Goal: Communication & Community: Answer question/provide support

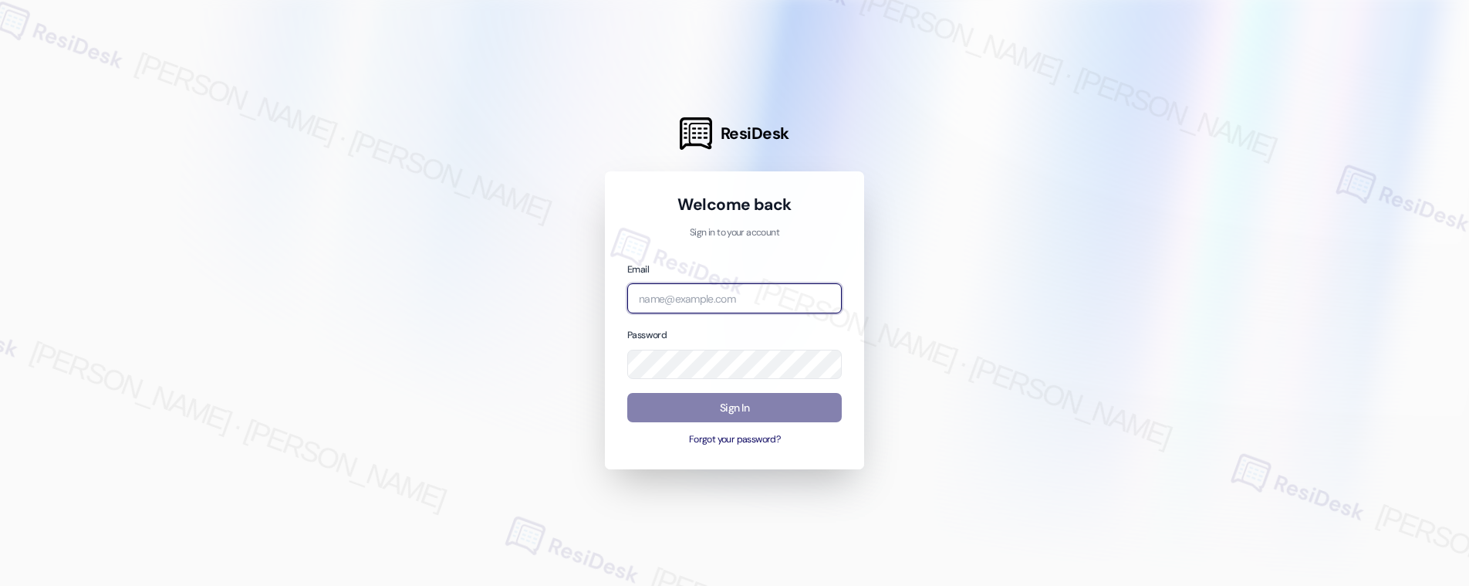
click at [700, 286] on input "email" at bounding box center [734, 298] width 214 height 30
click at [0, 585] on com-1password-button at bounding box center [0, 586] width 0 height 0
click at [869, 187] on div at bounding box center [734, 293] width 1469 height 586
click at [780, 285] on input "email" at bounding box center [734, 298] width 214 height 30
type input "automated-surveys-american_landmark-mary.grace.tingson@american_landmark.com"
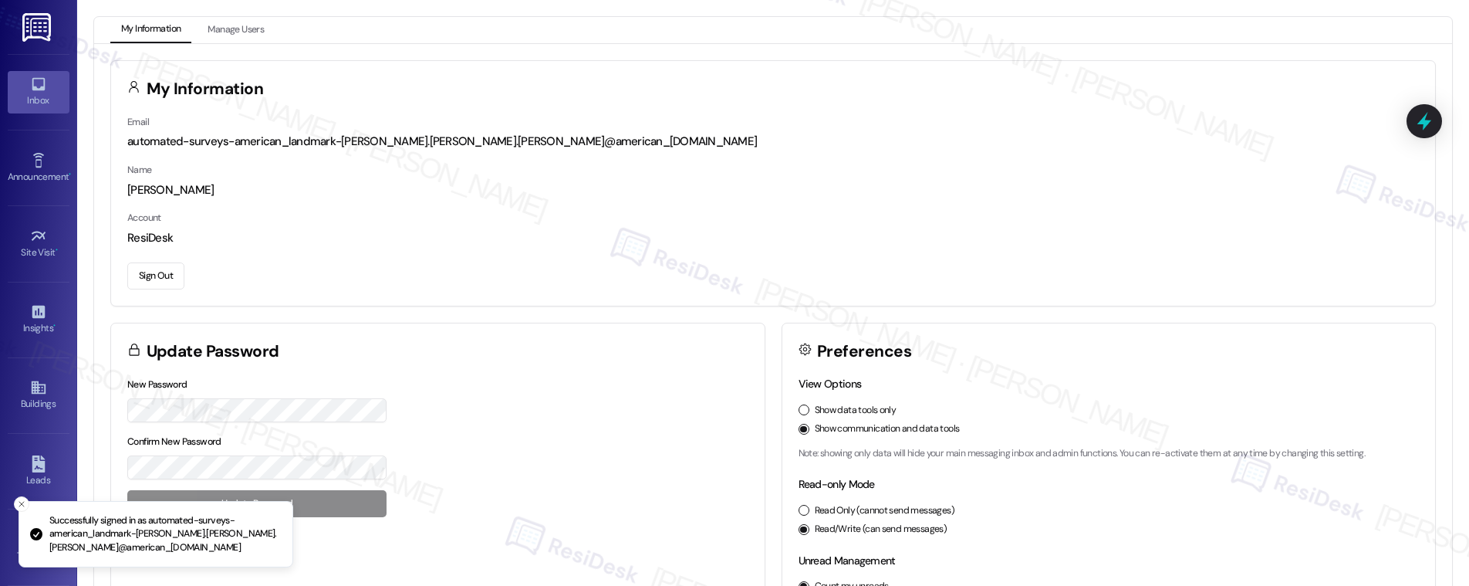
click at [34, 96] on div "Inbox" at bounding box center [38, 100] width 77 height 15
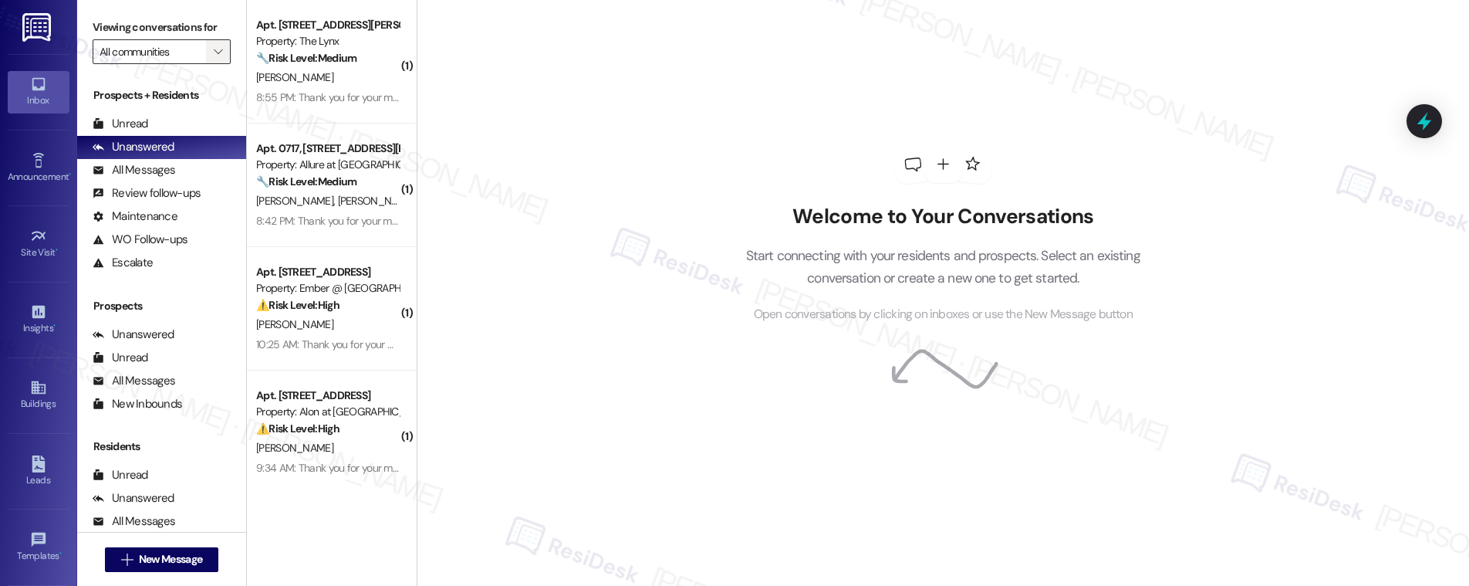
click at [214, 53] on icon "" at bounding box center [218, 52] width 8 height 12
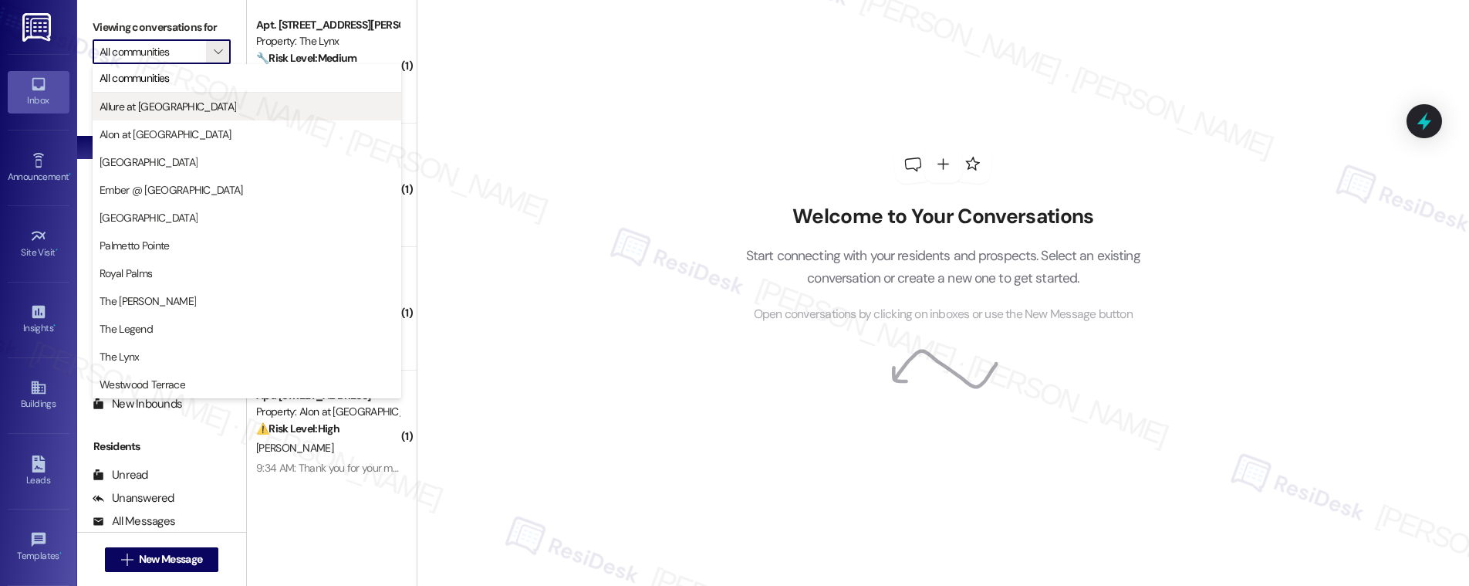
click at [191, 101] on span "Allure at [GEOGRAPHIC_DATA]" at bounding box center [247, 106] width 295 height 15
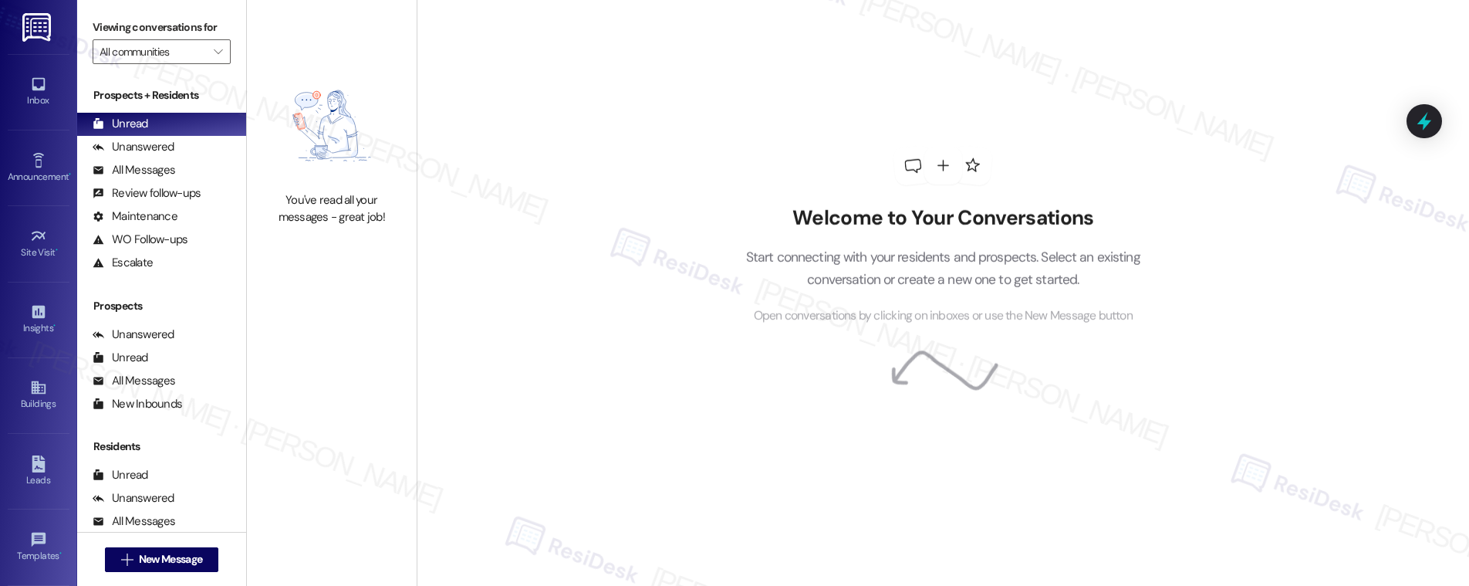
type input "Allure at [GEOGRAPHIC_DATA]"
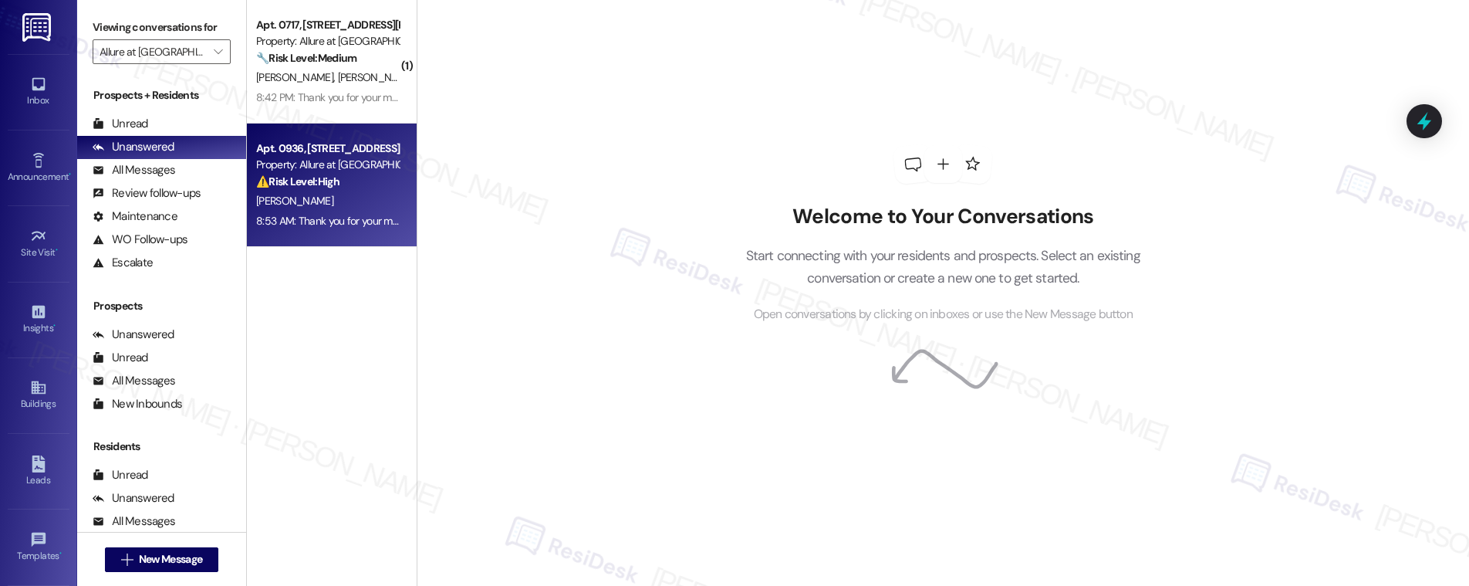
click at [310, 201] on div "N. Garcia" at bounding box center [328, 200] width 146 height 19
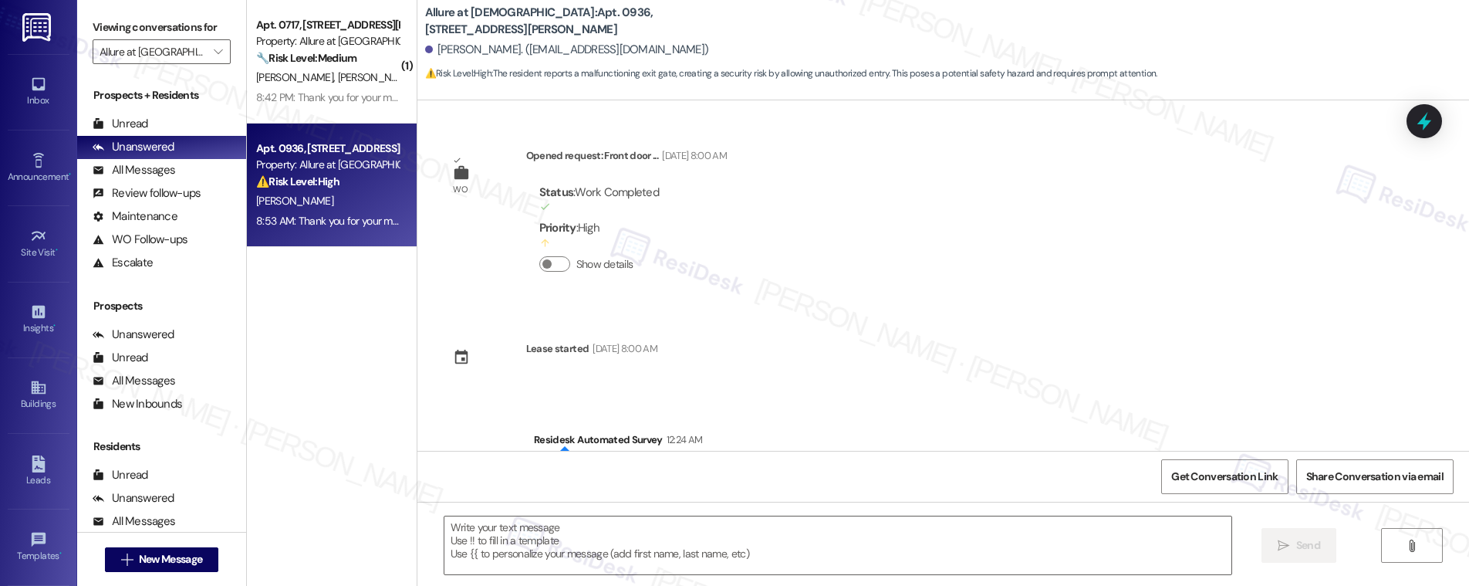
click at [310, 201] on div "N. Garcia" at bounding box center [328, 200] width 146 height 19
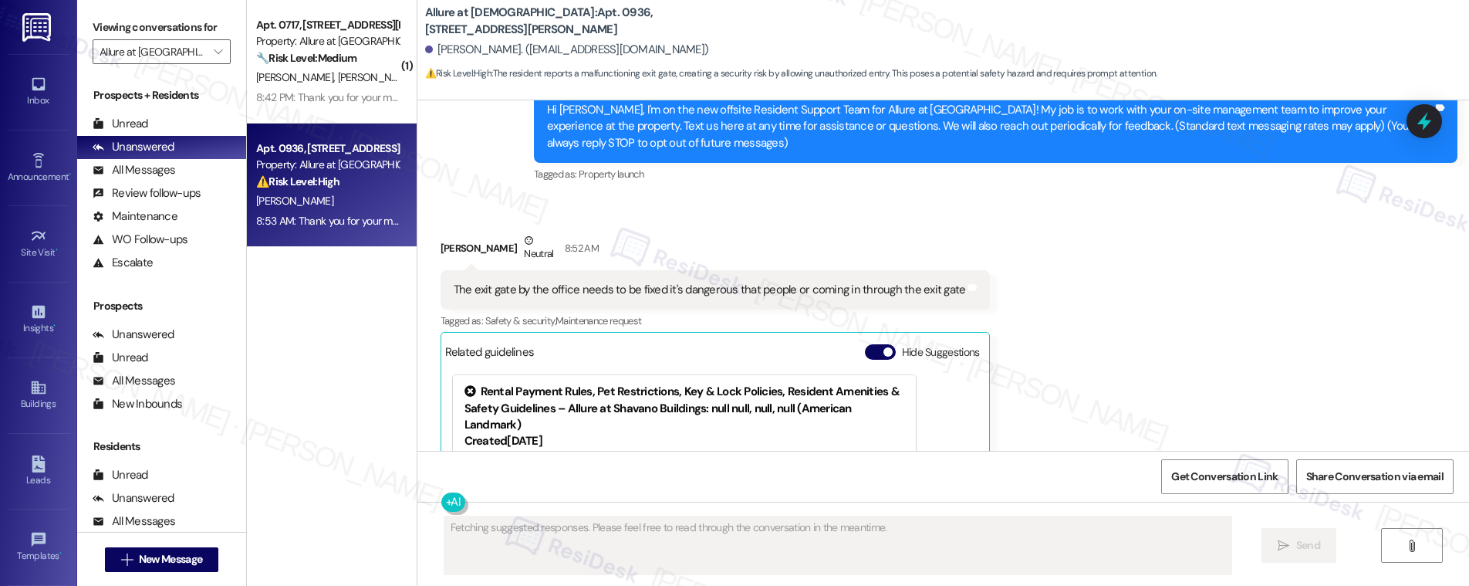
scroll to position [362, 0]
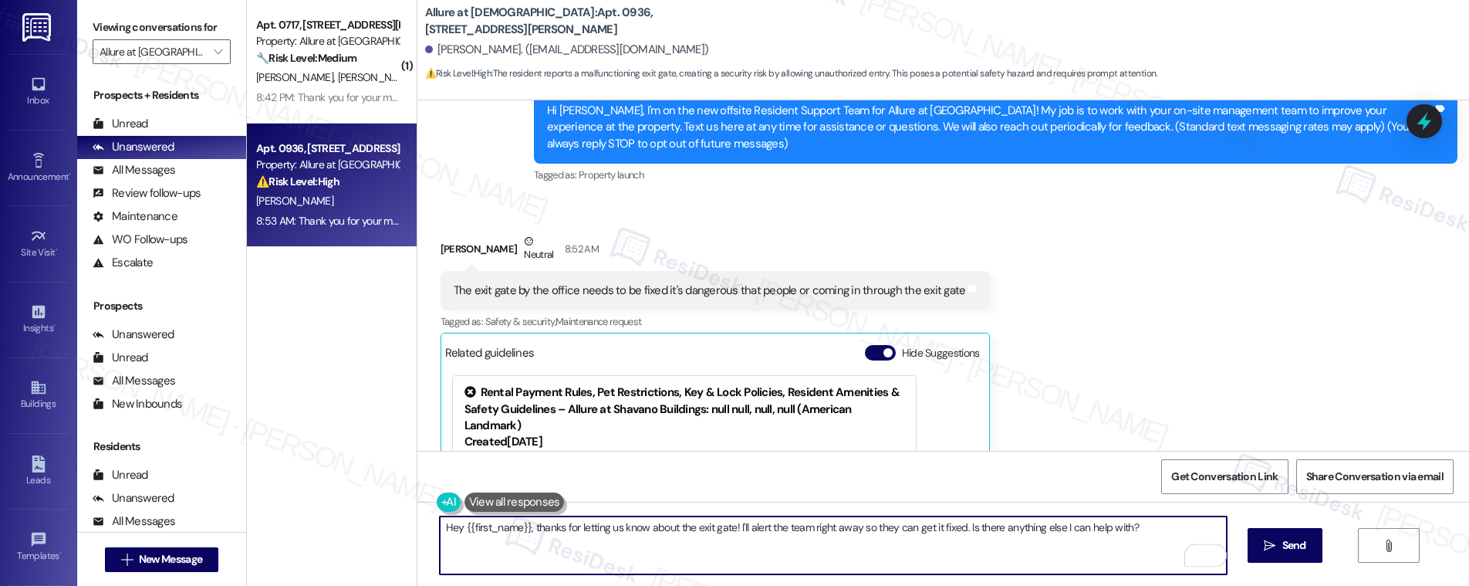
drag, startPoint x: 1152, startPoint y: 527, endPoint x: 955, endPoint y: 529, distance: 197.5
click at [955, 529] on textarea "Hey {{first_name}}, thanks for letting us know about the exit gate! I'll alert …" at bounding box center [833, 545] width 787 height 58
click at [447, 252] on div "Nathan Garcia Neutral 8:52 AM" at bounding box center [715, 252] width 550 height 38
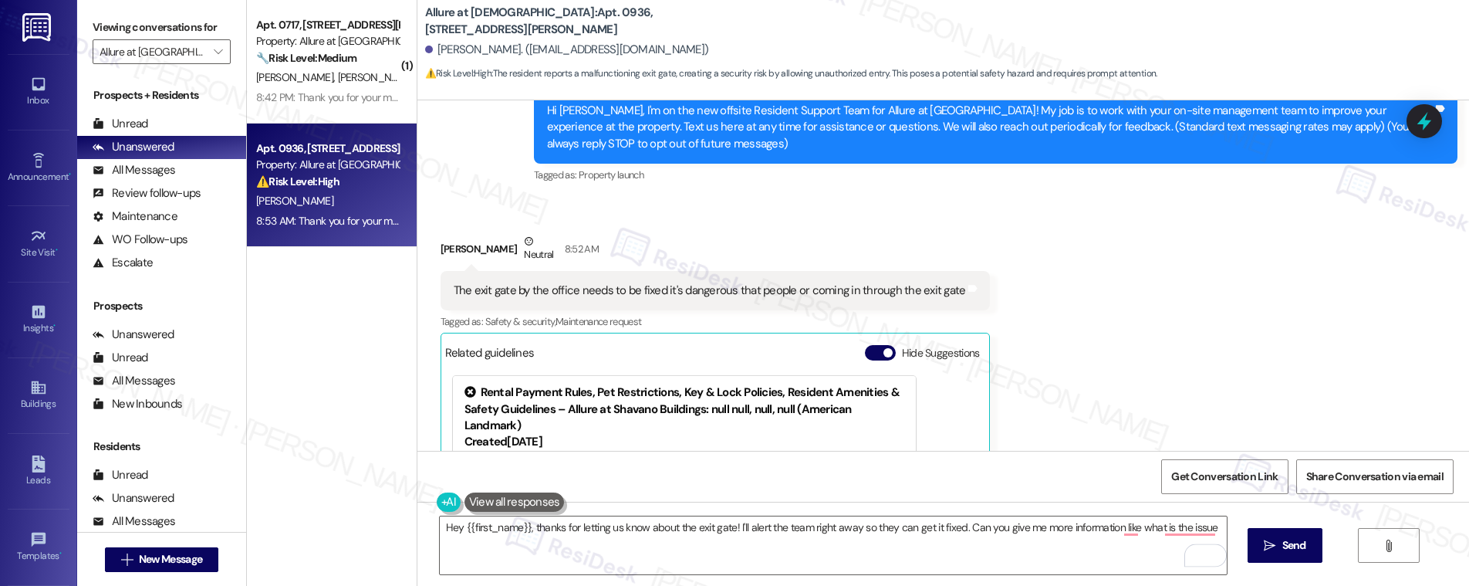
click at [447, 252] on div "Nathan Garcia Neutral 8:52 AM" at bounding box center [715, 252] width 550 height 38
copy div "Nathan"
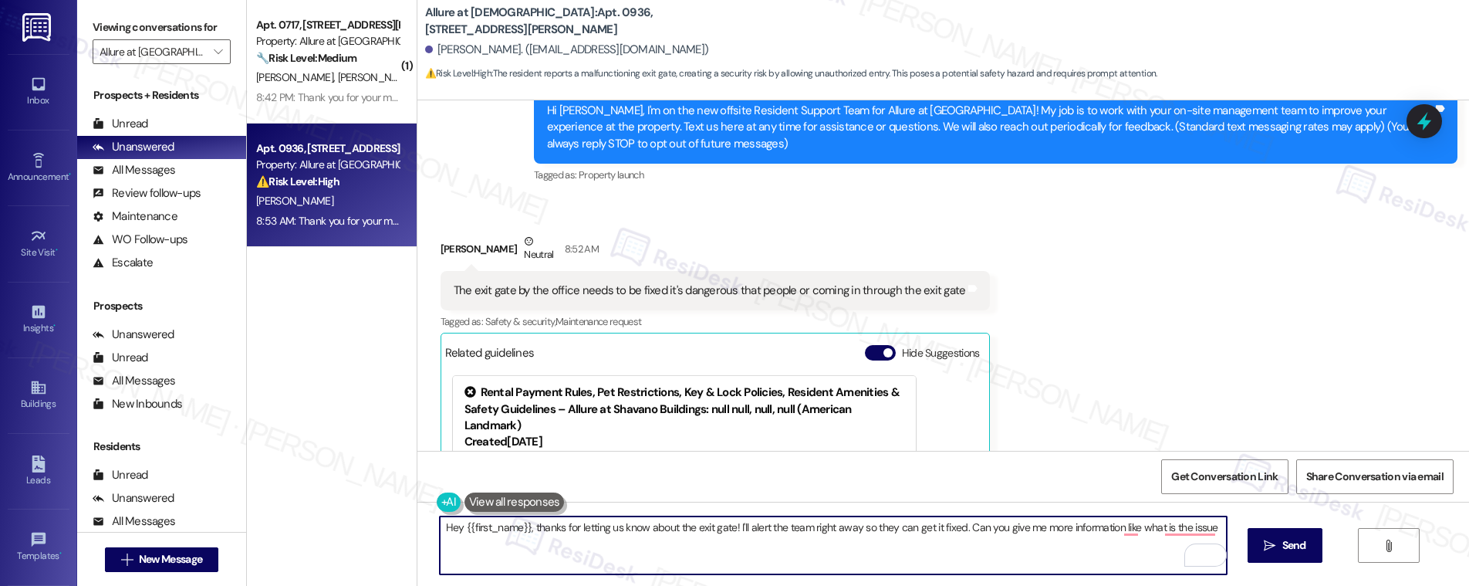
drag, startPoint x: 518, startPoint y: 526, endPoint x: 455, endPoint y: 527, distance: 63.3
click at [455, 527] on textarea "Hey {{first_name}}, thanks for letting us know about the exit gate! I'll alert …" at bounding box center [833, 545] width 787 height 58
paste textarea "Nathan"
type textarea "Hey Nathan, thanks for letting us know about the exit gate! I'll alert the team…"
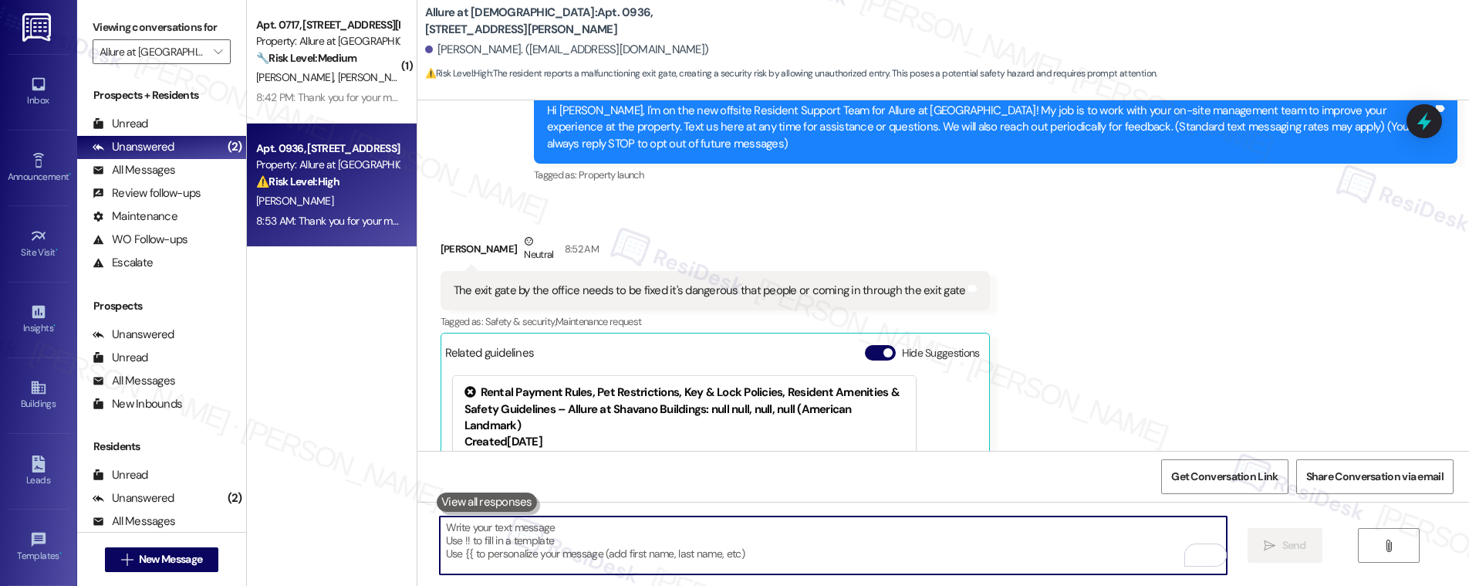
click at [484, 539] on textarea "To enrich screen reader interactions, please activate Accessibility in Grammarl…" at bounding box center [833, 545] width 787 height 58
paste textarea "Hi Nathan, thanks for letting us know about the exit gate! I’ll alert the team …"
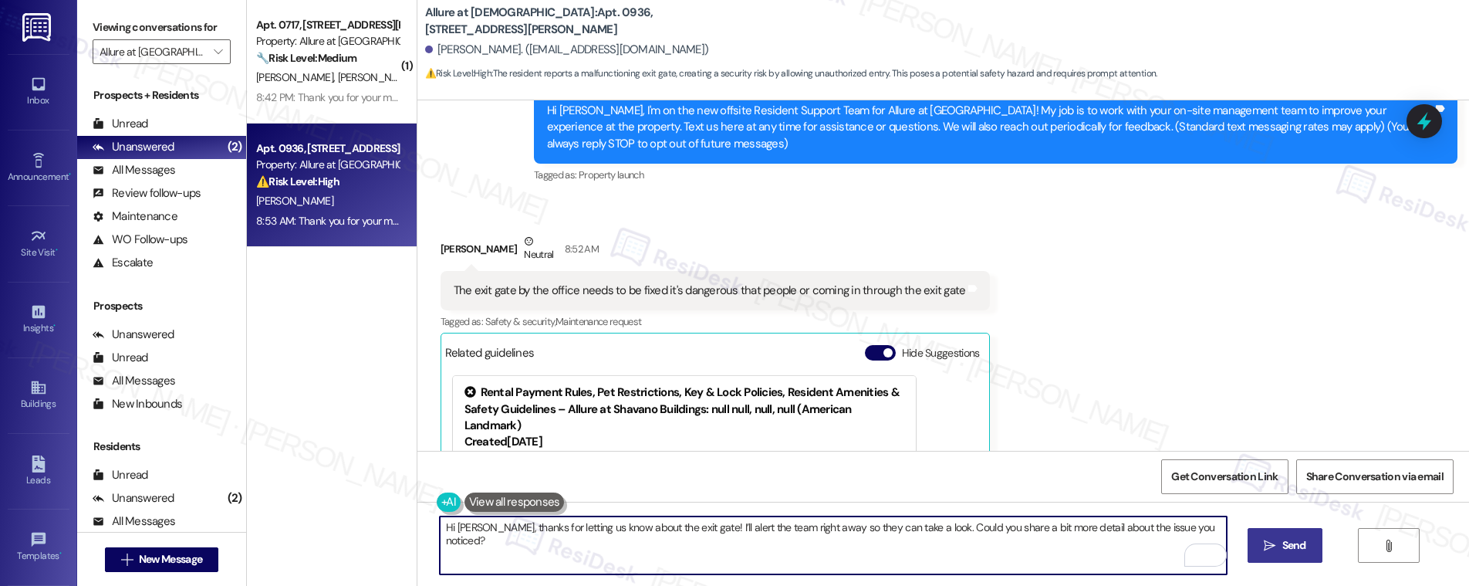
type textarea "Hi Nathan, thanks for letting us know about the exit gate! I’ll alert the team …"
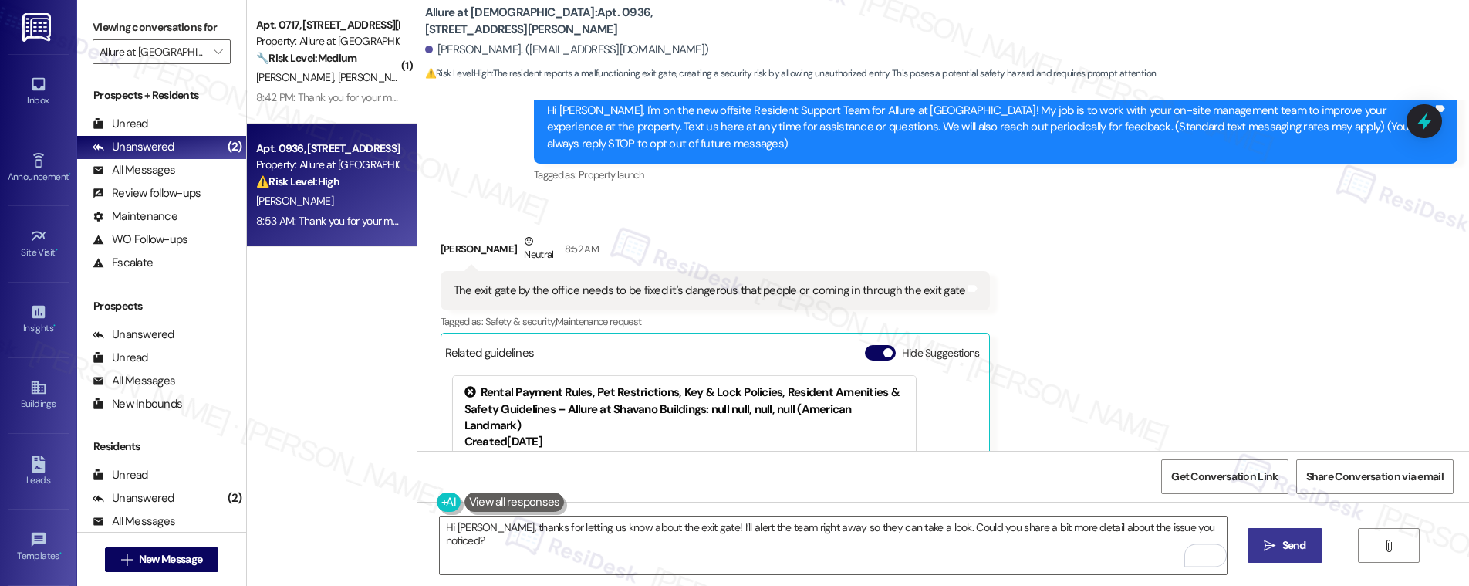
click at [1295, 556] on button " Send" at bounding box center [1284, 545] width 75 height 35
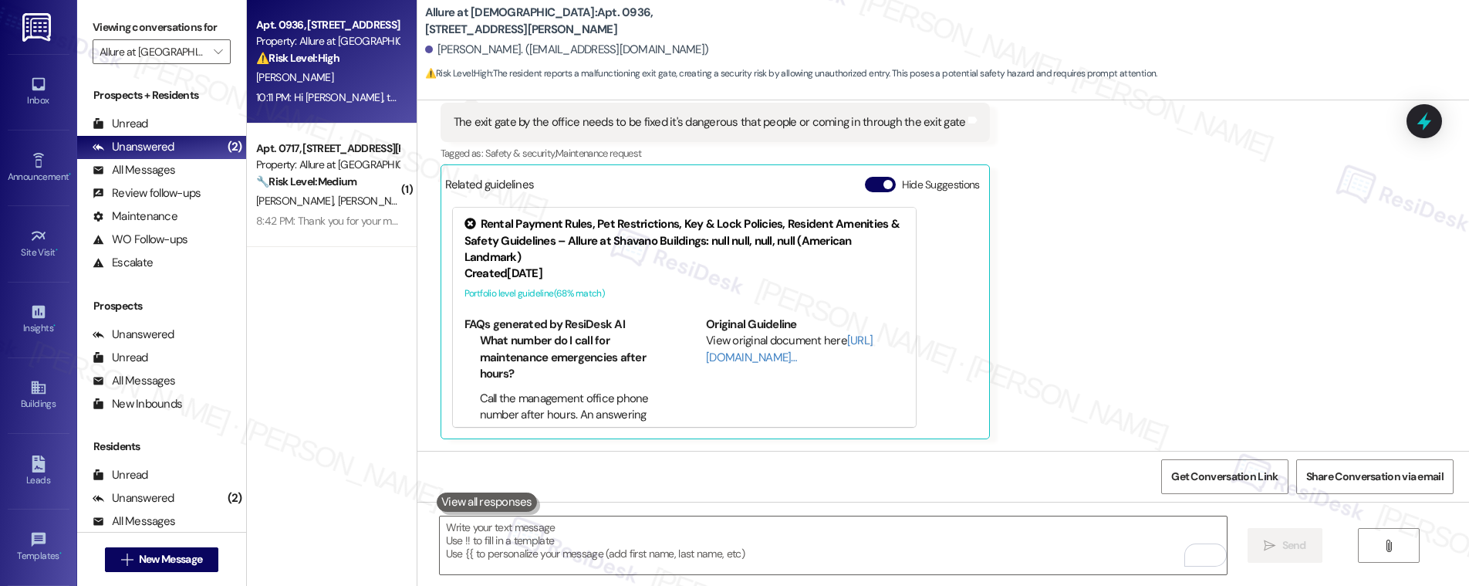
scroll to position [785, 0]
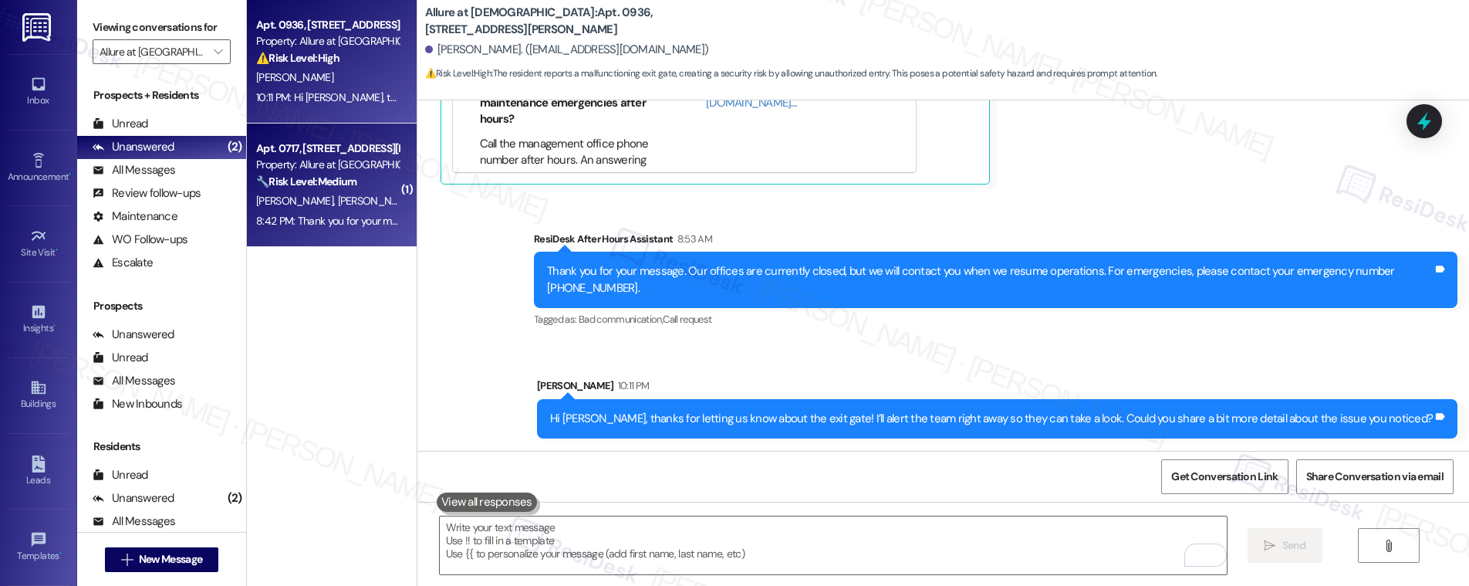
click at [316, 194] on div "T. Ruiz M. Sarate" at bounding box center [328, 200] width 146 height 19
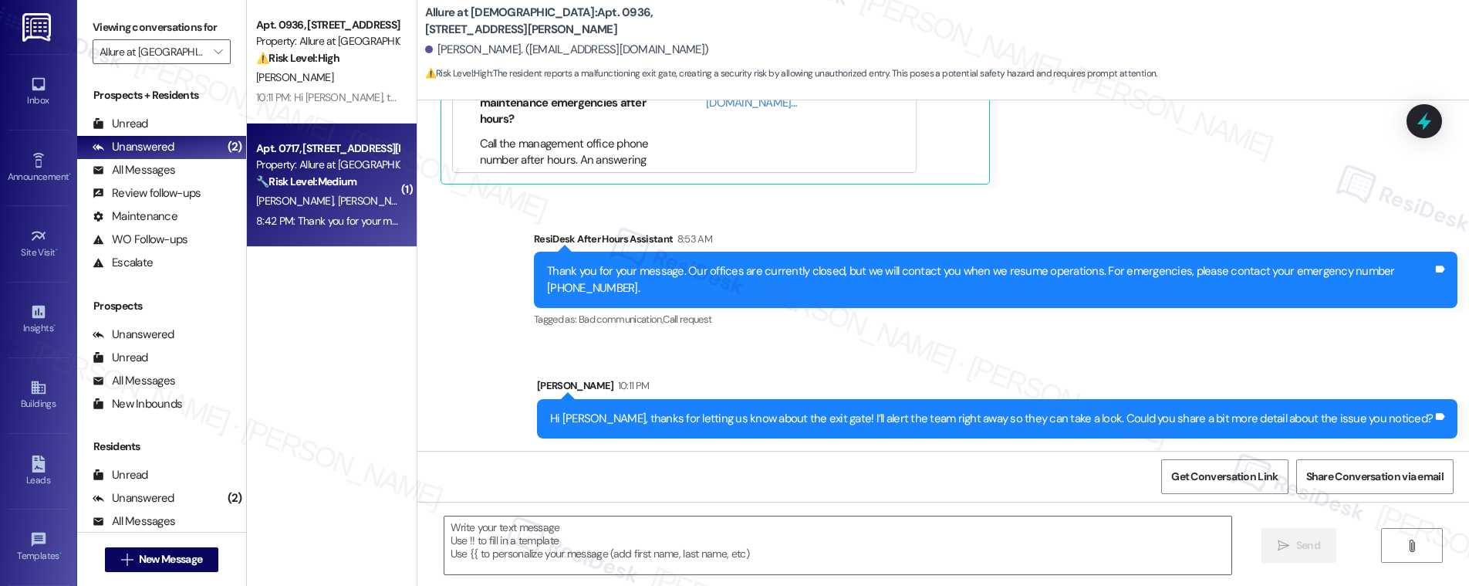
type textarea "Fetching suggested responses. Please feel free to read through the conversation…"
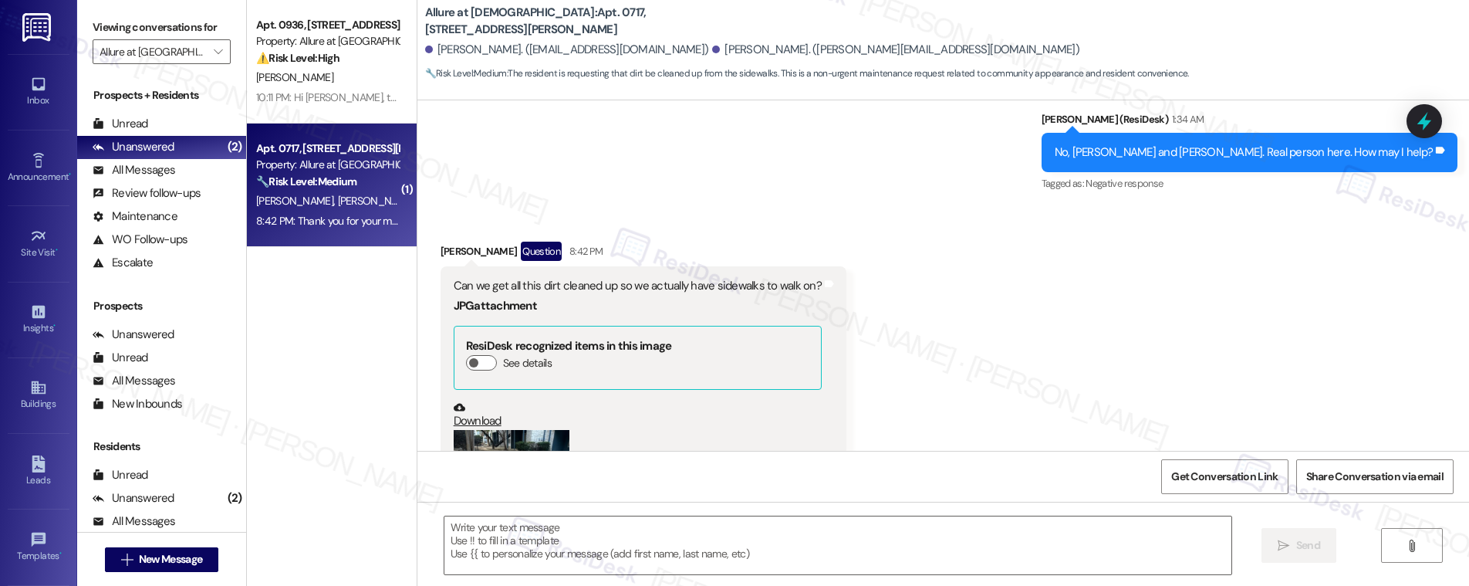
type textarea "Fetching suggested responses. Please feel free to read through the conversation…"
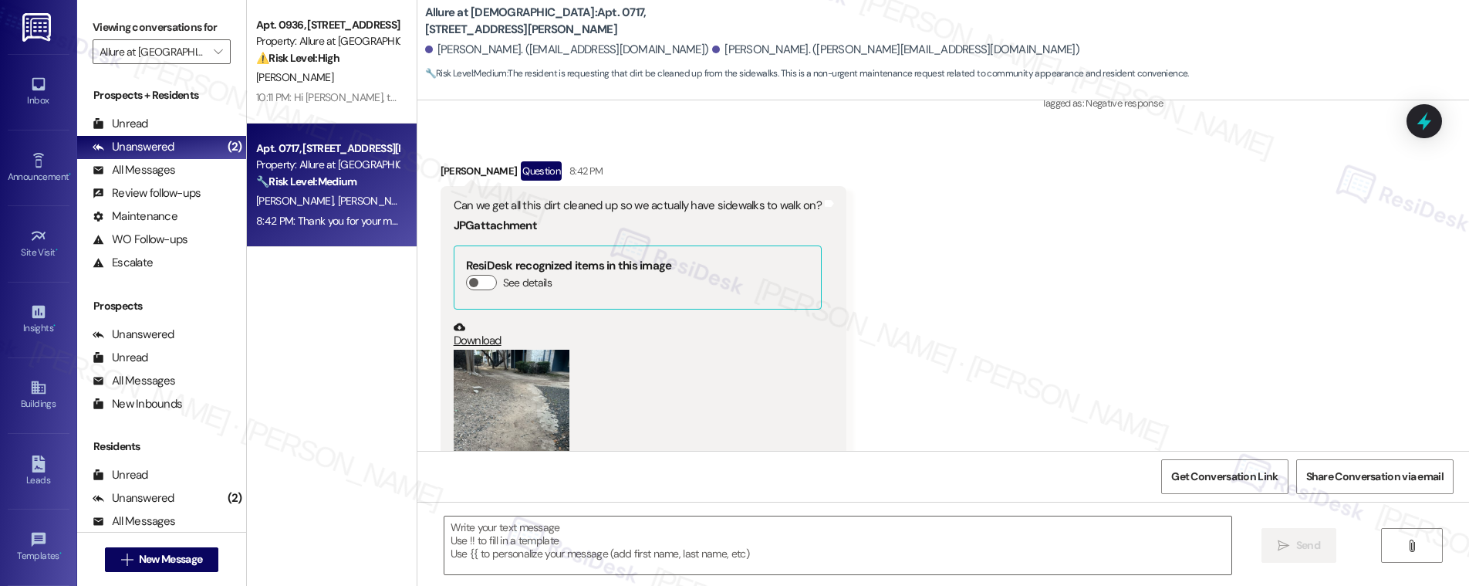
scroll to position [761, 0]
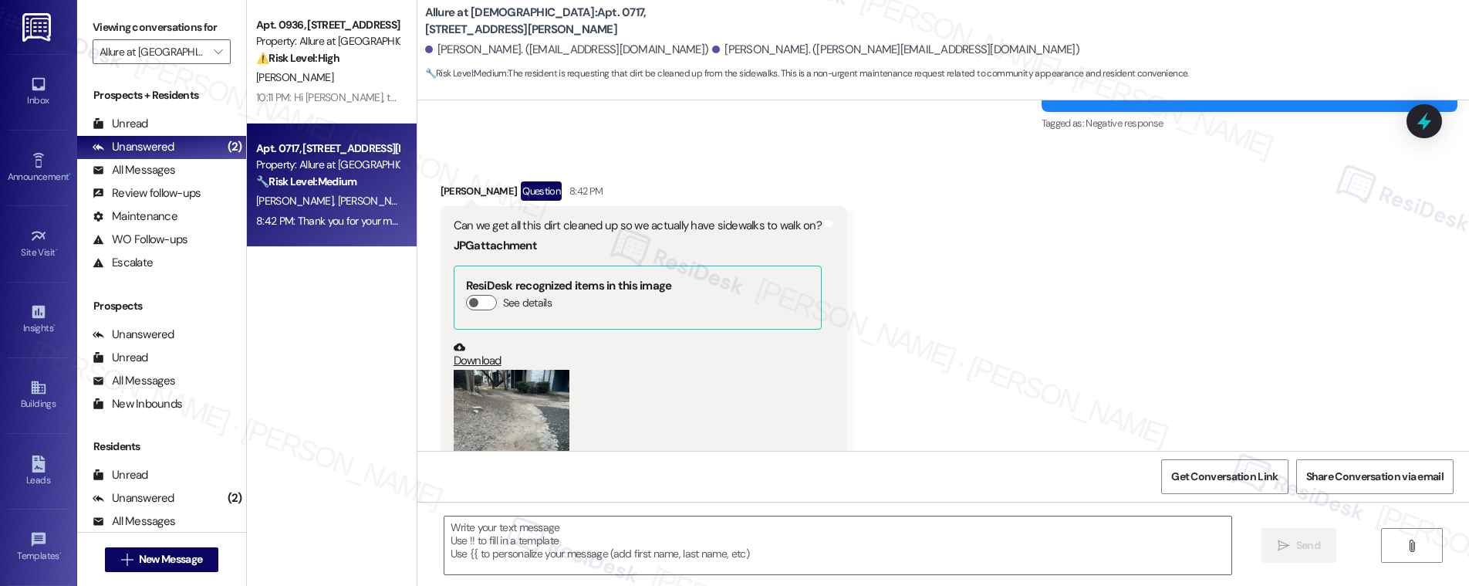
click at [478, 385] on button "Zoom image" at bounding box center [512, 447] width 116 height 154
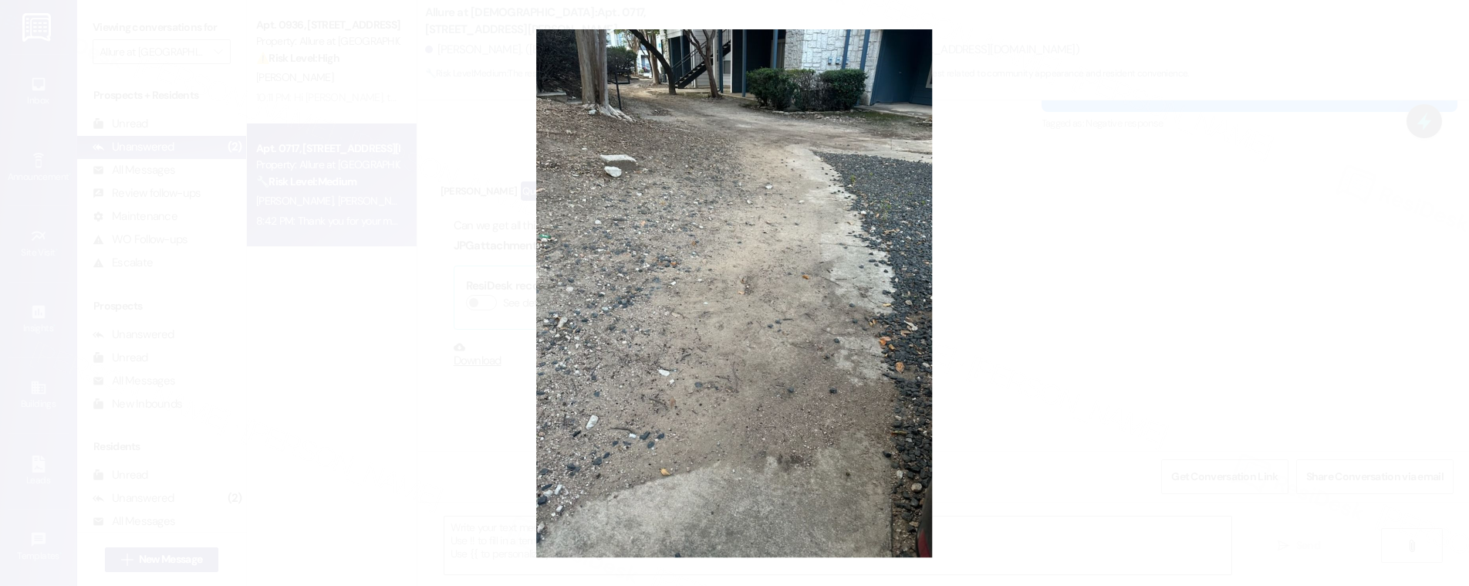
click at [1225, 256] on button "Unzoom image" at bounding box center [734, 293] width 1469 height 586
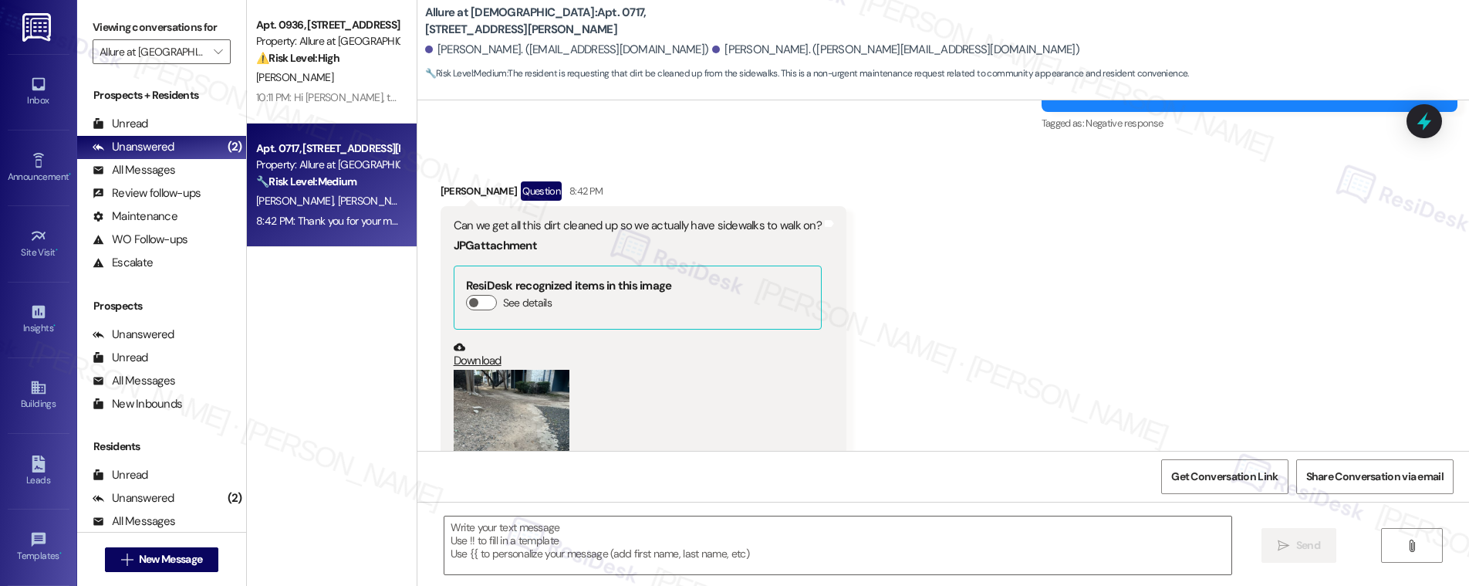
scroll to position [758, 0]
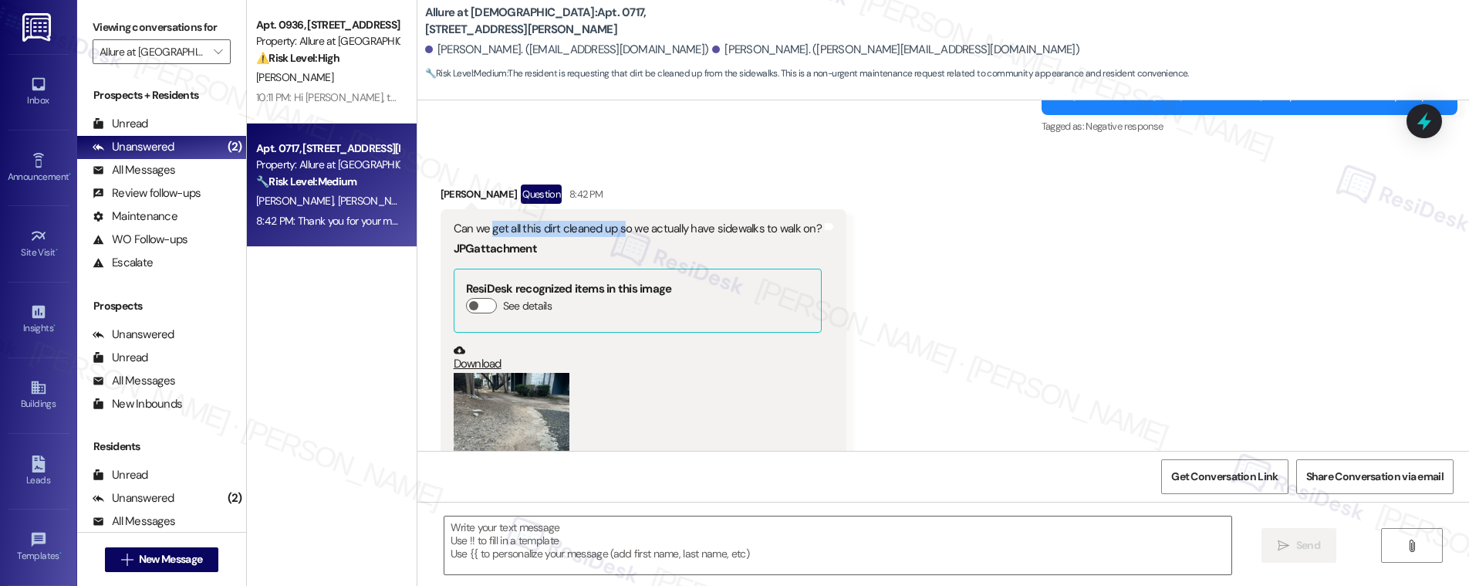
drag, startPoint x: 481, startPoint y: 229, endPoint x: 613, endPoint y: 226, distance: 131.2
click at [613, 226] on div "Can we get all this dirt cleaned up so we actually have sidewalks to walk on?" at bounding box center [638, 229] width 368 height 16
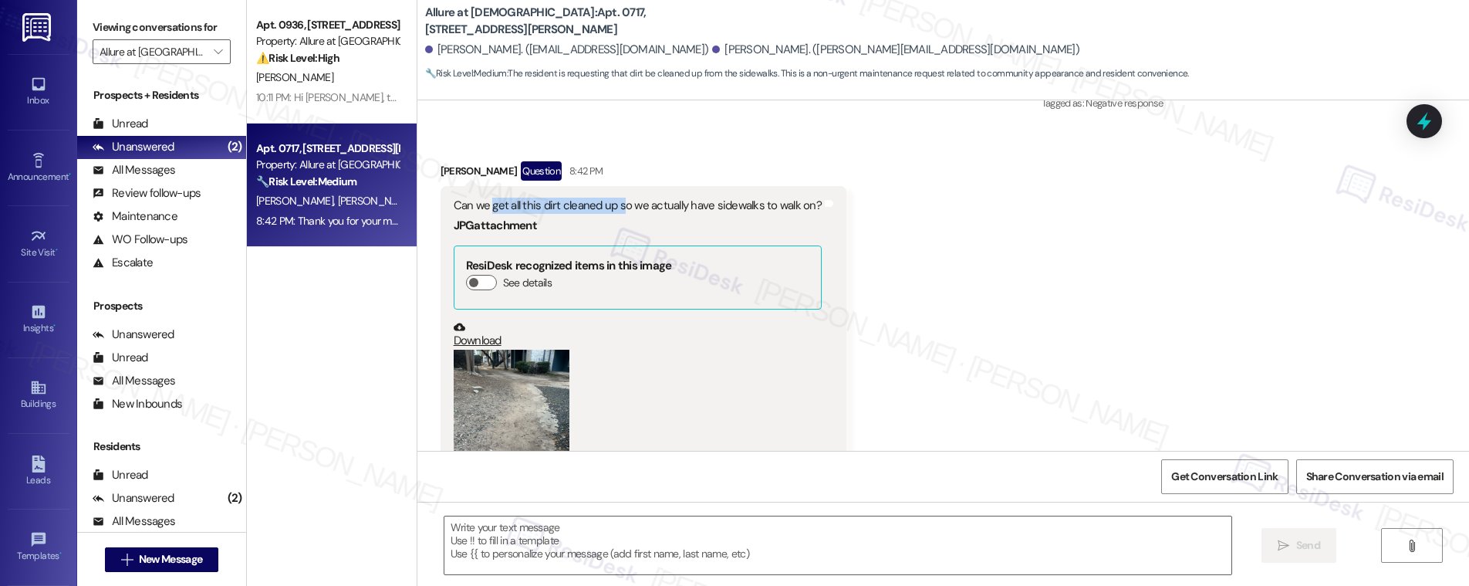
scroll to position [878, 0]
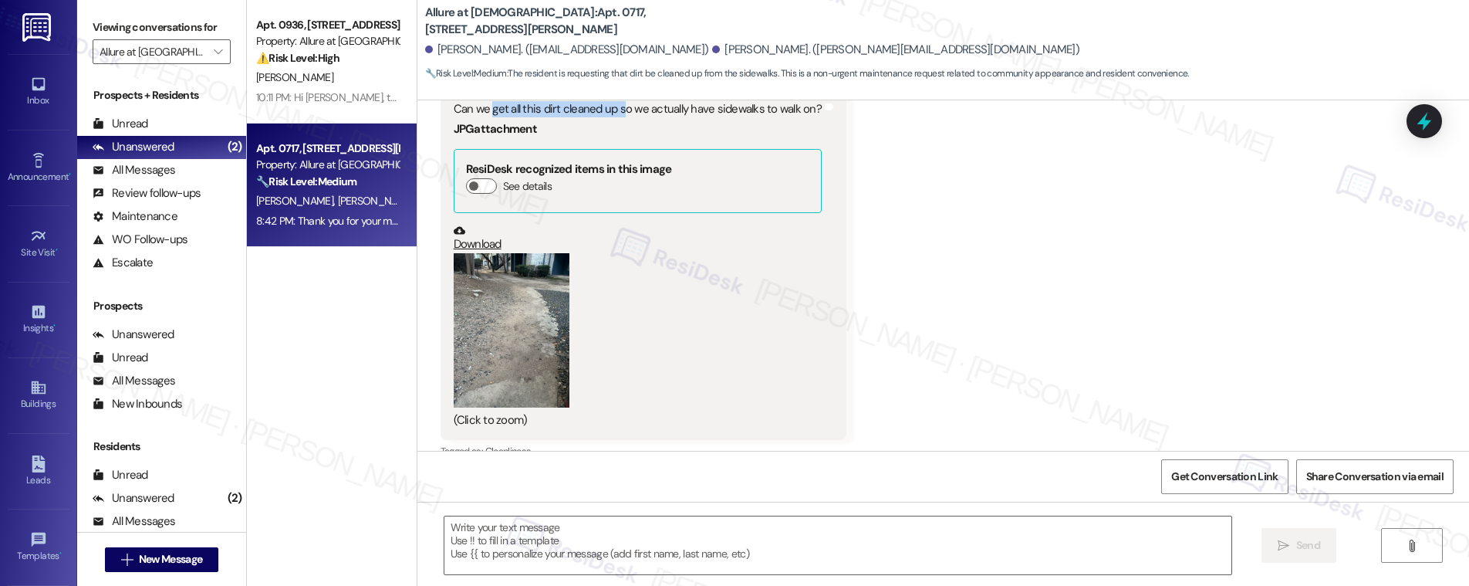
click at [498, 280] on button "Zoom image" at bounding box center [512, 330] width 116 height 154
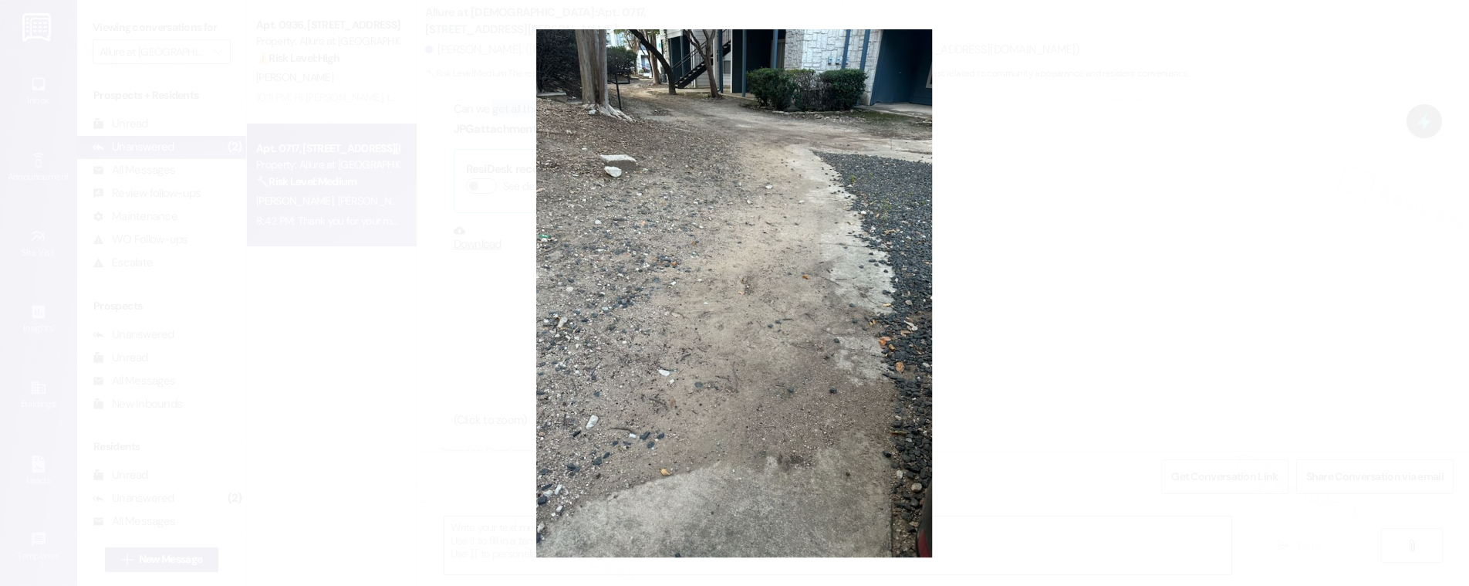
drag, startPoint x: 1298, startPoint y: 333, endPoint x: 1263, endPoint y: 348, distance: 38.4
click at [1298, 333] on button "Unzoom image" at bounding box center [734, 293] width 1469 height 586
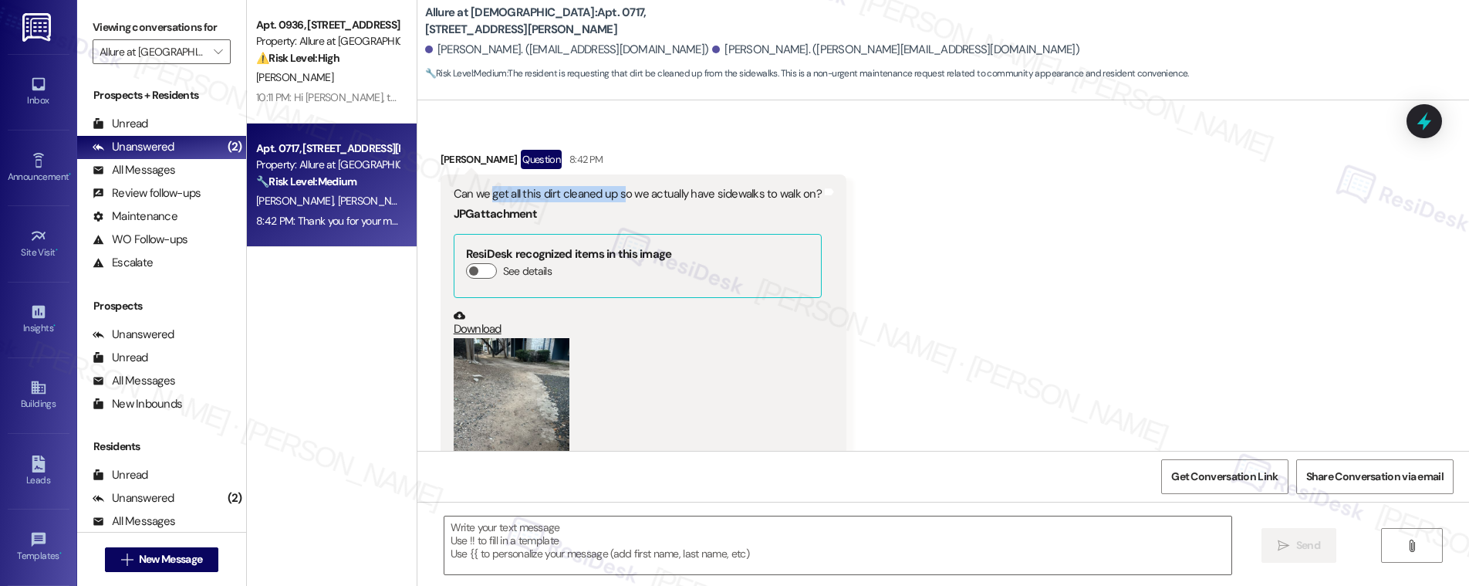
scroll to position [791, 0]
click at [508, 516] on textarea at bounding box center [837, 545] width 787 height 58
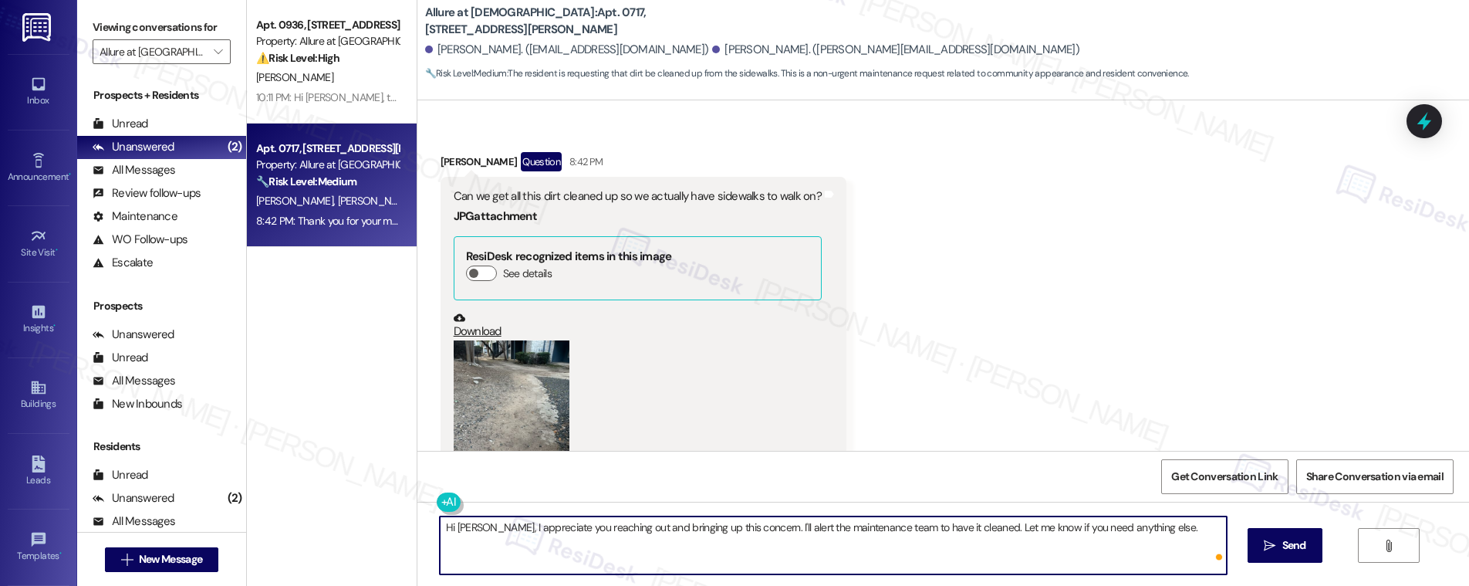
type textarea "Hi Toni, I appreciate you reaching out and bringing up this concern. I'll alert…"
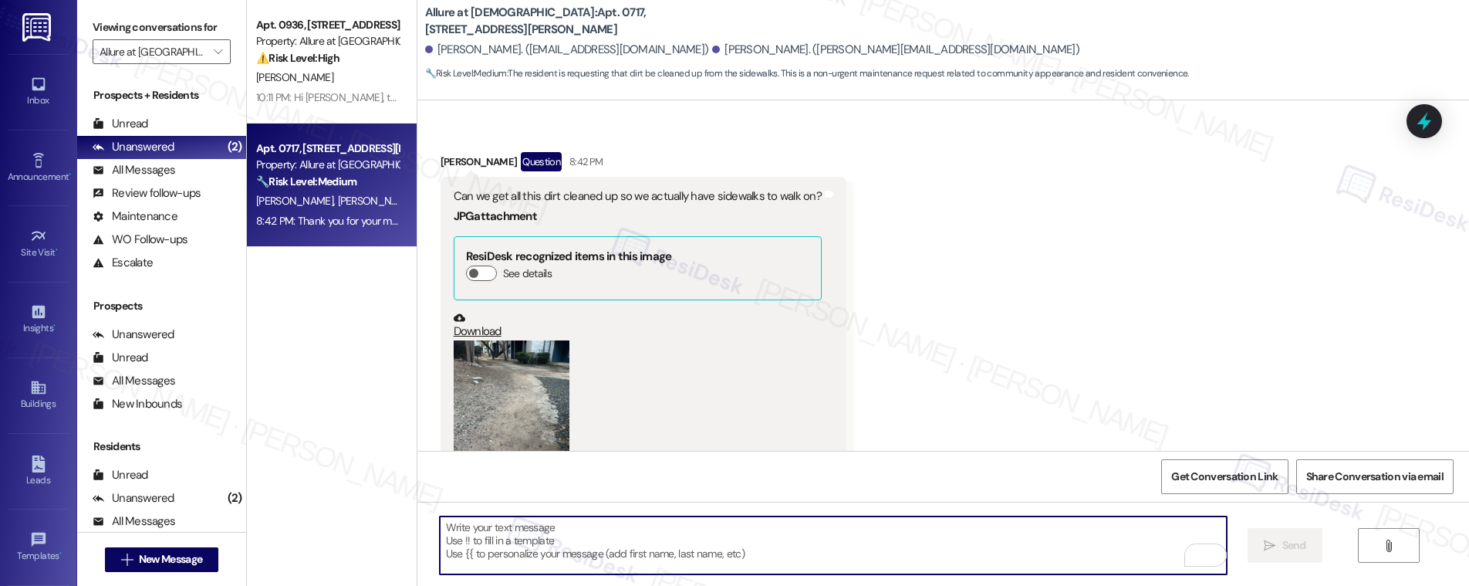
click at [583, 551] on textarea "To enrich screen reader interactions, please activate Accessibility in Grammarl…" at bounding box center [833, 545] width 787 height 58
paste textarea "Hi Toni, thank you for reaching out and bringing this to our attention. I’ll no…"
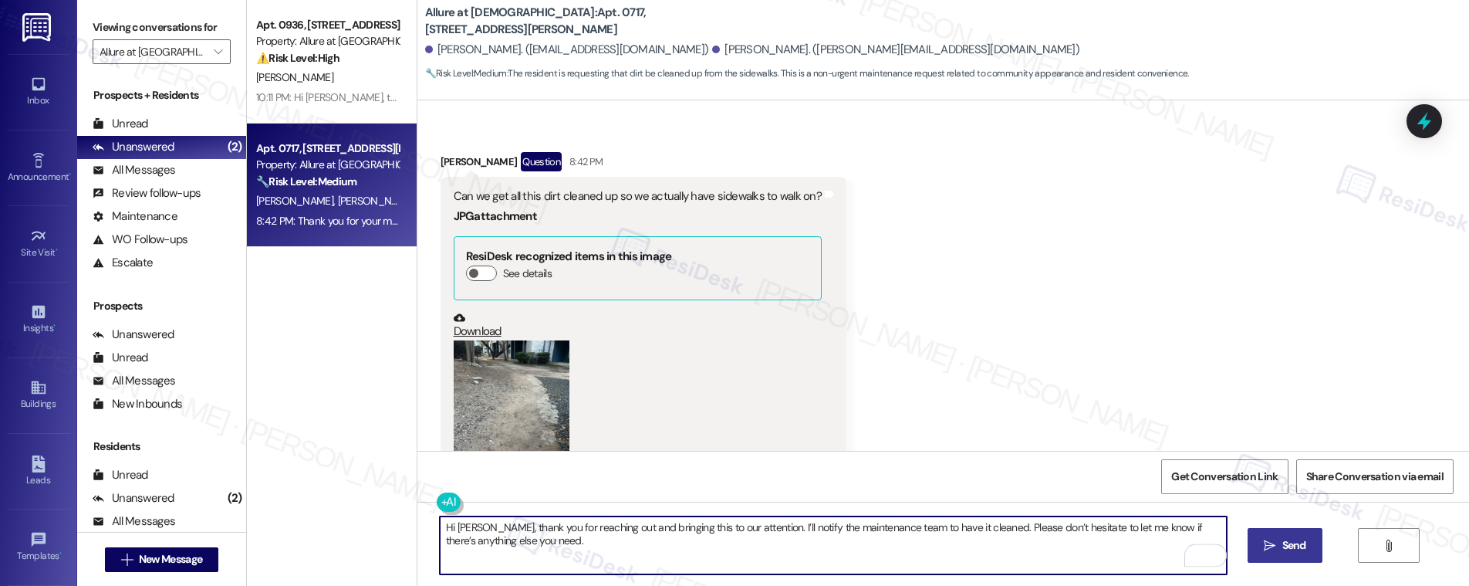
type textarea "Hi Toni, thank you for reaching out and bringing this to our attention. I’ll no…"
click at [1307, 535] on button " Send" at bounding box center [1284, 545] width 75 height 35
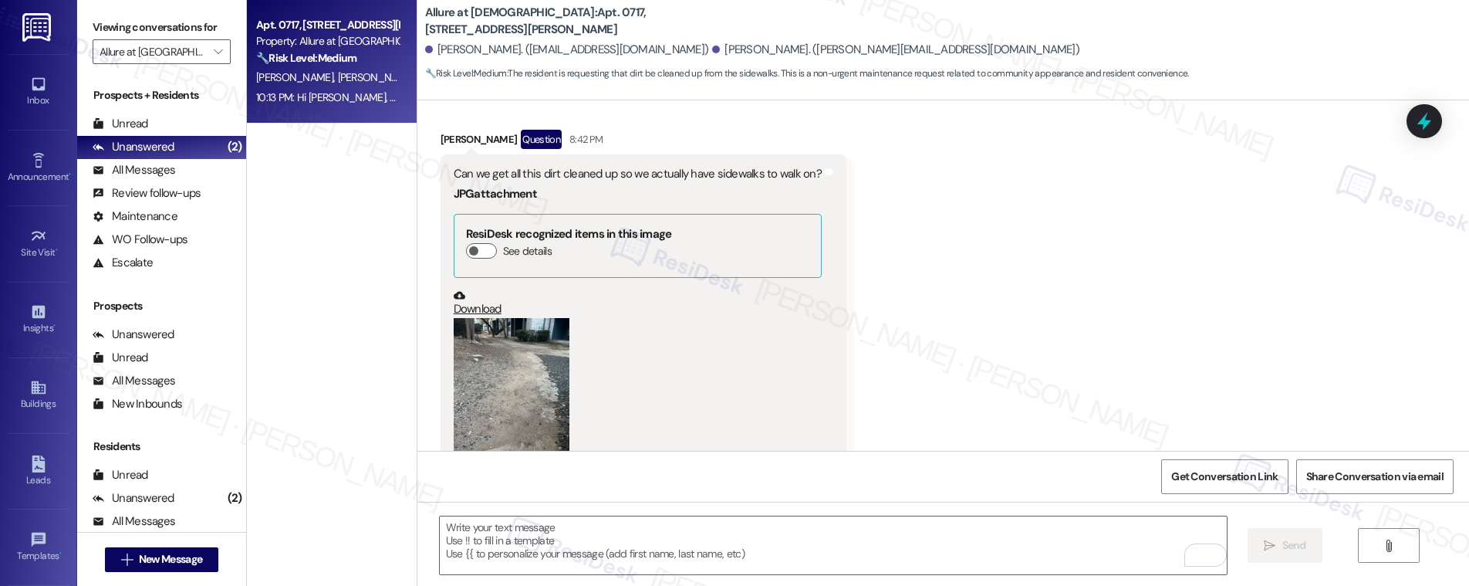
scroll to position [811, 0]
click at [527, 537] on textarea "To enrich screen reader interactions, please activate Accessibility in Grammarl…" at bounding box center [833, 545] width 787 height 58
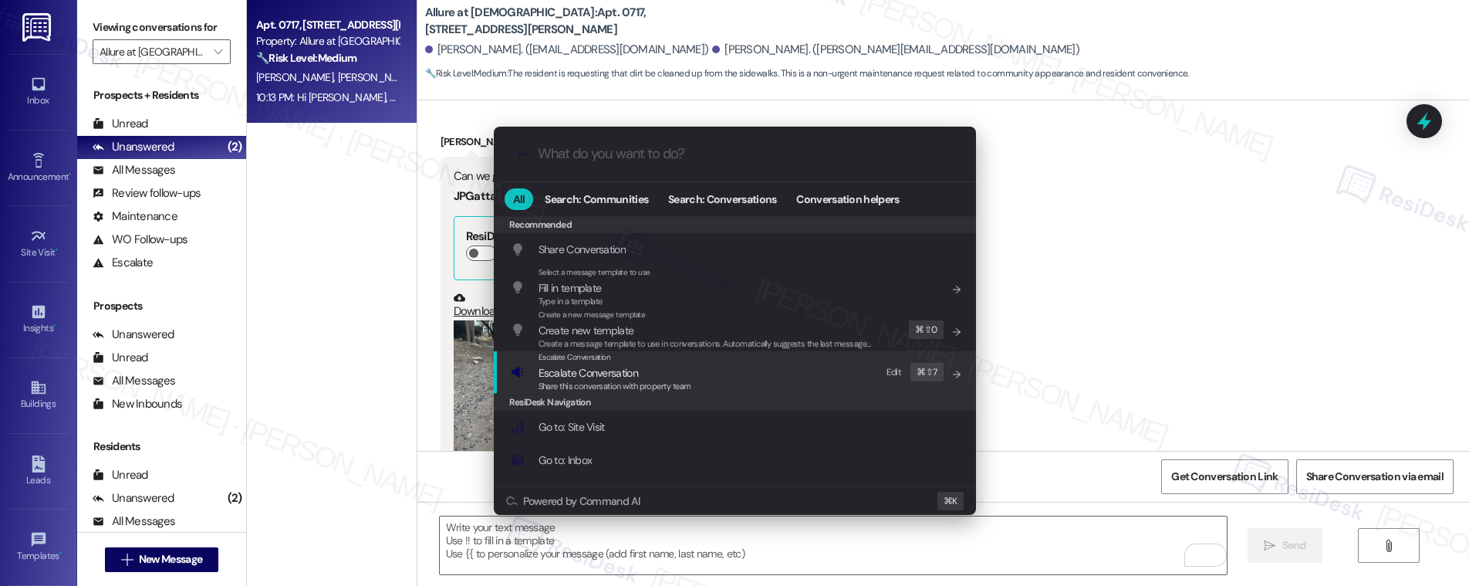
click at [620, 373] on span "Escalate Conversation" at bounding box center [588, 373] width 100 height 14
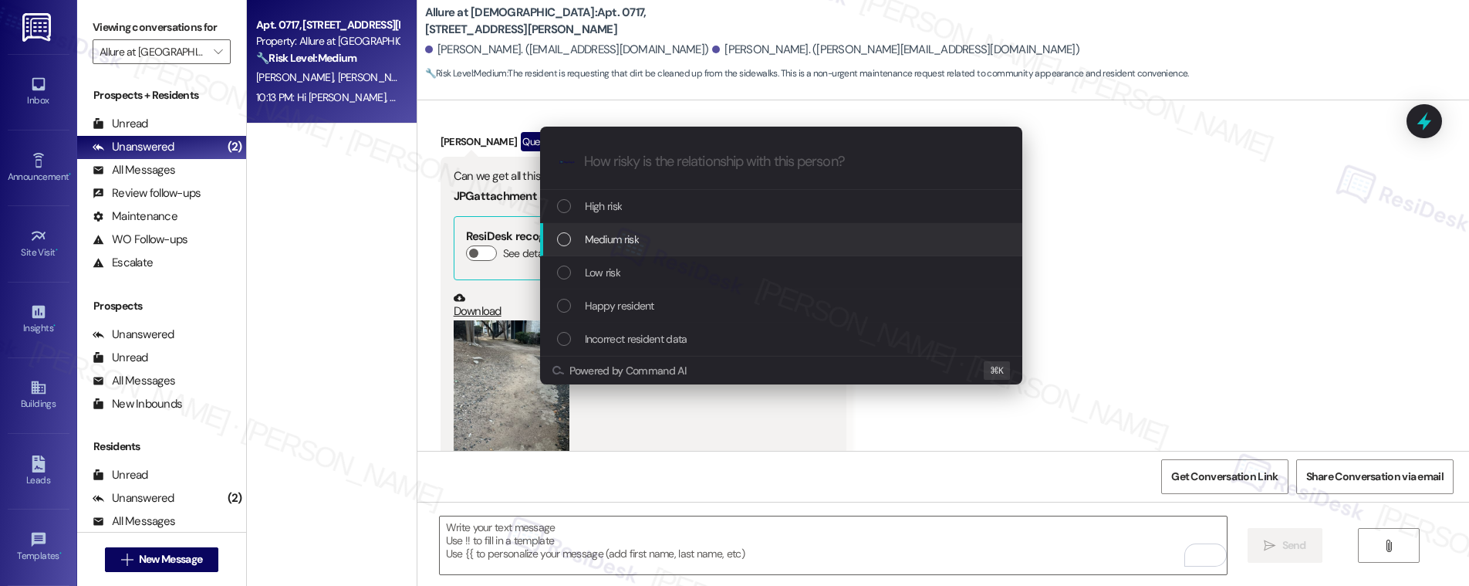
click at [640, 248] on div "Medium risk" at bounding box center [782, 239] width 451 height 17
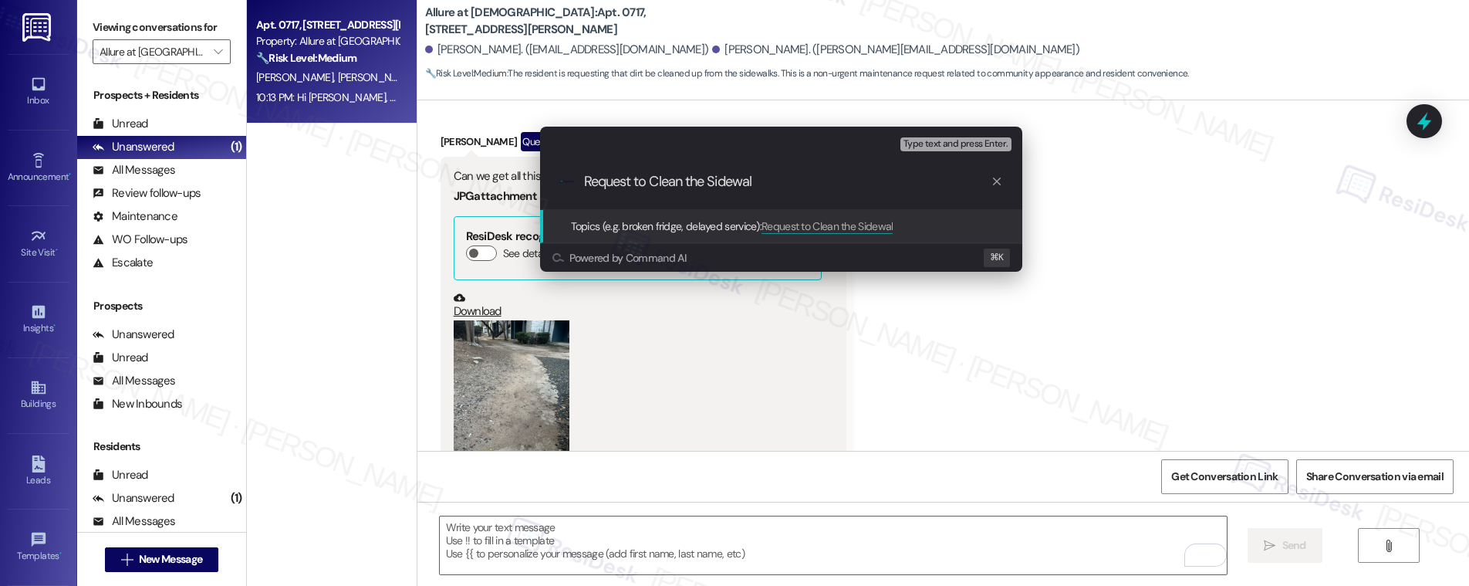
type input "Request to Clean the Sidewalk"
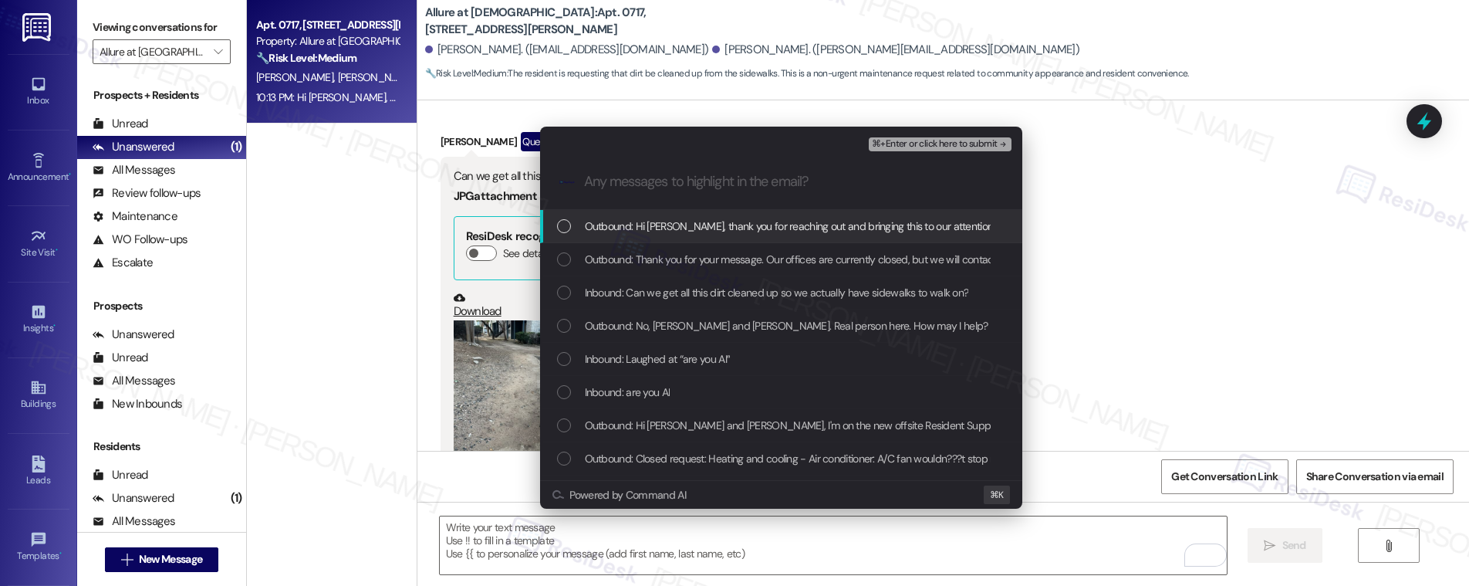
click at [641, 231] on span "Outbound: Hi Toni, thank you for reaching out and bringing this to our attentio…" at bounding box center [1059, 226] width 948 height 17
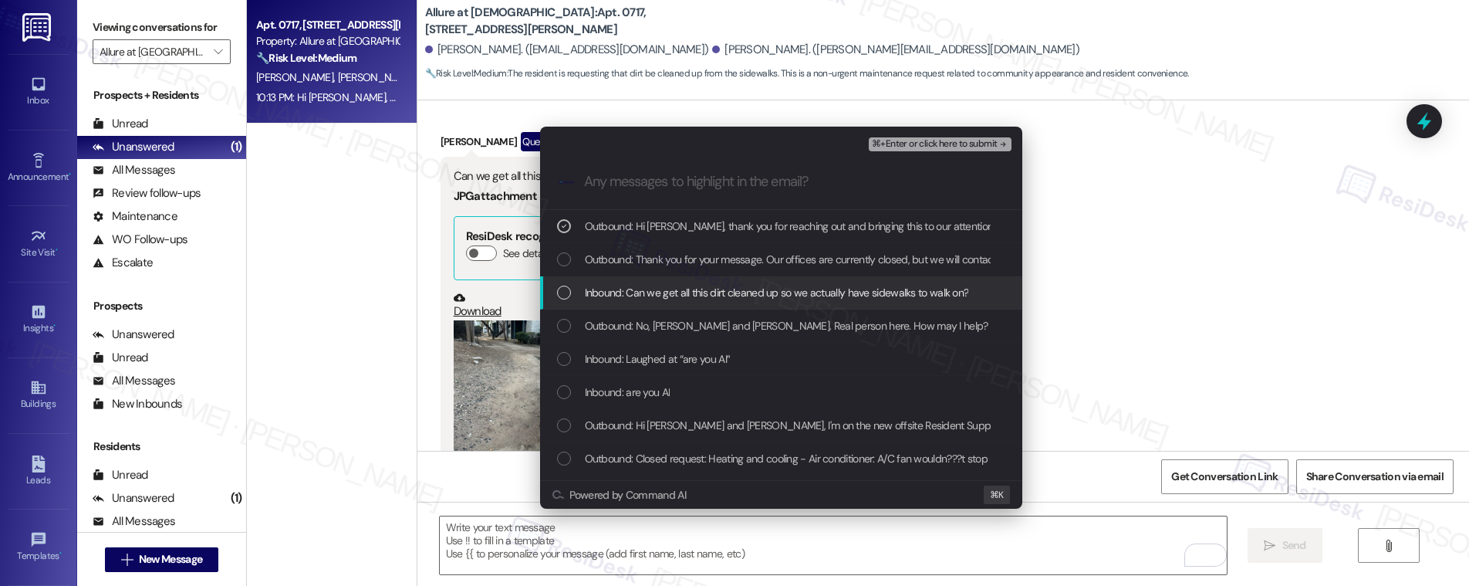
click at [673, 297] on span "Inbound: Can we get all this dirt cleaned up so we actually have sidewalks to w…" at bounding box center [777, 292] width 384 height 17
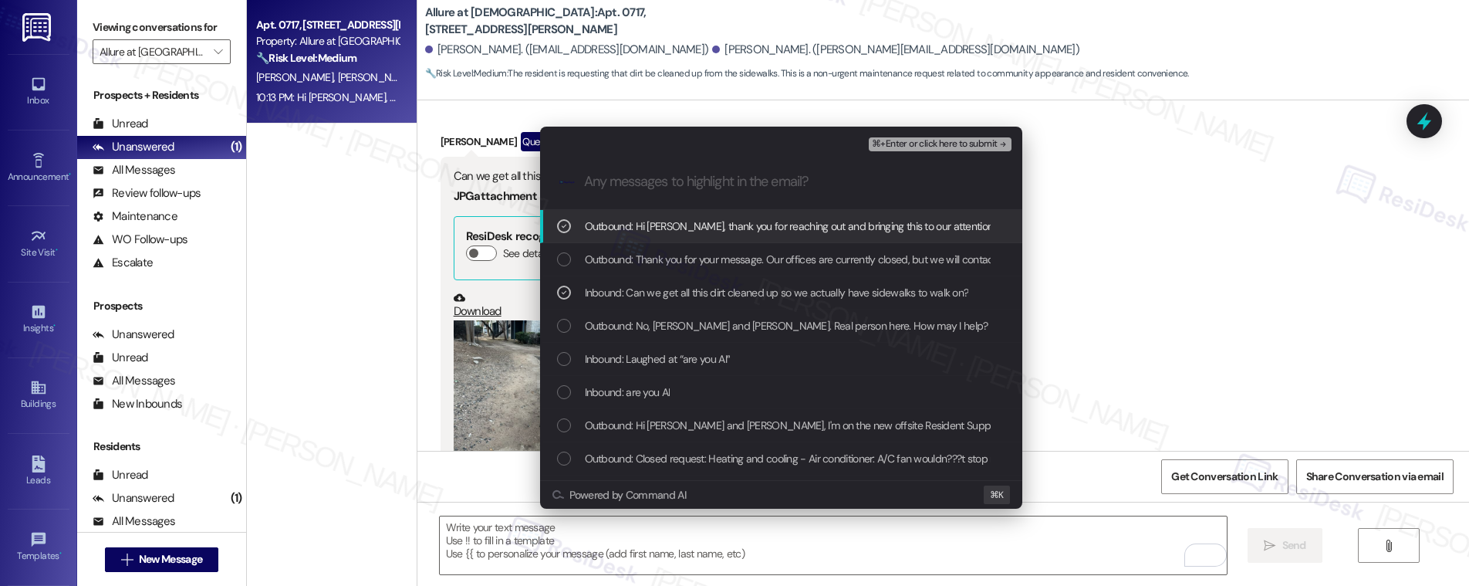
click at [940, 142] on span "⌘+Enter or click here to submit" at bounding box center [934, 144] width 125 height 11
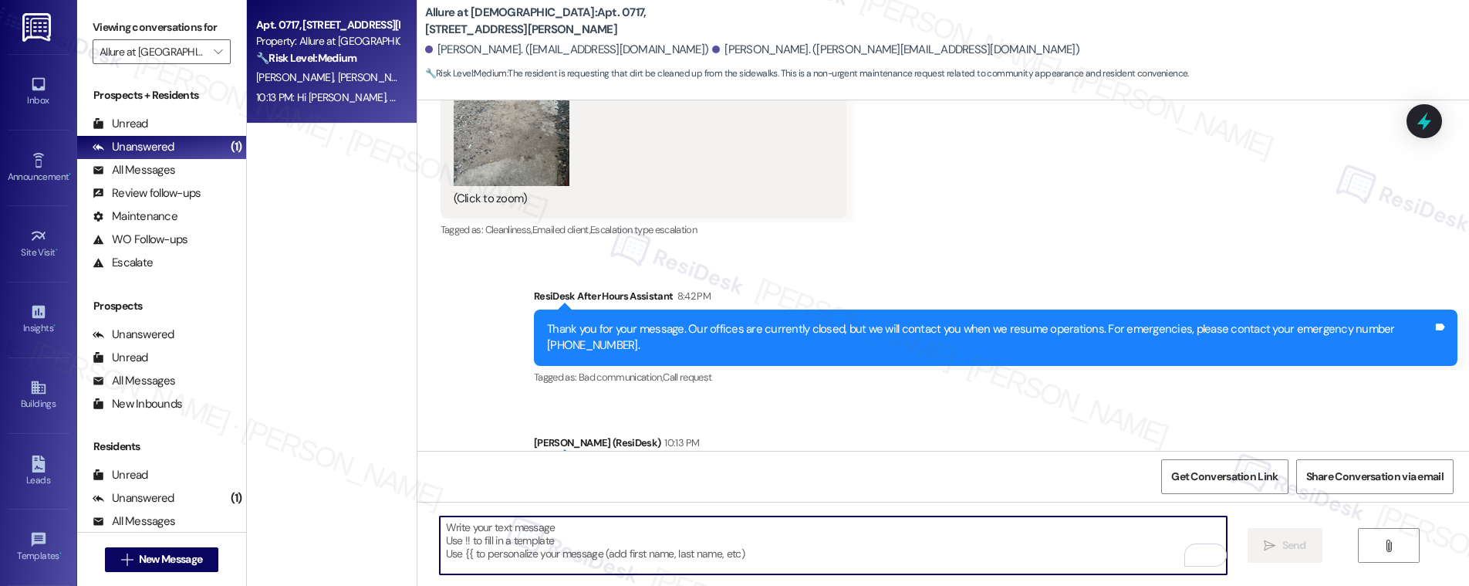
scroll to position [1196, 0]
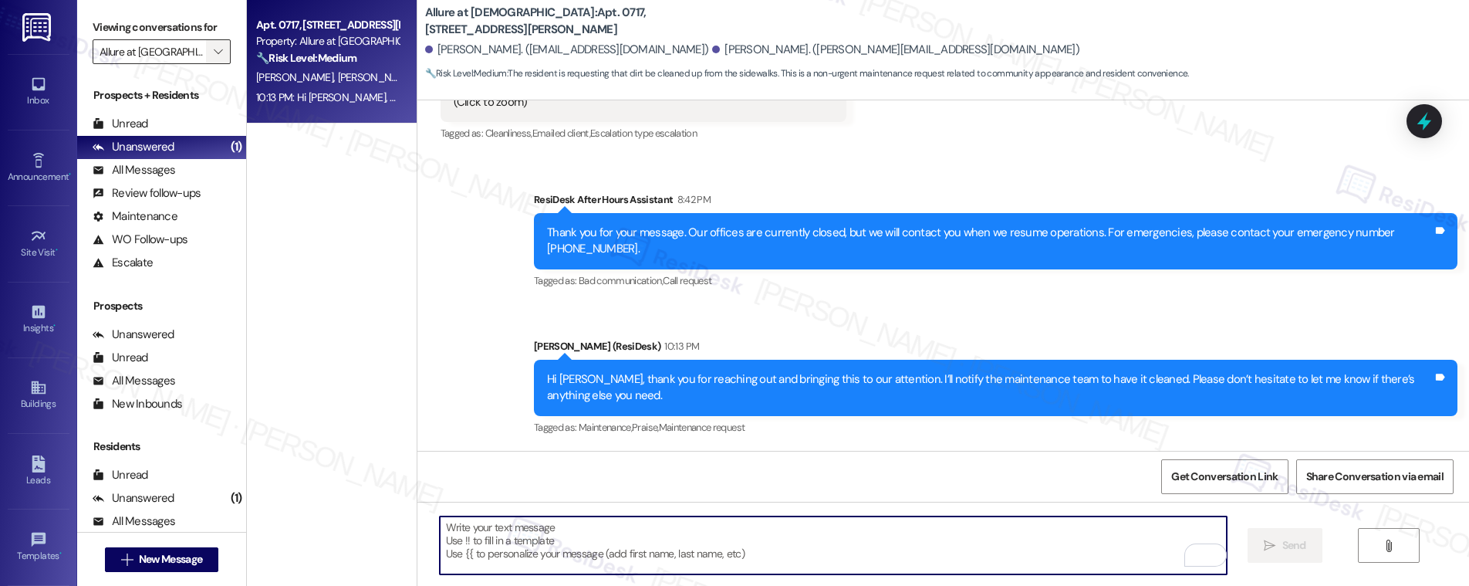
click at [214, 46] on icon "" at bounding box center [218, 52] width 8 height 12
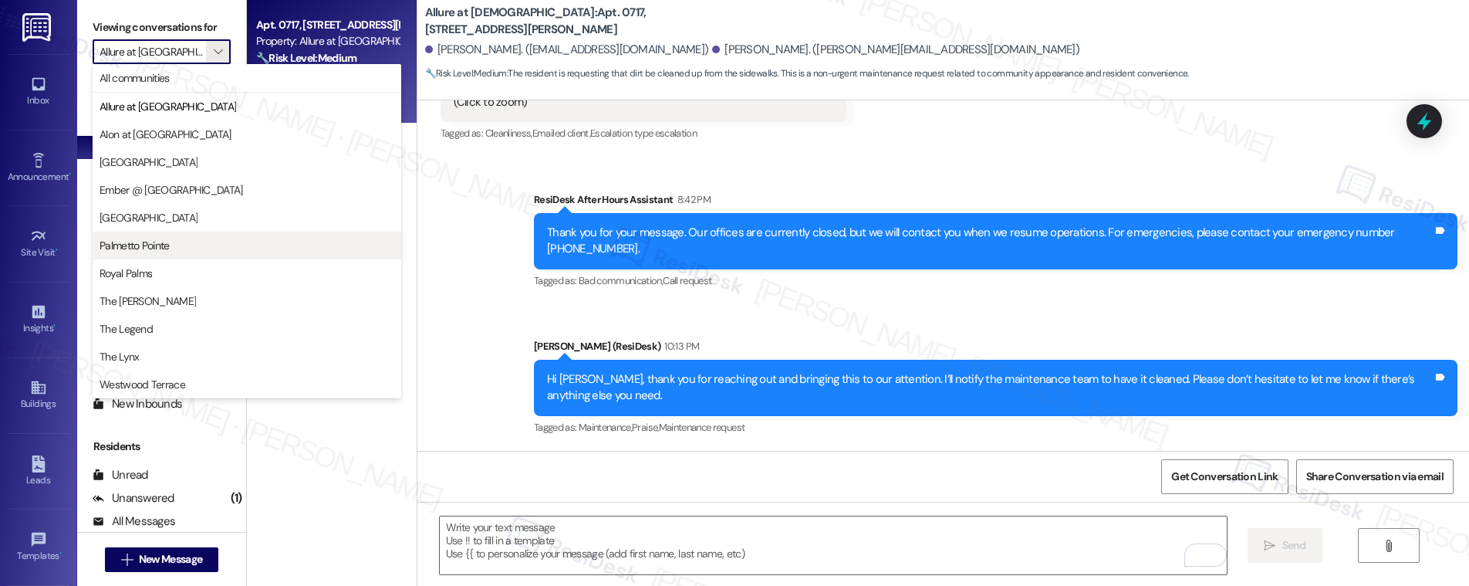
click at [192, 244] on span "Palmetto Pointe" at bounding box center [247, 245] width 295 height 15
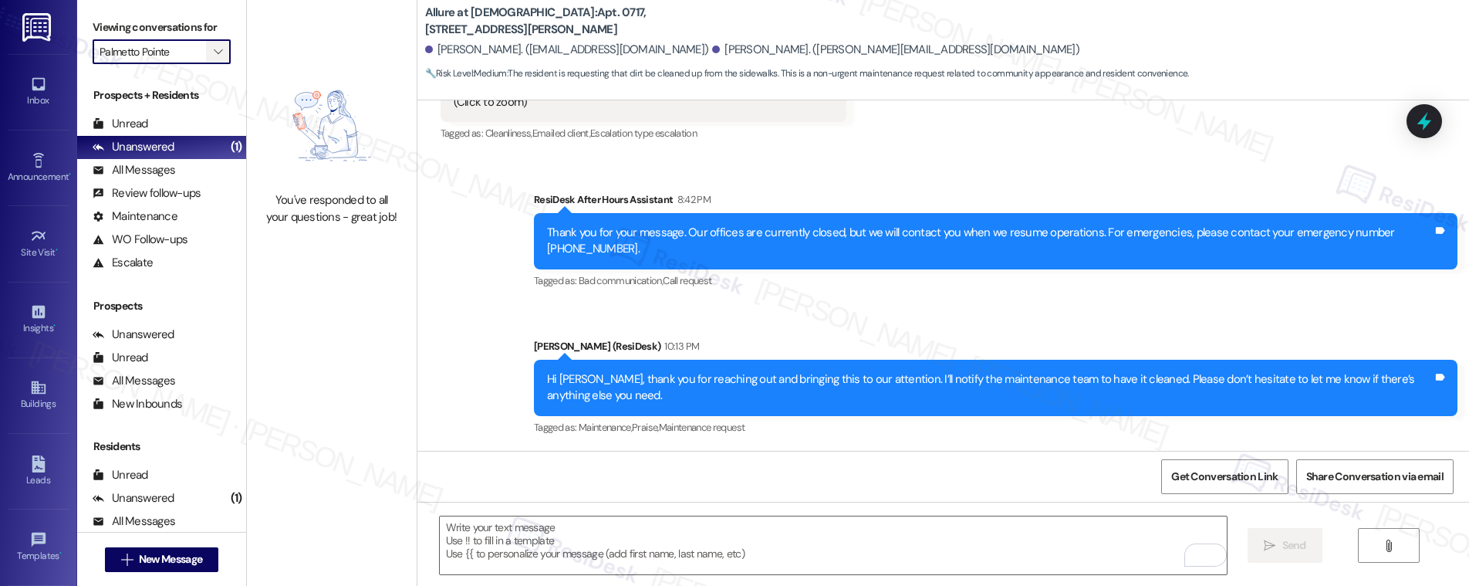
click at [211, 51] on span "" at bounding box center [218, 51] width 15 height 25
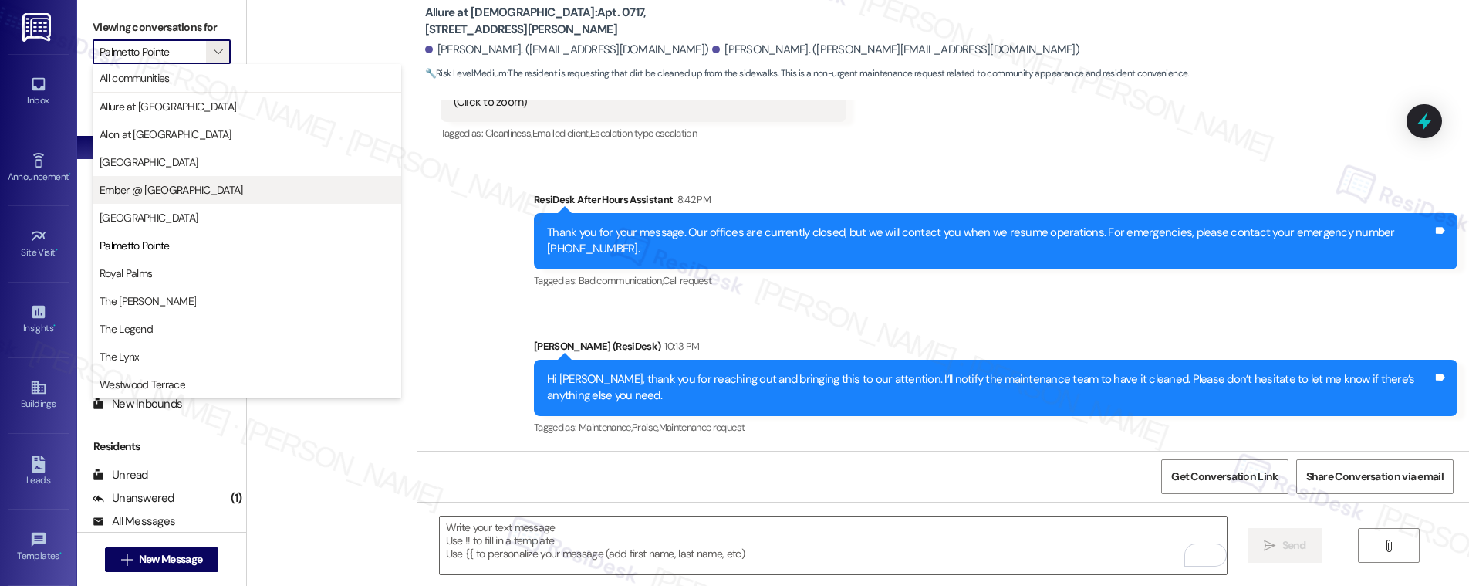
click at [192, 180] on button "Ember @ [GEOGRAPHIC_DATA]" at bounding box center [247, 190] width 309 height 28
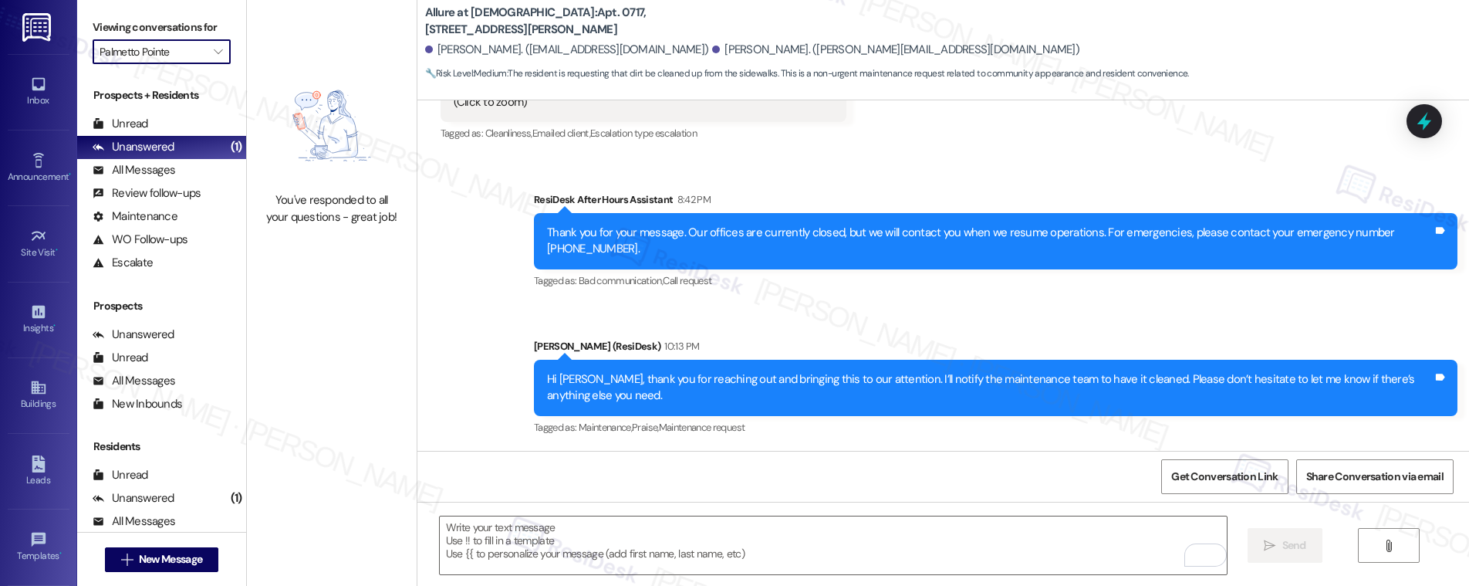
type input "Ember @ [GEOGRAPHIC_DATA]"
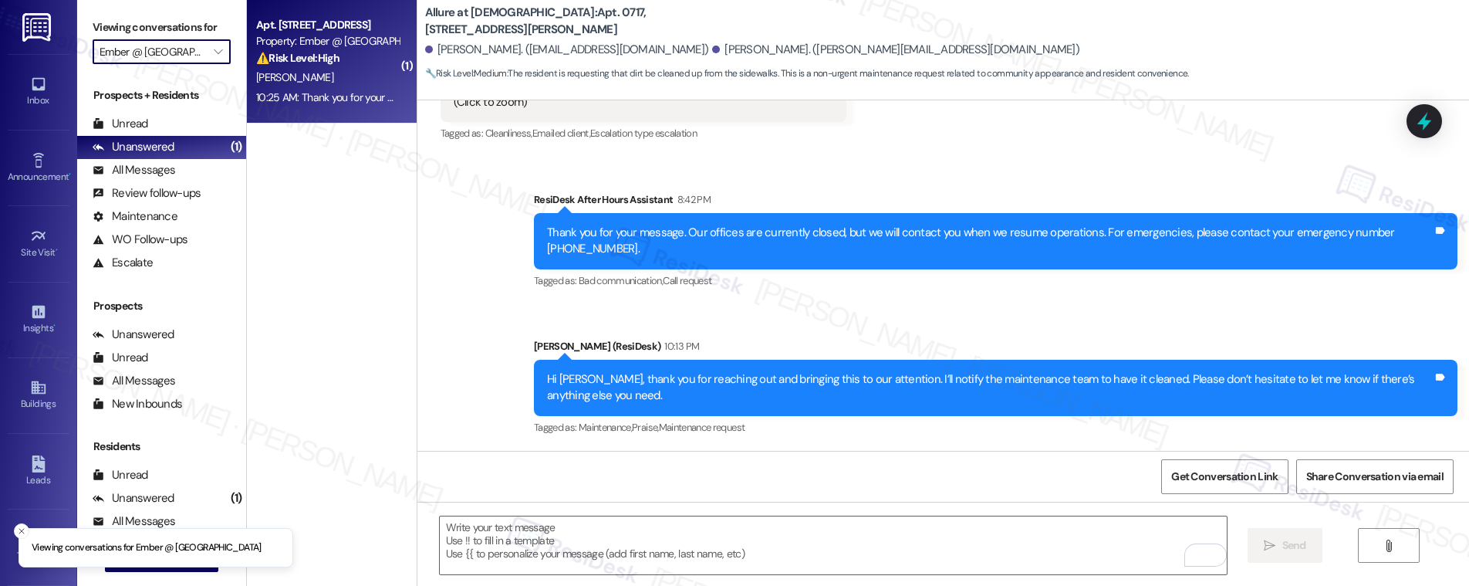
click at [338, 100] on div "10:25 AM: Thank you for your message. Our offices are currently closed, but we …" at bounding box center [710, 97] width 909 height 14
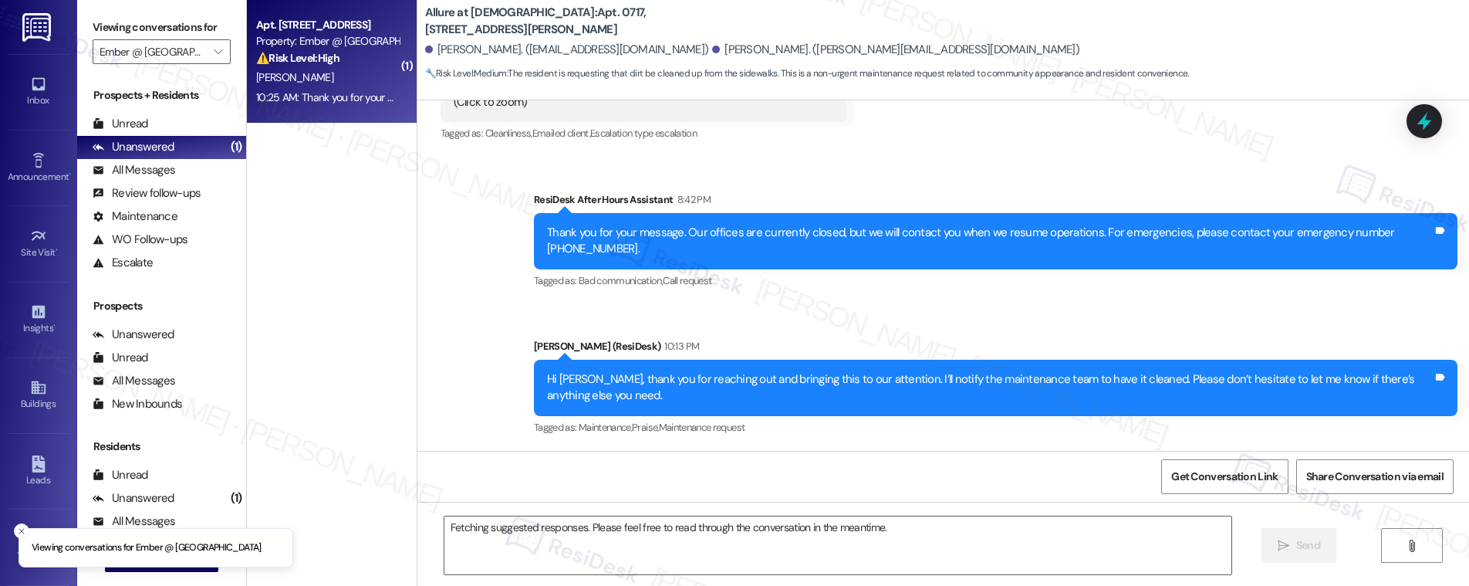
scroll to position [654, 0]
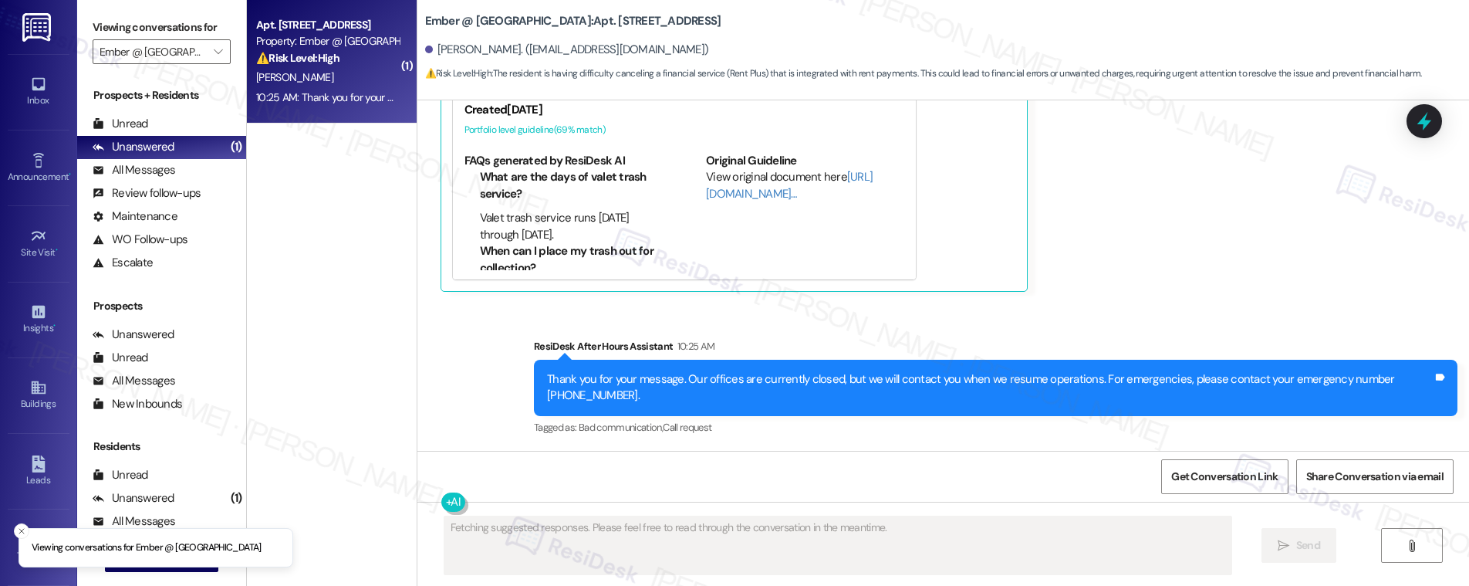
click at [338, 100] on div "10:25 AM: Thank you for your message. Our offices are currently closed, but we …" at bounding box center [710, 97] width 909 height 14
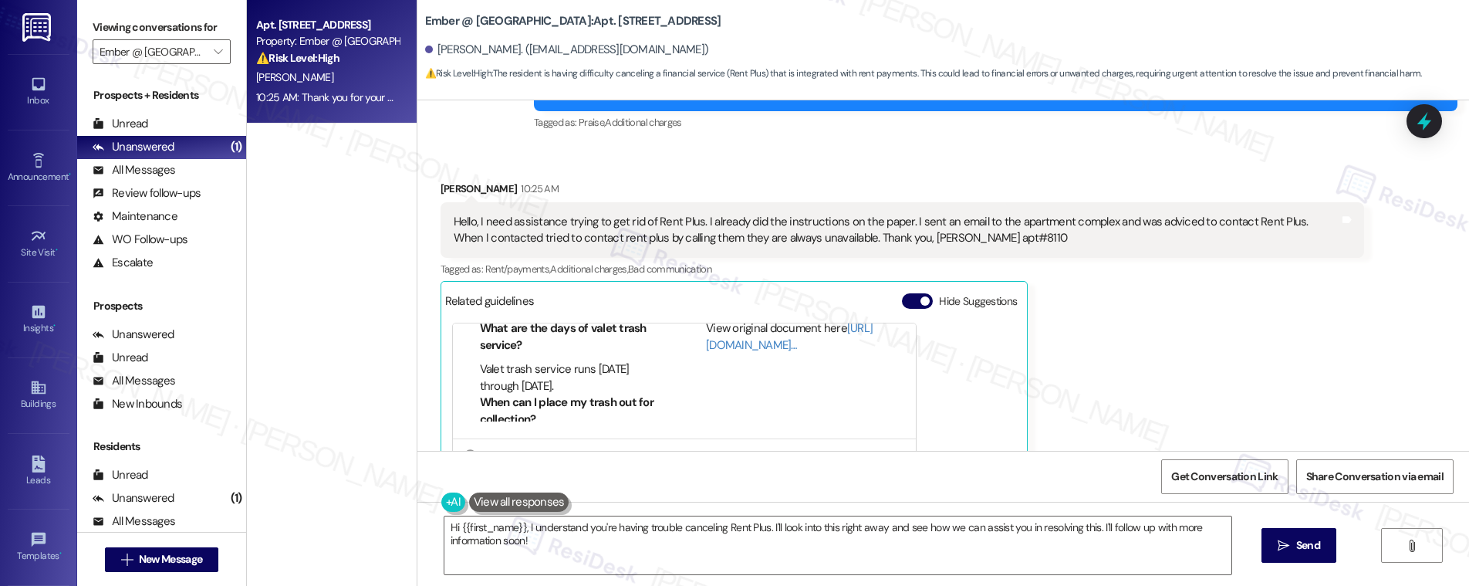
scroll to position [3, 0]
click at [585, 546] on textarea "Hi {{first_name}}, I understand you're having trouble canceling Rent Plus. I'll…" at bounding box center [837, 545] width 787 height 58
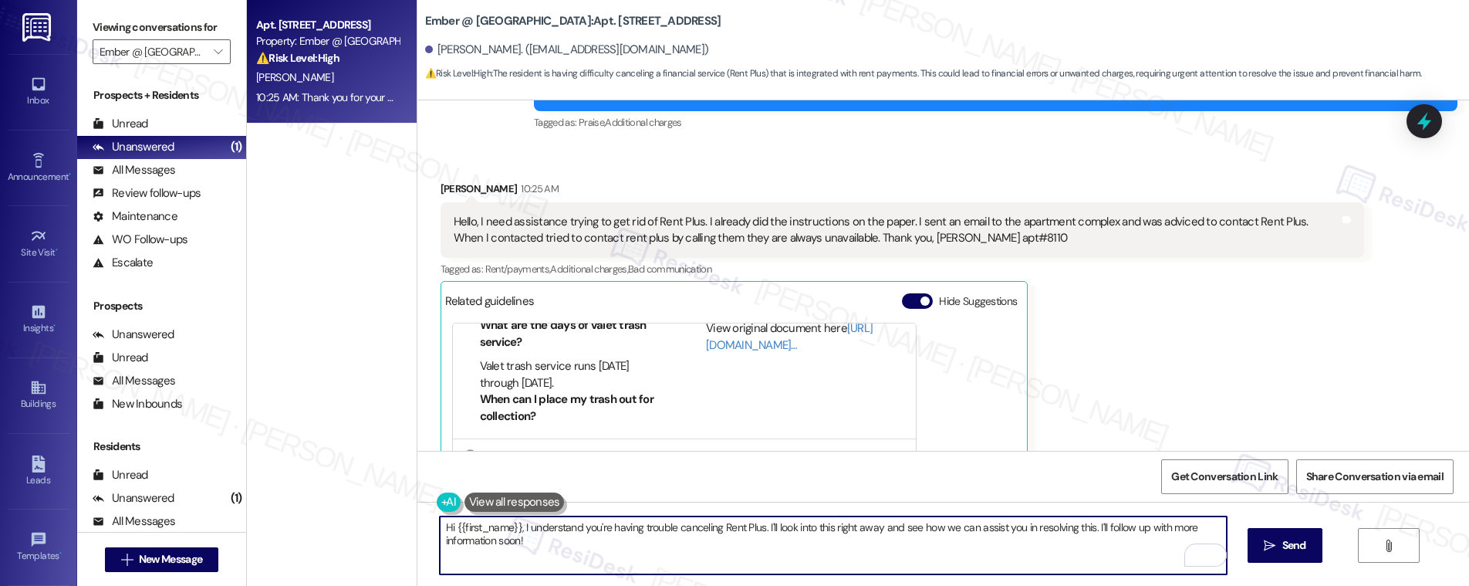
drag, startPoint x: 756, startPoint y: 524, endPoint x: 759, endPoint y: 542, distance: 18.0
click at [759, 542] on textarea "Hi {{first_name}}, I understand you're having trouble canceling Rent Plus. I'll…" at bounding box center [833, 545] width 787 height 58
drag, startPoint x: 756, startPoint y: 528, endPoint x: 756, endPoint y: 559, distance: 31.6
click at [756, 559] on textarea "Hi {{first_name}}, I understand you're having trouble canceling Rent Plus. I'll…" at bounding box center [833, 545] width 787 height 58
drag, startPoint x: 757, startPoint y: 529, endPoint x: 783, endPoint y: 562, distance: 42.3
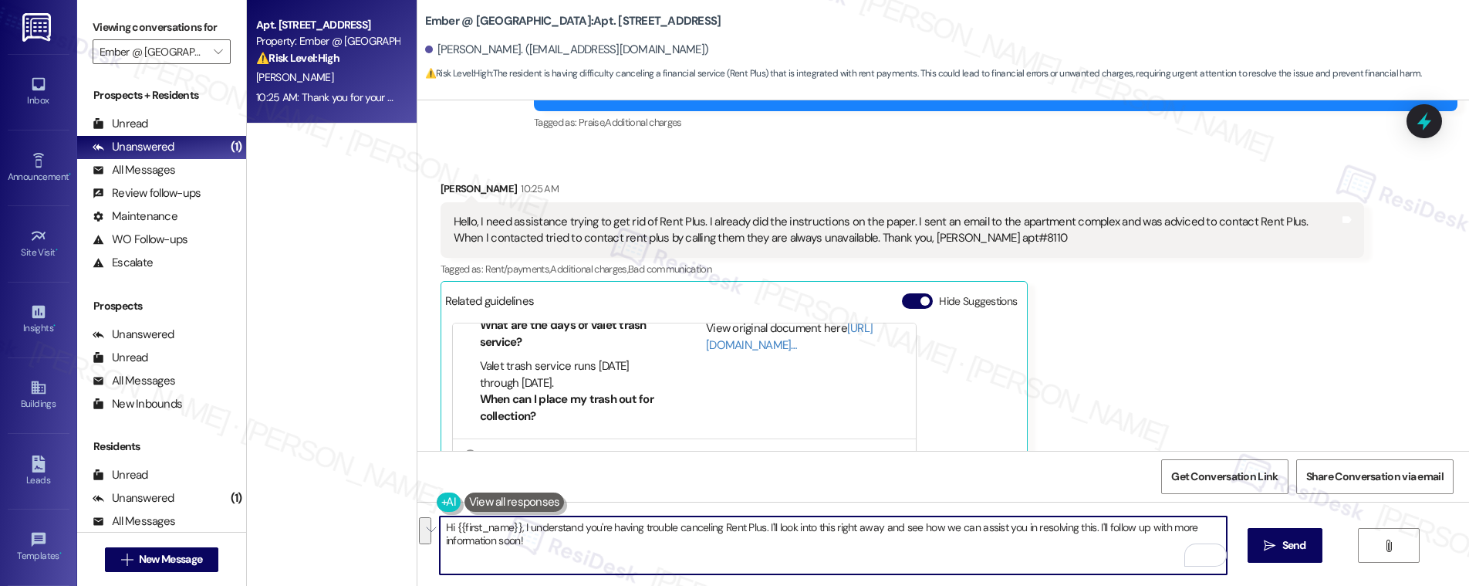
click at [783, 562] on textarea "Hi {{first_name}}, I understand you're having trouble canceling Rent Plus. I'll…" at bounding box center [833, 545] width 787 height 58
click at [440, 188] on div "Bianca Martinez 10:25 AM" at bounding box center [901, 192] width 923 height 22
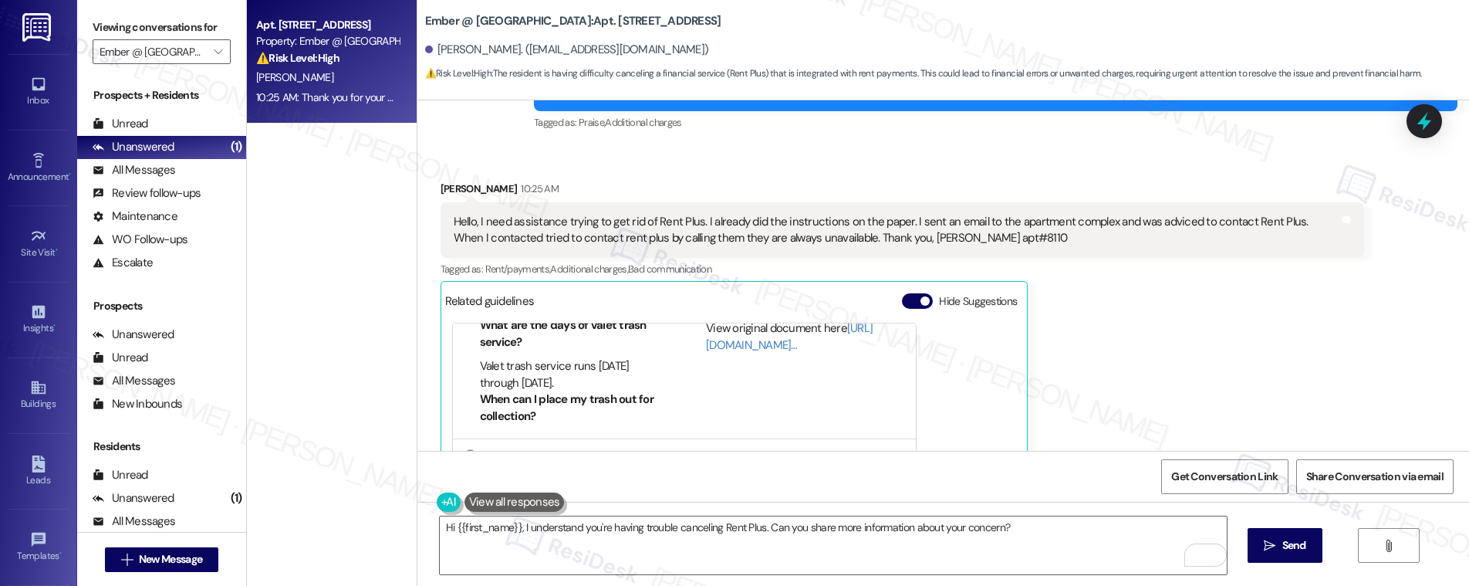
click at [440, 188] on div "Bianca Martinez 10:25 AM" at bounding box center [901, 192] width 923 height 22
copy div "Bianca"
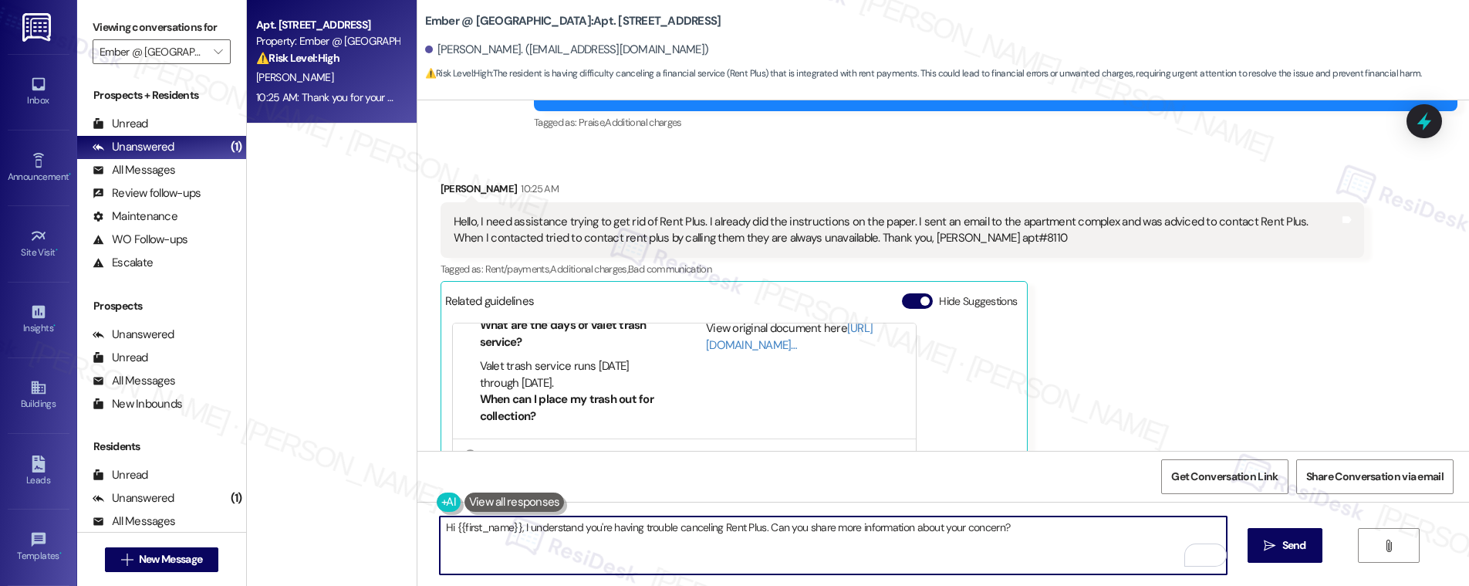
drag, startPoint x: 509, startPoint y: 527, endPoint x: 445, endPoint y: 527, distance: 64.0
click at [445, 527] on textarea "Hi {{first_name}}, I understand you're having trouble canceling Rent Plus. Can …" at bounding box center [833, 545] width 787 height 58
paste textarea "Bianca"
type textarea "Hi Bianca, I understand you're having trouble canceling Rent Plus. Can you shar…"
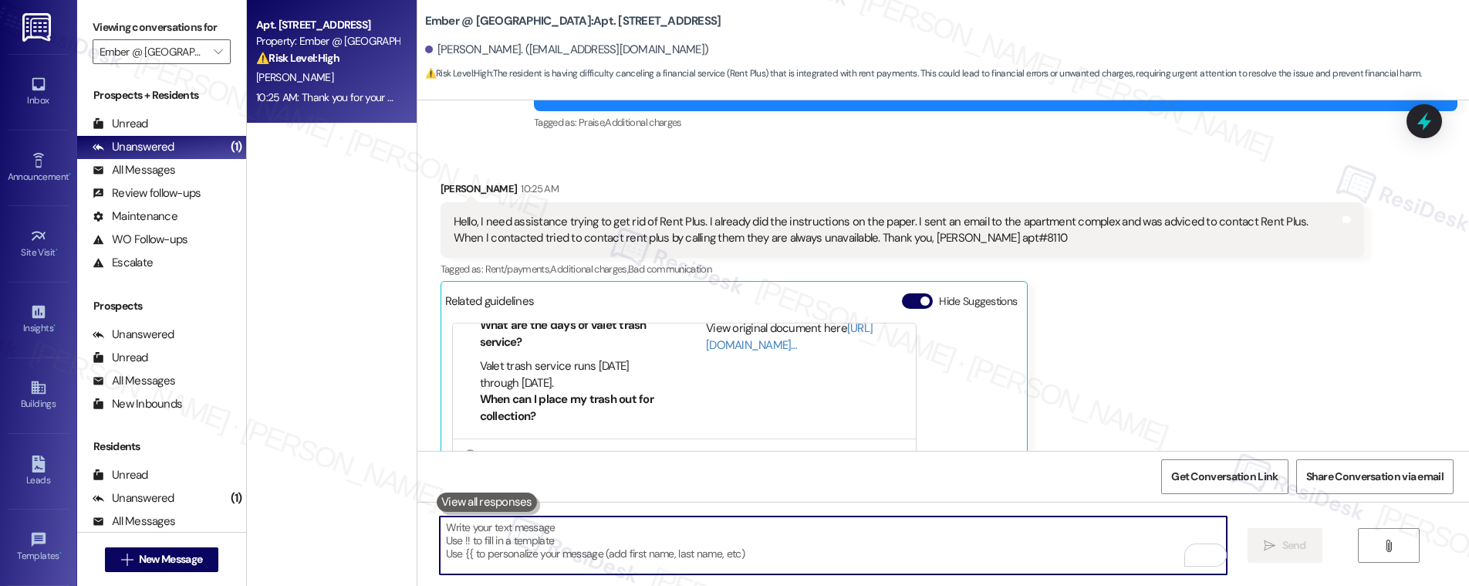
click at [604, 529] on textarea "To enrich screen reader interactions, please activate Accessibility in Grammarl…" at bounding box center [833, 545] width 787 height 58
paste textarea "Hi Bianca, I understand you’re having trouble canceling Rent Plus. Could you pr…"
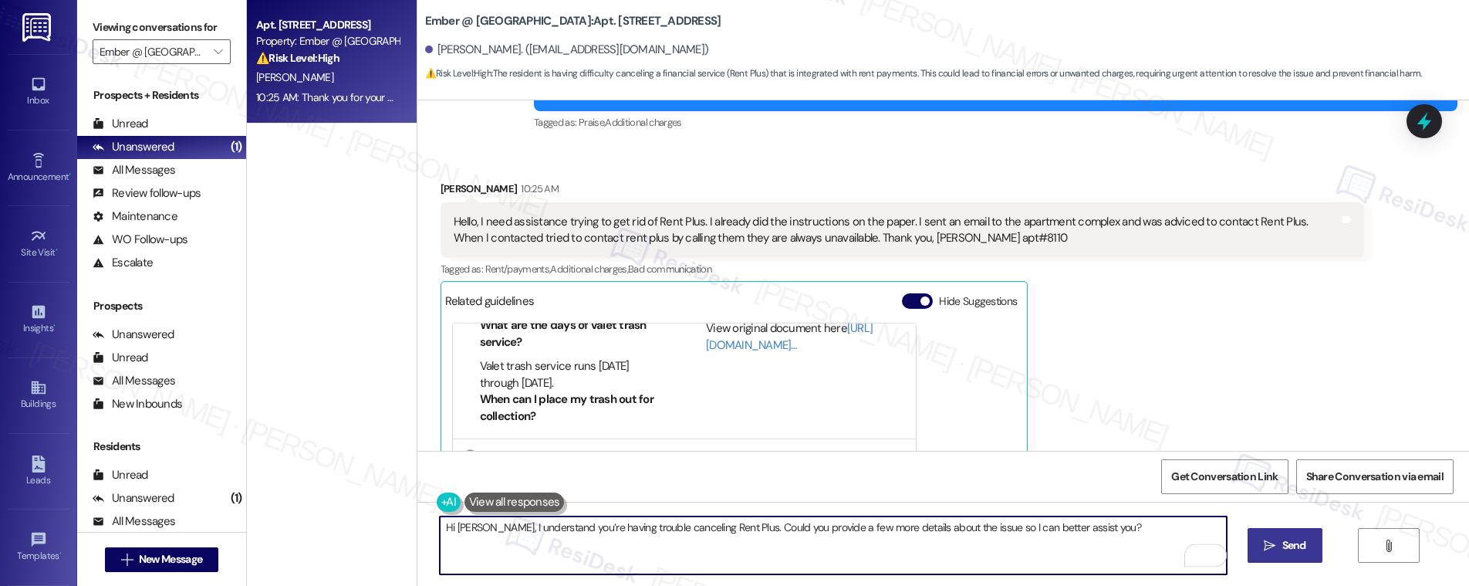
type textarea "Hi Bianca, I understand you’re having trouble canceling Rent Plus. Could you pr…"
click at [1298, 535] on button " Send" at bounding box center [1284, 545] width 75 height 35
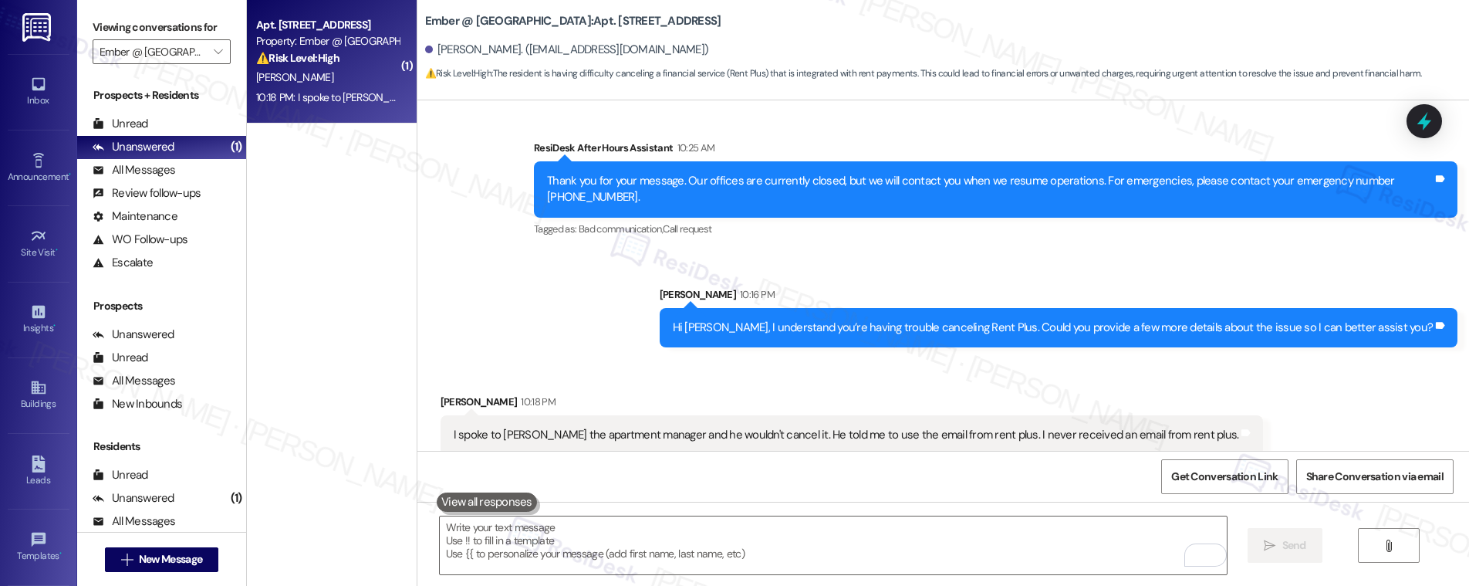
scroll to position [869, 0]
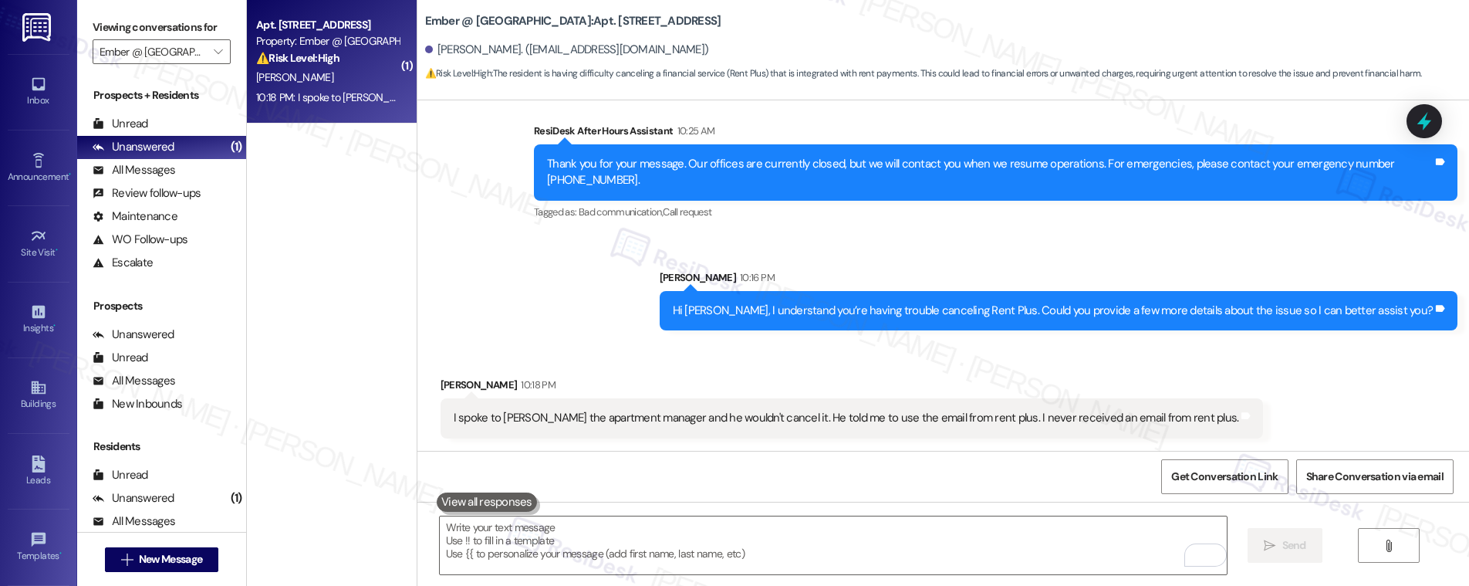
click at [685, 421] on div "I spoke to Cassie the apartment manager and he wouldn't cancel it. He told me t…" at bounding box center [846, 418] width 785 height 16
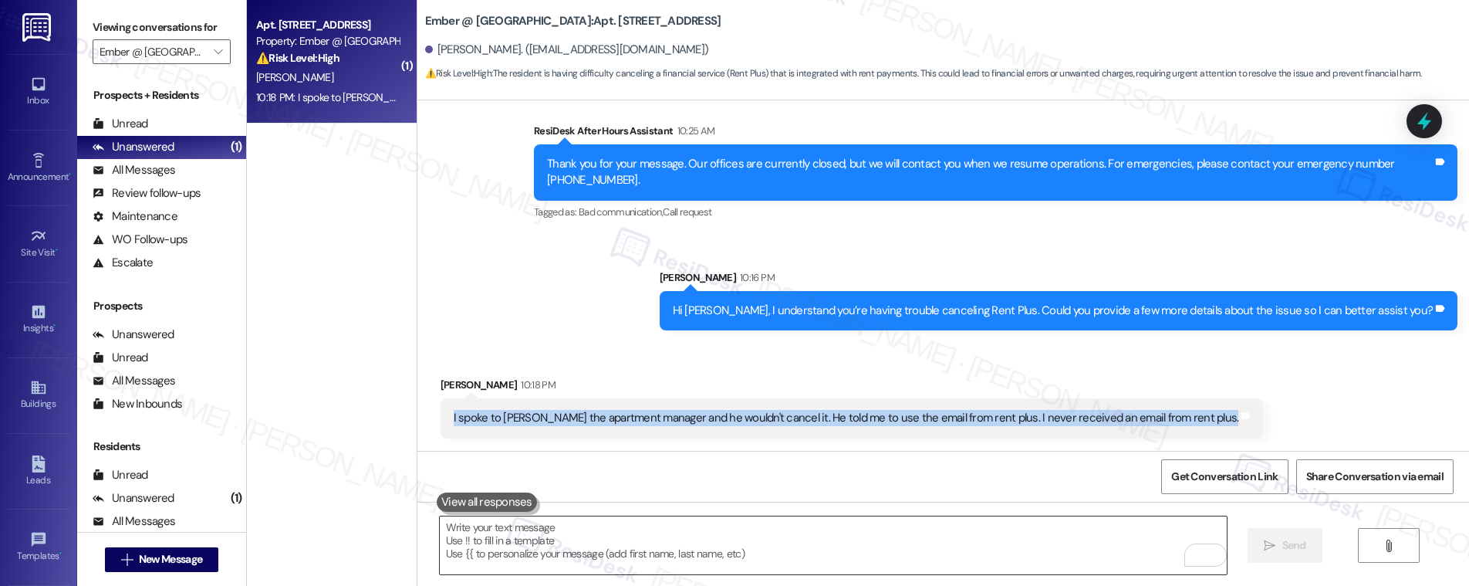
click at [615, 548] on textarea "To enrich screen reader interactions, please activate Accessibility in Grammarl…" at bounding box center [833, 545] width 787 height 58
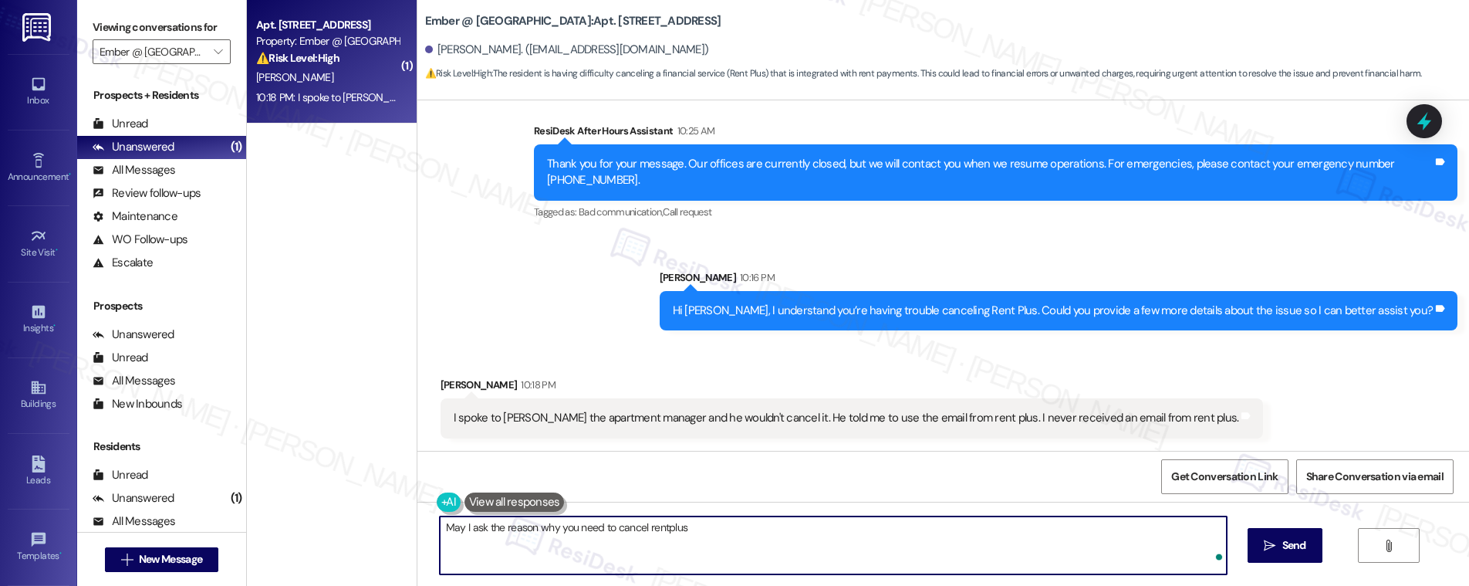
type textarea "May I ask the reason why you need to cancel rentplus?"
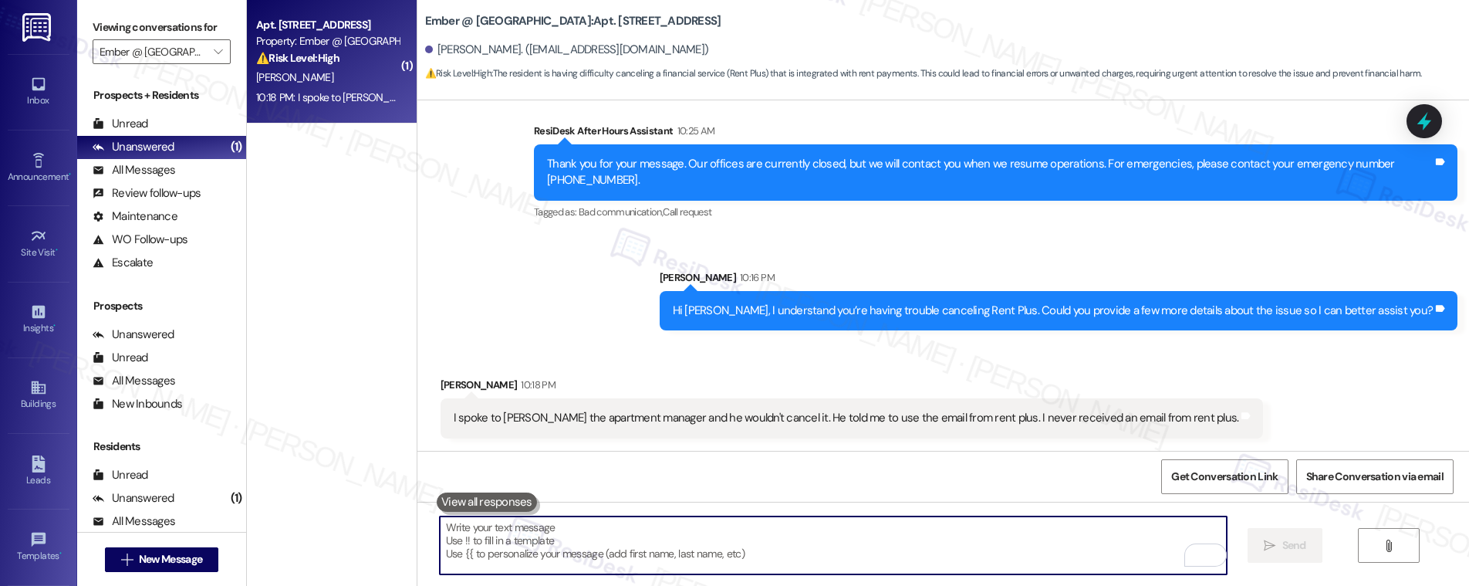
paste textarea "Can you let me know why you’d like to cancel RentPlus? This will help me assist…"
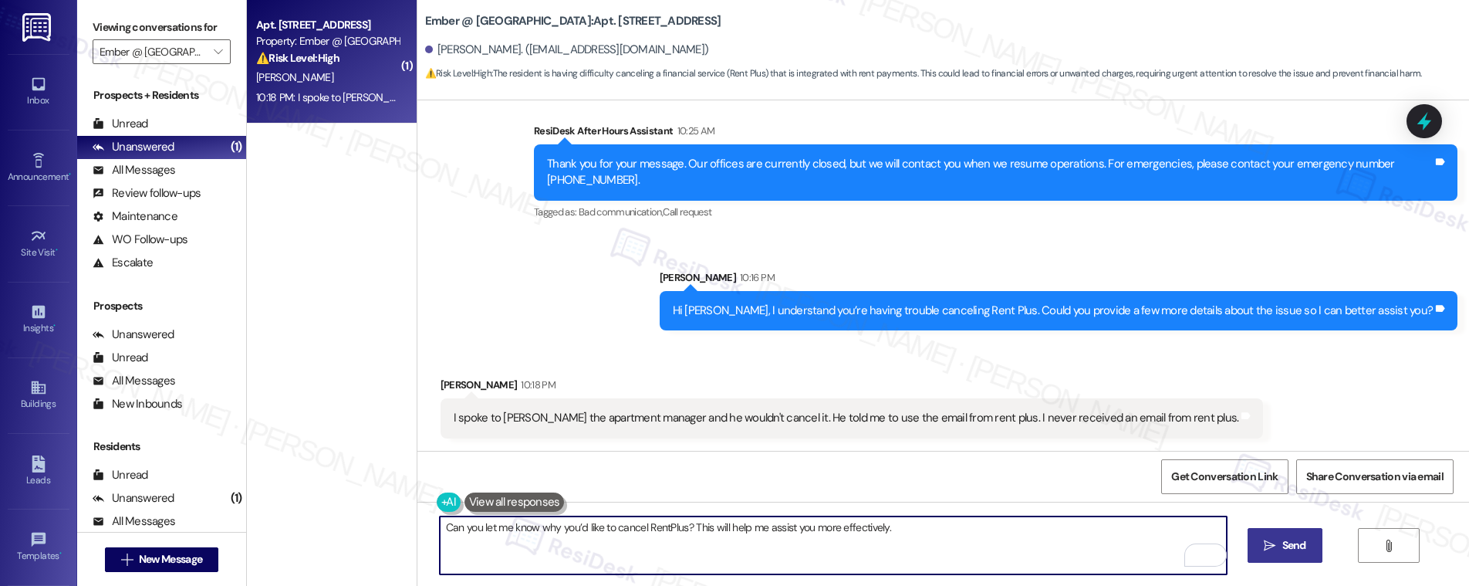
type textarea "Can you let me know why you’d like to cancel RentPlus? This will help me assist…"
click at [1270, 540] on icon "" at bounding box center [1270, 545] width 12 height 12
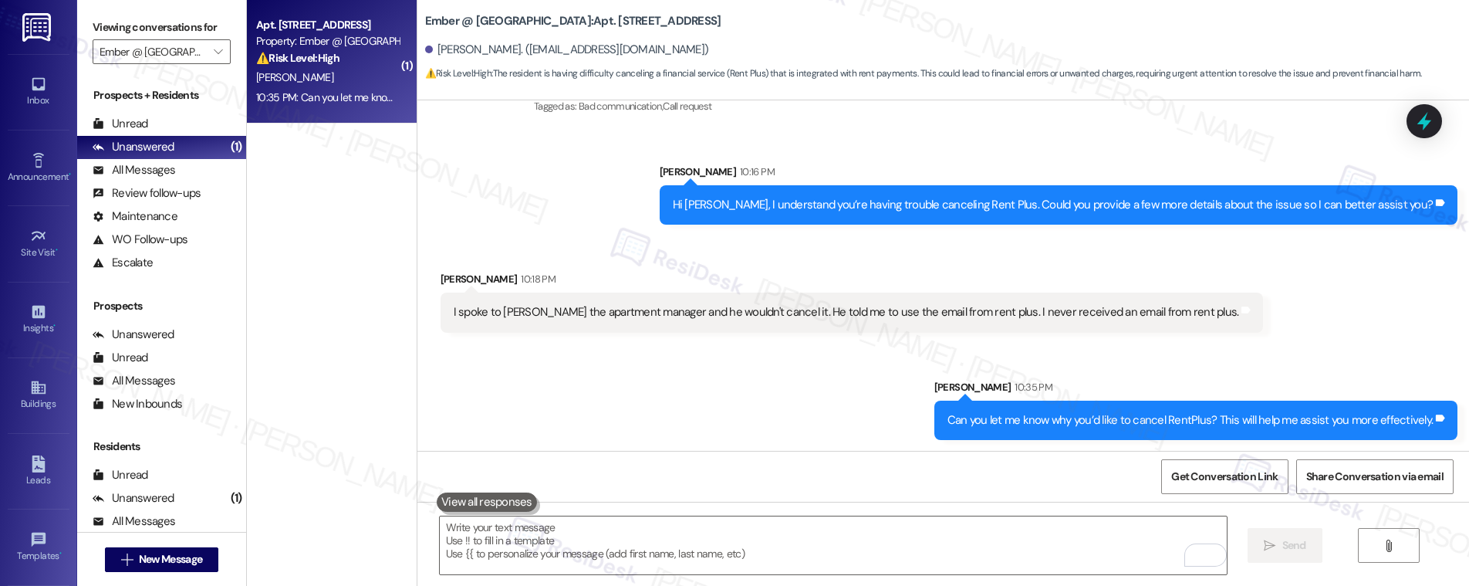
scroll to position [977, 0]
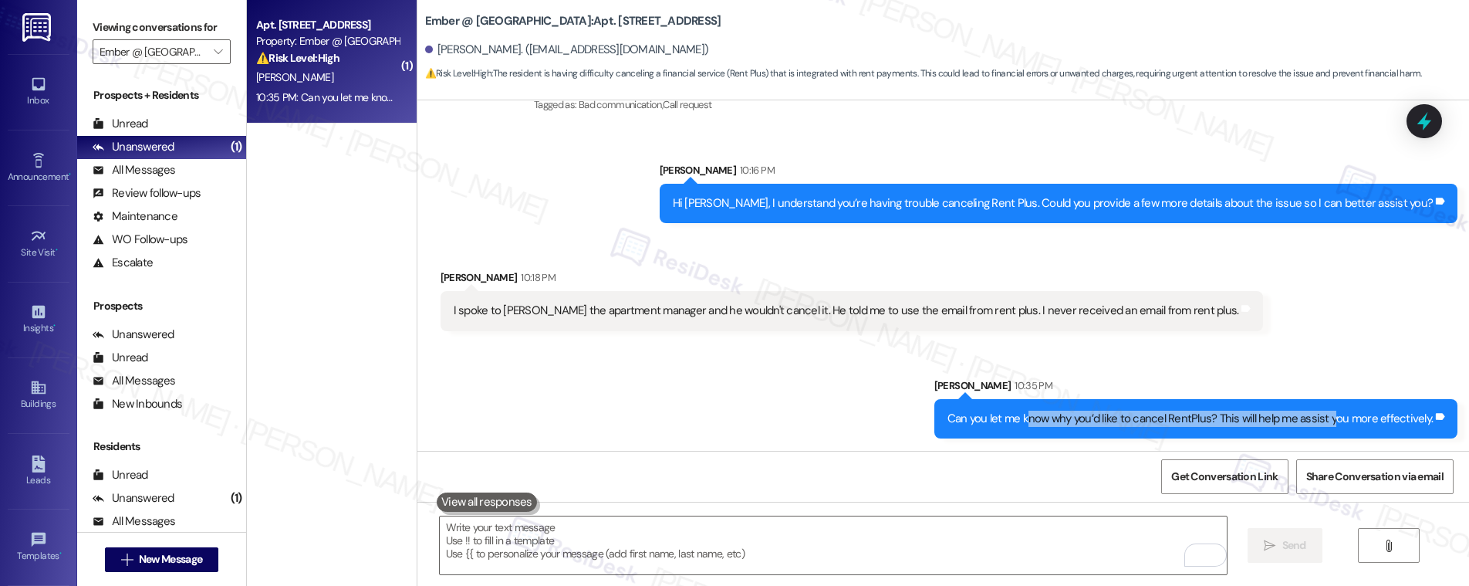
drag, startPoint x: 1028, startPoint y: 414, endPoint x: 1335, endPoint y: 420, distance: 306.3
click at [1335, 420] on div "Can you let me know why you’d like to cancel RentPlus? This will help me assist…" at bounding box center [1189, 418] width 485 height 16
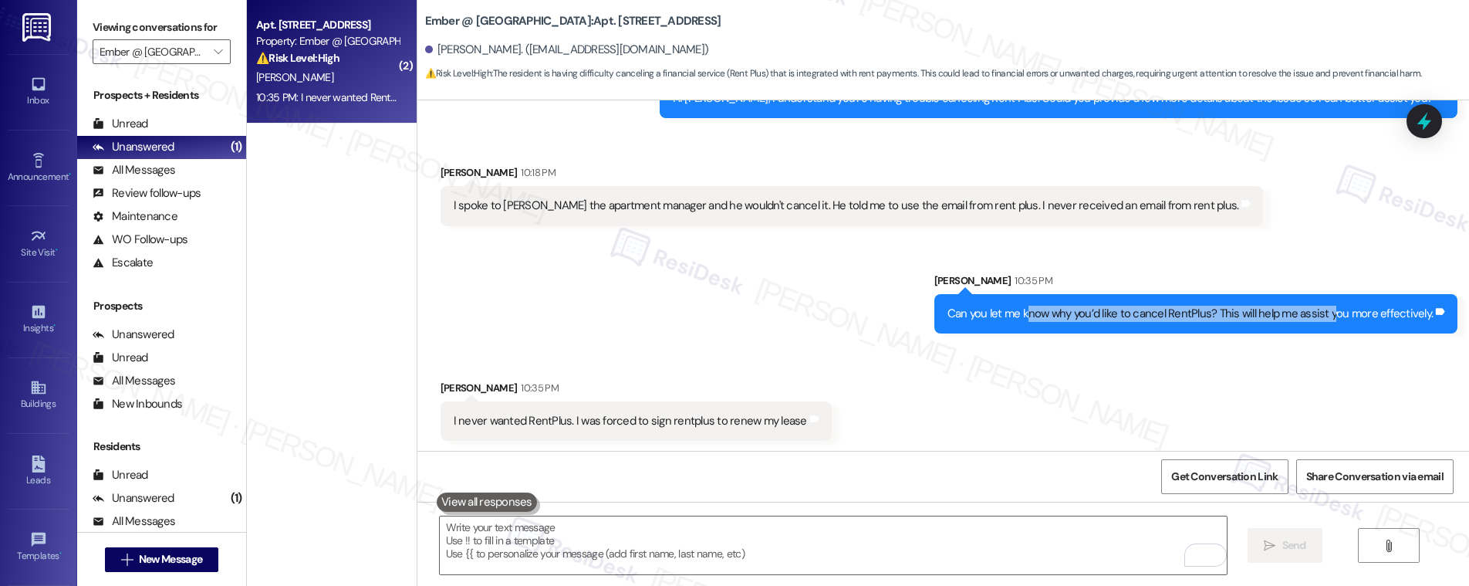
scroll to position [1083, 0]
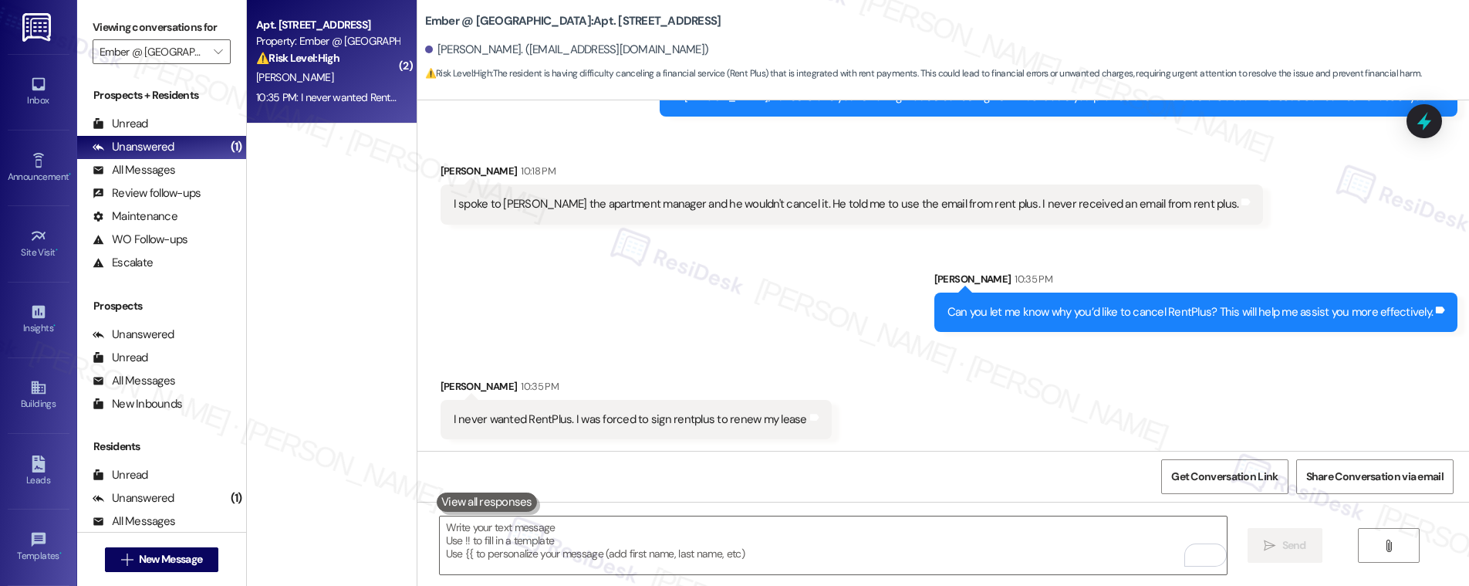
click at [578, 413] on div "I never wanted RentPlus. I was forced to sign rentplus to renew my lease" at bounding box center [630, 419] width 353 height 16
drag, startPoint x: 569, startPoint y: 417, endPoint x: 760, endPoint y: 417, distance: 190.5
click at [760, 417] on div "I never wanted RentPlus. I was forced to sign rentplus to renew my lease" at bounding box center [630, 419] width 353 height 16
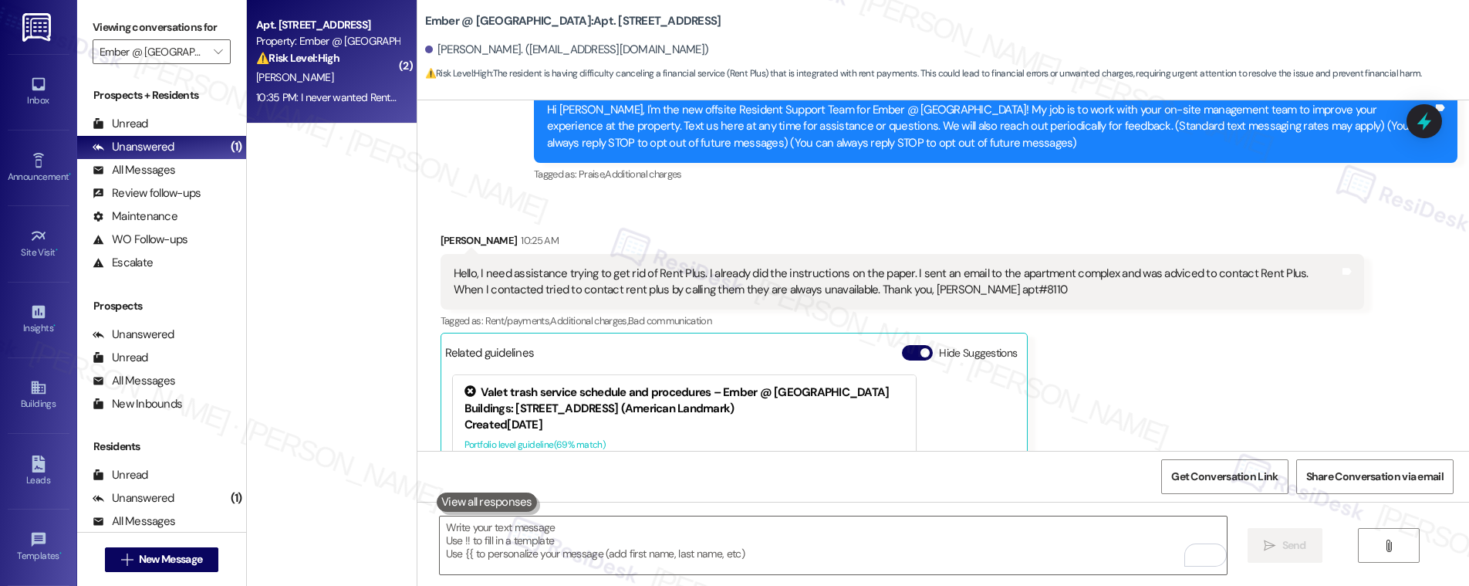
scroll to position [269, 0]
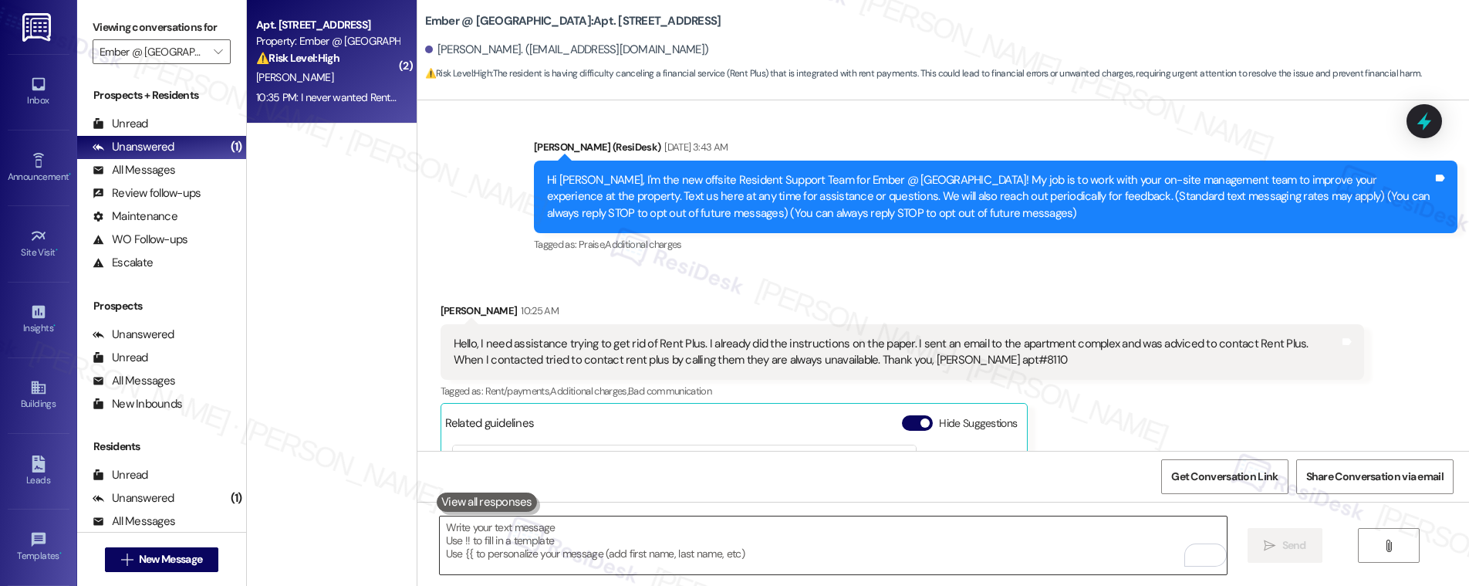
click at [596, 527] on textarea "To enrich screen reader interactions, please activate Accessibility in Grammarl…" at bounding box center [833, 545] width 787 height 58
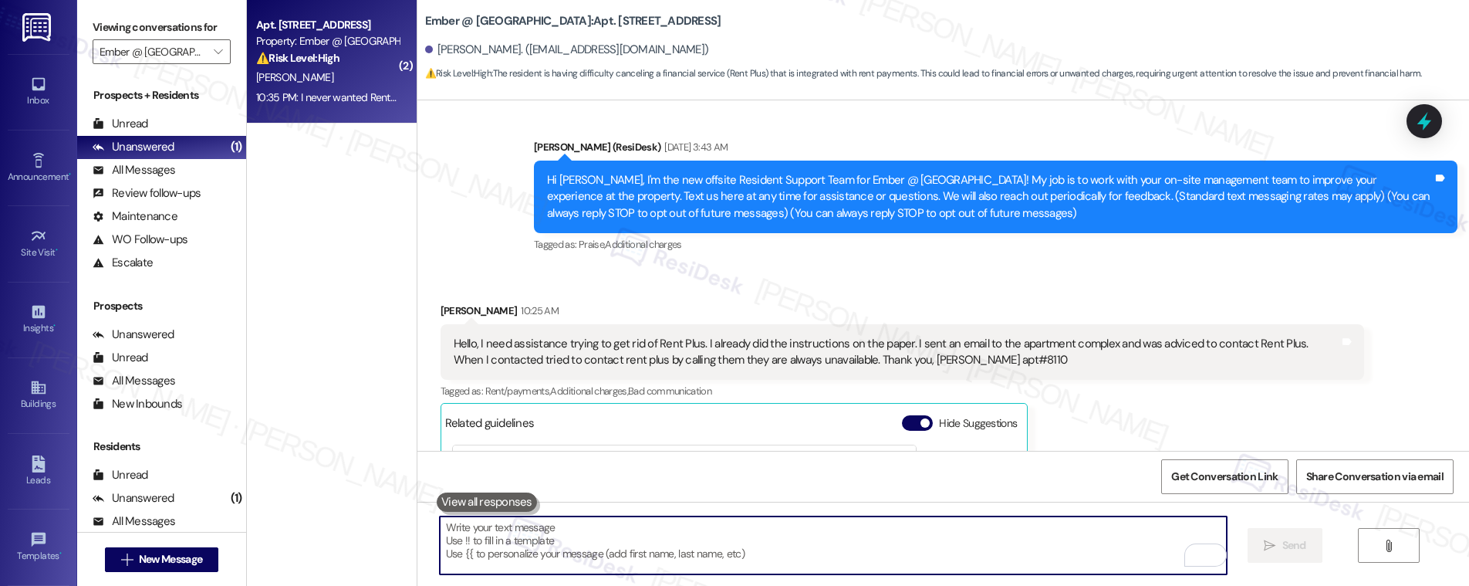
click at [596, 527] on textarea "To enrich screen reader interactions, please activate Accessibility in Grammarl…" at bounding box center [833, 545] width 787 height 58
click at [599, 531] on textarea "To enrich screen reader interactions, please activate Accessibility in Grammarl…" at bounding box center [833, 545] width 787 height 58
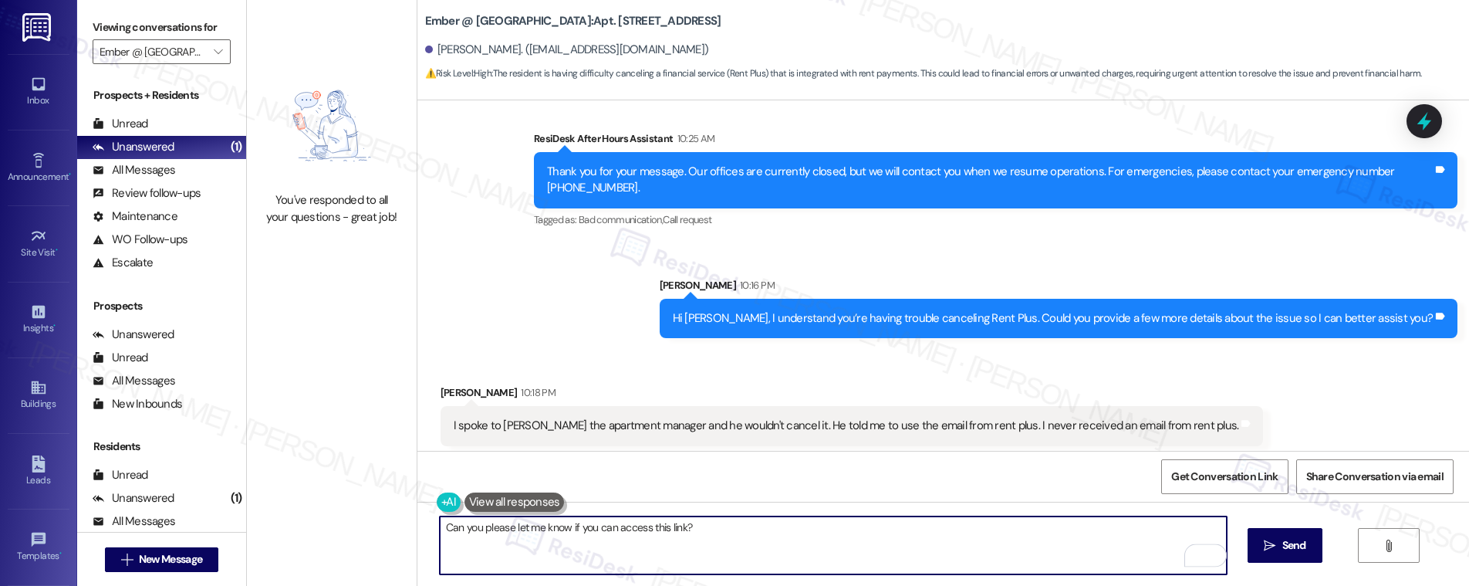
scroll to position [1084, 0]
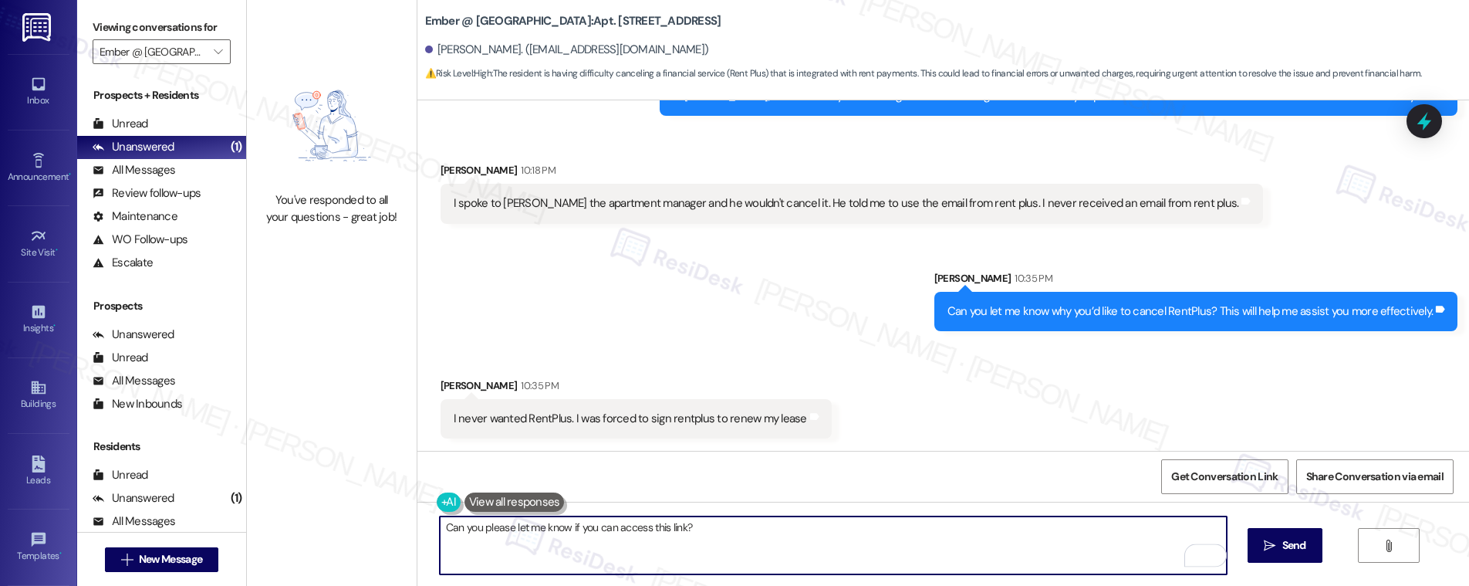
paste textarea "https://my.rentplus.com/cancel-link"
type textarea "Can you please let me know if you can access this link? https://my.rentplus.com…"
click at [1271, 548] on icon "" at bounding box center [1270, 545] width 12 height 12
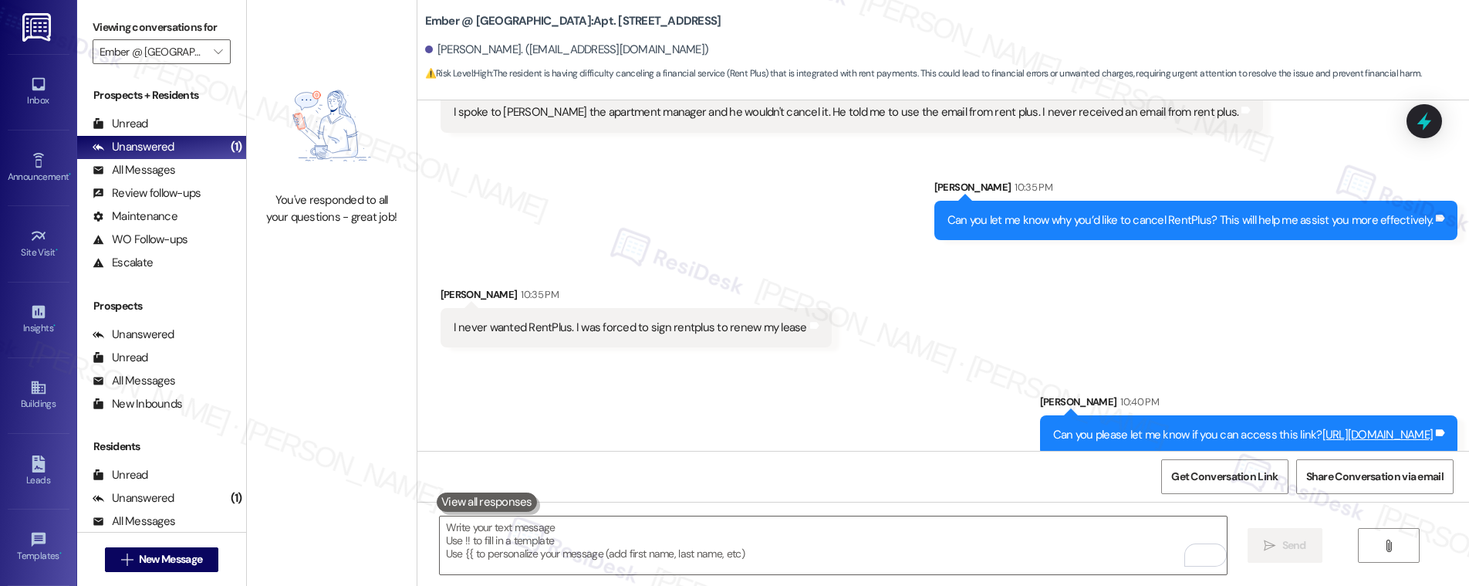
scroll to position [1192, 0]
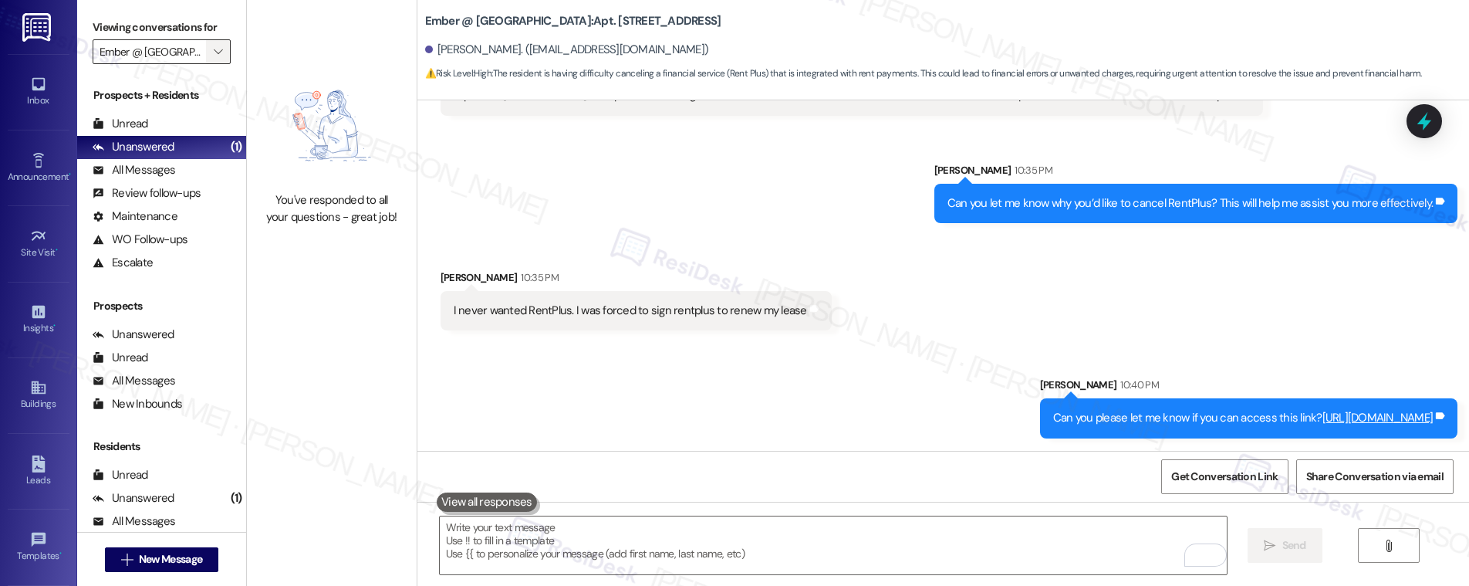
click at [212, 51] on span "" at bounding box center [218, 51] width 15 height 25
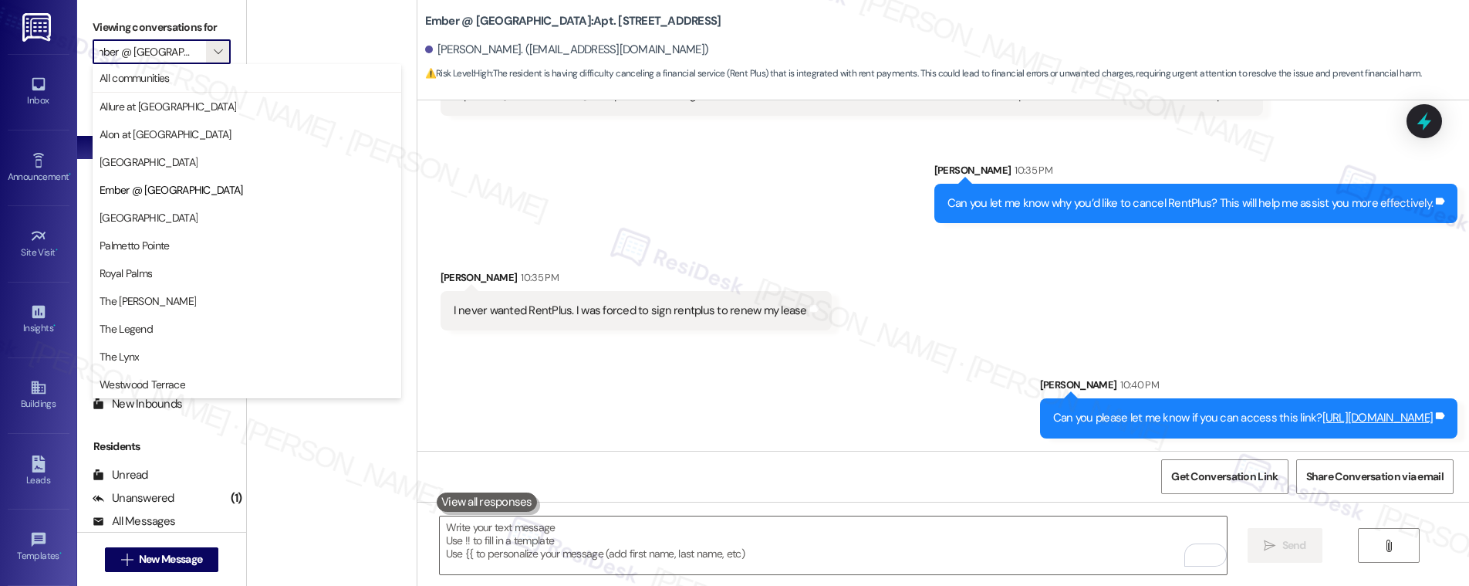
scroll to position [0, 0]
click at [183, 250] on span "Palmetto Pointe" at bounding box center [247, 245] width 295 height 15
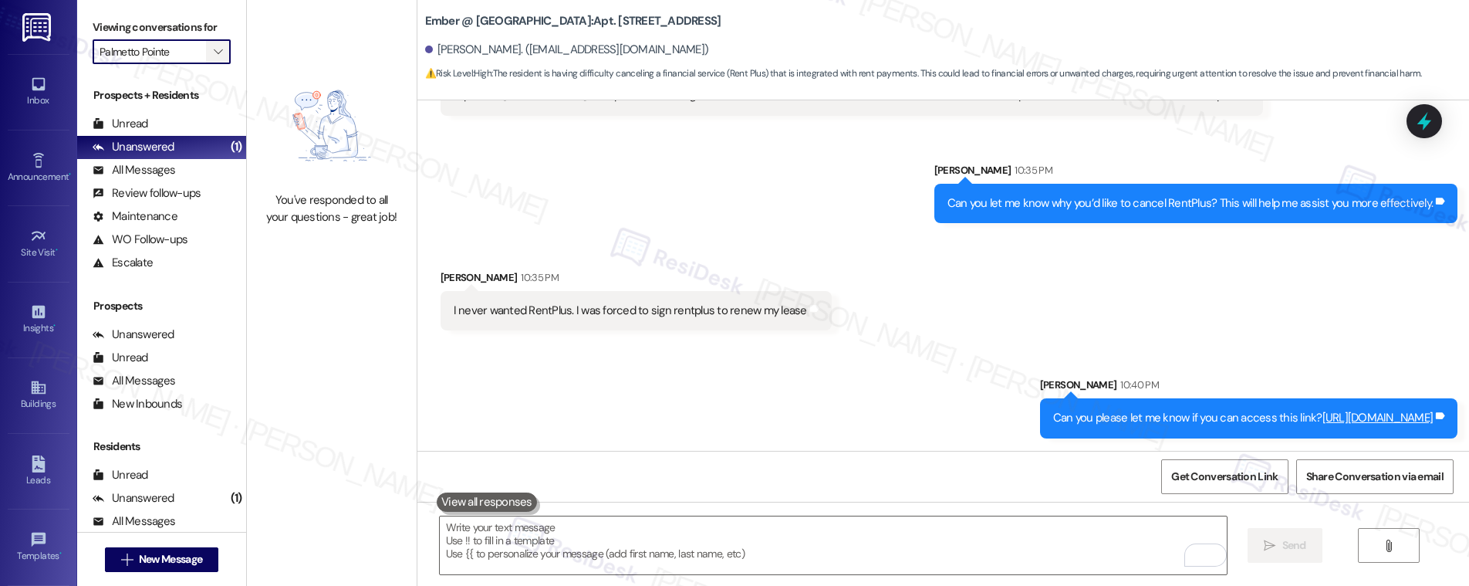
click at [216, 56] on button "" at bounding box center [218, 51] width 25 height 25
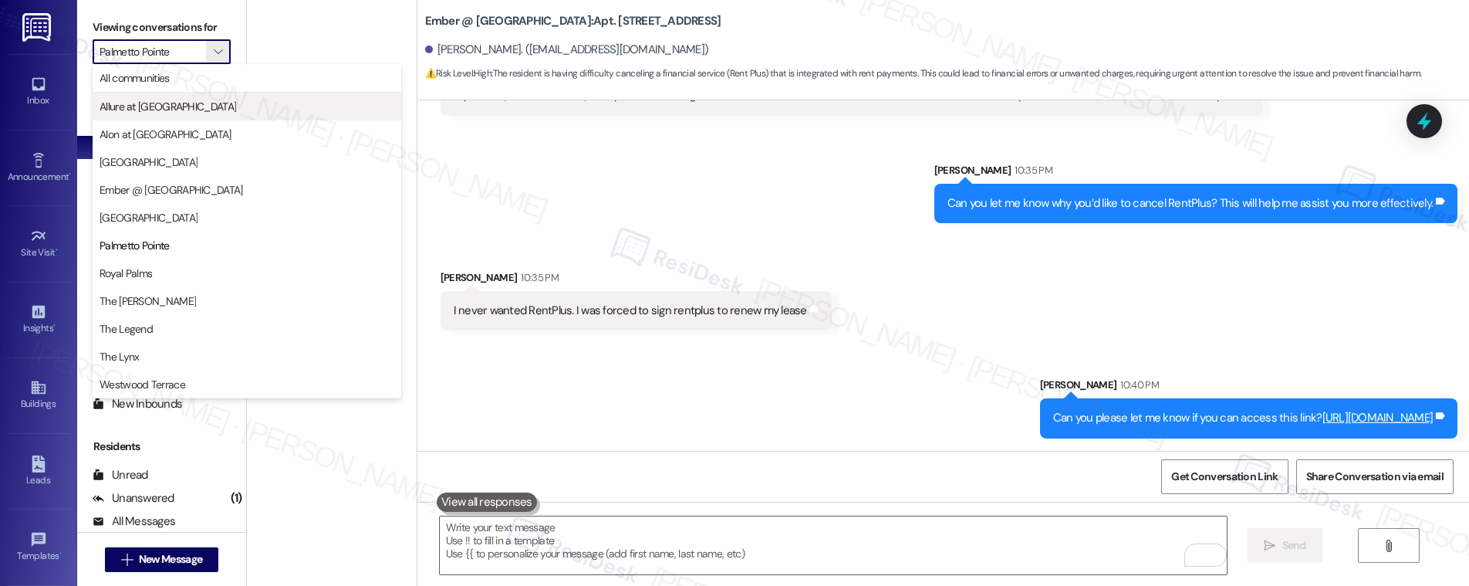
click at [208, 110] on span "Allure at Shavano" at bounding box center [247, 106] width 295 height 15
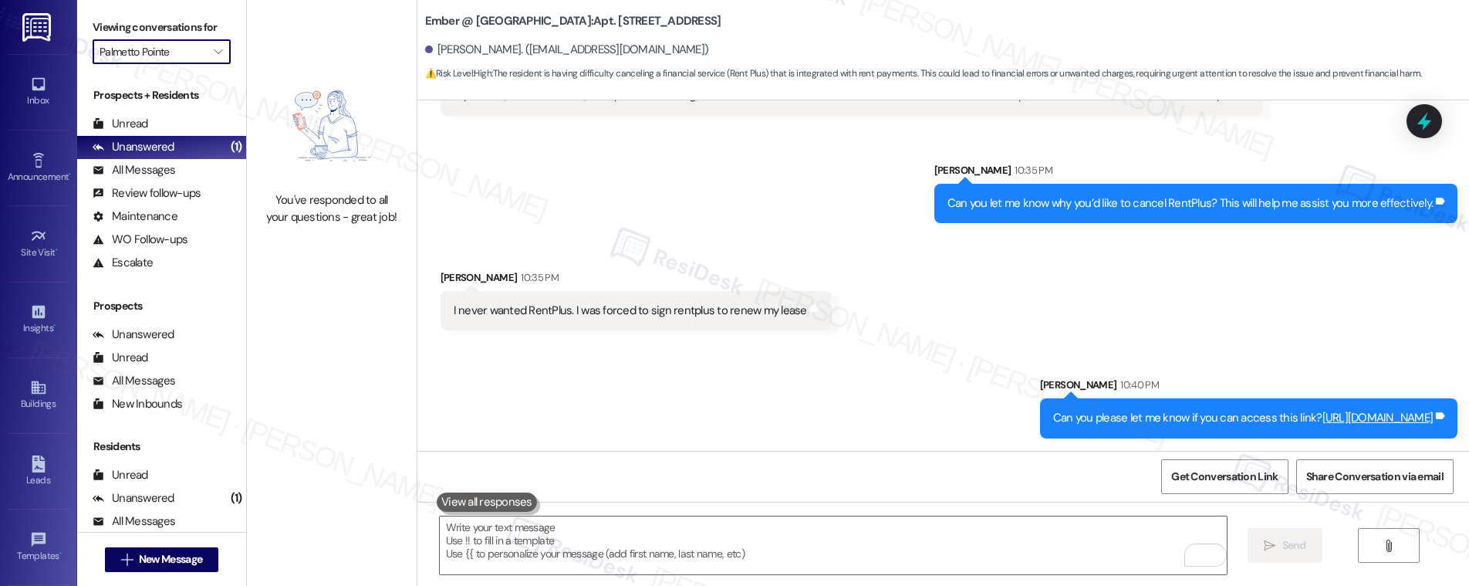
type input "Allure at Shavano"
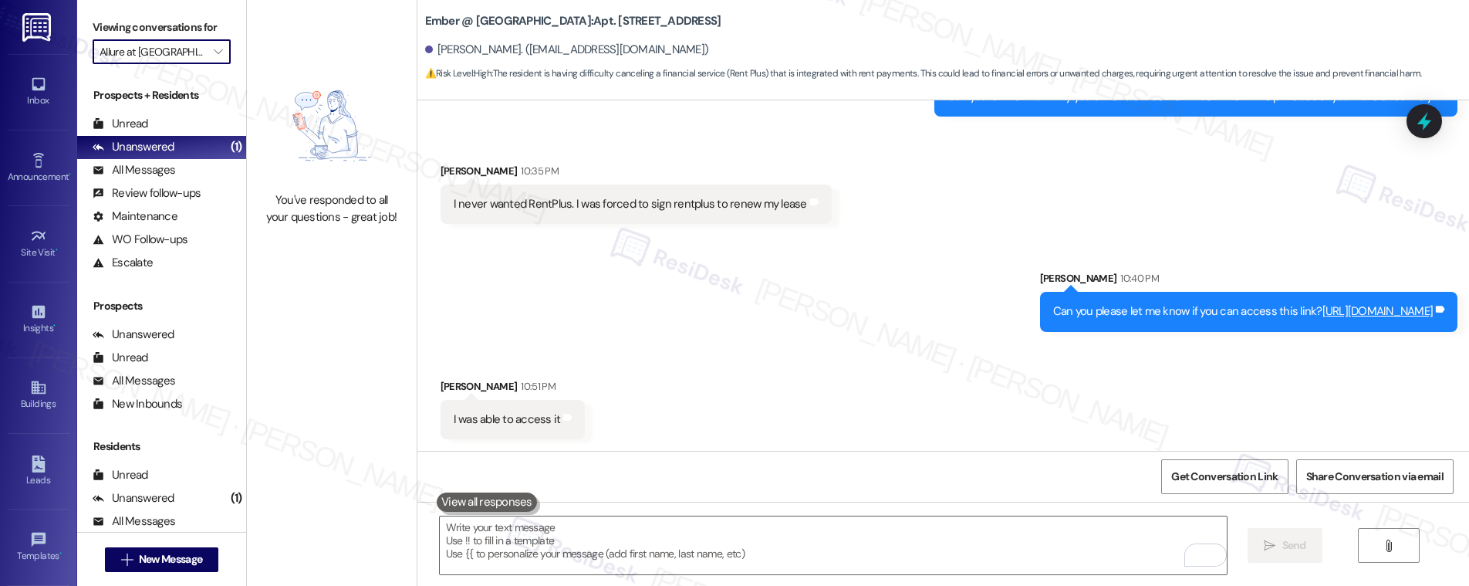
scroll to position [1299, 0]
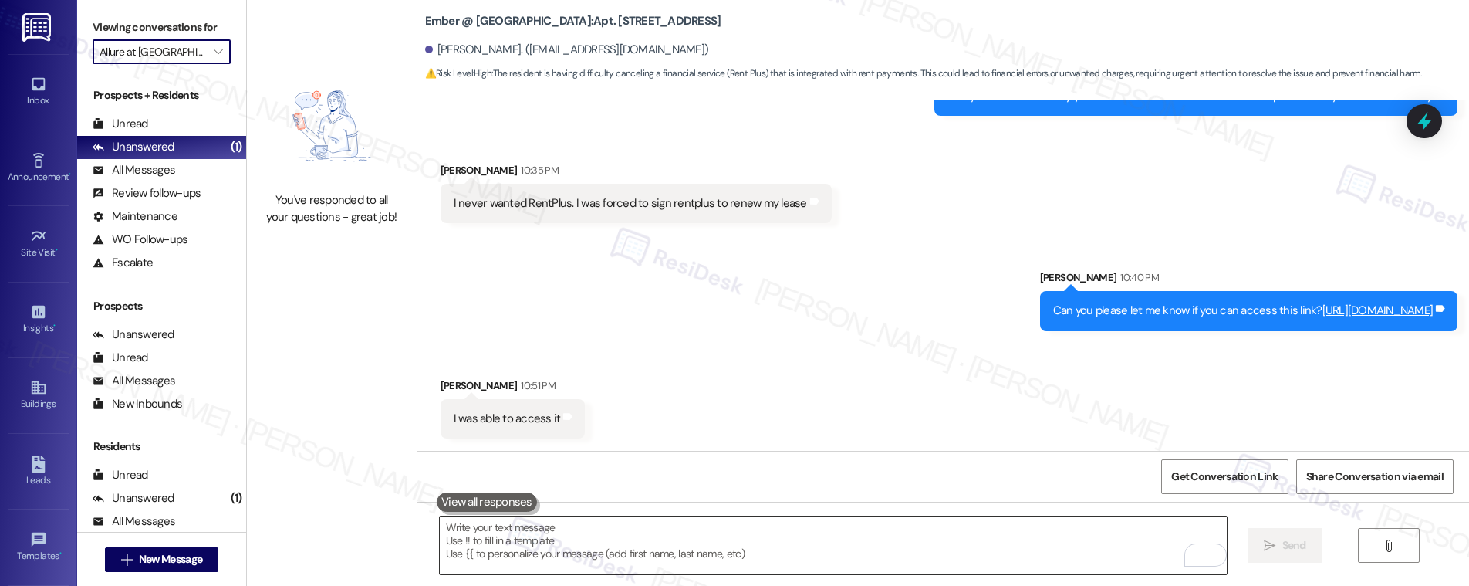
click at [615, 556] on textarea "To enrich screen reader interactions, please activate Accessibility in Grammarl…" at bounding box center [833, 545] width 787 height 58
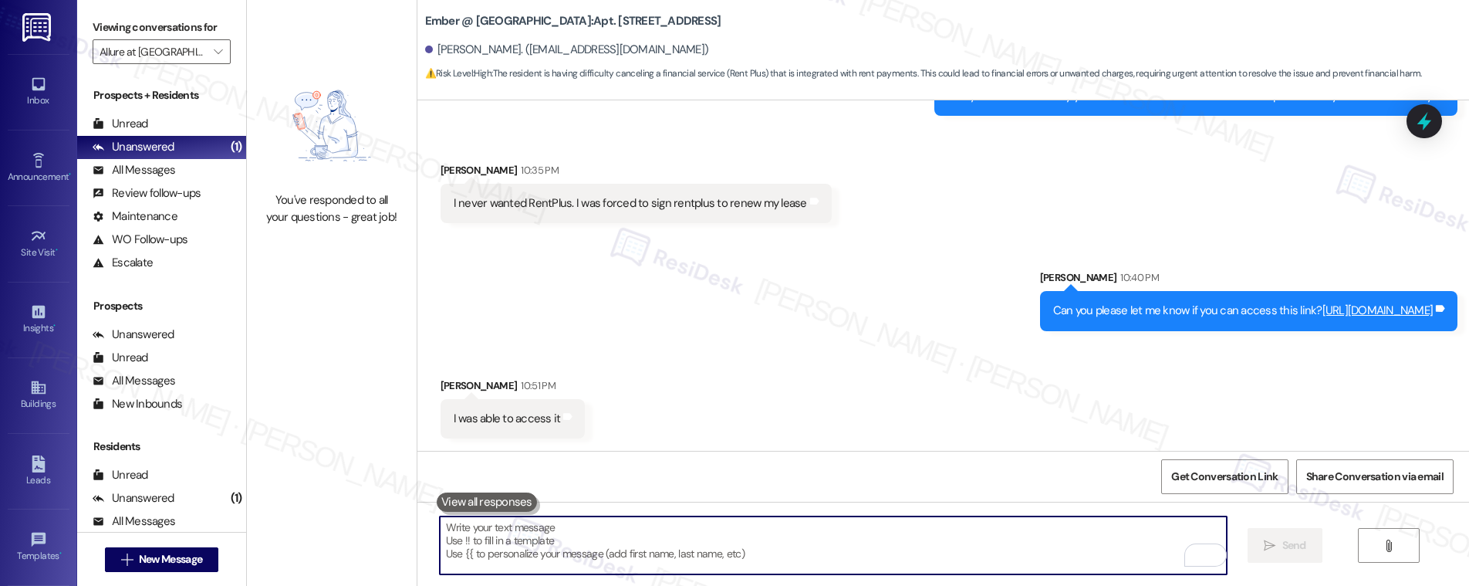
click at [616, 556] on textarea "To enrich screen reader interactions, please activate Accessibility in Grammarl…" at bounding box center [833, 545] width 787 height 58
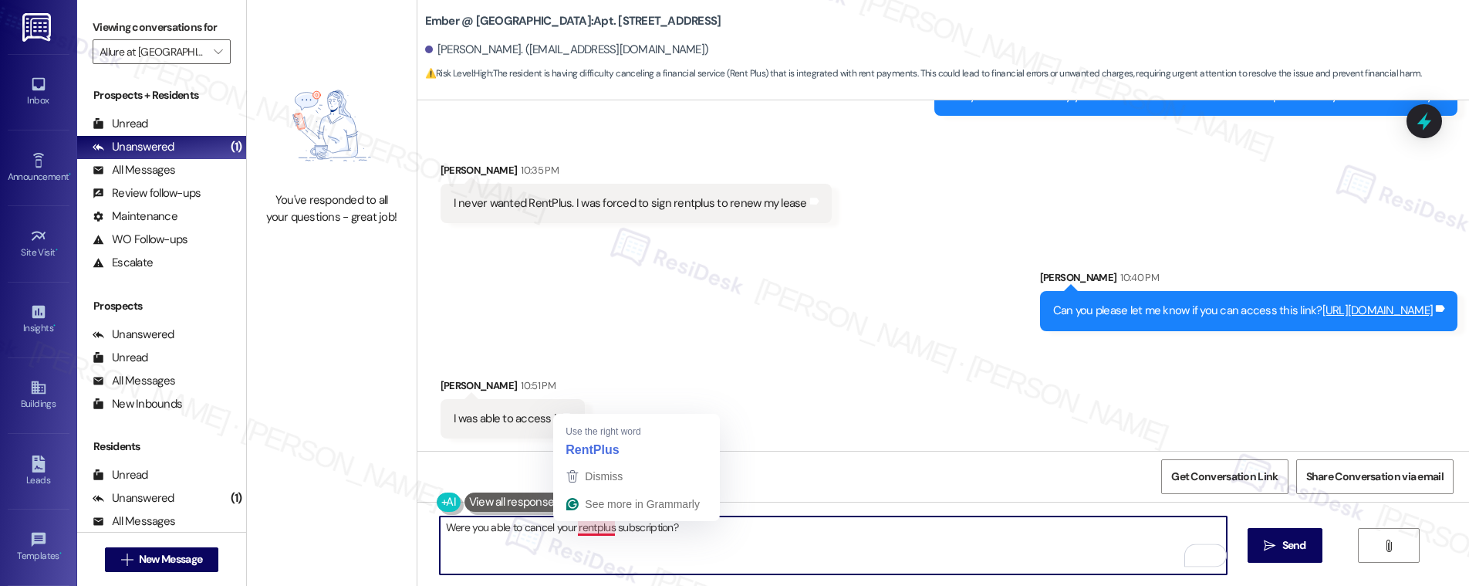
click at [582, 530] on textarea "Were you able to cancel your rentplus subscription?" at bounding box center [833, 545] width 787 height 58
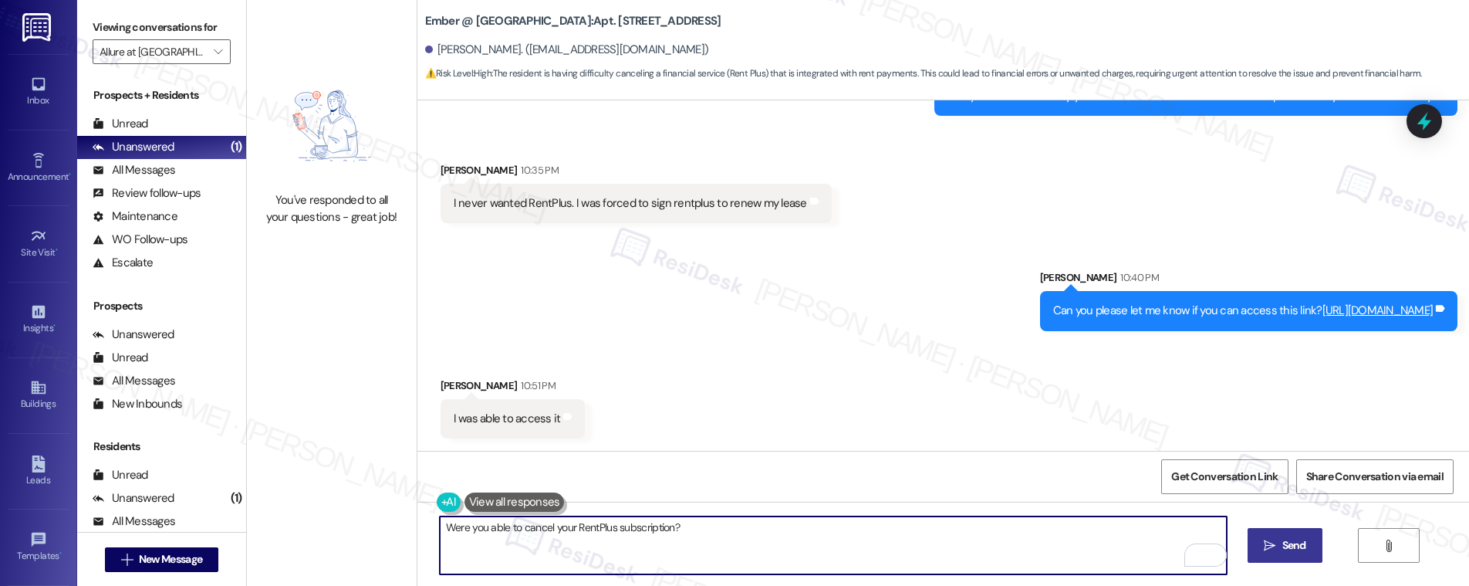
type textarea "Were you able to cancel your RentPlus subscription?"
click at [1291, 548] on span "Send" at bounding box center [1294, 545] width 24 height 16
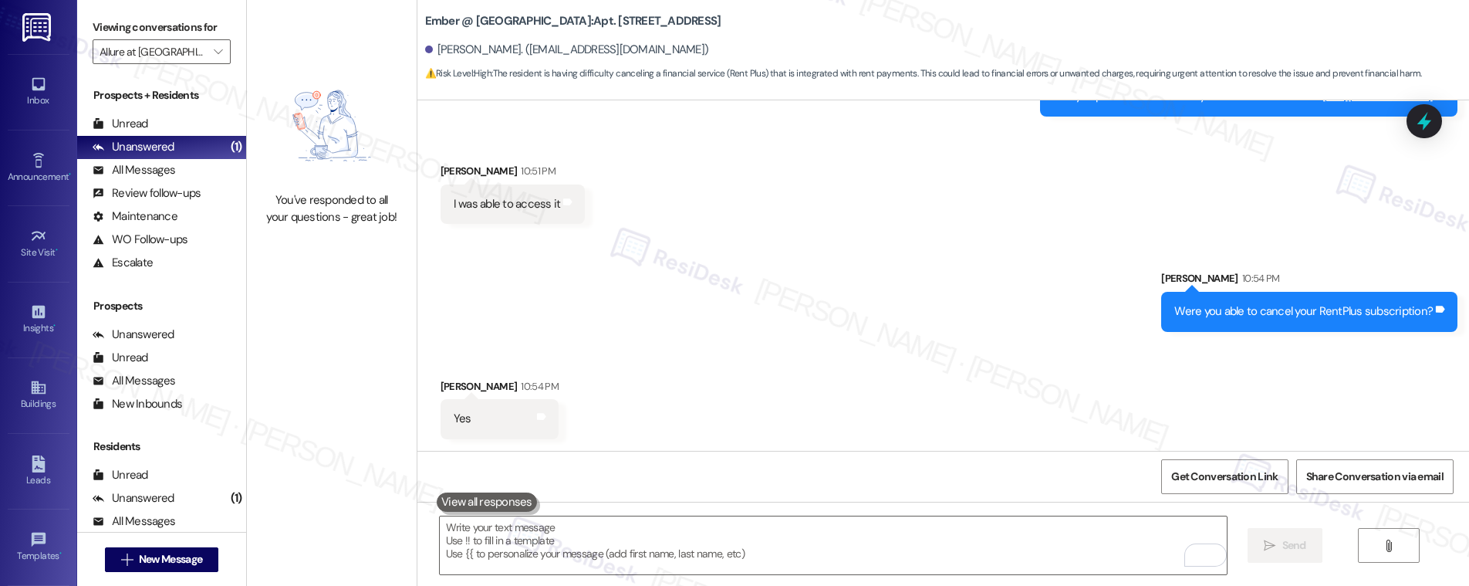
scroll to position [1514, 0]
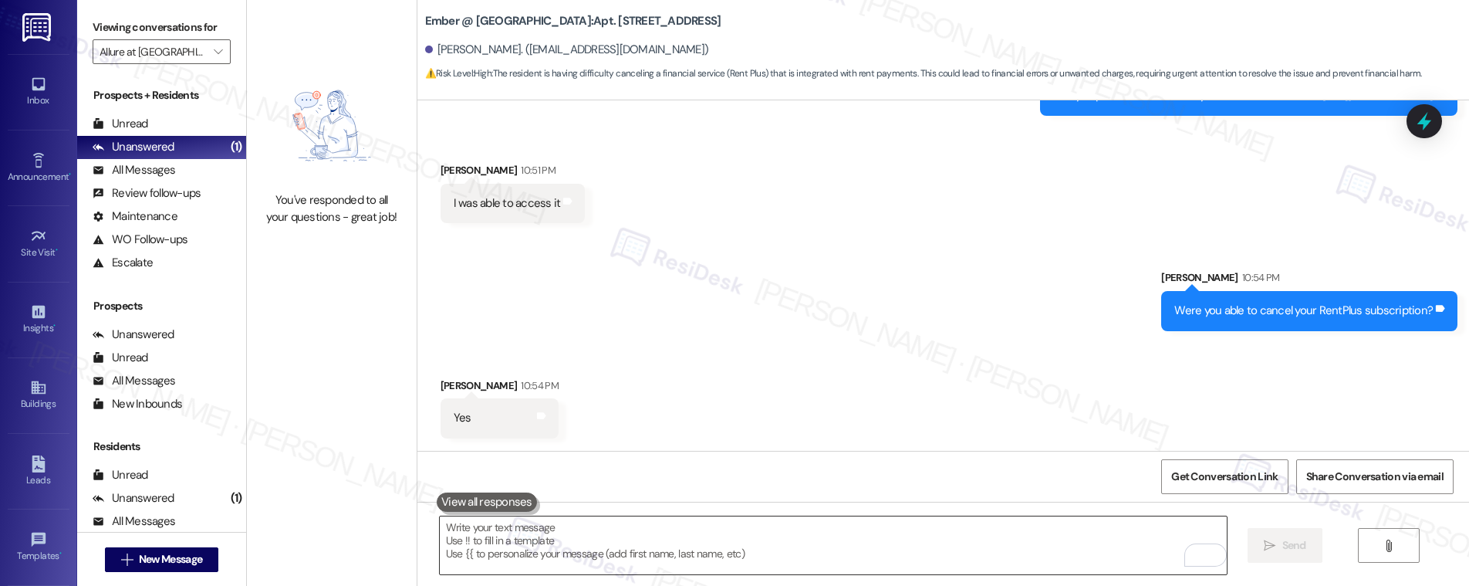
click at [619, 542] on textarea "To enrich screen reader interactions, please activate Accessibility in Grammarl…" at bounding box center [833, 545] width 787 height 58
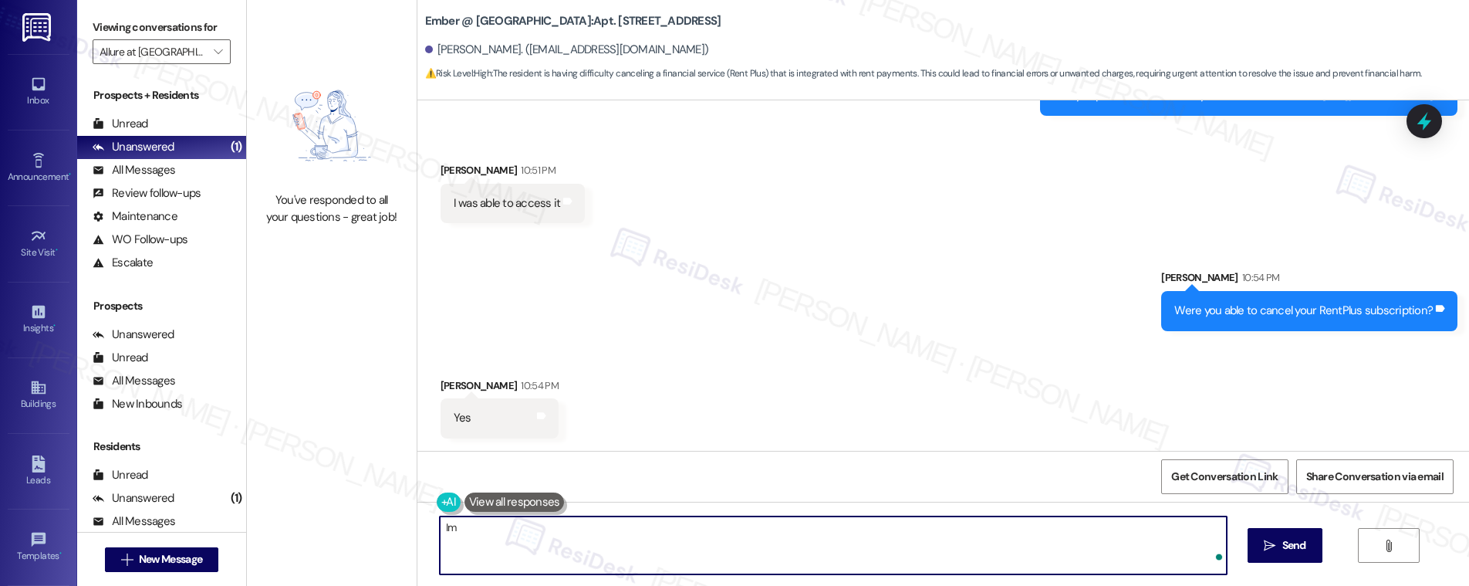
type textarea "I"
type textarea "Awesome. If you need further assistance, please don't hesitate to reach out!"
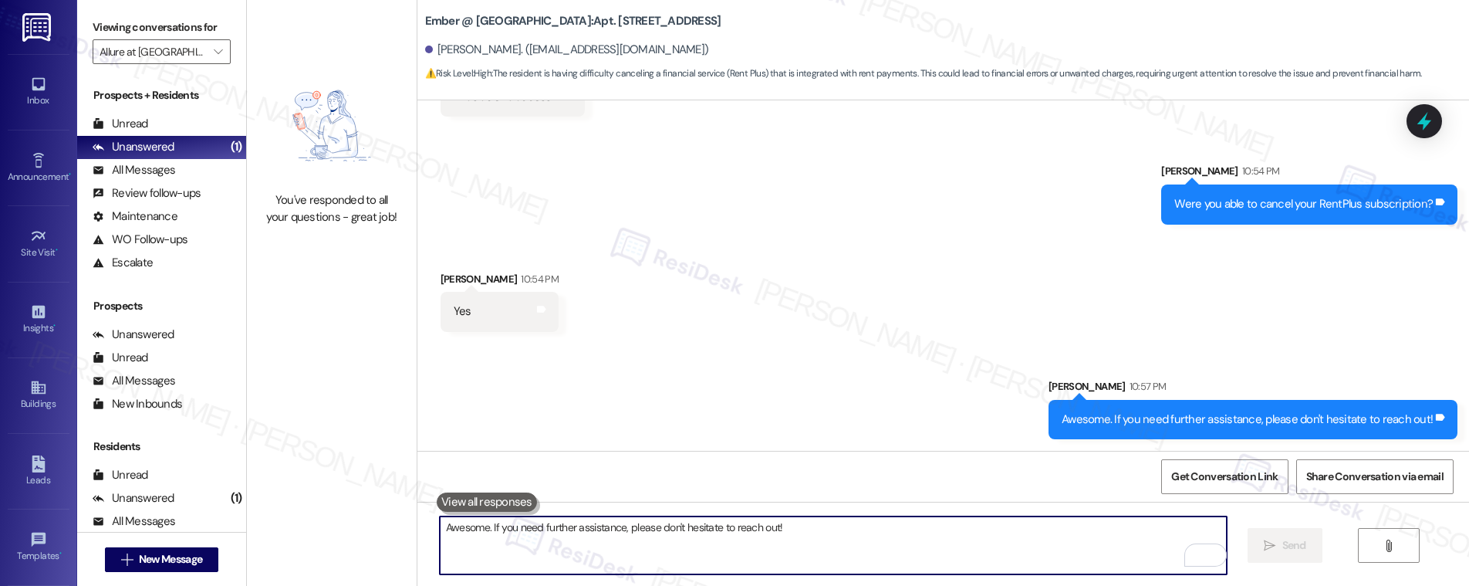
scroll to position [1622, 0]
click at [211, 54] on span "" at bounding box center [218, 51] width 15 height 25
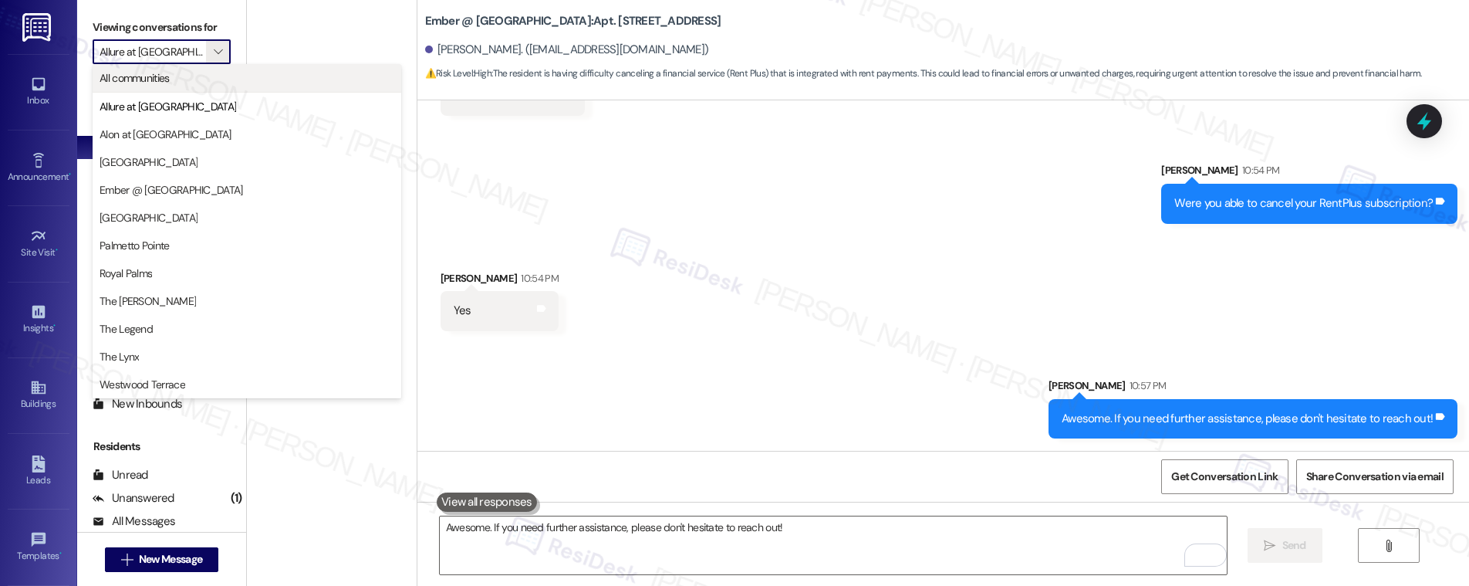
click at [197, 82] on span "All communities" at bounding box center [247, 77] width 295 height 15
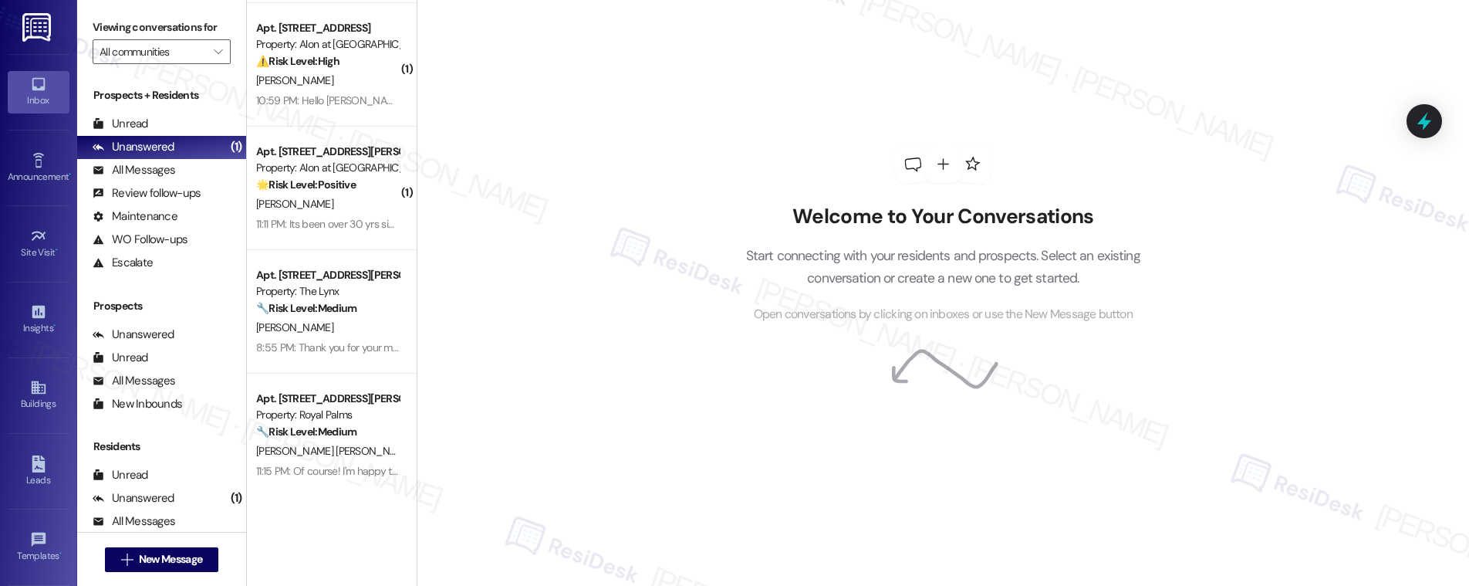
scroll to position [141, 0]
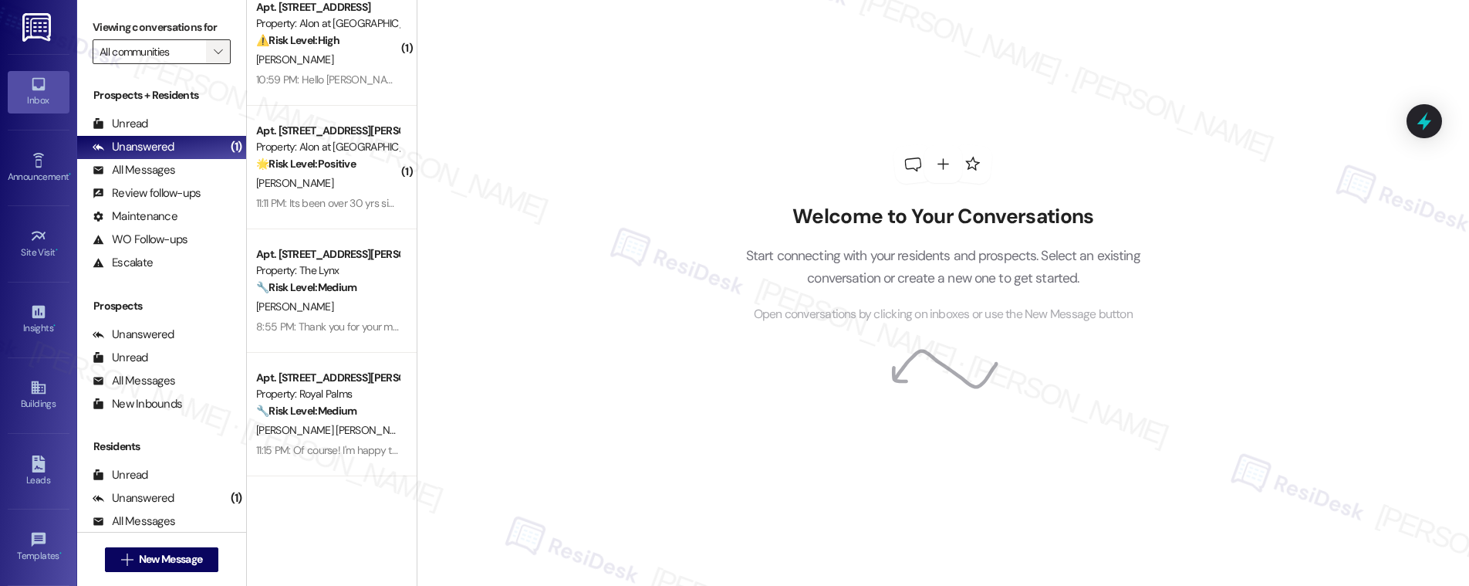
click at [214, 49] on icon "" at bounding box center [218, 52] width 8 height 12
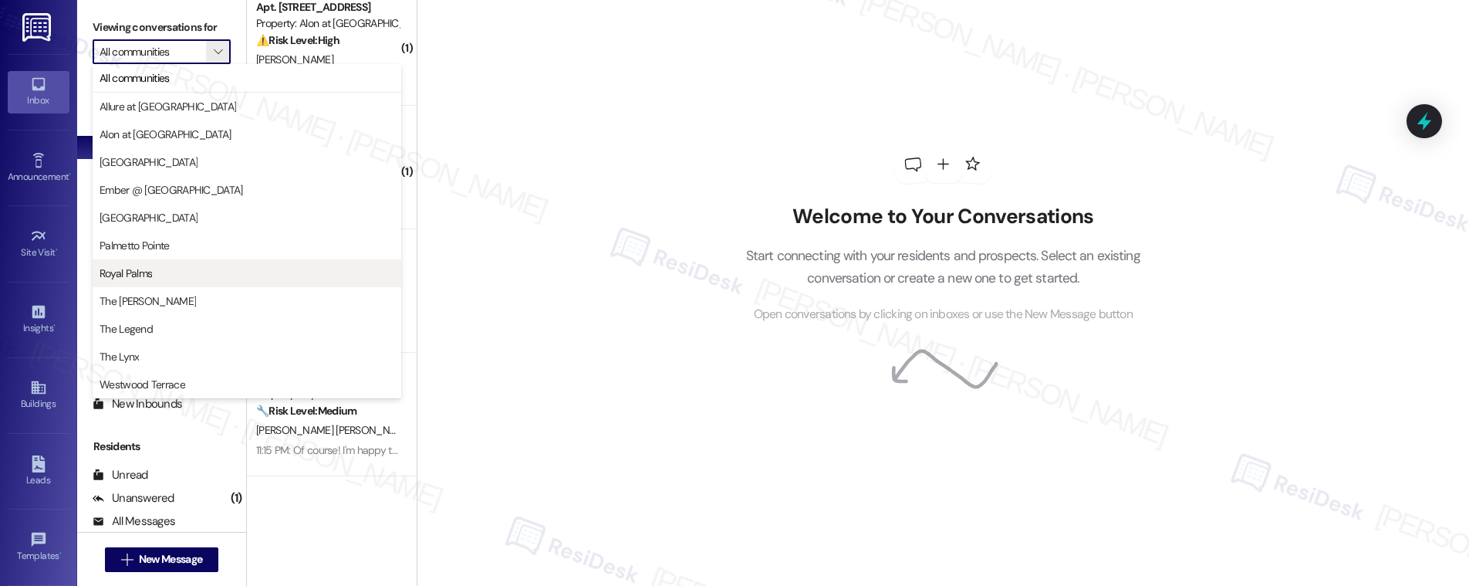
click at [147, 277] on span "Royal Palms" at bounding box center [126, 272] width 52 height 15
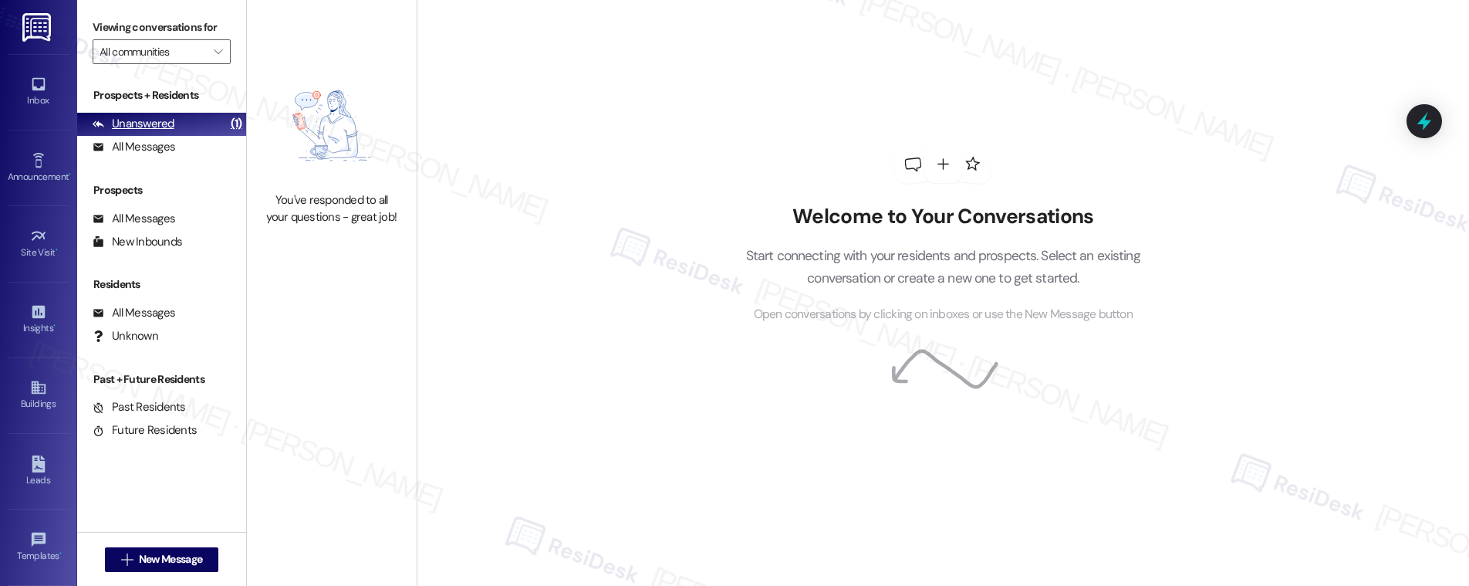
type input "Royal Palms"
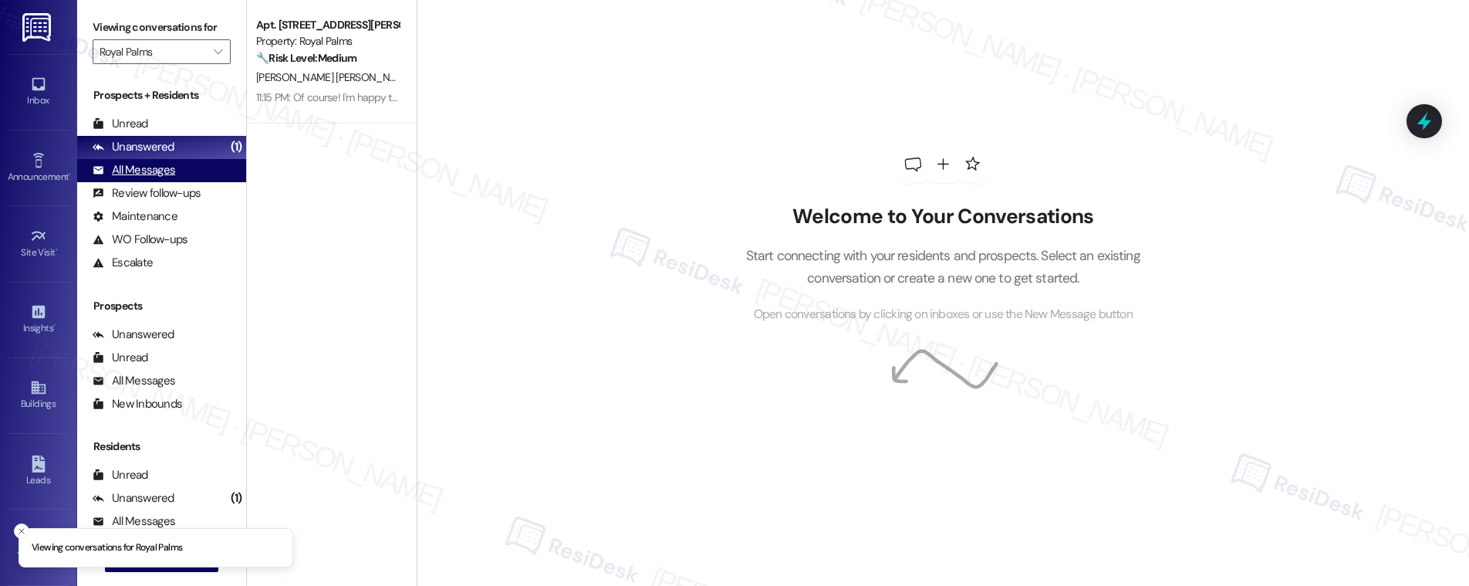
click at [140, 167] on div "All Messages" at bounding box center [134, 170] width 83 height 16
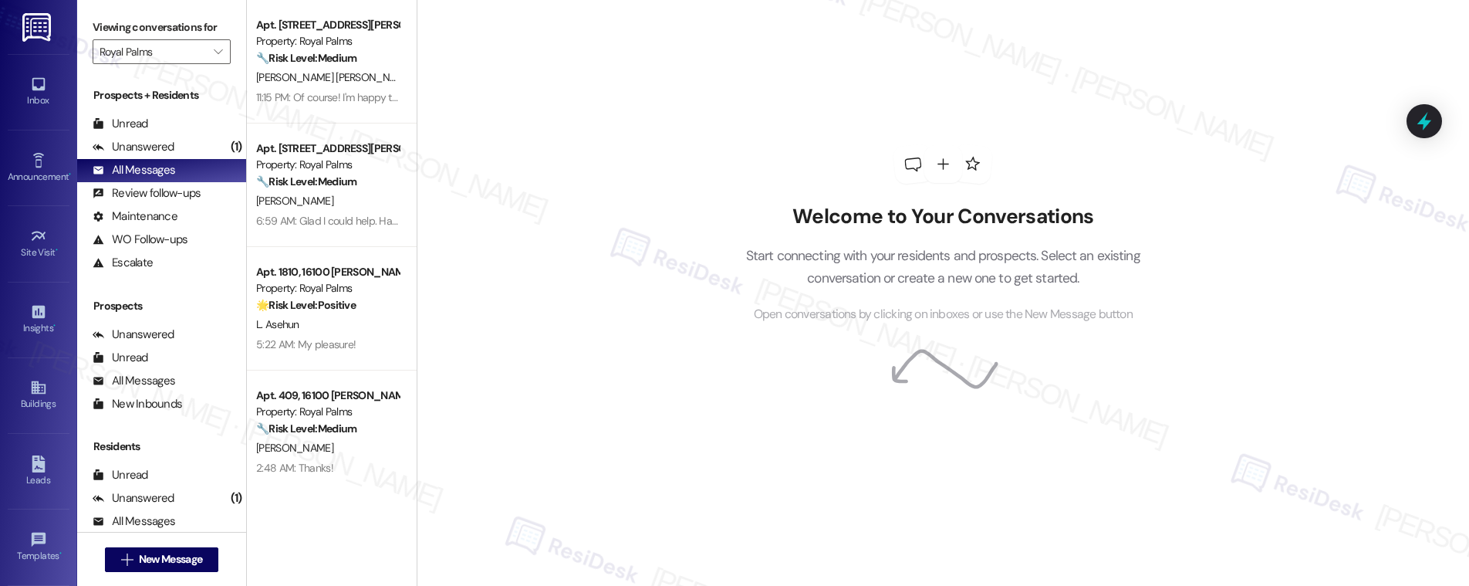
click at [322, 211] on div "6:59 AM: Glad I could help. Have a great evening as well! 6:59 AM: Glad I could…" at bounding box center [328, 220] width 146 height 19
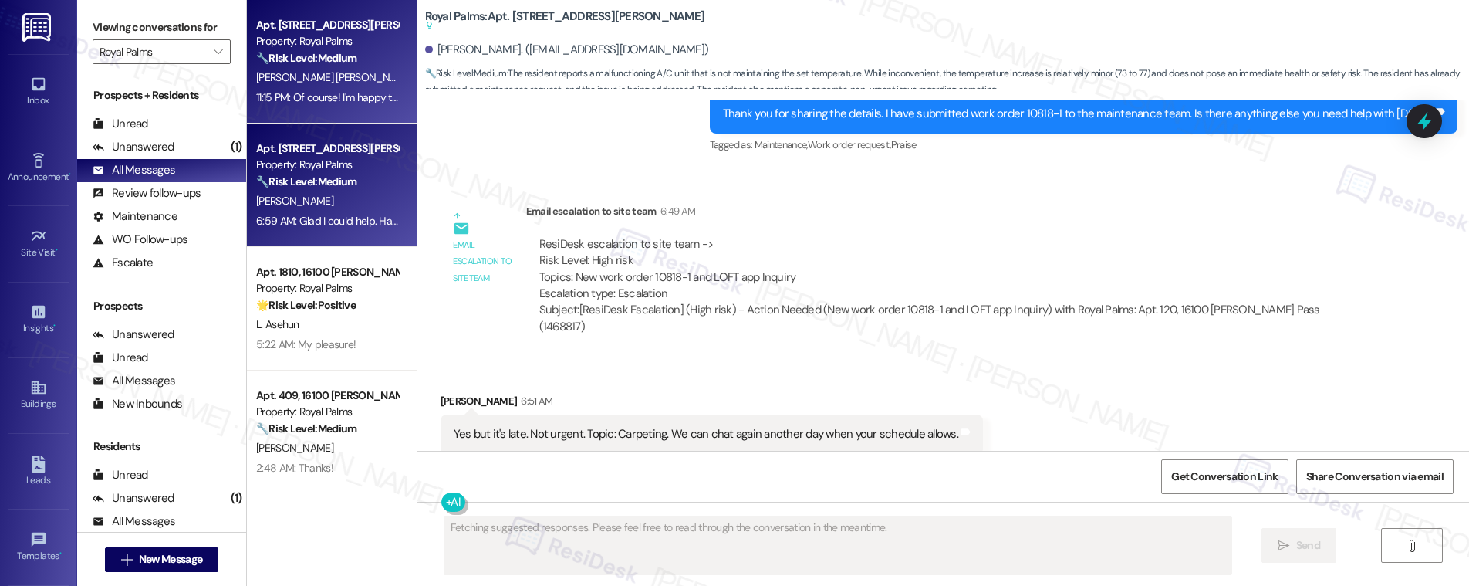
scroll to position [2711, 0]
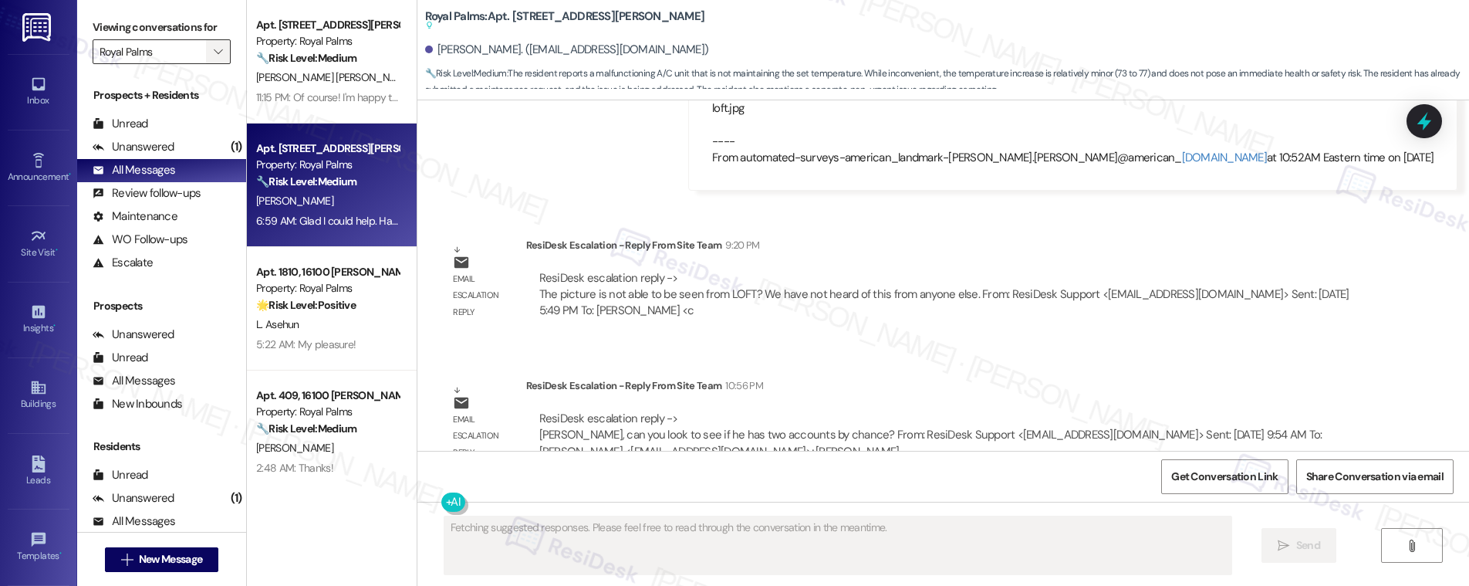
click at [214, 50] on icon "" at bounding box center [218, 52] width 8 height 12
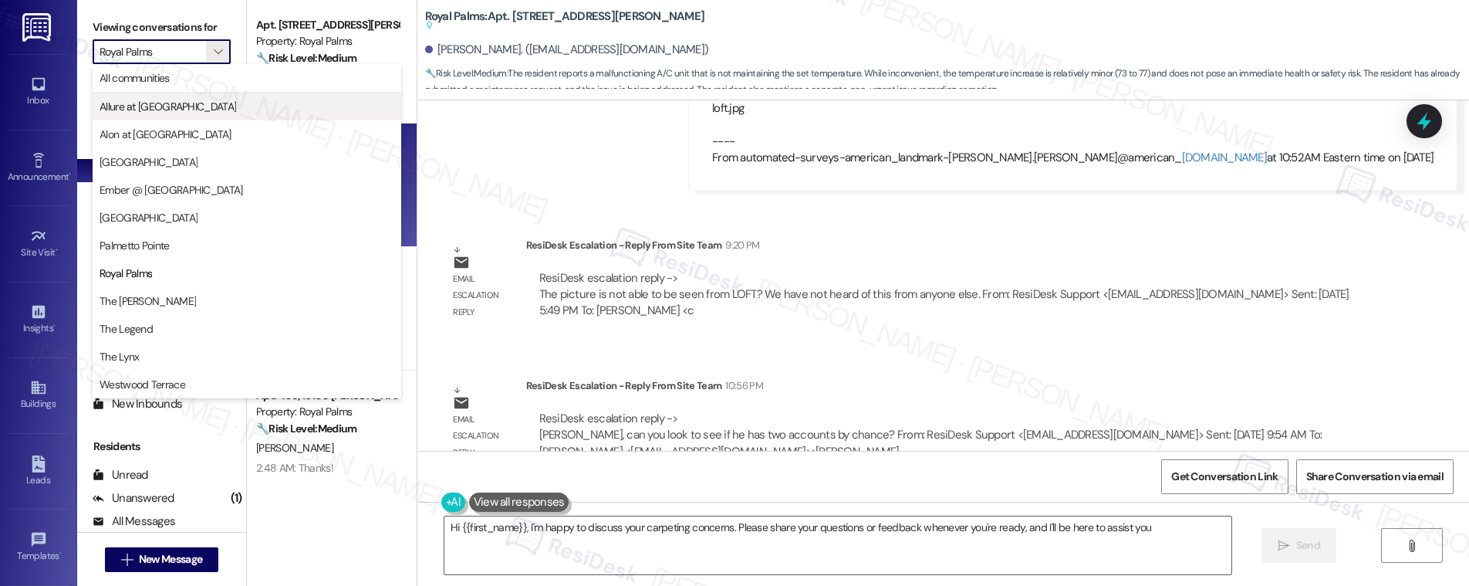
type textarea "Hi {{first_name}}, I'm happy to discuss your carpeting concerns. Please share y…"
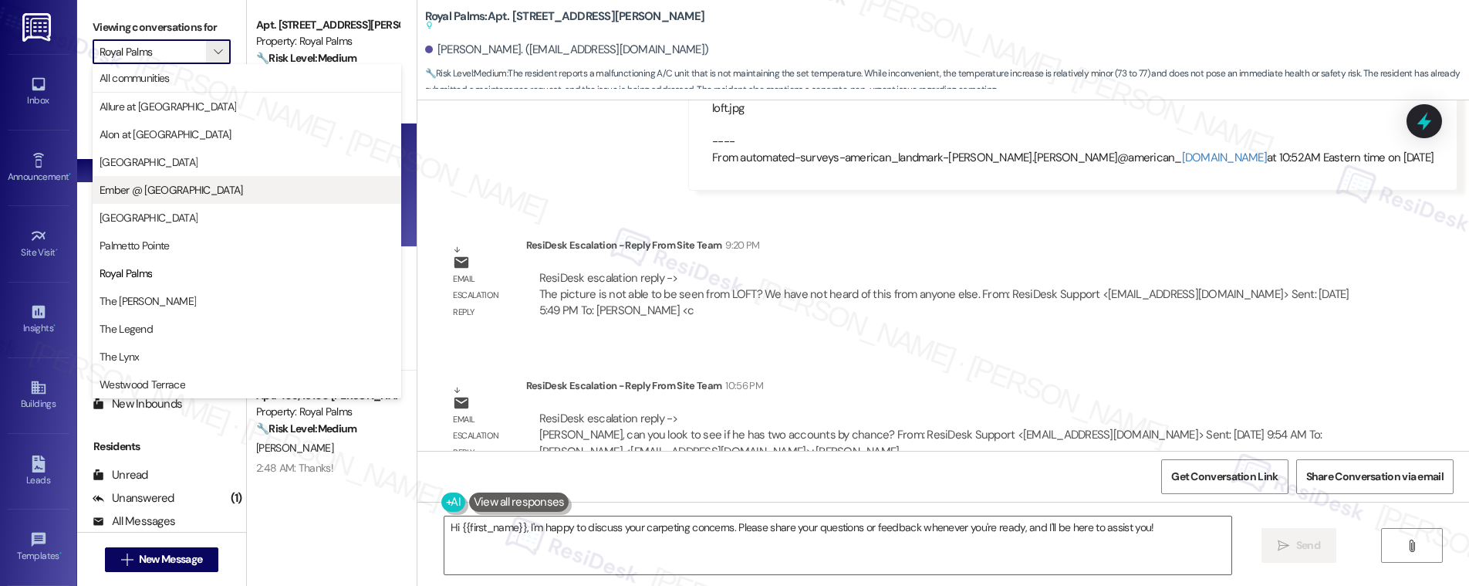
click at [157, 190] on span "Ember @ [GEOGRAPHIC_DATA]" at bounding box center [171, 189] width 143 height 15
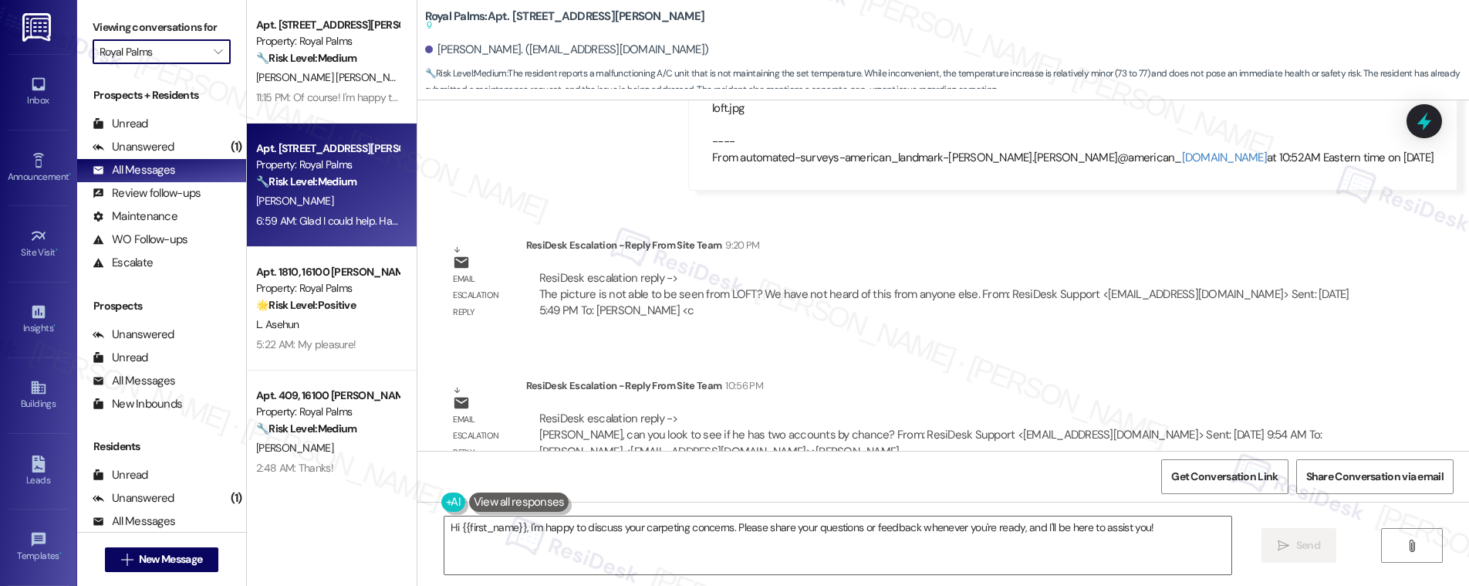
type input "Ember @ [GEOGRAPHIC_DATA]"
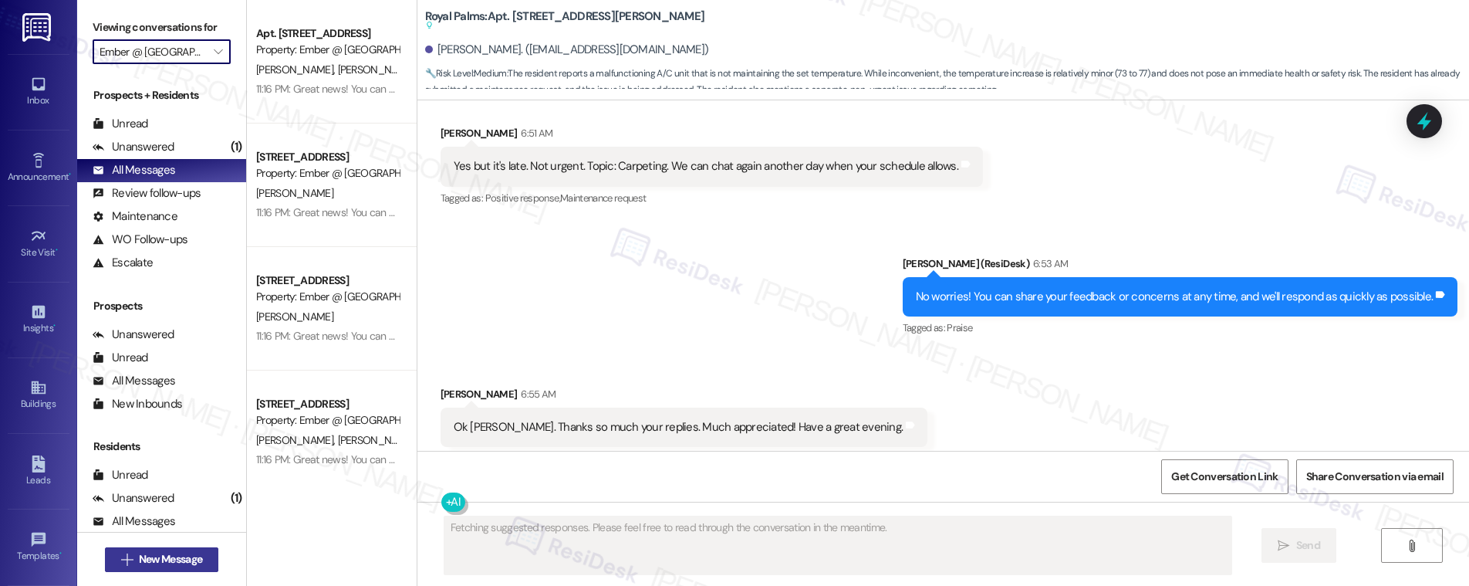
scroll to position [2119, 0]
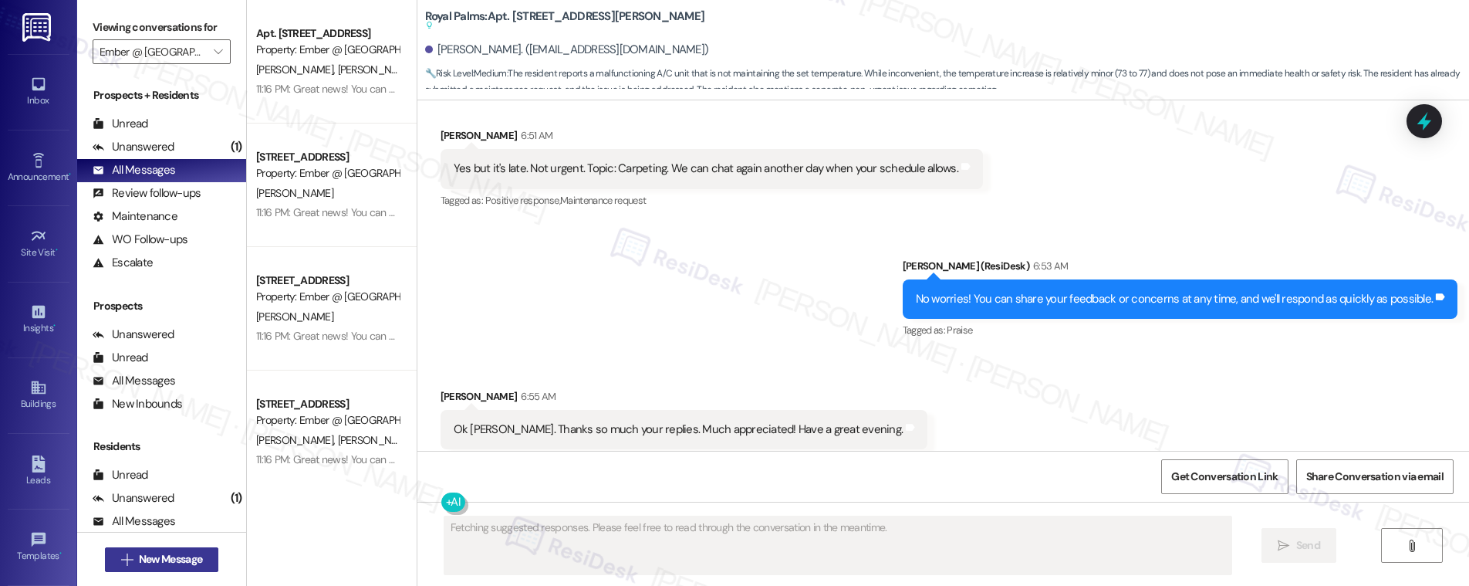
click at [157, 560] on span "New Message" at bounding box center [170, 559] width 63 height 16
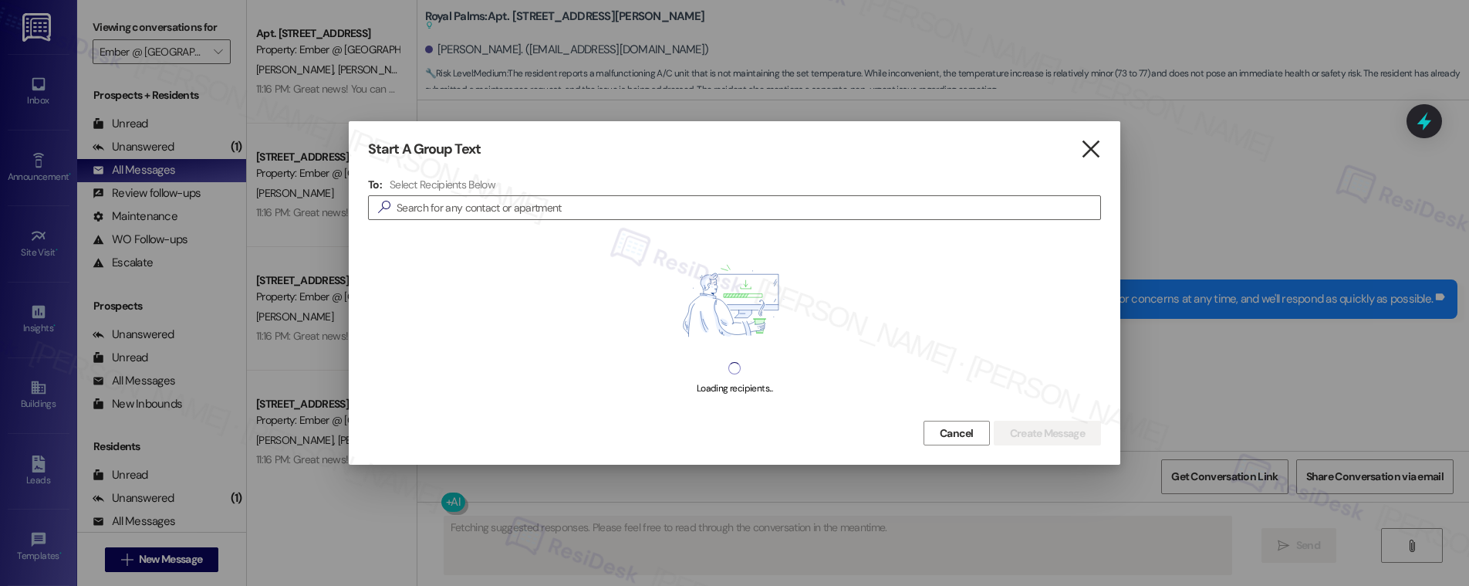
click at [1091, 146] on icon "" at bounding box center [1090, 149] width 21 height 16
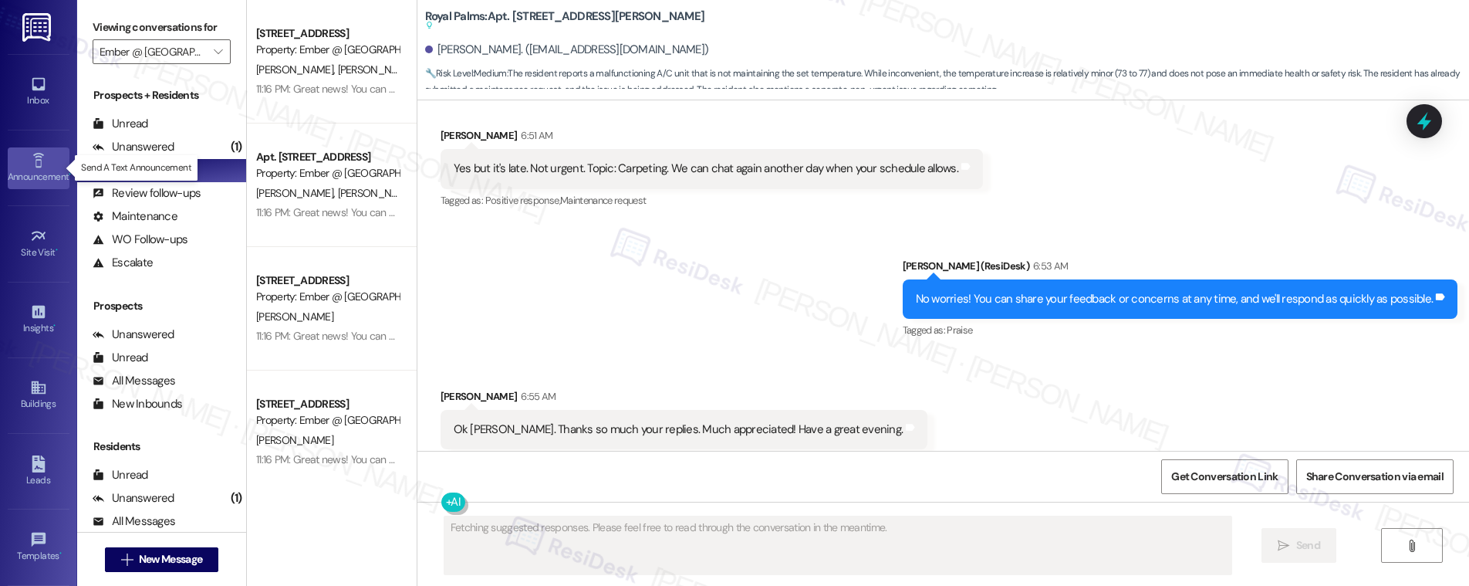
click at [42, 181] on div "Announcement •" at bounding box center [38, 176] width 77 height 15
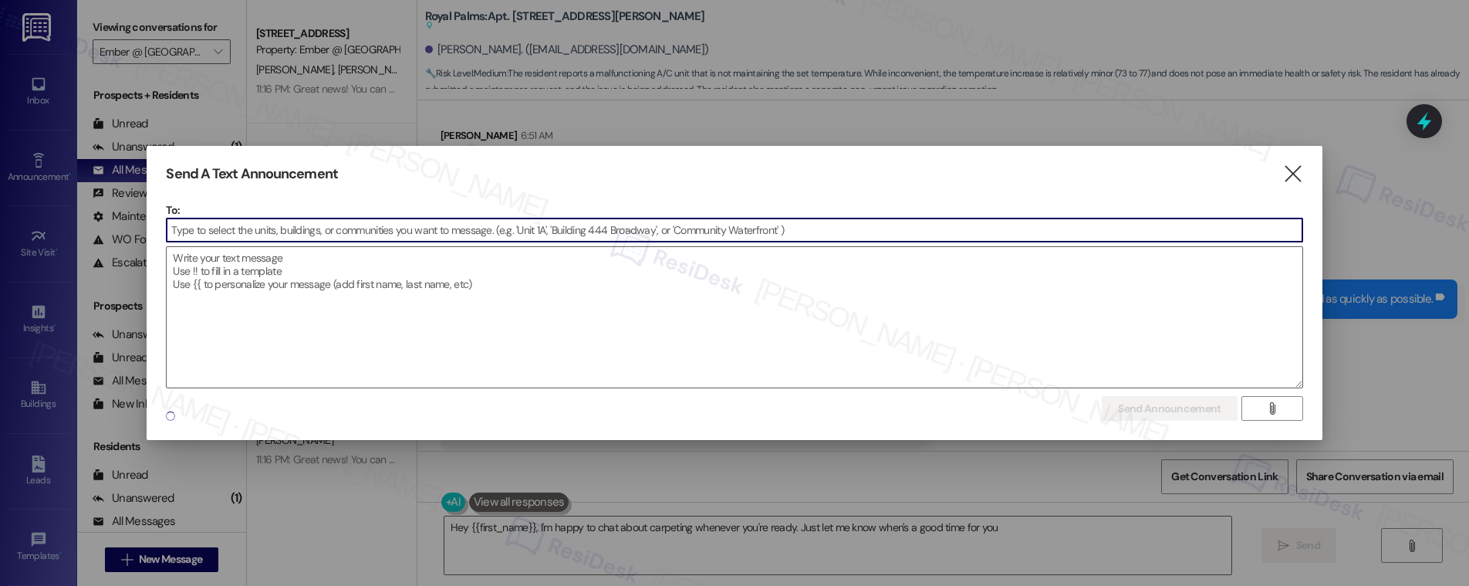
type textarea "Hey {{first_name}}, I'm happy to chat about carpeting whenever you're ready. Ju…"
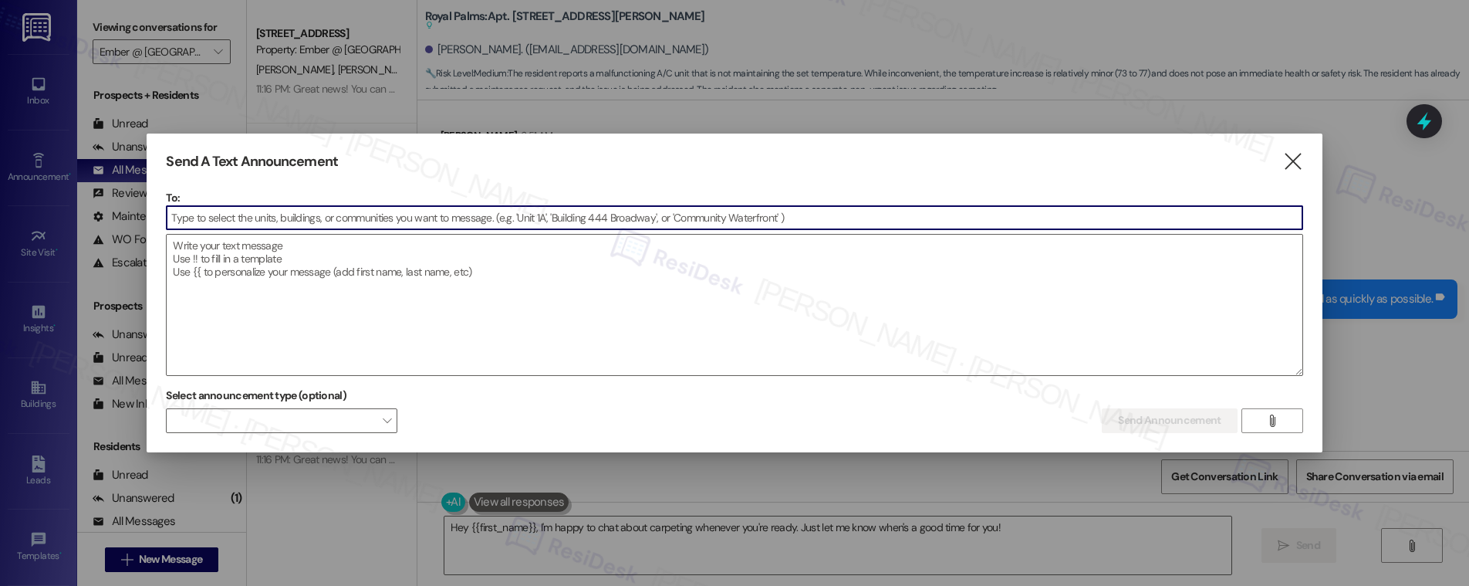
click at [230, 223] on input at bounding box center [734, 217] width 1135 height 23
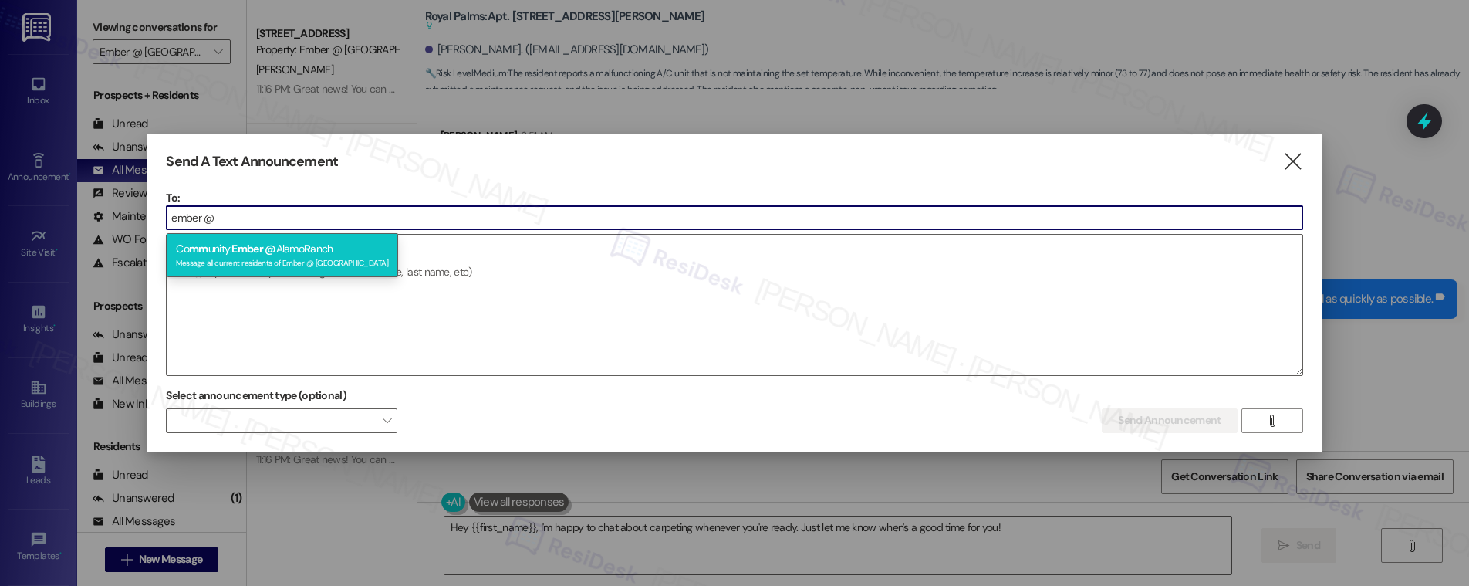
type input "ember @"
click at [231, 254] on div "Co mm unity: Ember @ Alamo R anch Message all current residents of Ember @ Alam…" at bounding box center [282, 255] width 231 height 44
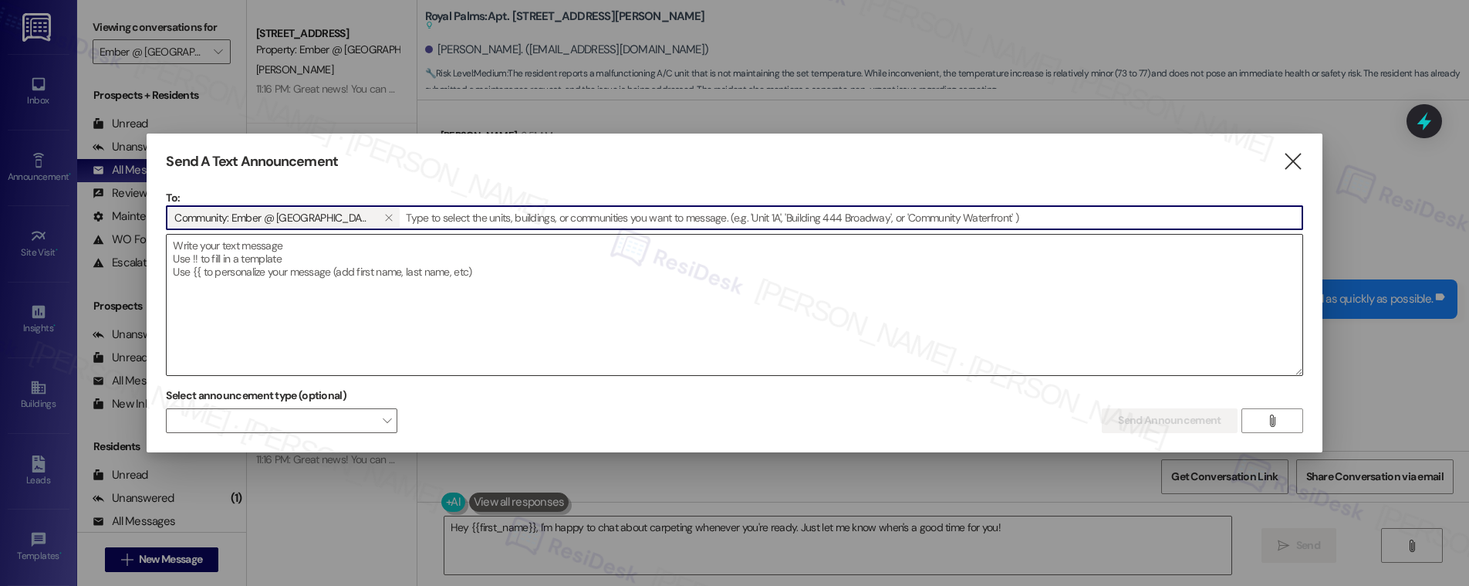
click at [232, 256] on textarea at bounding box center [734, 305] width 1135 height 140
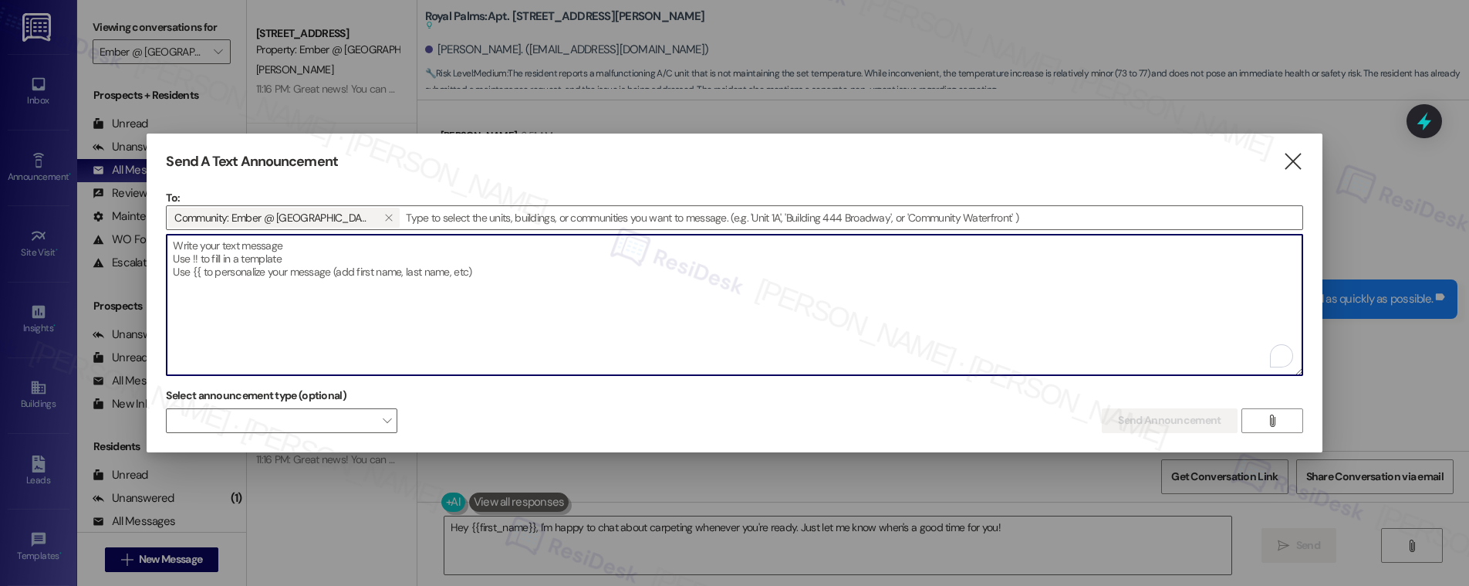
paste textarea "Great news! You can now text me for maintenance issues — no more messy apps or …"
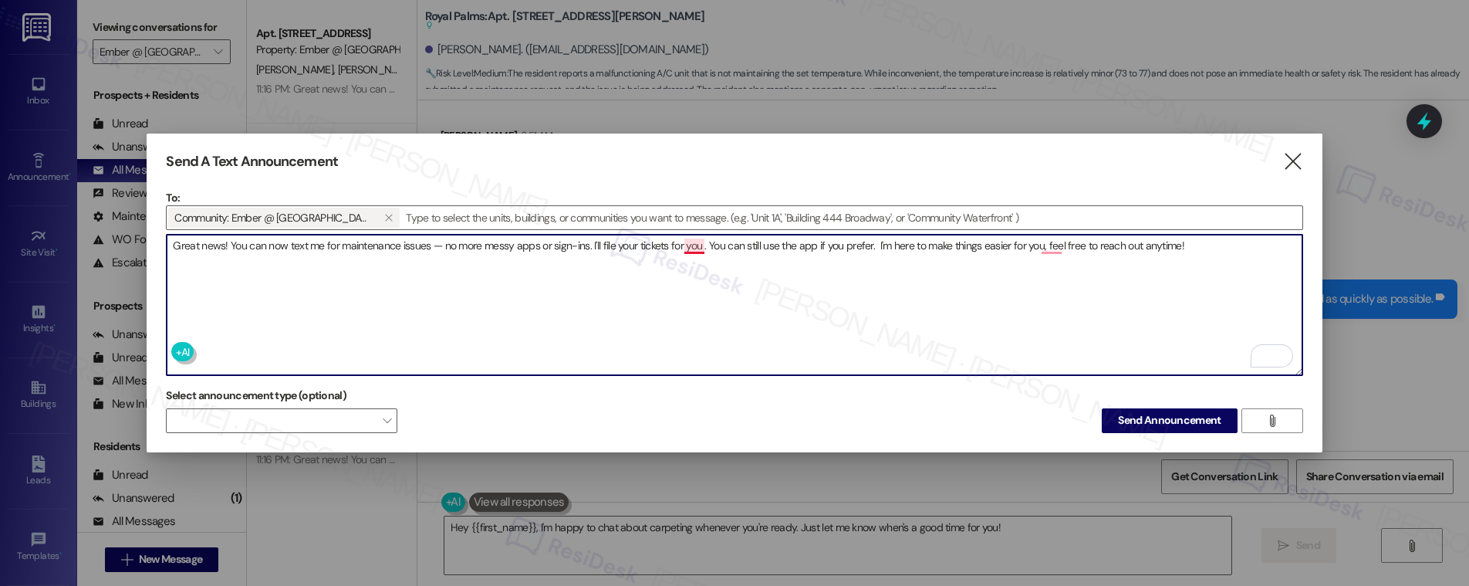
drag, startPoint x: 323, startPoint y: 242, endPoint x: 690, endPoint y: 248, distance: 366.5
click at [690, 248] on textarea "Great news! You can now text me for maintenance issues — no more messy apps or …" at bounding box center [734, 305] width 1135 height 140
click at [695, 245] on textarea "Great news! You can now text me for maintenance issues — no more messy apps or …" at bounding box center [734, 305] width 1135 height 140
drag, startPoint x: 728, startPoint y: 242, endPoint x: 916, endPoint y: 242, distance: 188.2
click at [916, 242] on textarea "Great news! You can now text me for maintenance issues — no more messy apps or …" at bounding box center [734, 305] width 1135 height 140
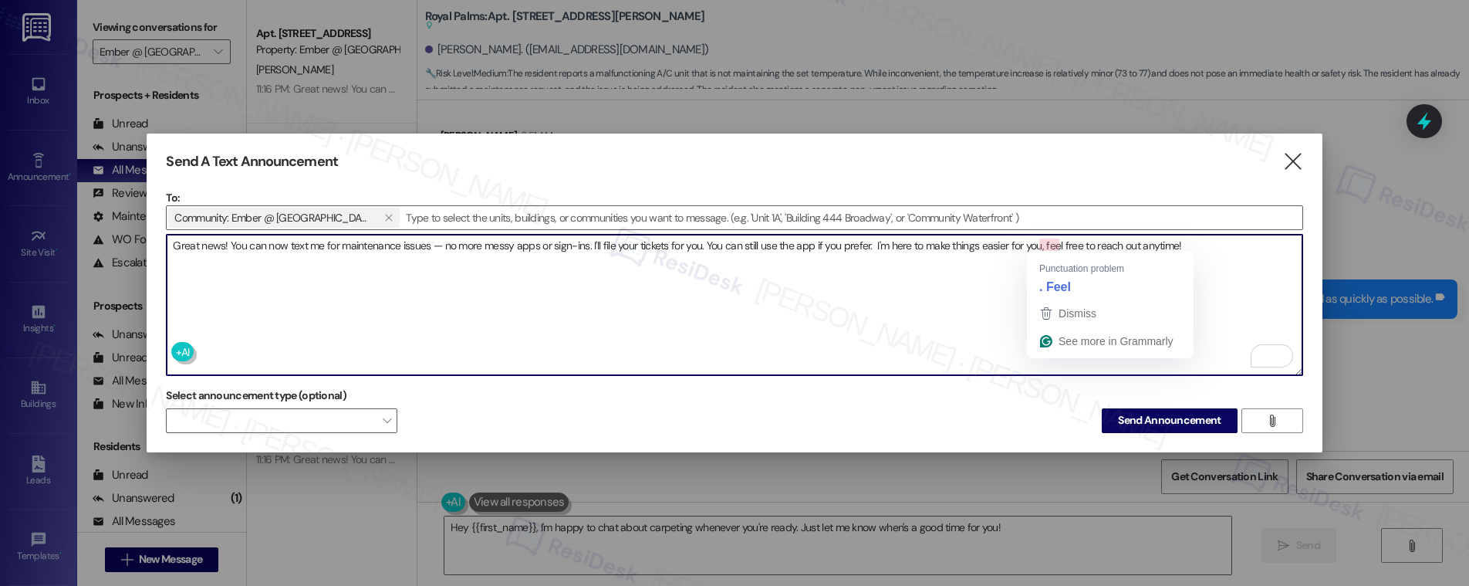
click at [1053, 245] on textarea "Great news! You can now text me for maintenance issues — no more messy apps or …" at bounding box center [734, 305] width 1135 height 140
click at [1056, 279] on textarea "Great news! You can now text me for maintenance issues — no more messy apps or …" at bounding box center [734, 305] width 1135 height 140
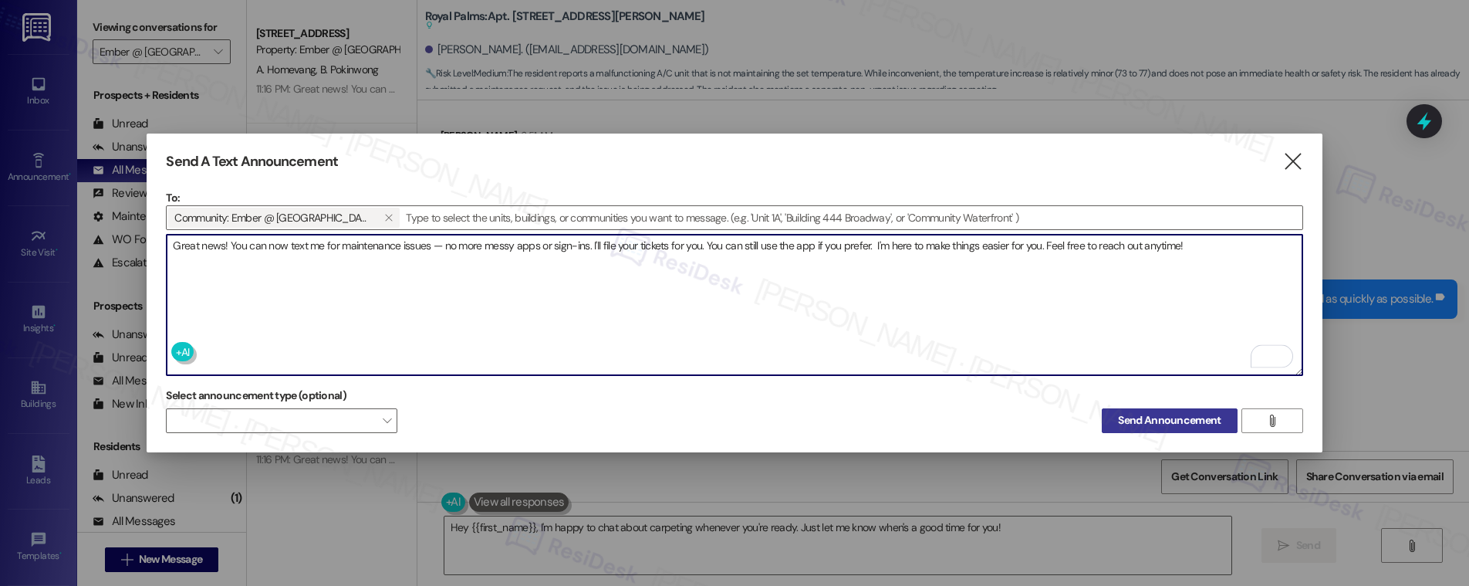
type textarea "Great news! You can now text me for maintenance issues — no more messy apps or …"
click at [1148, 419] on span "Send Announcement" at bounding box center [1169, 420] width 103 height 16
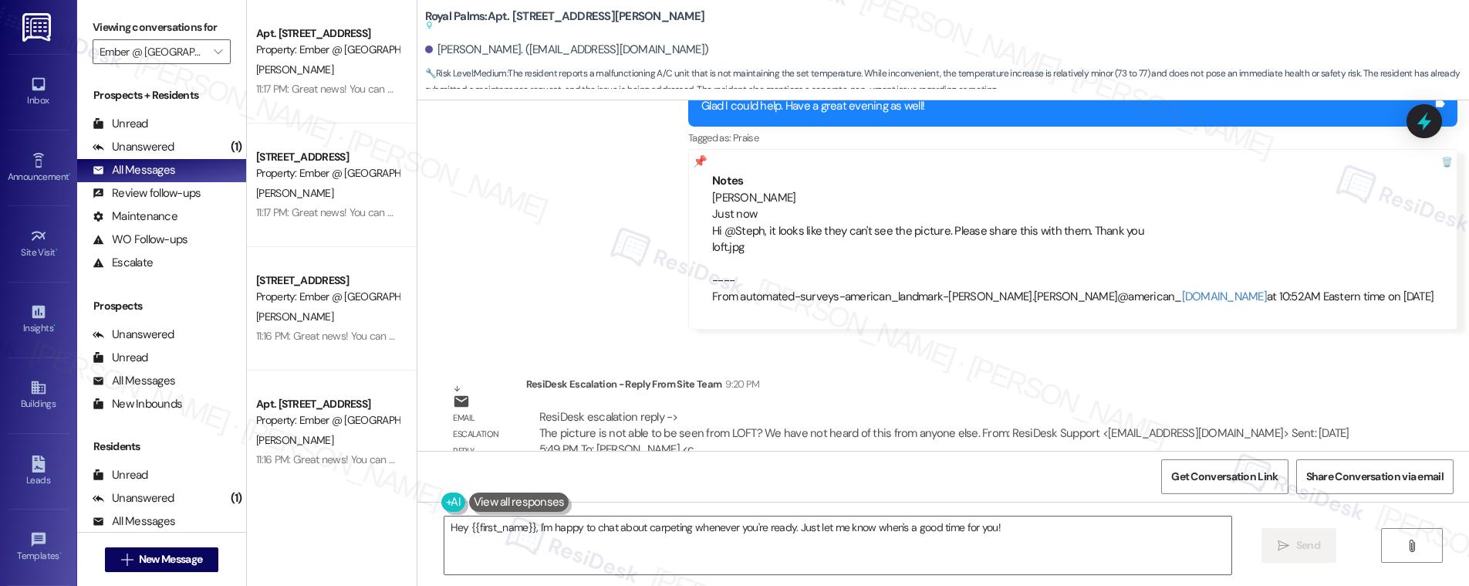
scroll to position [2213, 0]
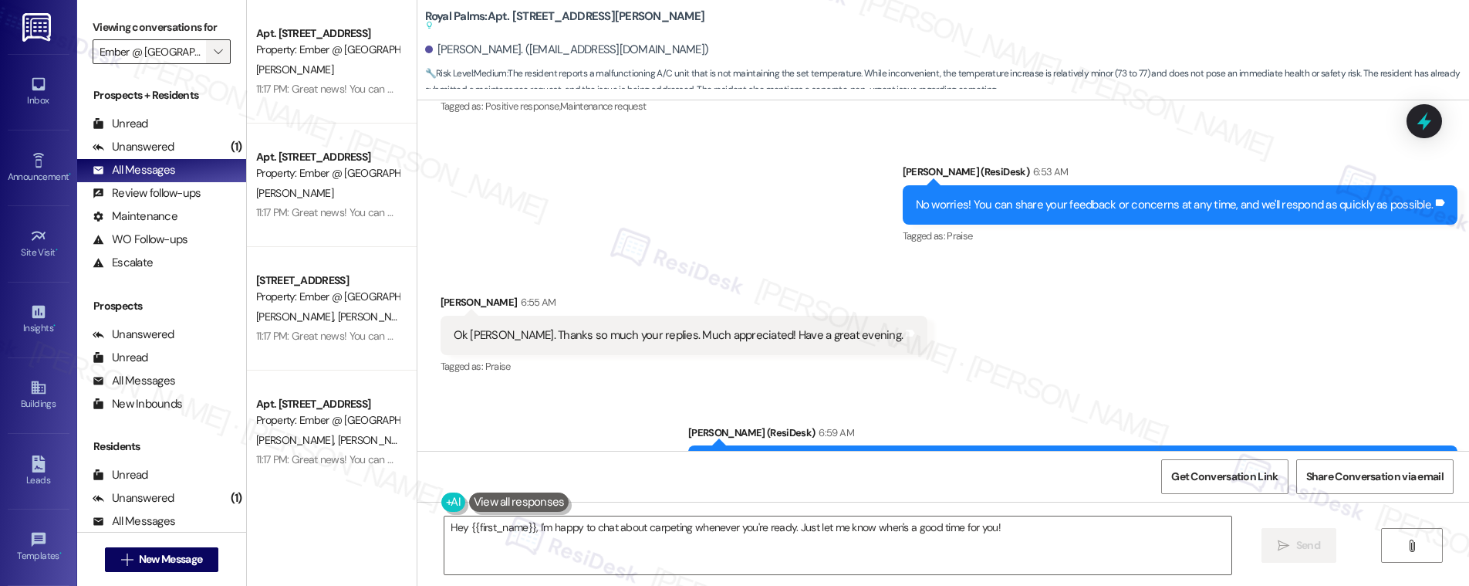
click at [212, 53] on span "" at bounding box center [218, 51] width 15 height 25
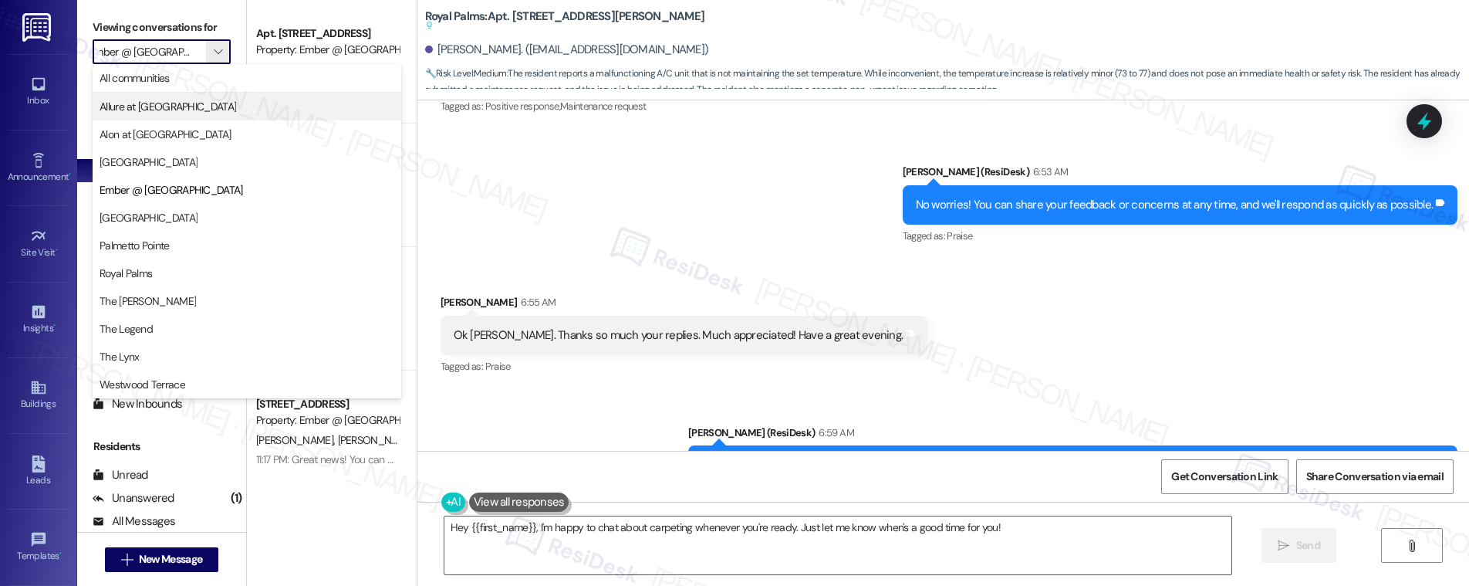
click at [184, 102] on span "Allure at [GEOGRAPHIC_DATA]" at bounding box center [247, 106] width 295 height 15
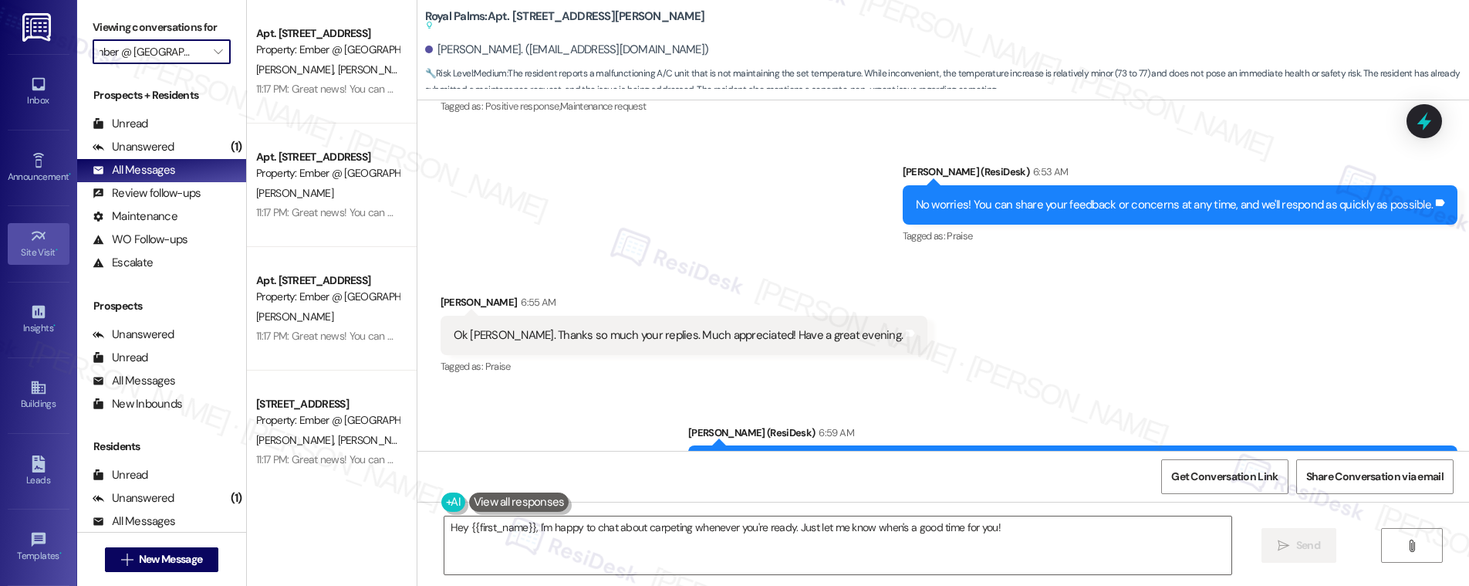
type input "Allure at [GEOGRAPHIC_DATA]"
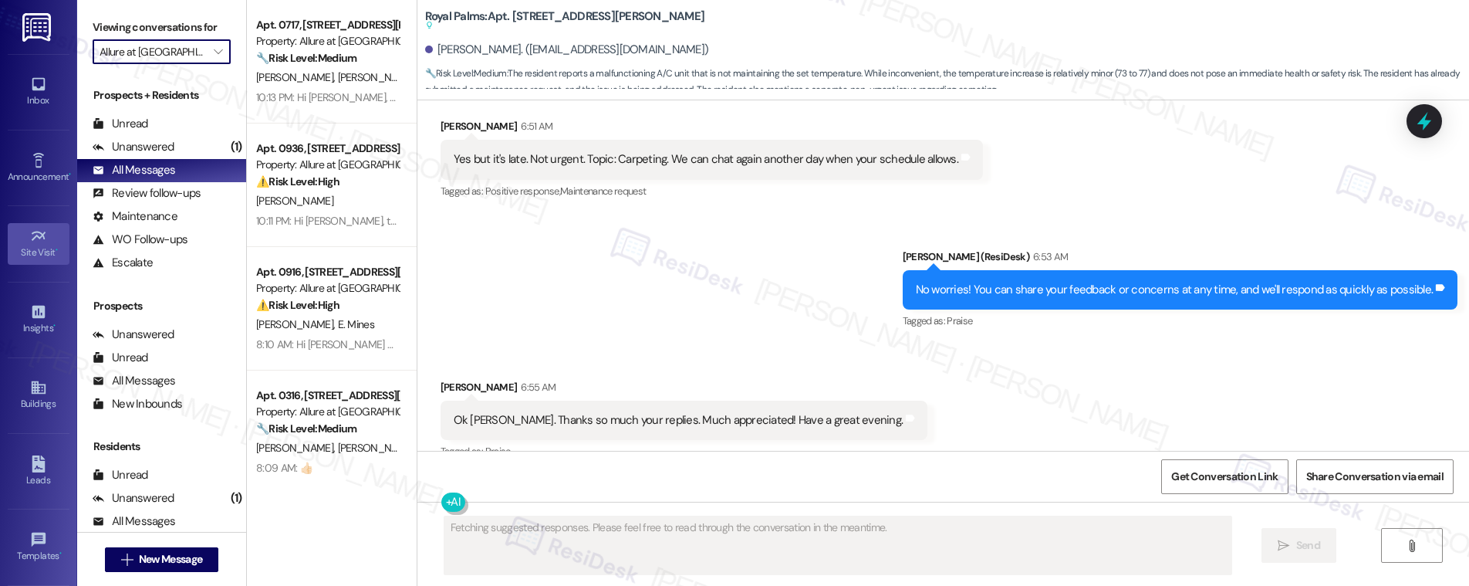
scroll to position [2119, 0]
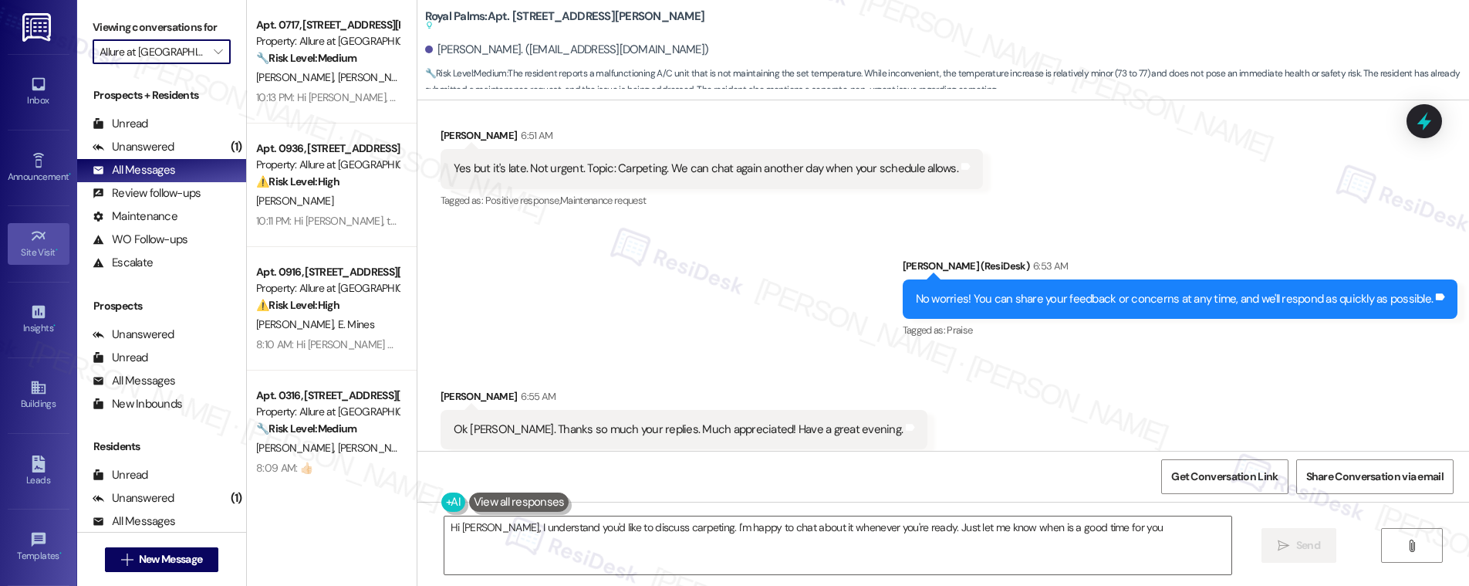
type textarea "Hi Richard, I understand you'd like to discuss carpeting. I'm happy to chat abo…"
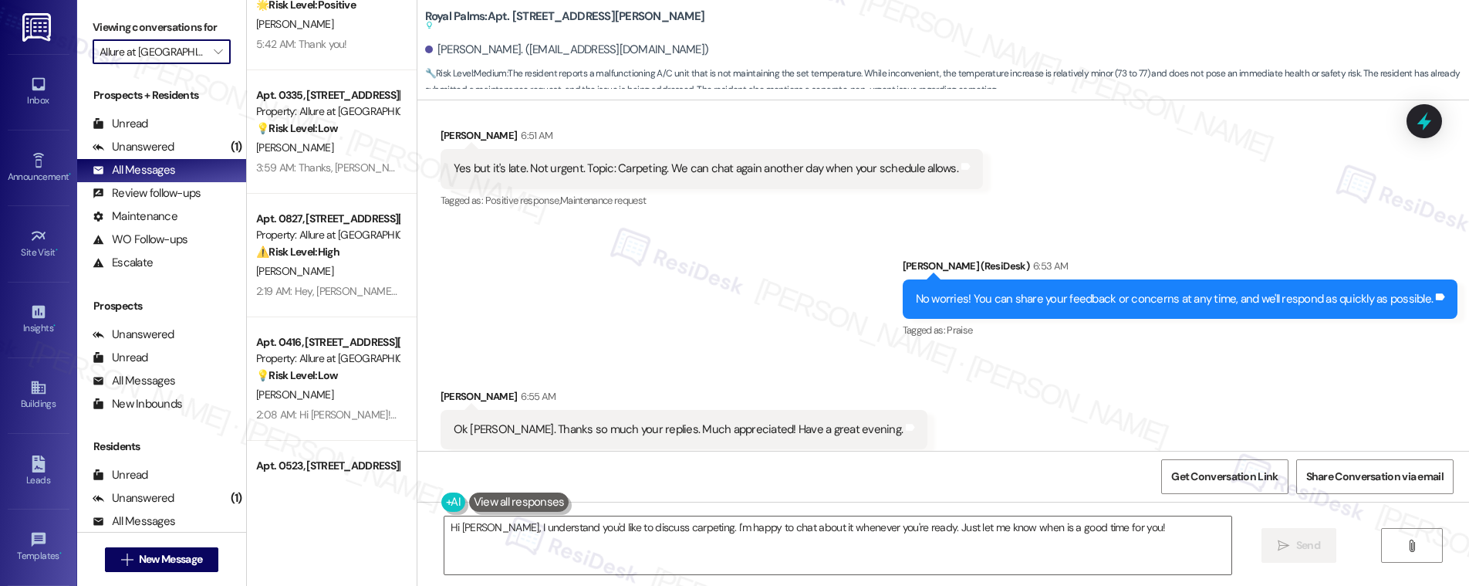
scroll to position [724, 0]
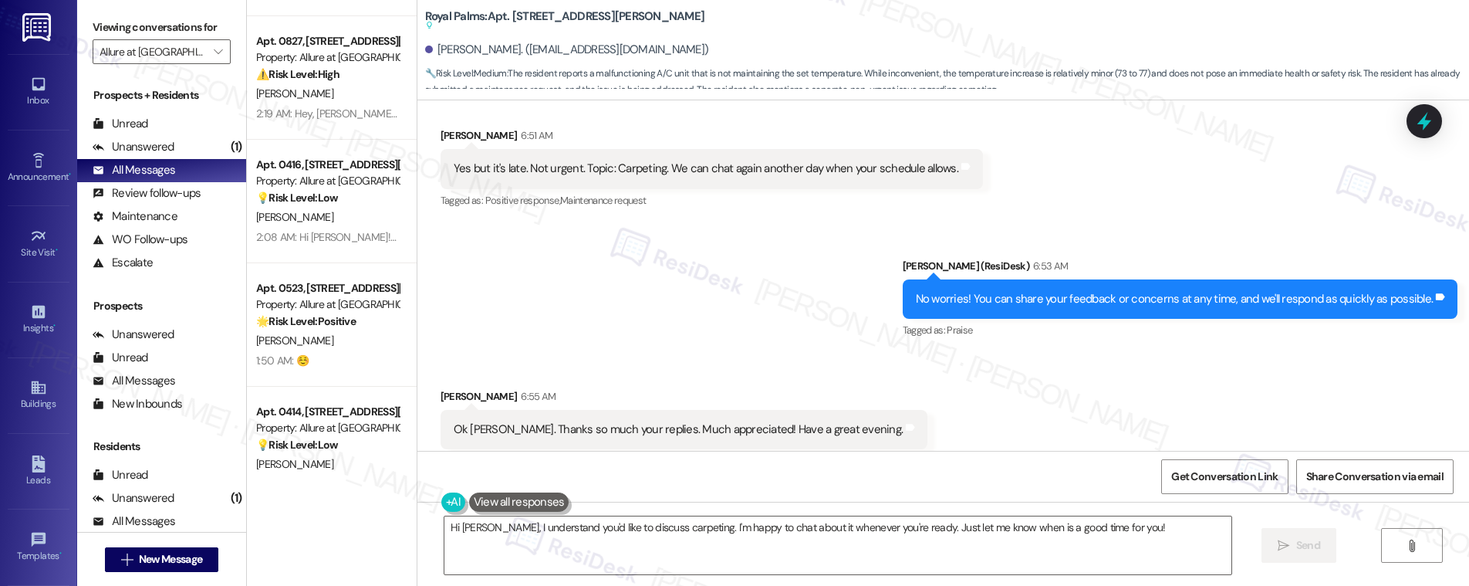
click at [329, 221] on div "G. Harris" at bounding box center [328, 217] width 146 height 19
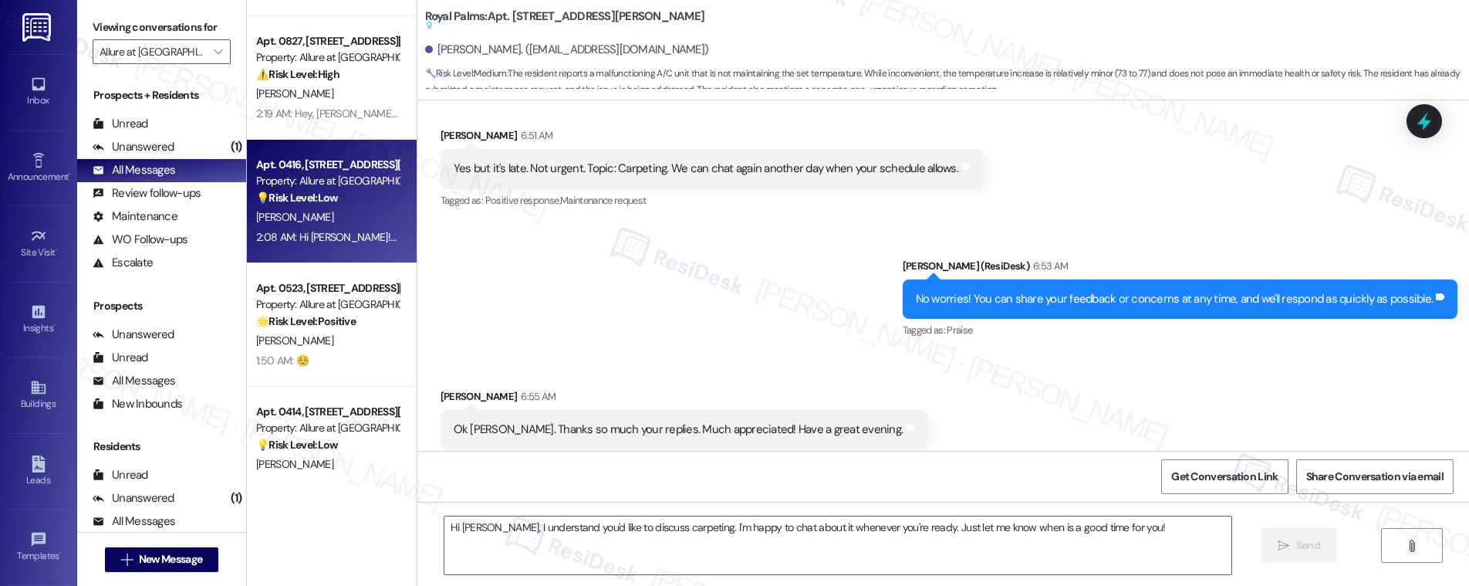
type textarea "Fetching suggested responses. Please feel free to read through the conversation…"
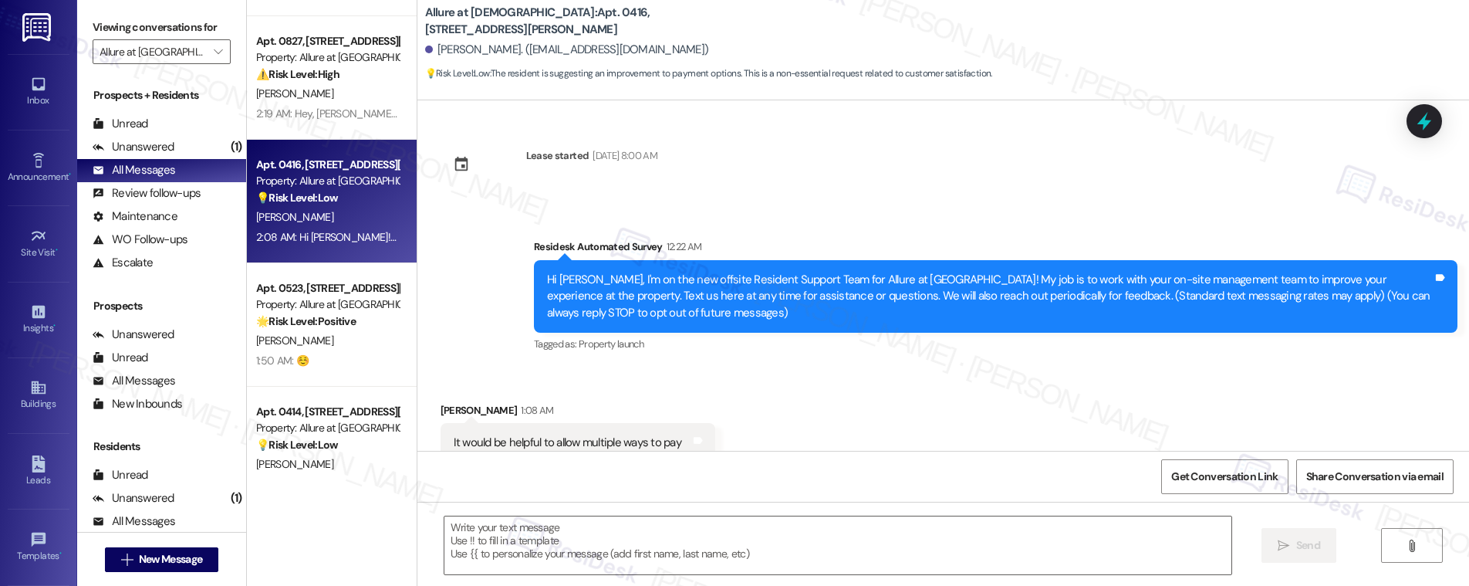
scroll to position [46, 0]
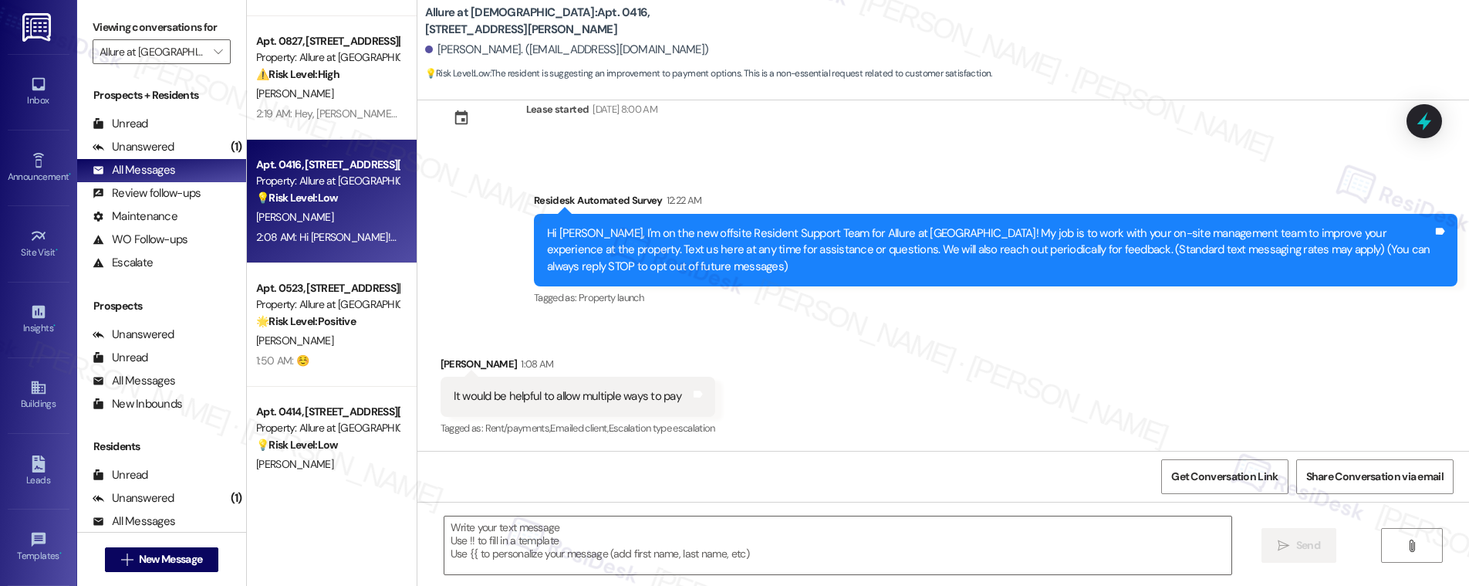
type textarea "Fetching suggested responses. Please feel free to read through the conversation…"
drag, startPoint x: 443, startPoint y: 393, endPoint x: 515, endPoint y: 403, distance: 72.4
click at [515, 403] on div "It would be helpful to allow multiple ways to pay" at bounding box center [568, 396] width 228 height 16
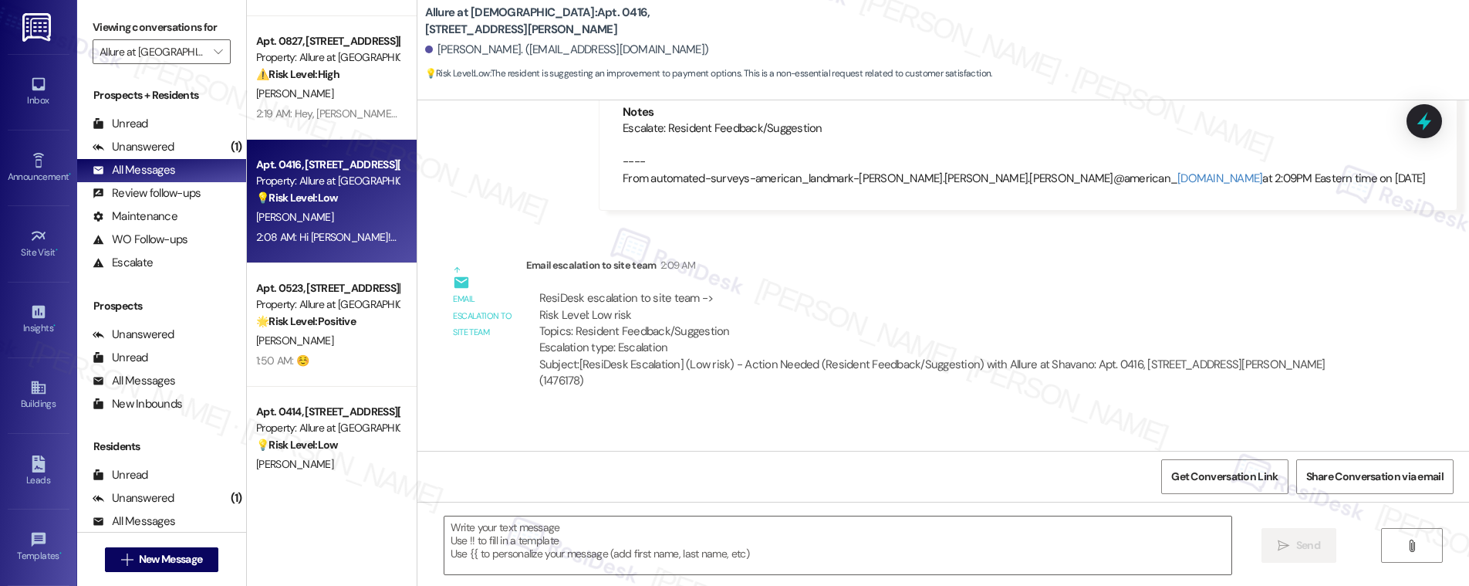
scroll to position [622, 0]
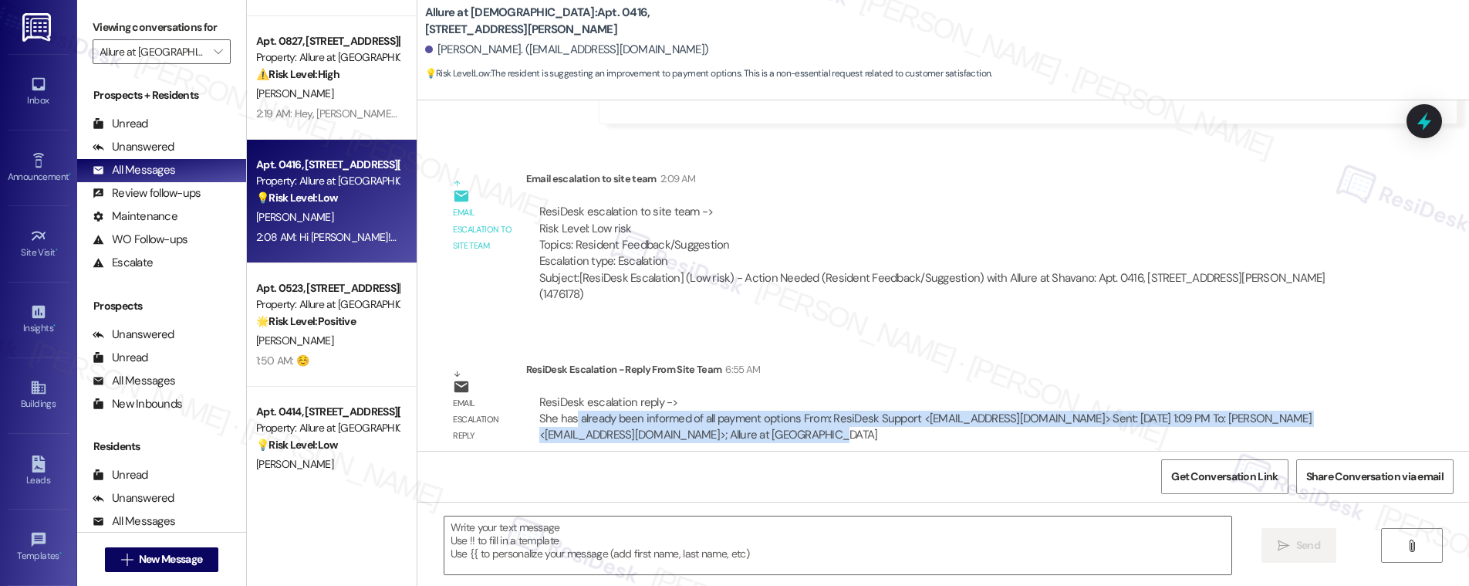
drag, startPoint x: 563, startPoint y: 406, endPoint x: 859, endPoint y: 414, distance: 295.6
click at [859, 414] on div "ResiDesk escalation reply -> She has already been informed of all payment optio…" at bounding box center [945, 418] width 815 height 49
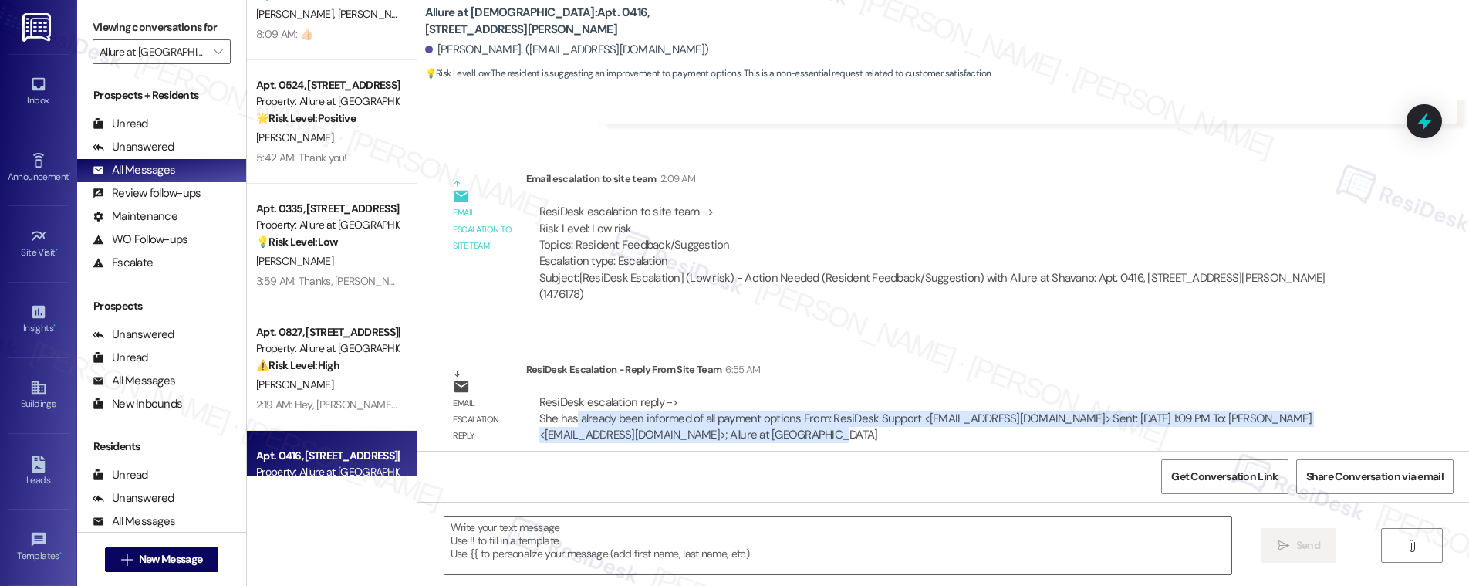
scroll to position [0, 0]
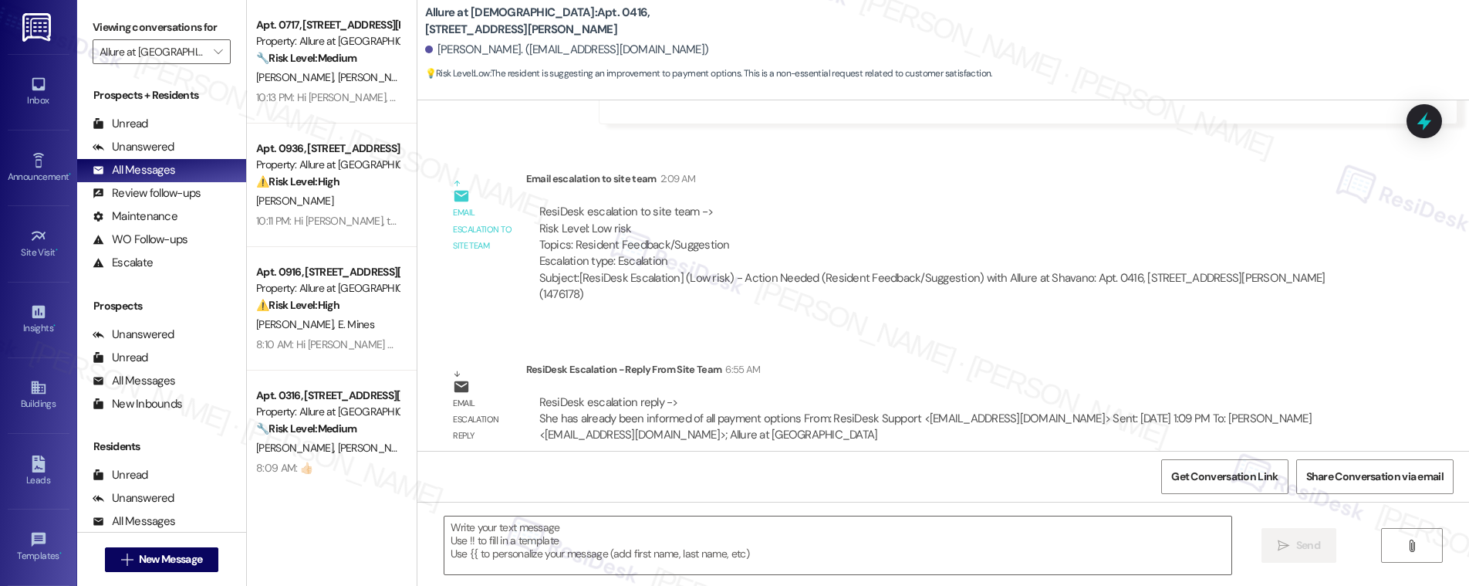
click at [292, 307] on strong "⚠️ Risk Level: High" at bounding box center [297, 305] width 83 height 14
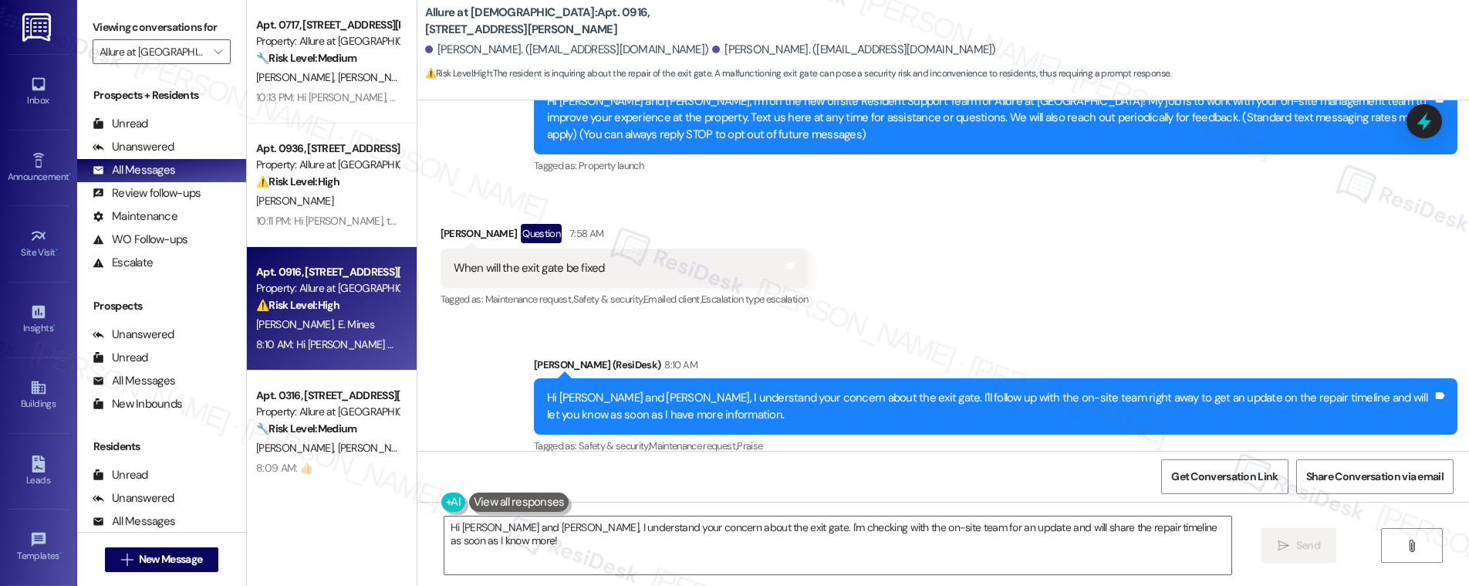
scroll to position [292, 0]
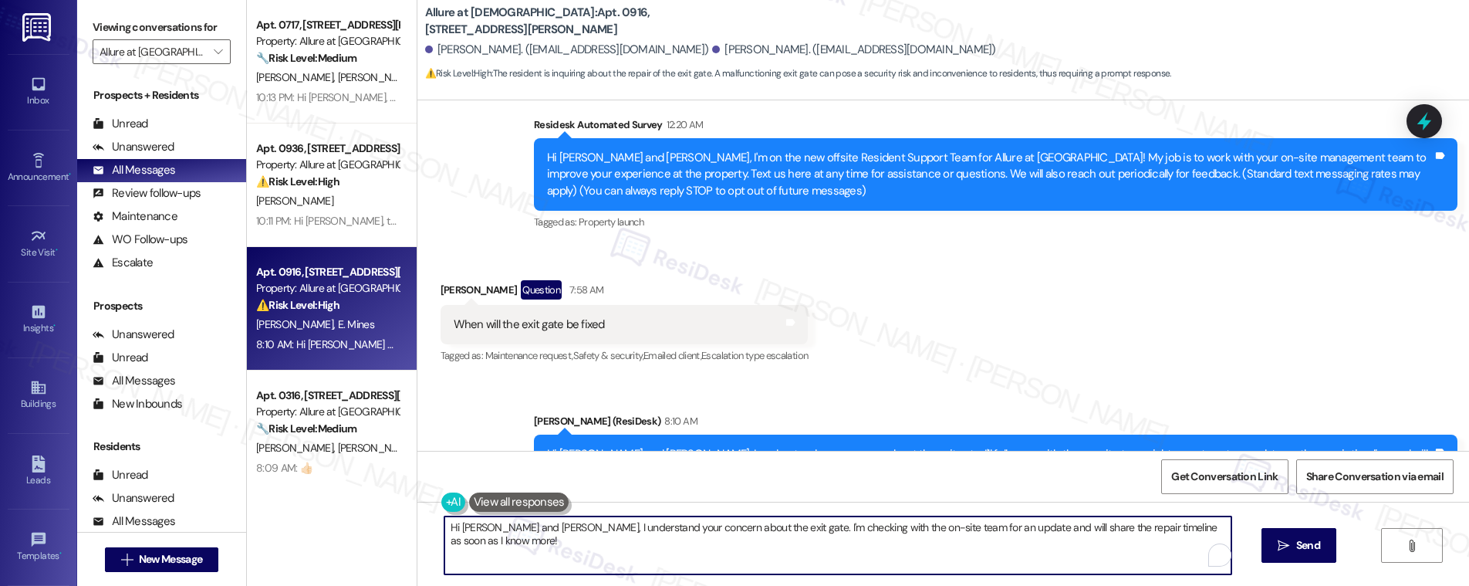
drag, startPoint x: 511, startPoint y: 529, endPoint x: 450, endPoint y: 528, distance: 61.7
click at [450, 528] on textarea "Hi Elizabeth and Owen, I understand your concern about the exit gate. I'm check…" at bounding box center [837, 545] width 787 height 58
drag, startPoint x: 482, startPoint y: 529, endPoint x: 486, endPoint y: 546, distance: 17.4
click at [486, 546] on textarea "Hi Owen, I understand your concern about the exit gate. I'm checking with the o…" at bounding box center [833, 545] width 787 height 58
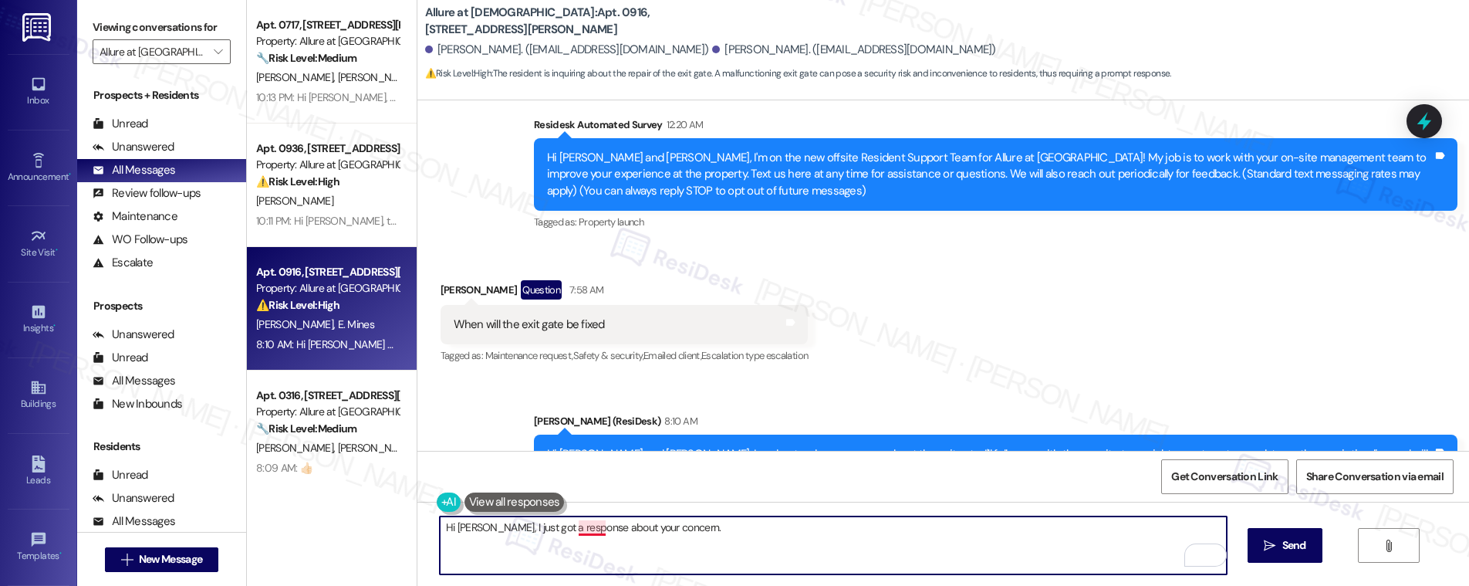
click at [578, 532] on textarea "Hi Owen, I just got a response about your concern." at bounding box center [833, 545] width 787 height 58
click at [703, 526] on textarea "Hi Owen, I just got a response to your concern." at bounding box center [833, 545] width 787 height 58
click at [640, 530] on textarea "Hi Owen, I just got a response to your concern. The gate" at bounding box center [833, 545] width 787 height 58
drag, startPoint x: 643, startPoint y: 525, endPoint x: 705, endPoint y: 526, distance: 61.7
click at [705, 526] on textarea "Hi Owen, I just got a response to your concern. The gate" at bounding box center [833, 545] width 787 height 58
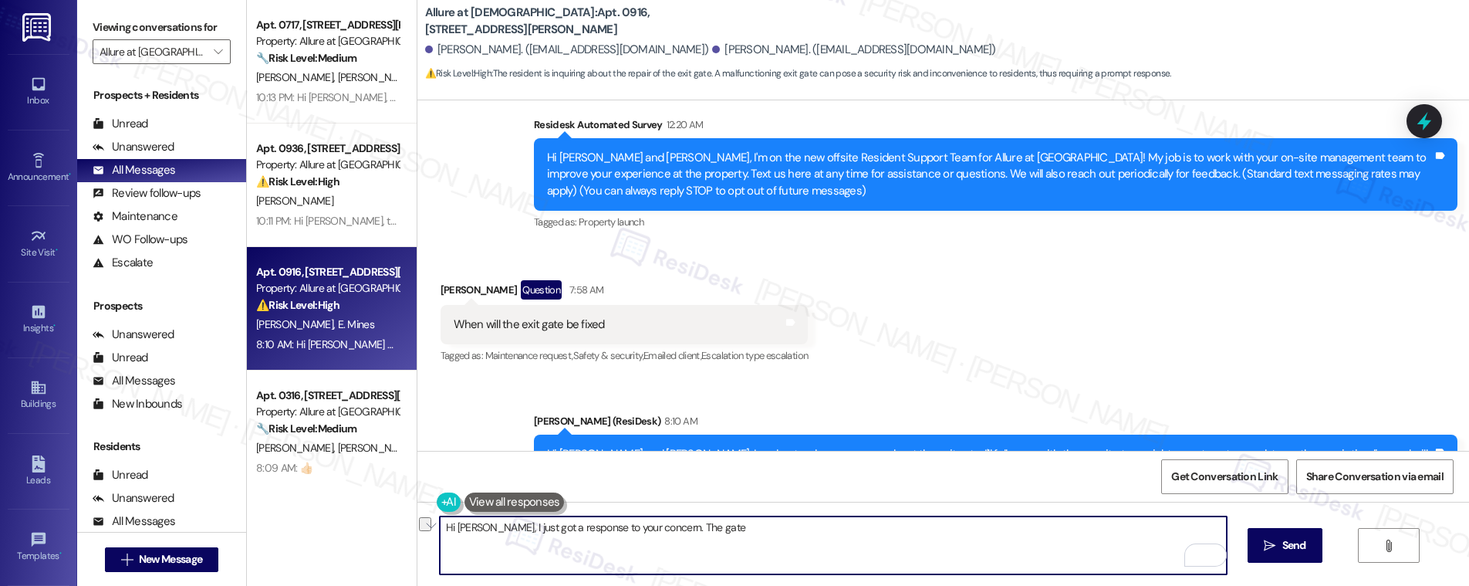
paste textarea "bid already been approved and hoping it will be fixed by end of week."
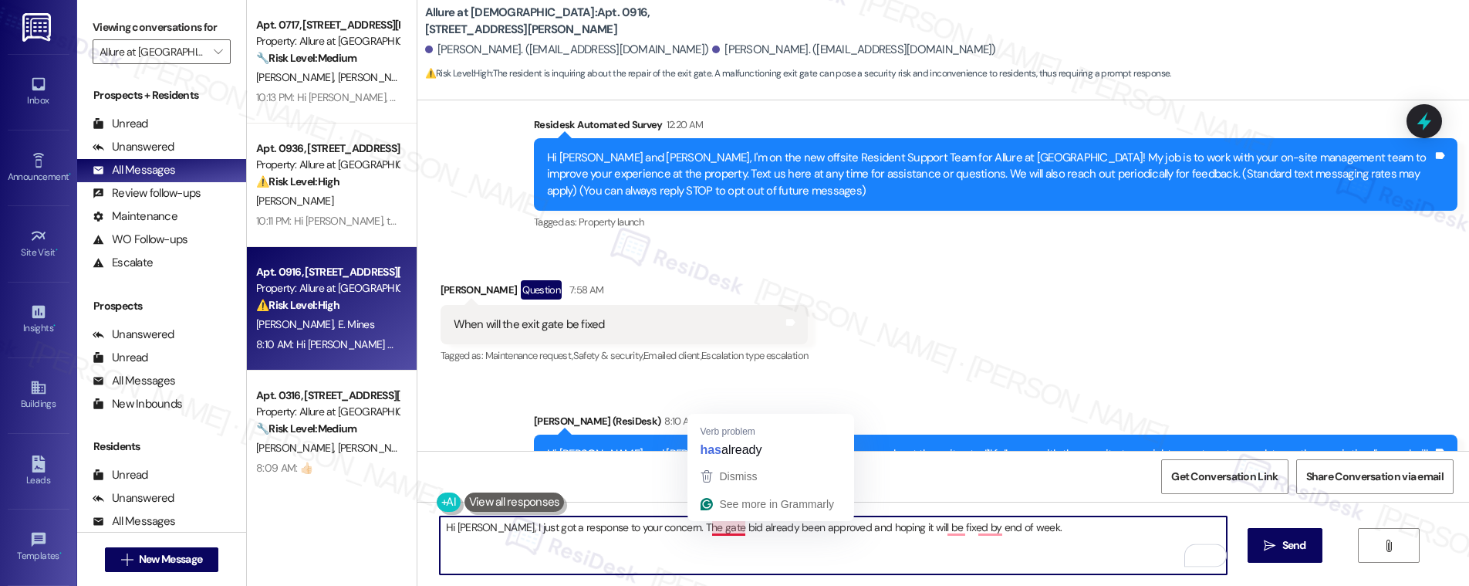
click at [710, 527] on textarea "Hi Owen, I just got a response to your concern. The gate bid already been appro…" at bounding box center [833, 545] width 787 height 58
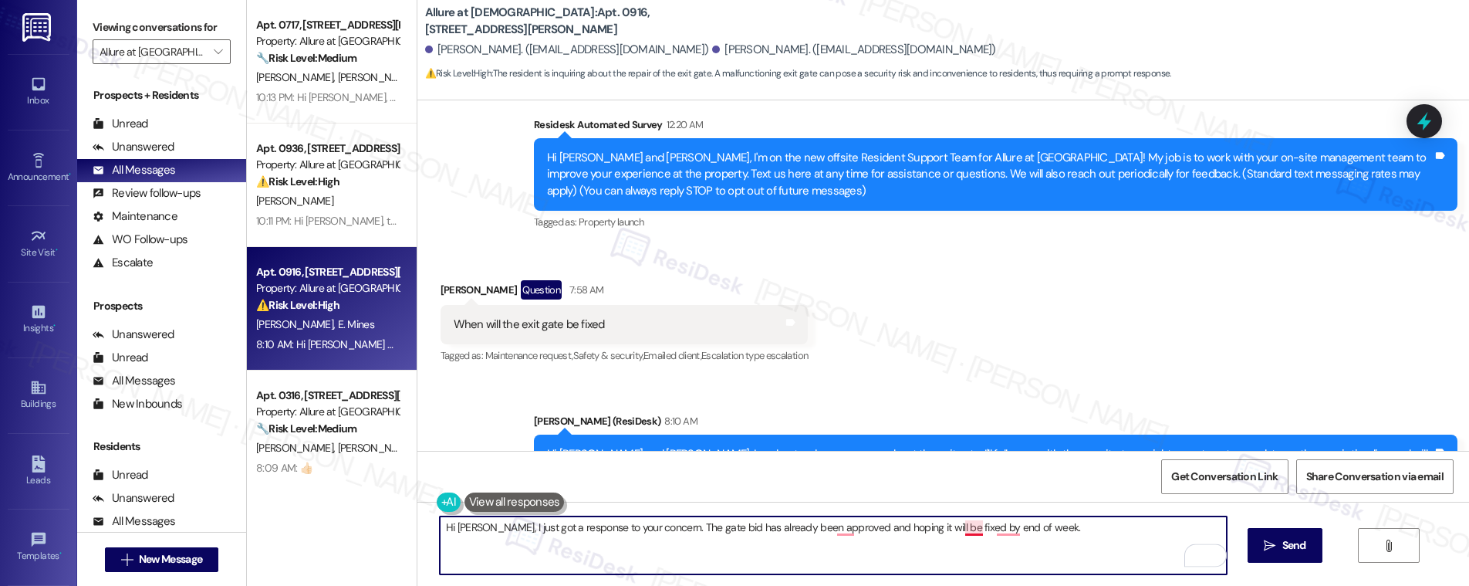
click at [964, 530] on textarea "Hi Owen, I just got a response to your concern. The gate bid has already been a…" at bounding box center [833, 545] width 787 height 58
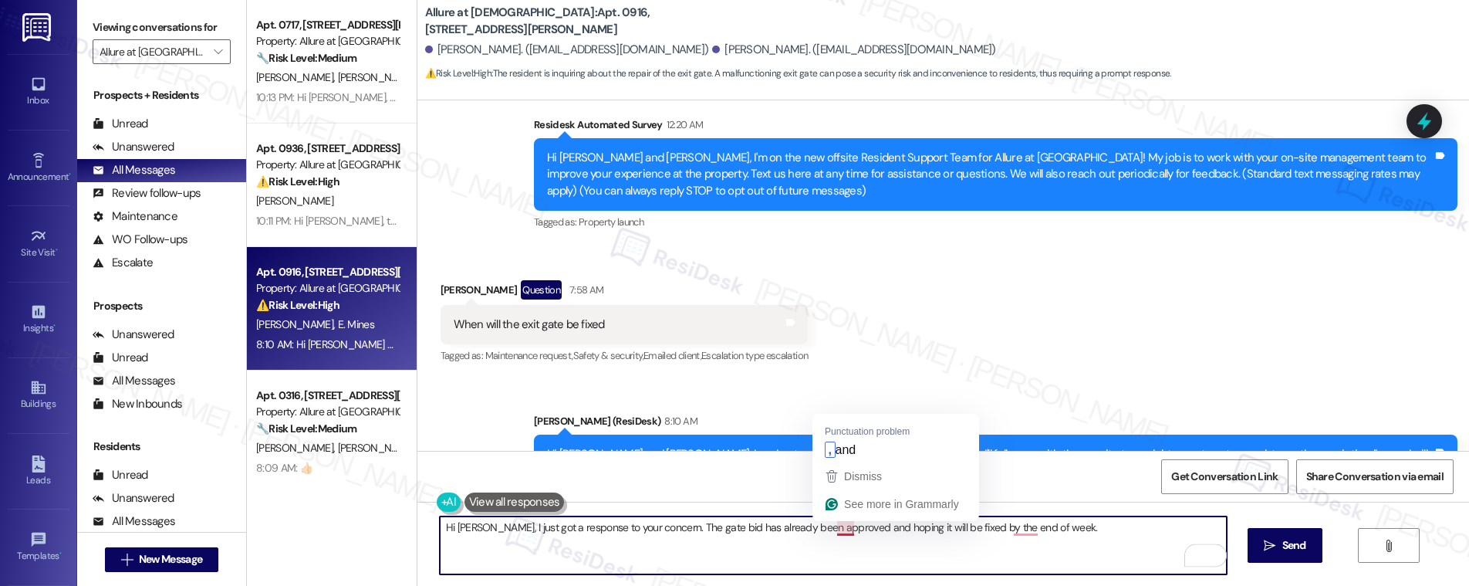
click at [835, 528] on textarea "Hi Owen, I just got a response to your concern. The gate bid has already been a…" at bounding box center [833, 545] width 787 height 58
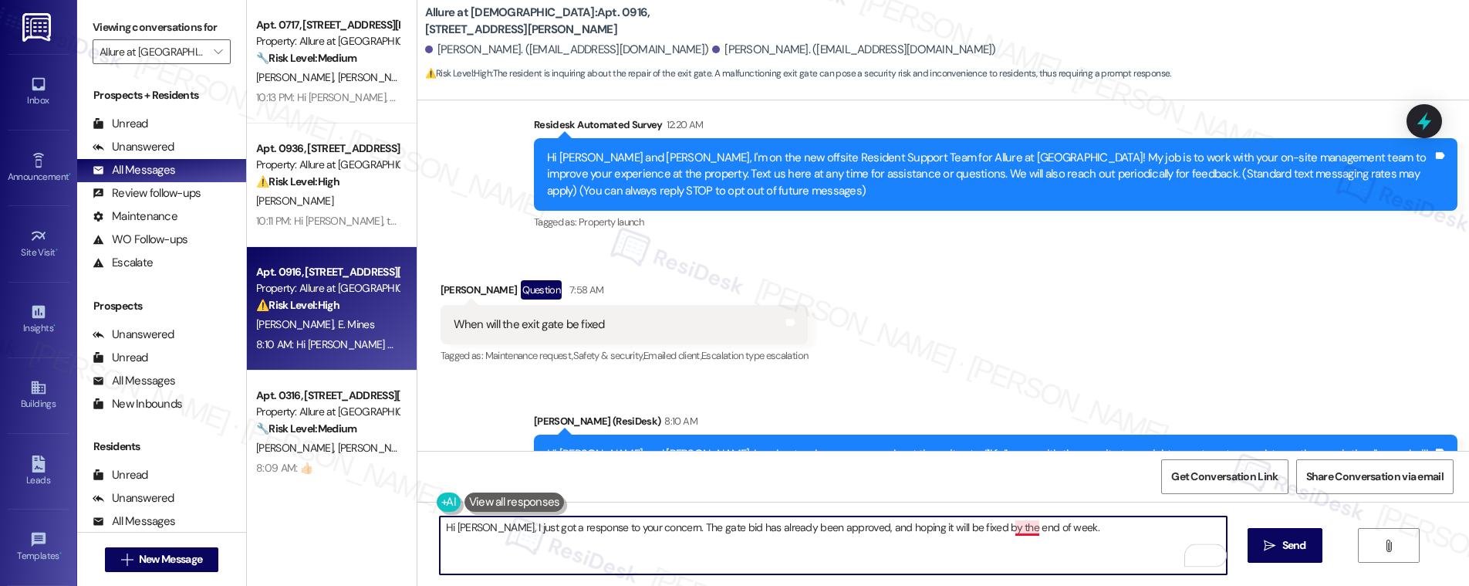
click at [1014, 532] on textarea "Hi Owen, I just got a response to your concern. The gate bid has already been a…" at bounding box center [833, 545] width 787 height 58
click at [1062, 522] on textarea "Hi Owen, I just got a response to your concern. The gate bid has already been a…" at bounding box center [833, 545] width 787 height 58
type textarea "Hi Owen, I just got a response to your concern. The gate bid has already been a…"
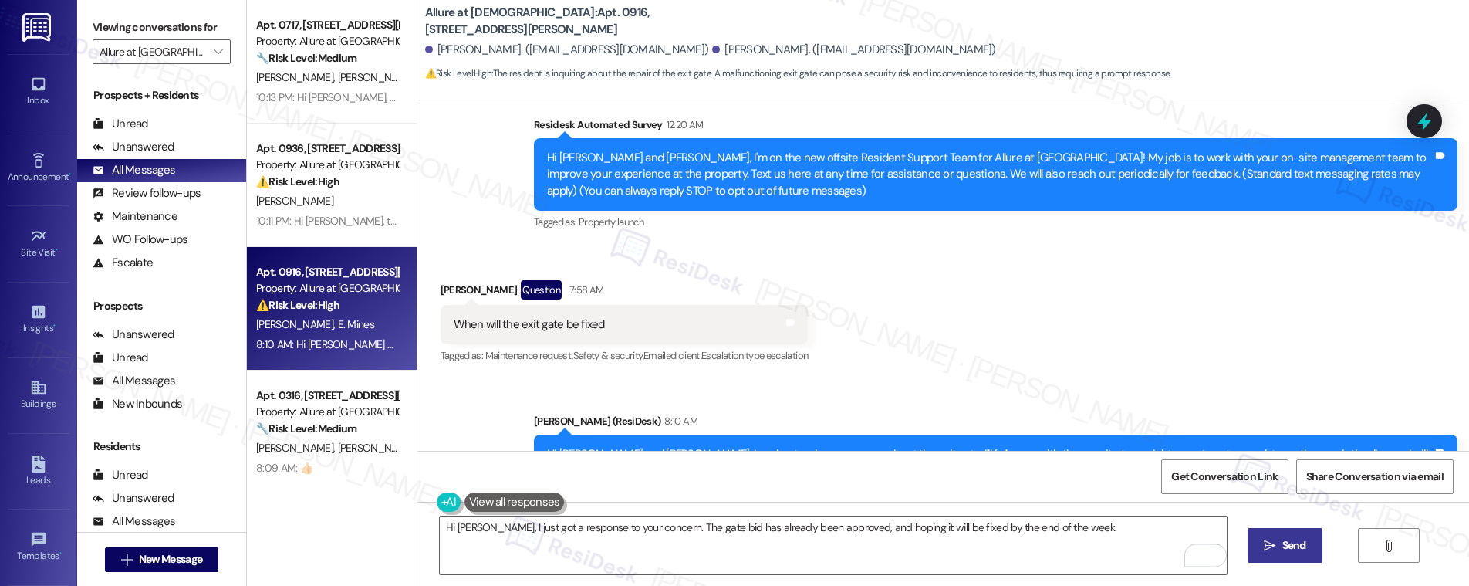
click at [1279, 547] on span "Send" at bounding box center [1294, 545] width 30 height 16
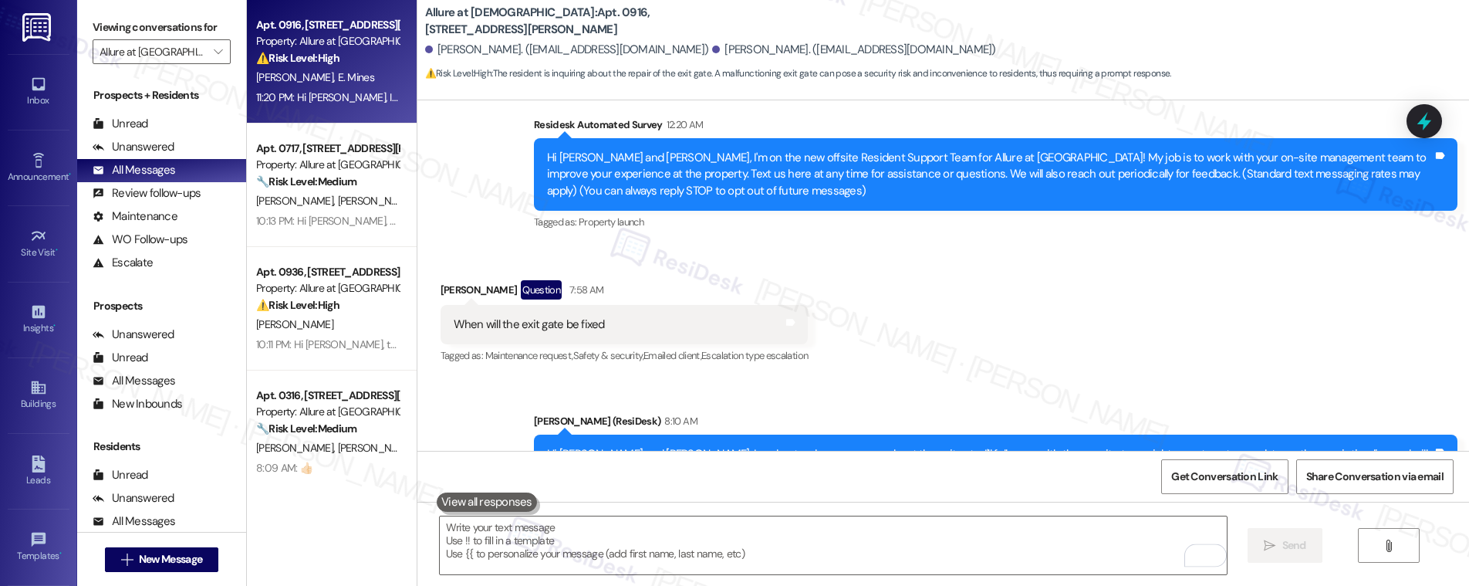
scroll to position [219, 0]
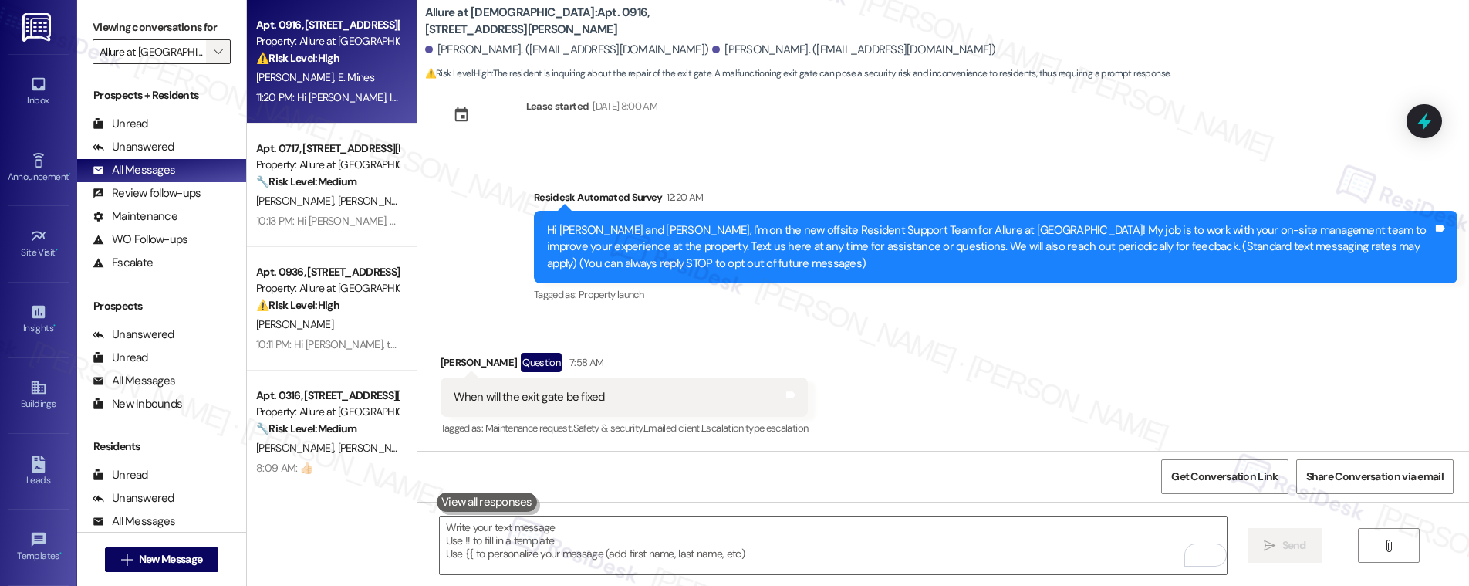
click at [211, 45] on span "" at bounding box center [218, 51] width 15 height 25
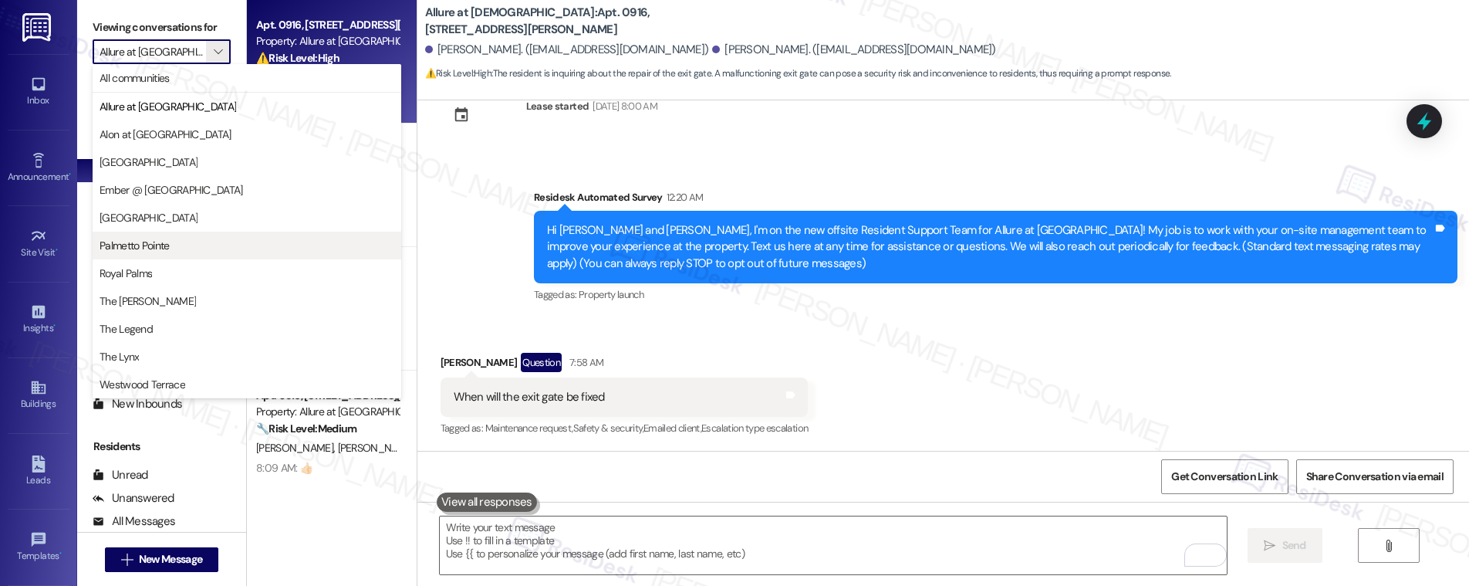
click at [164, 244] on span "Palmetto Pointe" at bounding box center [135, 245] width 70 height 15
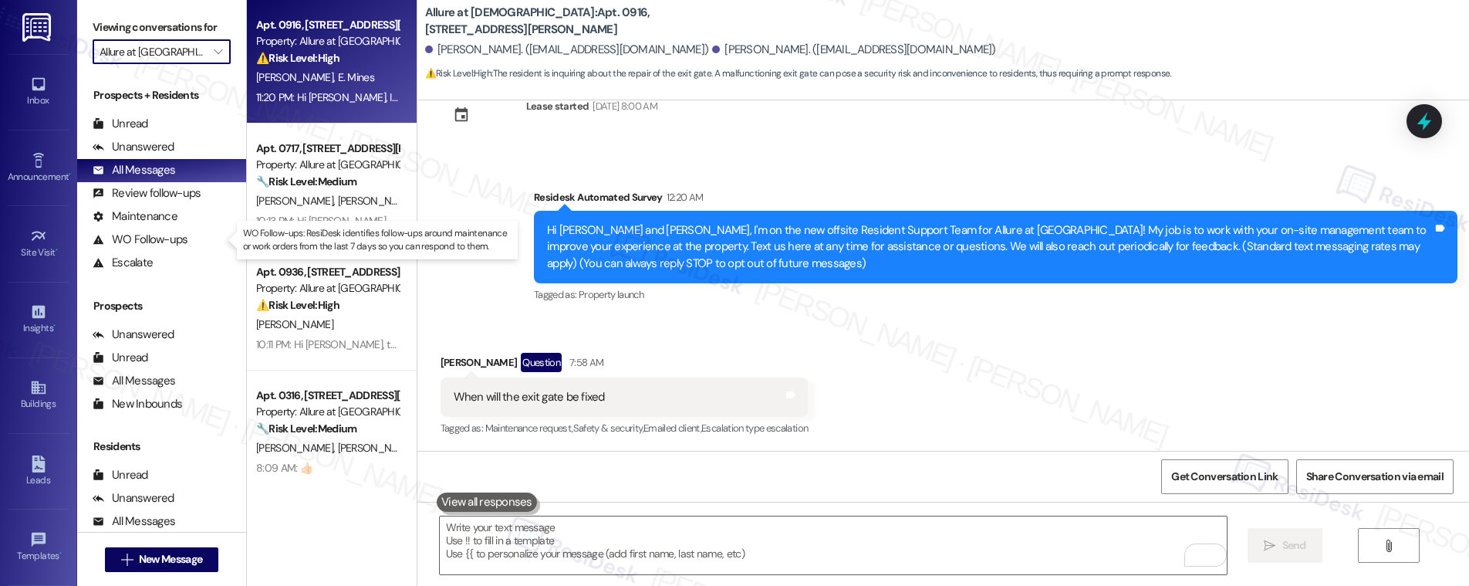
type input "Palmetto Pointe"
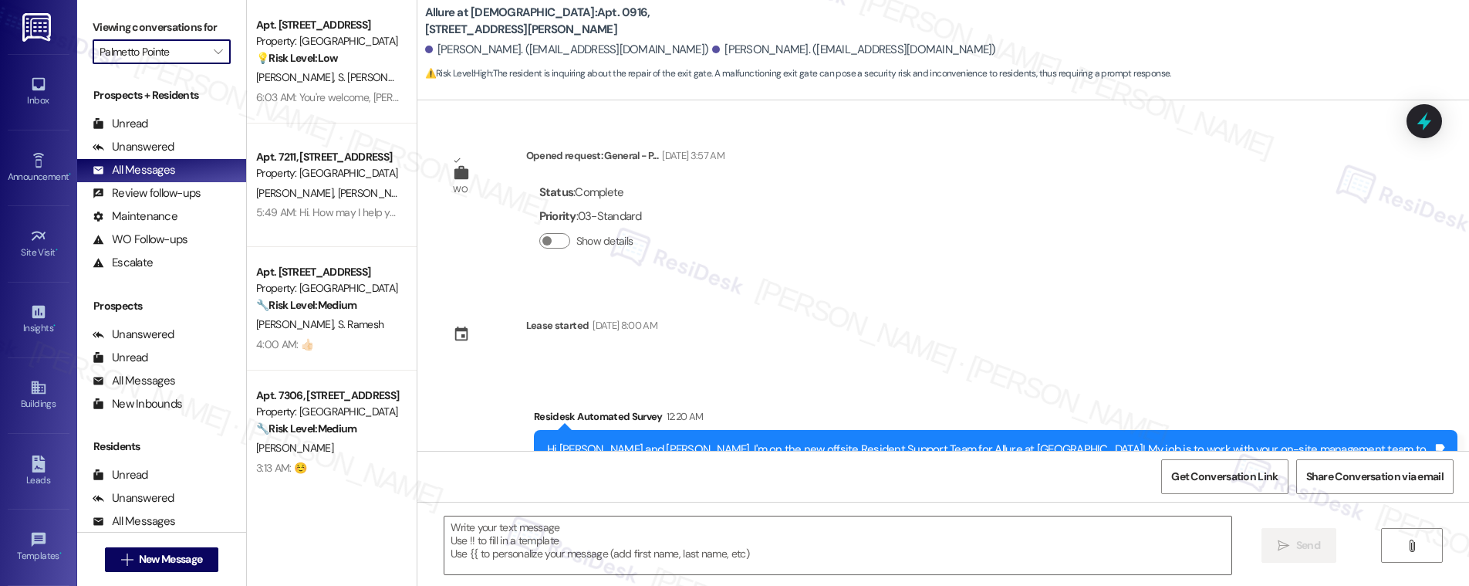
scroll to position [219, 0]
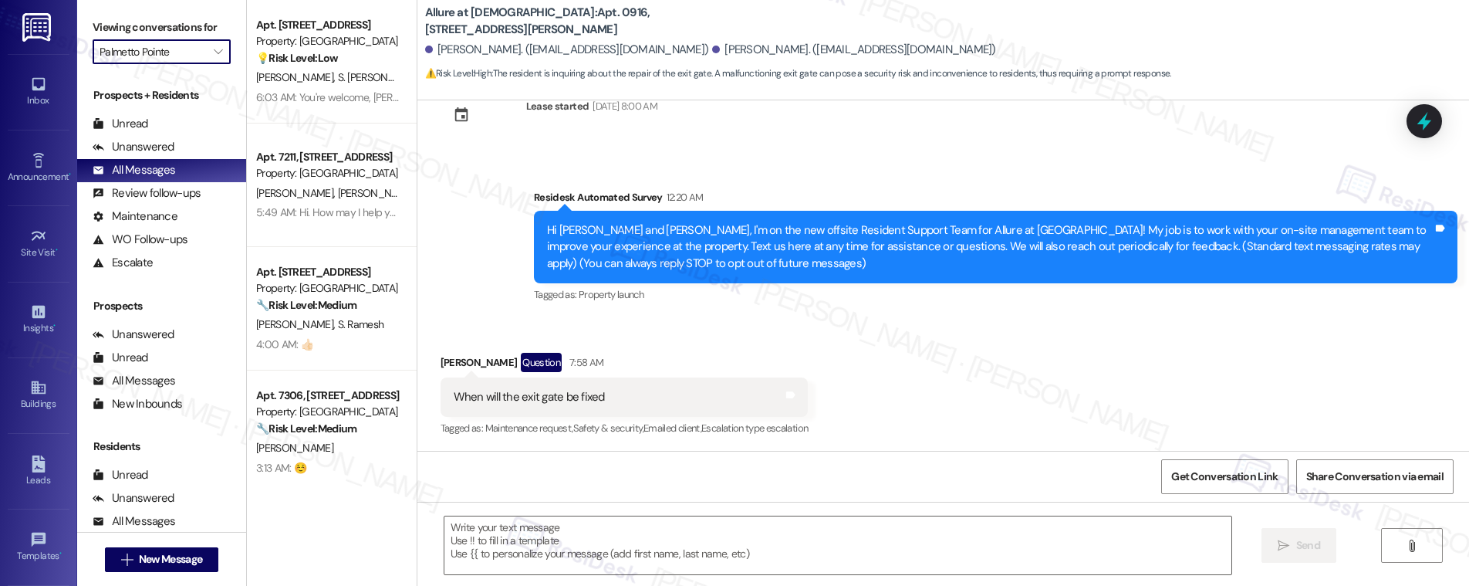
type textarea "Fetching suggested responses. Please feel free to read through the conversation…"
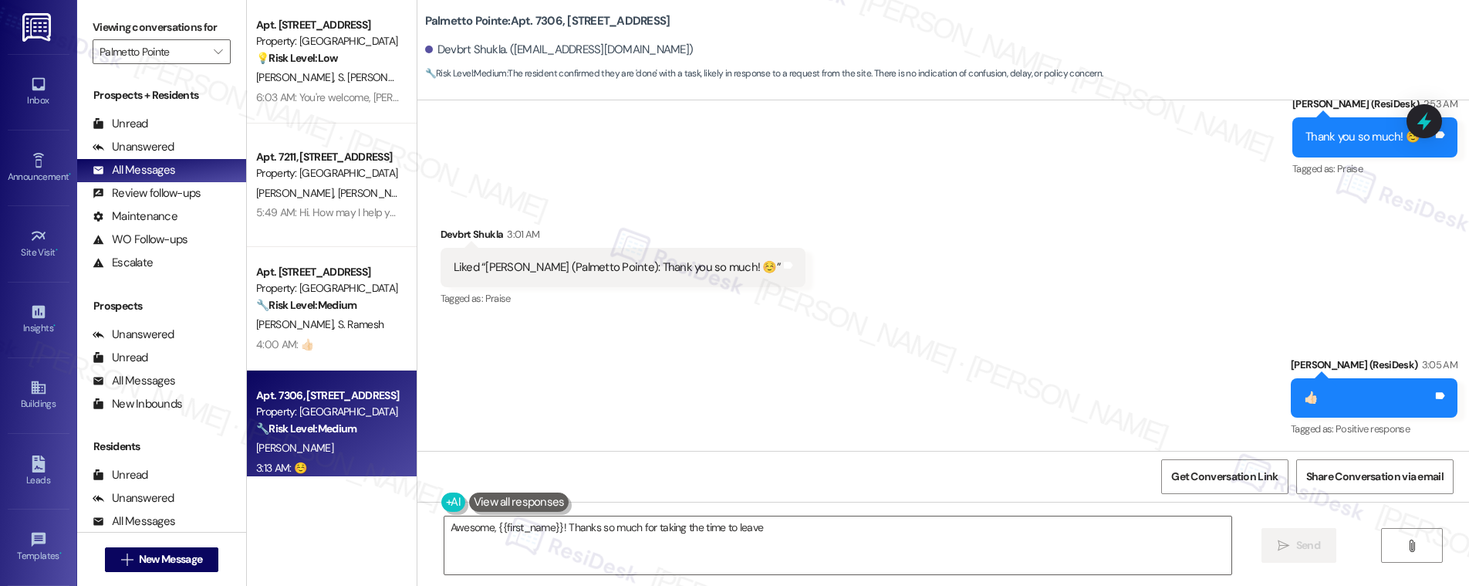
scroll to position [1608, 0]
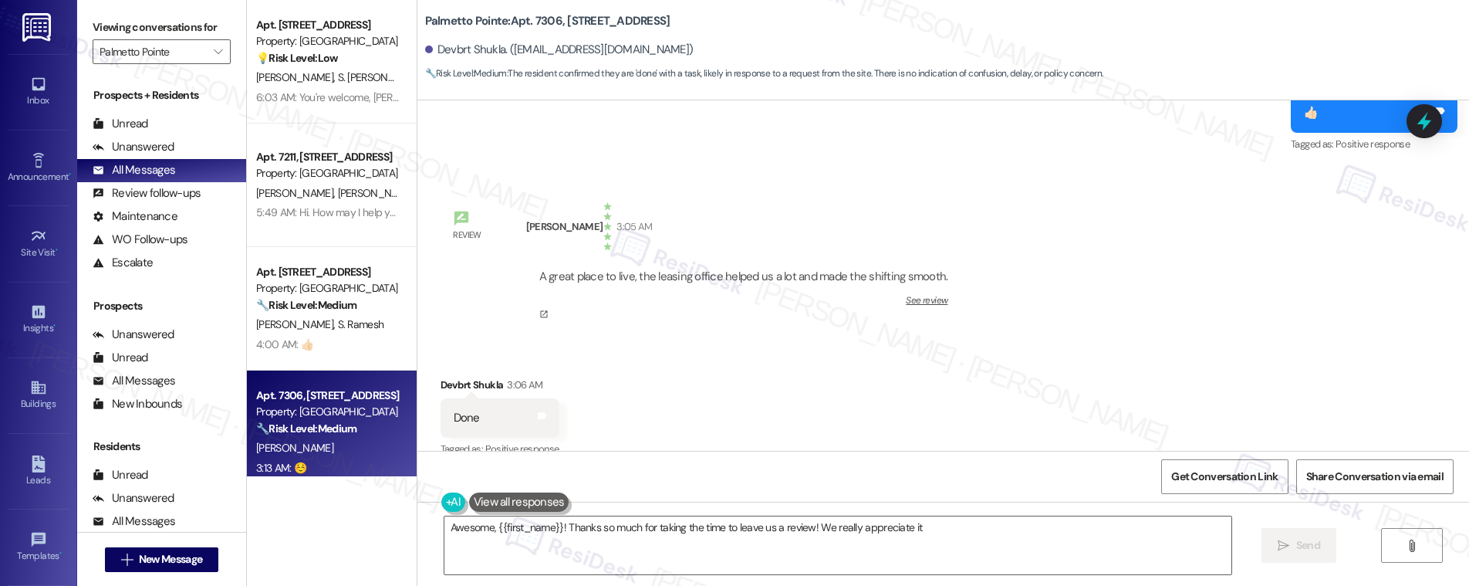
type textarea "Awesome, {{first_name}}! Thanks so much for taking the time to leave us a revie…"
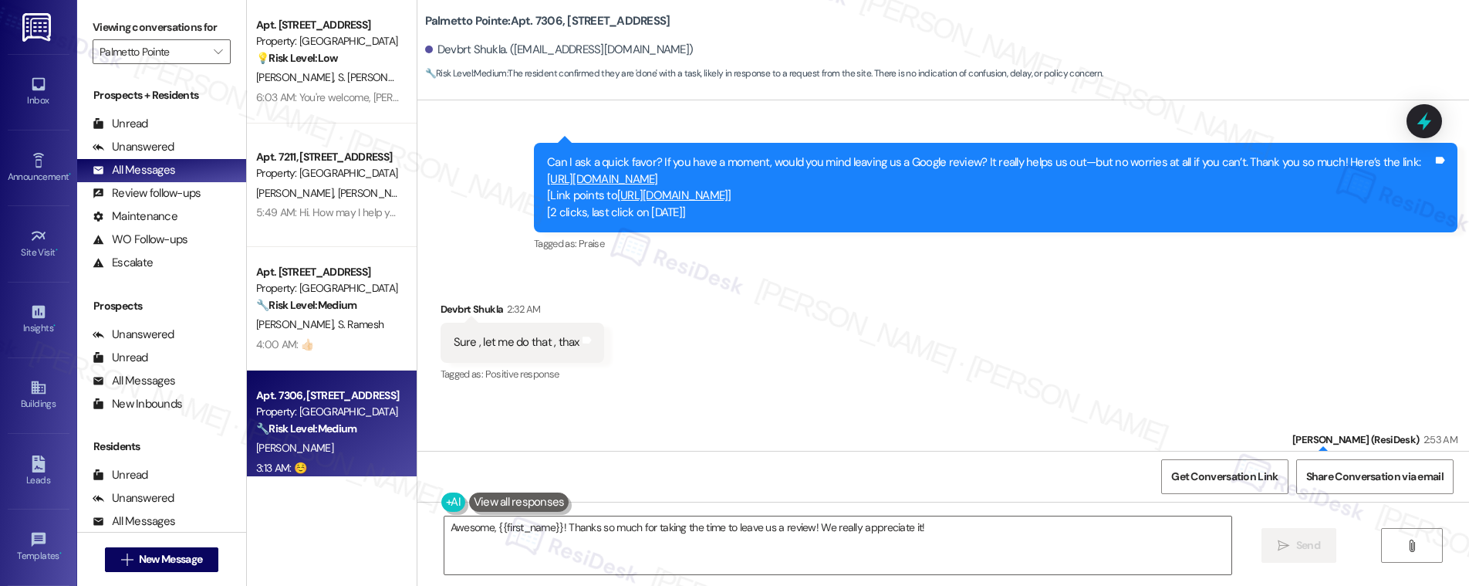
scroll to position [934, 0]
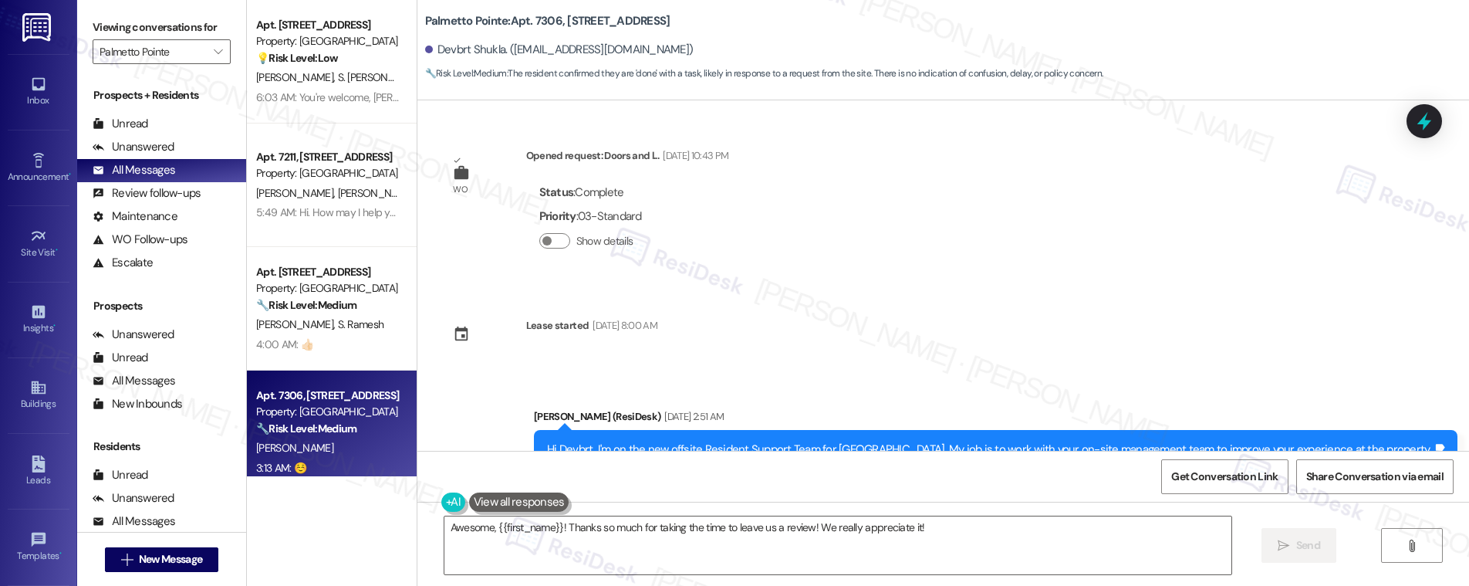
scroll to position [934, 0]
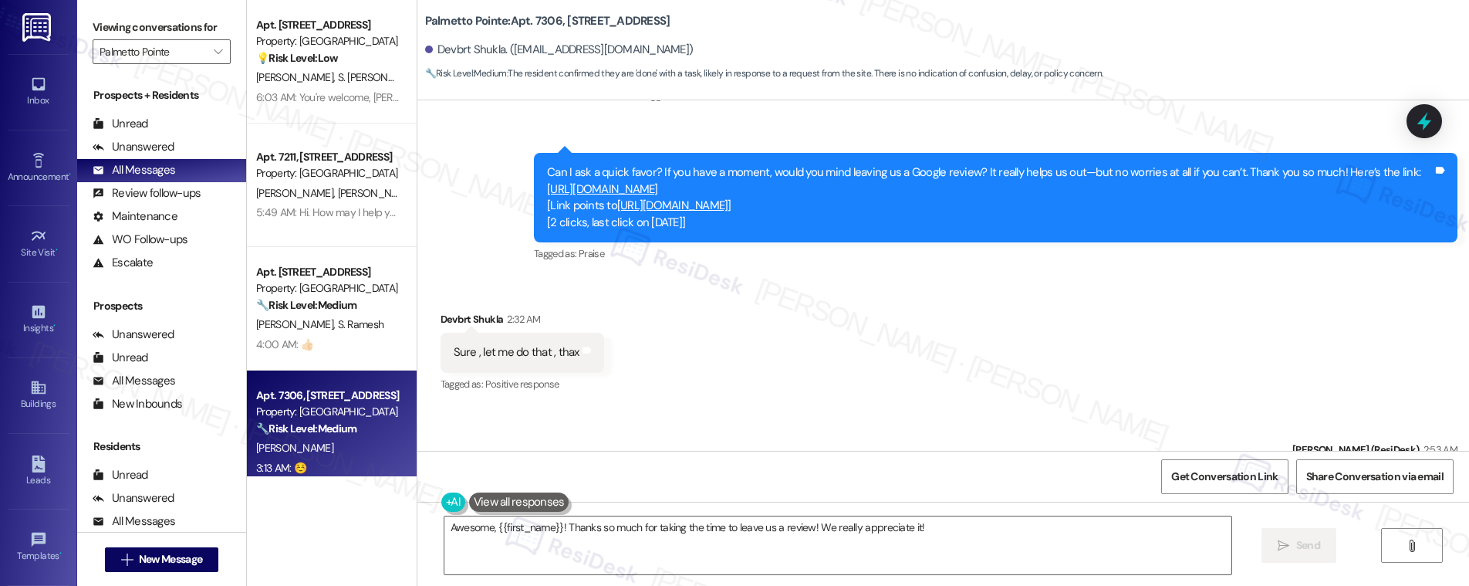
click at [457, 20] on b "Palmetto Pointe: Apt. 7306, 4835 USAA Blvd" at bounding box center [547, 21] width 245 height 16
copy div "Palmetto Pointe: Apt. 7306, 4835 USAA Blvd"
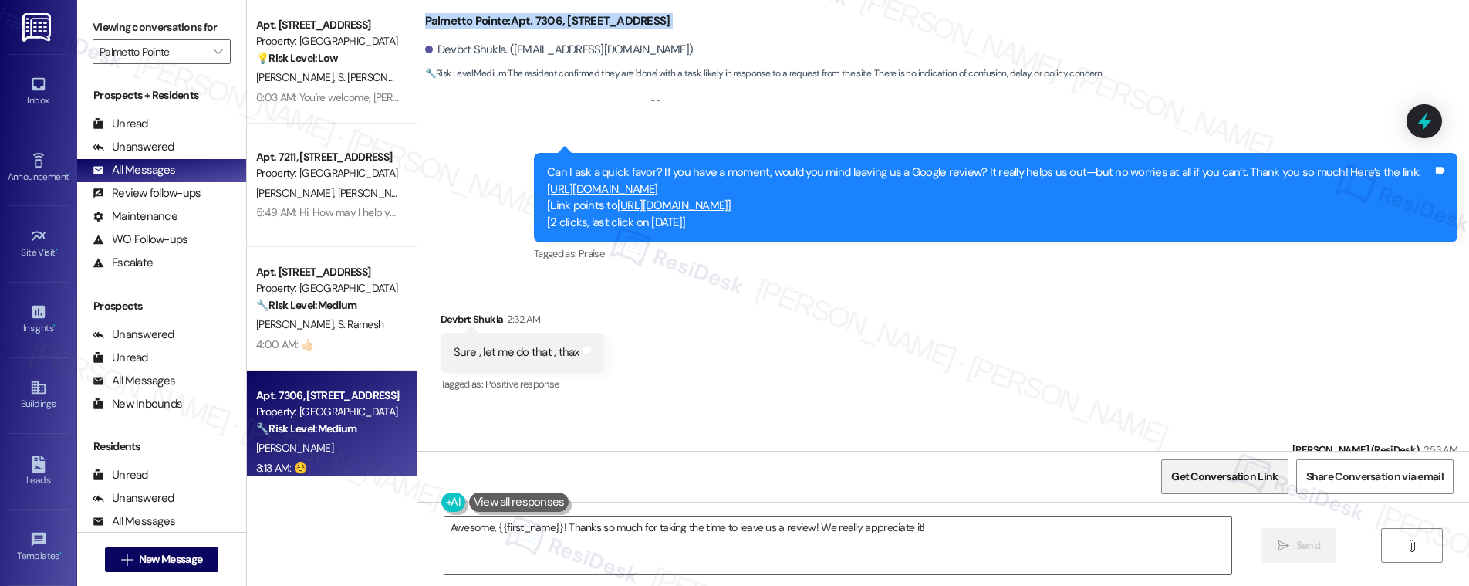
click at [1217, 481] on span "Get Conversation Link" at bounding box center [1224, 476] width 106 height 16
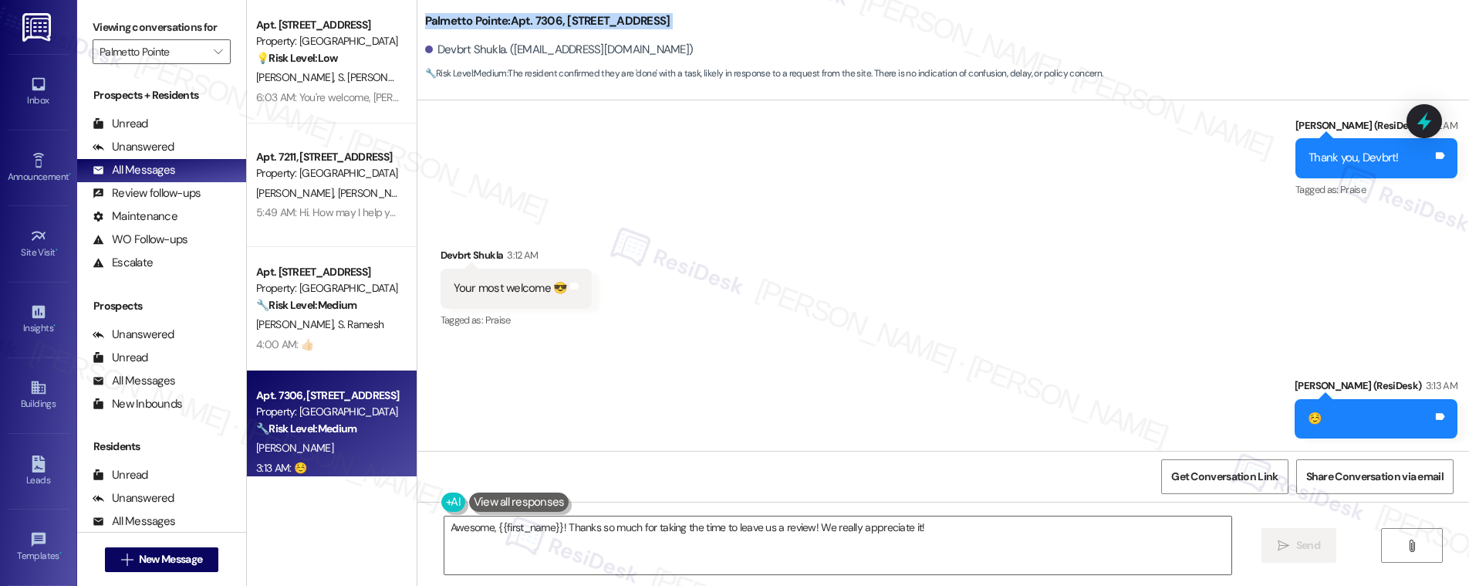
scroll to position [1183, 0]
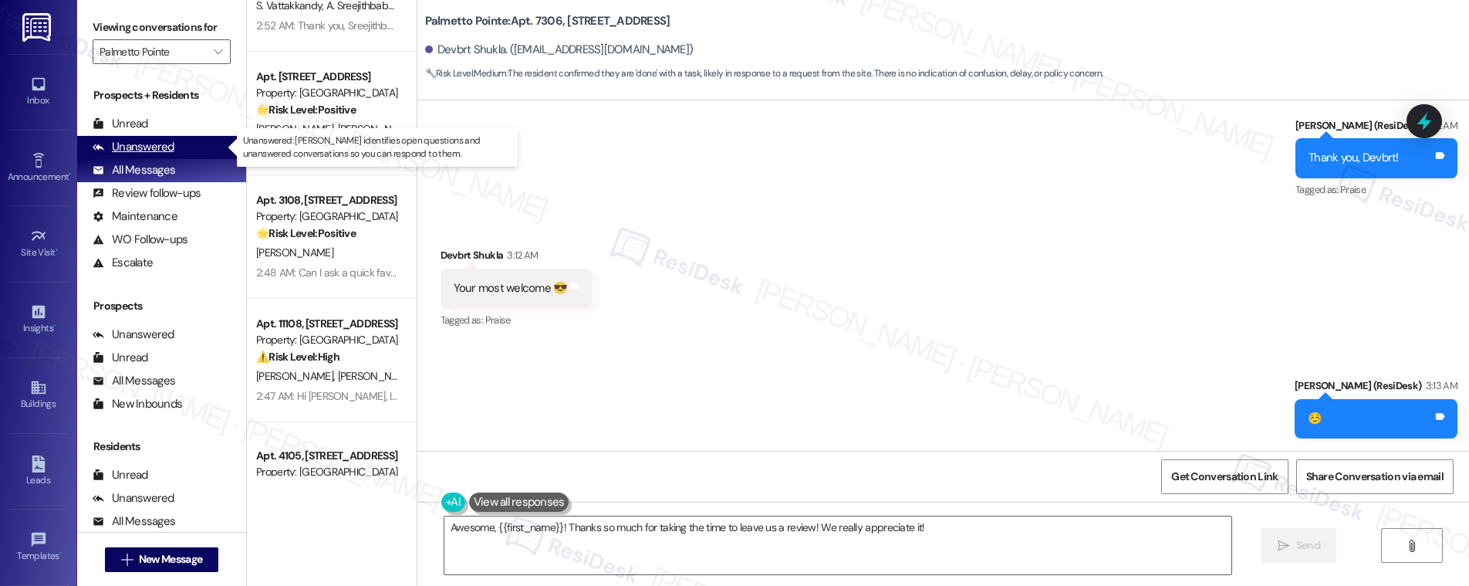
click at [143, 146] on div "Unanswered" at bounding box center [134, 147] width 82 height 16
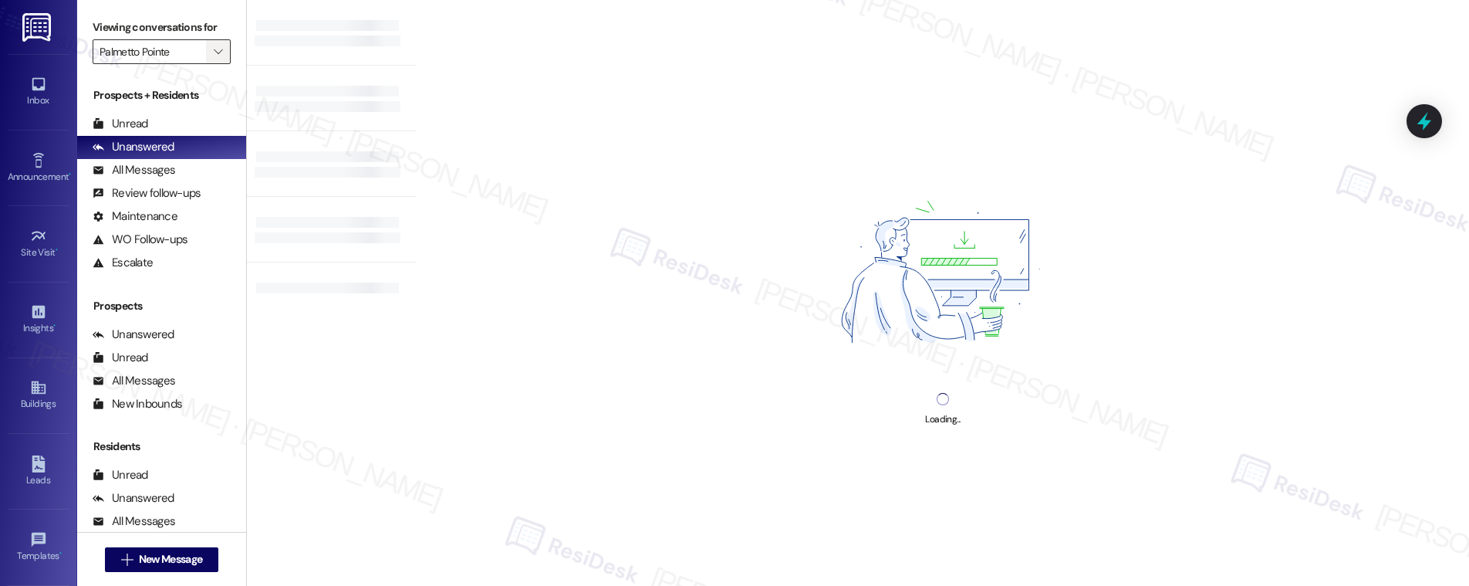
click at [214, 50] on icon "" at bounding box center [218, 52] width 8 height 12
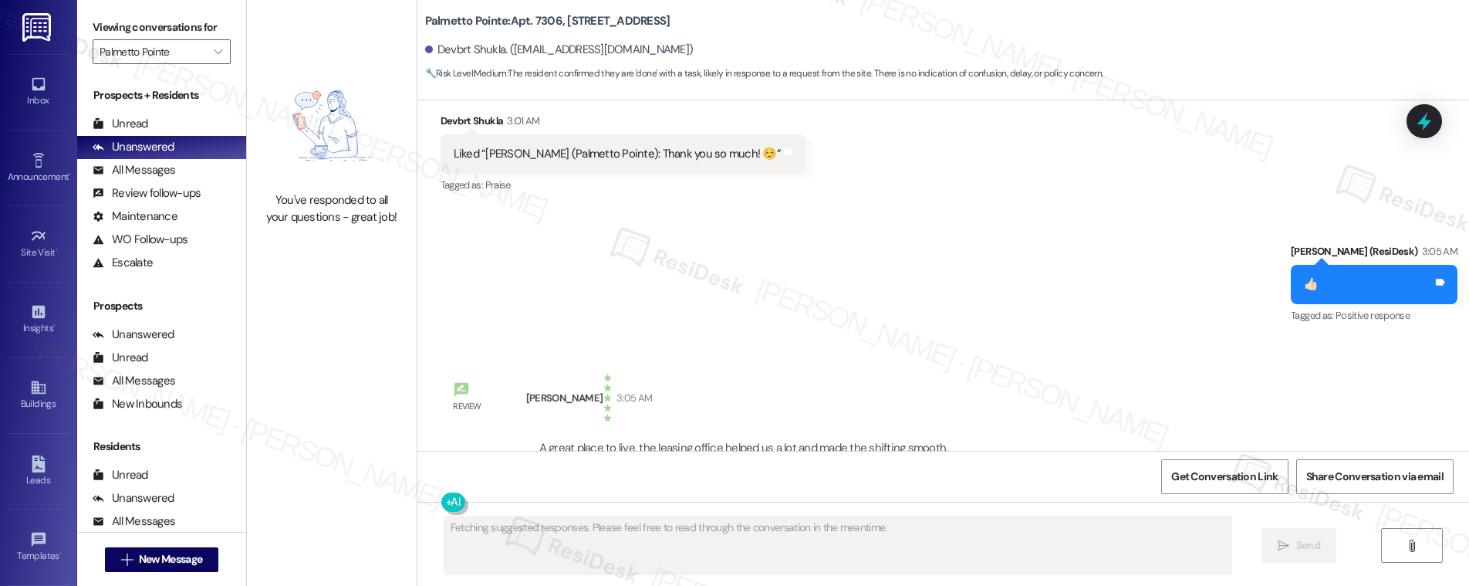
click at [180, 76] on div "Viewing conversations for Palmetto Pointe " at bounding box center [161, 39] width 169 height 79
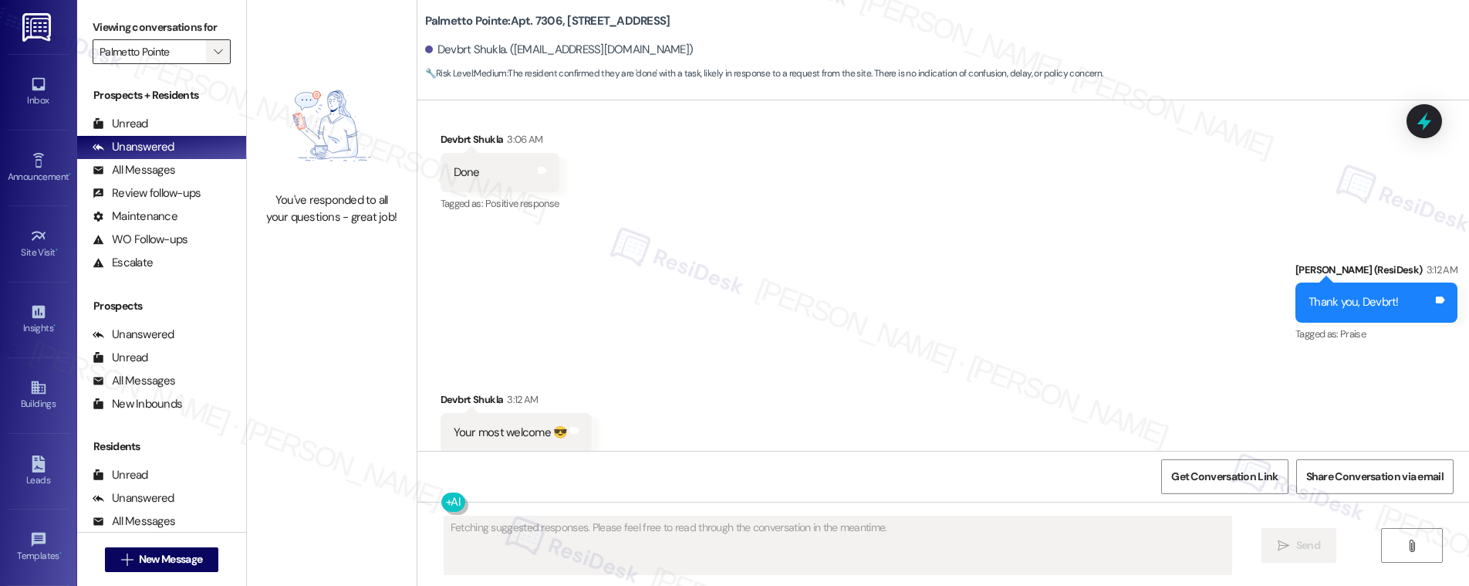
scroll to position [1846, 0]
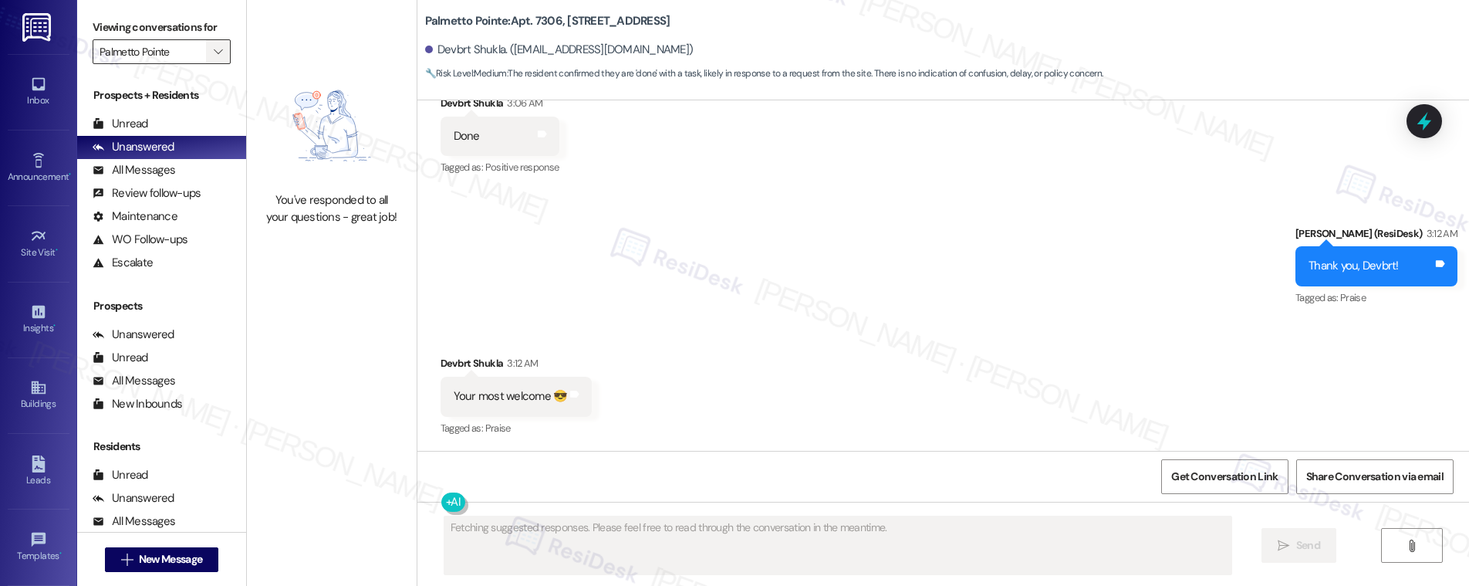
click at [214, 52] on icon "" at bounding box center [218, 52] width 8 height 12
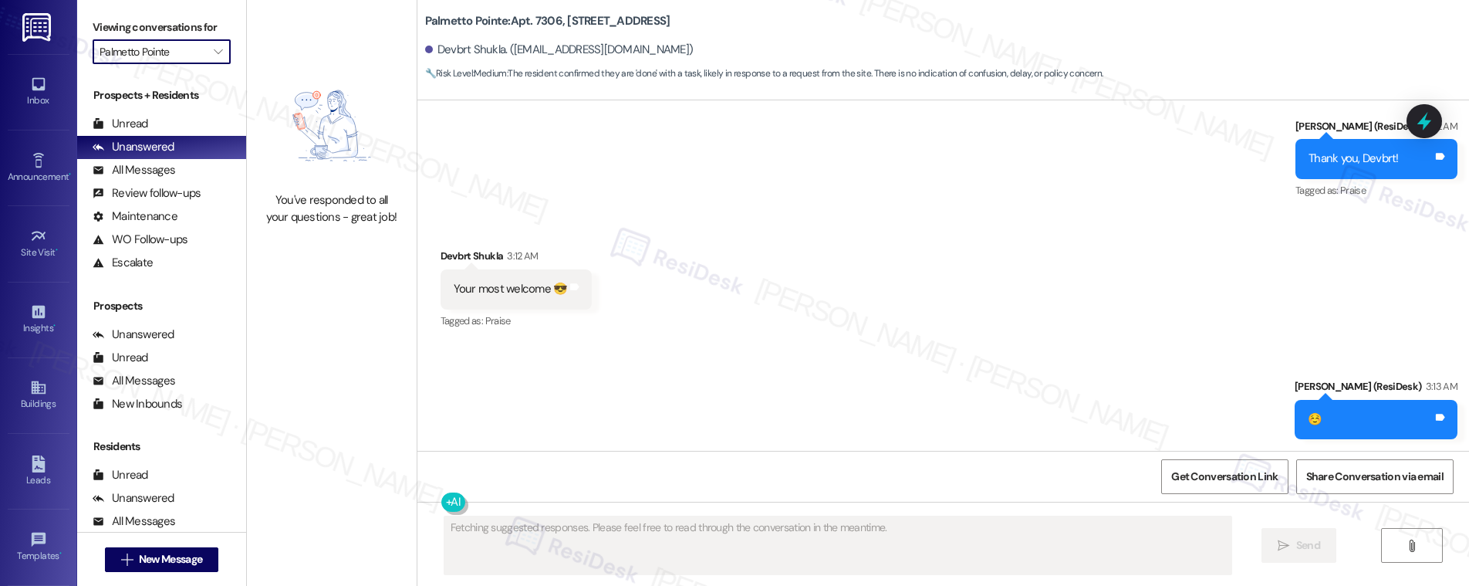
scroll to position [1954, 0]
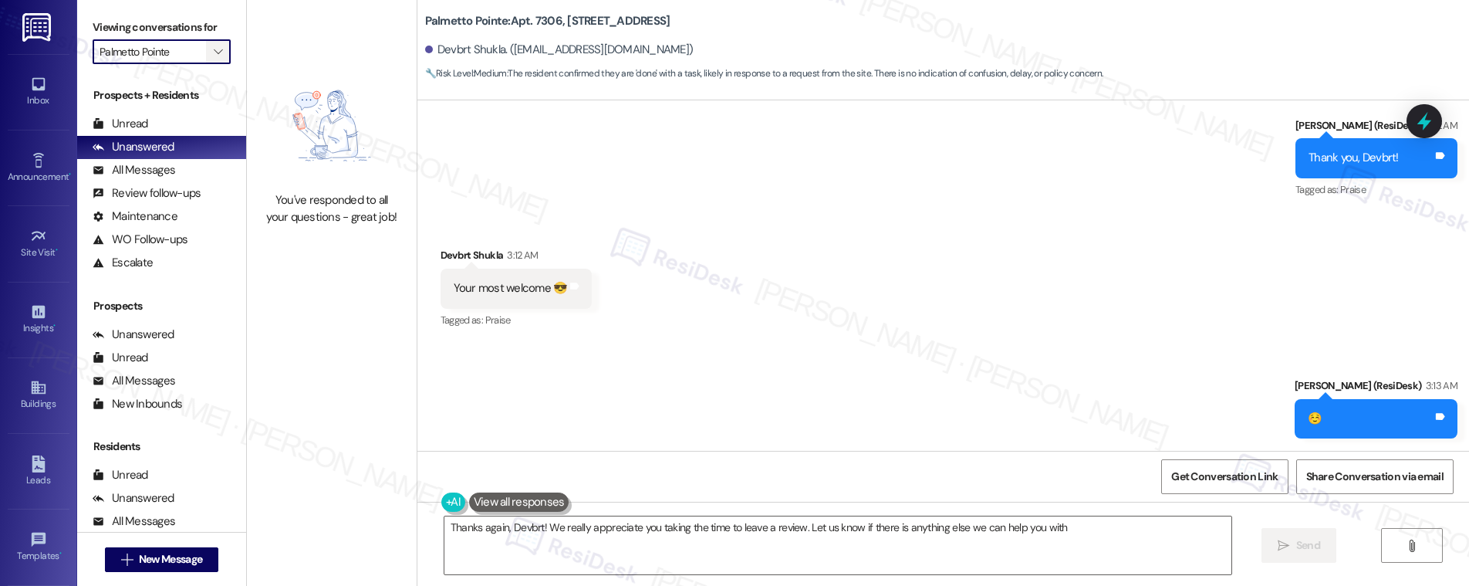
type textarea "Thanks again, Devbrt! We really appreciate you taking the time to leave a revie…"
click at [211, 49] on span "" at bounding box center [218, 51] width 15 height 25
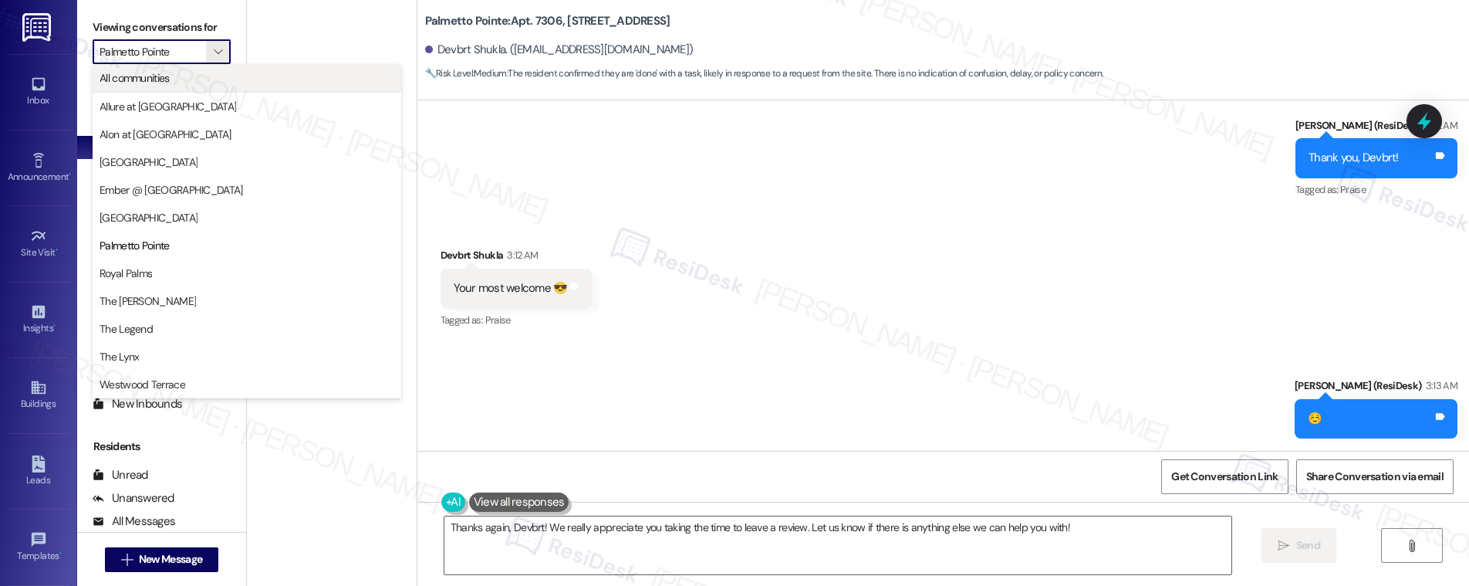
click at [181, 81] on span "All communities" at bounding box center [247, 77] width 295 height 15
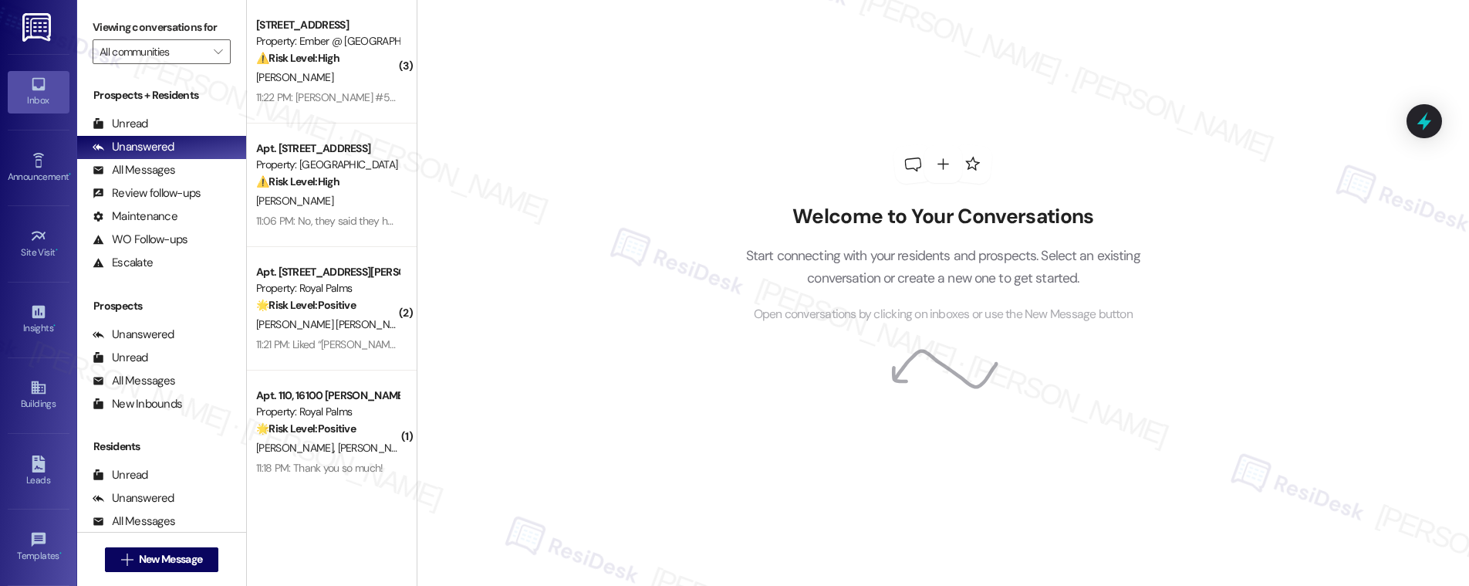
click at [326, 88] on div "11:22 PM: Shana Van Waters #5302 11:22 PM: Shana Van Waters #5302" at bounding box center [328, 97] width 146 height 19
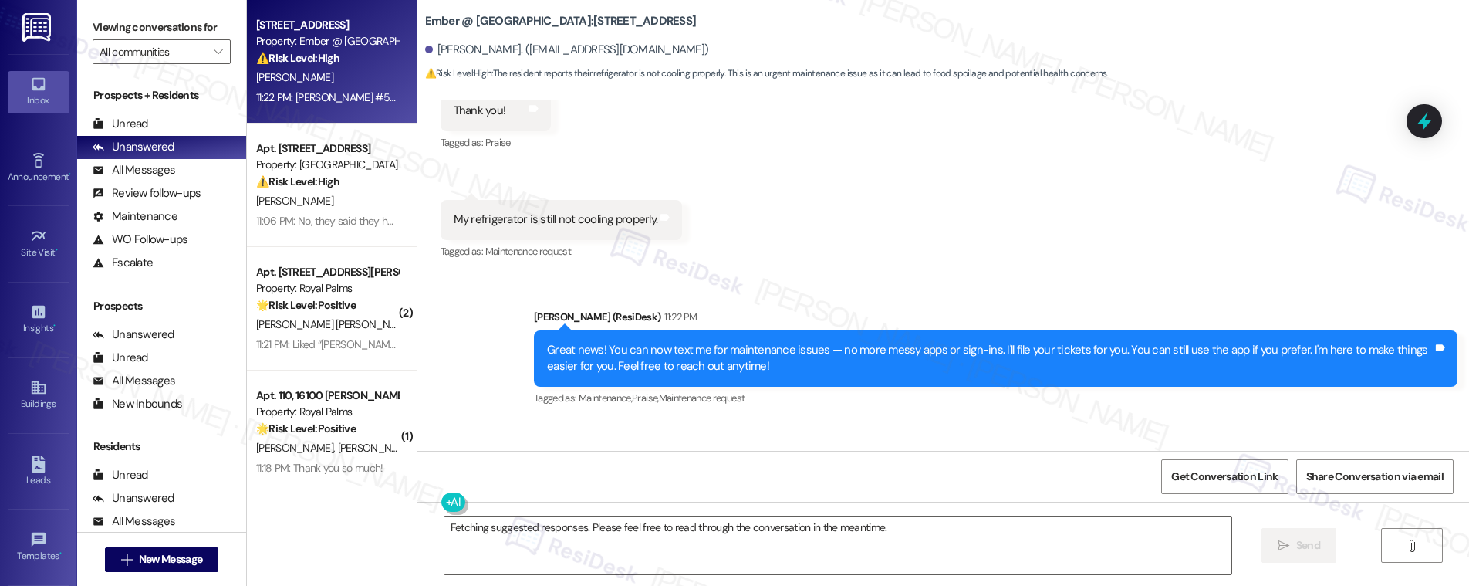
scroll to position [927, 0]
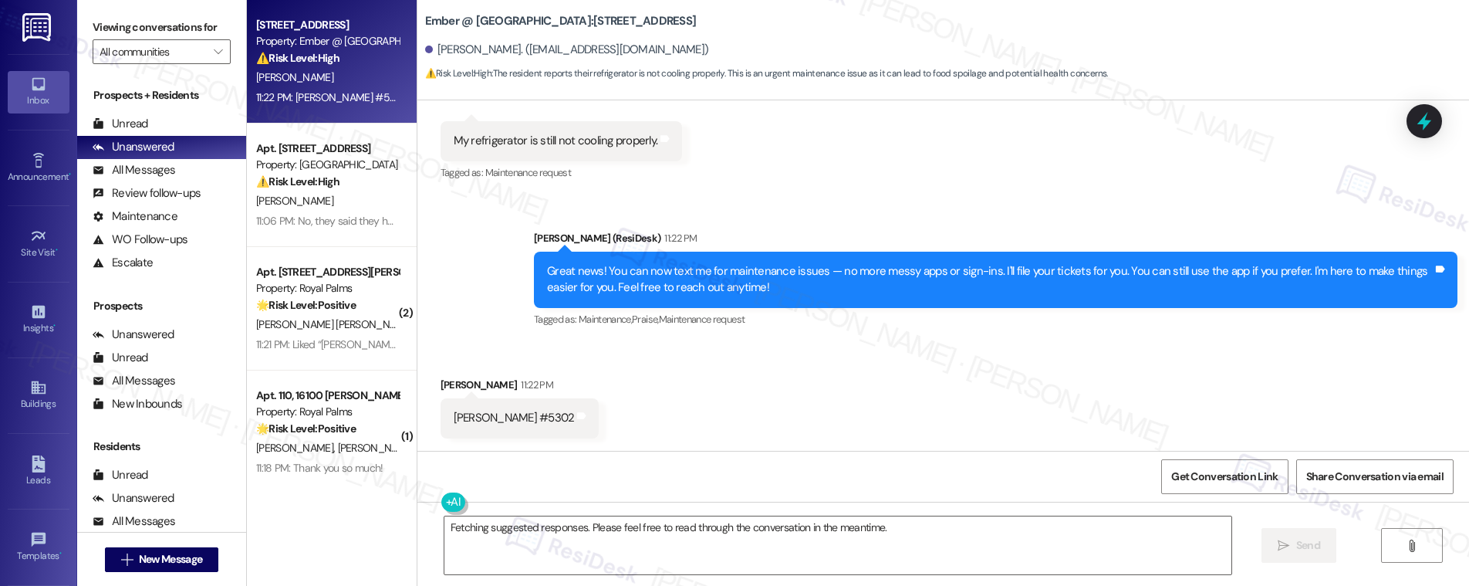
click at [488, 136] on div "My refrigerator is still not cooling properly." at bounding box center [556, 141] width 204 height 16
copy div "My refrigerator is still not cooling properly. Tags and notes"
click at [523, 528] on textarea "Fetching suggested responses. Please feel free to read through the conversation…" at bounding box center [837, 545] width 787 height 58
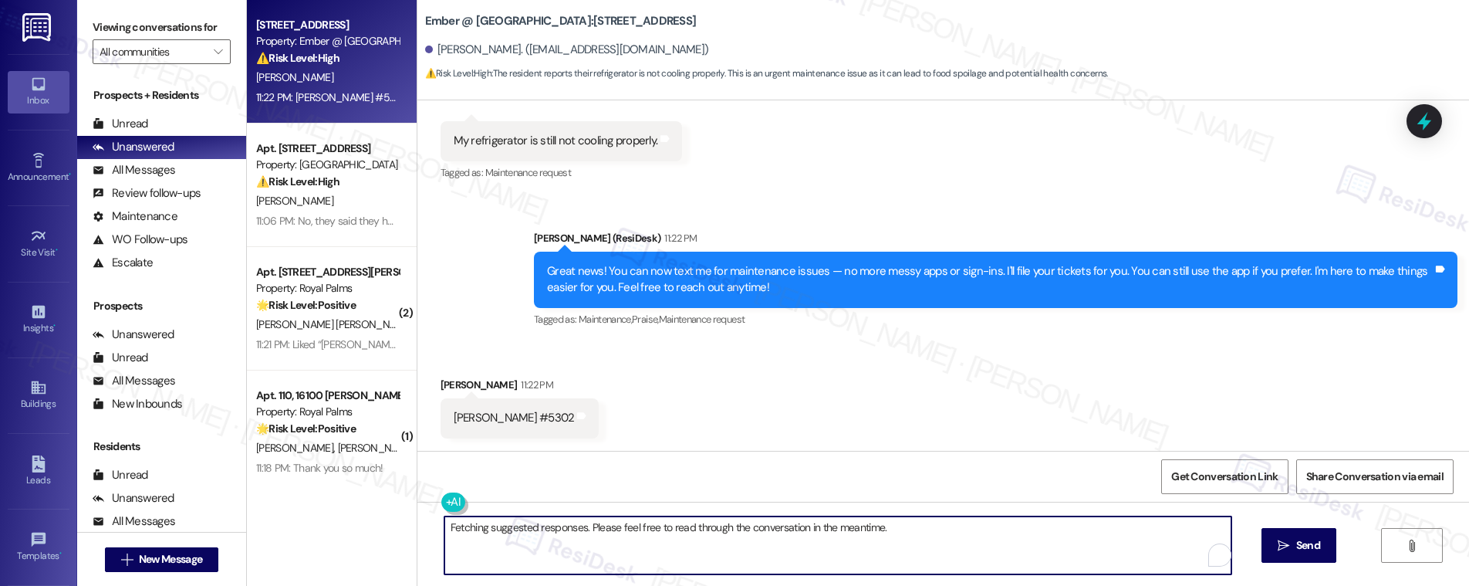
click at [523, 528] on textarea "Fetching suggested responses. Please feel free to read through the conversation…" at bounding box center [837, 545] width 787 height 58
paste textarea "Hi [Resident’s Name], Thank you for letting me know. To better assist the maint…"
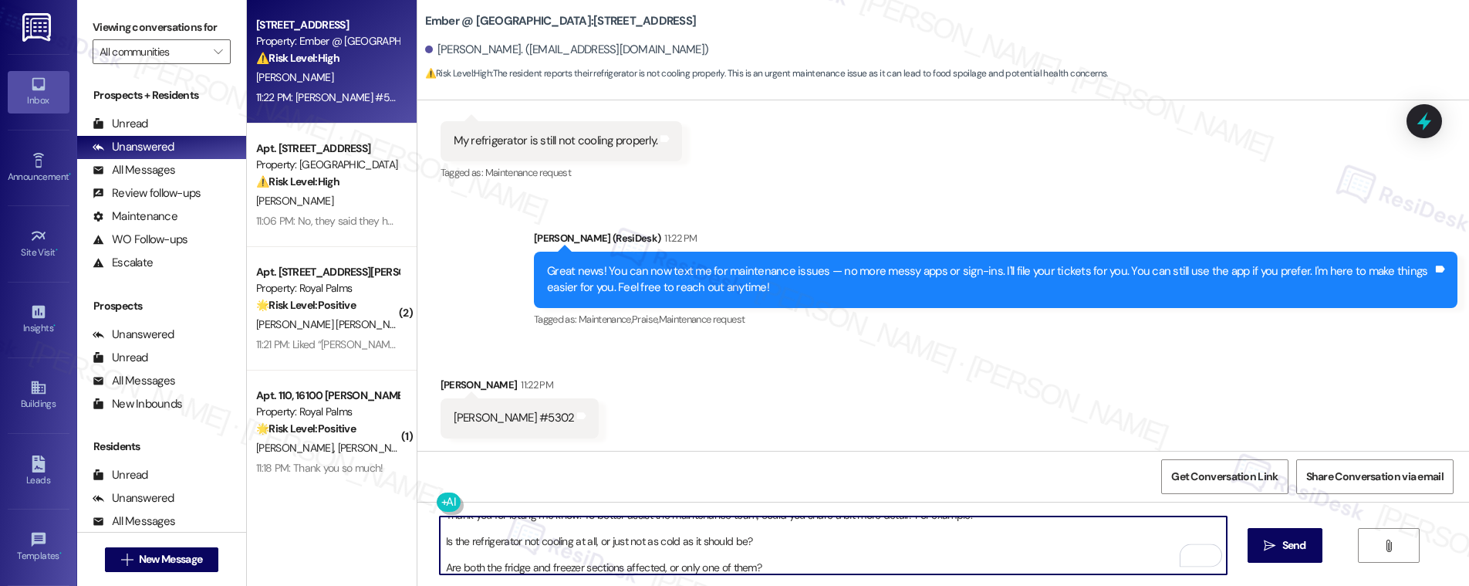
scroll to position [0, 0]
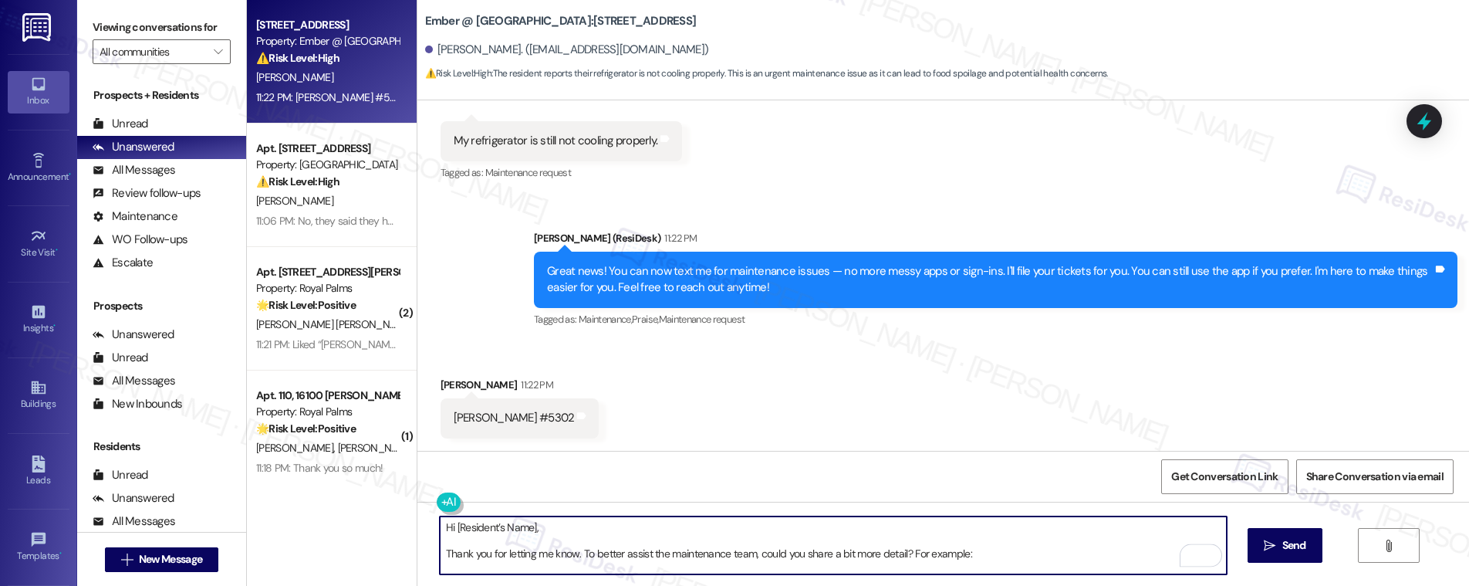
click at [440, 381] on div "Shana Van Waters 11:22 PM" at bounding box center [519, 387] width 159 height 22
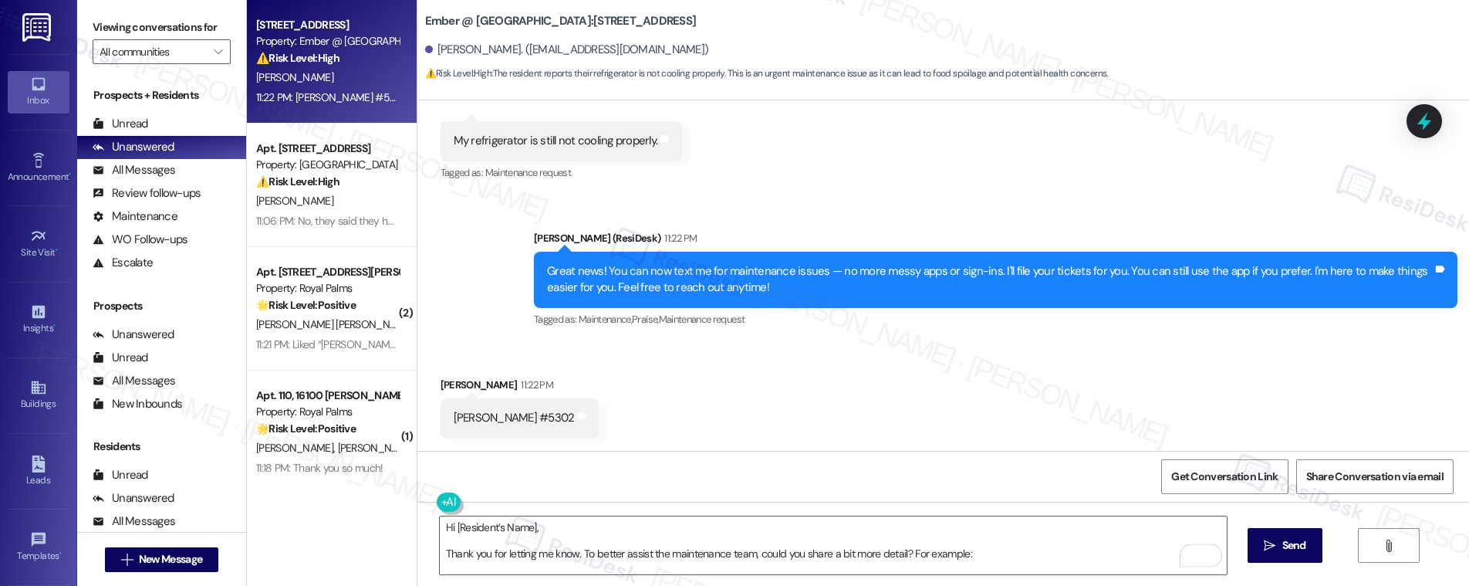
click at [440, 381] on div "Shana Van Waters 11:22 PM" at bounding box center [519, 387] width 159 height 22
copy div "Shana"
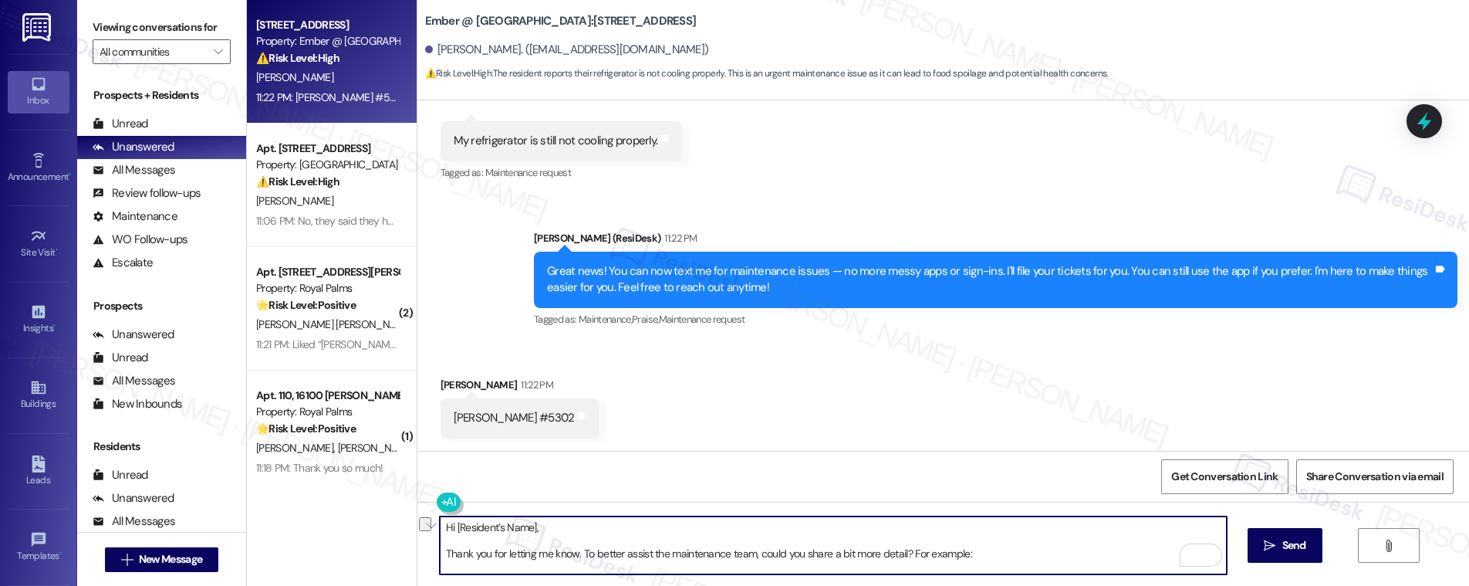
drag, startPoint x: 444, startPoint y: 524, endPoint x: 595, endPoint y: 535, distance: 151.6
click at [595, 535] on textarea "Hi [Resident’s Name], Thank you for letting me know. To better assist the maint…" at bounding box center [833, 545] width 787 height 58
paste textarea "Shana"
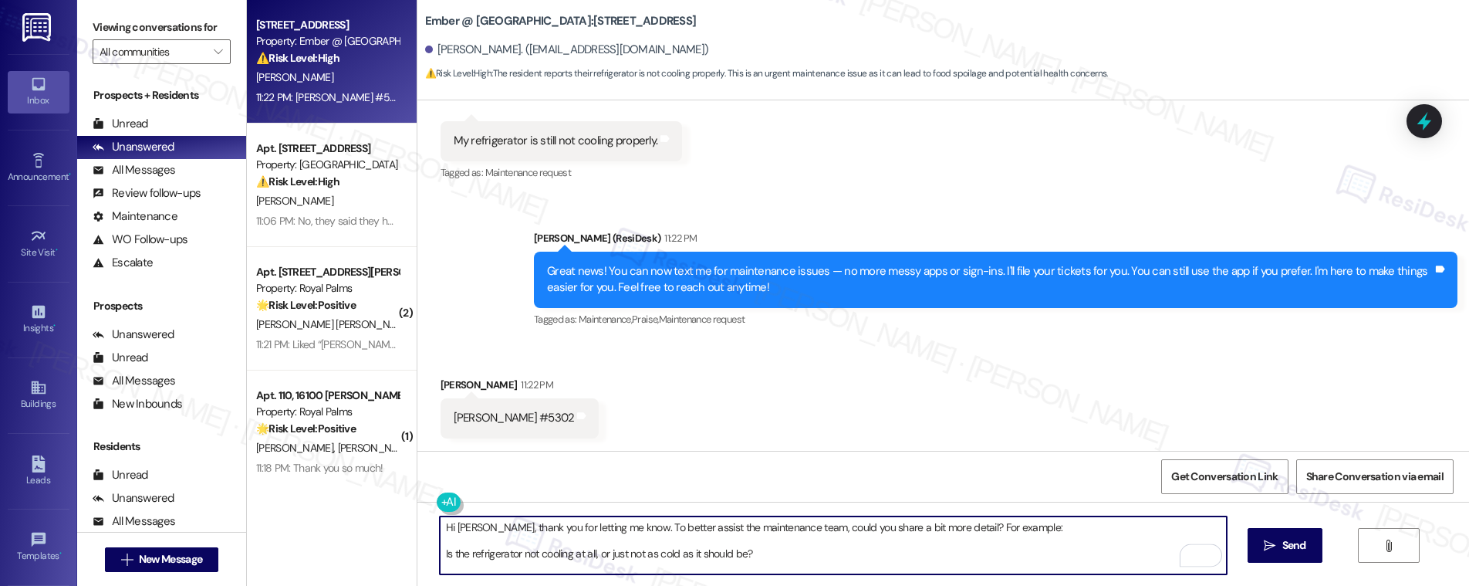
click at [440, 555] on textarea "Hi Shana, thank you for letting me know. To better assist the maintenance team,…" at bounding box center [833, 545] width 787 height 58
click at [440, 564] on textarea "Hi Shana, thank you for letting me know. To better assist the maintenance team,…" at bounding box center [833, 545] width 787 height 58
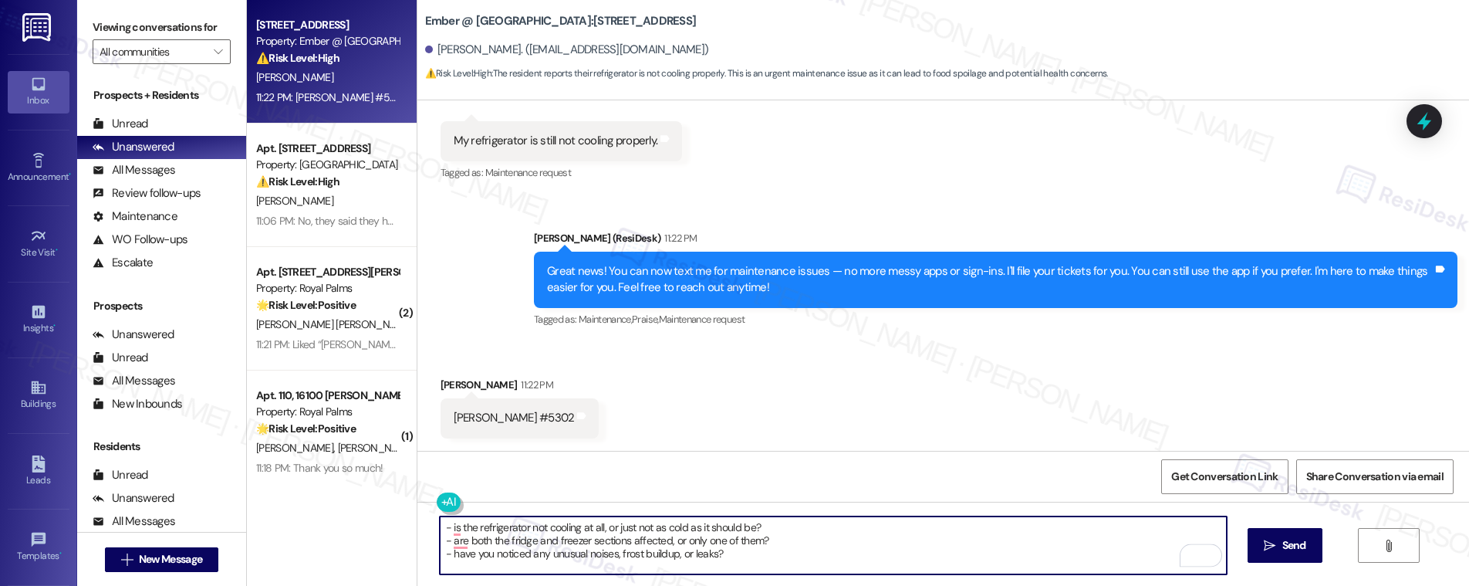
scroll to position [43, 0]
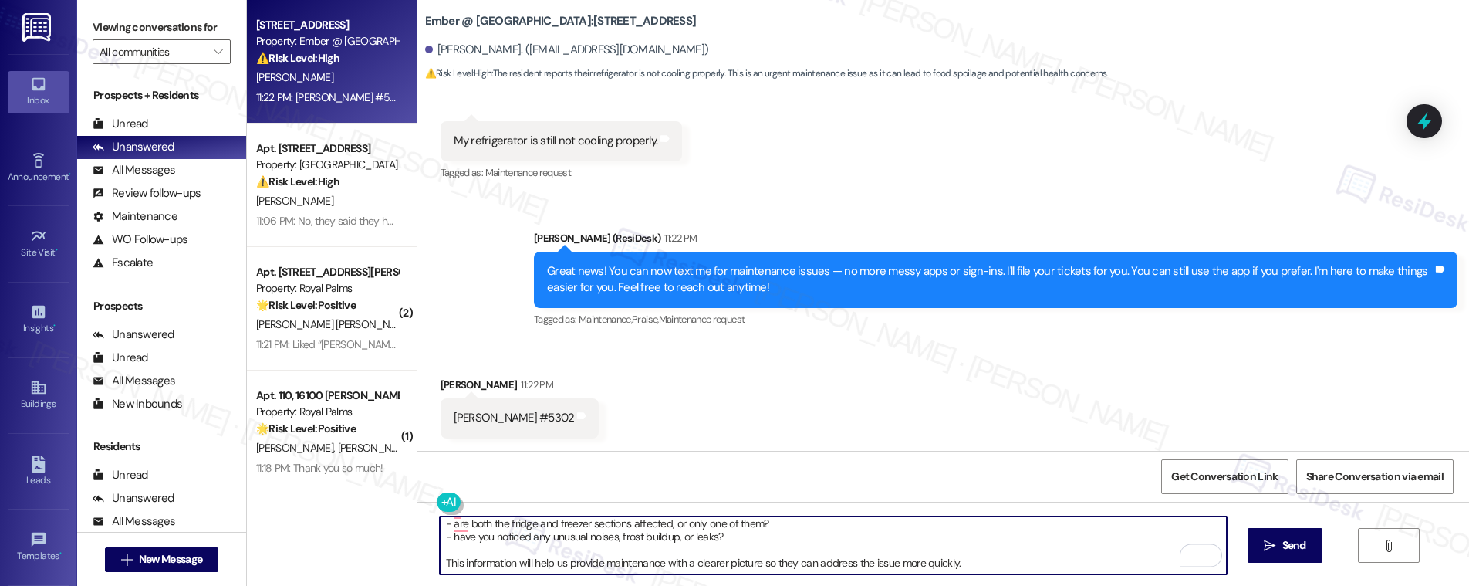
click at [622, 550] on textarea "Hi Shana, thank you for letting me know. To better assist the maintenance team,…" at bounding box center [833, 545] width 787 height 58
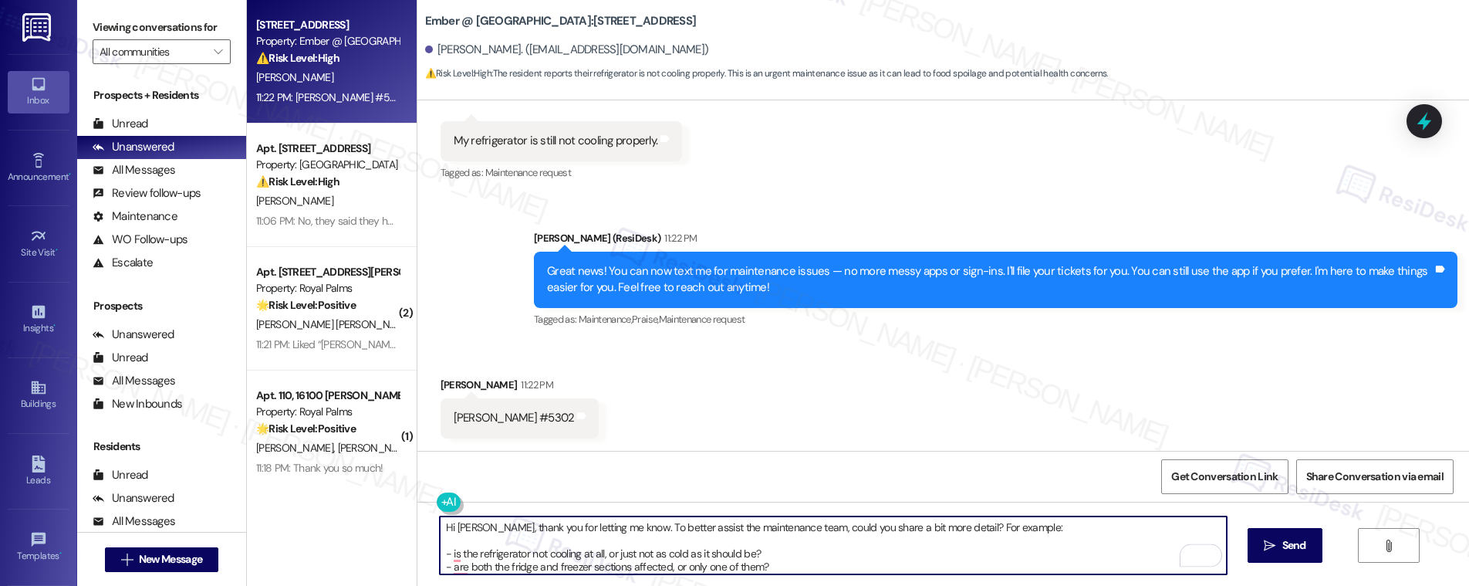
click at [813, 559] on textarea "Hi Shana, thank you for letting me know. To better assist the maintenance team,…" at bounding box center [833, 545] width 787 height 58
click at [942, 528] on textarea "Hi Shana, thank you for letting me know. To better assist the maintenance team,…" at bounding box center [833, 545] width 787 height 58
click at [677, 542] on textarea "Hi Shana, thank you for letting me know. To better assist the maintenance team,…" at bounding box center [833, 545] width 787 height 58
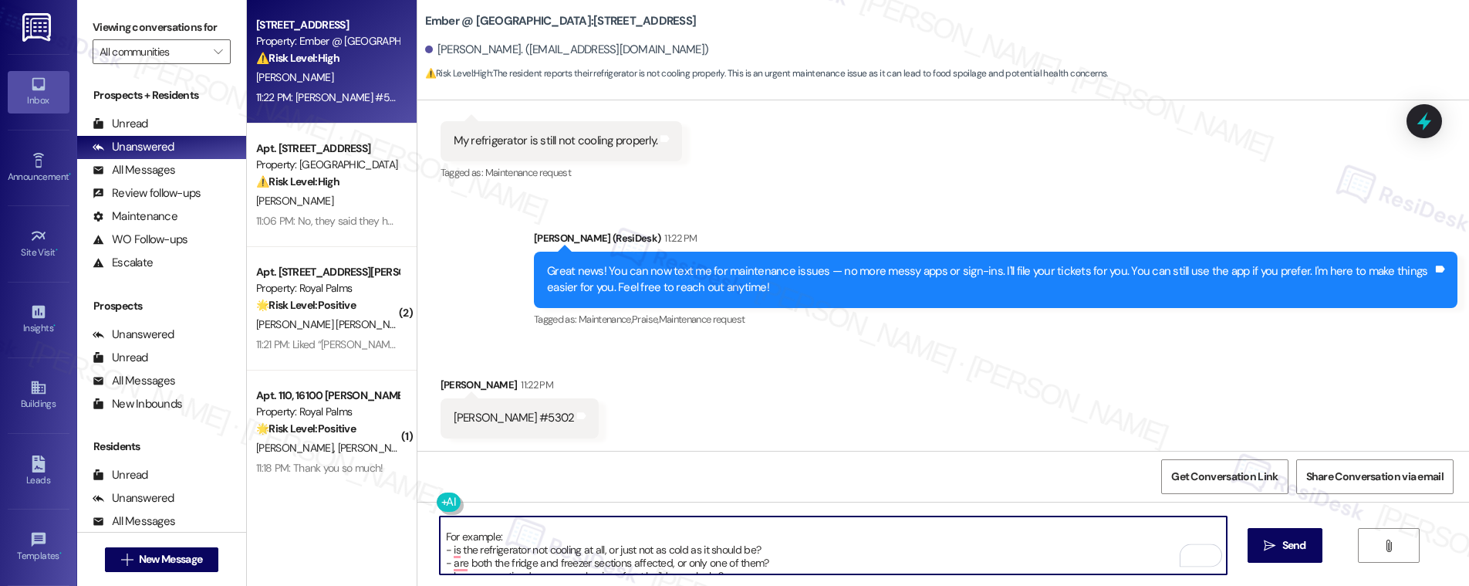
click at [468, 538] on textarea "Hi Shana, thank you for letting me know. To better assist the maintenance team,…" at bounding box center [833, 545] width 787 height 58
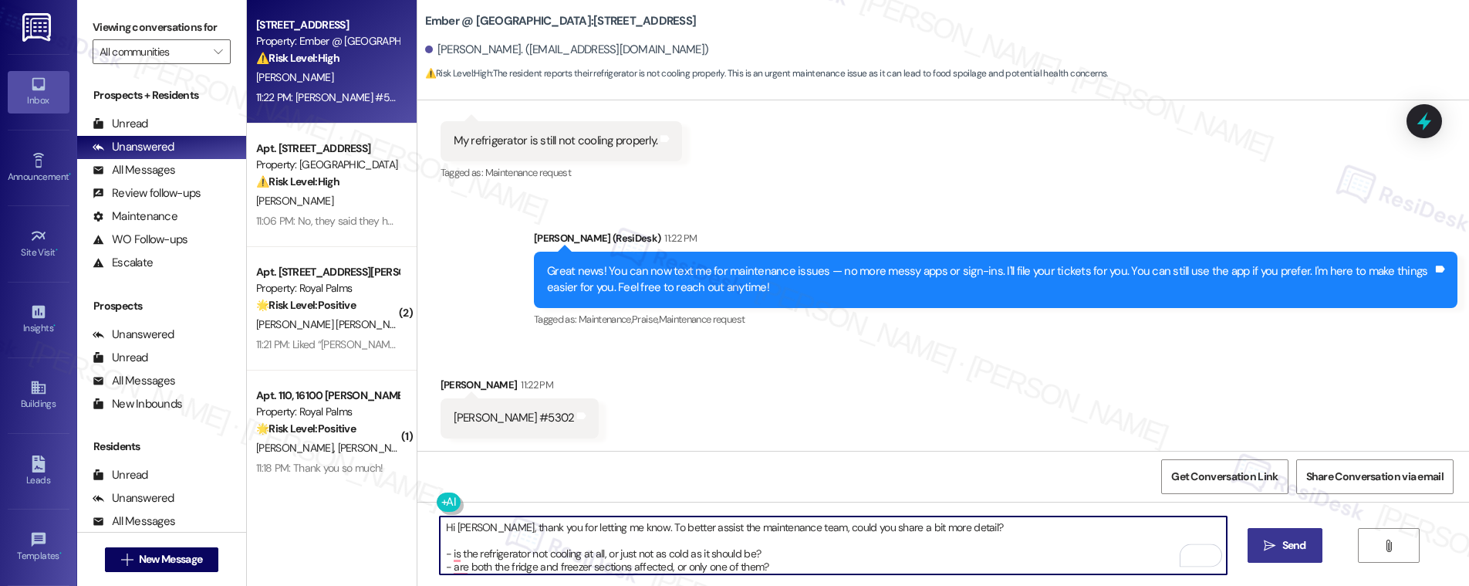
type textarea "Hi Shana, thank you for letting me know. To better assist the maintenance team,…"
click at [1283, 550] on span "Send" at bounding box center [1294, 545] width 24 height 16
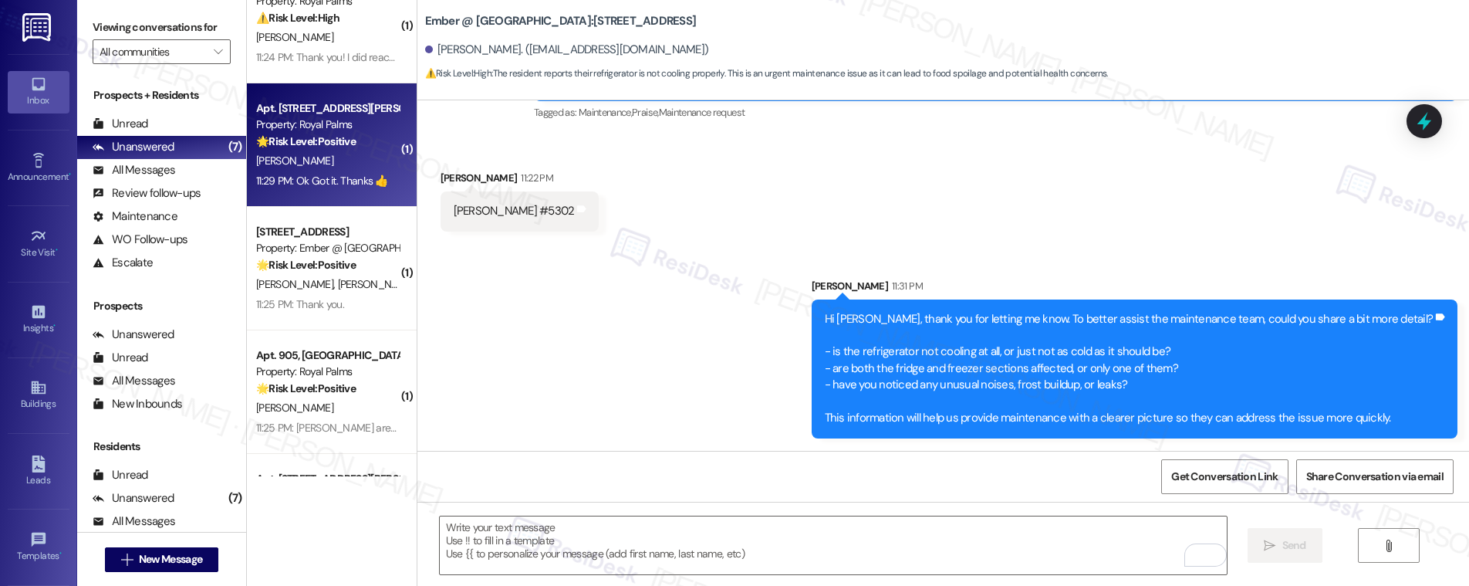
scroll to position [292, 0]
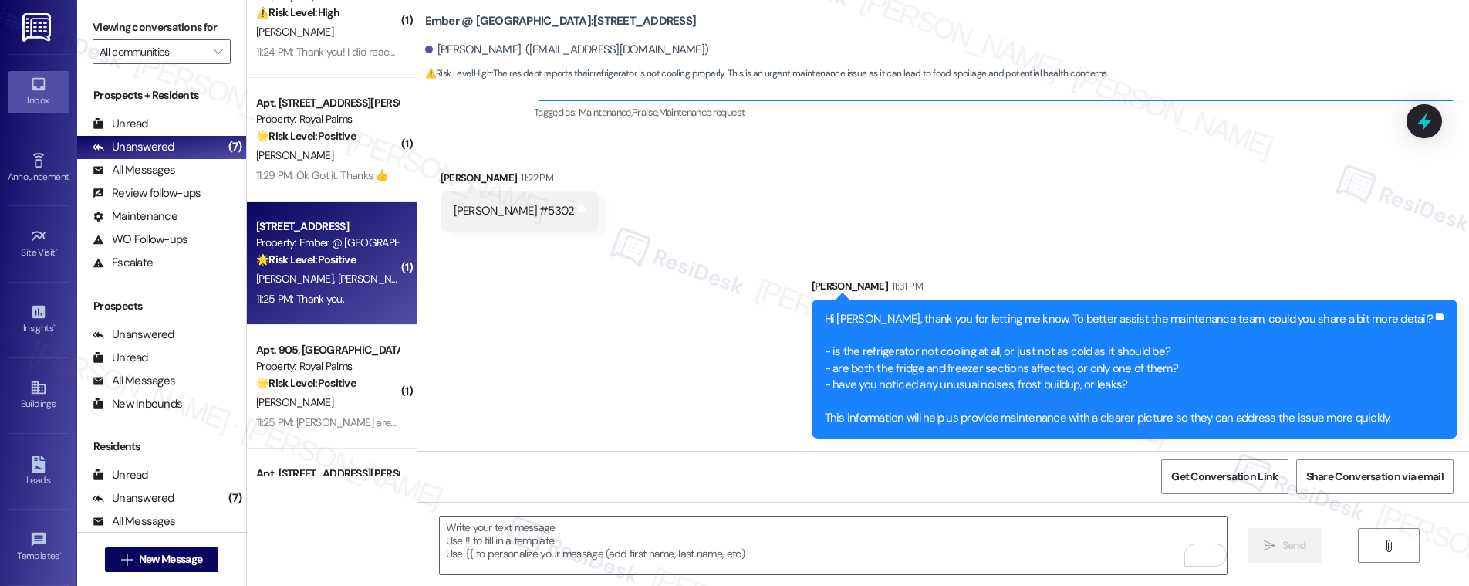
click at [331, 299] on div "11:25 PM: Thank you. 11:25 PM: Thank you." at bounding box center [328, 298] width 146 height 19
type textarea "Fetching suggested responses. Please feel free to read through the conversation…"
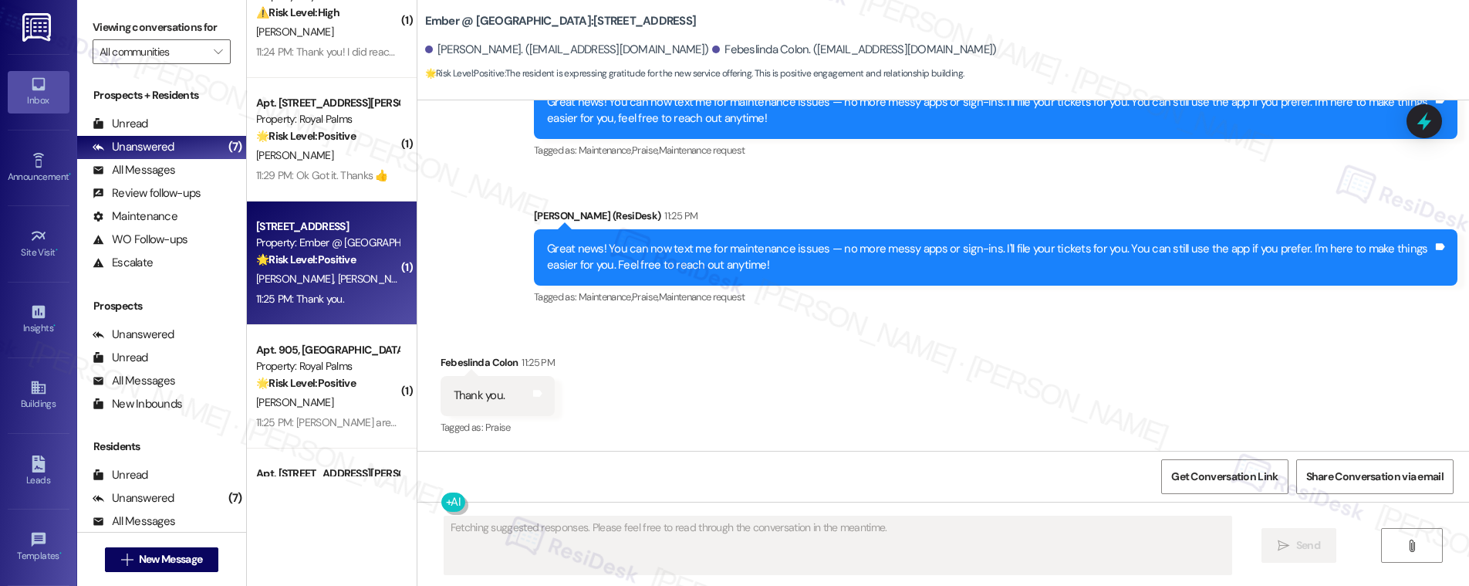
scroll to position [371, 0]
click at [331, 299] on div "11:25 PM: Thank you. 11:25 PM: Thank you." at bounding box center [328, 298] width 146 height 19
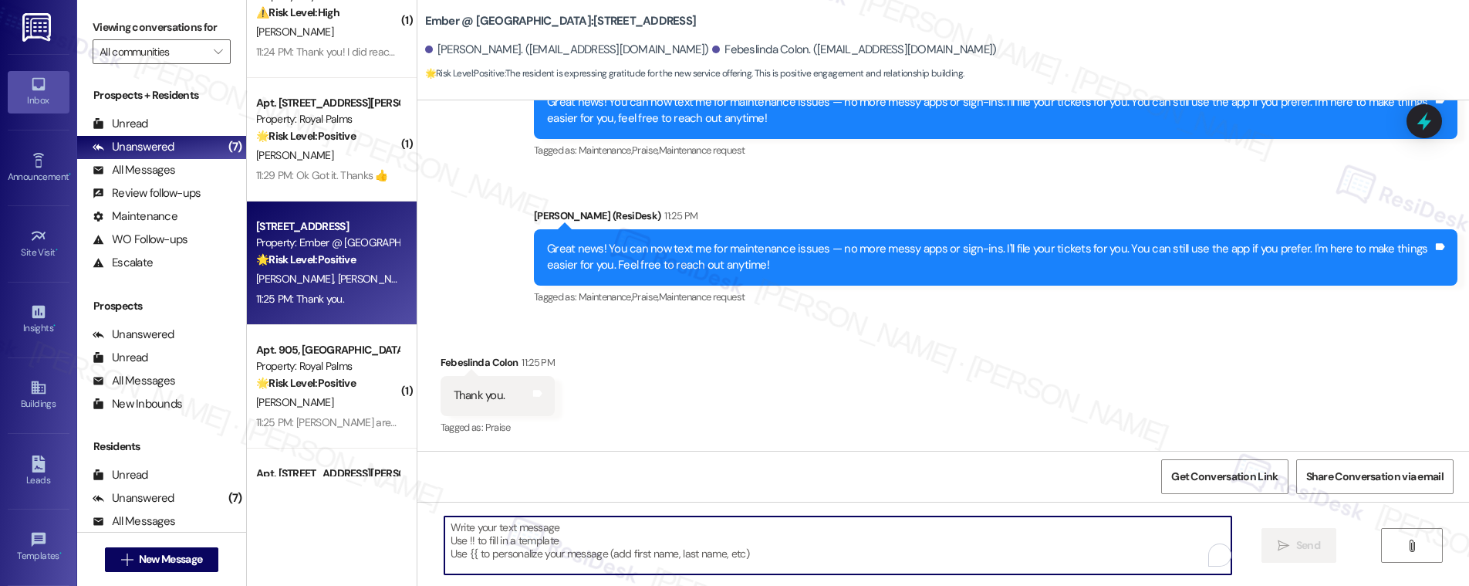
click at [529, 538] on textarea "To enrich screen reader interactions, please activate Accessibility in Grammarl…" at bounding box center [837, 545] width 787 height 58
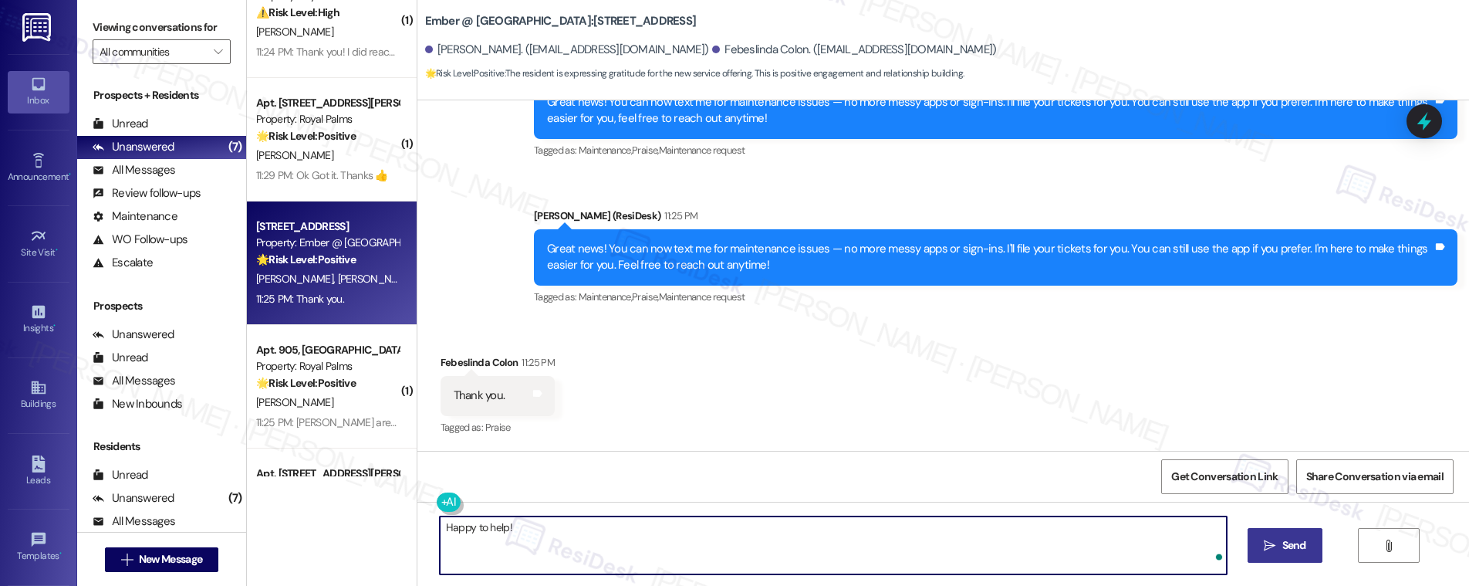
type textarea "Happy to help!"
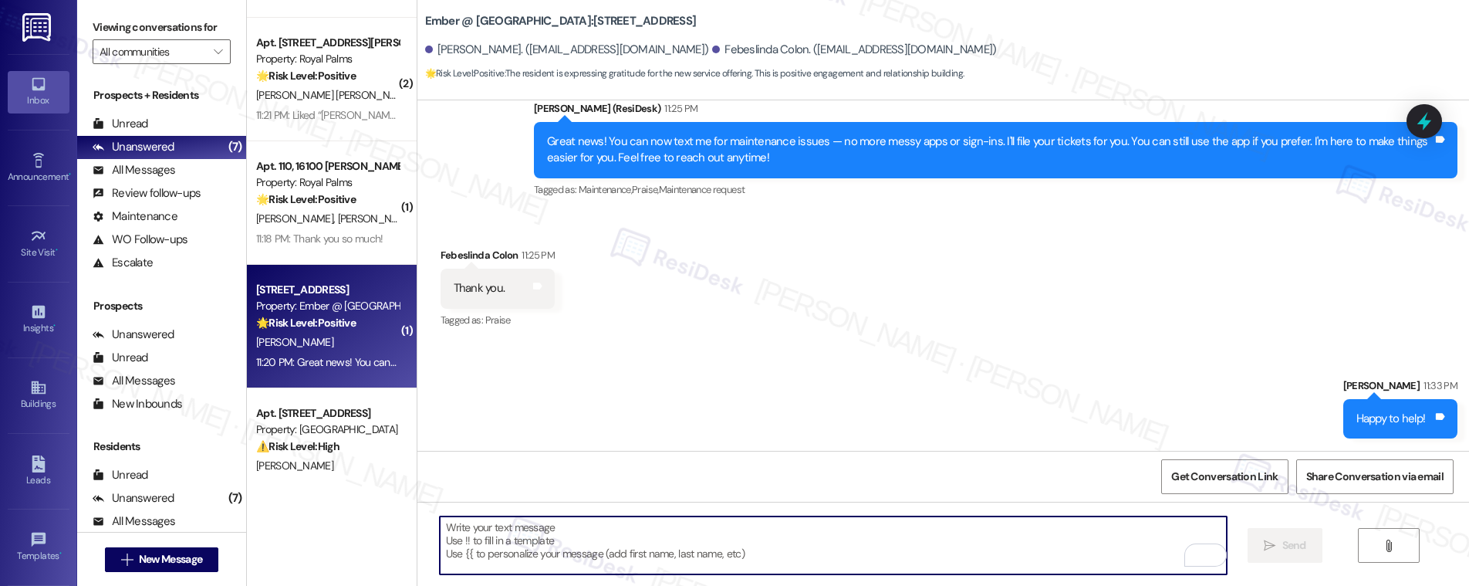
scroll to position [602, 0]
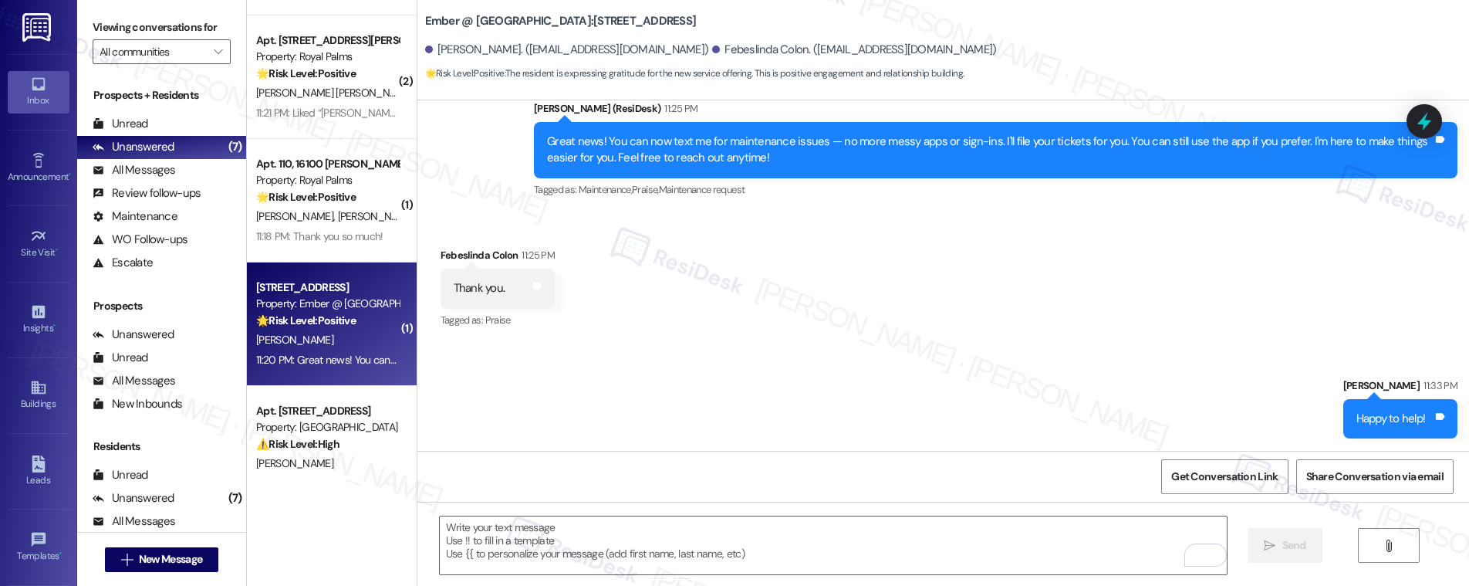
click at [328, 327] on div "🌟 Risk Level: Positive The resident's message is unclear but appears to be a ca…" at bounding box center [327, 320] width 143 height 16
type textarea "Fetching suggested responses. Please feel free to read through the conversation…"
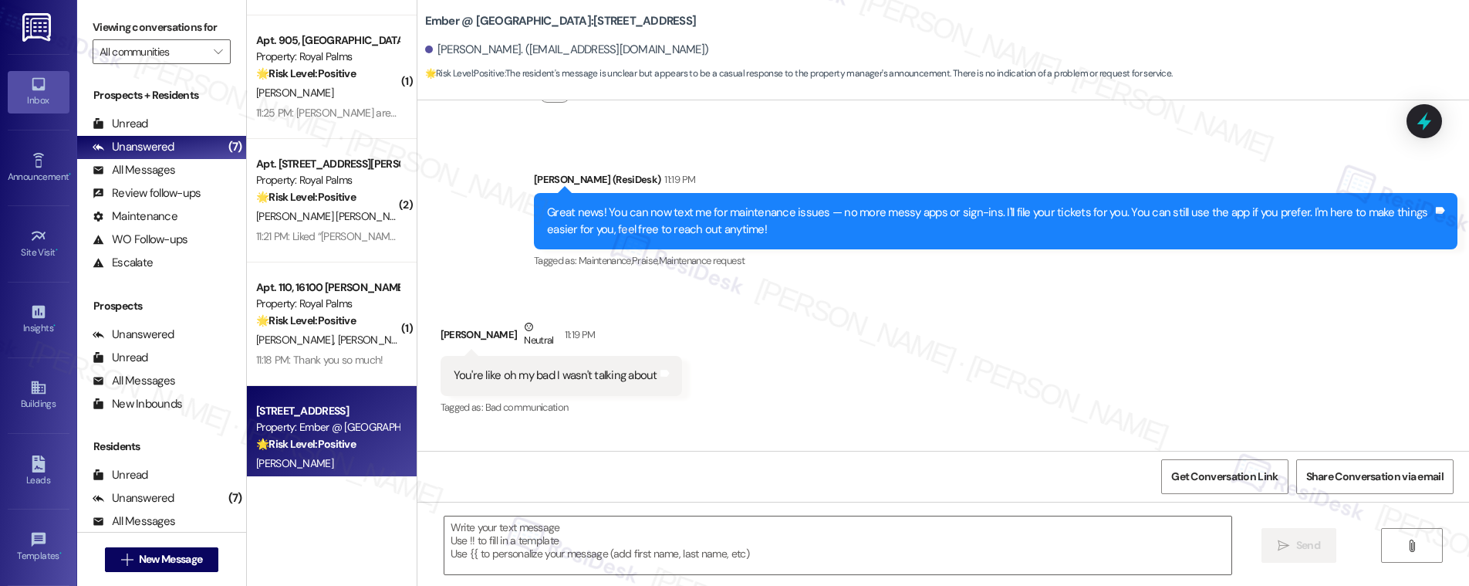
scroll to position [727, 0]
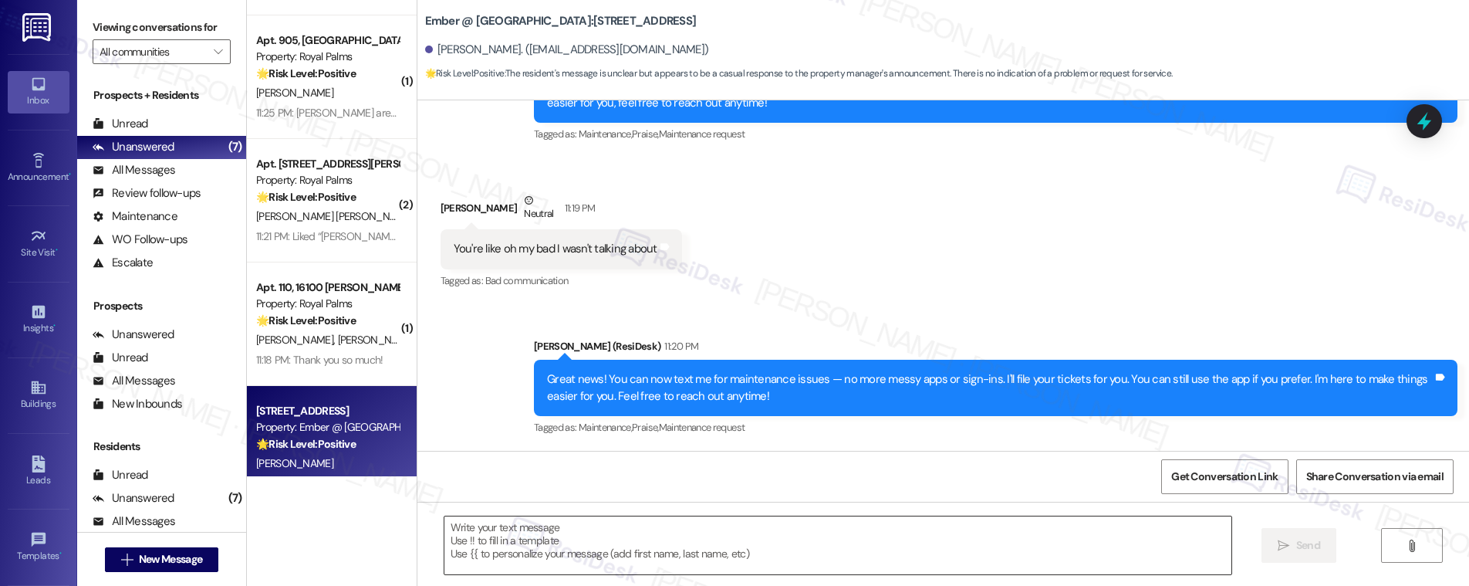
click at [574, 528] on textarea at bounding box center [837, 545] width 787 height 58
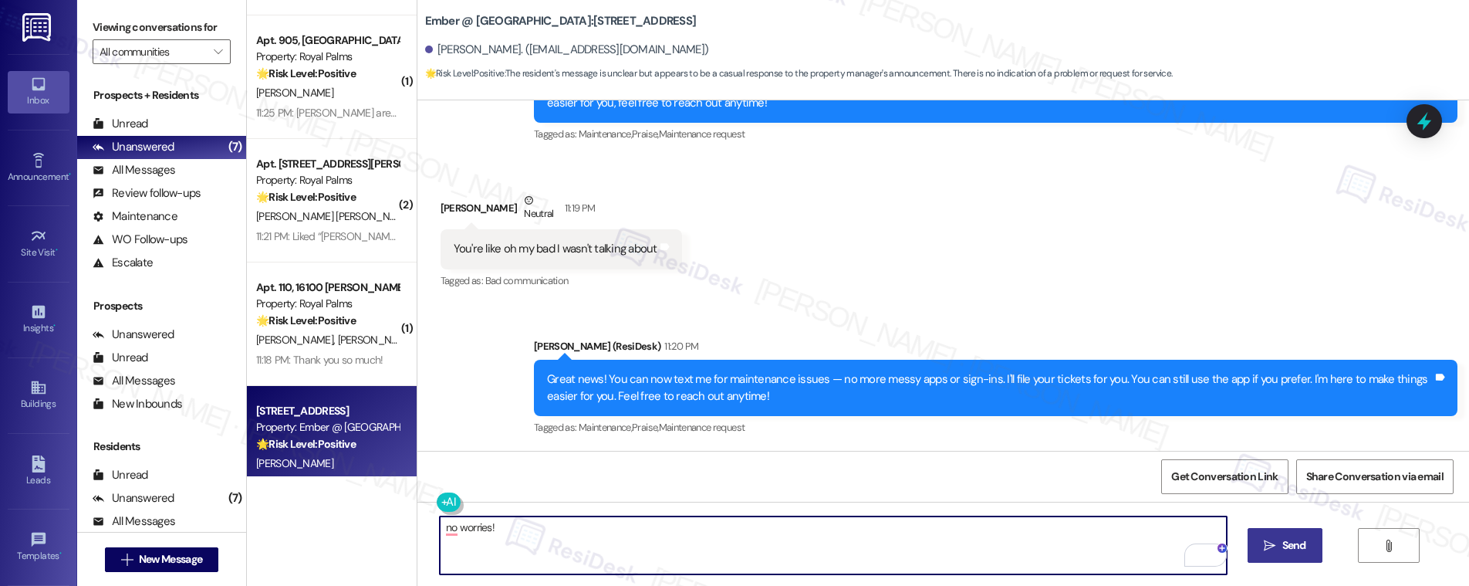
type textarea "no worries!"
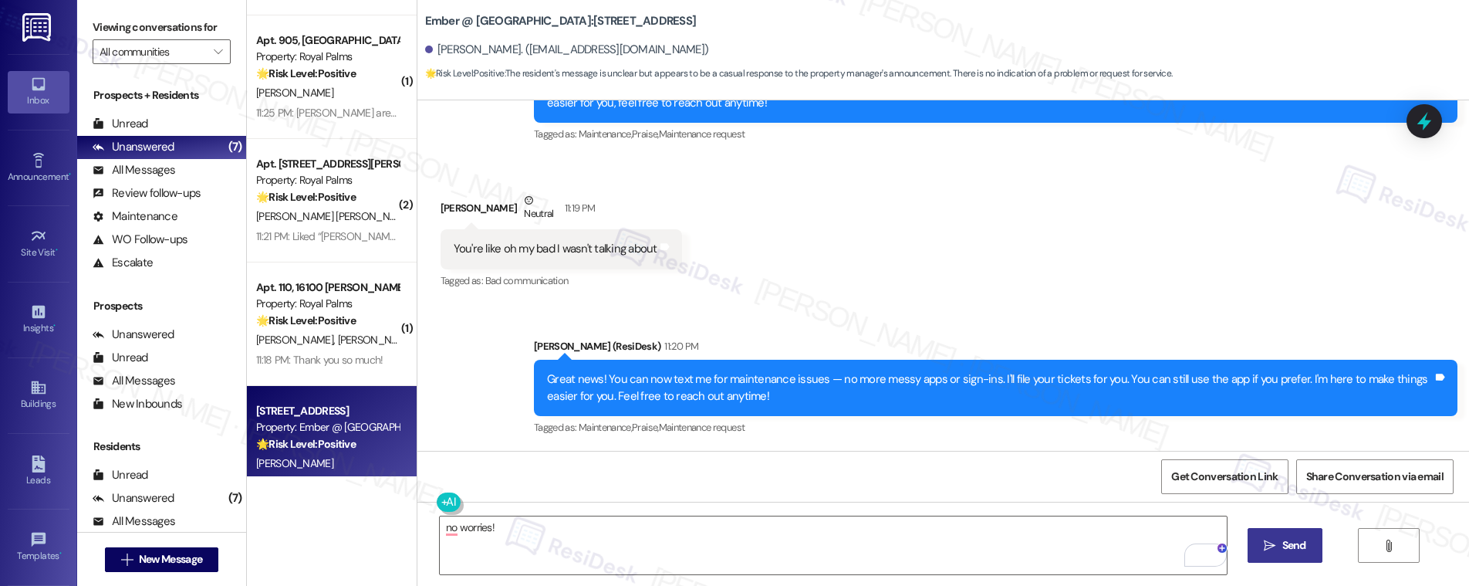
click at [1264, 542] on icon "" at bounding box center [1270, 545] width 12 height 12
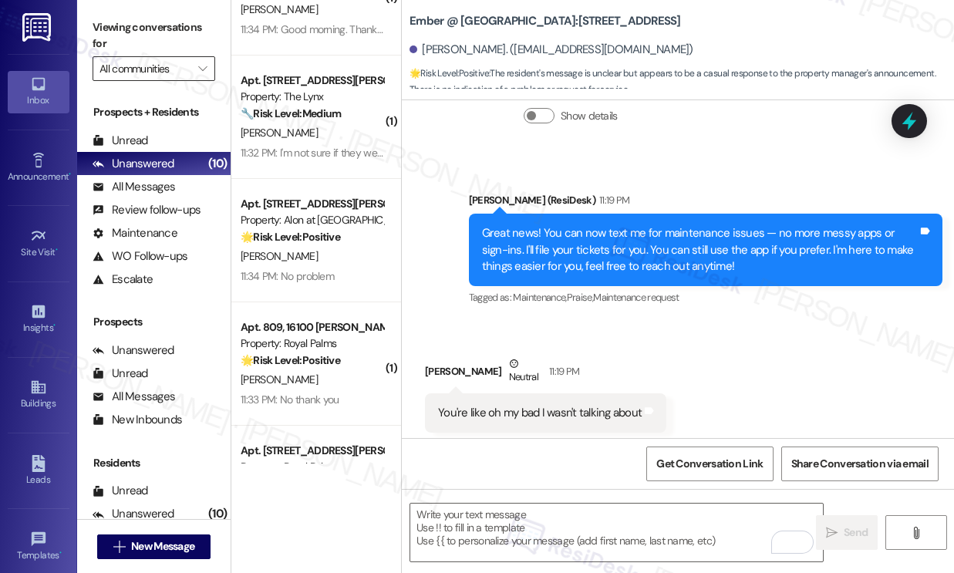
scroll to position [0, 0]
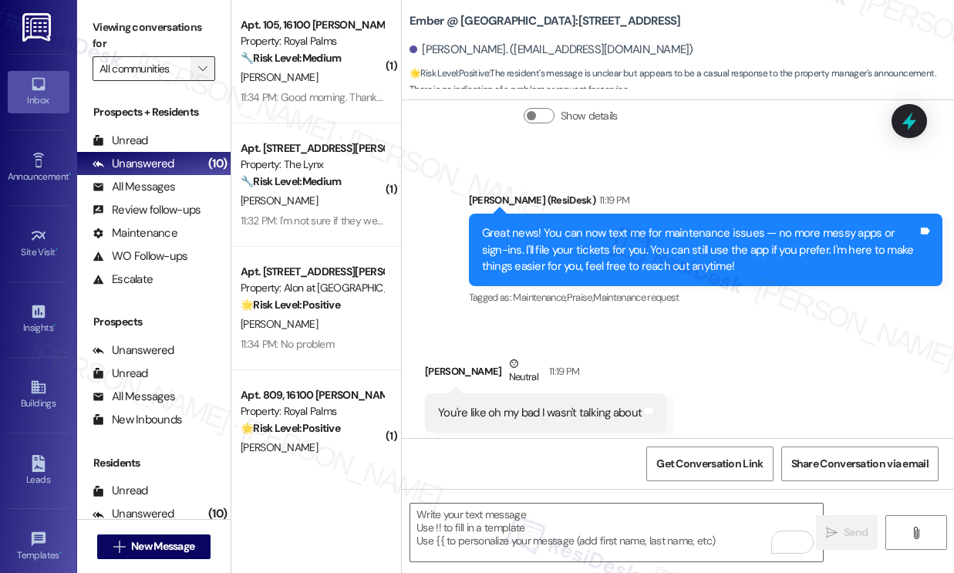
click at [209, 69] on span "" at bounding box center [202, 68] width 15 height 25
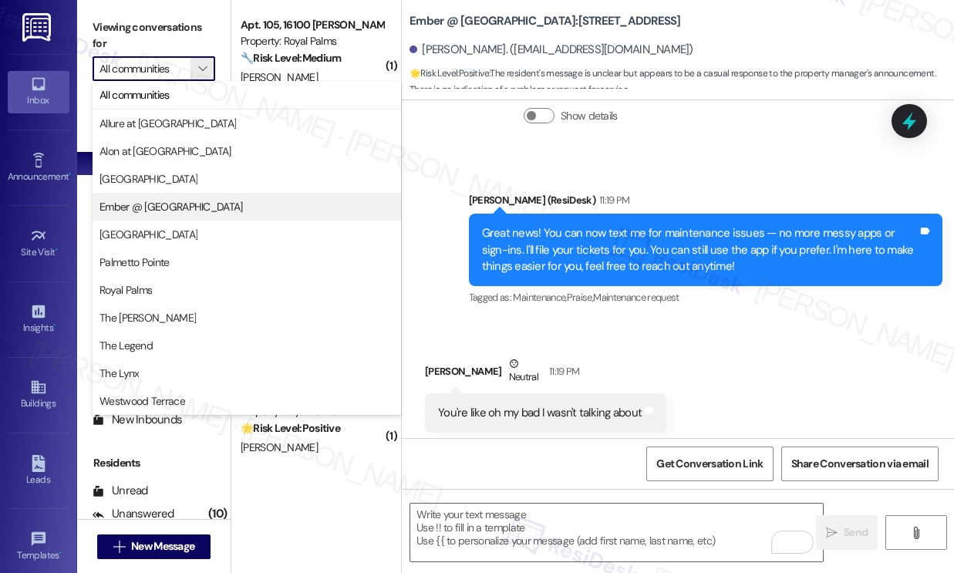
click at [187, 210] on span "Ember @ [GEOGRAPHIC_DATA]" at bounding box center [171, 206] width 143 height 15
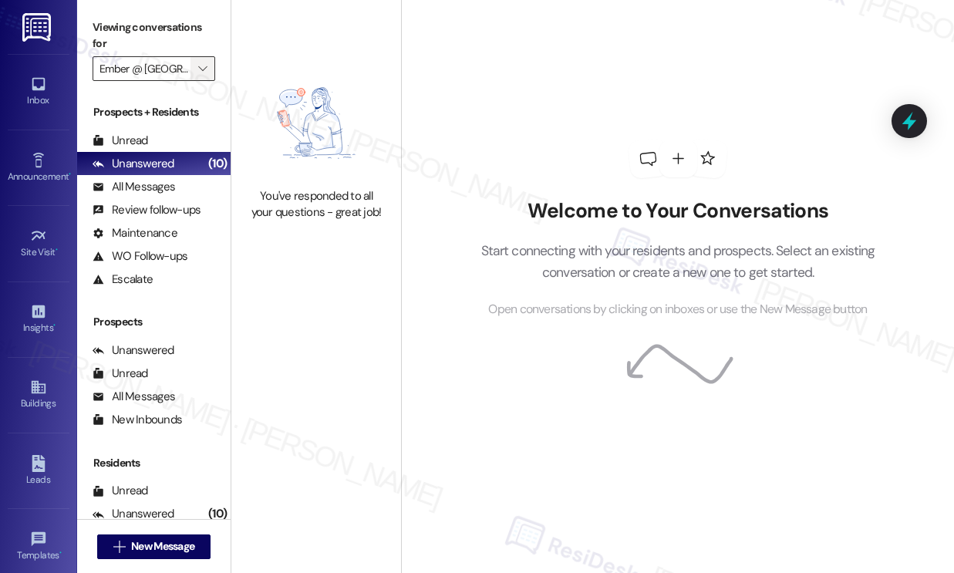
click at [204, 71] on icon "" at bounding box center [202, 68] width 8 height 12
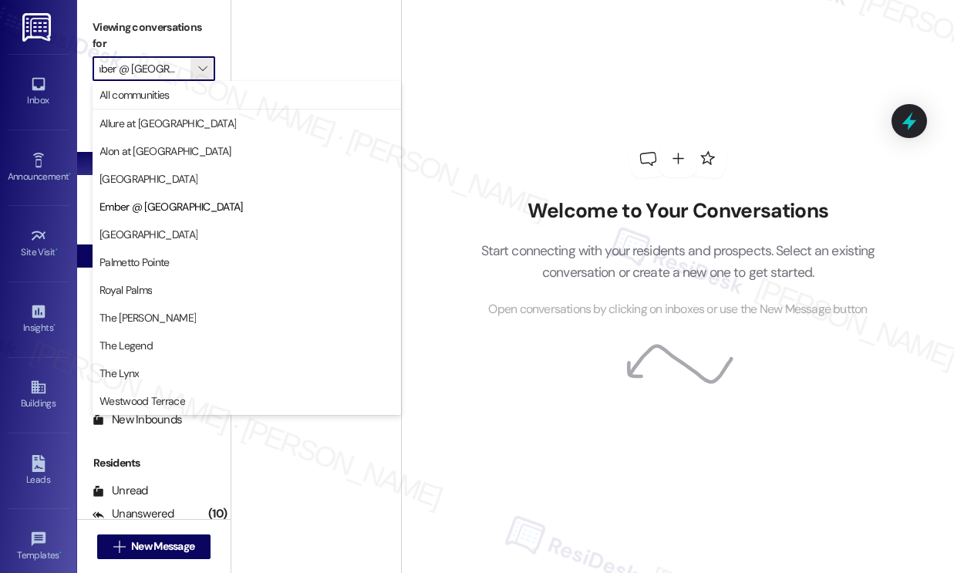
click at [167, 265] on span "Palmetto Pointe" at bounding box center [135, 262] width 70 height 15
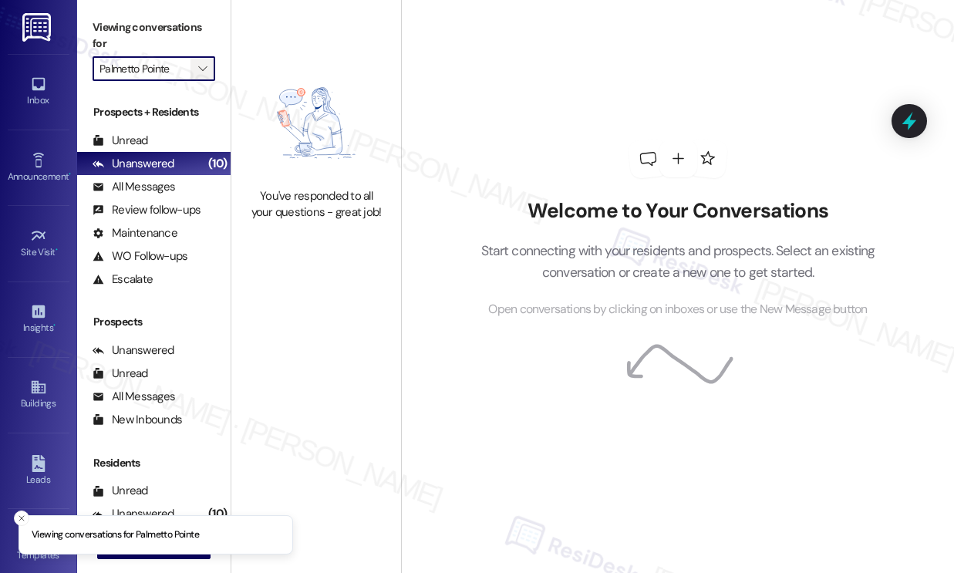
click at [203, 69] on icon "" at bounding box center [202, 68] width 8 height 12
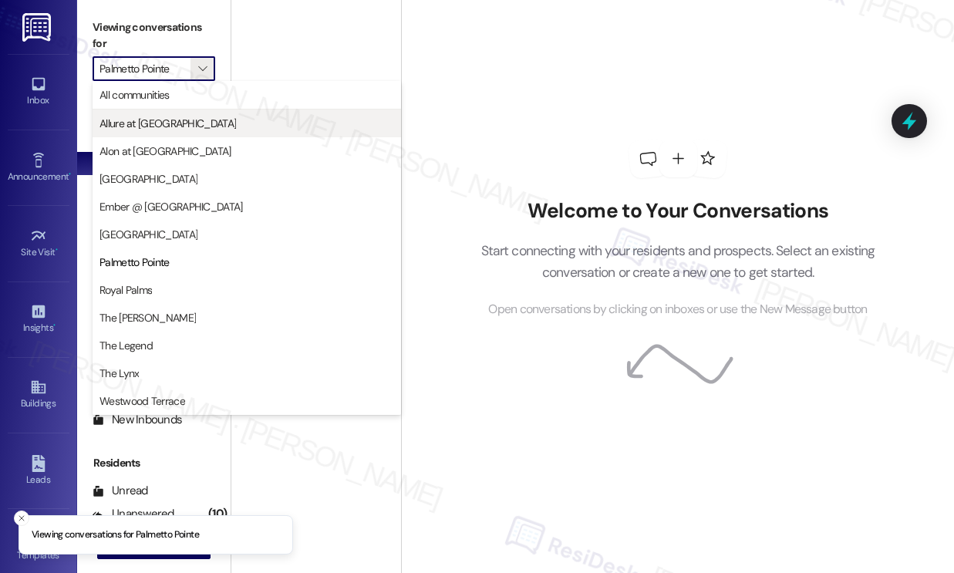
click at [166, 127] on span "Allure at [GEOGRAPHIC_DATA]" at bounding box center [168, 123] width 137 height 15
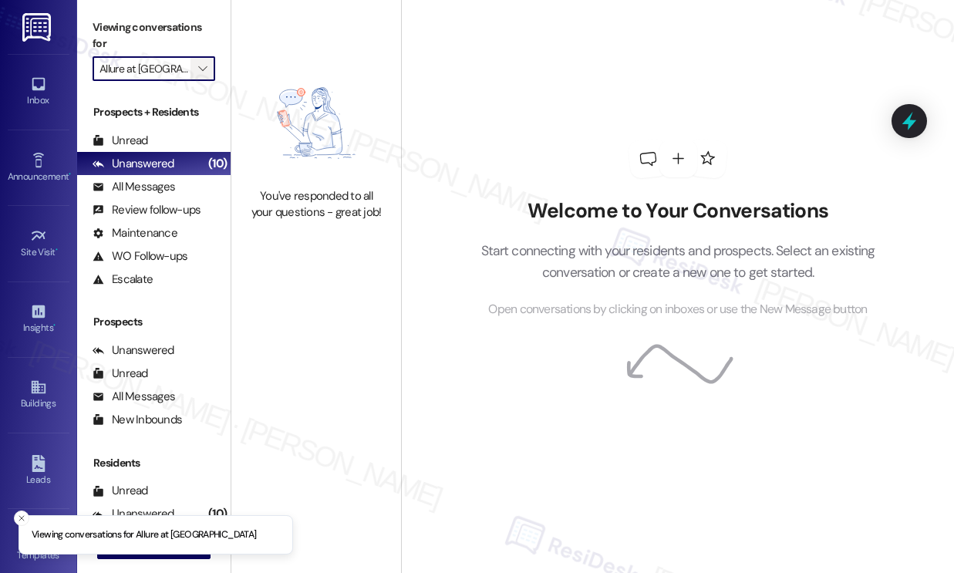
click at [207, 68] on icon "" at bounding box center [202, 68] width 8 height 12
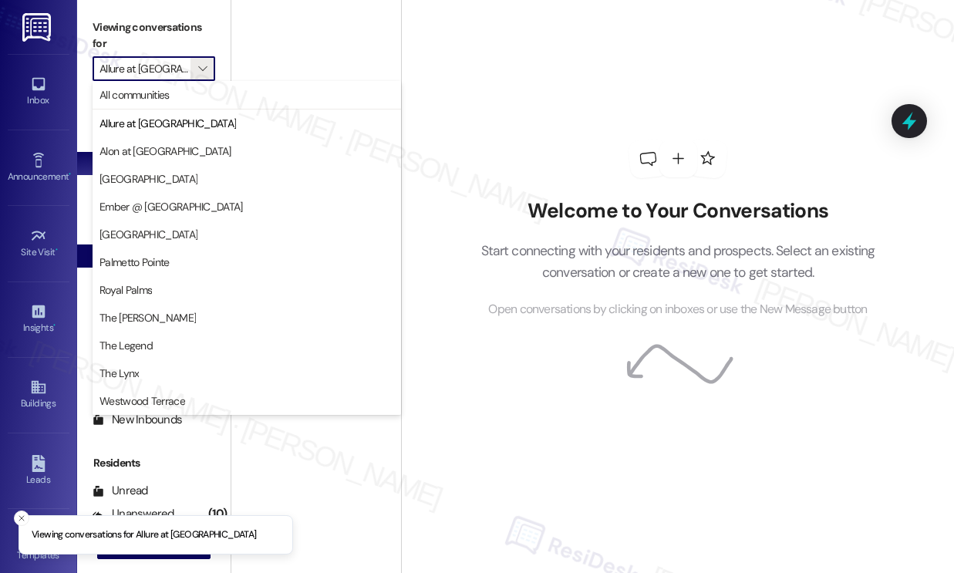
click at [162, 245] on button "[GEOGRAPHIC_DATA]" at bounding box center [247, 235] width 309 height 28
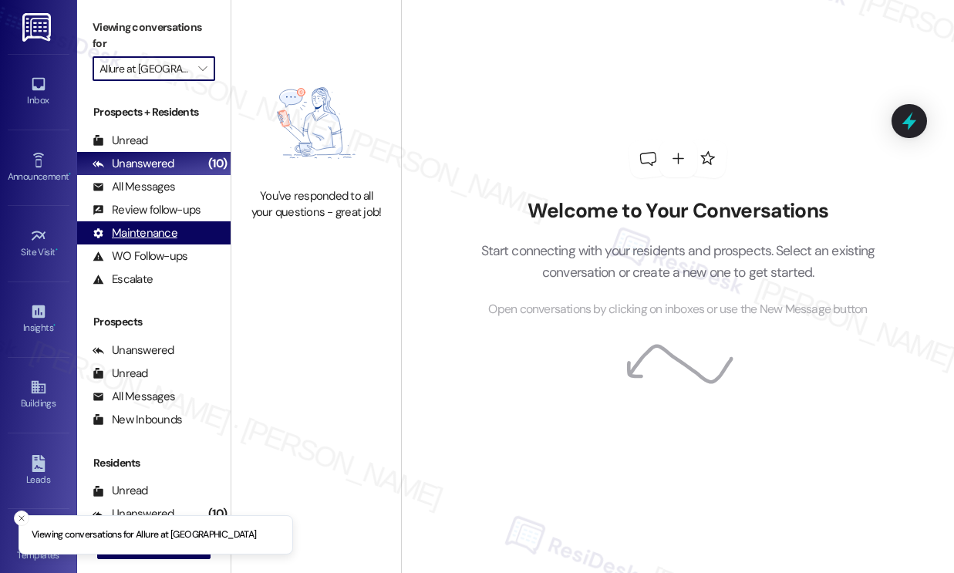
type input "[GEOGRAPHIC_DATA]"
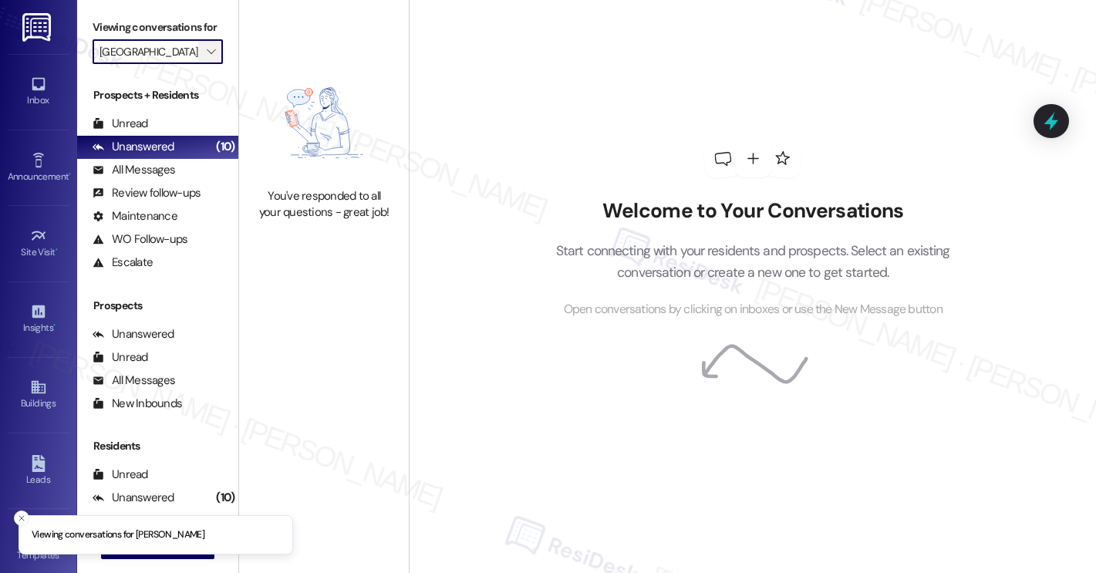
click at [214, 62] on button "" at bounding box center [210, 51] width 25 height 25
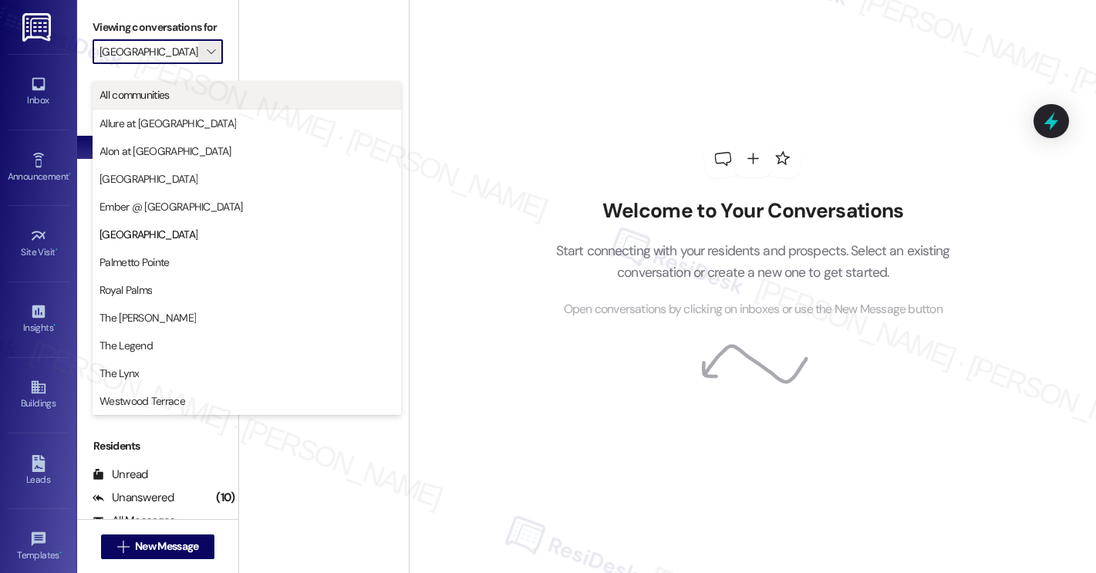
click at [195, 103] on button "All communities" at bounding box center [247, 95] width 309 height 28
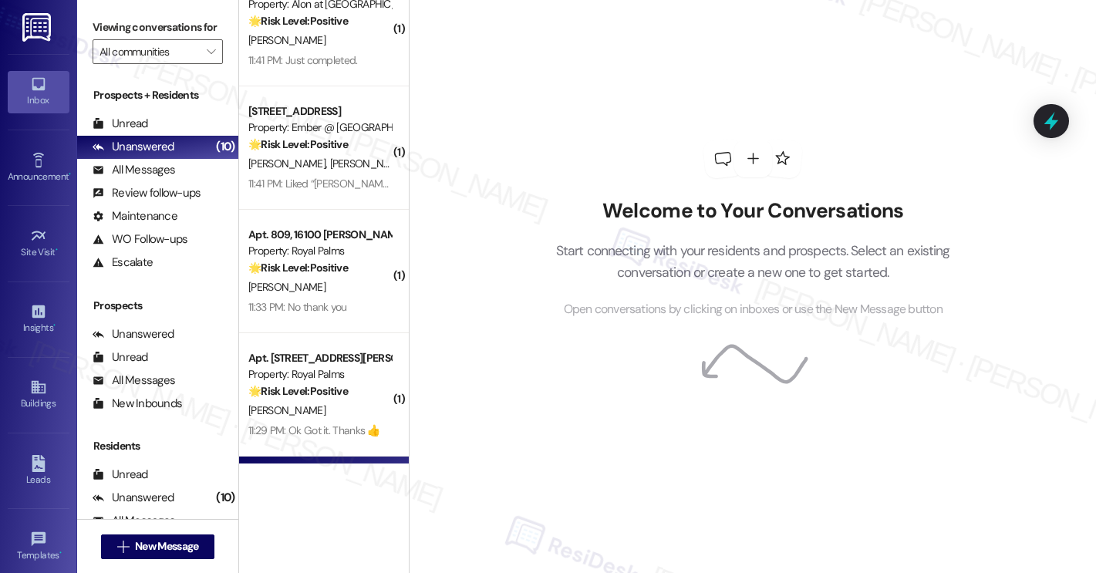
scroll to position [530, 0]
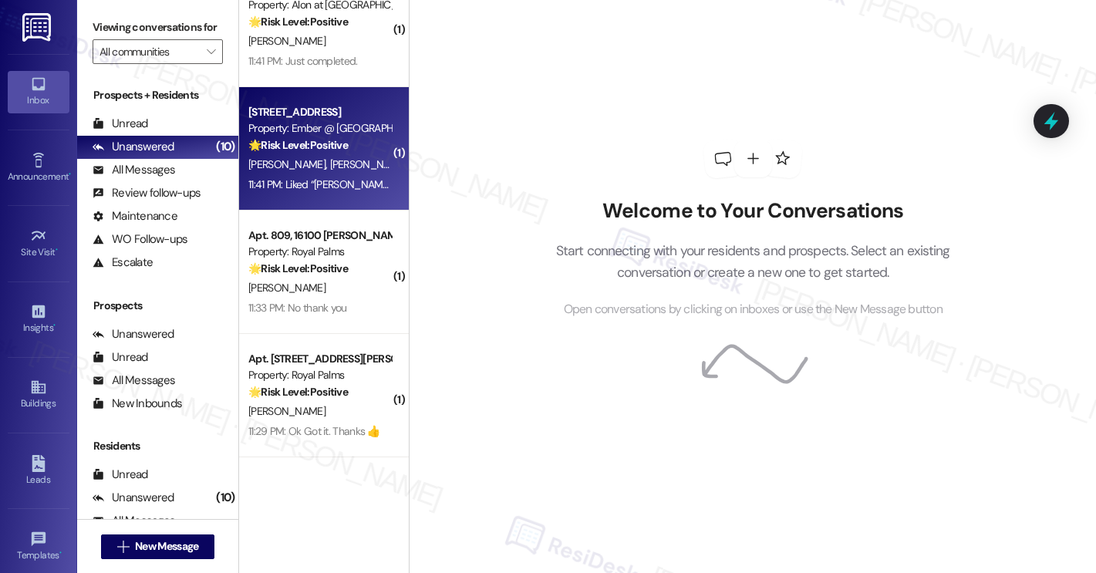
click at [337, 175] on div "11:41 PM: Liked “Sarah (Ember @ Alamo Ranch): Great news! You can now text me f…" at bounding box center [320, 184] width 146 height 19
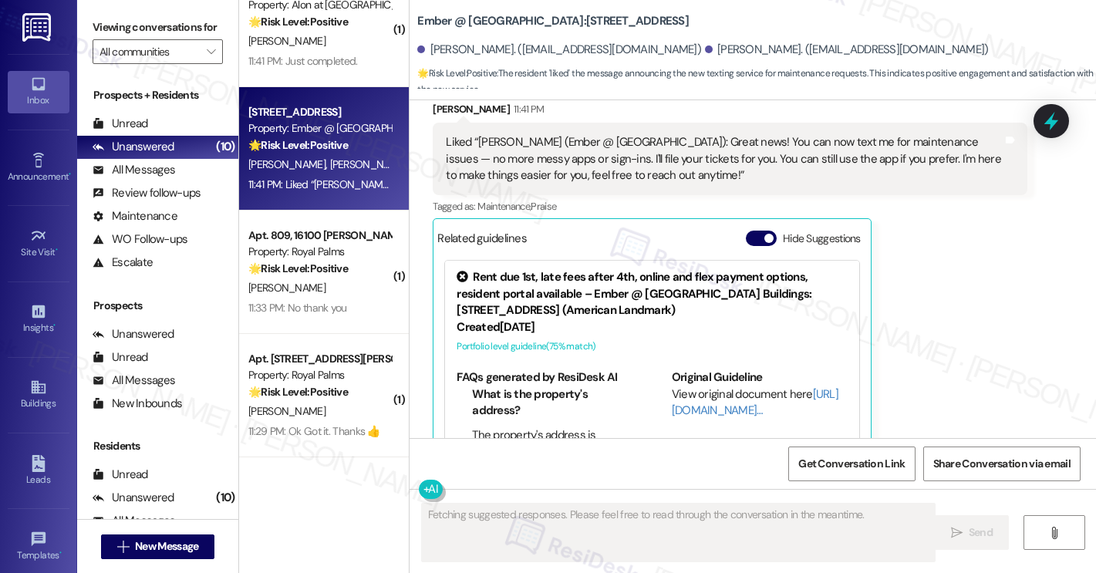
scroll to position [702, 0]
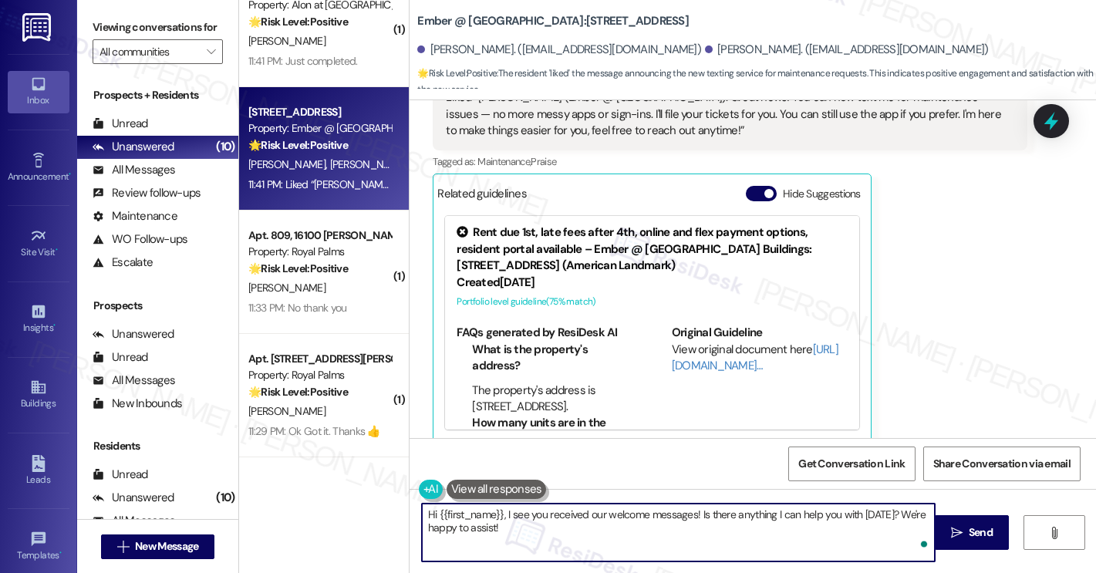
click at [499, 516] on textarea "Hi {{first_name}}, I see you received our welcome messages! Is there anything I…" at bounding box center [678, 533] width 513 height 58
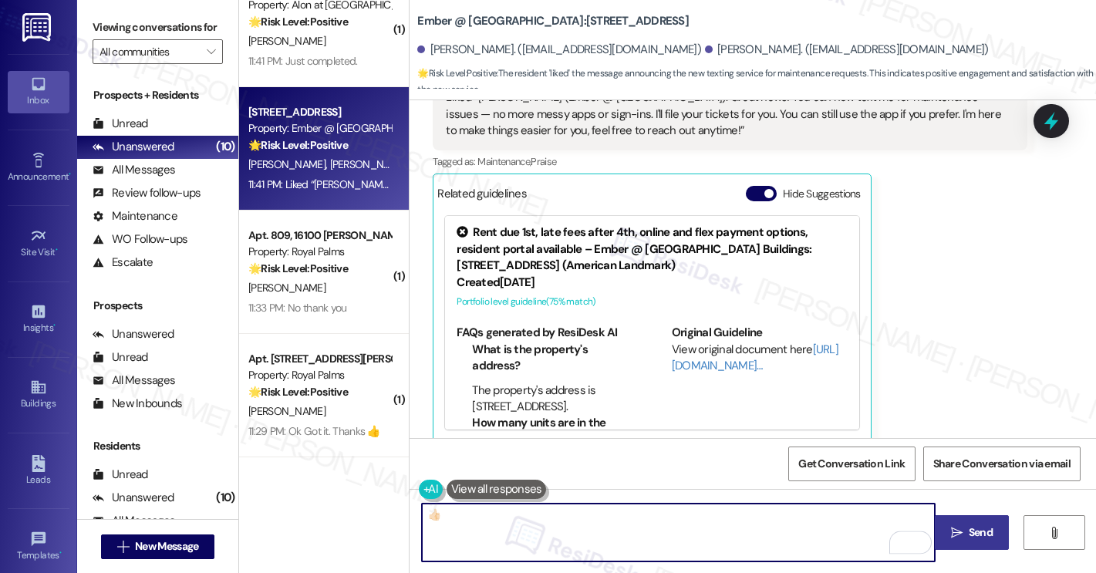
type textarea "👍🏻"
click at [972, 535] on span "Send" at bounding box center [981, 533] width 24 height 16
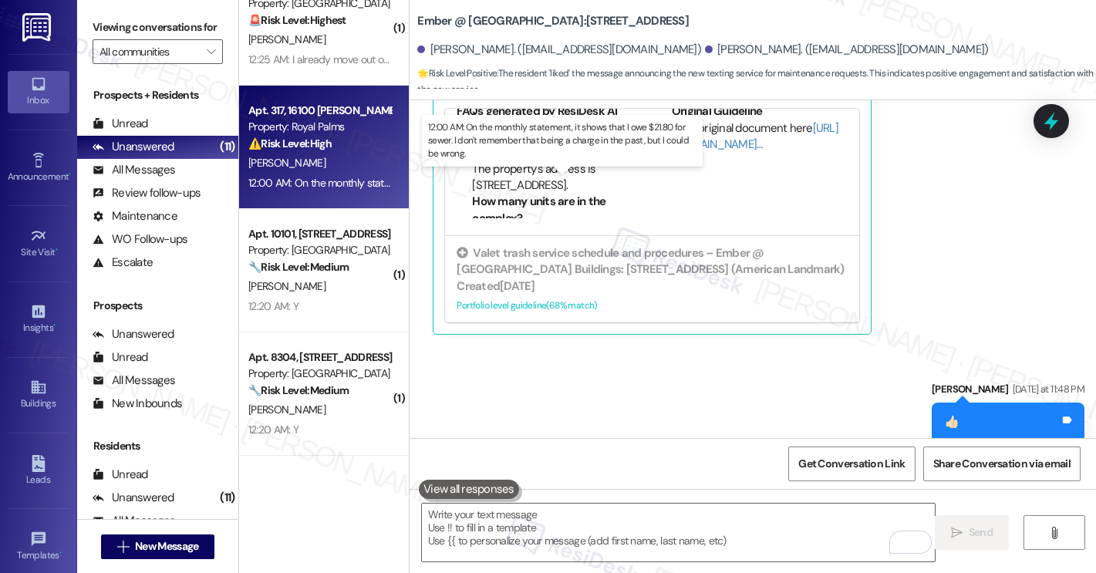
scroll to position [0, 0]
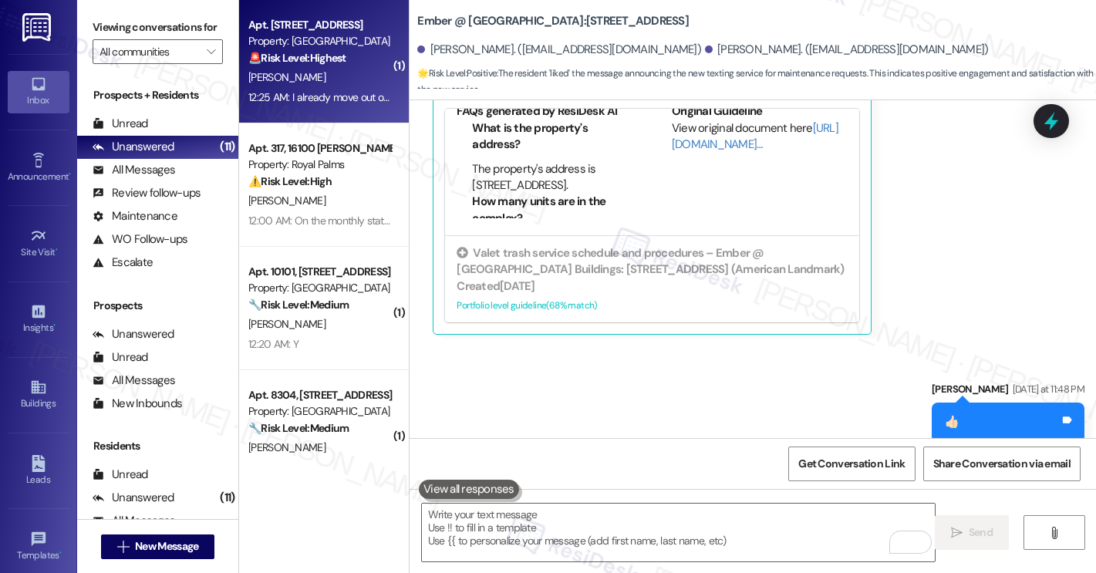
click at [346, 79] on div "S. Gonzalez" at bounding box center [320, 77] width 146 height 19
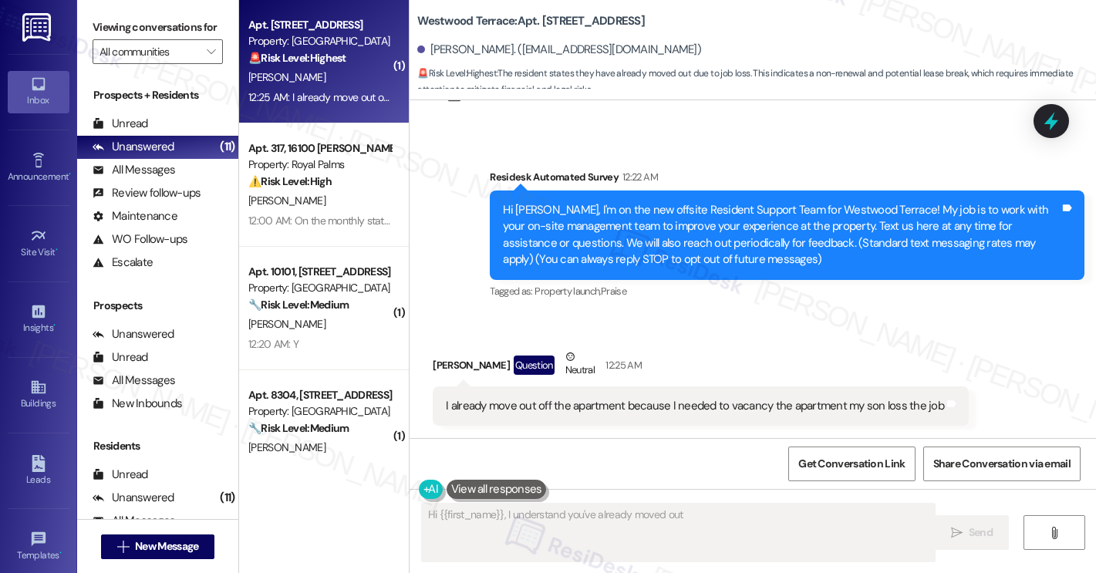
scroll to position [239, 0]
click at [346, 79] on div "S. Gonzalez" at bounding box center [320, 77] width 146 height 19
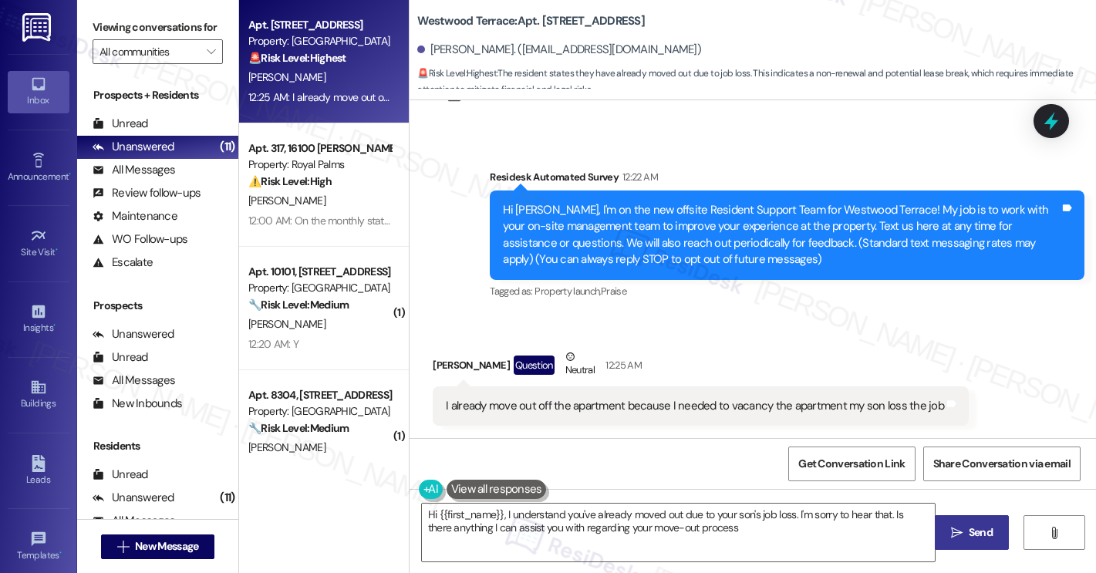
type textarea "Hi {{first_name}}, I understand you've already moved out due to your son's job …"
click at [207, 58] on icon "" at bounding box center [211, 52] width 8 height 12
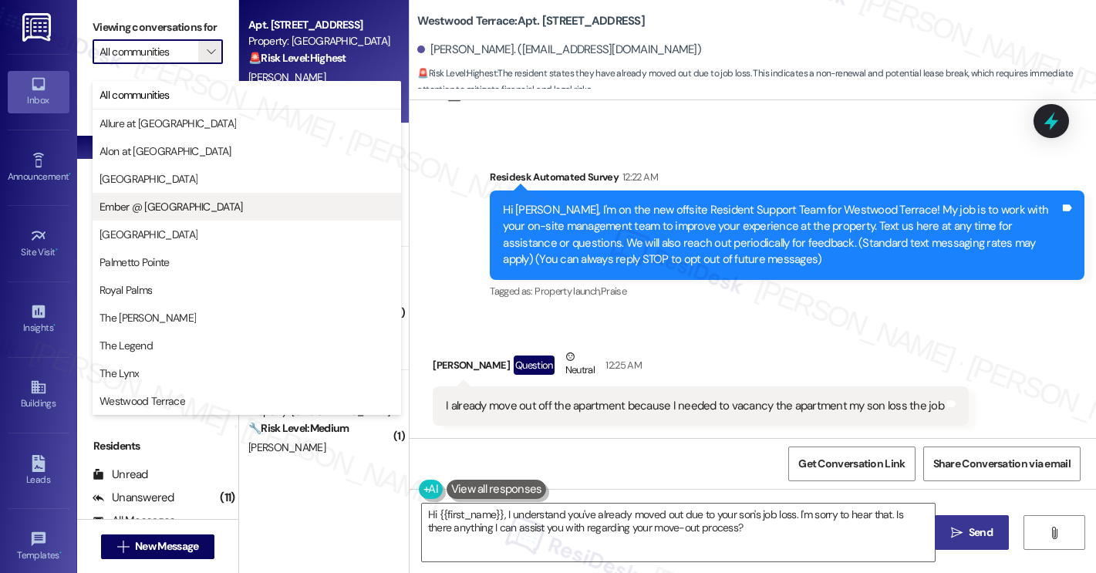
click at [169, 209] on span "Ember @ [GEOGRAPHIC_DATA]" at bounding box center [171, 206] width 143 height 15
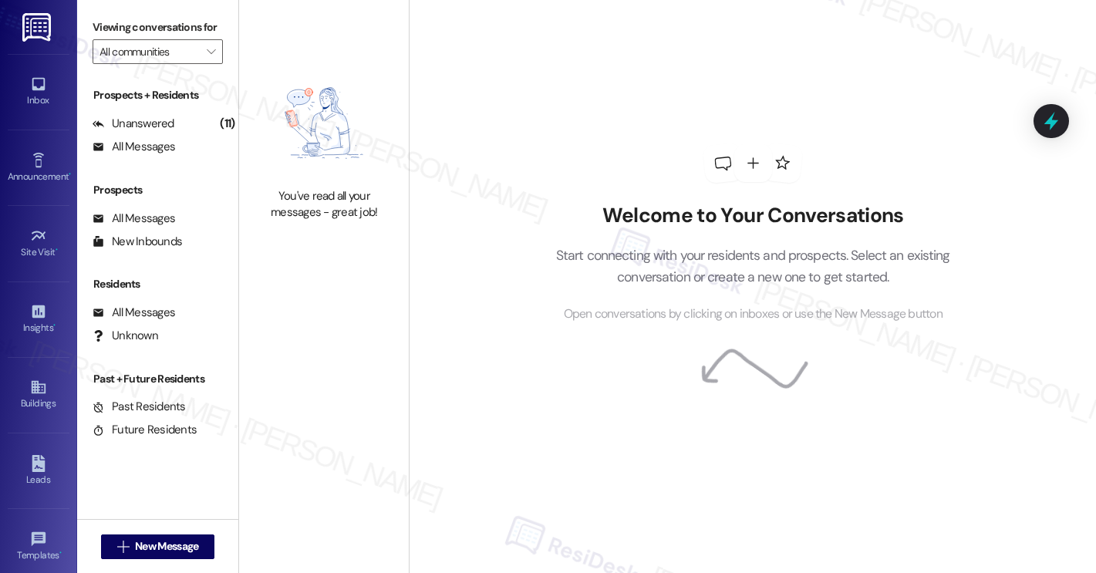
type input "Ember @ [GEOGRAPHIC_DATA]"
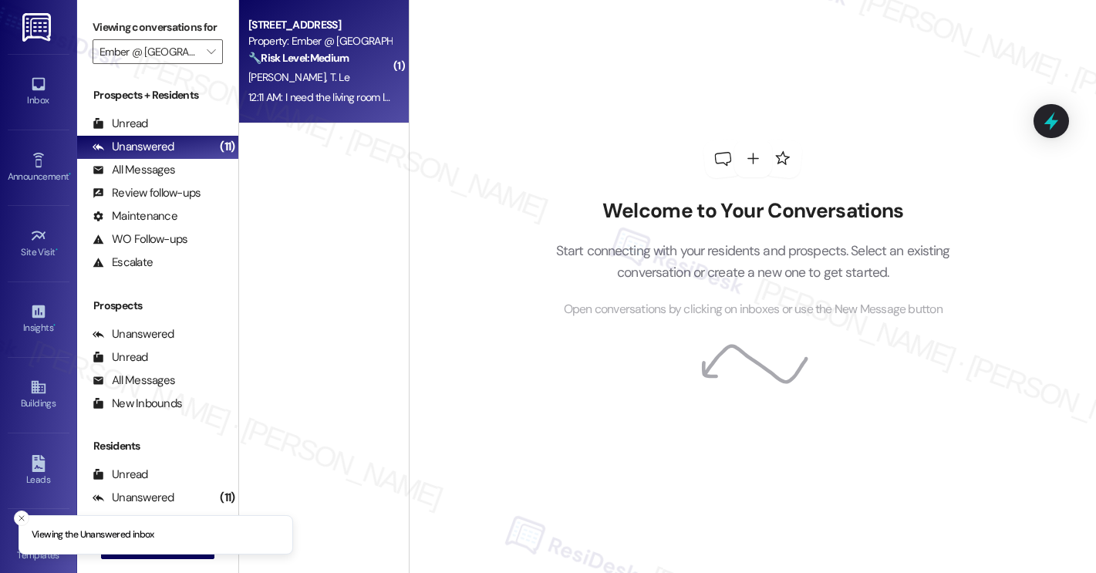
click at [315, 97] on div "12:11 AM: I need the living room light to be replaced, if you can help! Thank y…" at bounding box center [441, 97] width 386 height 14
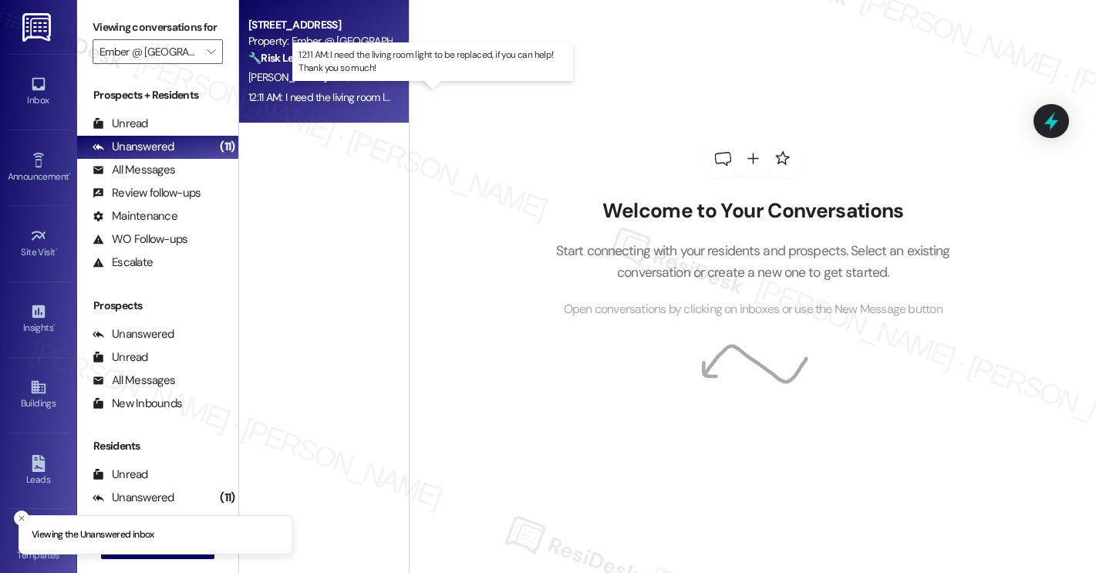
click at [315, 97] on div "12:11 AM: I need the living room light to be replaced, if you can help! Thank y…" at bounding box center [441, 97] width 386 height 14
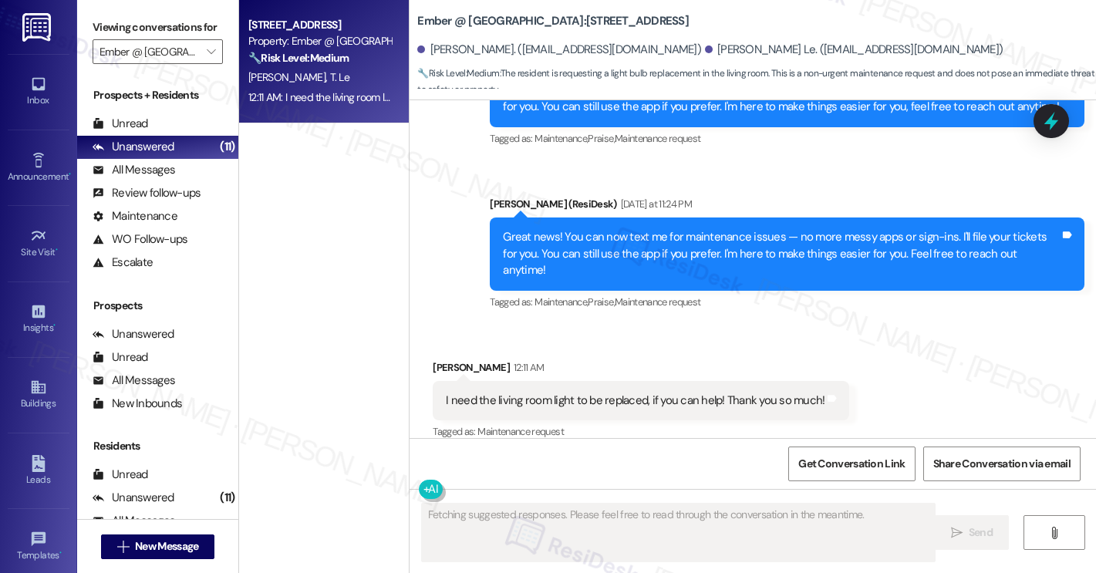
scroll to position [539, 0]
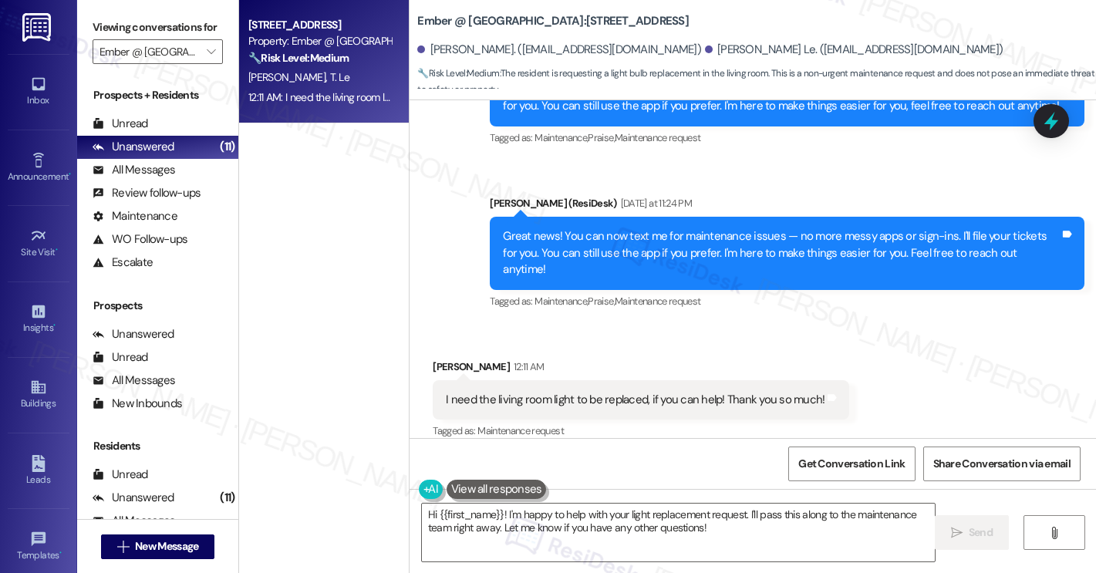
click at [646, 392] on div "I need the living room light to be replaced, if you can help! Thank you so much!" at bounding box center [635, 400] width 379 height 16
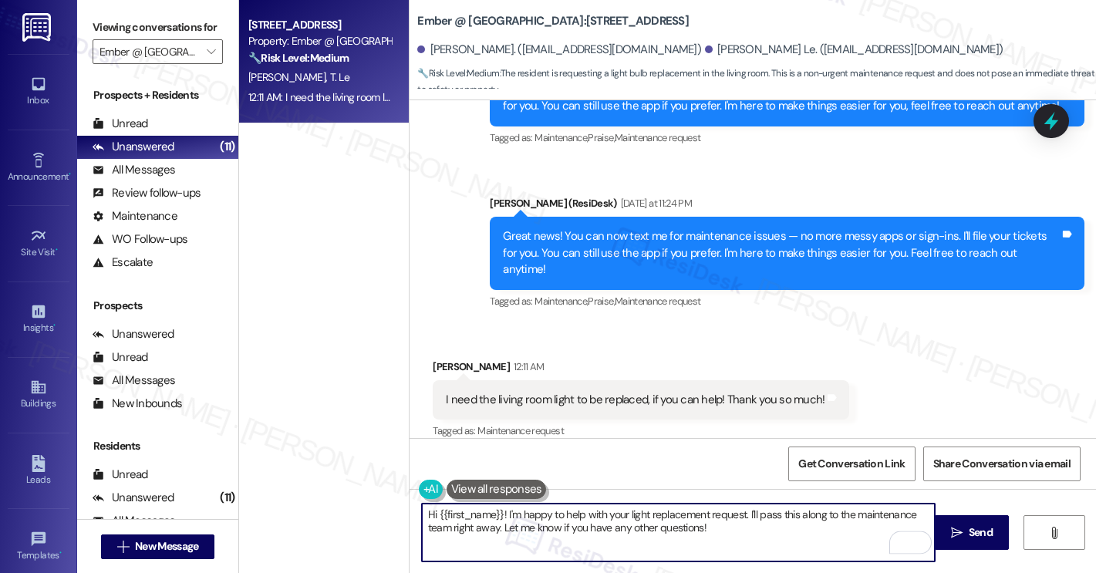
drag, startPoint x: 725, startPoint y: 535, endPoint x: 492, endPoint y: 524, distance: 233.2
click at [492, 524] on textarea "Hi {{first_name}}! I'm happy to help with your light replacement request. I'll …" at bounding box center [678, 533] width 513 height 58
click at [434, 359] on div "Quynh Tran 12:11 AM" at bounding box center [641, 370] width 417 height 22
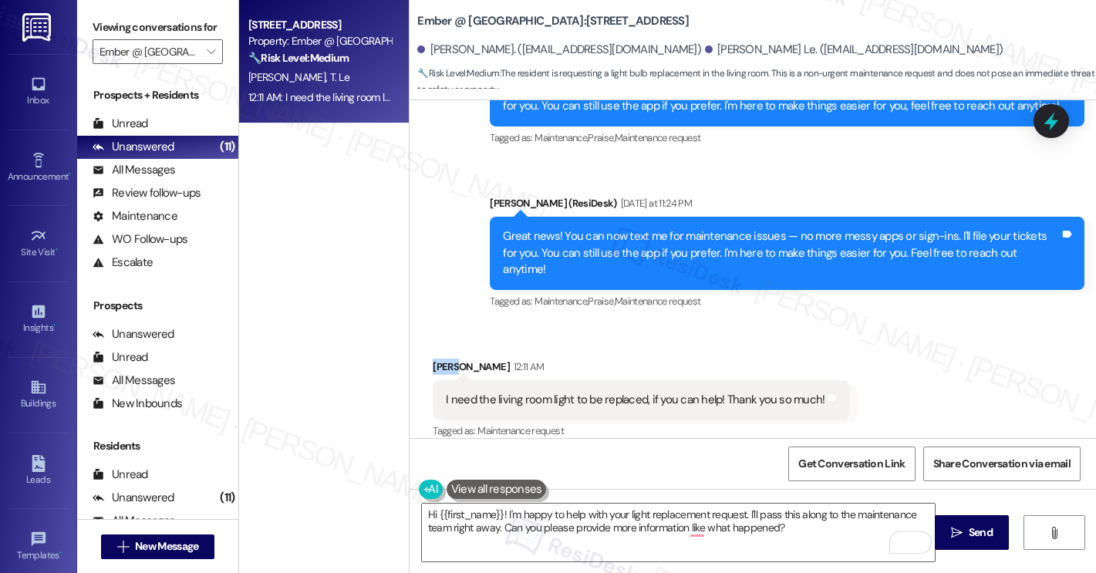
copy div "Quynh"
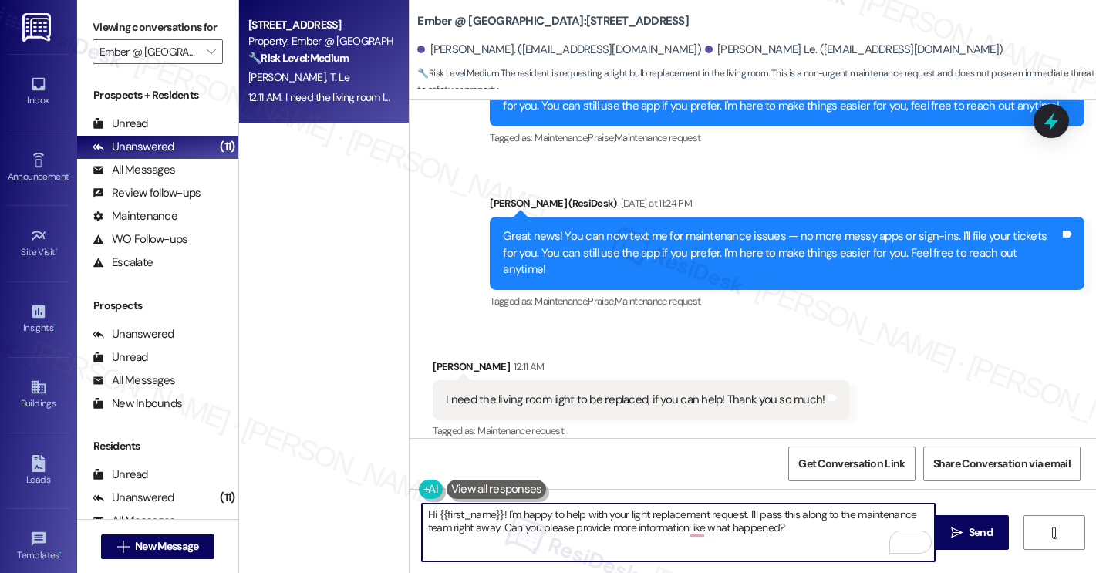
drag, startPoint x: 498, startPoint y: 513, endPoint x: 432, endPoint y: 512, distance: 65.6
click at [432, 512] on textarea "Hi {{first_name}}! I'm happy to help with your light replacement request. I'll …" at bounding box center [678, 533] width 513 height 58
paste textarea "Quynh"
type textarea "Hi Quynh I'm happy to help with your light replacement request. I'll pass this …"
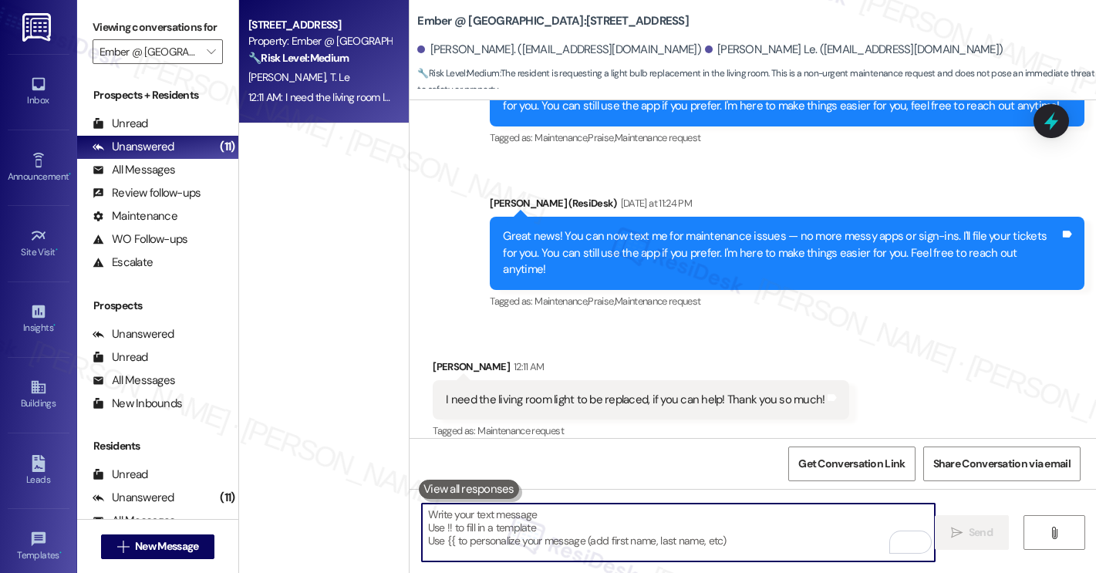
click at [587, 513] on textarea "To enrich screen reader interactions, please activate Accessibility in Grammarl…" at bounding box center [678, 533] width 513 height 58
paste textarea "Hi Quynh, I’d be happy to help with your light replacement request. I’ll forwar…"
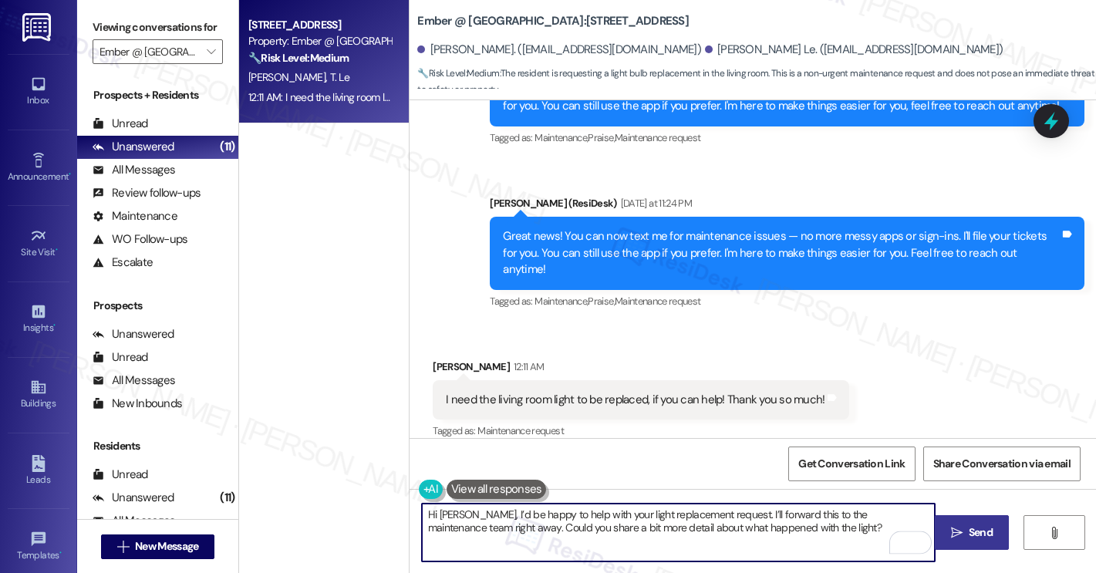
type textarea "Hi Quynh, I’d be happy to help with your light replacement request. I’ll forwar…"
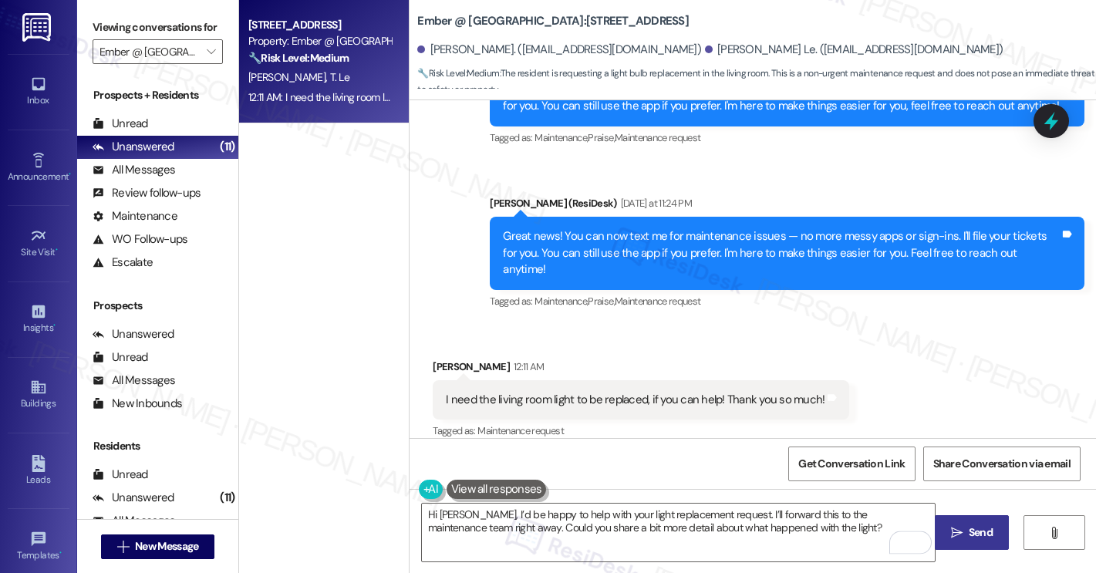
click at [976, 541] on span "Send" at bounding box center [981, 533] width 24 height 16
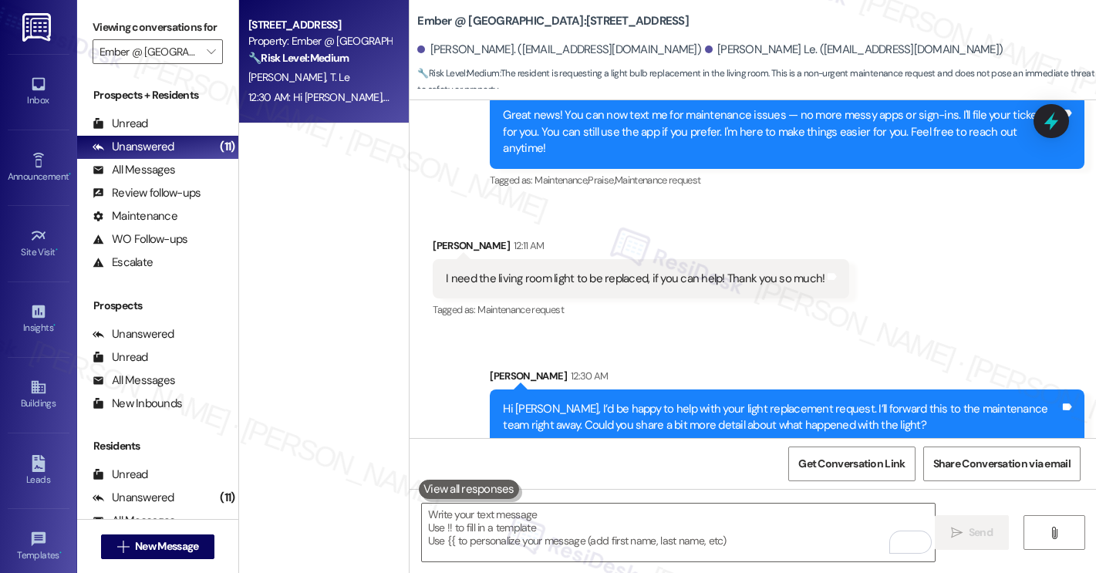
scroll to position [663, 0]
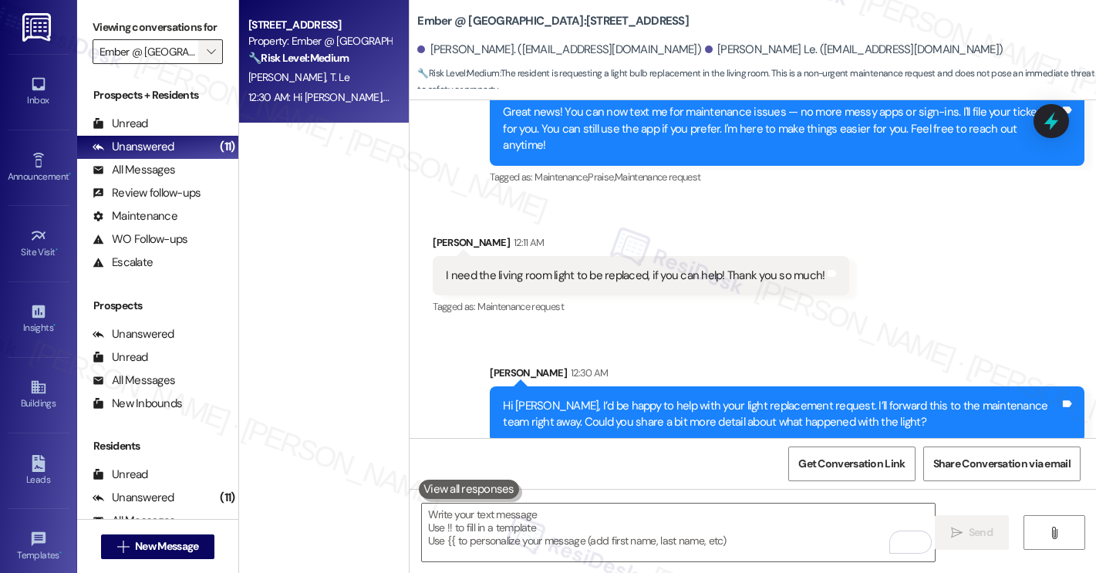
click at [204, 64] on span "" at bounding box center [211, 51] width 15 height 25
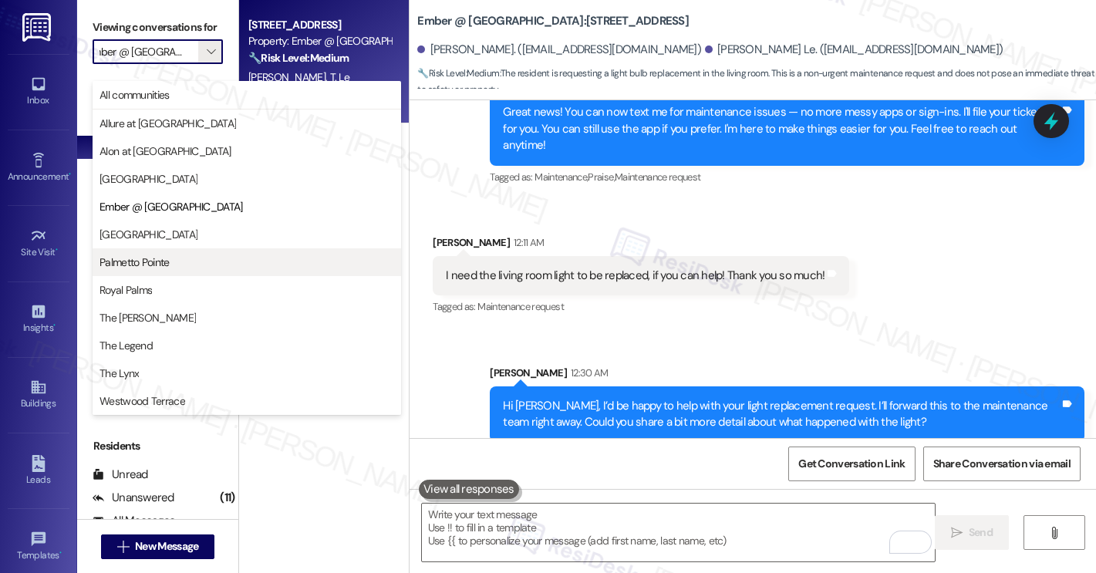
click at [170, 257] on span "Palmetto Pointe" at bounding box center [135, 262] width 70 height 15
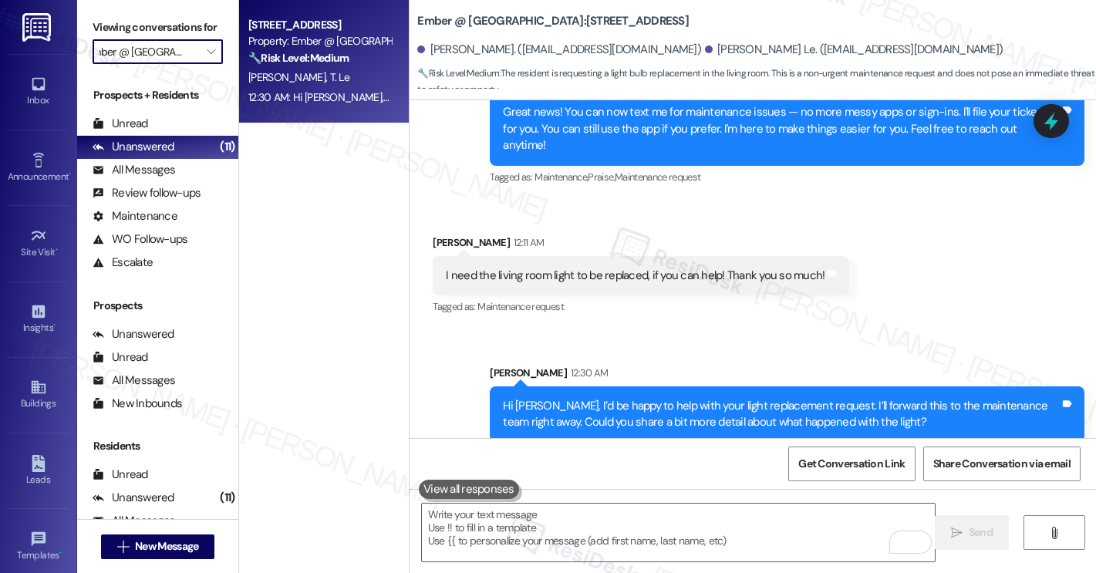
type input "Palmetto Pointe"
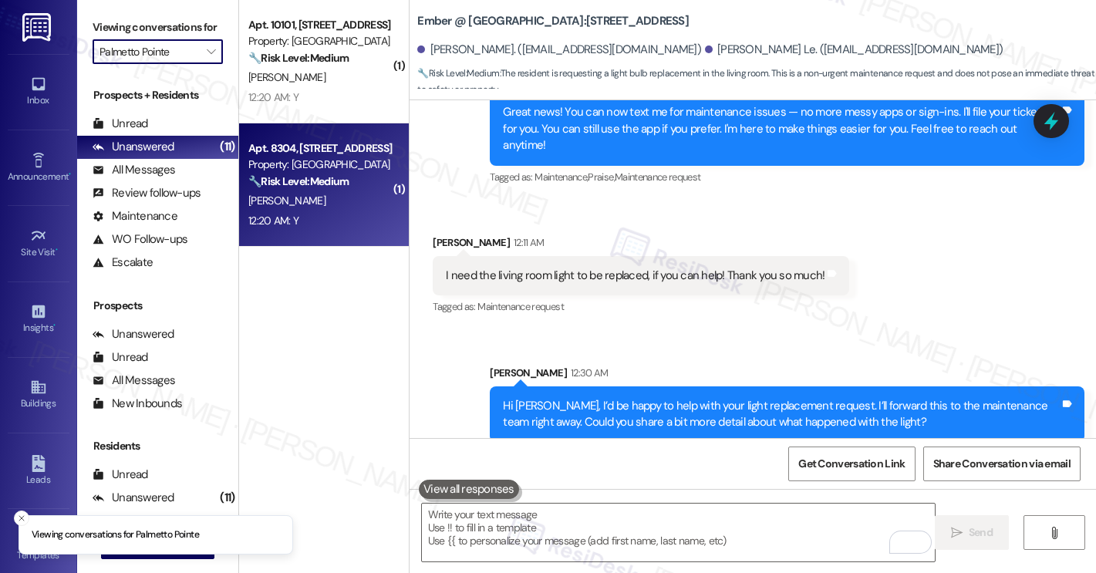
click at [301, 199] on div "D. Mills" at bounding box center [320, 200] width 146 height 19
type textarea "Fetching suggested responses. Please feel free to read through the conversation…"
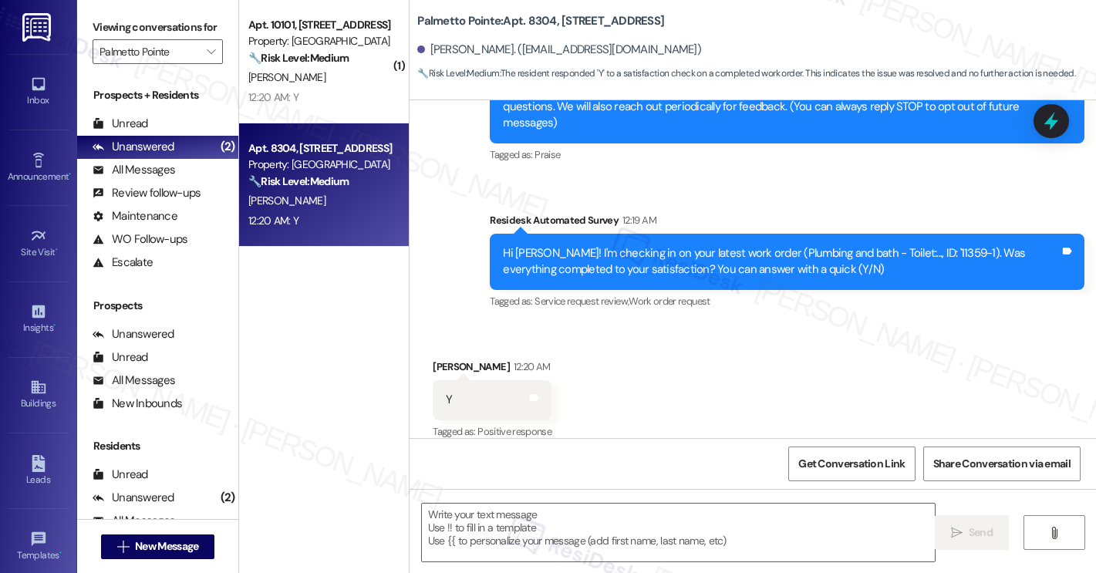
scroll to position [376, 0]
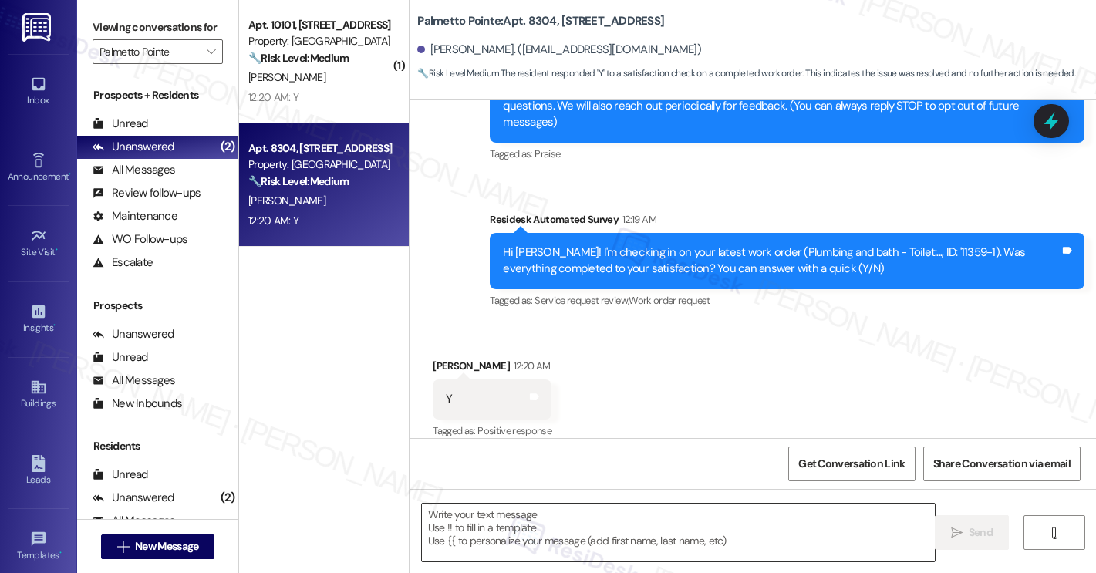
click at [527, 526] on textarea at bounding box center [678, 533] width 513 height 58
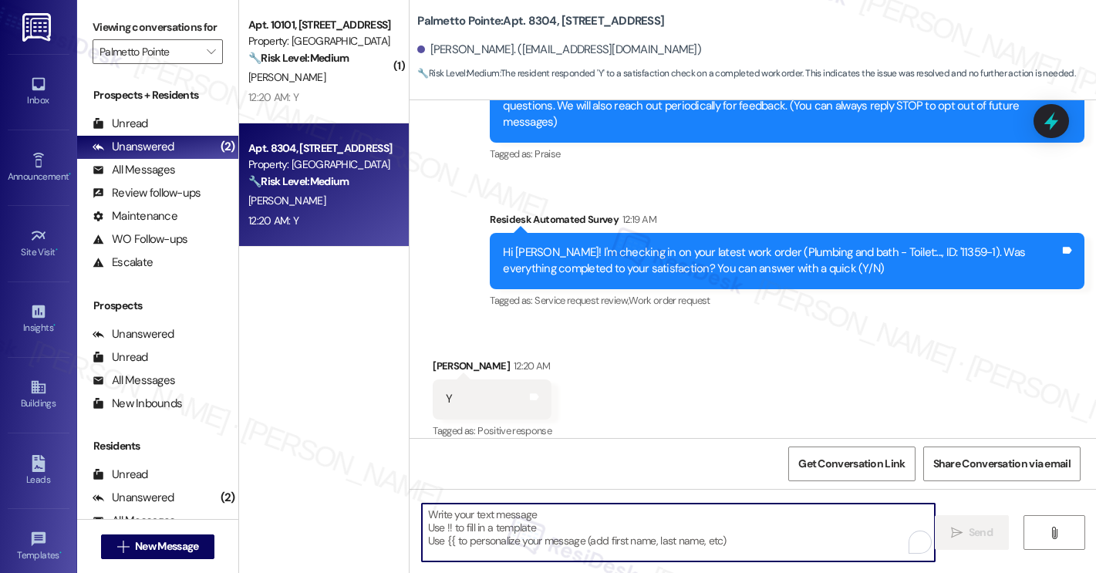
click at [527, 526] on textarea "To enrich screen reader interactions, please activate Accessibility in Grammarl…" at bounding box center [678, 533] width 513 height 58
paste textarea "Hi {{first_name}}, I'm so glad to hear the work order was completed to your sat…"
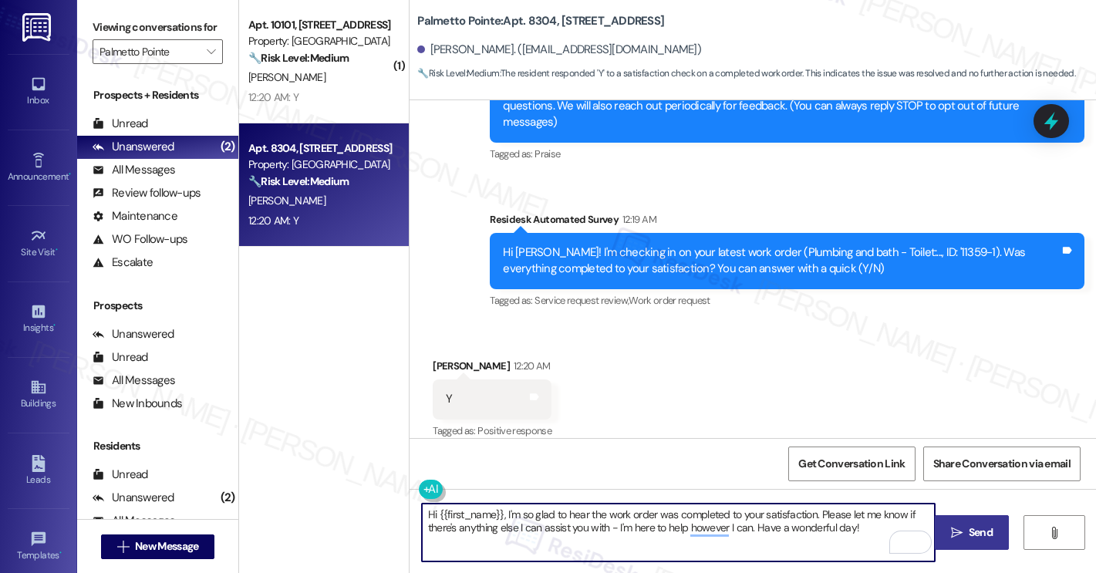
type textarea "Hi {{first_name}}, I'm so glad to hear the work order was completed to your sat…"
click at [969, 532] on span "Send" at bounding box center [981, 533] width 24 height 16
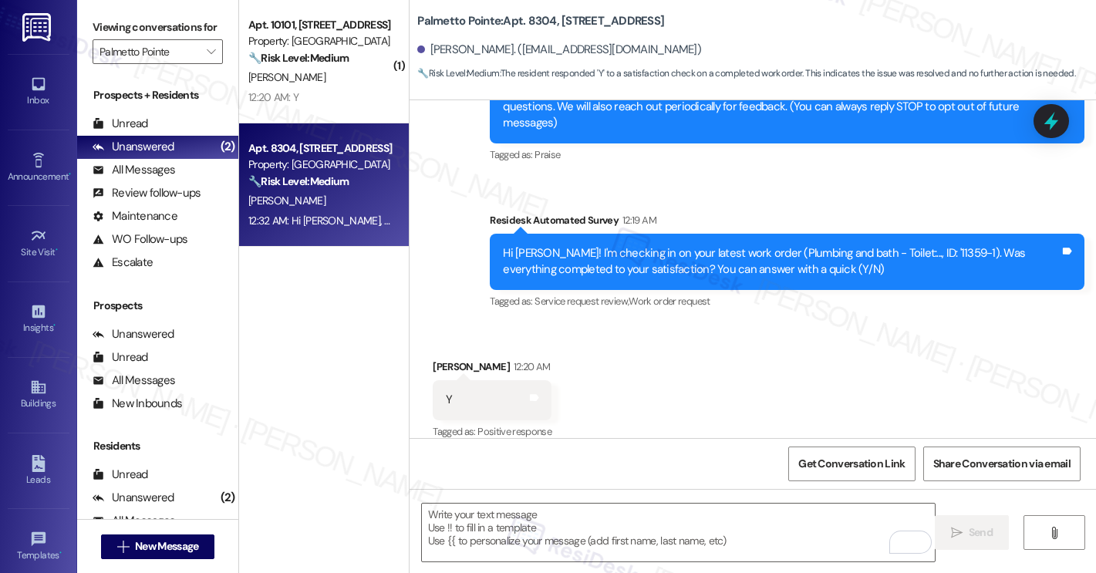
scroll to position [500, 0]
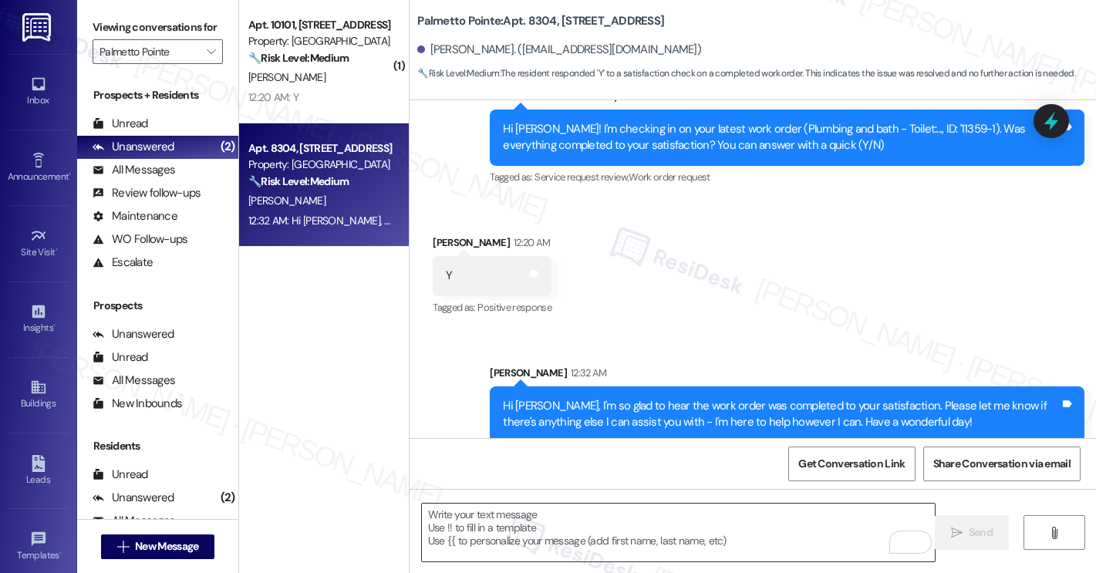
click at [730, 516] on textarea "To enrich screen reader interactions, please activate Accessibility in Grammarl…" at bounding box center [678, 533] width 513 height 58
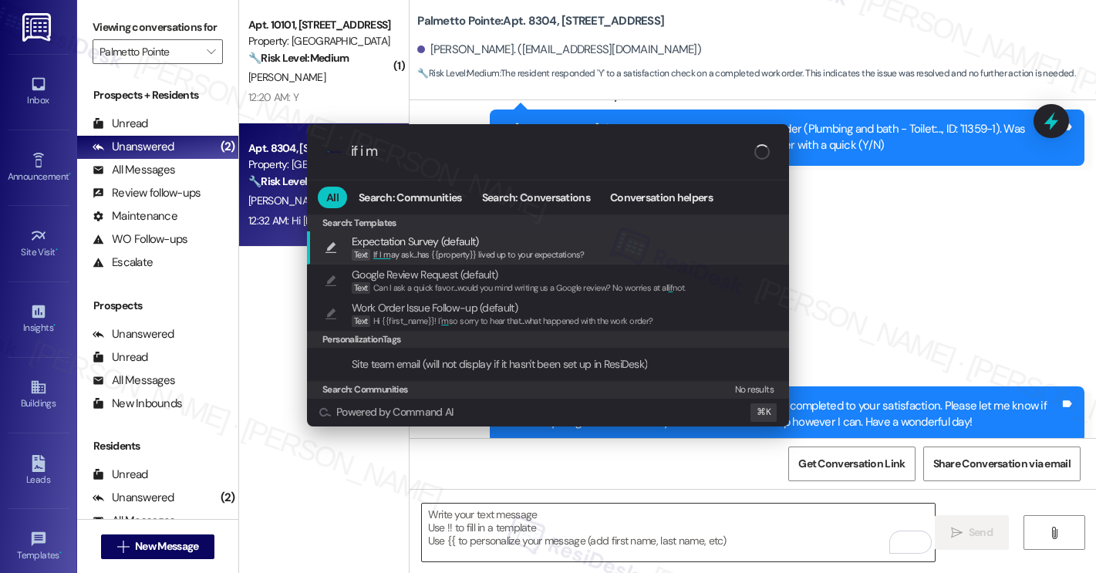
type input "if i ma"
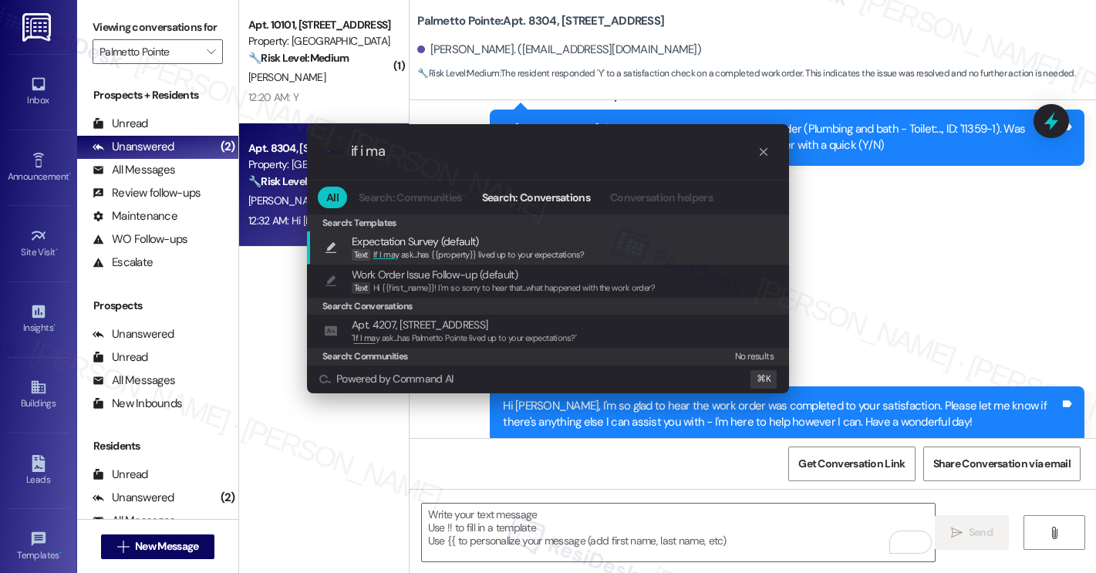
click at [610, 246] on div "Expectation Survey (default) Text If I ma y ask...has {{property}} lived up to …" at bounding box center [549, 247] width 451 height 29
type textarea "If I may ask...has {{property}} lived up to your expectations?"
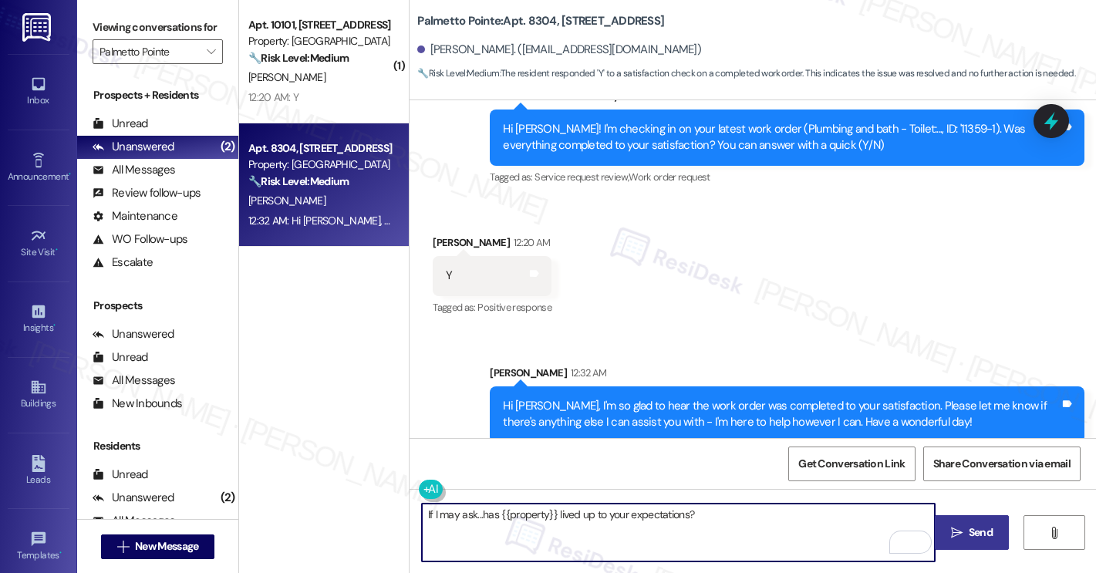
click at [973, 534] on span "Send" at bounding box center [981, 533] width 24 height 16
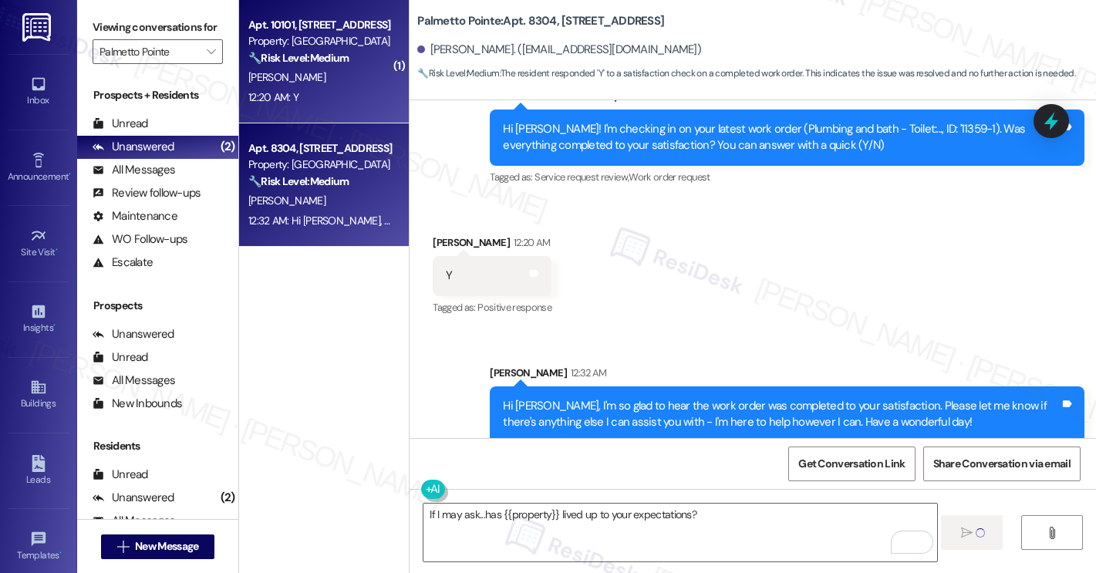
click at [316, 109] on div "Apt. 10101, 4835 USAA Blvd Property: Palmetto Pointe 🔧 Risk Level: Medium The r…" at bounding box center [324, 61] width 170 height 123
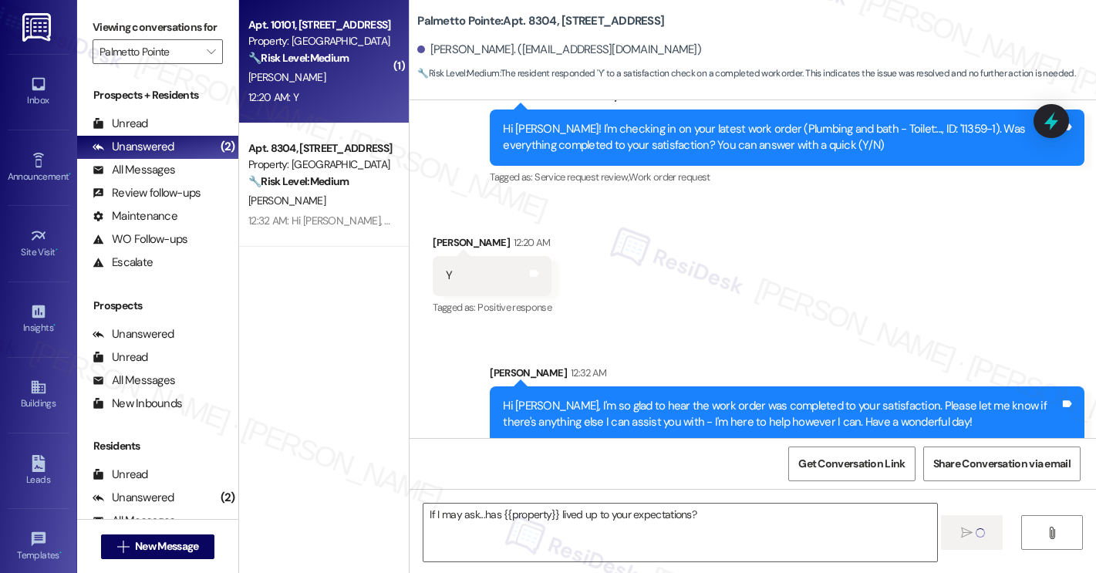
type textarea "Fetching suggested responses. Please feel free to read through the conversation…"
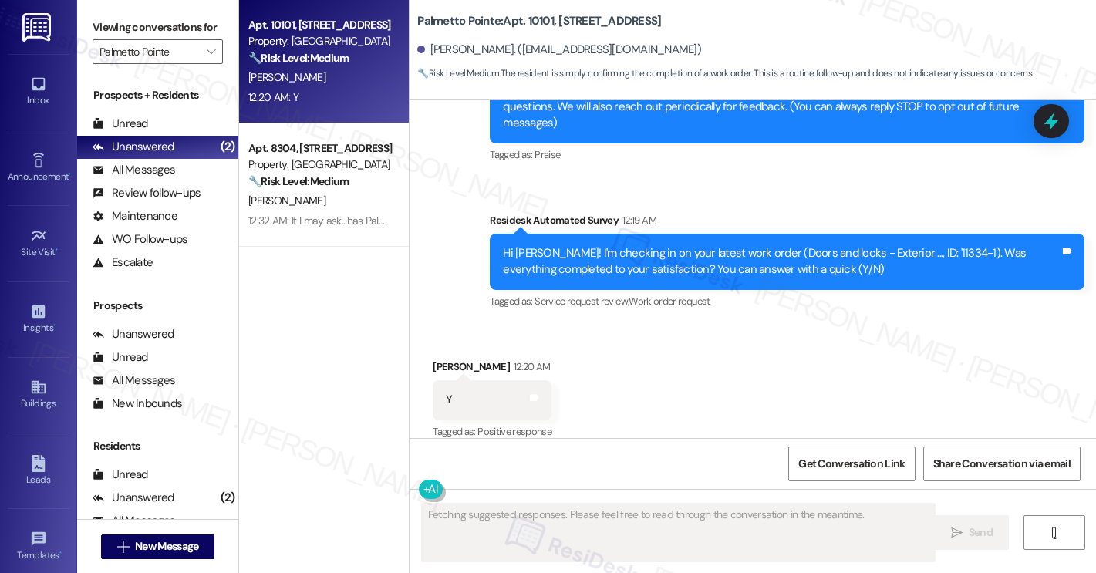
scroll to position [376, 0]
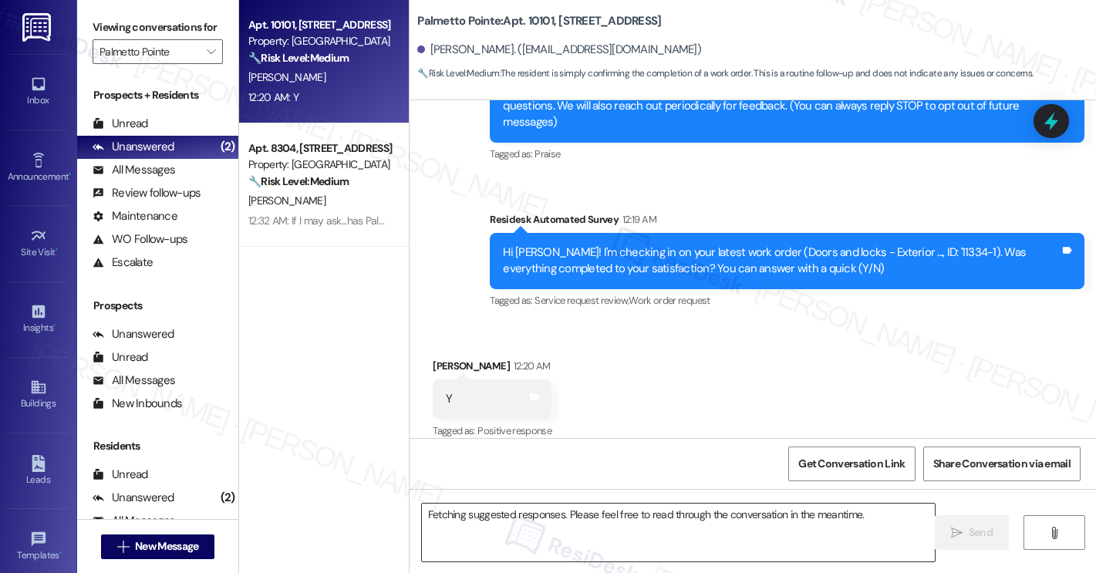
click at [590, 533] on textarea "Fetching suggested responses. Please feel free to read through the conversation…" at bounding box center [678, 533] width 513 height 58
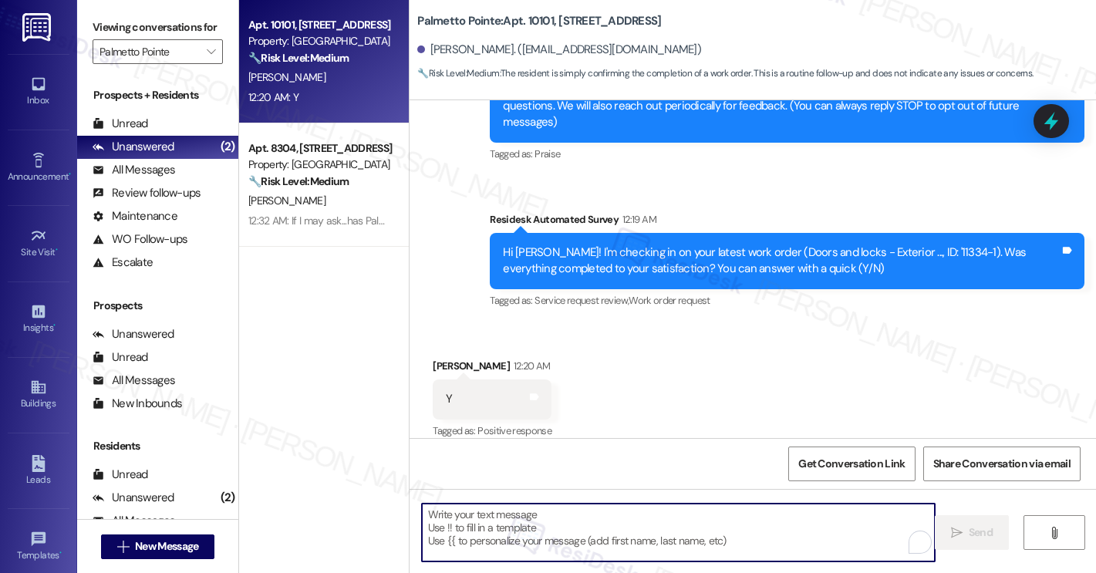
paste textarea "Hi {{first_name}}, I'm so glad to hear the work order was completed to your sat…"
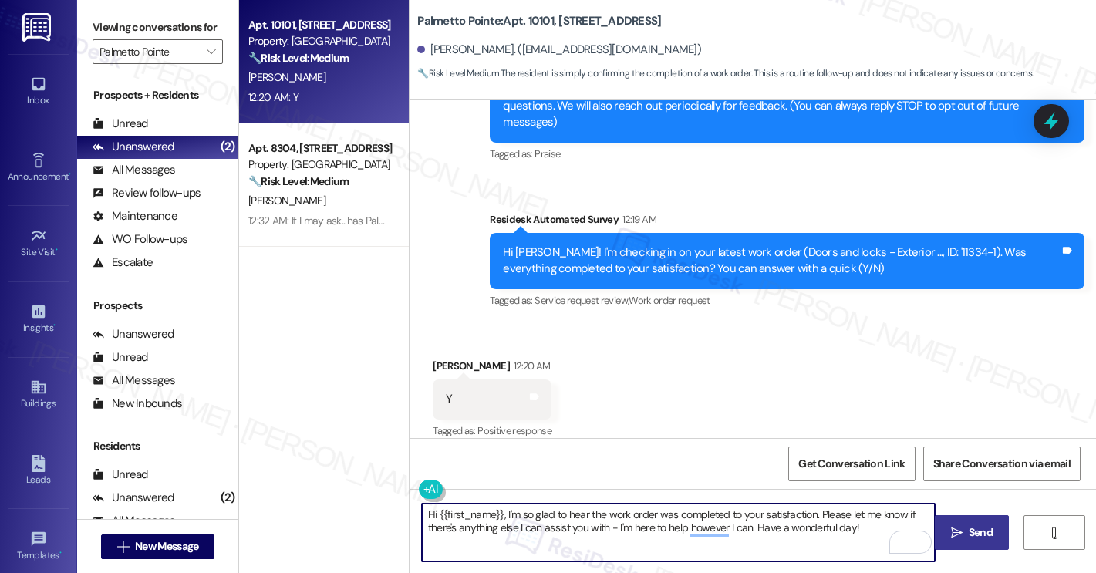
type textarea "Hi {{first_name}}, I'm so glad to hear the work order was completed to your sat…"
click at [987, 532] on span "Send" at bounding box center [981, 533] width 24 height 16
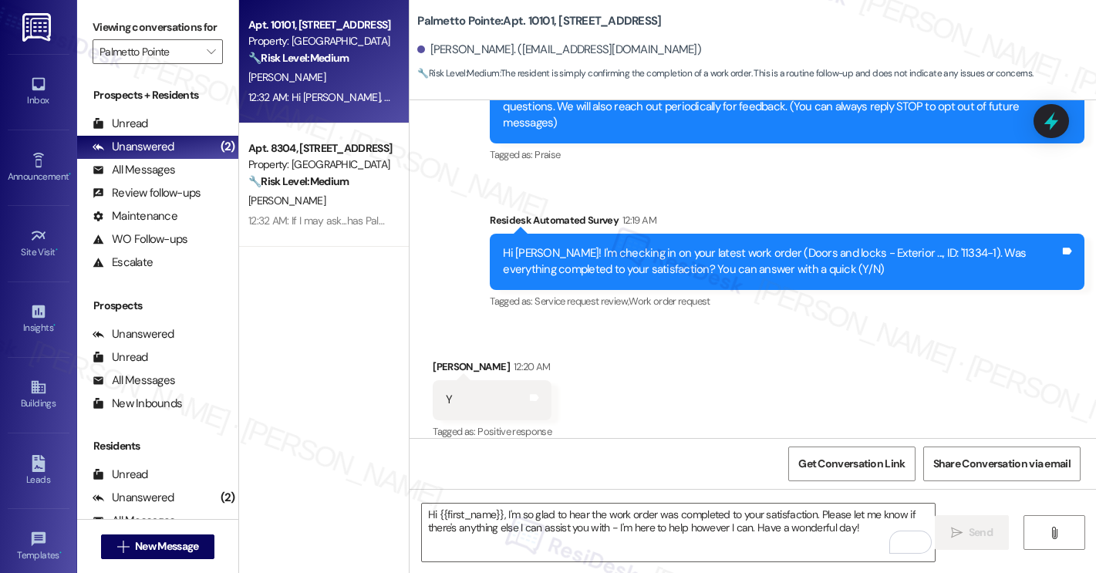
scroll to position [500, 0]
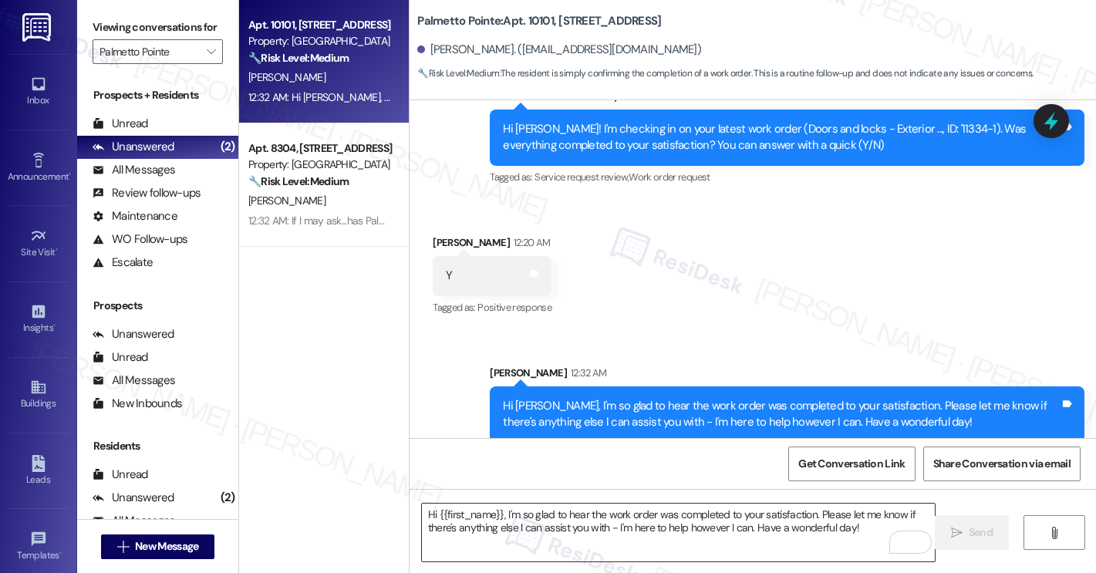
click at [731, 526] on textarea "Hi {{first_name}}, I'm so glad to hear the work order was completed to your sat…" at bounding box center [678, 533] width 513 height 58
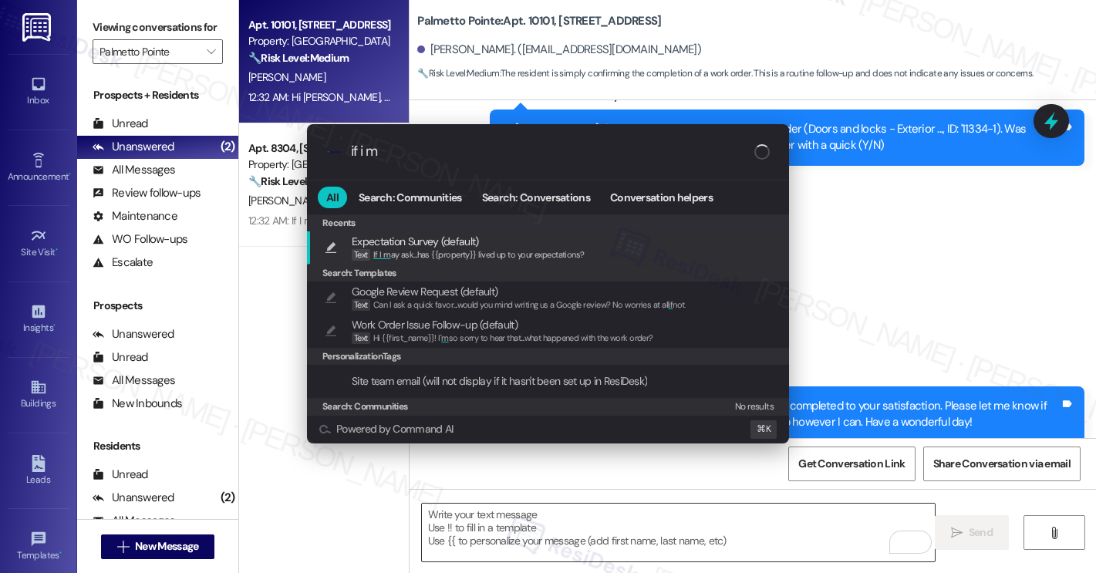
type input "if i ma"
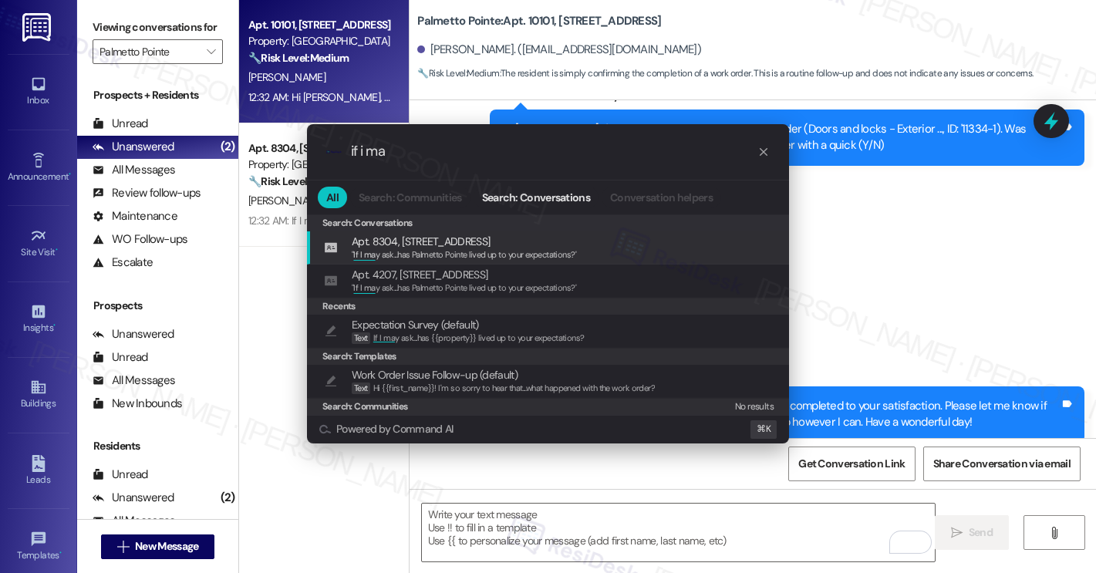
click at [625, 242] on div "Apt. 8304, [STREET_ADDRESS] " If I ma y ask...has Palmetto Pointe lived up to y…" at bounding box center [549, 247] width 451 height 29
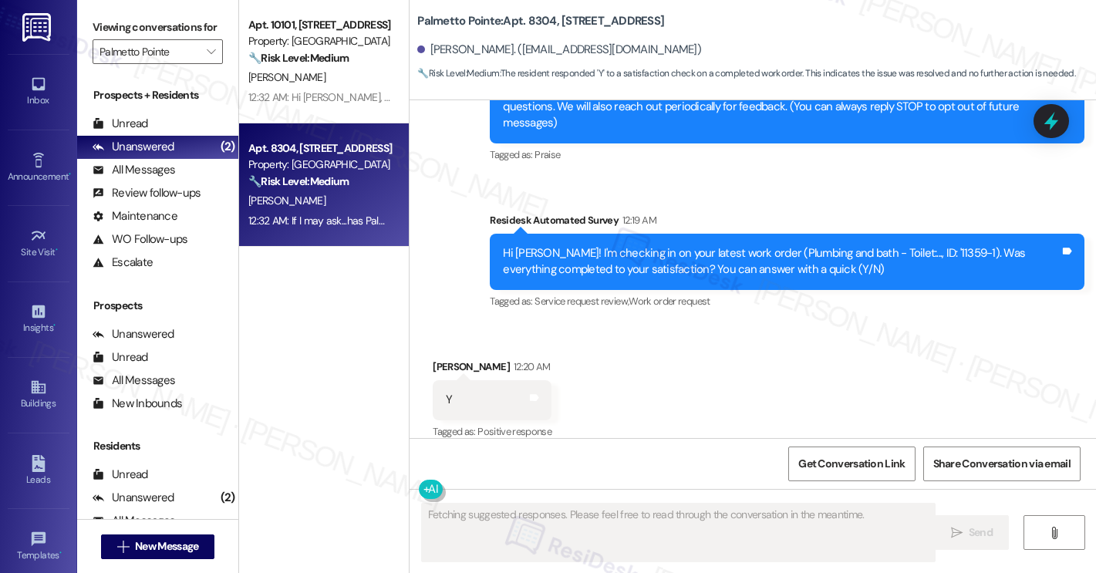
scroll to position [632, 0]
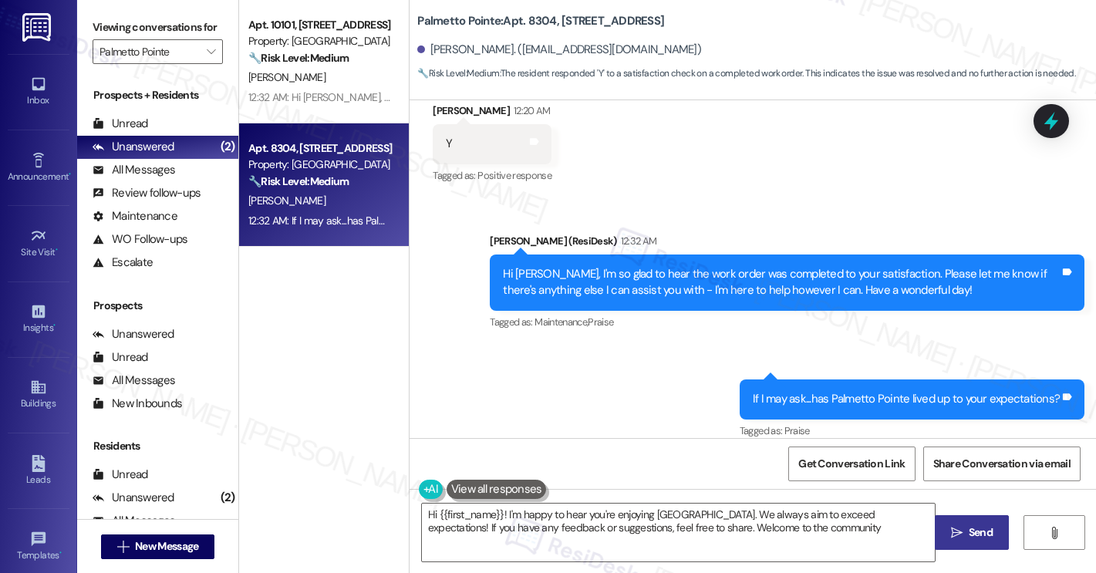
type textarea "Hi {{first_name}}! I'm happy to hear you're enjoying [GEOGRAPHIC_DATA]. We alwa…"
click at [207, 58] on icon "" at bounding box center [211, 52] width 8 height 12
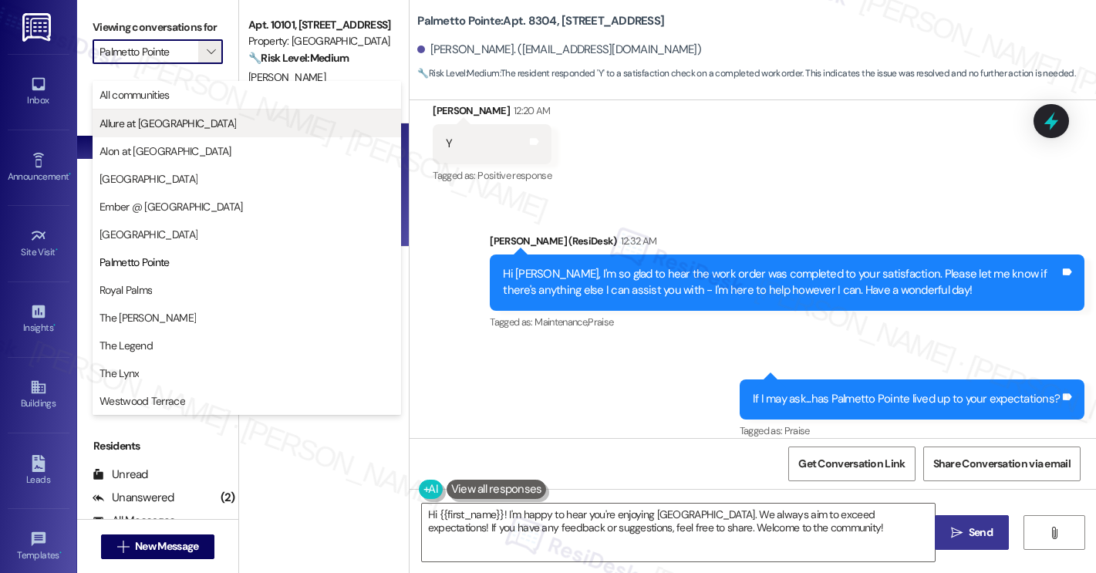
click at [187, 125] on span "Allure at [GEOGRAPHIC_DATA]" at bounding box center [247, 123] width 295 height 15
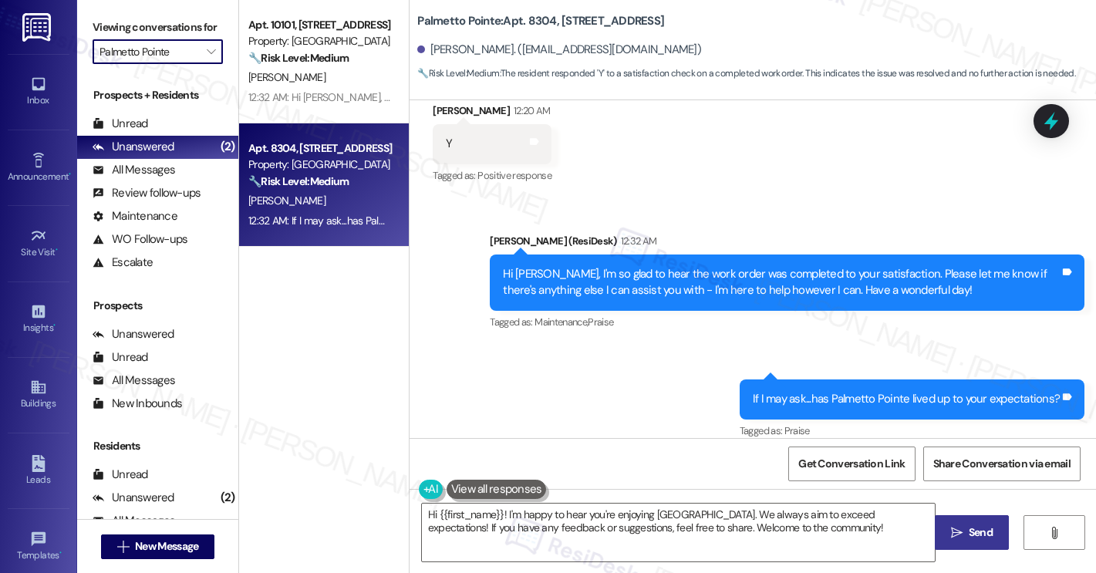
type input "Allure at [GEOGRAPHIC_DATA]"
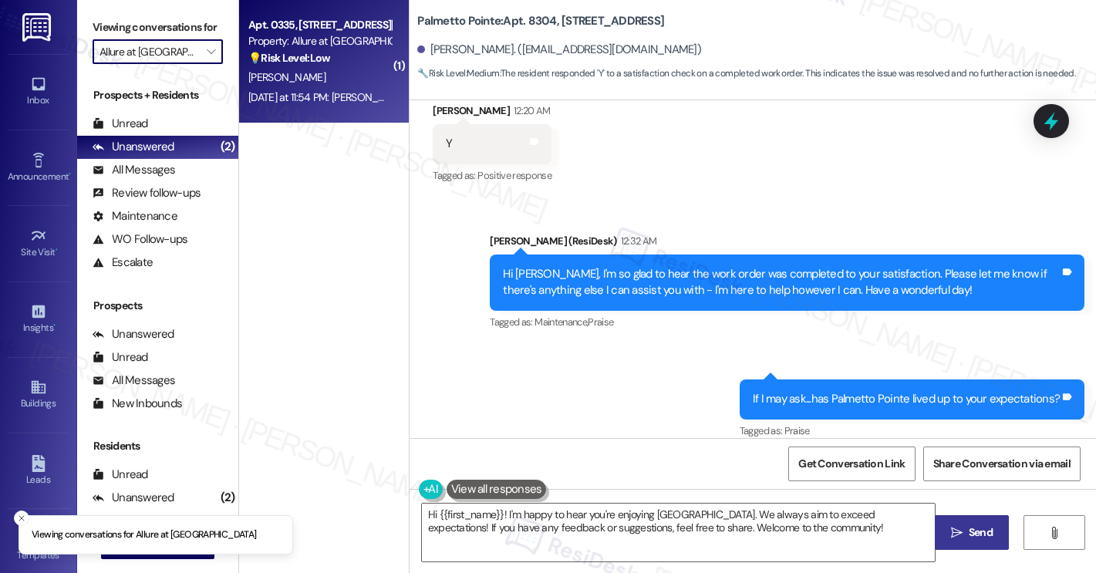
click at [345, 75] on div "[PERSON_NAME]" at bounding box center [320, 77] width 146 height 19
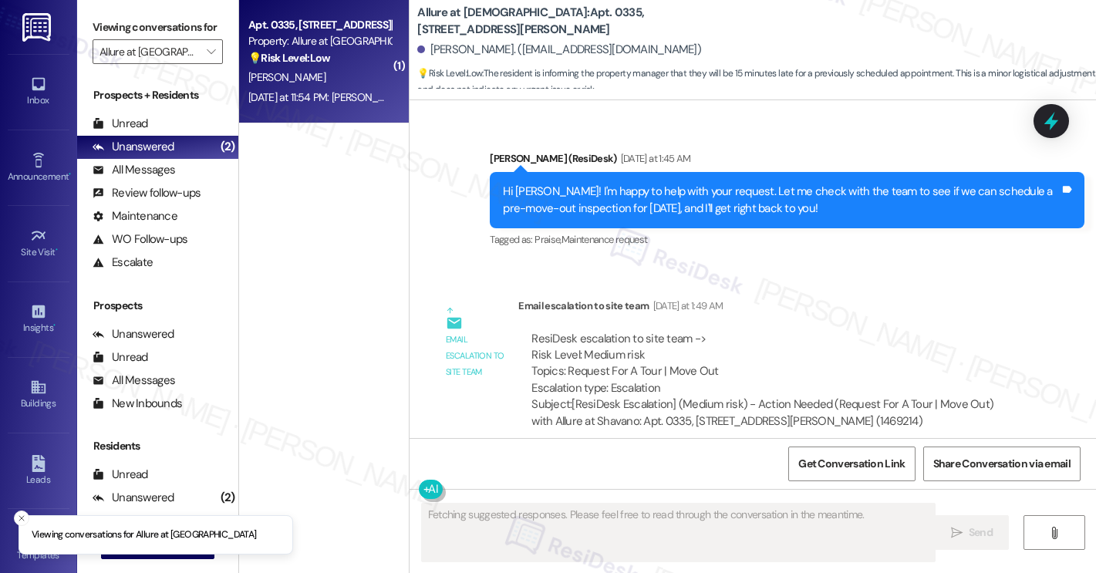
click at [345, 75] on div "[PERSON_NAME]" at bounding box center [320, 77] width 146 height 19
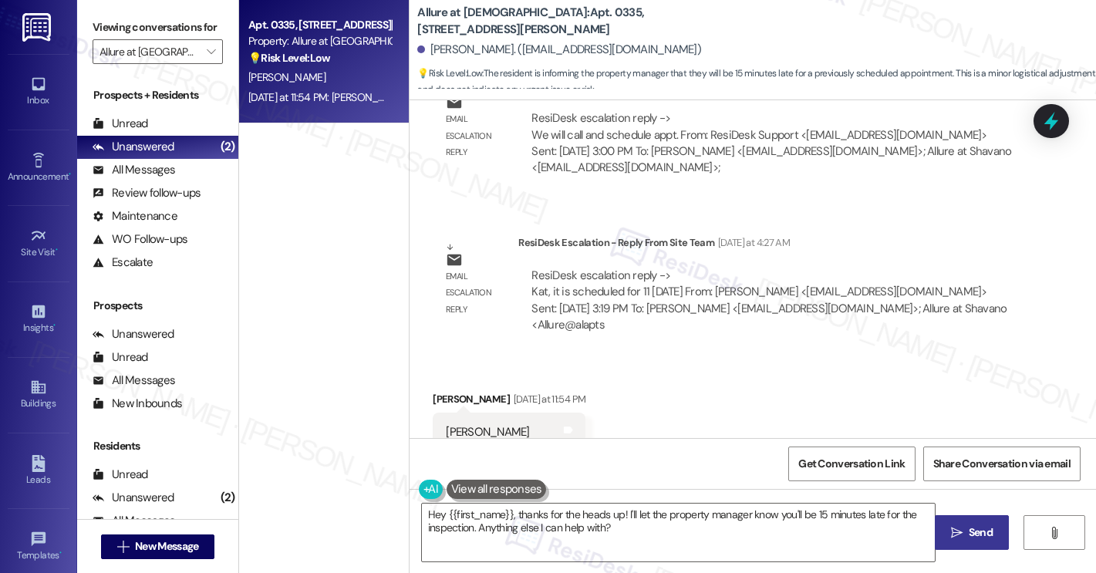
scroll to position [2505, 0]
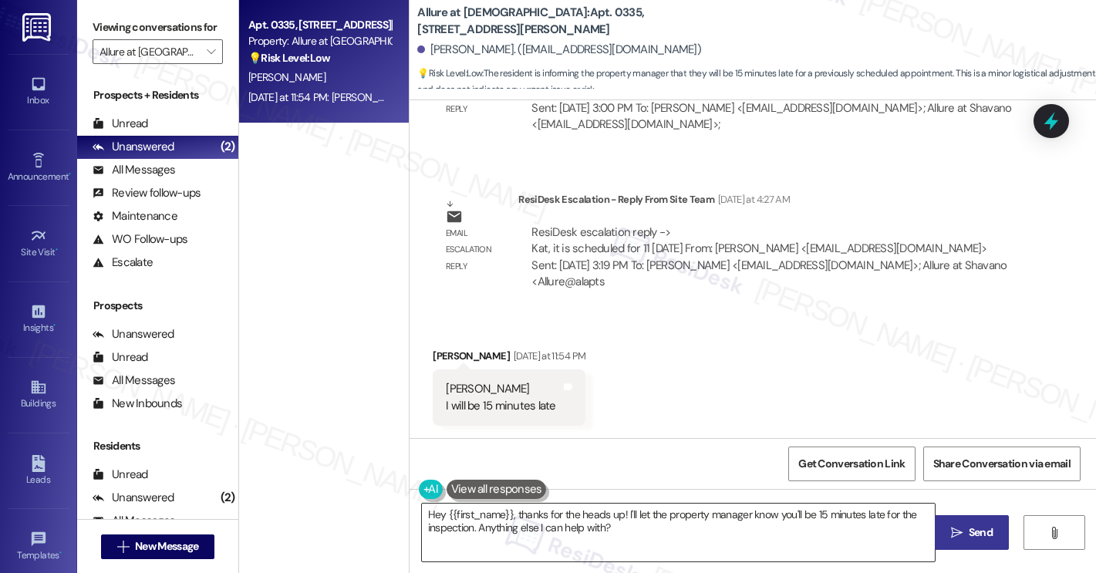
click at [547, 528] on textarea "Hey {{first_name}}, thanks for the heads up! I'll let the property manager know…" at bounding box center [678, 533] width 513 height 58
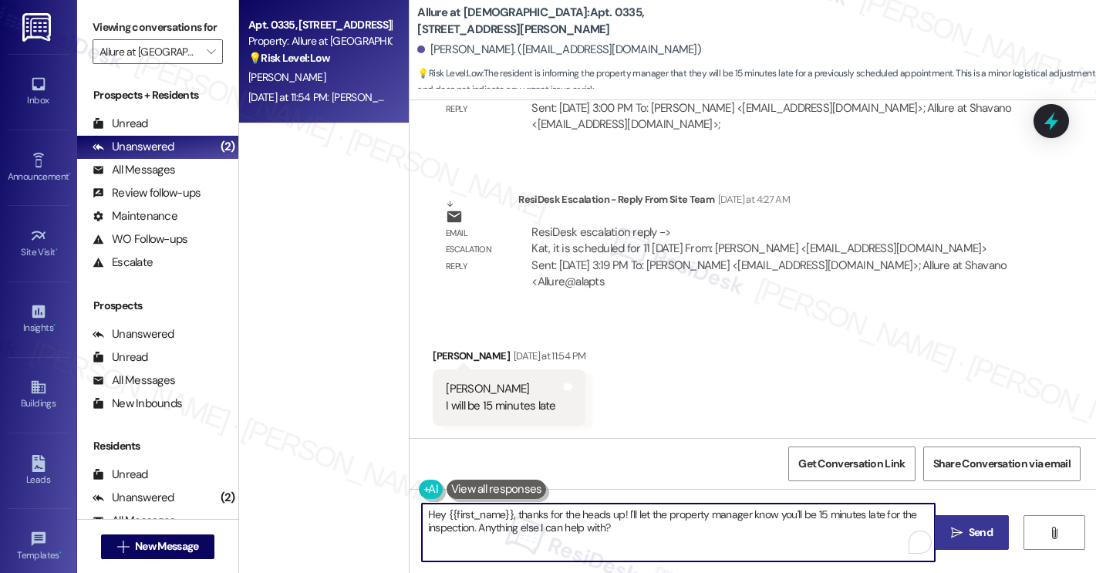
click at [547, 528] on textarea "Hey {{first_name}}, thanks for the heads up! I'll let the property manager know…" at bounding box center [678, 533] width 513 height 58
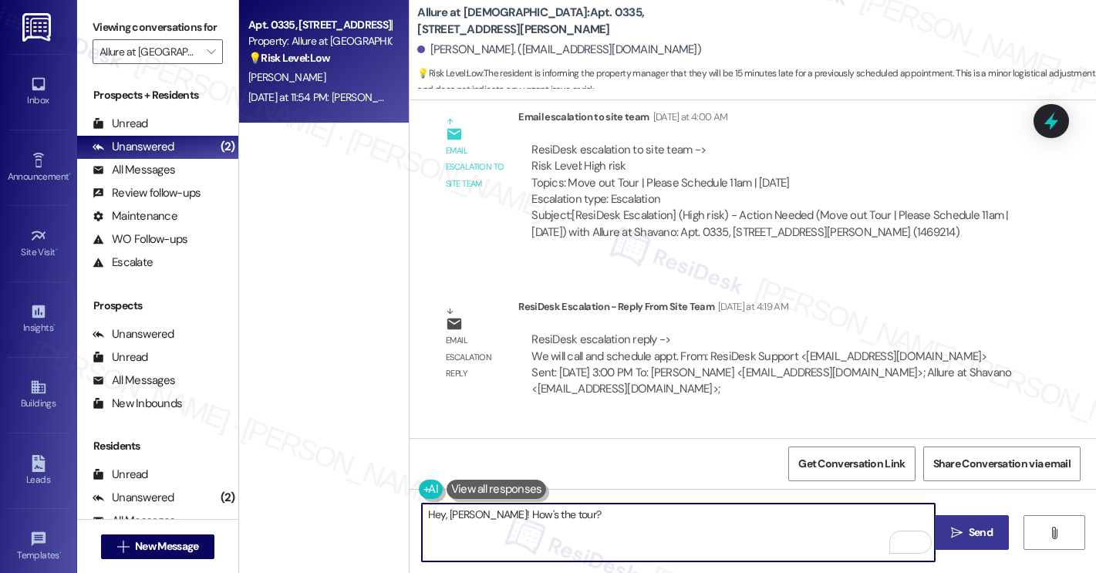
scroll to position [2154, 0]
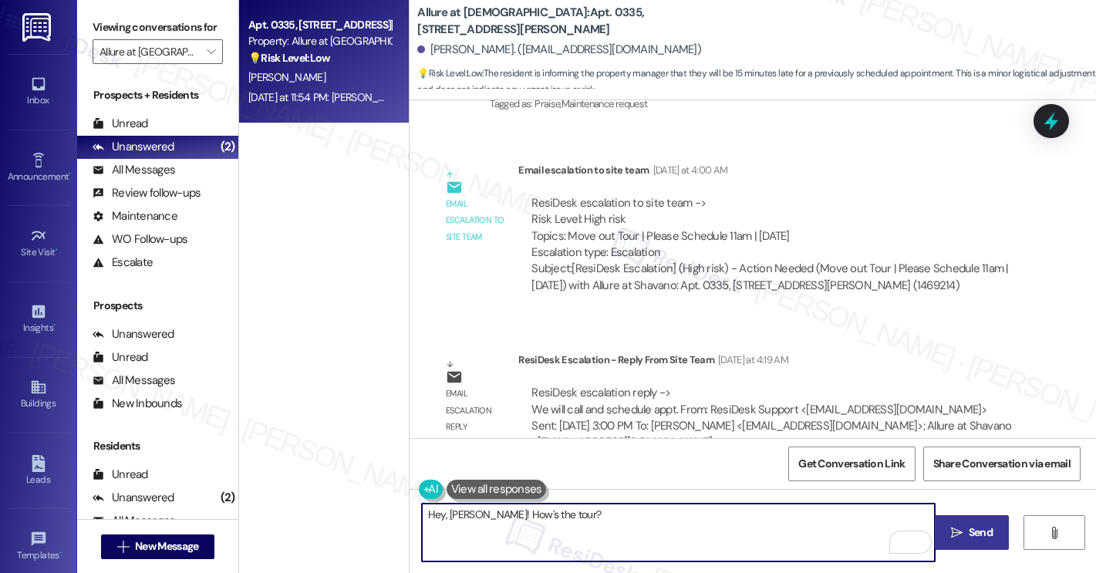
click at [513, 512] on textarea "Hey, [PERSON_NAME]! How's the tour?" at bounding box center [678, 533] width 513 height 58
click at [538, 519] on textarea "Hey, [PERSON_NAME]! How's the move out tour?" at bounding box center [678, 533] width 513 height 58
click at [655, 515] on textarea "Hey, [PERSON_NAME]! How's the move-out tour?" at bounding box center [678, 533] width 513 height 58
type textarea "Hey, [PERSON_NAME]! How's the move-out tour?"
click at [963, 544] on button " Send" at bounding box center [972, 532] width 75 height 35
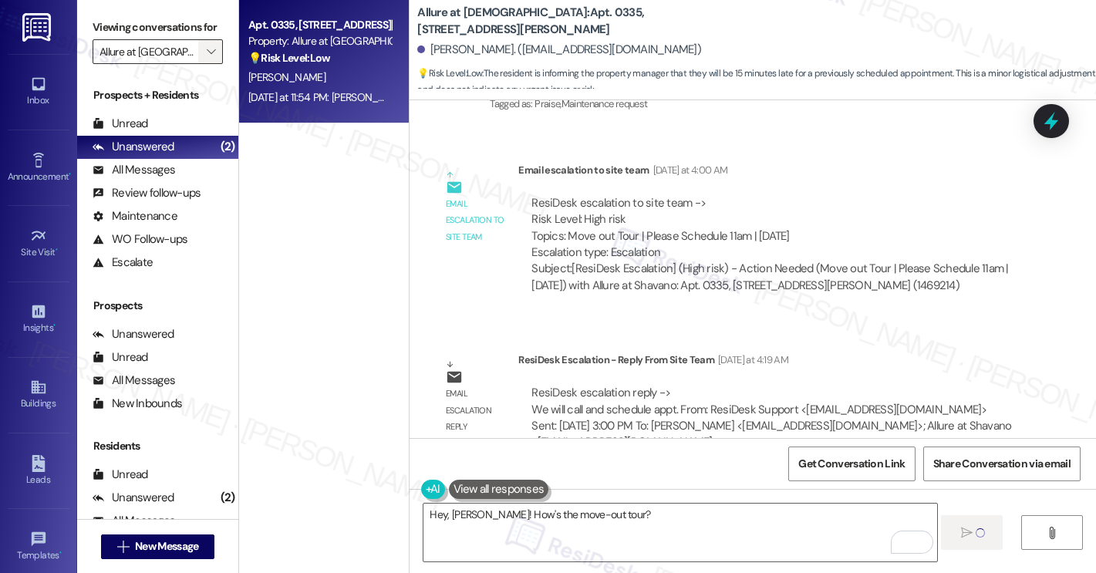
click at [210, 64] on span "" at bounding box center [211, 51] width 15 height 25
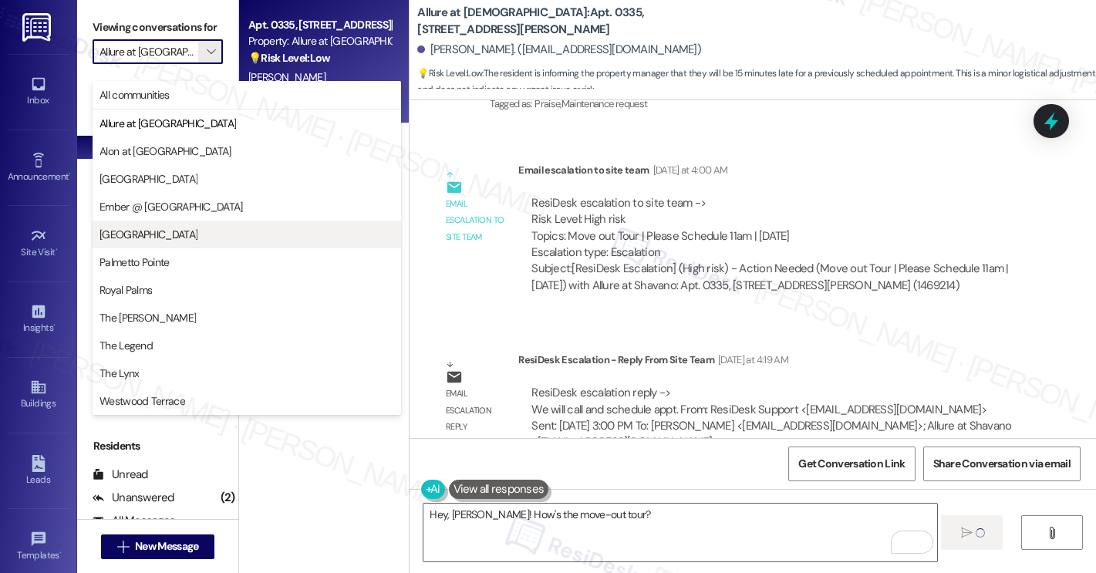
click at [175, 237] on span "[GEOGRAPHIC_DATA]" at bounding box center [247, 234] width 295 height 15
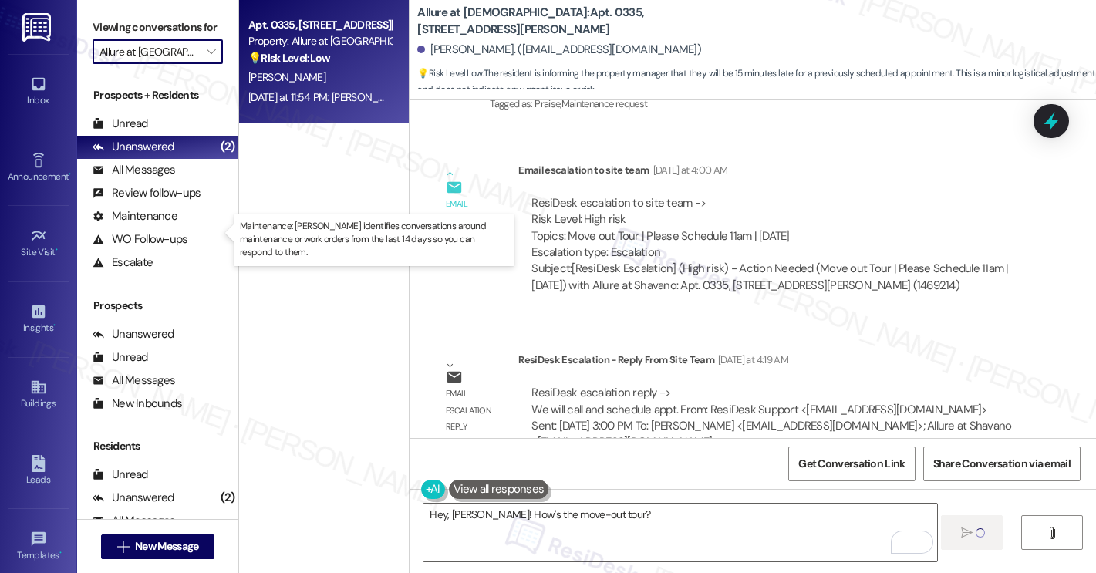
type input "[GEOGRAPHIC_DATA]"
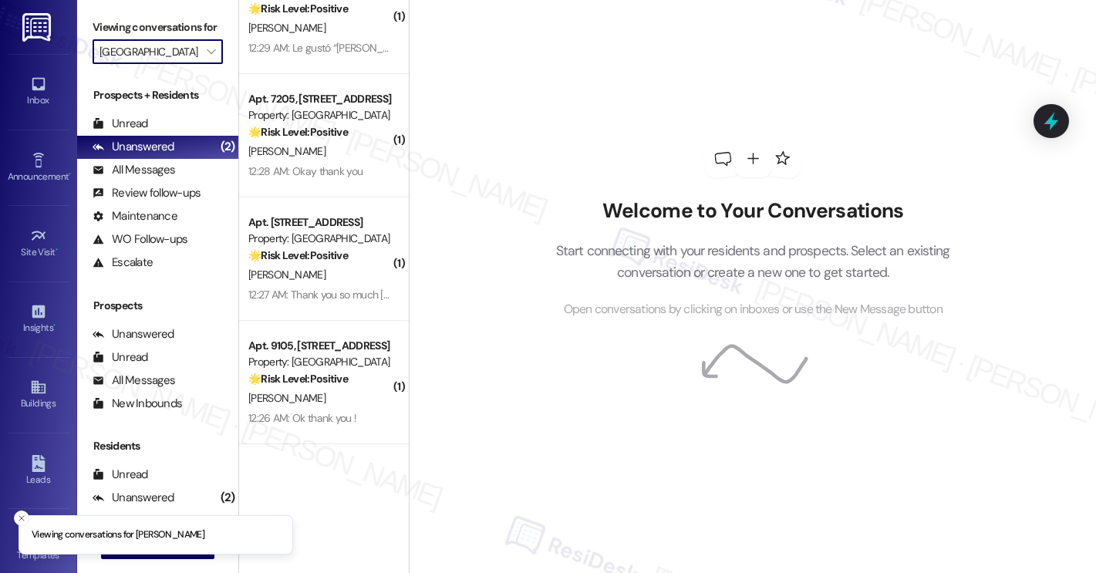
scroll to position [647, 0]
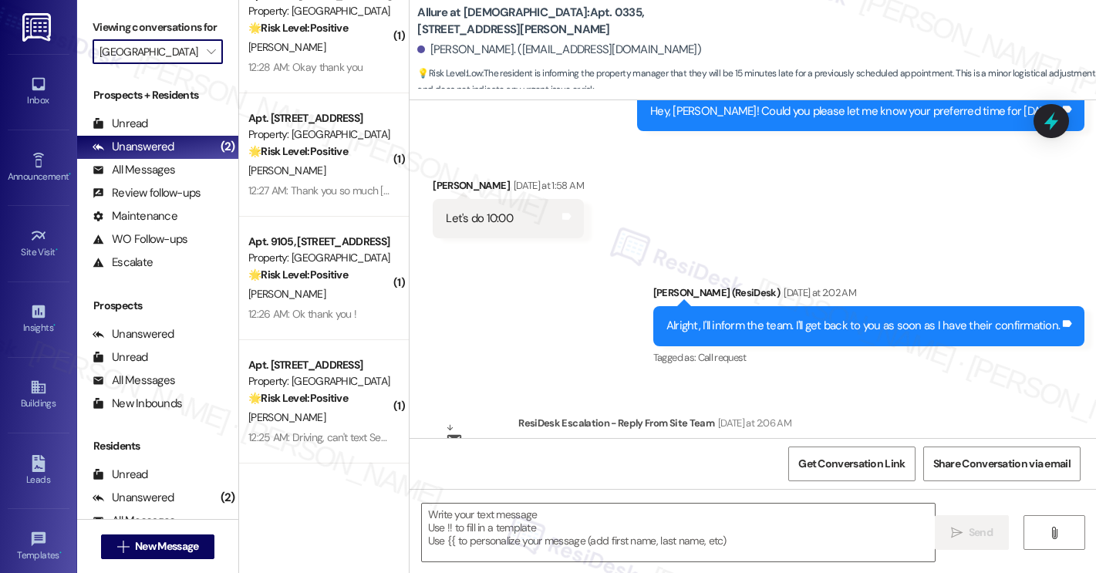
type textarea "Fetching suggested responses. Please feel free to read through the conversation…"
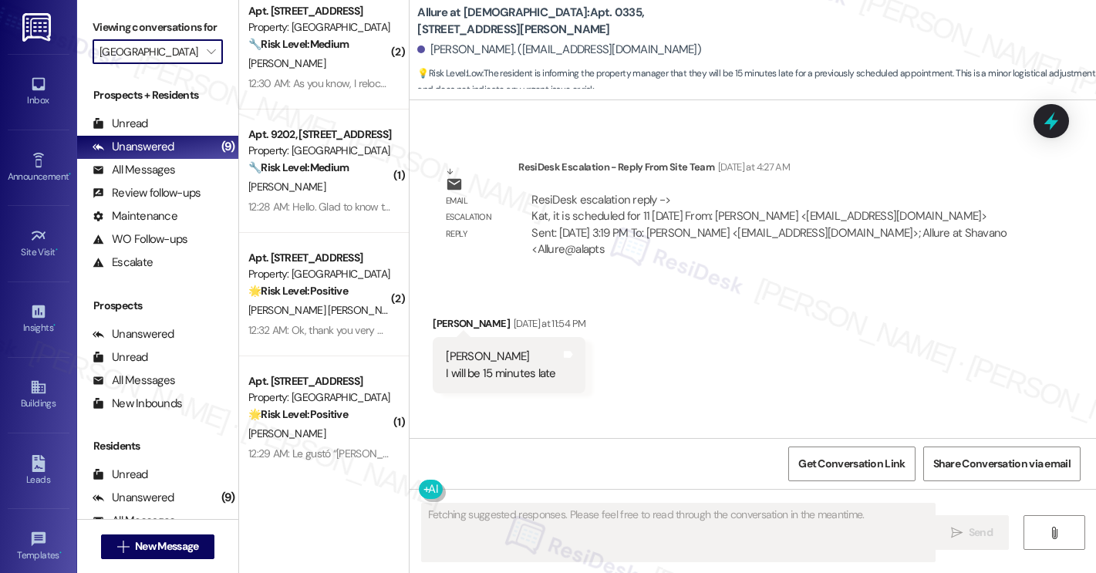
scroll to position [0, 0]
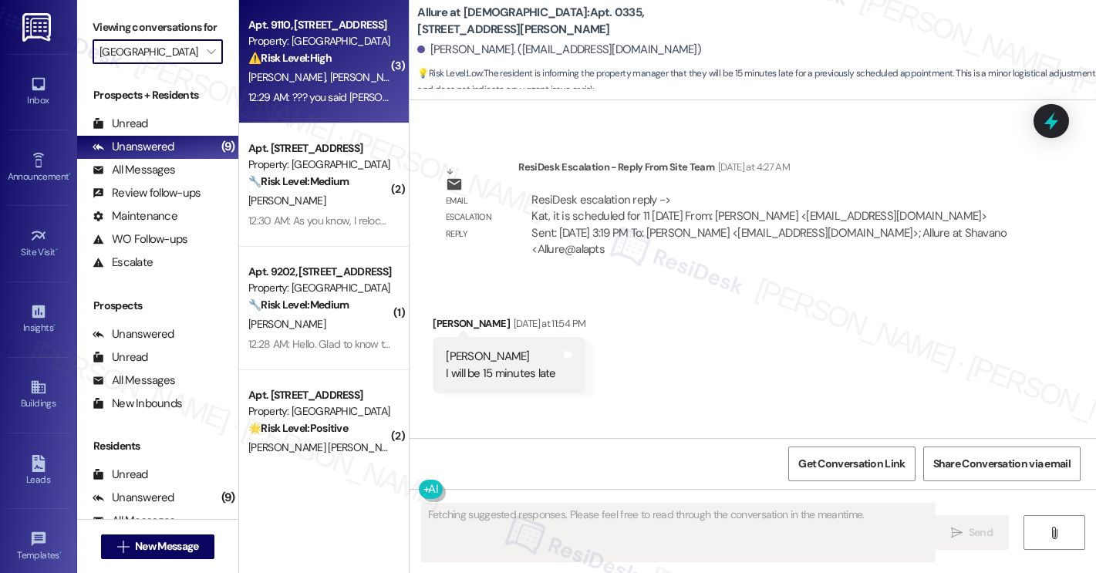
click at [346, 66] on div "⚠️ Risk Level: High The resident, [PERSON_NAME], has expressed concerns about b…" at bounding box center [319, 58] width 143 height 16
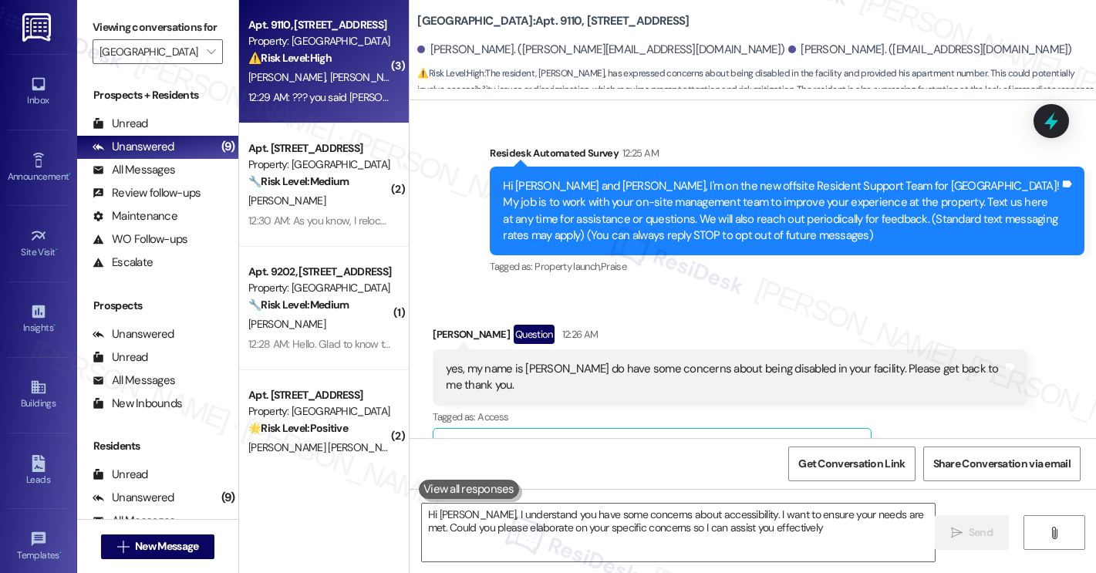
type textarea "Hi [PERSON_NAME], I understand you have some concerns about accessibility. I wa…"
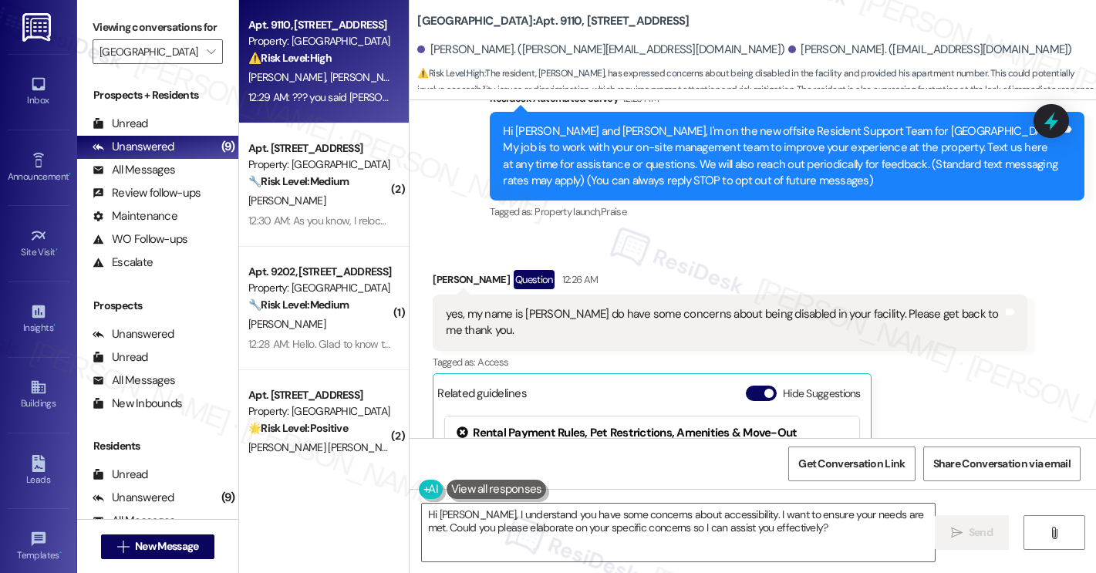
scroll to position [491, 0]
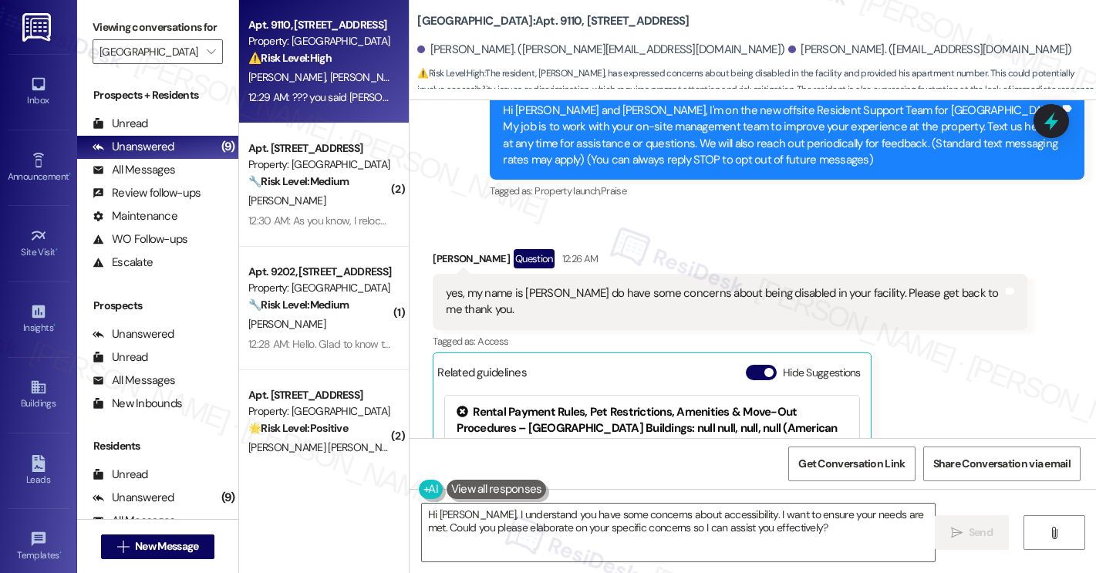
click at [656, 293] on div "yes, my name is [PERSON_NAME] do have some concerns about being disabled in you…" at bounding box center [724, 301] width 557 height 33
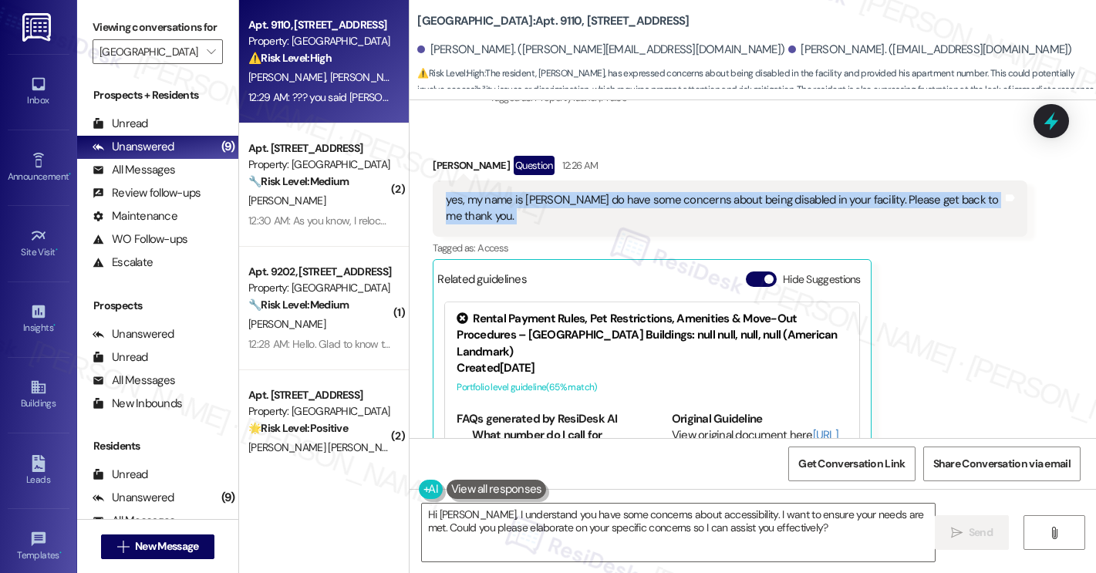
scroll to position [903, 0]
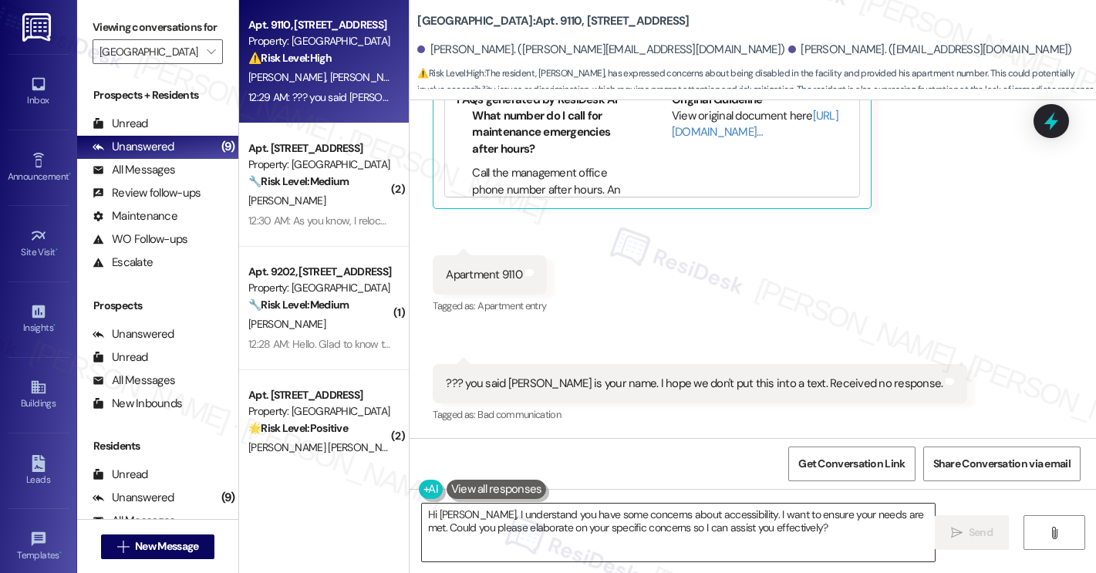
click at [625, 518] on textarea "Hi [PERSON_NAME], I understand you have some concerns about accessibility. I wa…" at bounding box center [678, 533] width 513 height 58
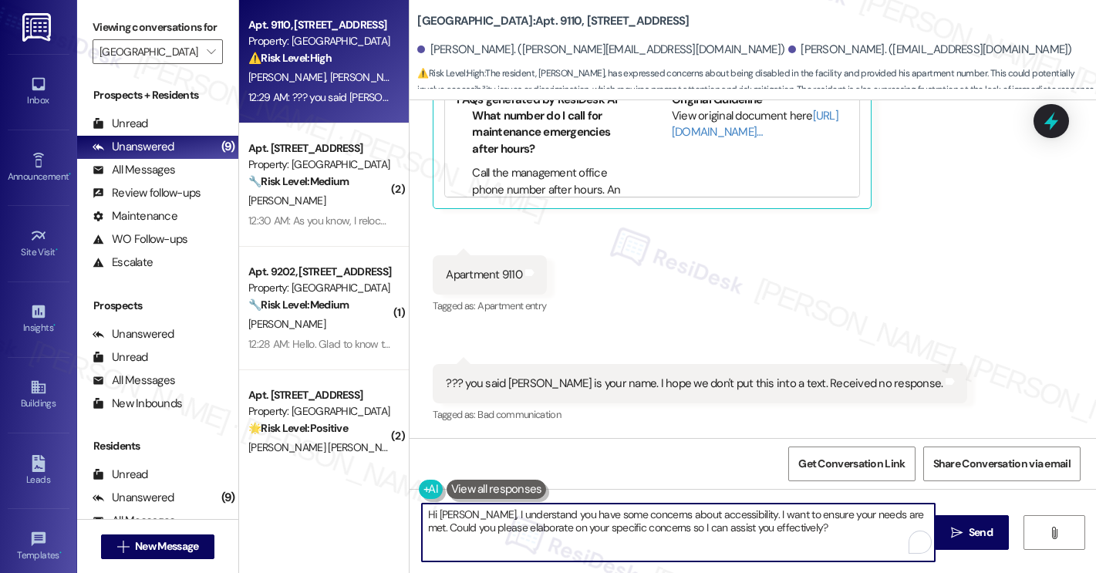
click at [625, 518] on textarea "Hi [PERSON_NAME], I understand you have some concerns about accessibility. I wa…" at bounding box center [678, 533] width 513 height 58
click at [785, 530] on textarea "Hi [PERSON_NAME], I understand you have some concerns about accessibility. I wa…" at bounding box center [678, 533] width 513 height 58
click at [953, 538] on icon "" at bounding box center [957, 533] width 12 height 12
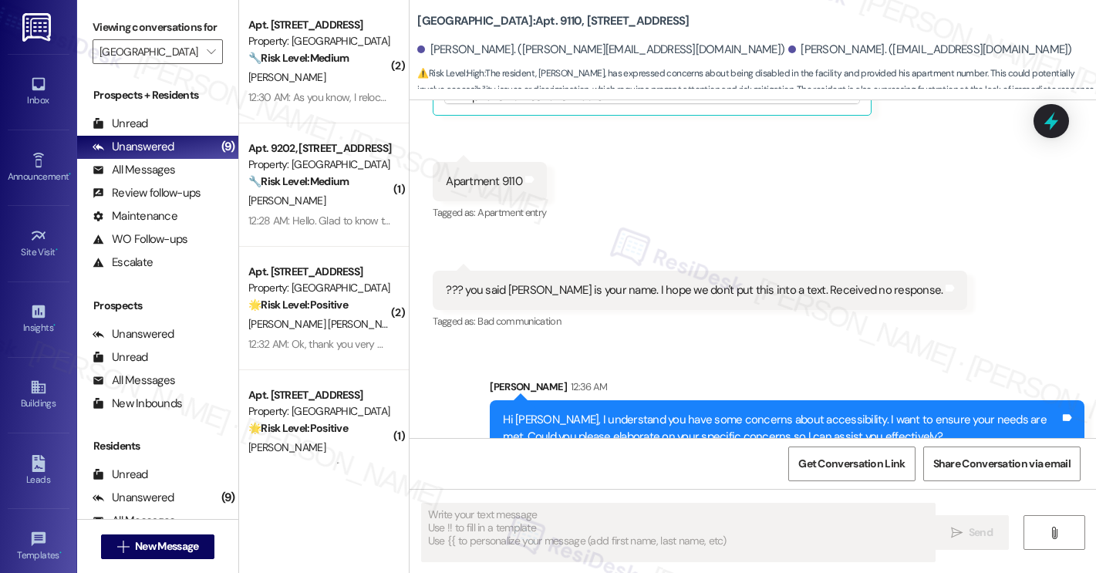
scroll to position [1028, 0]
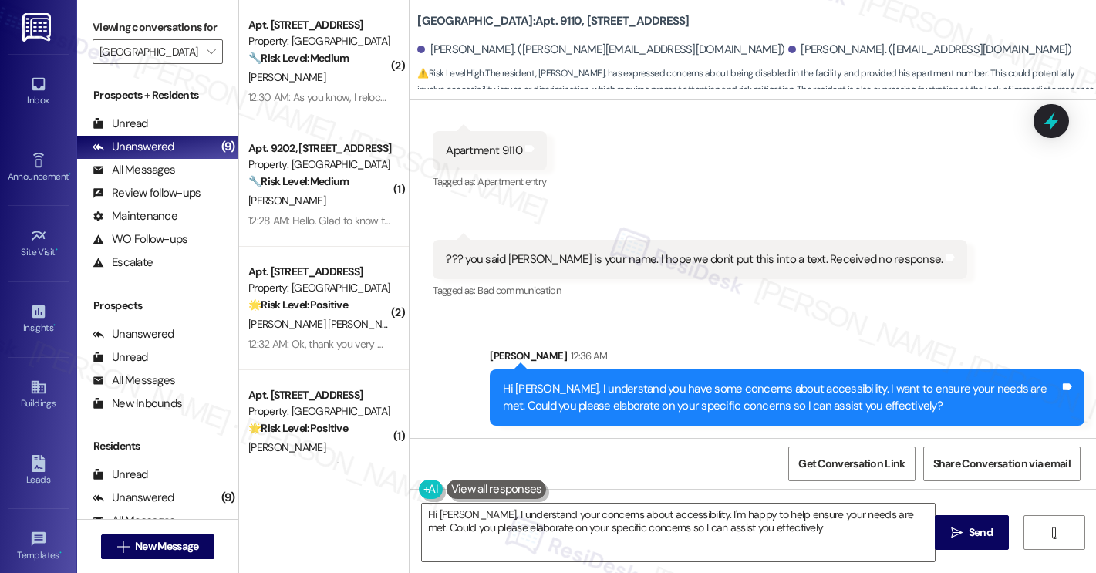
type textarea "Hi [PERSON_NAME], I understand your concerns about accessibility. I'm happy to …"
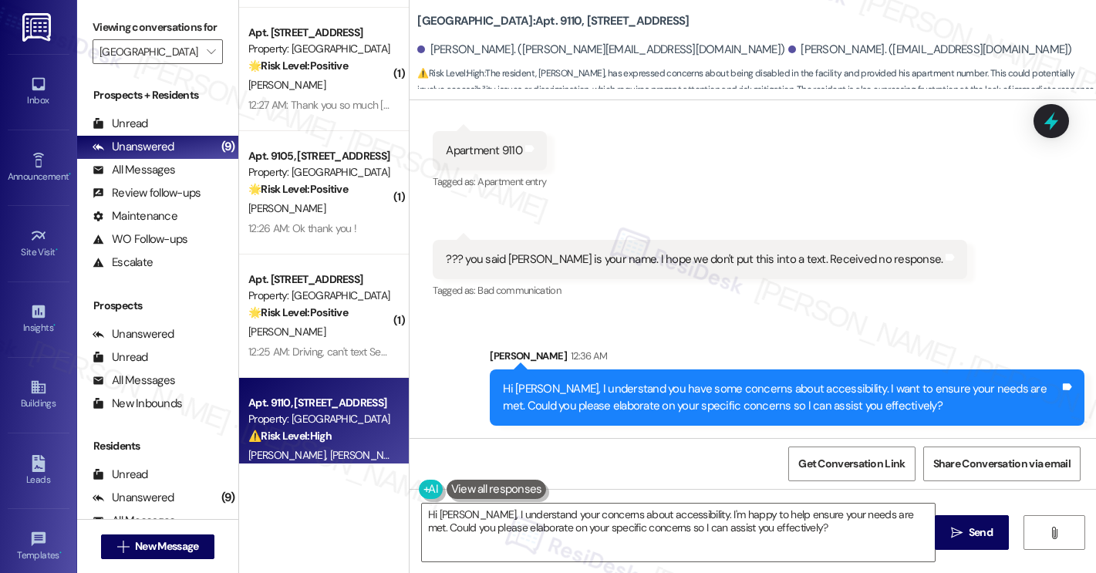
scroll to position [647, 0]
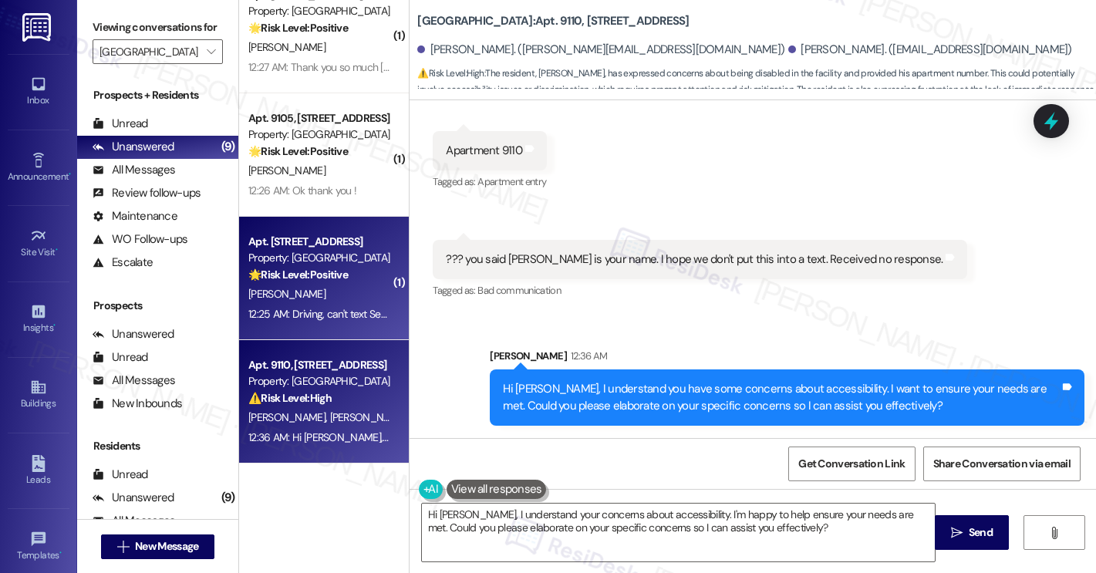
click at [319, 293] on div "[PERSON_NAME]" at bounding box center [320, 294] width 146 height 19
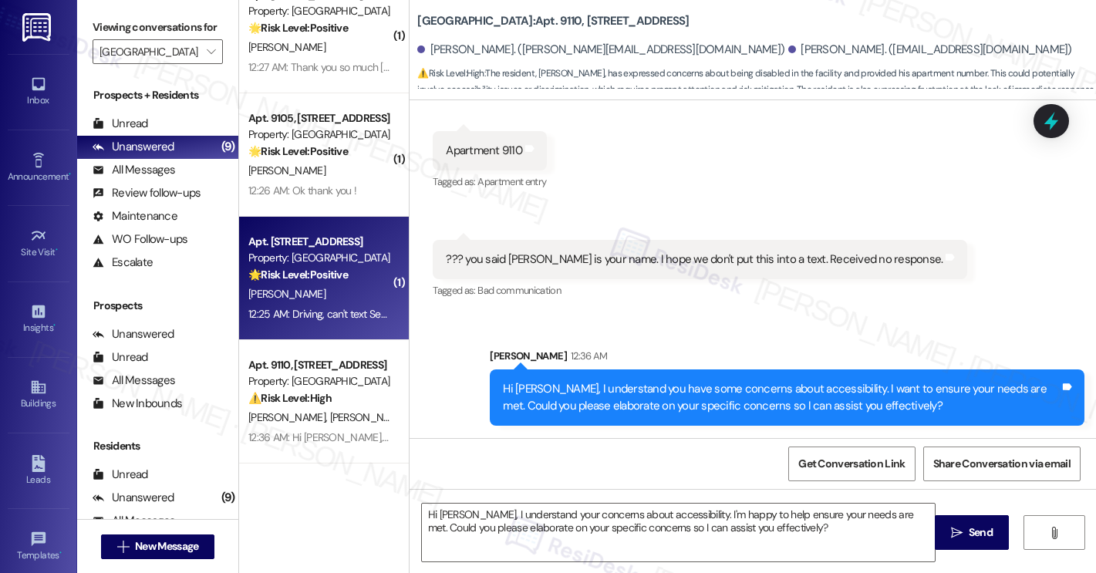
type textarea "Fetching suggested responses. Please feel free to read through the conversation…"
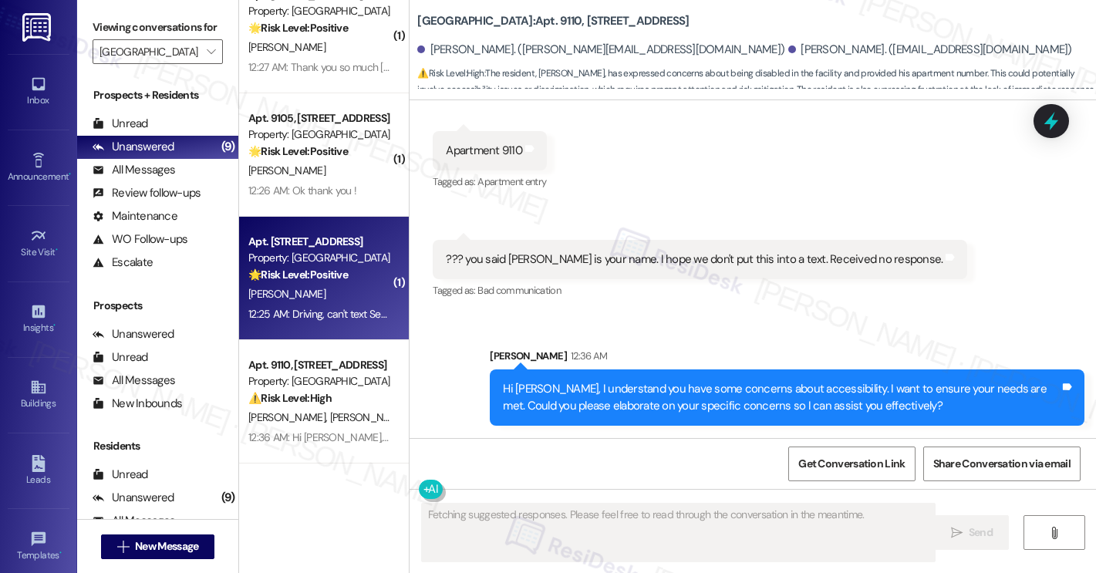
click at [319, 293] on div "[PERSON_NAME]" at bounding box center [320, 294] width 146 height 19
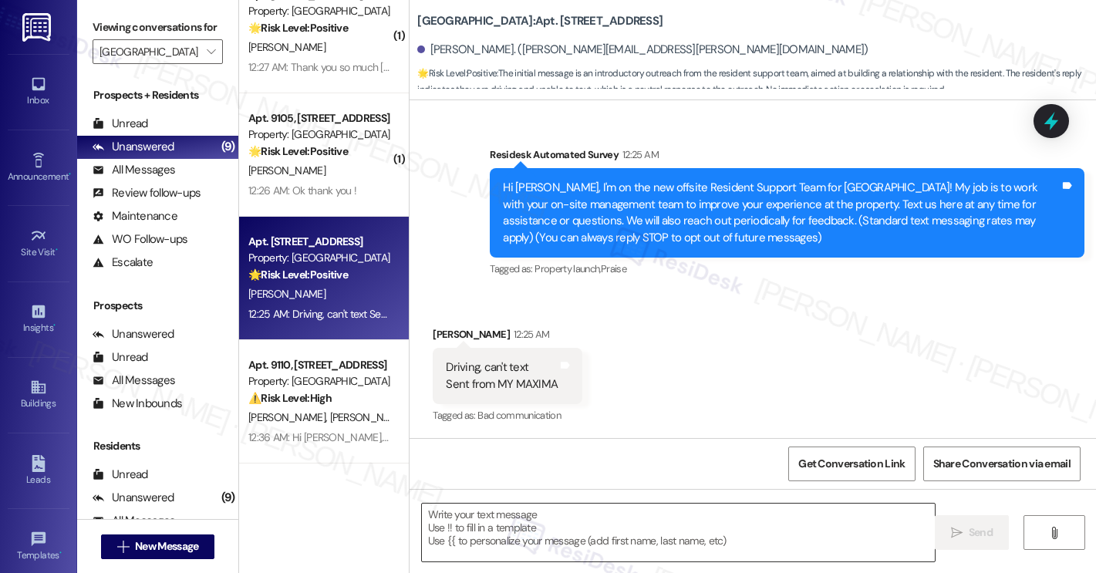
click at [535, 507] on textarea at bounding box center [678, 533] width 513 height 58
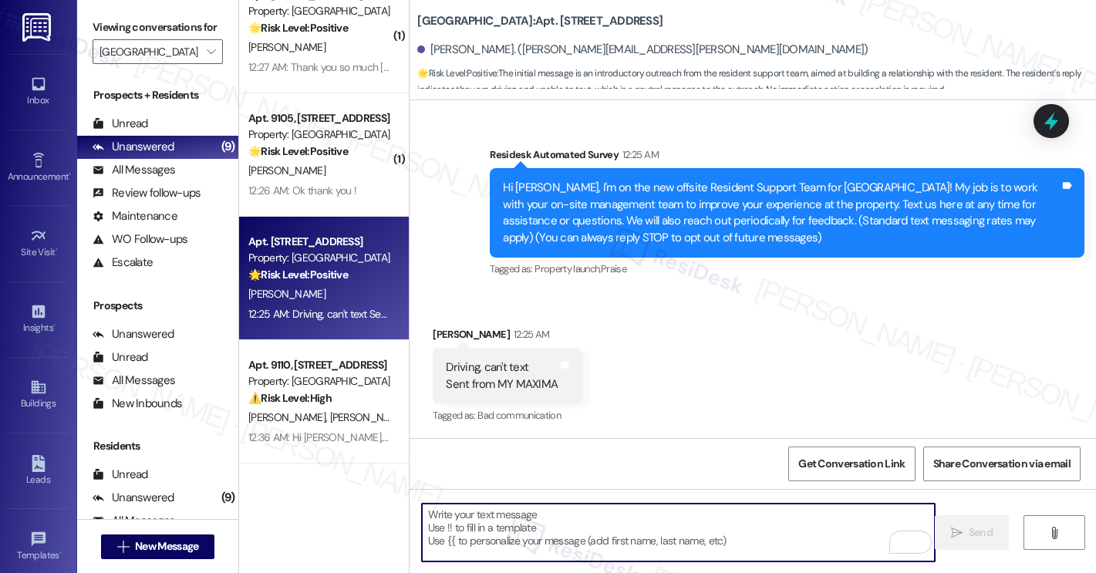
click at [488, 374] on div "Driving, can't text Sent from MY MAXIMA" at bounding box center [502, 375] width 112 height 33
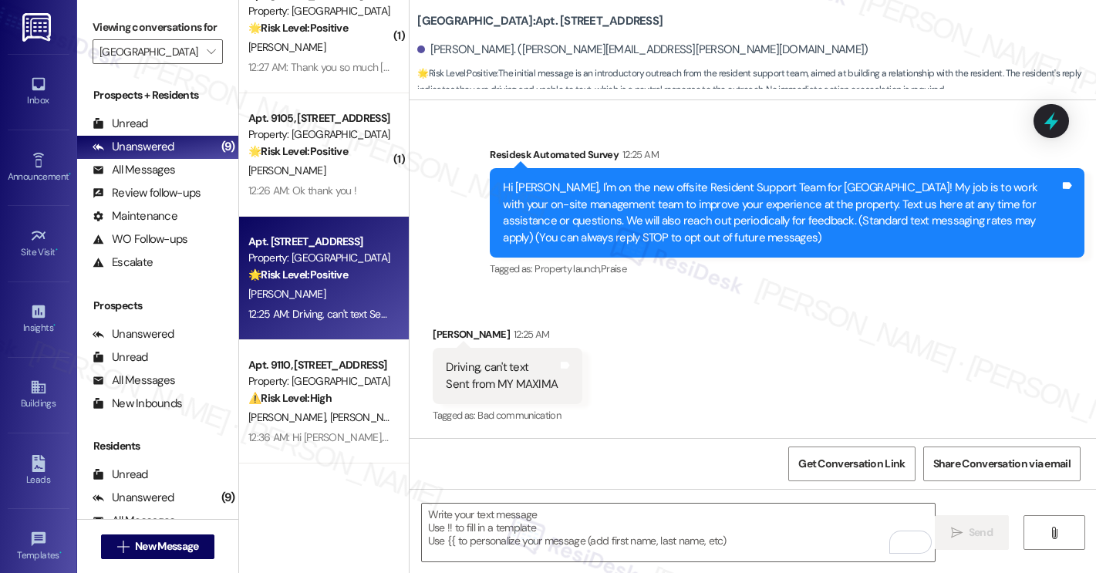
click at [488, 374] on div "Driving, can't text Sent from MY MAXIMA" at bounding box center [502, 375] width 112 height 33
click at [470, 373] on div "Driving, can't text Sent from MY MAXIMA" at bounding box center [502, 375] width 112 height 33
drag, startPoint x: 429, startPoint y: 365, endPoint x: 554, endPoint y: 401, distance: 130.1
click at [554, 401] on div "Driving, can't text Sent from MY MAXIMA Tags and notes" at bounding box center [508, 376] width 150 height 56
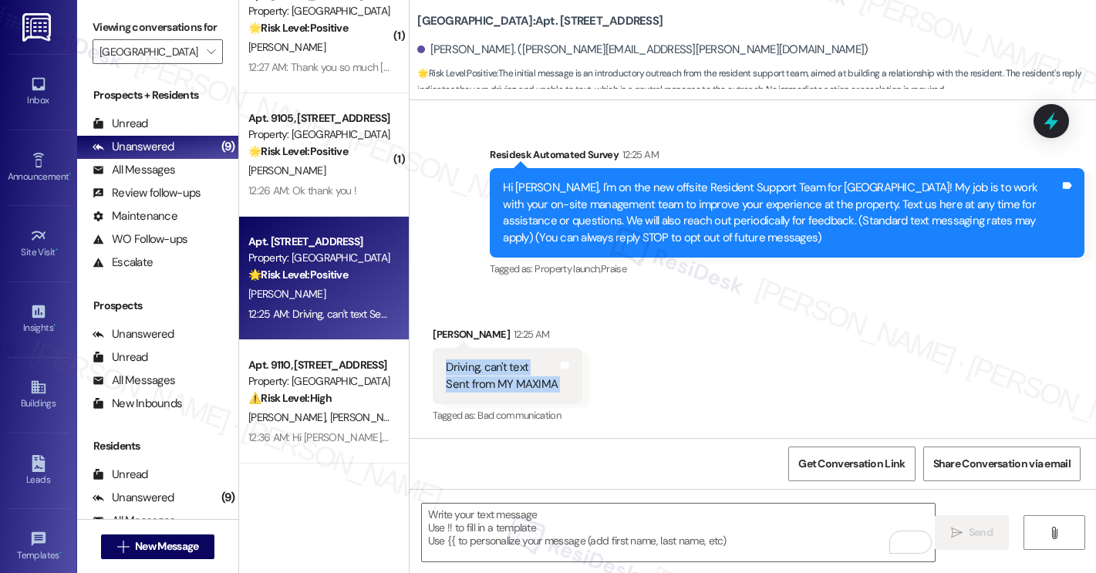
copy div "Driving, can't text Sent from MY MAXIMA Tags and notes"
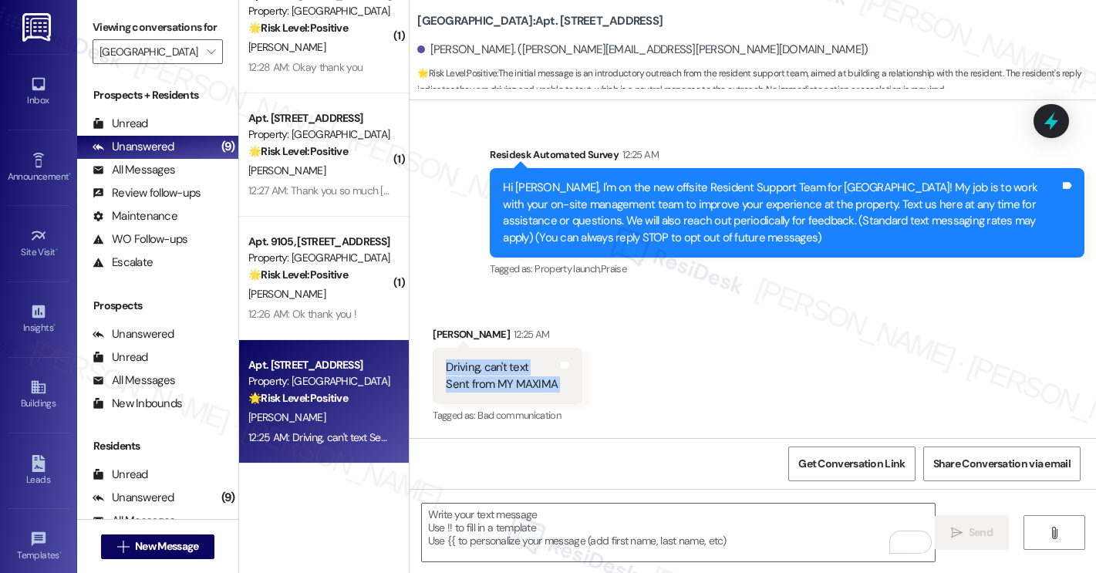
scroll to position [123, 0]
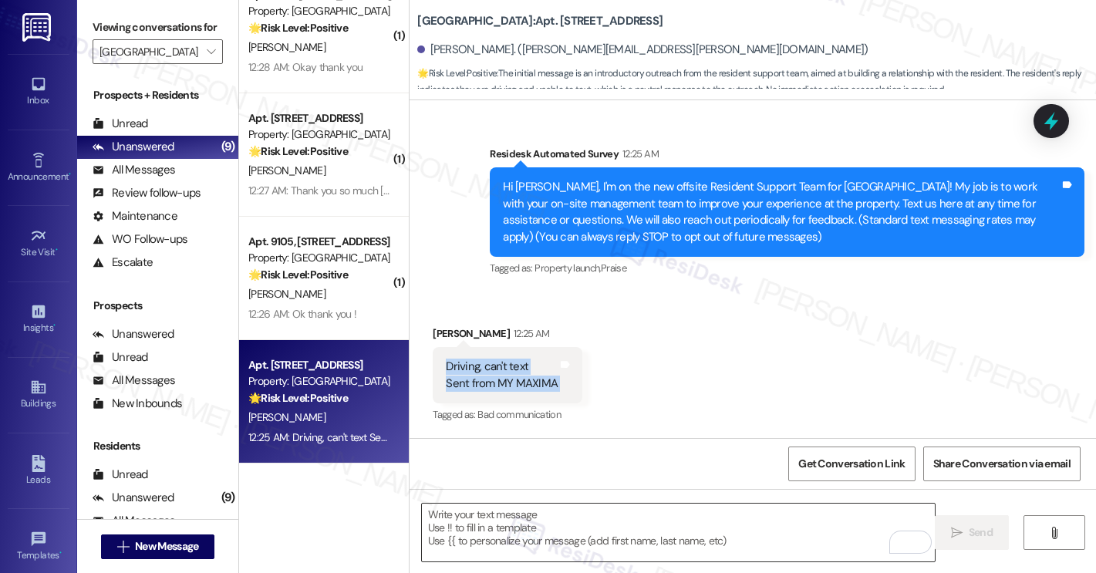
click at [568, 538] on textarea "To enrich screen reader interactions, please activate Accessibility in Grammarl…" at bounding box center [678, 533] width 513 height 58
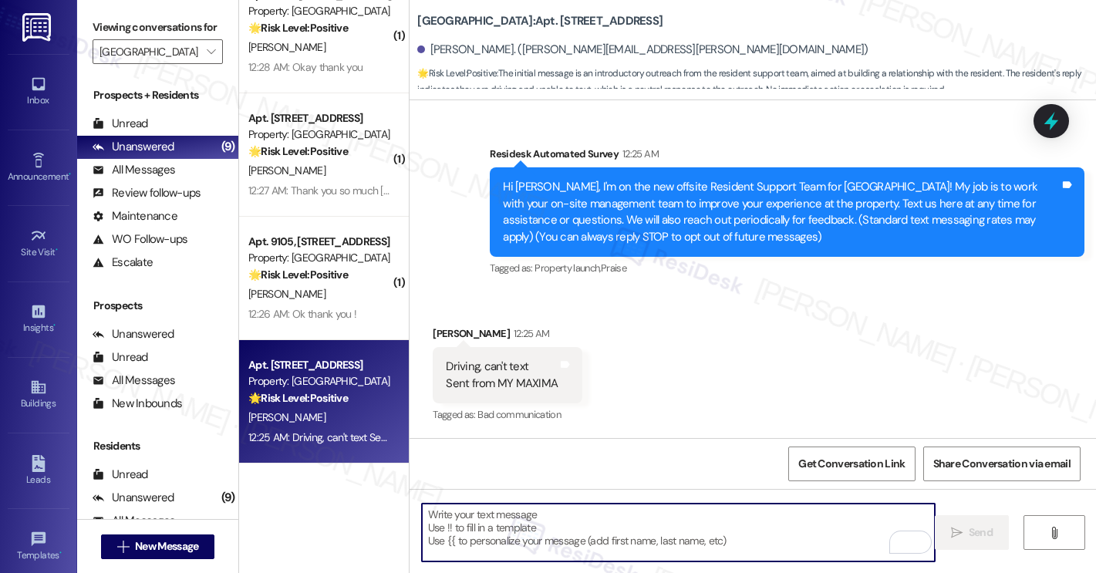
paste textarea ""No worries, I’ll wait. Stay safe on the road!""
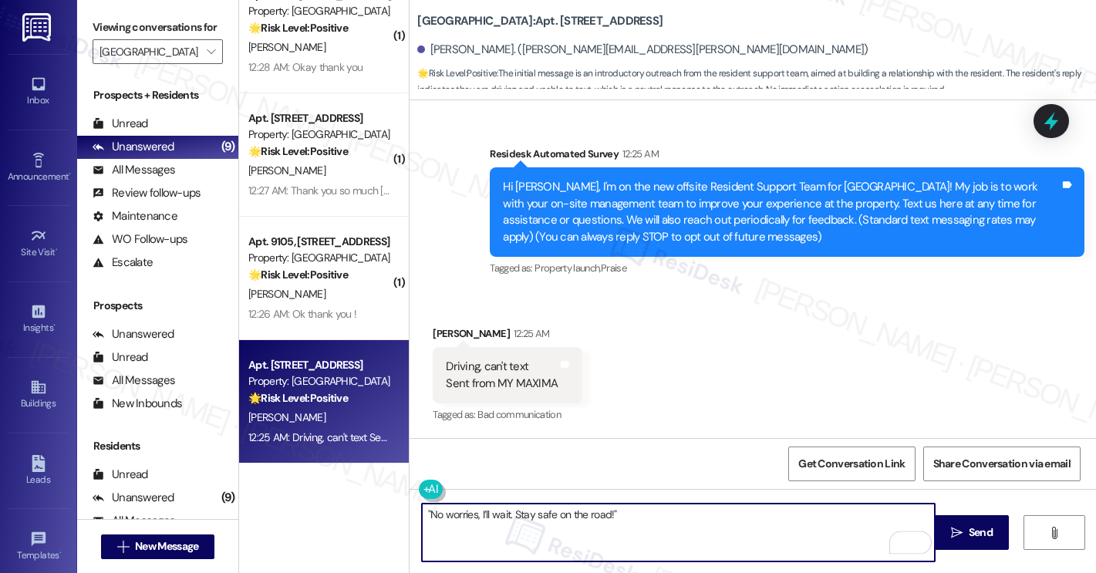
click at [424, 509] on textarea ""No worries, I’ll wait. Stay safe on the road!"" at bounding box center [678, 533] width 513 height 58
click at [640, 517] on textarea "No worries, I’ll wait. Stay safe on the road!"" at bounding box center [678, 533] width 513 height 58
click at [656, 513] on textarea "No worries, I’ll wait. Stay safe on the road!" at bounding box center [678, 533] width 513 height 58
type textarea "No worries, I’ll wait. Stay safe on the road!"
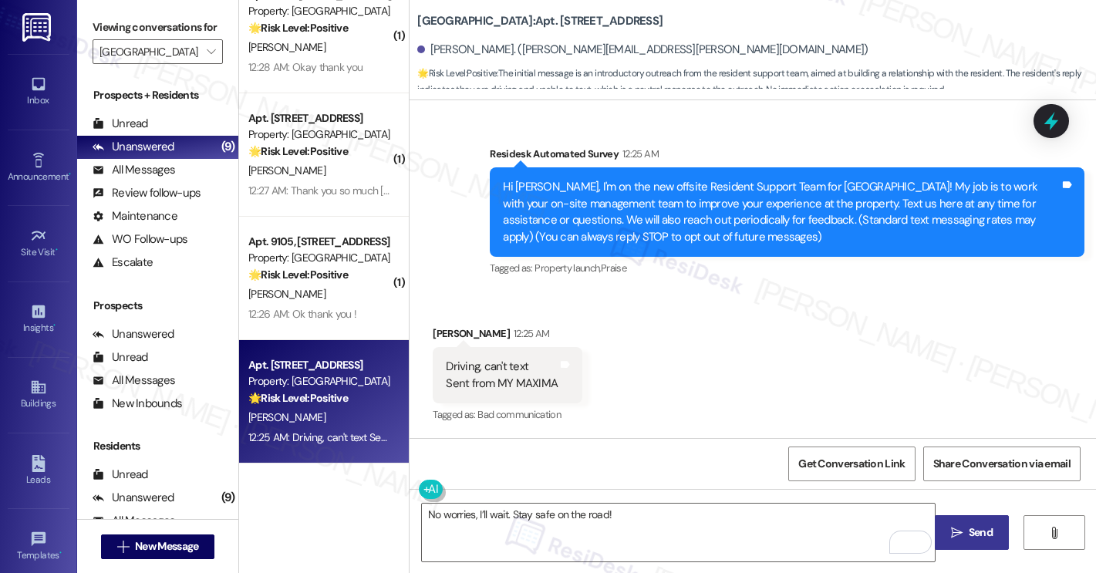
click at [974, 535] on span "Send" at bounding box center [981, 533] width 24 height 16
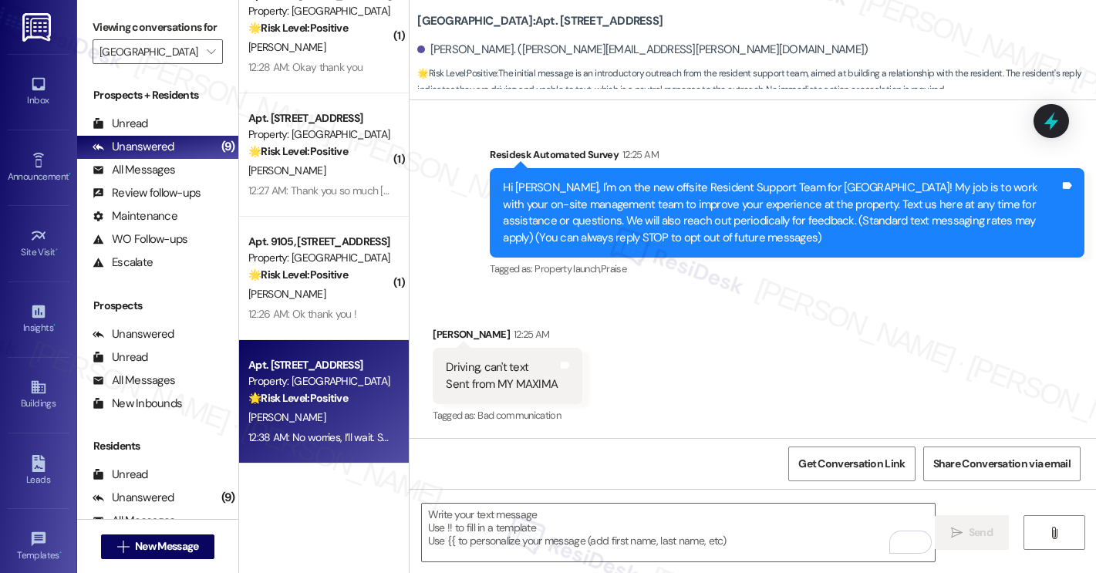
scroll to position [231, 0]
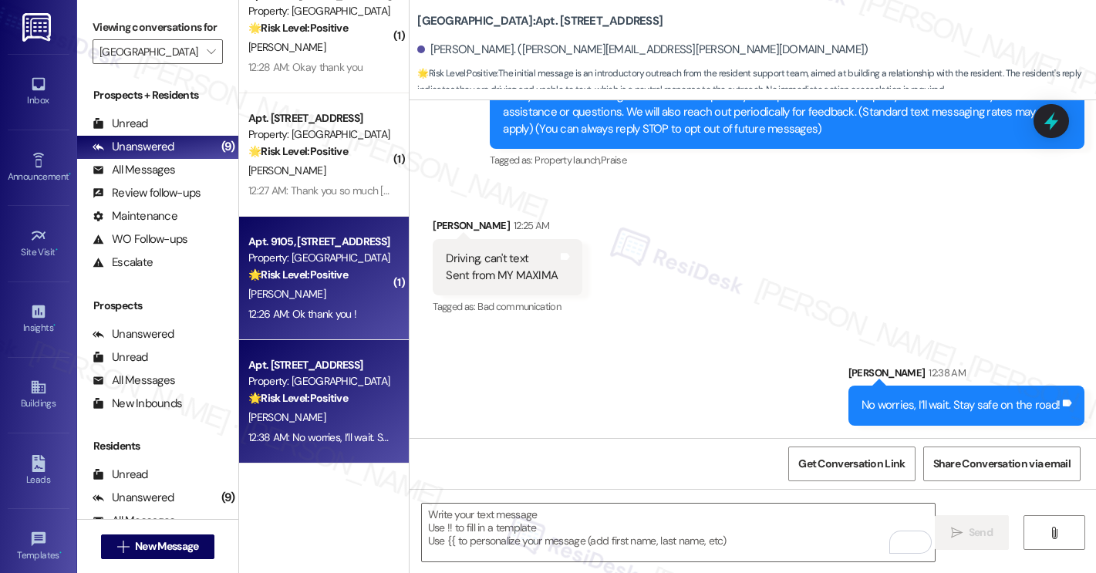
click at [327, 330] on div "Apt. 9105, 3379 Timber View Dr Property: Kenzie Park 🌟 Risk Level: Positive The…" at bounding box center [324, 278] width 170 height 123
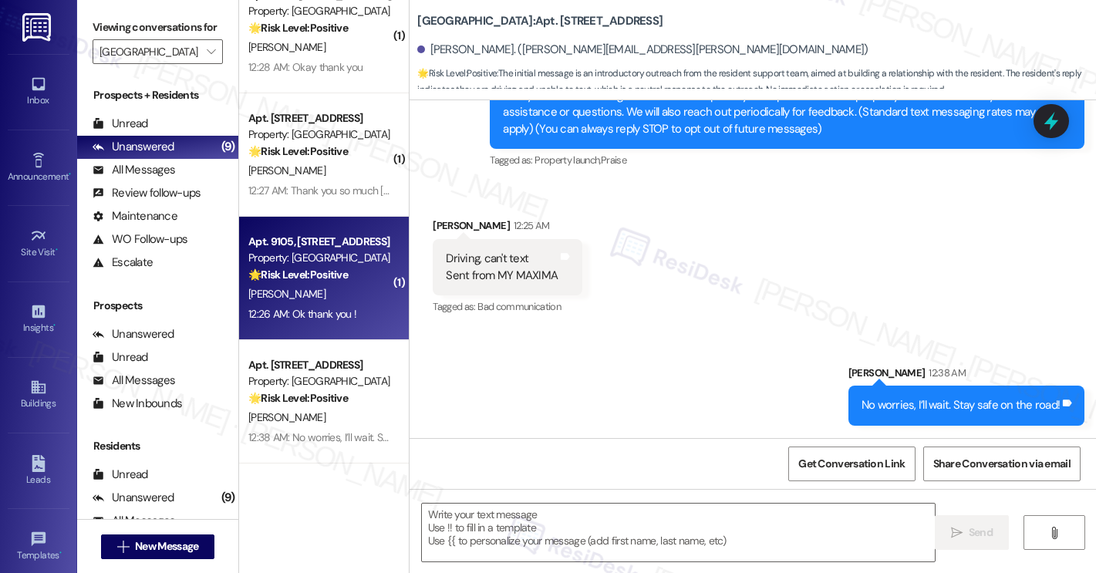
type textarea "Fetching suggested responses. Please feel free to read through the conversation…"
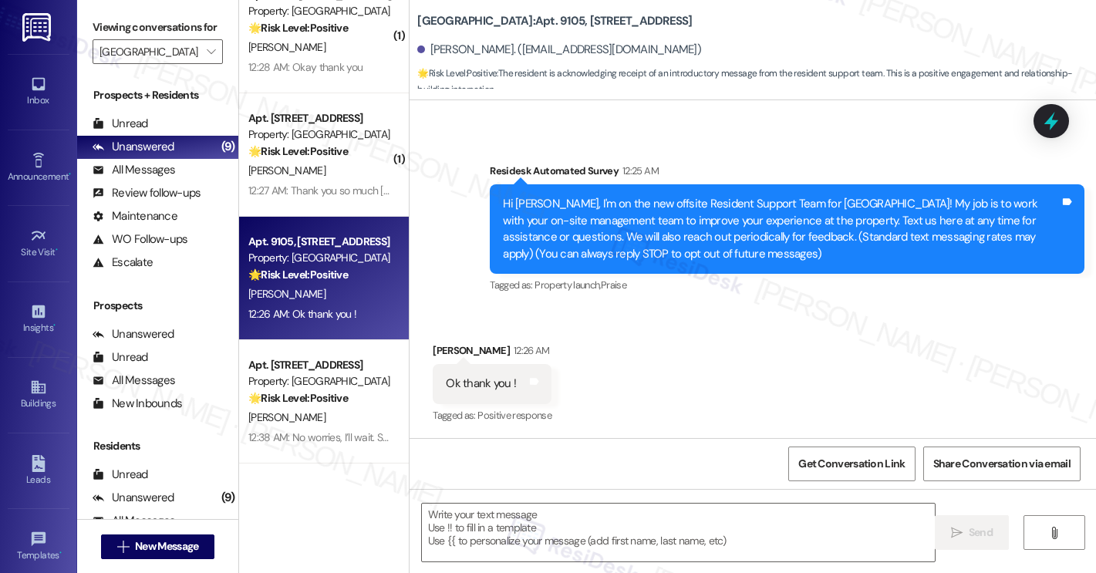
scroll to position [106, 0]
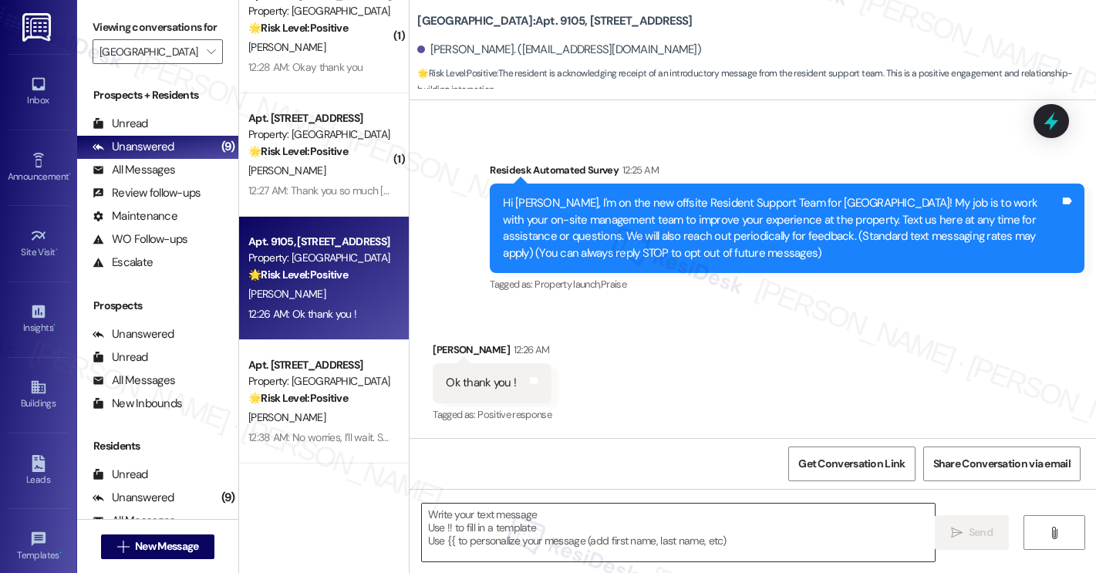
click at [532, 549] on textarea at bounding box center [678, 533] width 513 height 58
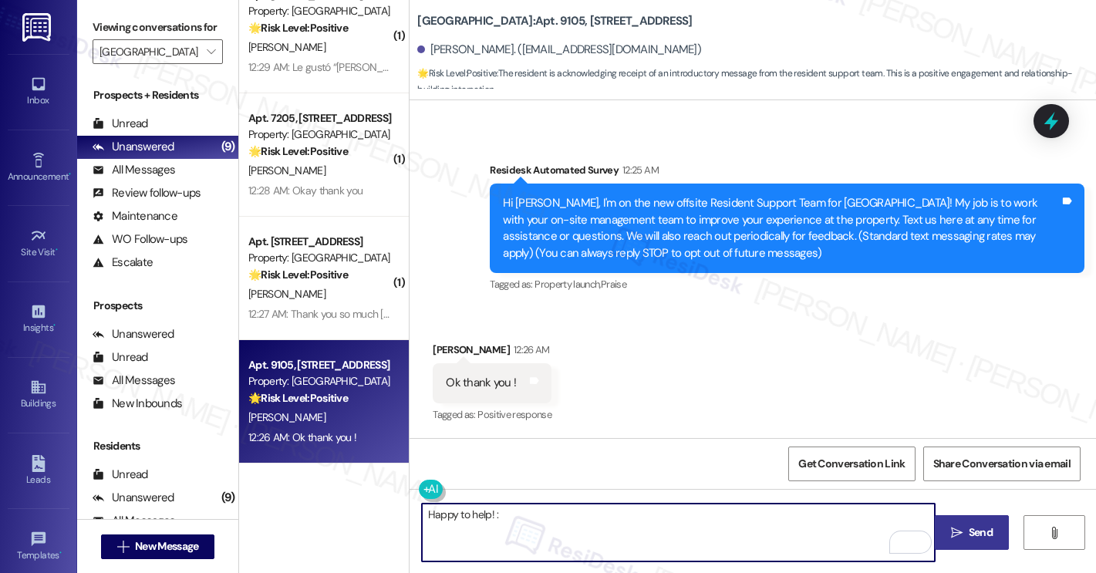
type textarea "Happy to help! :)"
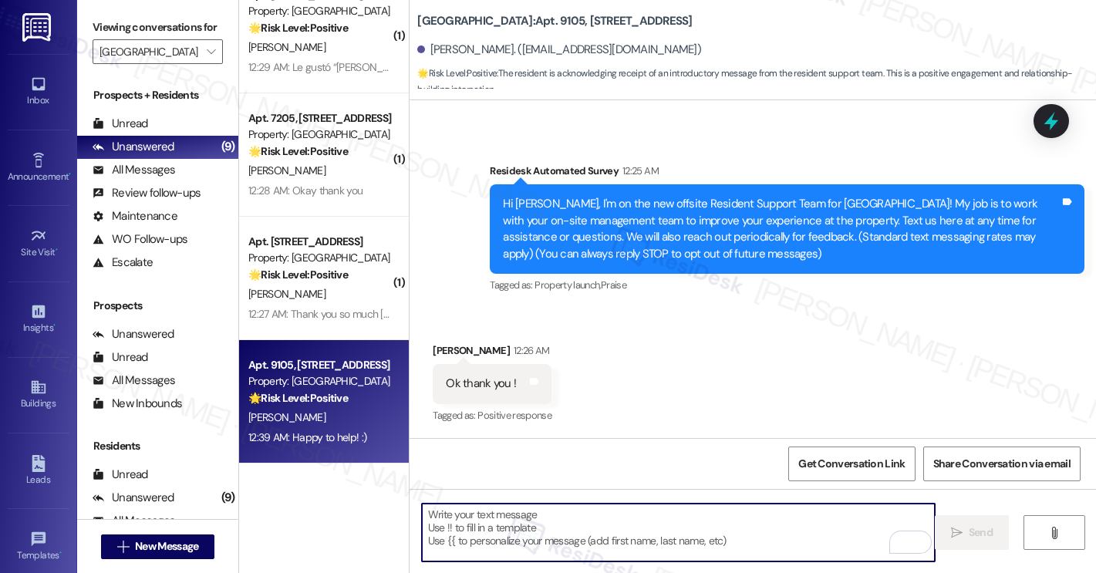
scroll to position [214, 0]
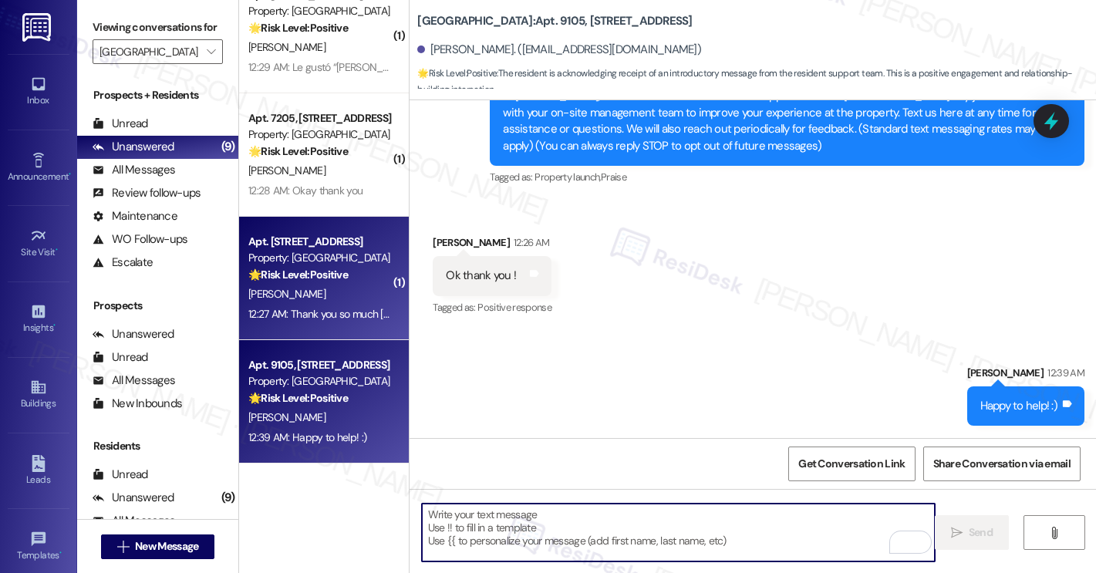
click at [299, 319] on div "12:27 AM: Thank you so much Sarah. 12:27 AM: Thank you so much Sarah." at bounding box center [353, 314] width 211 height 14
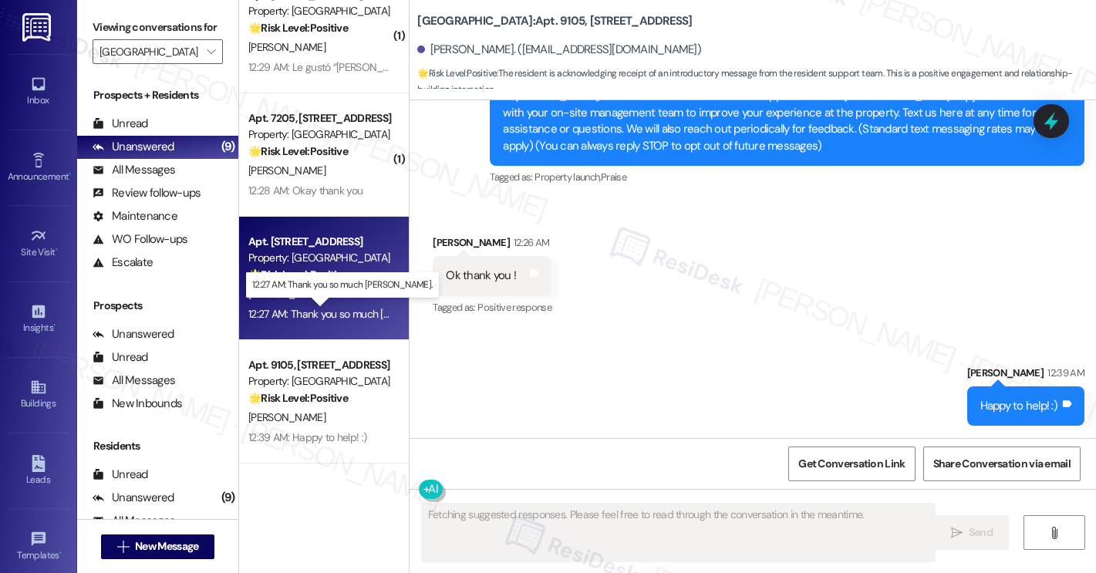
type textarea "Fetching suggested responses. Please feel free to read through the conversation…"
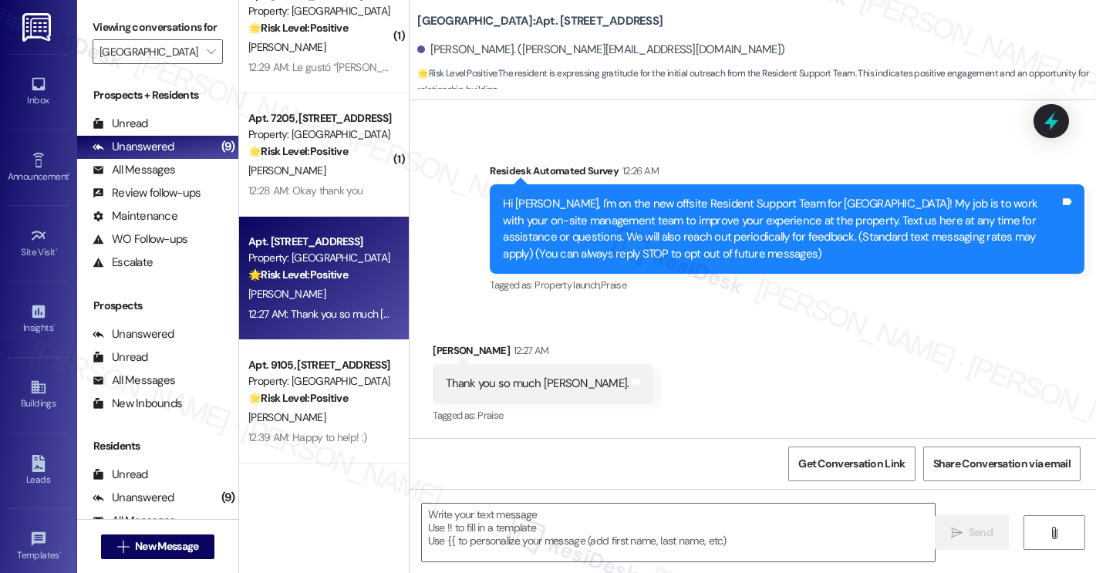
scroll to position [106, 0]
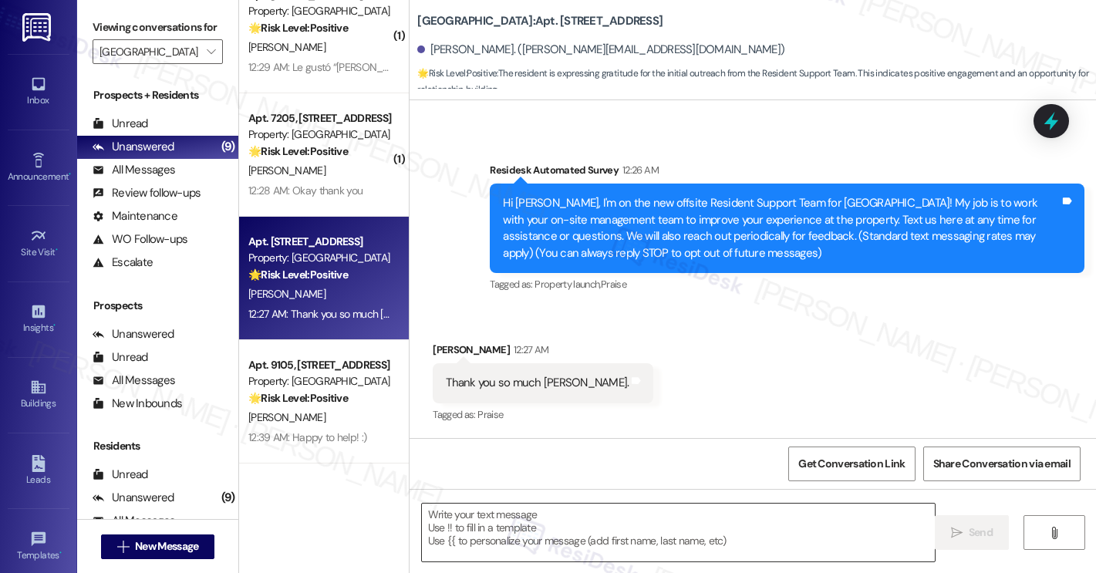
click at [474, 521] on textarea at bounding box center [678, 533] width 513 height 58
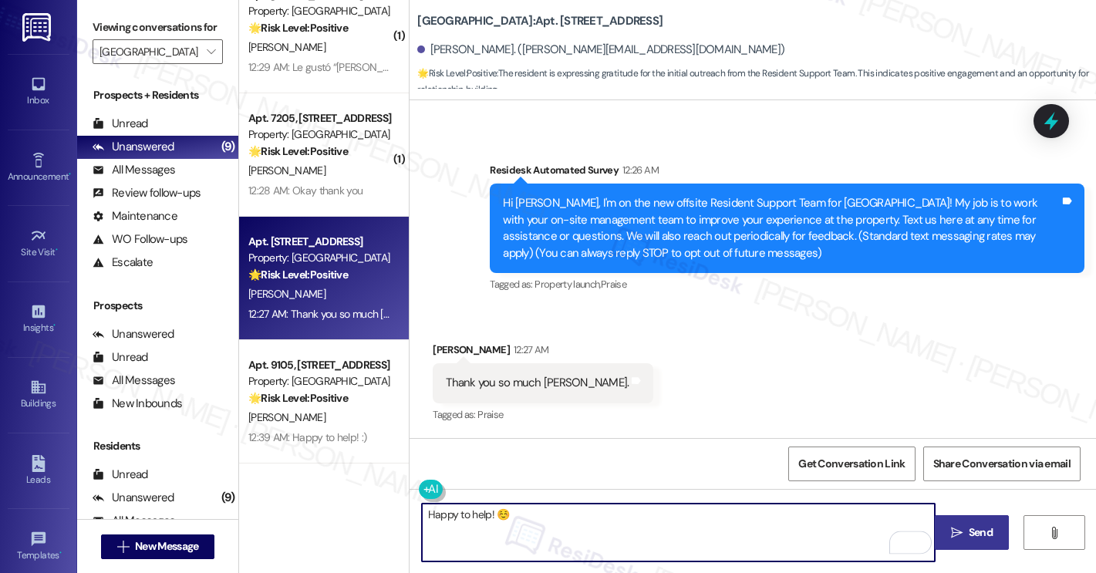
type textarea "Happy to help! ☺️"
click at [977, 531] on span "Send" at bounding box center [981, 533] width 24 height 16
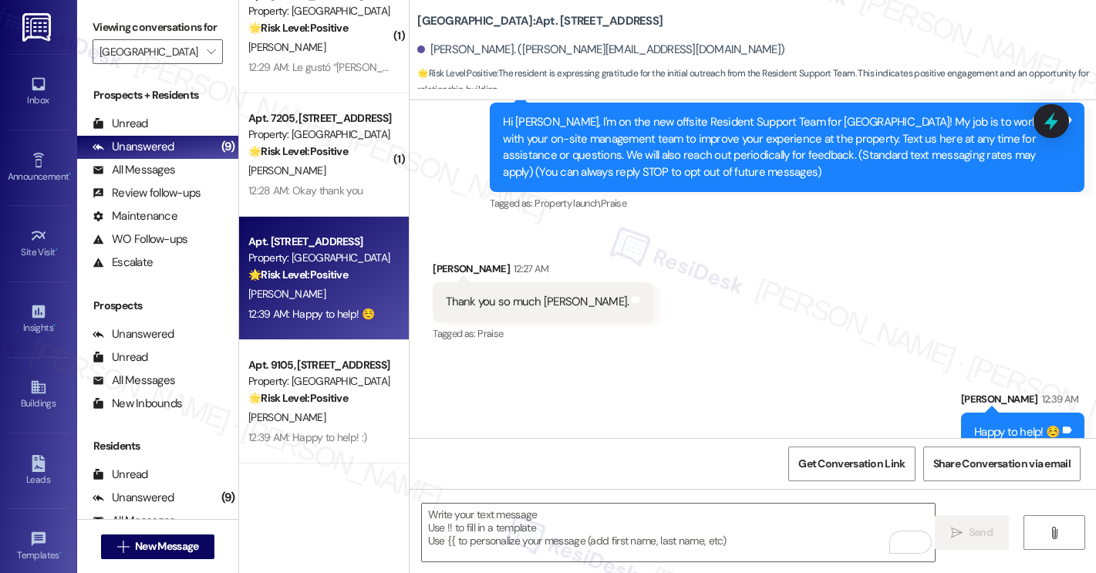
scroll to position [214, 0]
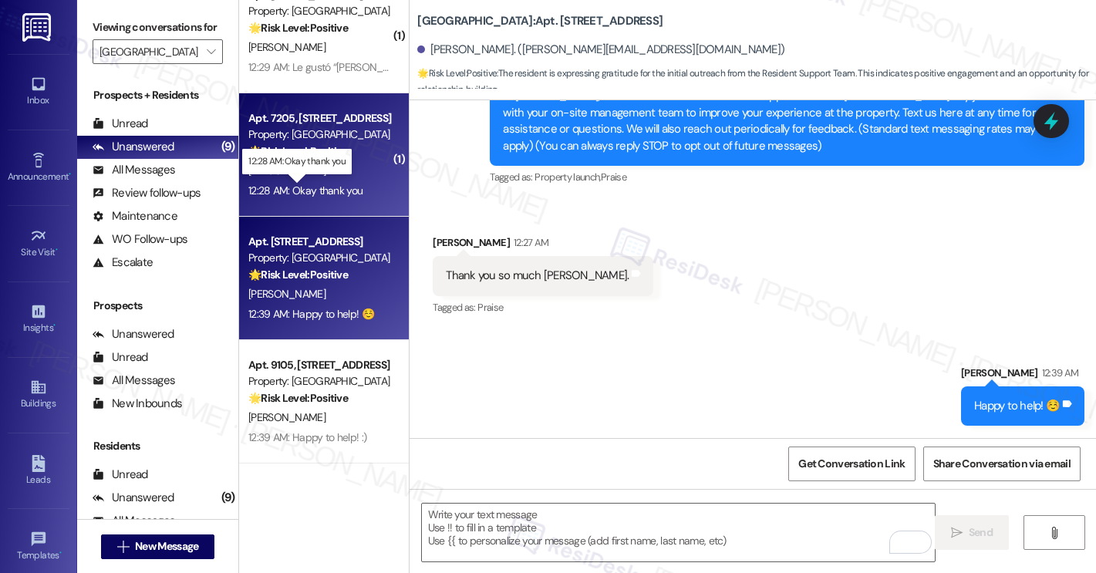
click at [309, 196] on div "12:28 AM: Okay thank you 12:28 AM: Okay thank you" at bounding box center [305, 191] width 114 height 14
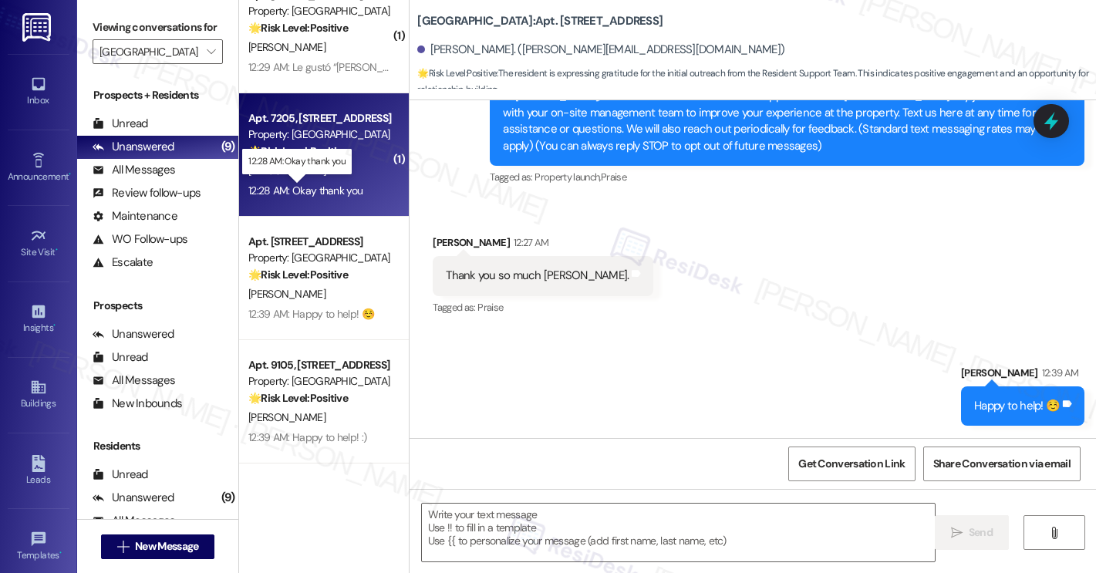
type textarea "Fetching suggested responses. Please feel free to read through the conversation…"
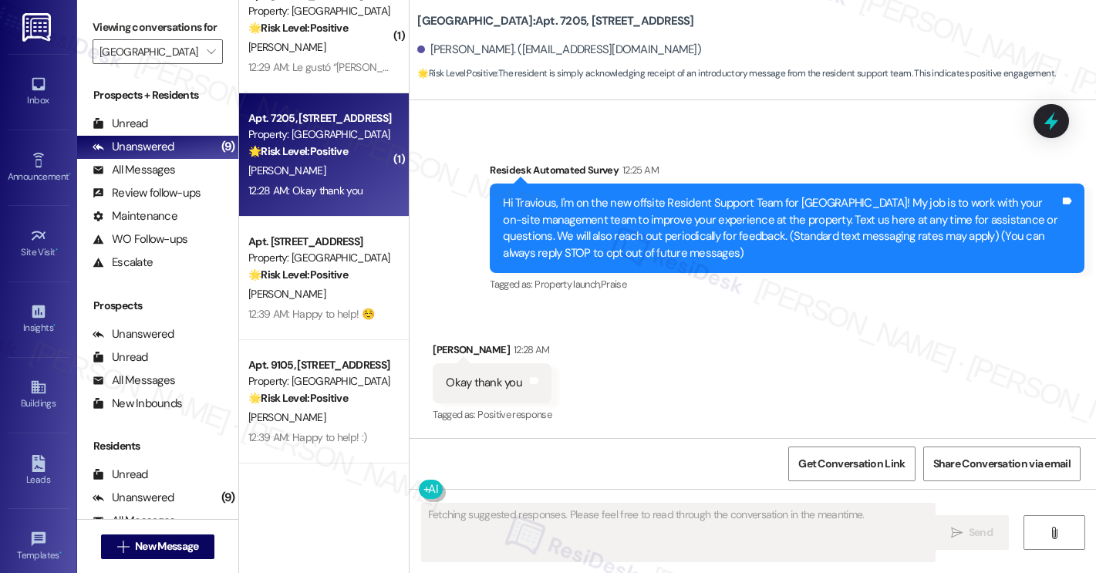
scroll to position [106, 0]
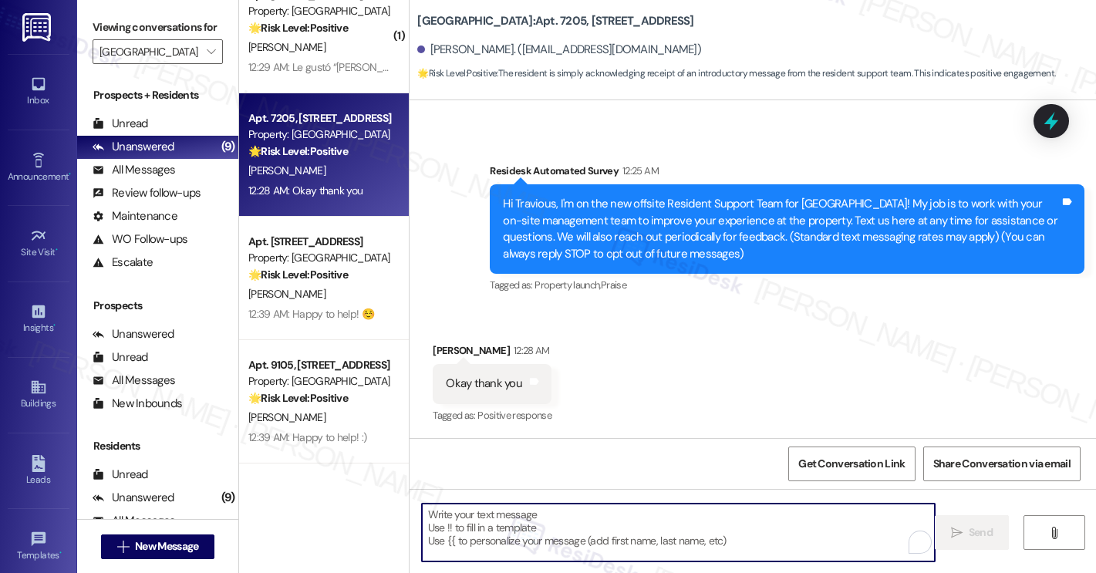
click at [592, 530] on textarea "To enrich screen reader interactions, please activate Accessibility in Grammarl…" at bounding box center [678, 533] width 513 height 58
click at [563, 528] on textarea "To enrich screen reader interactions, please activate Accessibility in Grammarl…" at bounding box center [678, 533] width 513 height 58
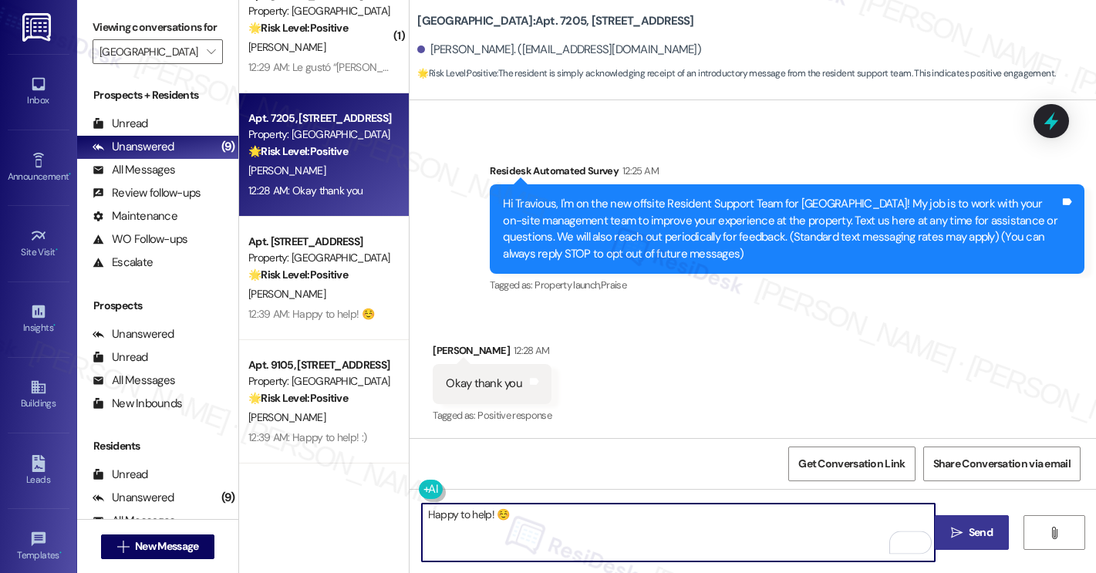
type textarea "Happy to help! ☺️"
click at [978, 535] on span "Send" at bounding box center [981, 533] width 24 height 16
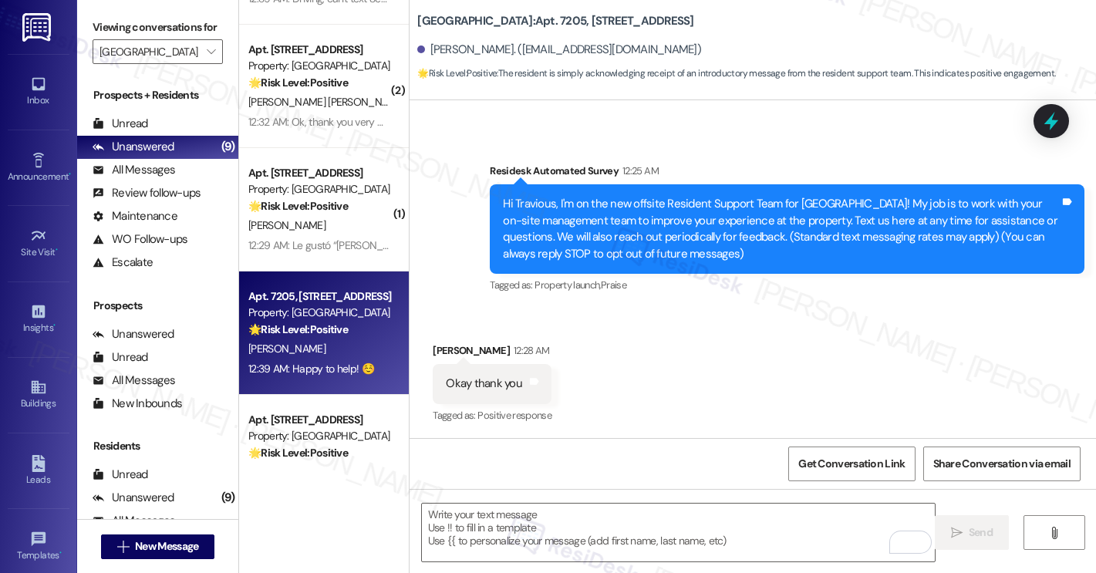
scroll to position [468, 0]
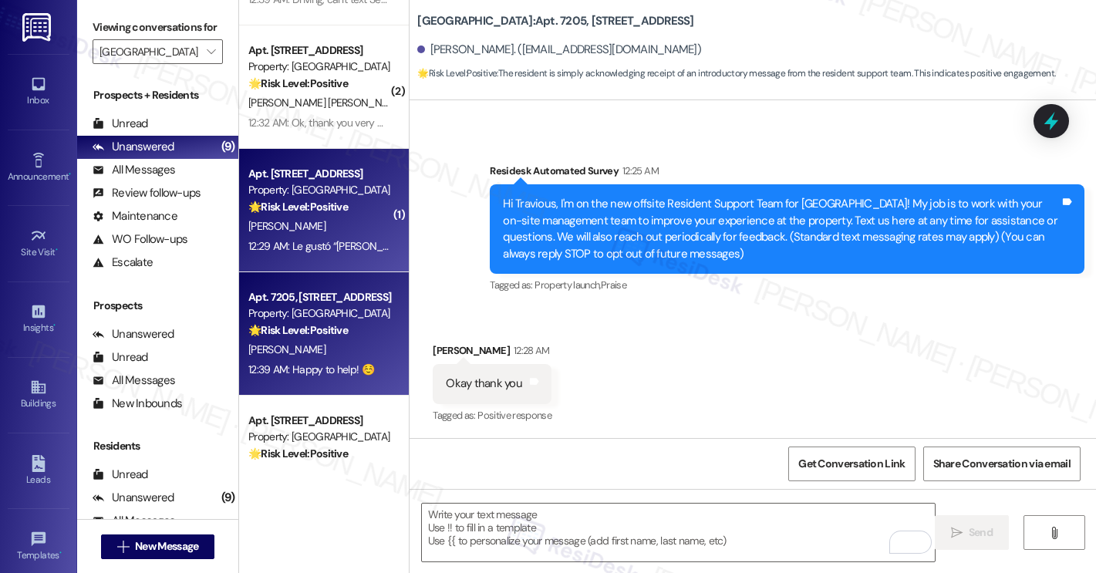
click at [311, 231] on div "C. Azua" at bounding box center [320, 226] width 146 height 19
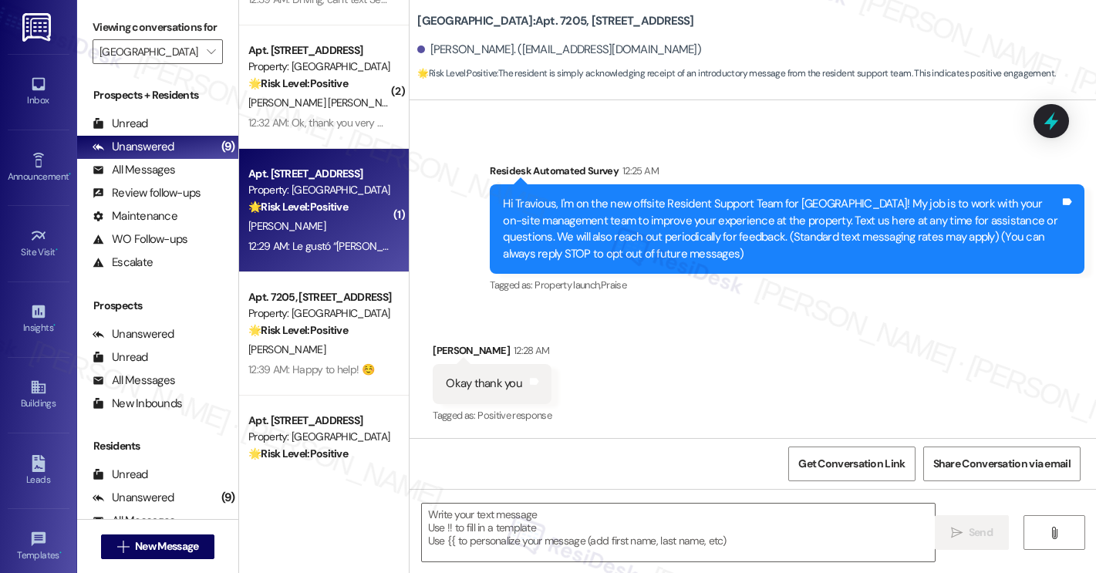
type textarea "Fetching suggested responses. Please feel free to read through the conversation…"
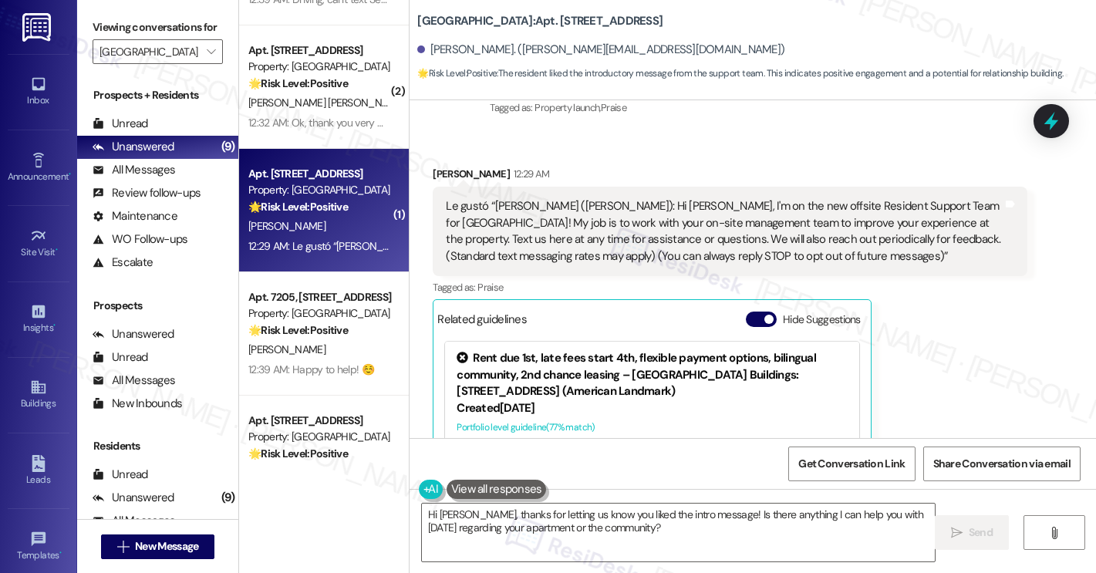
scroll to position [594, 0]
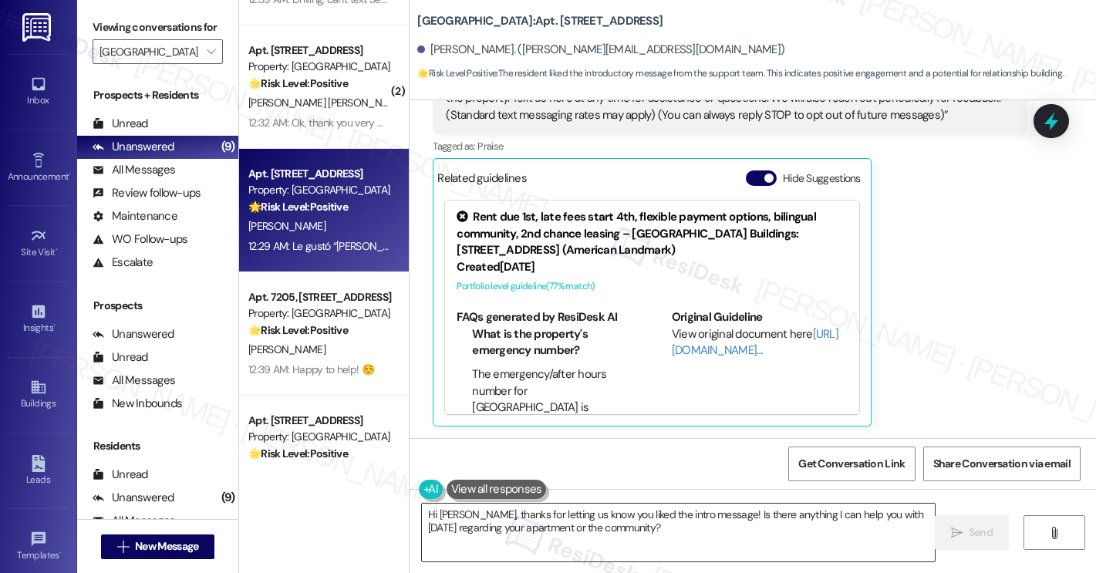
click at [519, 519] on textarea "Hi Claudia, thanks for letting us know you liked the intro message! Is there an…" at bounding box center [678, 533] width 513 height 58
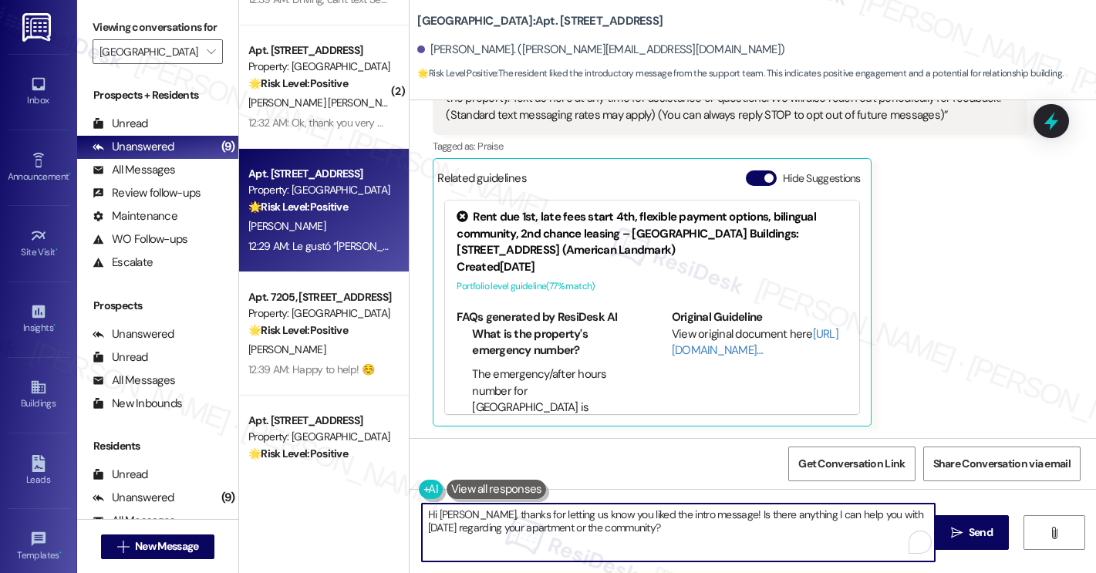
click at [519, 519] on textarea "Hi Claudia, thanks for letting us know you liked the intro message! Is there an…" at bounding box center [678, 533] width 513 height 58
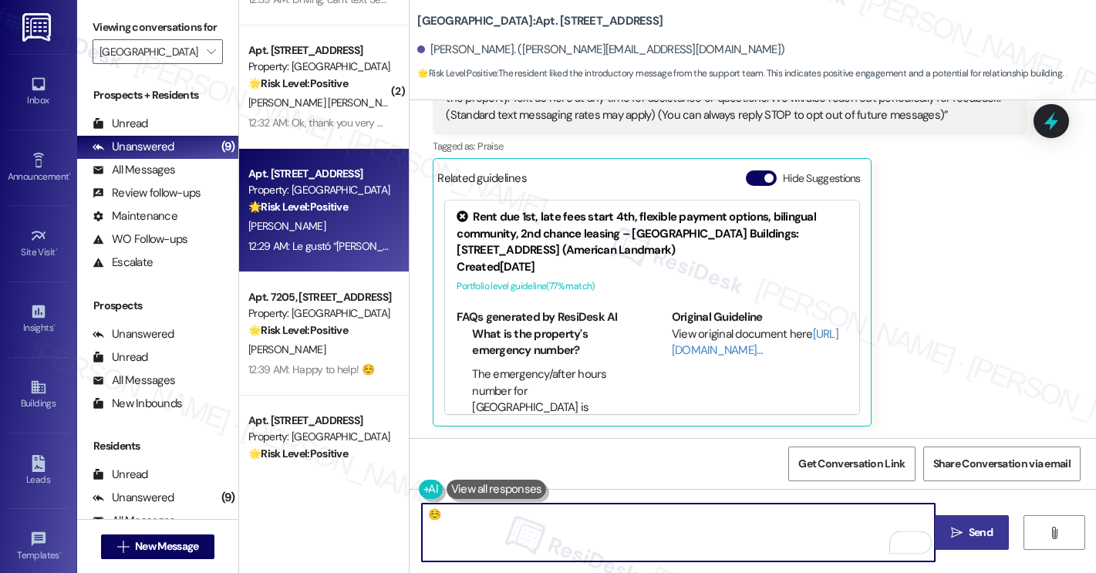
type textarea "☺️"
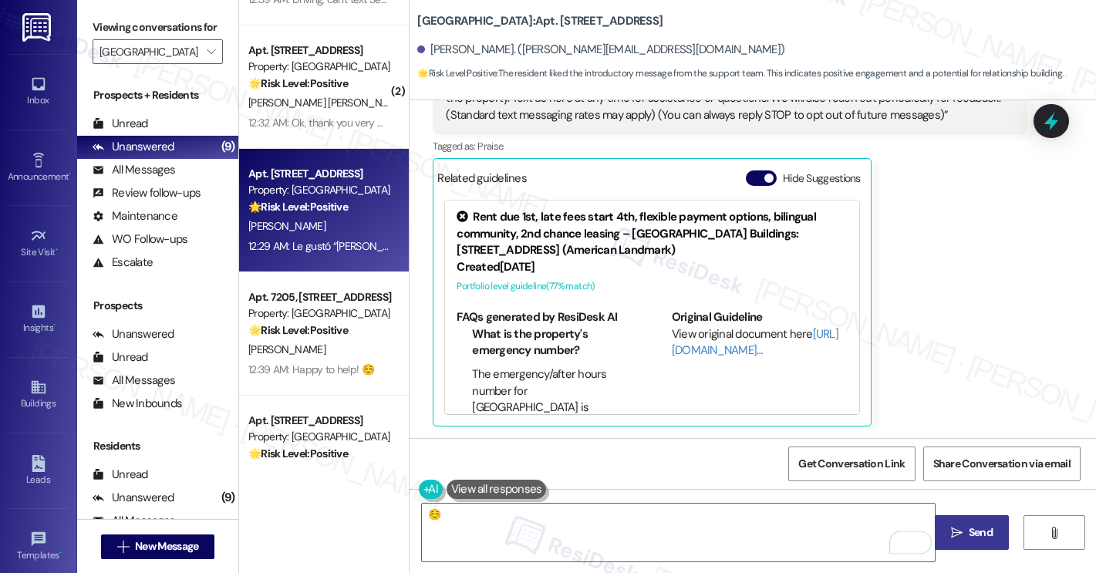
click at [972, 530] on span "Send" at bounding box center [981, 533] width 24 height 16
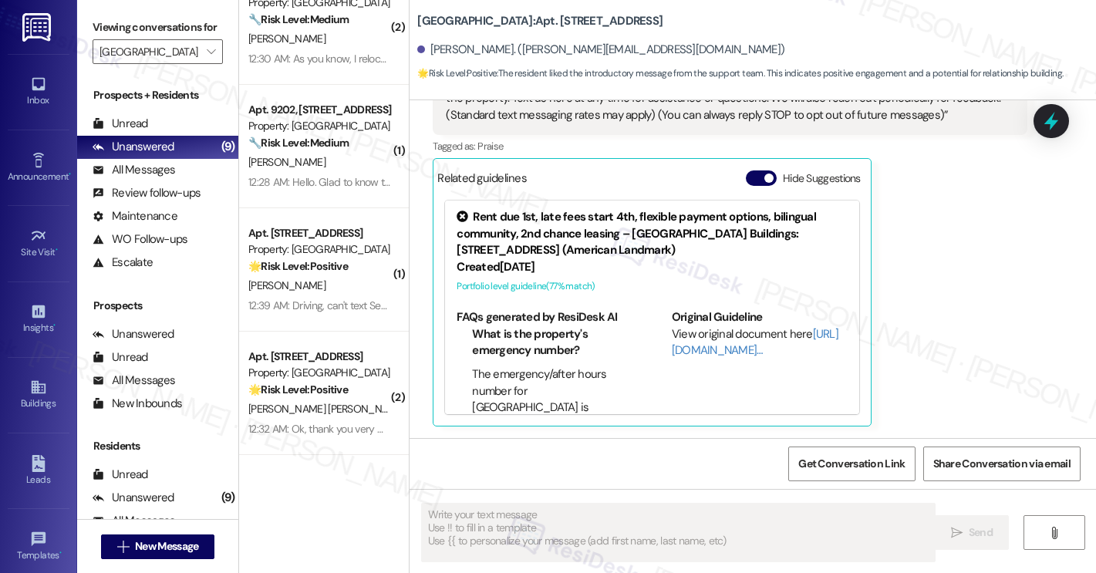
scroll to position [0, 0]
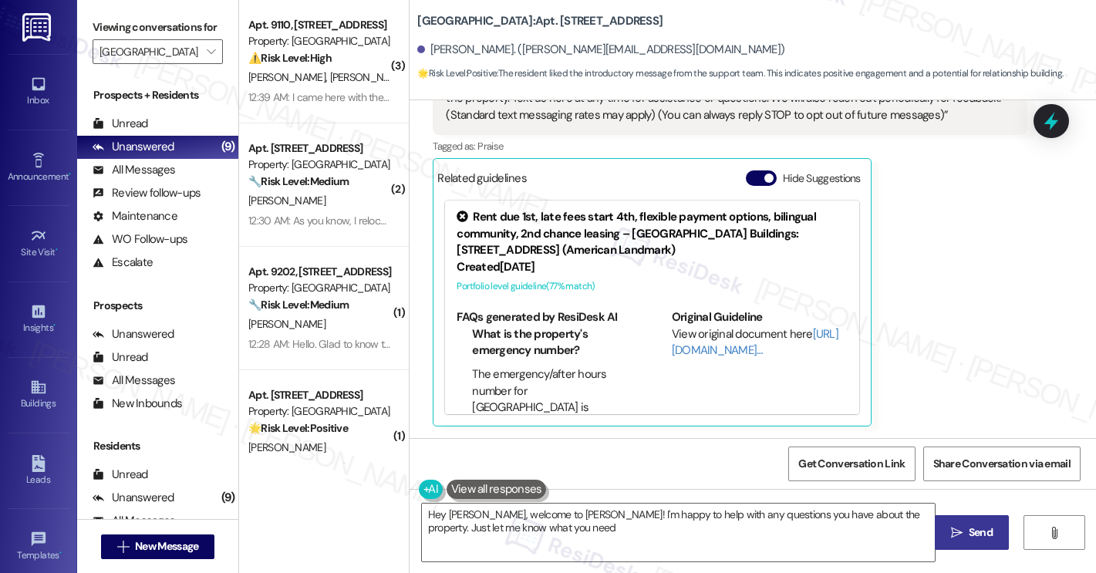
type textarea "Hey Claudia, welcome to Kenzie Park! I'm happy to help with any questions you h…"
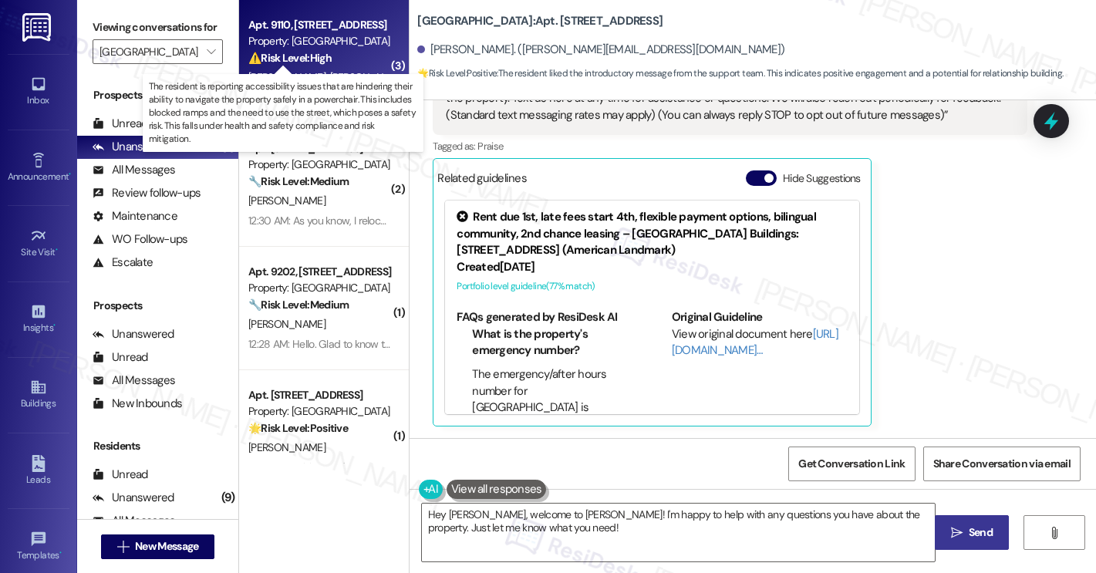
click at [320, 54] on strong "⚠️ Risk Level: High" at bounding box center [289, 58] width 83 height 14
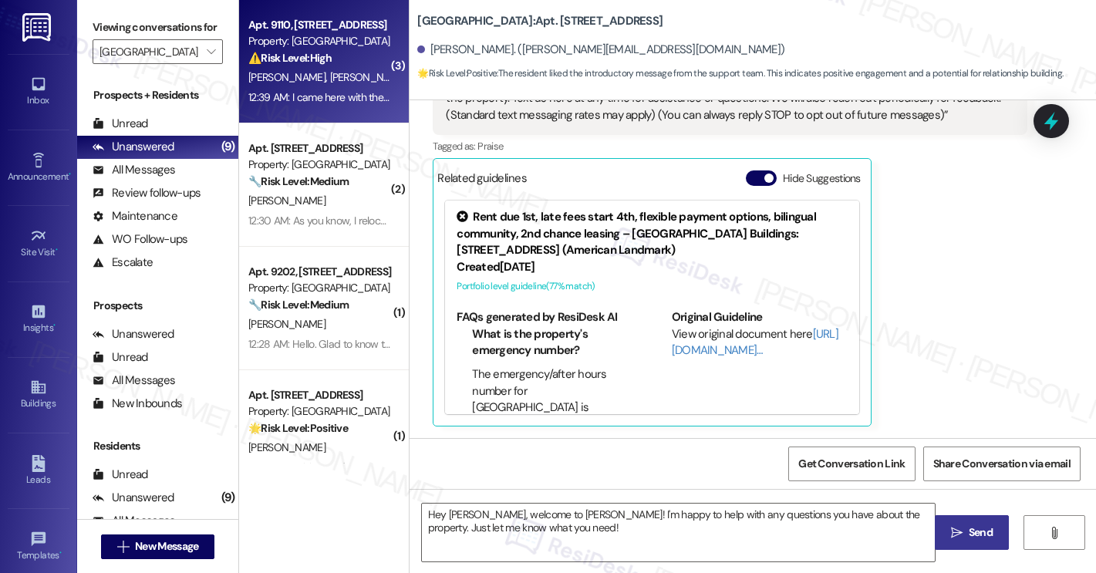
type textarea "Fetching suggested responses. Please feel free to read through the conversation…"
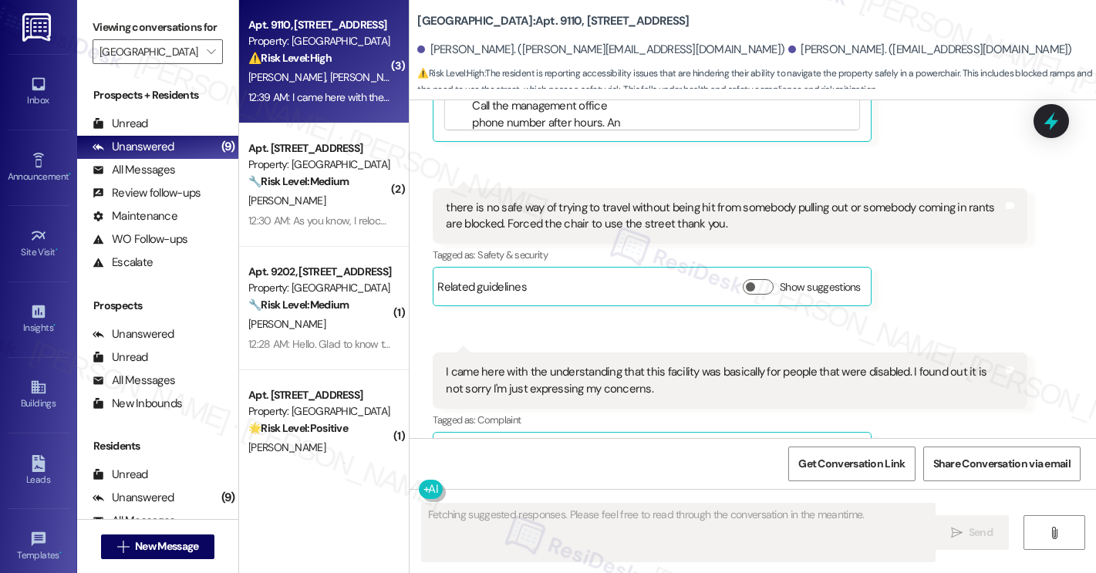
scroll to position [1585, 0]
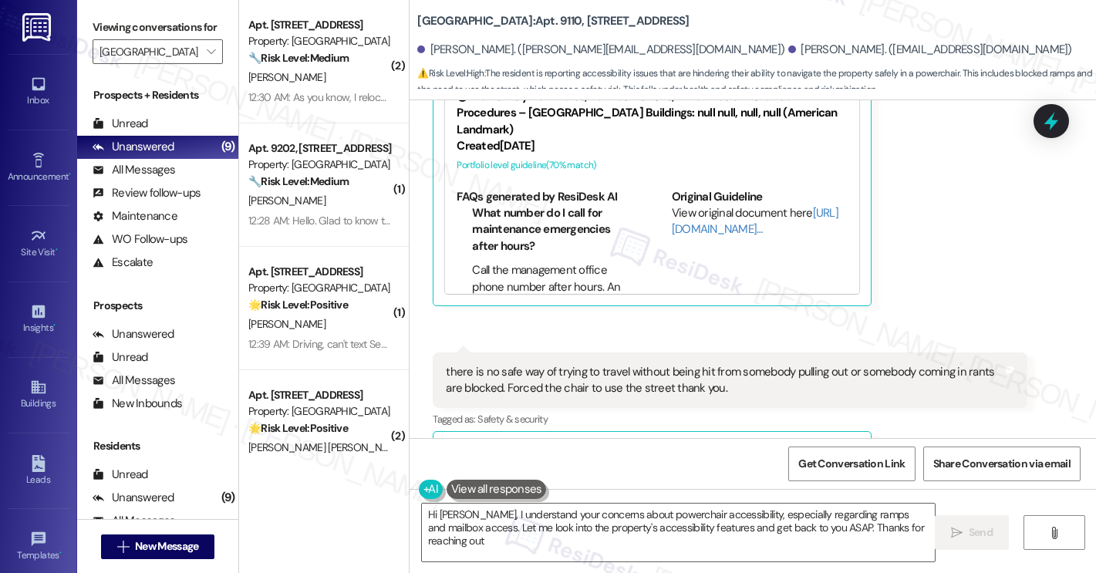
type textarea "Hi Douglas, I understand your concerns about powerchair accessibility, especial…"
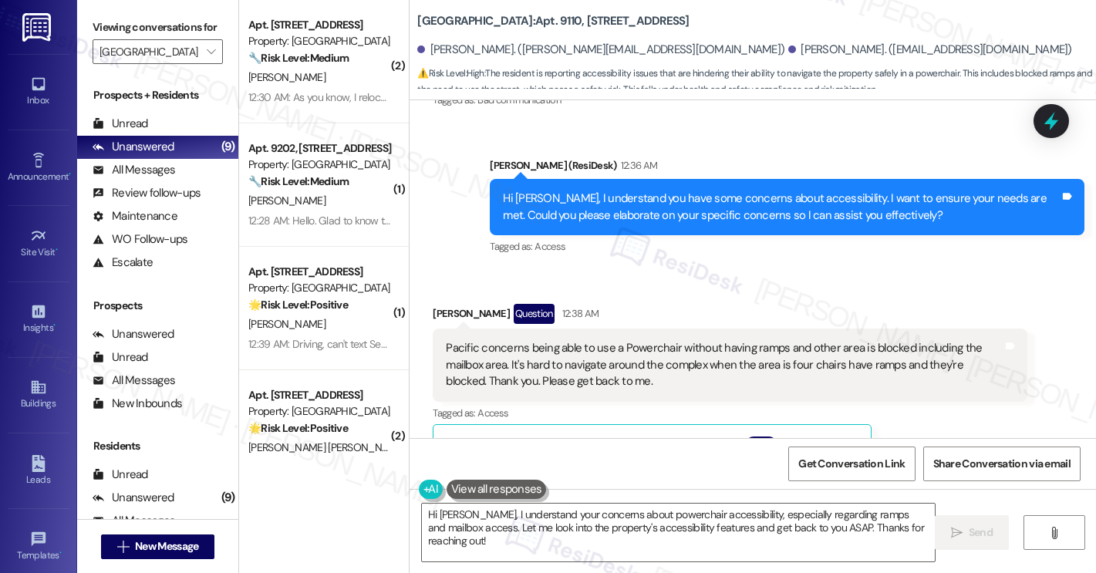
scroll to position [984, 0]
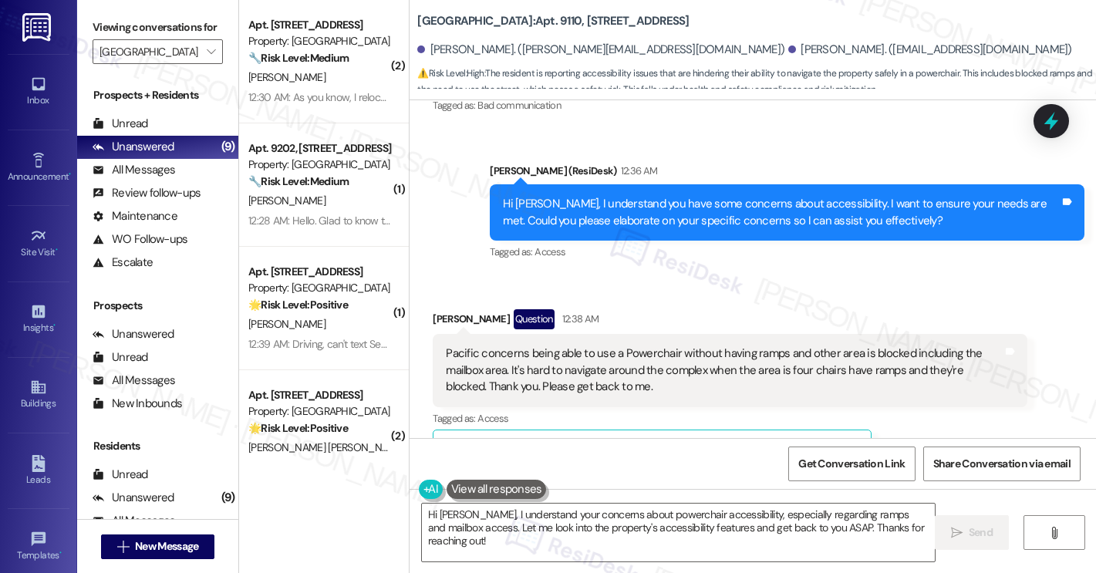
click at [478, 195] on div "Sent via SMS Sarah (ResiDesk) 12:36 AM Hi Douglas, I understand you have some c…" at bounding box center [787, 212] width 618 height 123
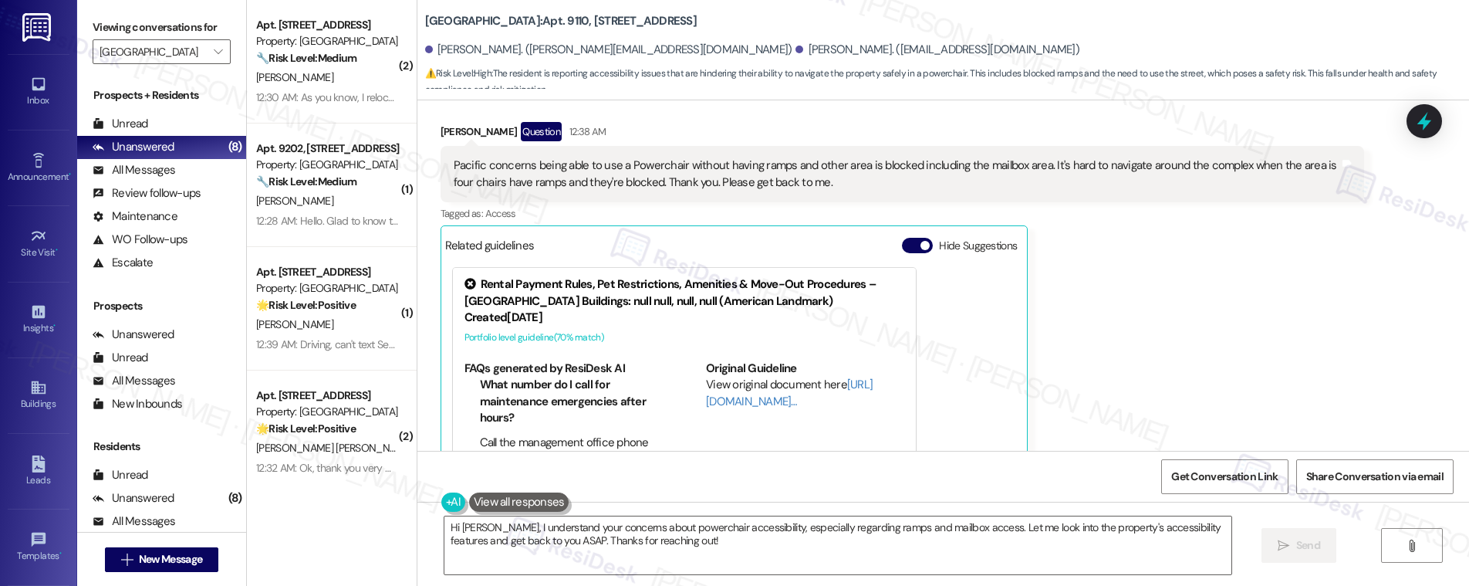
scroll to position [1139, 0]
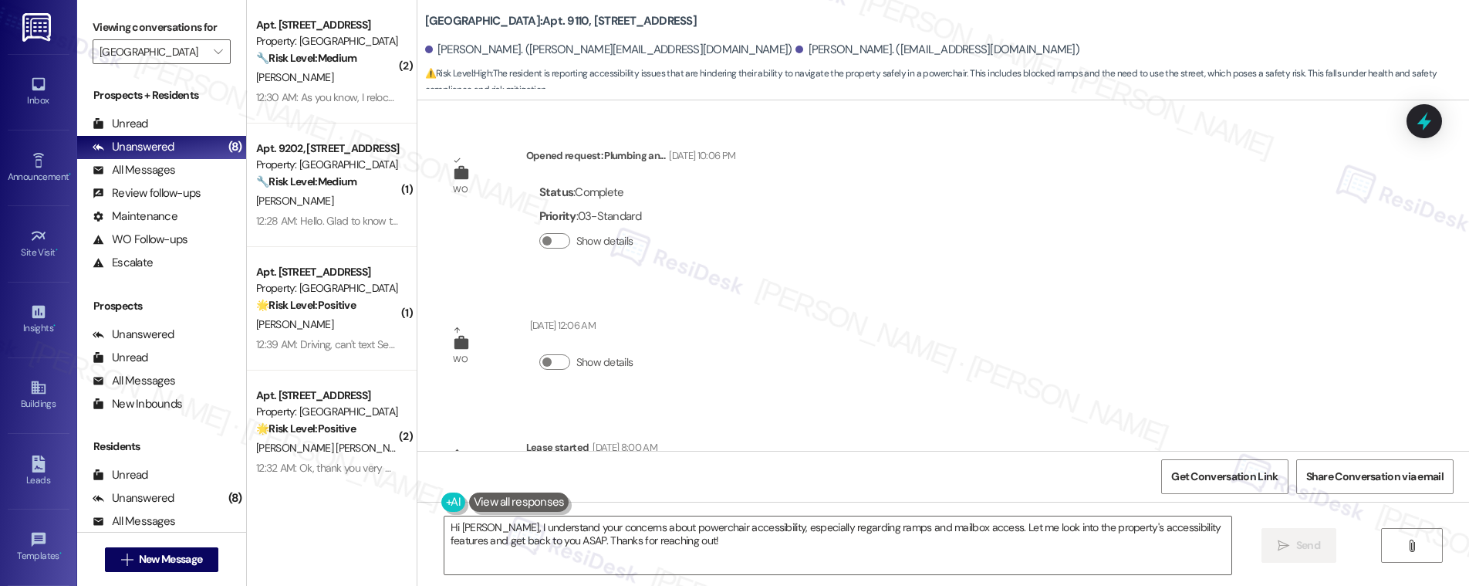
scroll to position [1139, 0]
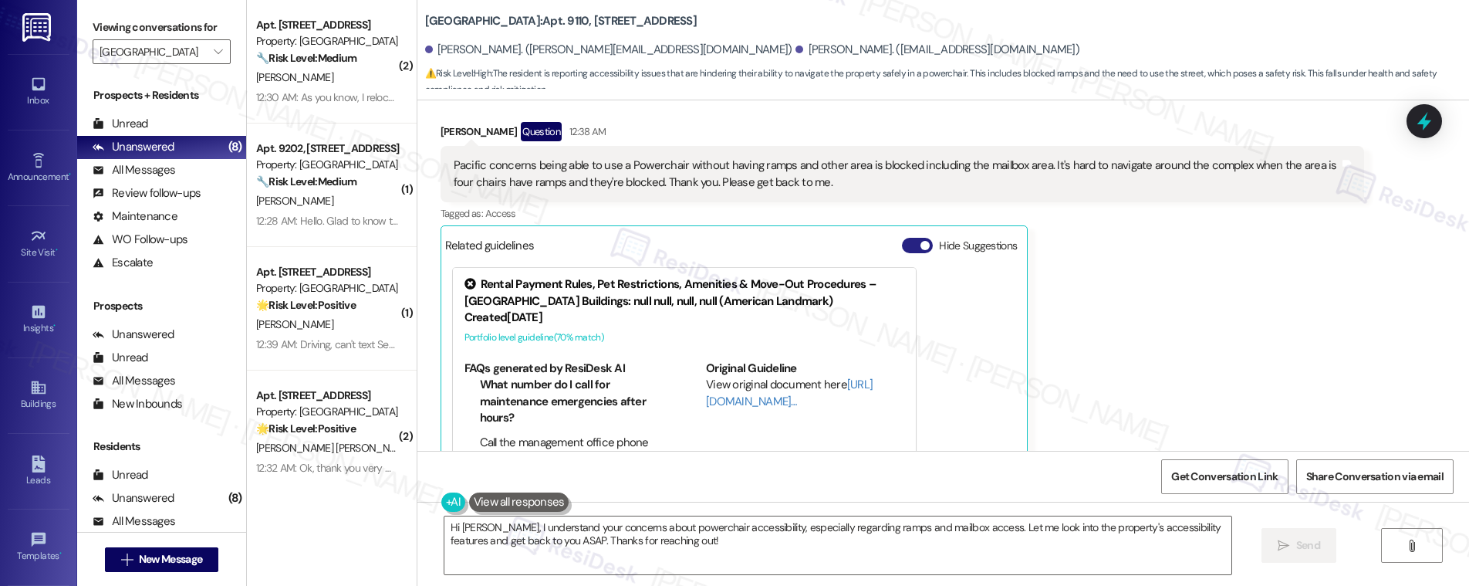
click at [905, 247] on button "Hide Suggestions" at bounding box center [917, 245] width 31 height 15
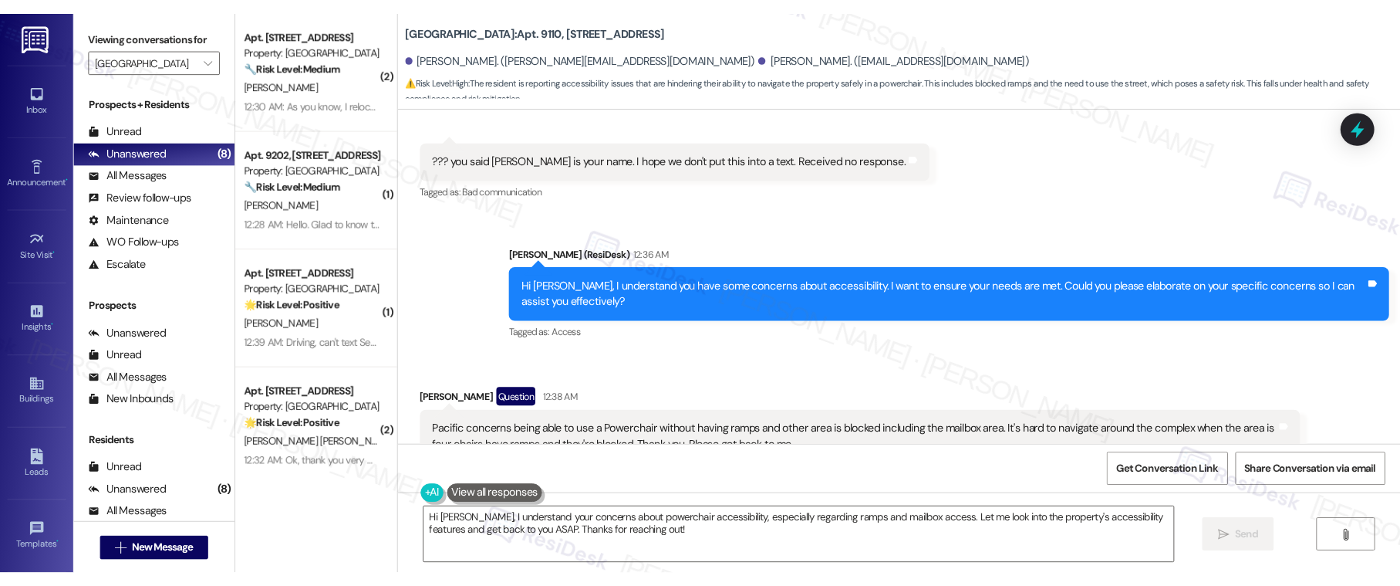
scroll to position [847, 0]
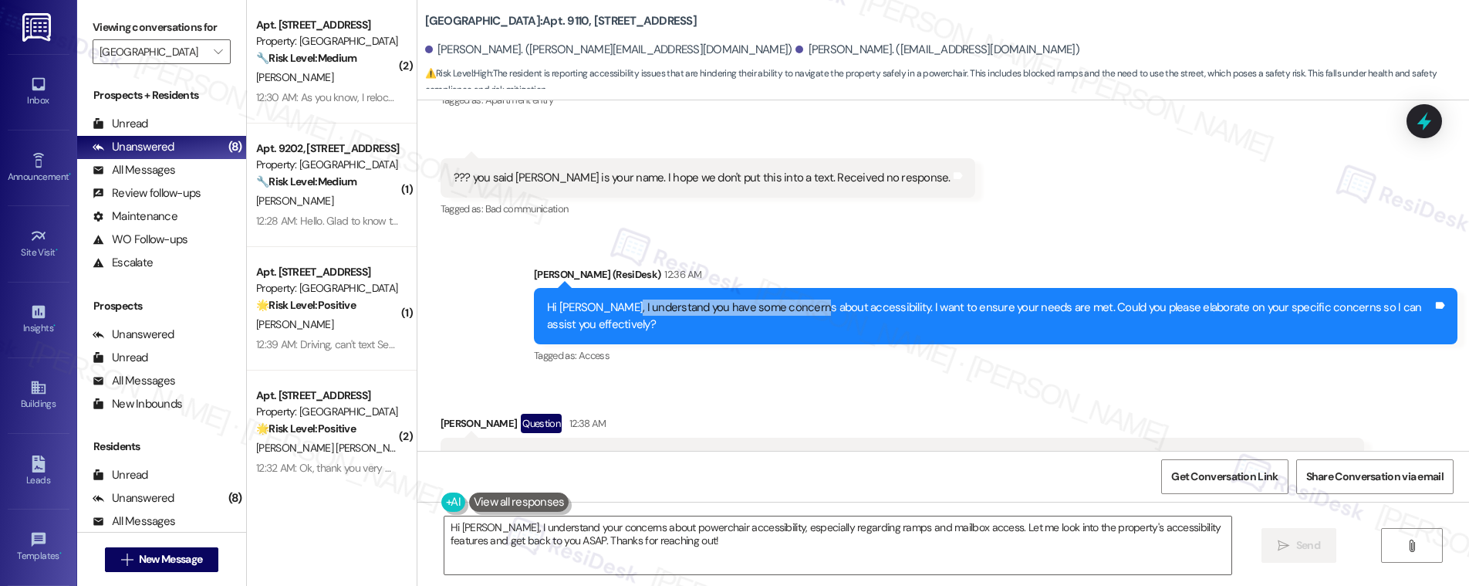
drag, startPoint x: 605, startPoint y: 307, endPoint x: 798, endPoint y: 312, distance: 193.7
click at [798, 312] on div "Hi [PERSON_NAME], I understand you have some concerns about accessibility. I wa…" at bounding box center [990, 315] width 886 height 33
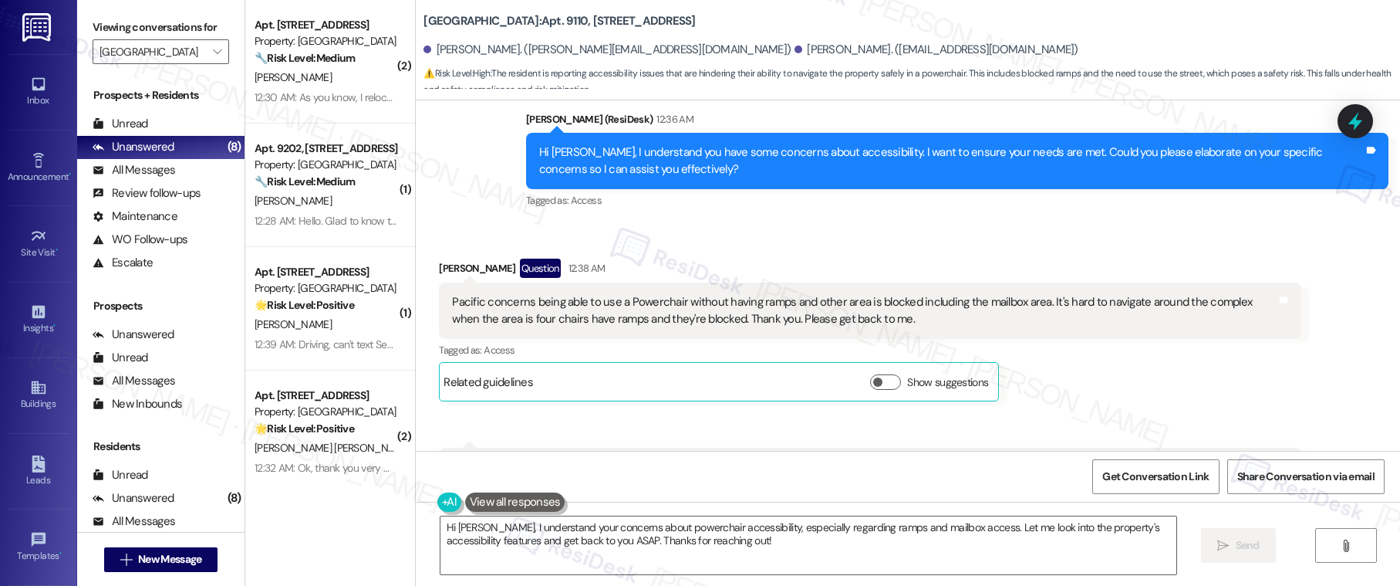
scroll to position [1091, 0]
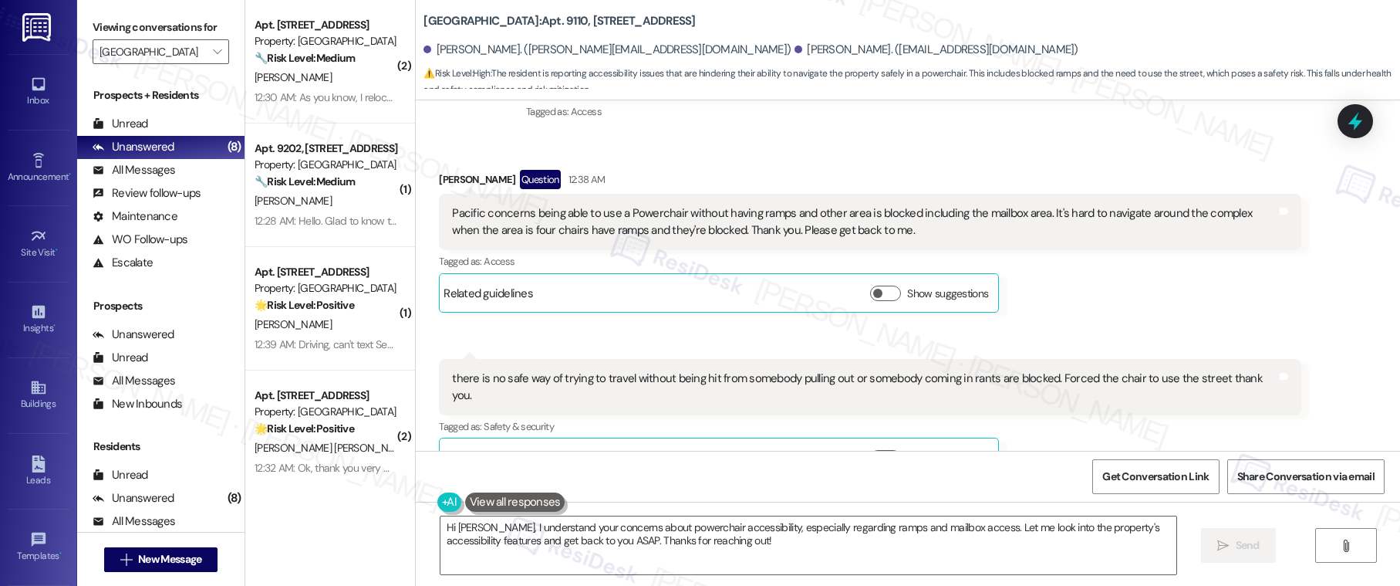
click at [456, 211] on div "Pacific concerns being able to use a Powerchair without having ramps and other …" at bounding box center [864, 221] width 825 height 33
drag, startPoint x: 439, startPoint y: 214, endPoint x: 576, endPoint y: 218, distance: 137.4
click at [576, 218] on div "Pacific concerns being able to use a Powerchair without having ramps and other …" at bounding box center [864, 221] width 825 height 33
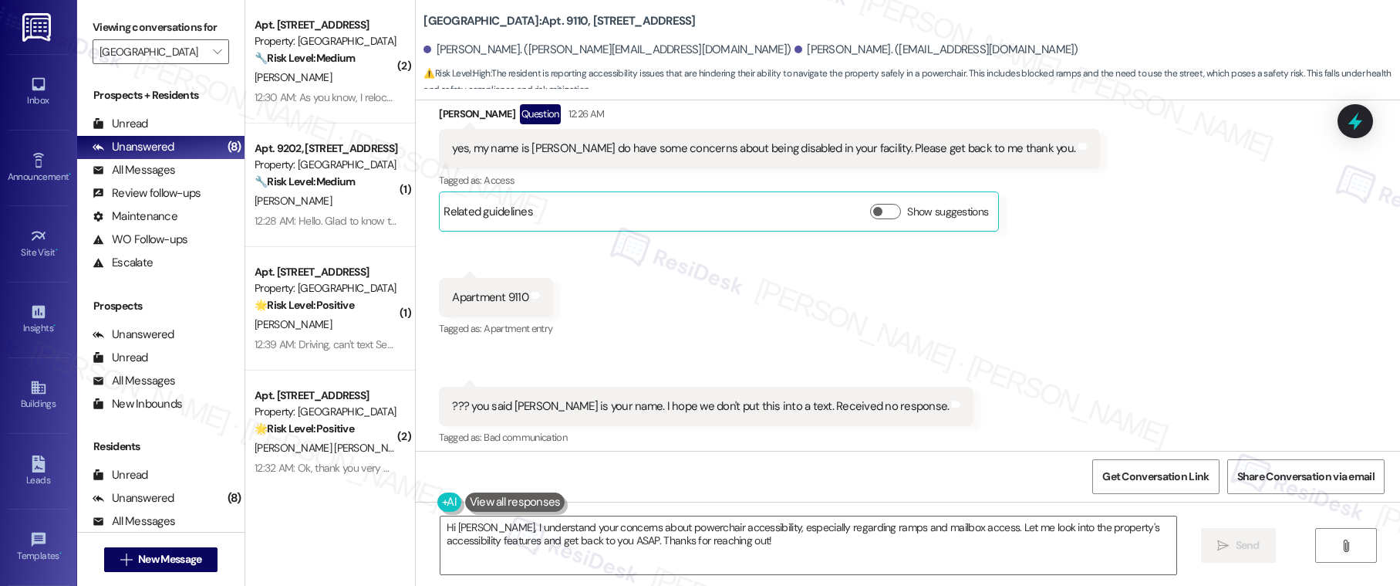
scroll to position [617, 0]
drag, startPoint x: 440, startPoint y: 153, endPoint x: 548, endPoint y: 151, distance: 108.8
click at [548, 151] on div "yes, my name is [PERSON_NAME] do have some concerns about being disabled in you…" at bounding box center [763, 150] width 623 height 16
click at [503, 150] on div "yes, my name is [PERSON_NAME] do have some concerns about being disabled in you…" at bounding box center [763, 150] width 623 height 16
drag, startPoint x: 463, startPoint y: 151, endPoint x: 694, endPoint y: 157, distance: 230.7
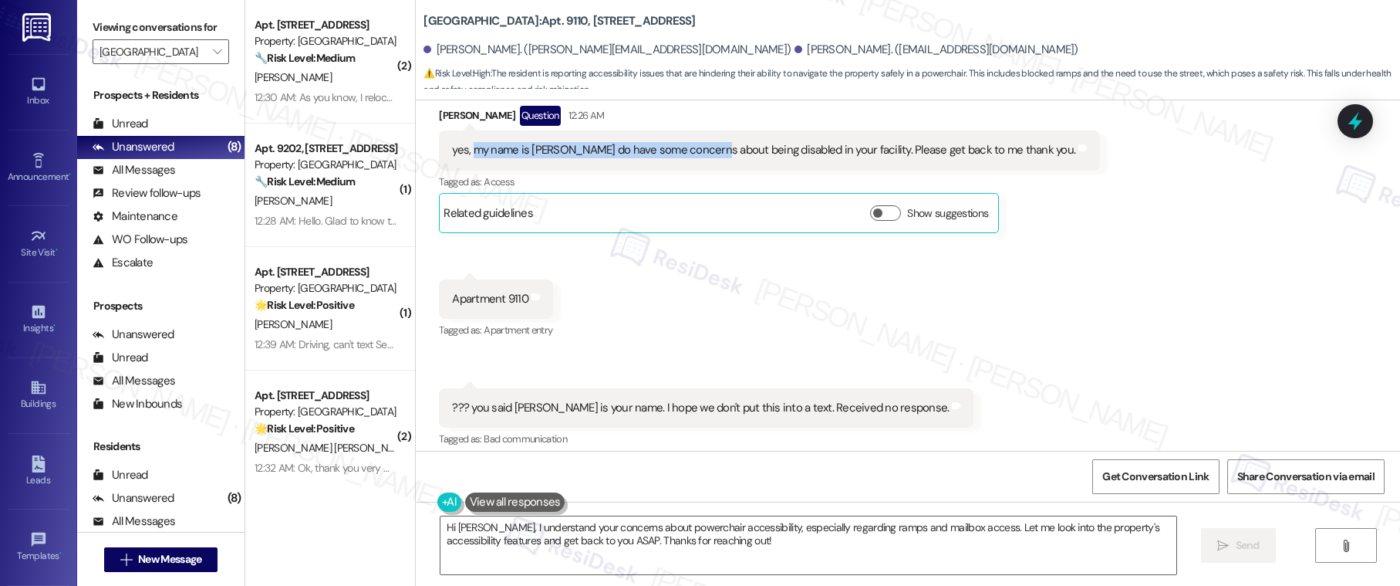
click at [694, 157] on div "yes, my name is [PERSON_NAME] do have some concerns about being disabled in you…" at bounding box center [763, 150] width 623 height 16
click at [498, 151] on div "yes, my name is [PERSON_NAME] do have some concerns about being disabled in you…" at bounding box center [763, 150] width 623 height 16
drag, startPoint x: 461, startPoint y: 149, endPoint x: 732, endPoint y: 159, distance: 271.7
click at [732, 159] on div "yes, my name is [PERSON_NAME] do have some concerns about being disabled in you…" at bounding box center [769, 149] width 661 height 39
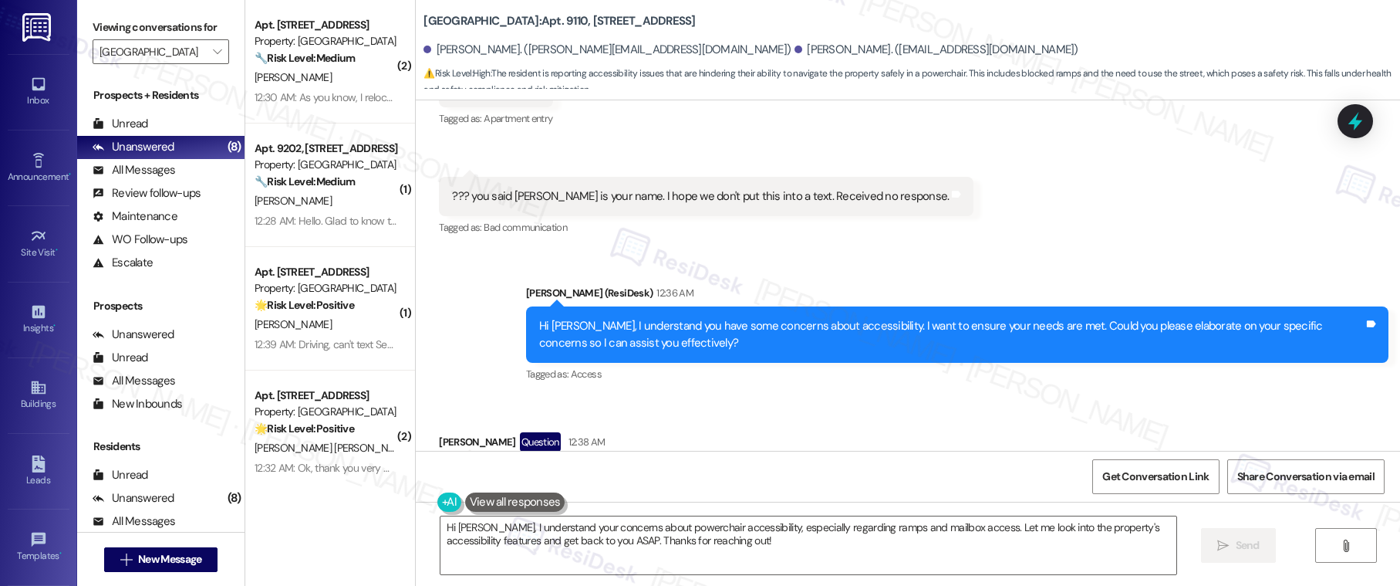
scroll to position [1116, 0]
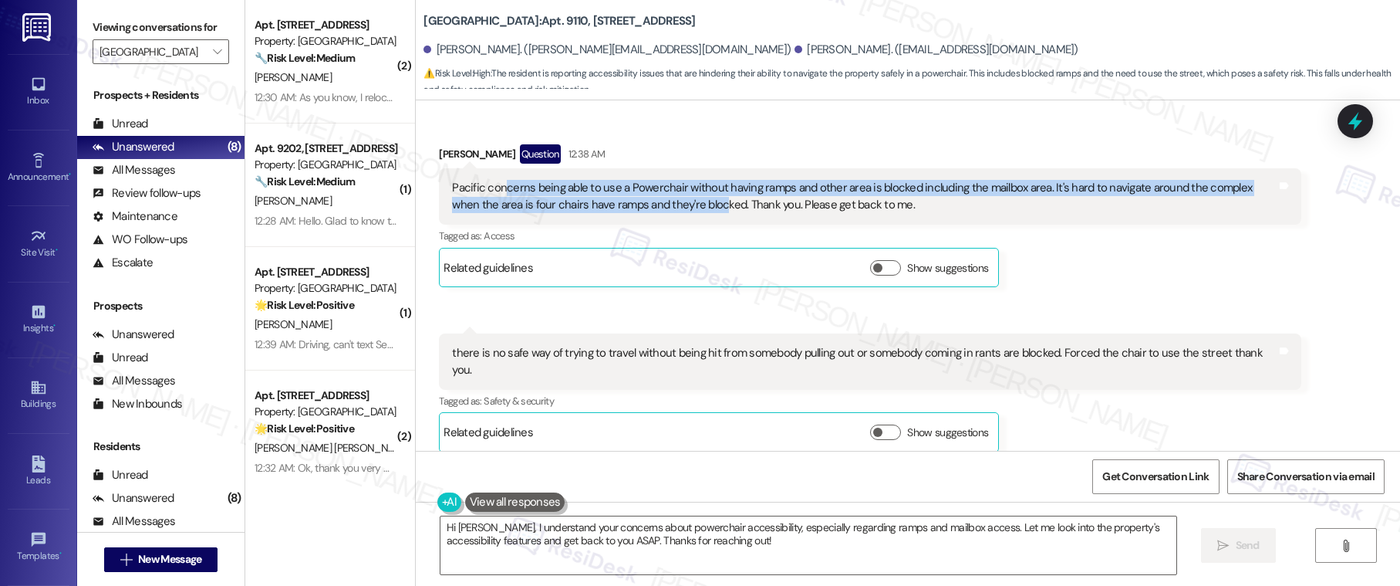
drag, startPoint x: 494, startPoint y: 186, endPoint x: 661, endPoint y: 197, distance: 167.0
click at [661, 197] on div "Pacific concerns being able to use a Powerchair without having ramps and other …" at bounding box center [864, 196] width 825 height 33
click at [659, 208] on div "Pacific concerns being able to use a Powerchair without having ramps and other …" at bounding box center [864, 196] width 825 height 33
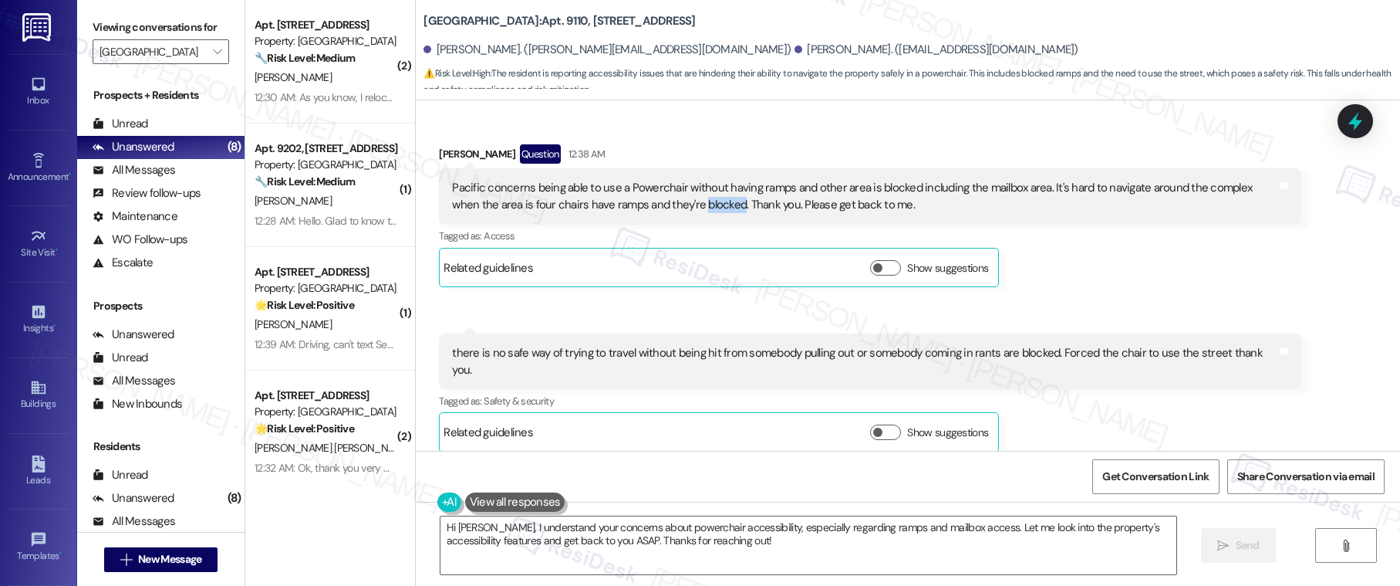
click at [659, 208] on div "Pacific concerns being able to use a Powerchair without having ramps and other …" at bounding box center [864, 196] width 825 height 33
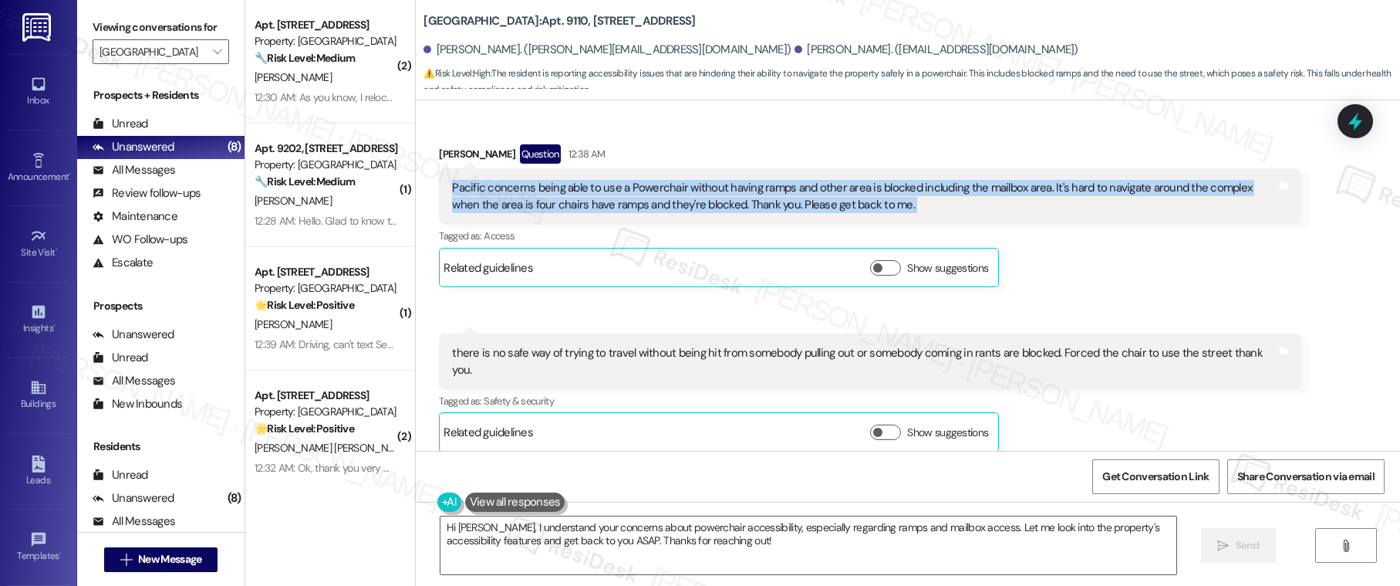
click at [659, 208] on div "Pacific concerns being able to use a Powerchair without having ramps and other …" at bounding box center [864, 196] width 825 height 33
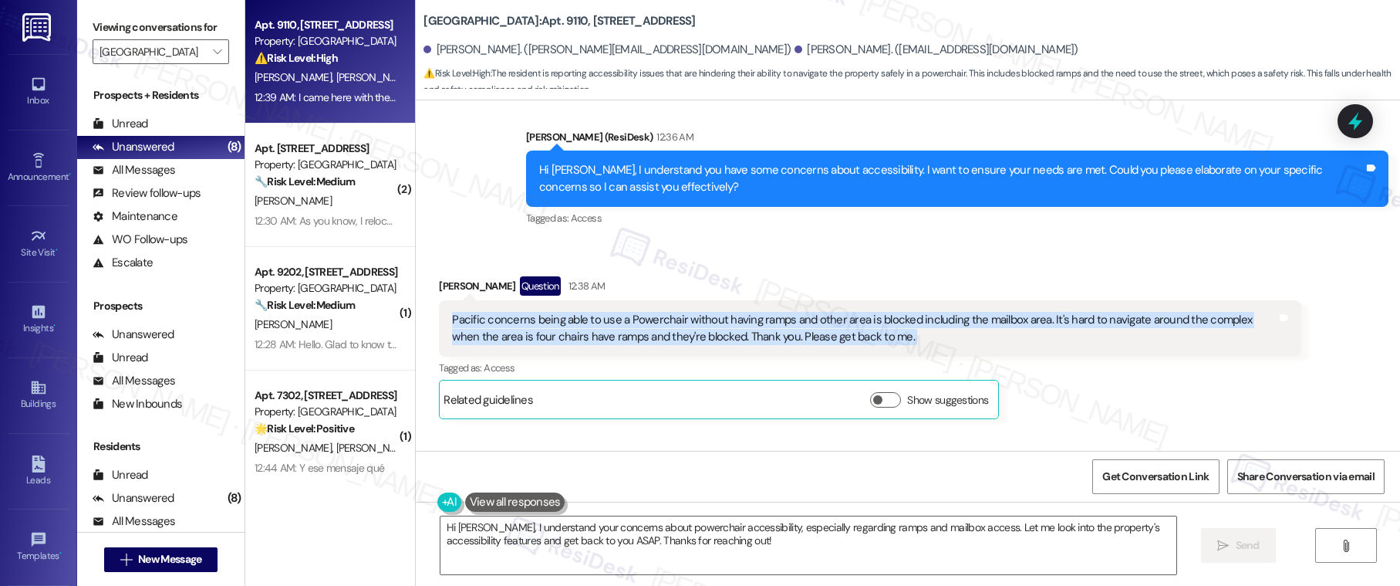
scroll to position [984, 0]
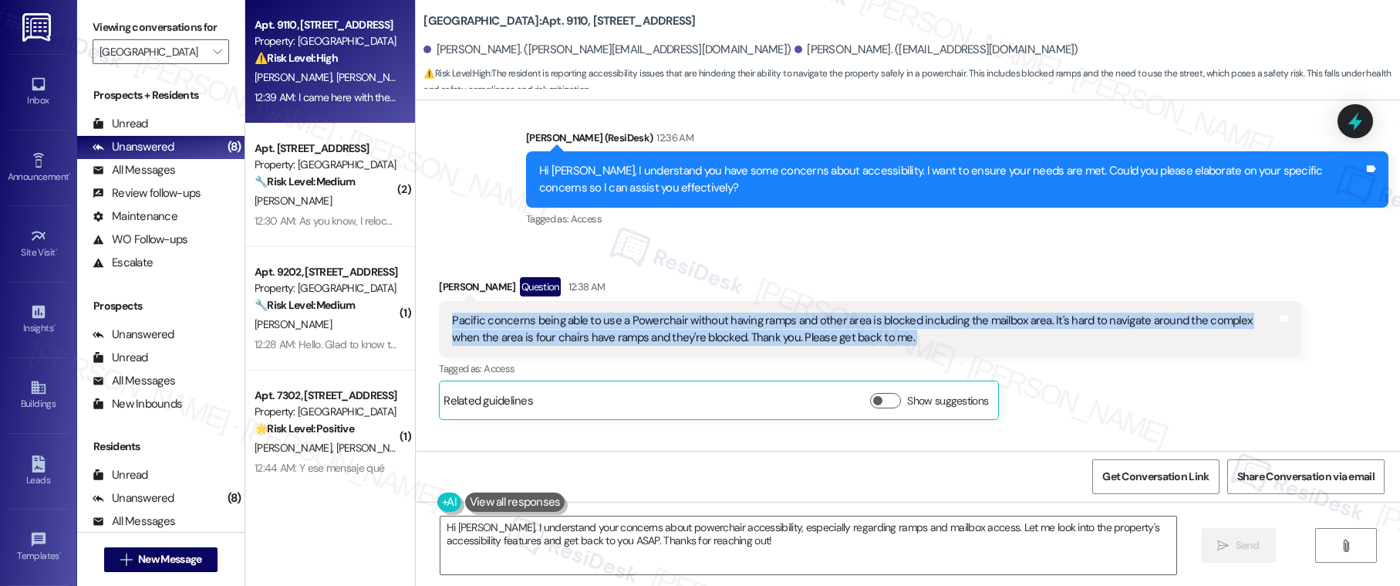
click at [592, 325] on div "Pacific concerns being able to use a Powerchair without having ramps and other …" at bounding box center [864, 328] width 825 height 33
drag, startPoint x: 541, startPoint y: 316, endPoint x: 763, endPoint y: 333, distance: 222.8
click at [763, 333] on div "Pacific concerns being able to use a Powerchair without having ramps and other …" at bounding box center [864, 328] width 825 height 33
click at [657, 336] on div "Pacific concerns being able to use a Powerchair without having ramps and other …" at bounding box center [864, 328] width 825 height 33
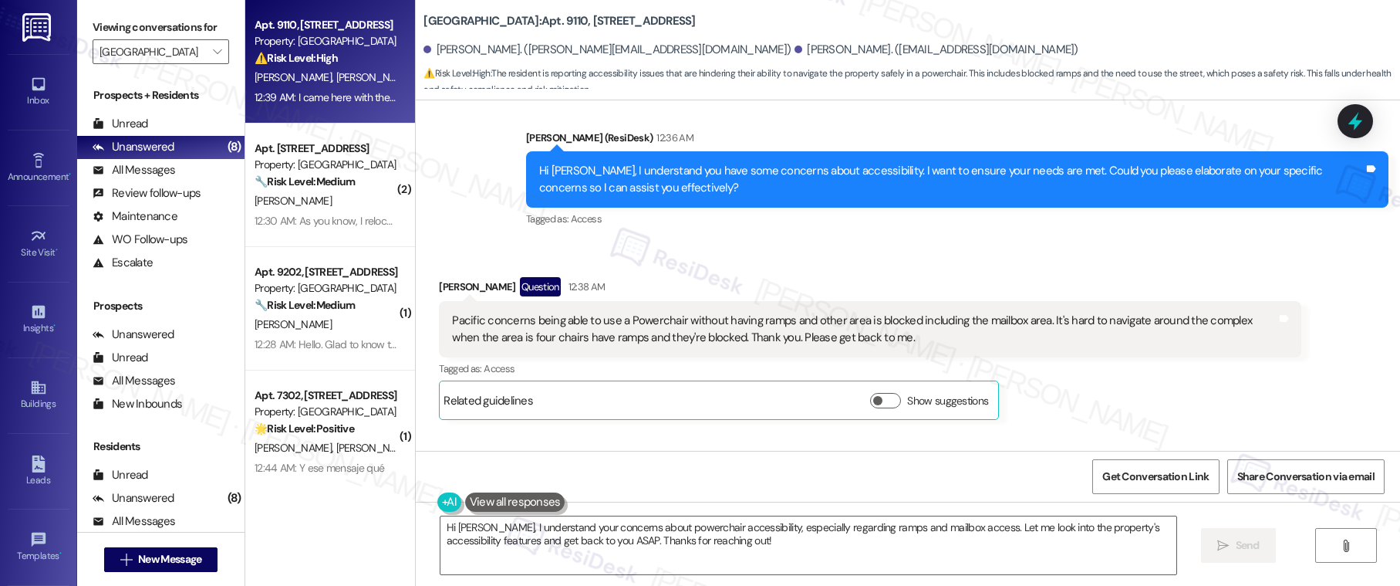
drag, startPoint x: 588, startPoint y: 339, endPoint x: 631, endPoint y: 339, distance: 43.2
click at [631, 339] on div "Pacific concerns being able to use a Powerchair without having ramps and other …" at bounding box center [864, 328] width 825 height 33
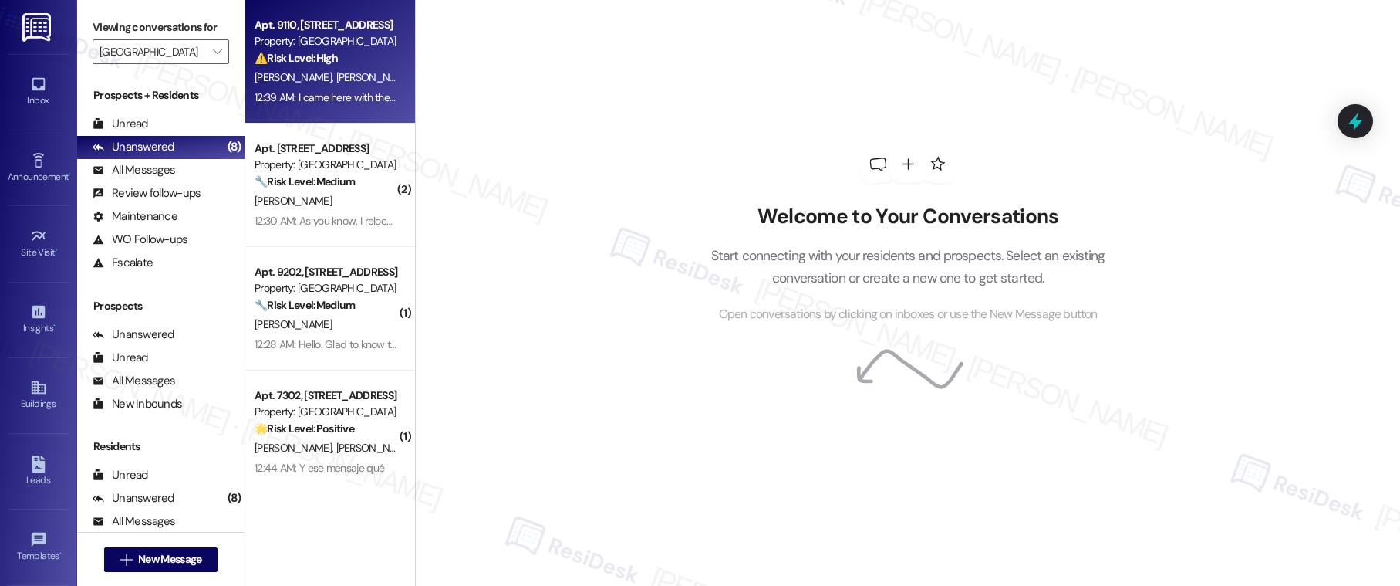
click at [338, 43] on div "Property: [GEOGRAPHIC_DATA]" at bounding box center [326, 41] width 143 height 16
click at [339, 65] on div "⚠️ Risk Level: High The resident is reporting accessibility issues that are hin…" at bounding box center [326, 58] width 143 height 16
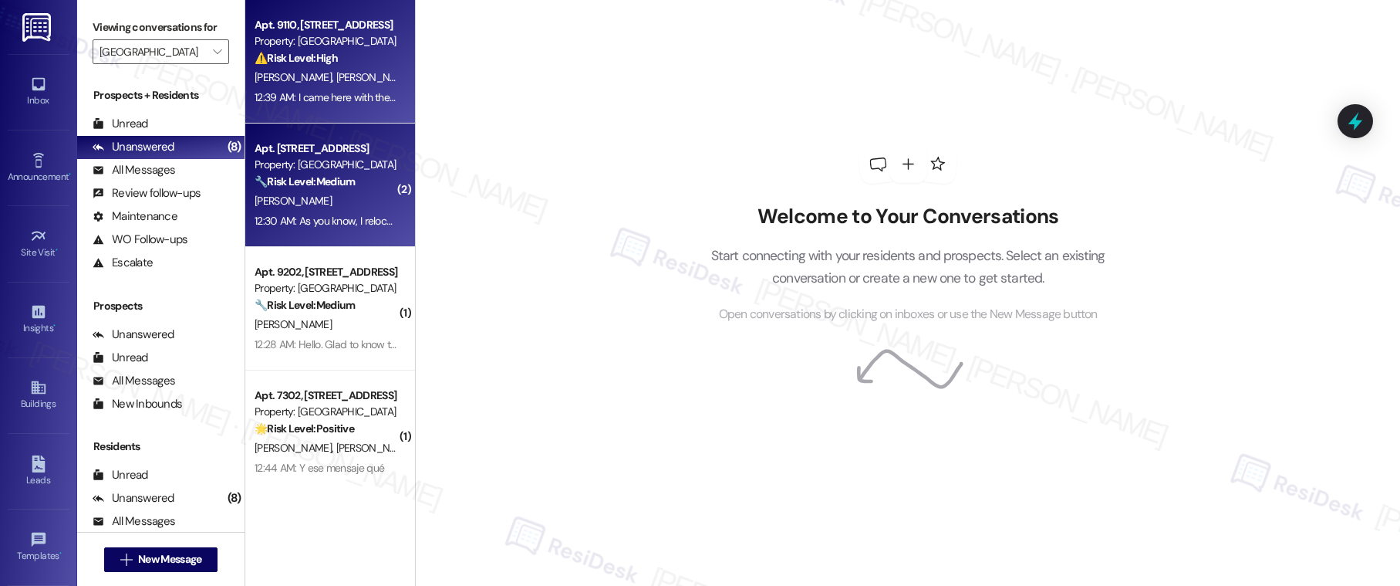
click at [341, 184] on strong "🔧 Risk Level: Medium" at bounding box center [305, 181] width 100 height 14
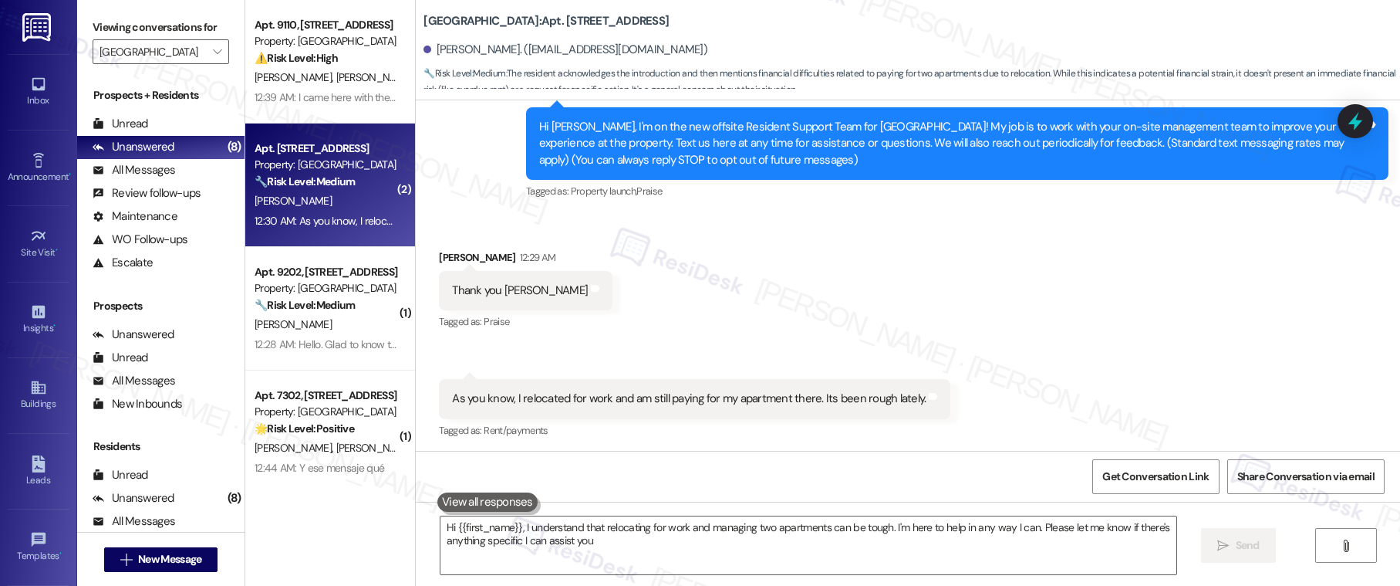
scroll to position [325, 0]
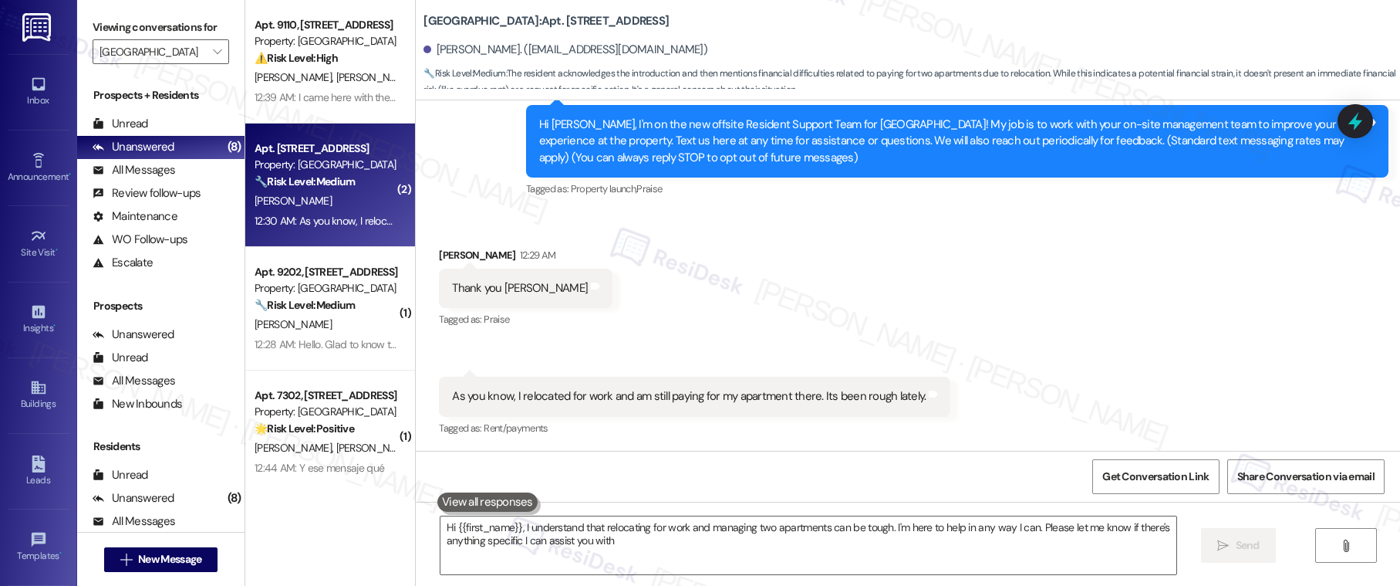
type textarea "Hi {{first_name}}, I understand that relocating for work and managing two apart…"
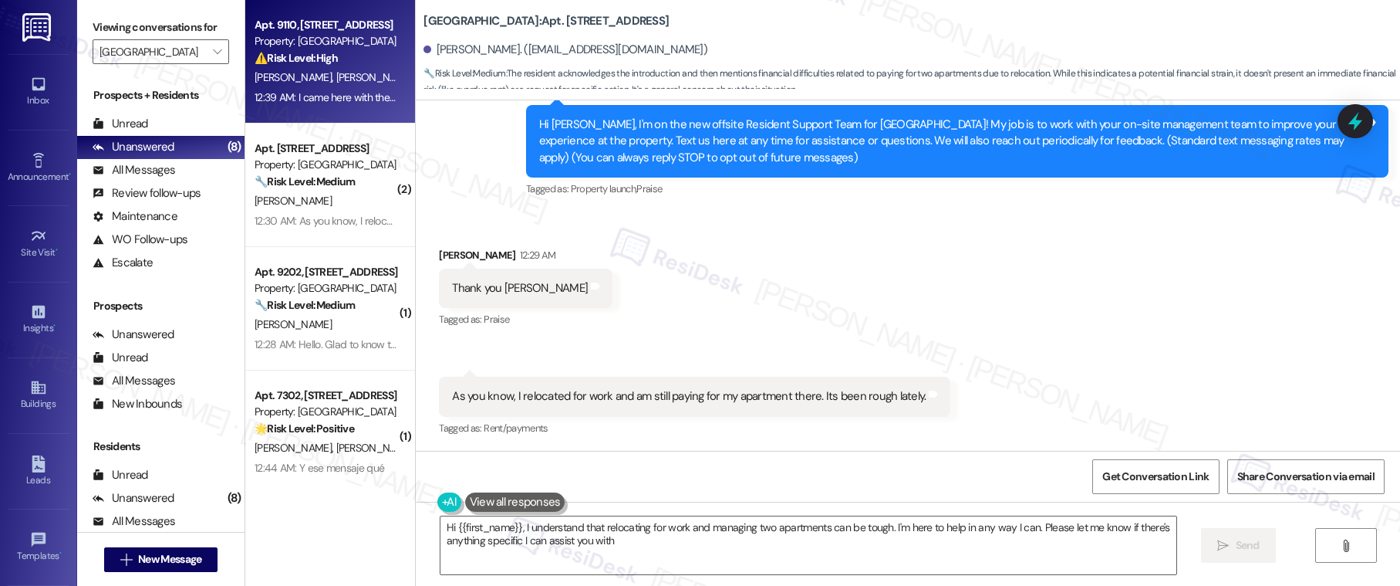
type textarea "Hi {{first_name}}, I understand that relocating for work and managing two apart…"
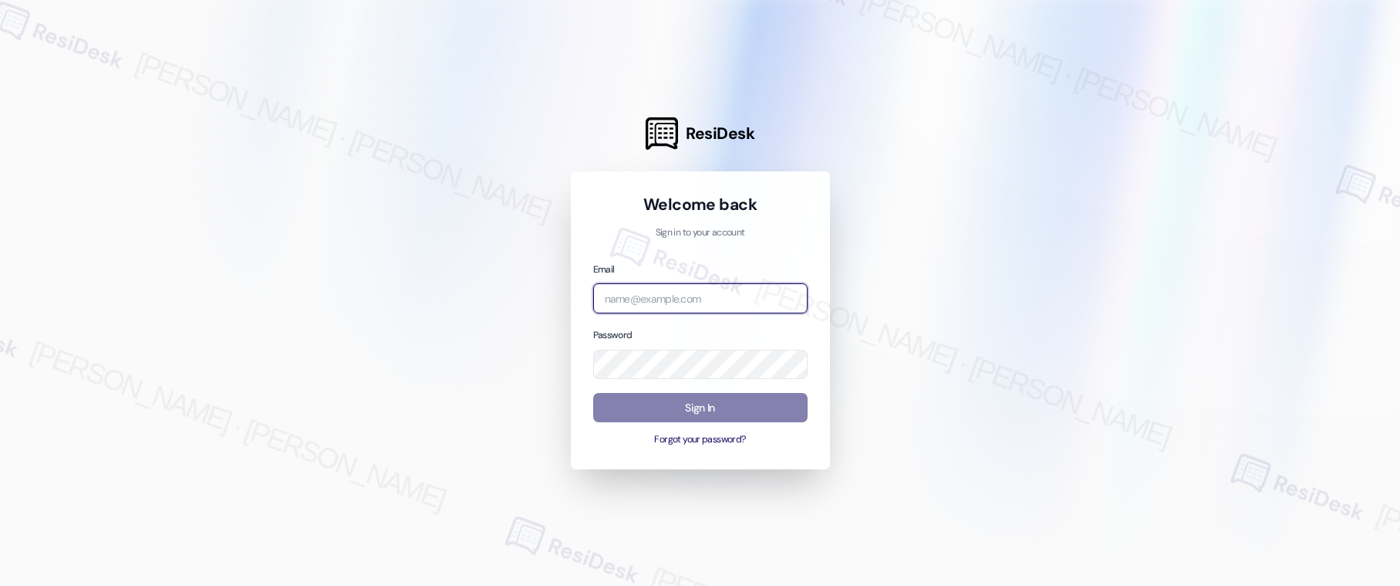
click at [689, 286] on input "email" at bounding box center [700, 298] width 214 height 30
type input "automated-surveys-american_landmark-[PERSON_NAME].[PERSON_NAME].[PERSON_NAME]@a…"
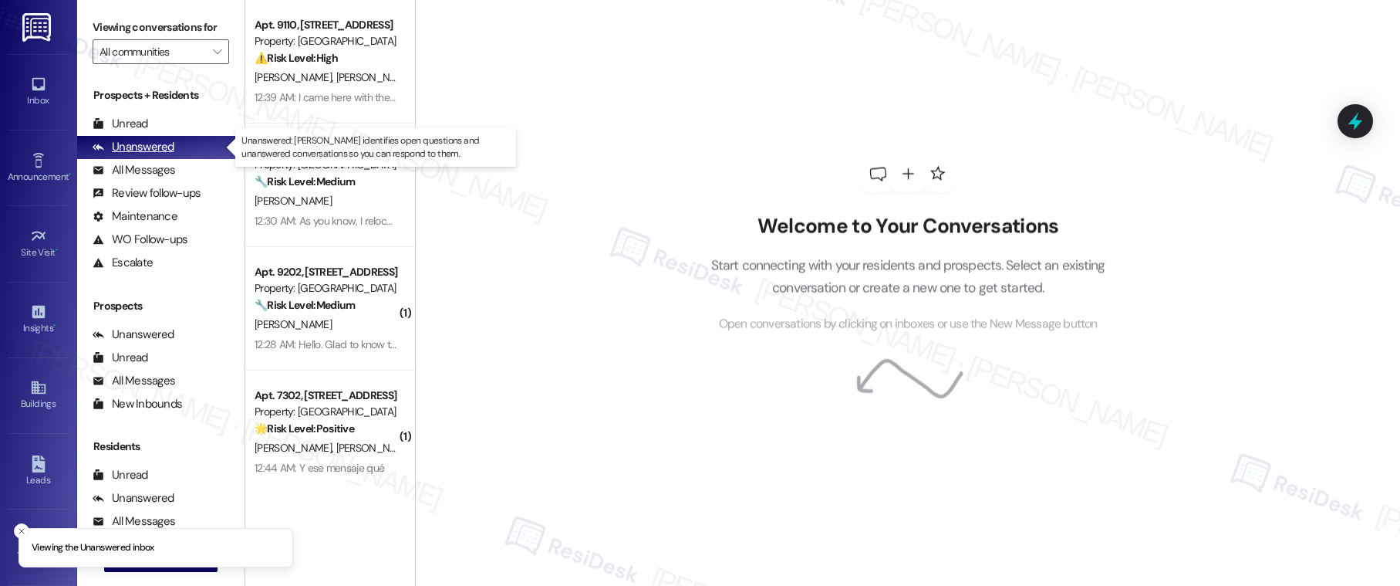
type input "[GEOGRAPHIC_DATA]"
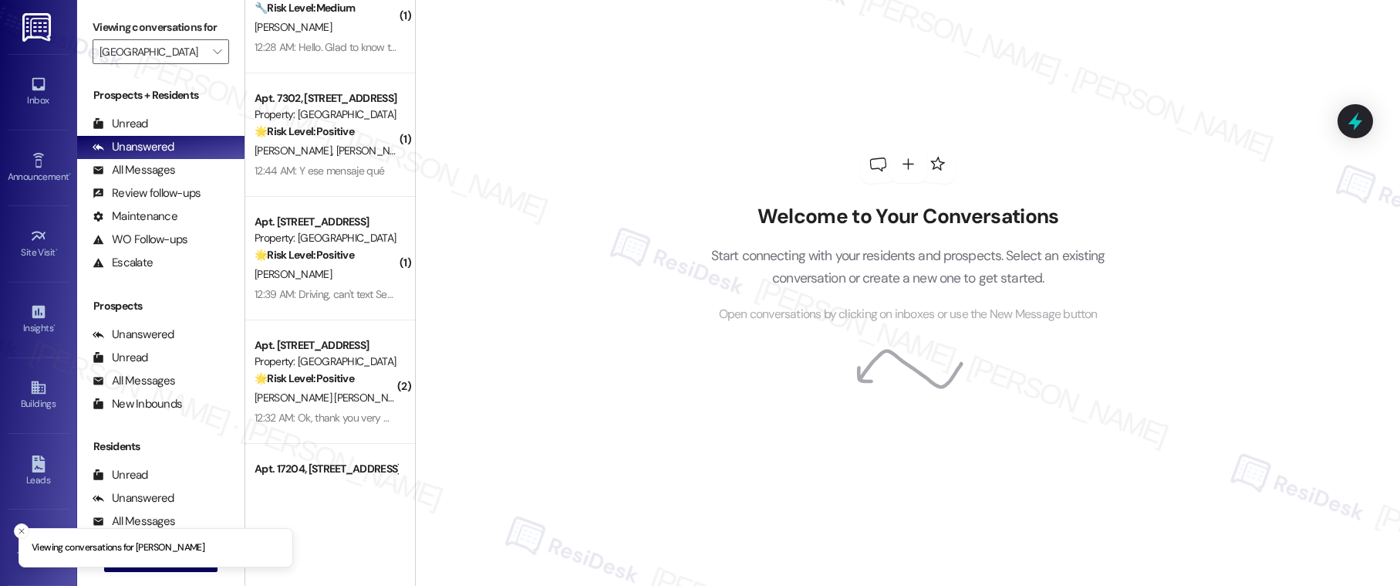
scroll to position [388, 0]
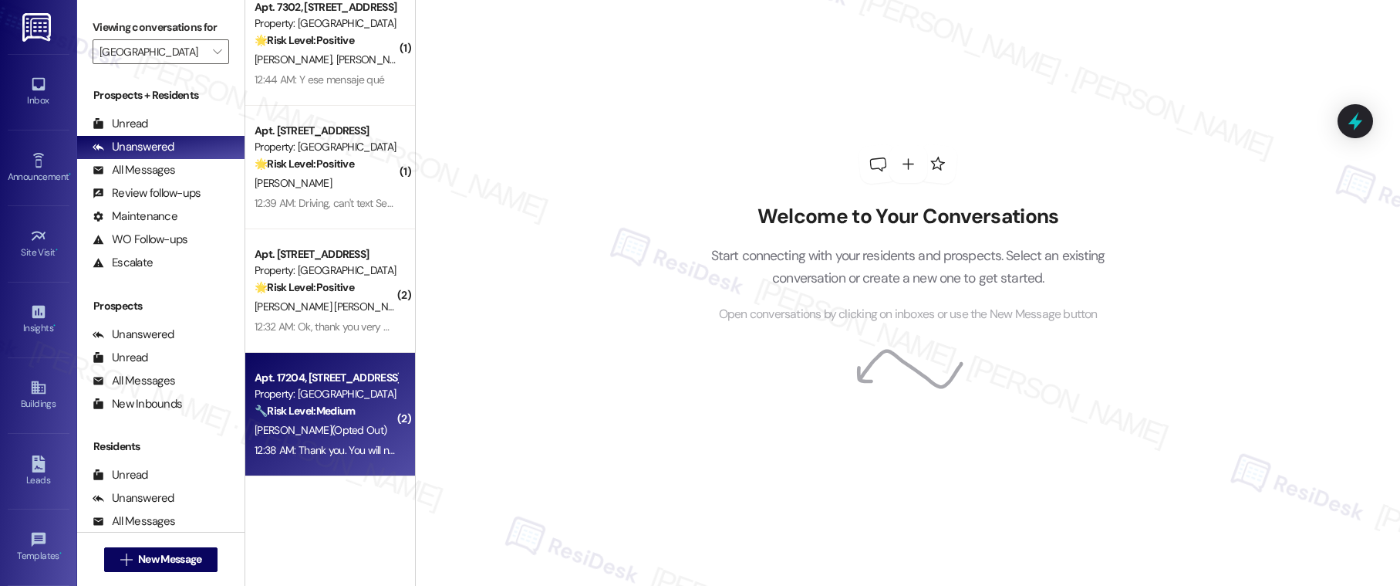
click at [349, 455] on div "12:38 AM: Thank you. You will no longer receive texts from this thread. Please …" at bounding box center [622, 450] width 734 height 14
click at [357, 438] on div "[PERSON_NAME] (Opted Out)" at bounding box center [326, 429] width 146 height 19
click at [359, 439] on div "[PERSON_NAME] (Opted Out)" at bounding box center [326, 429] width 146 height 19
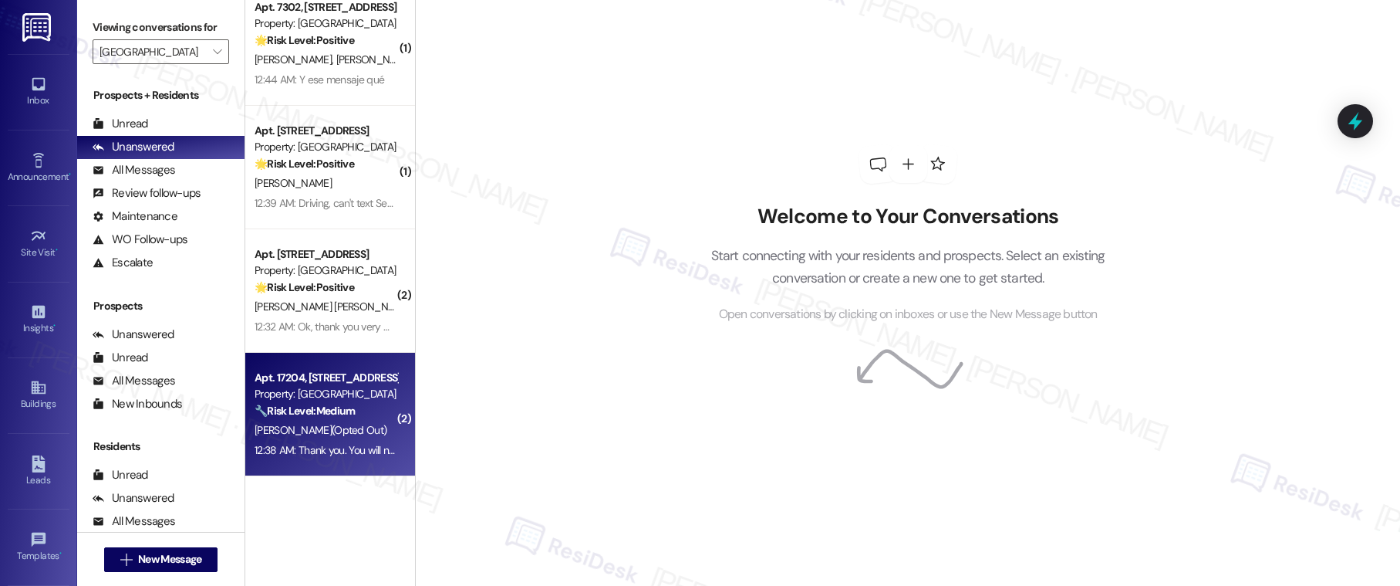
click at [359, 439] on div "[PERSON_NAME] (Opted Out)" at bounding box center [326, 429] width 146 height 19
click at [346, 435] on div "[PERSON_NAME] (Opted Out)" at bounding box center [326, 429] width 146 height 19
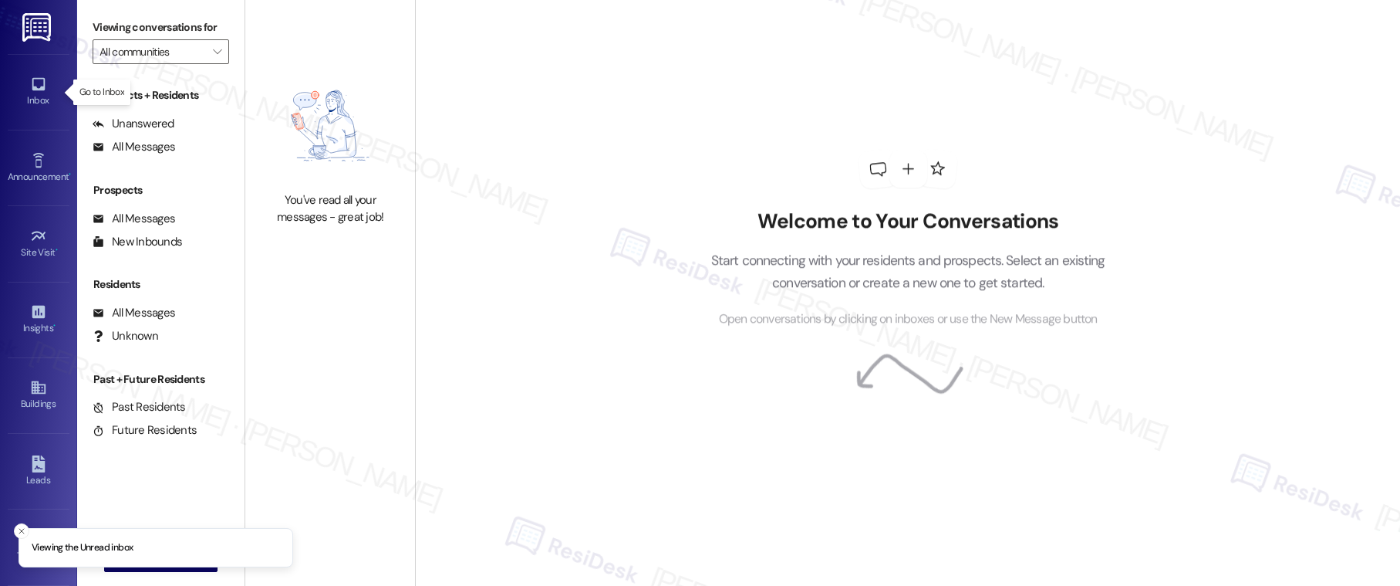
type input "[GEOGRAPHIC_DATA]"
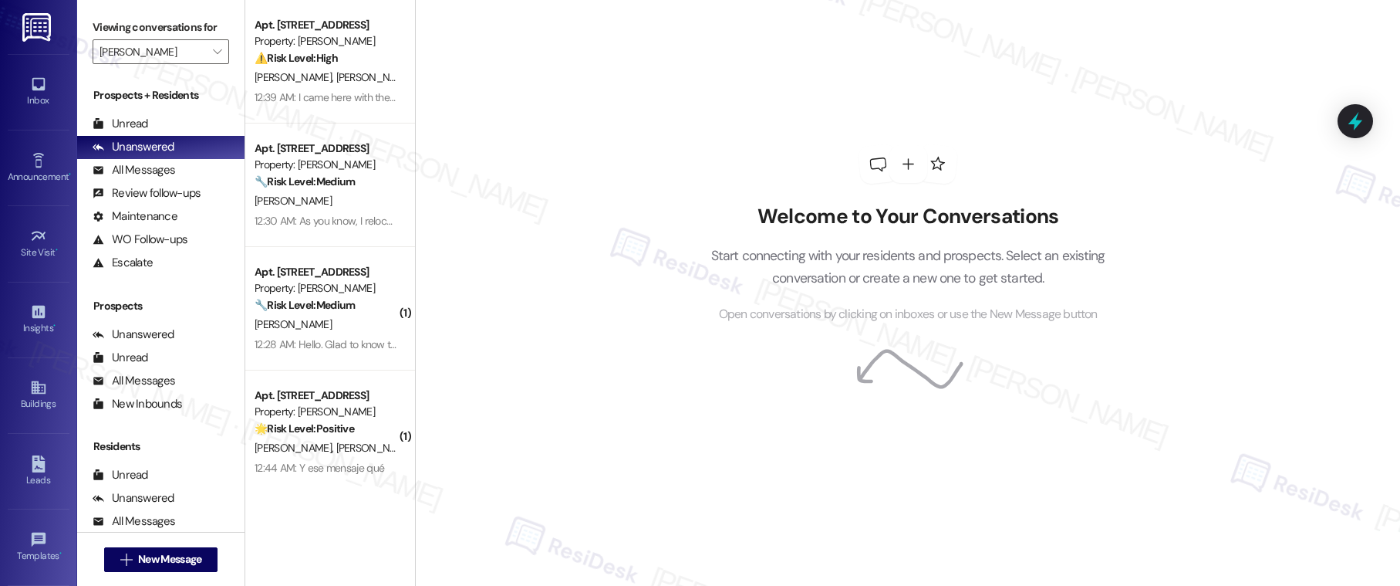
scroll to position [388, 0]
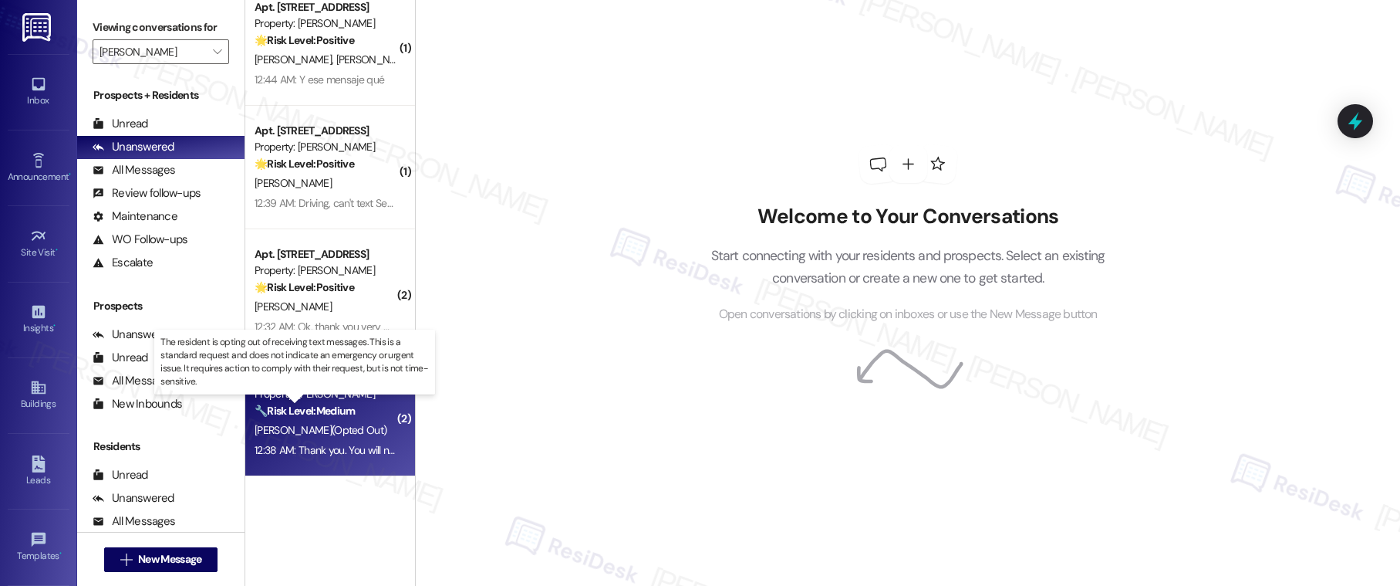
click at [342, 413] on strong "🔧 Risk Level: Medium" at bounding box center [305, 410] width 100 height 14
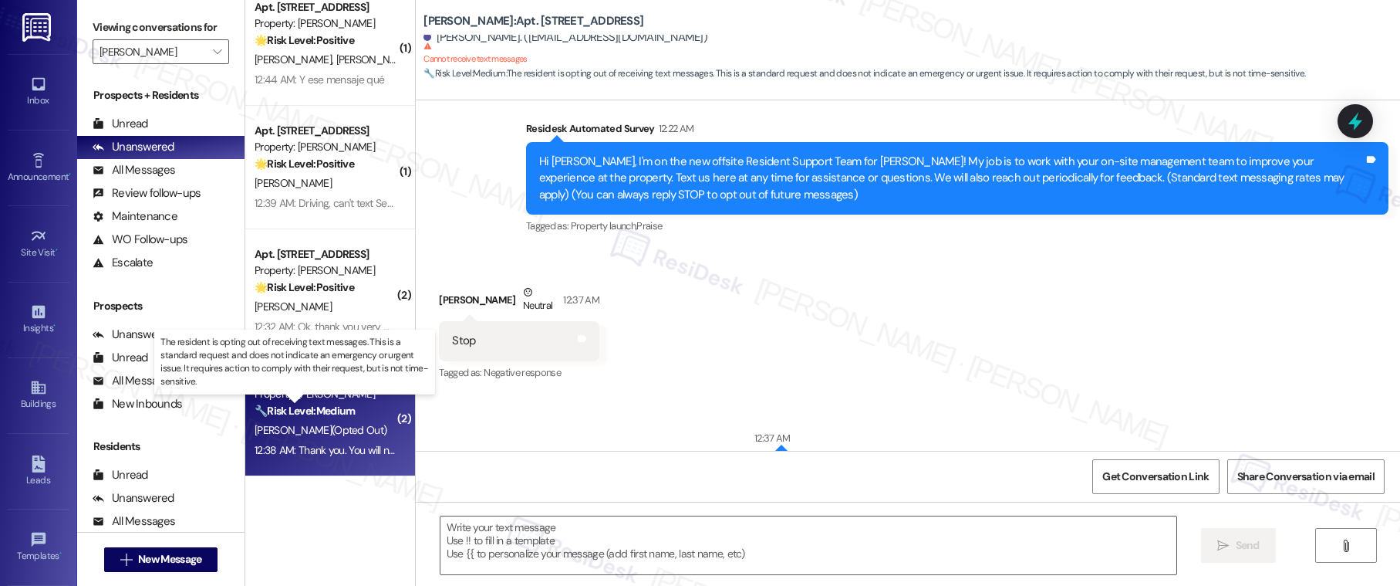
click at [343, 412] on strong "🔧 Risk Level: Medium" at bounding box center [305, 410] width 100 height 14
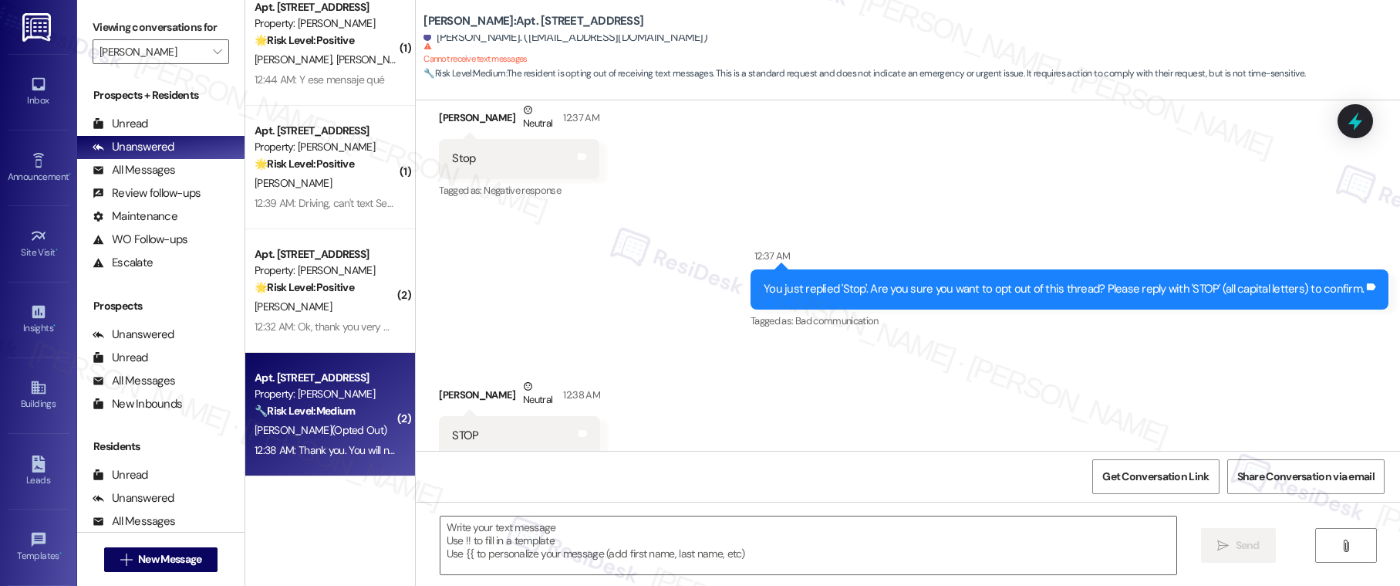
type textarea "Fetching suggested responses. Please feel free to read through the conversation…"
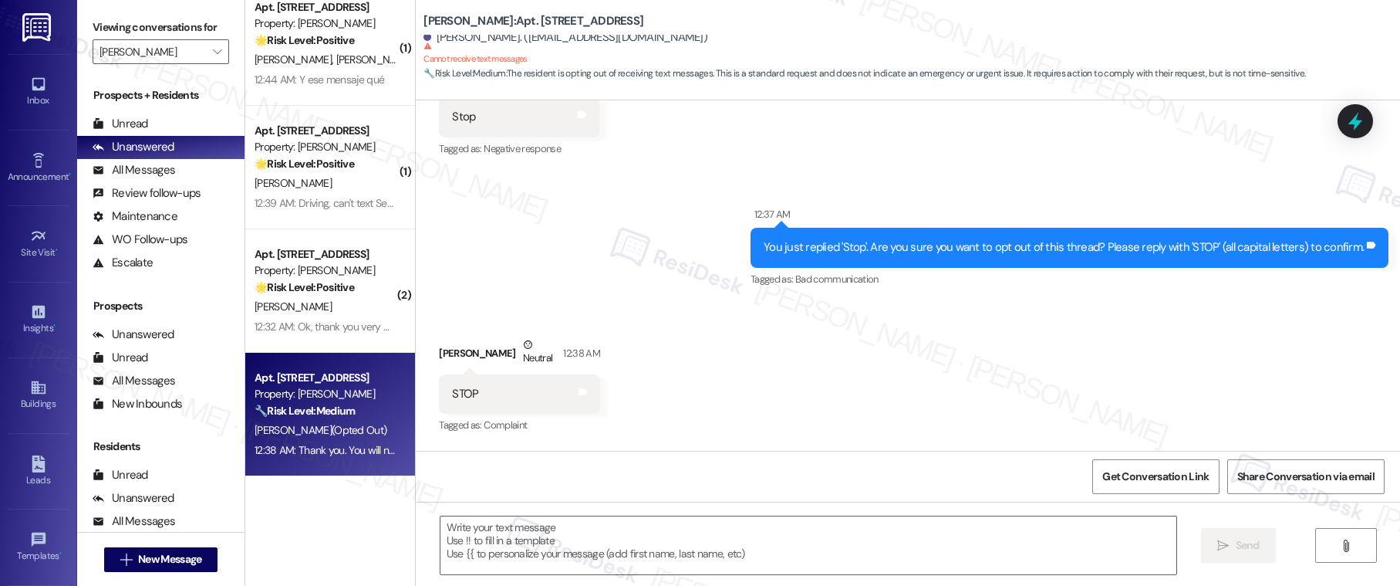
scroll to position [471, 0]
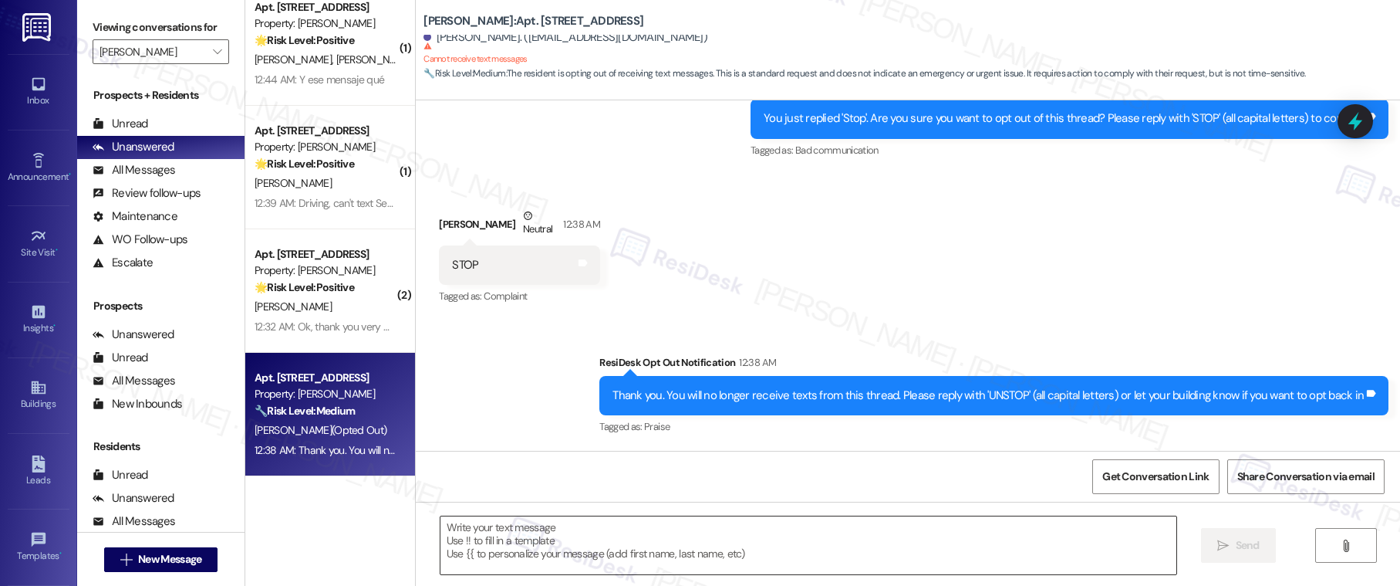
drag, startPoint x: 613, startPoint y: 569, endPoint x: 600, endPoint y: 557, distance: 17.5
click at [613, 568] on textarea at bounding box center [808, 545] width 737 height 58
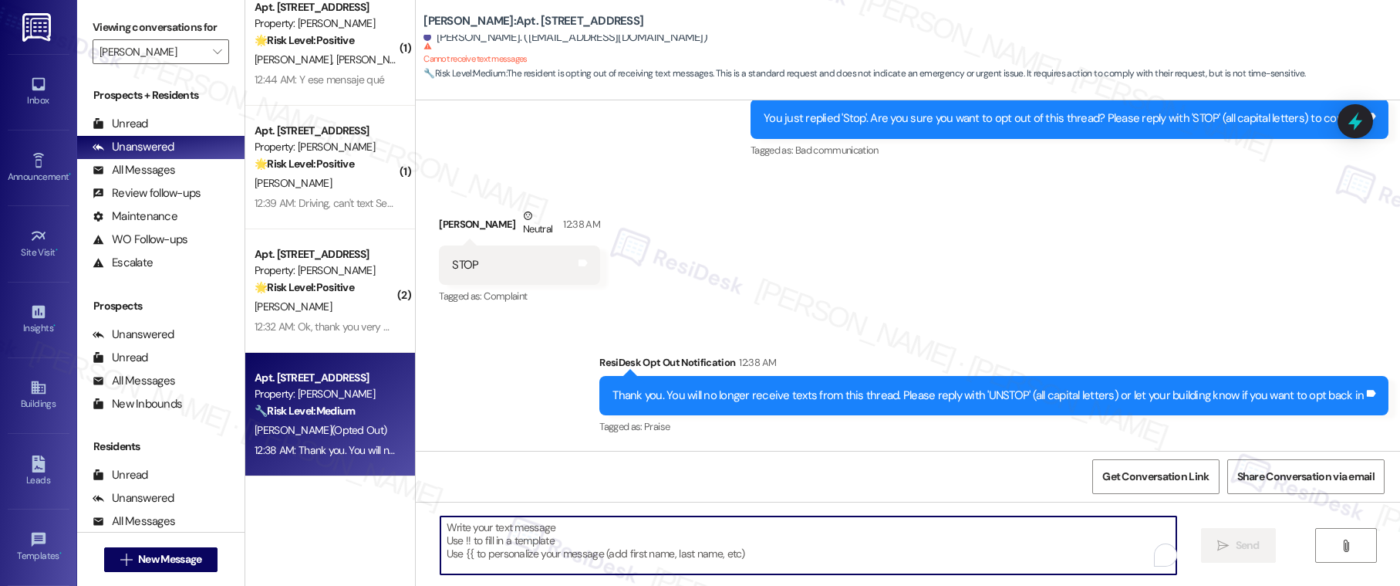
drag, startPoint x: 599, startPoint y: 556, endPoint x: 668, endPoint y: 544, distance: 69.8
click at [599, 555] on textarea "To enrich screen reader interactions, please activate Accessibility in Grammarl…" at bounding box center [808, 545] width 737 height 58
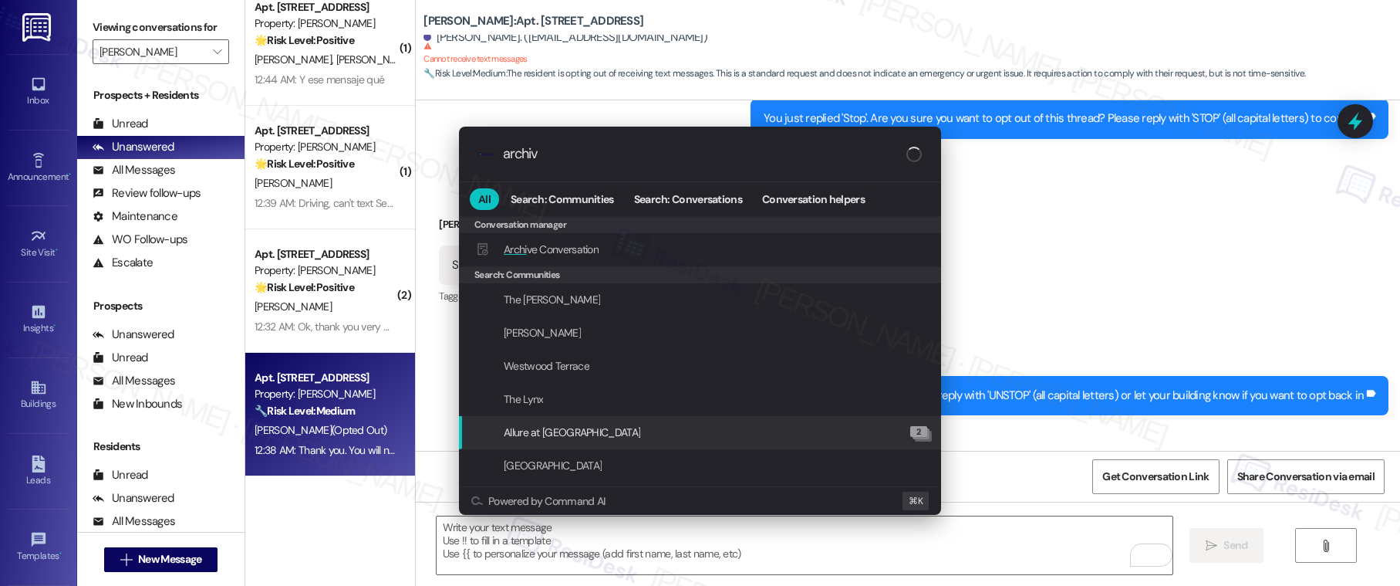
type input "archive"
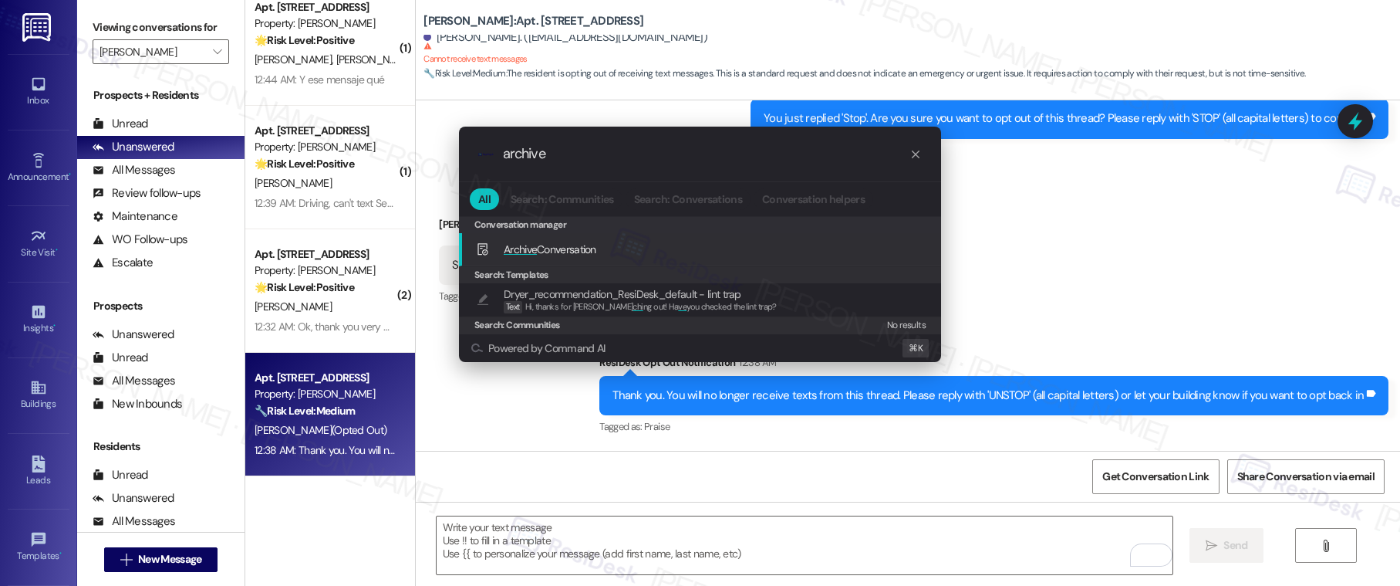
click at [768, 244] on div "Archive Conversation Add shortcut" at bounding box center [701, 249] width 451 height 17
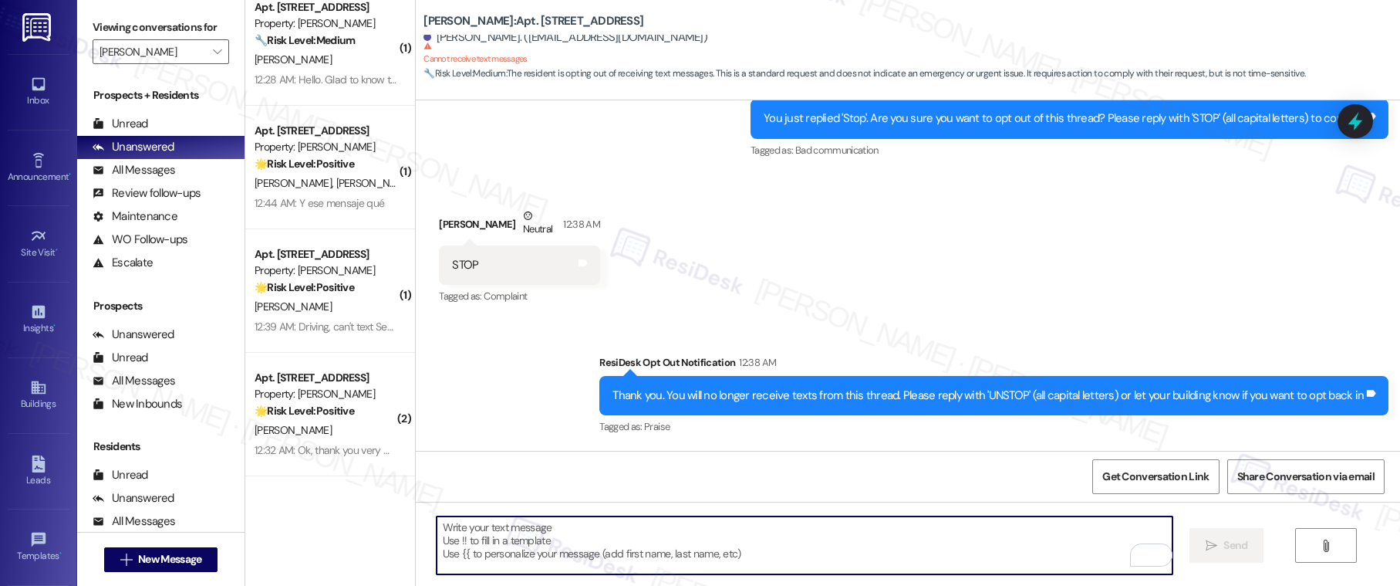
scroll to position [265, 0]
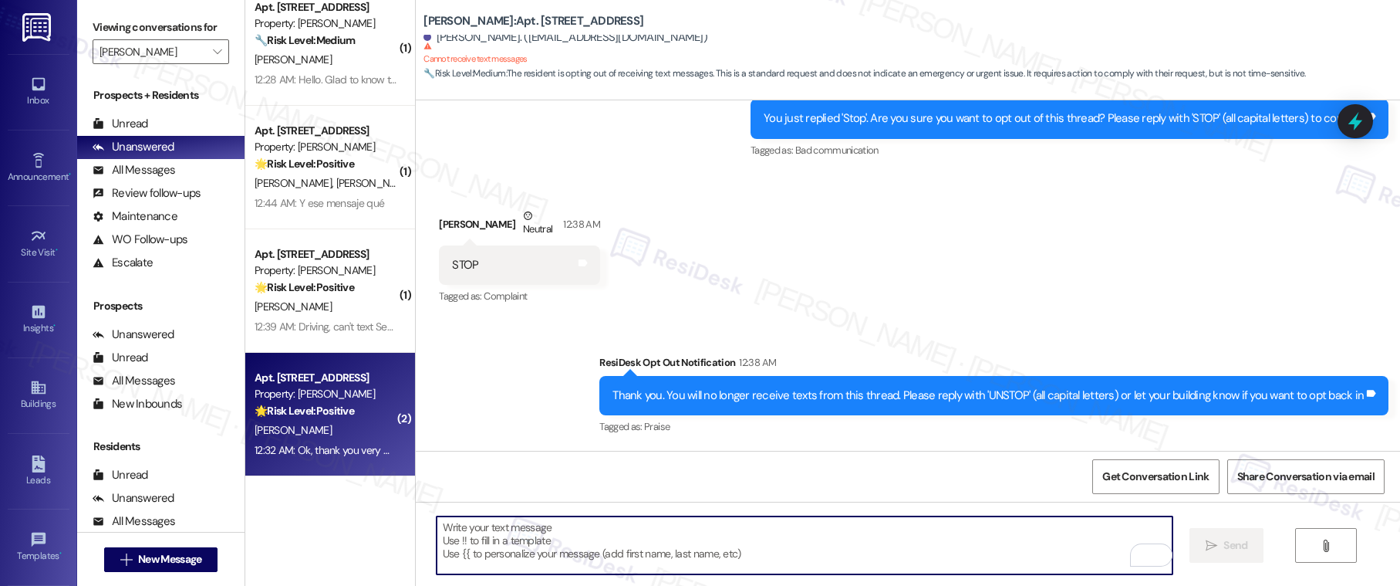
click at [349, 414] on div "🌟 Risk Level: Positive The resident is acknowledging the introduction from the …" at bounding box center [326, 411] width 143 height 16
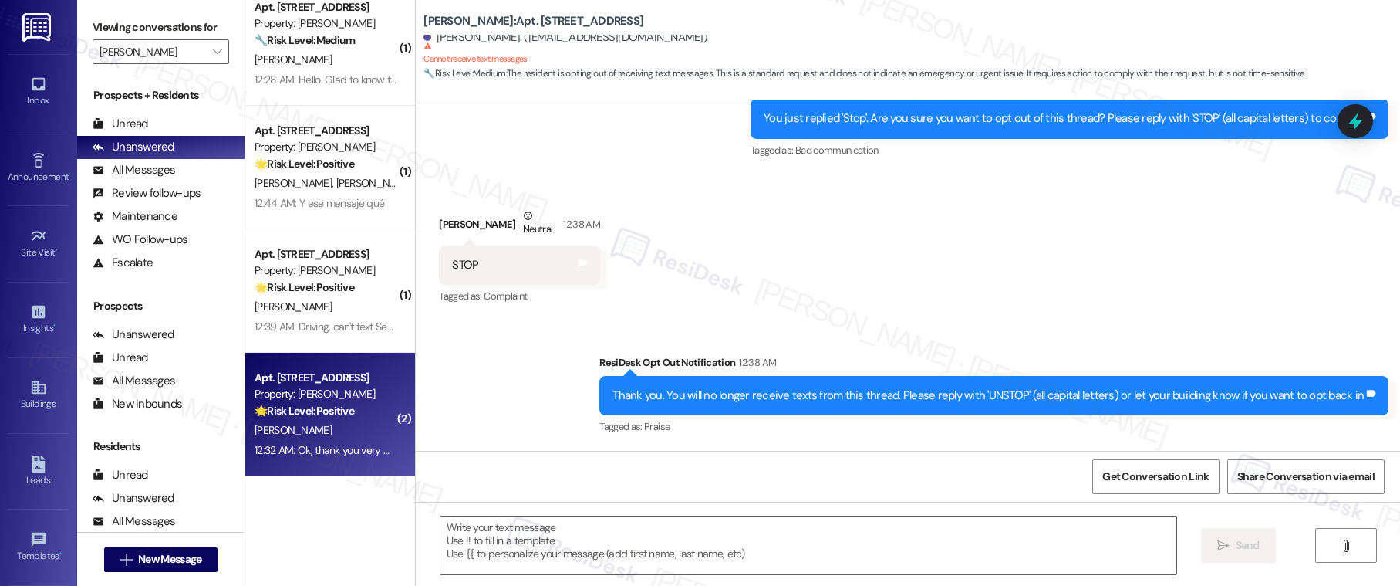
click at [349, 414] on div "🌟 Risk Level: Positive The resident is acknowledging the introduction from the …" at bounding box center [326, 411] width 143 height 16
type textarea "Fetching suggested responses. Please feel free to read through the conversation…"
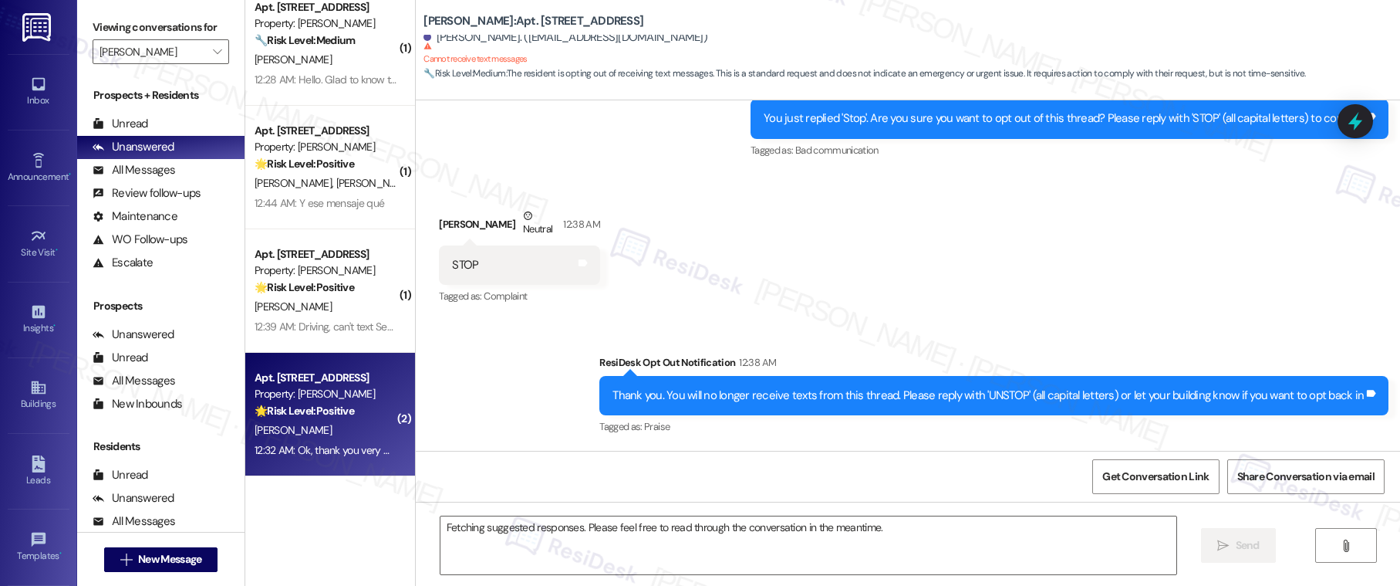
scroll to position [326, 0]
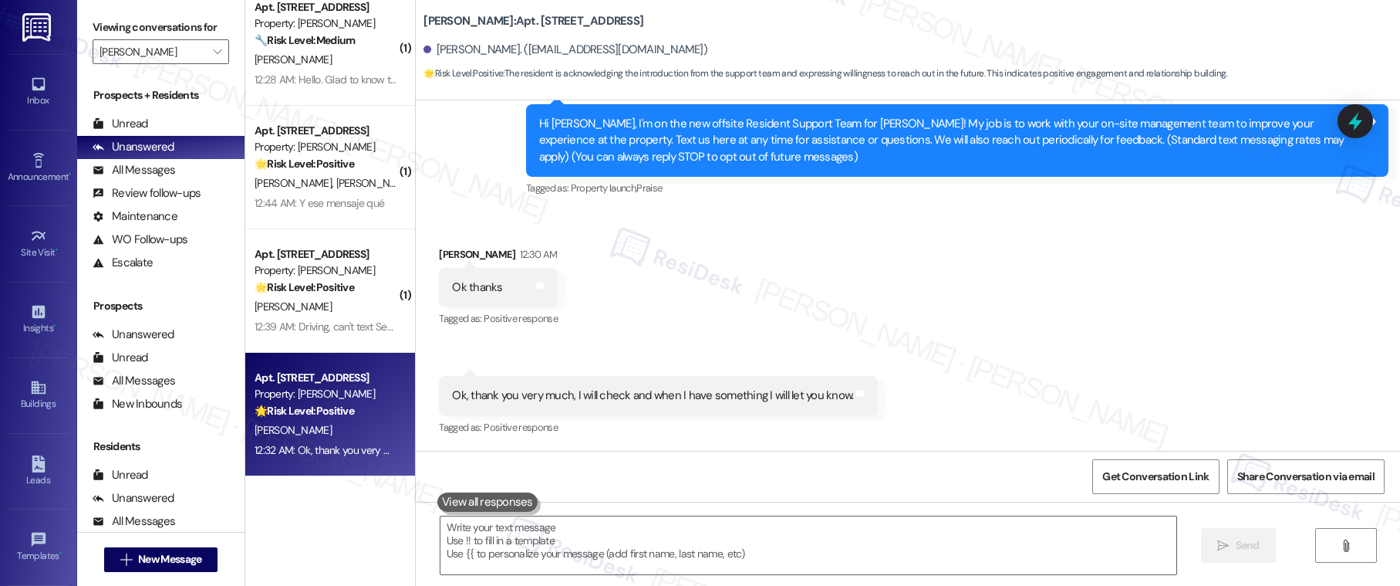
click at [560, 396] on div "Ok, thank you very much, I will check and when I have something I will let you …" at bounding box center [652, 395] width 401 height 16
click at [548, 552] on textarea at bounding box center [808, 545] width 737 height 58
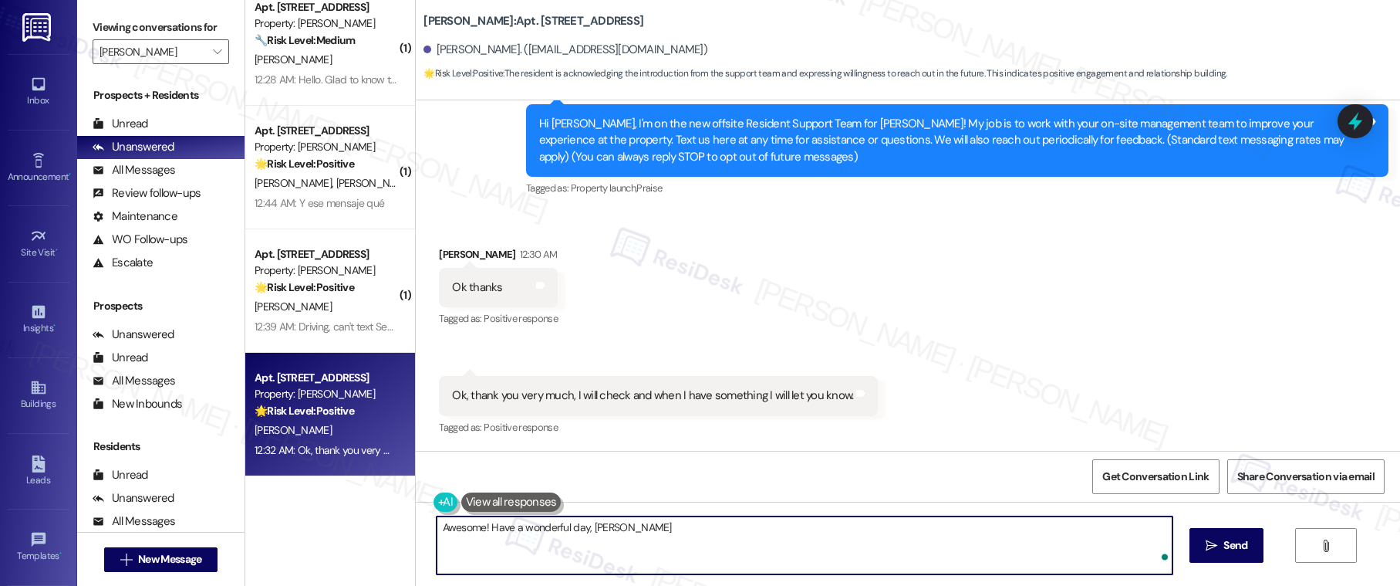
type textarea "Awesome! Have a wonderful day, Jesus!"
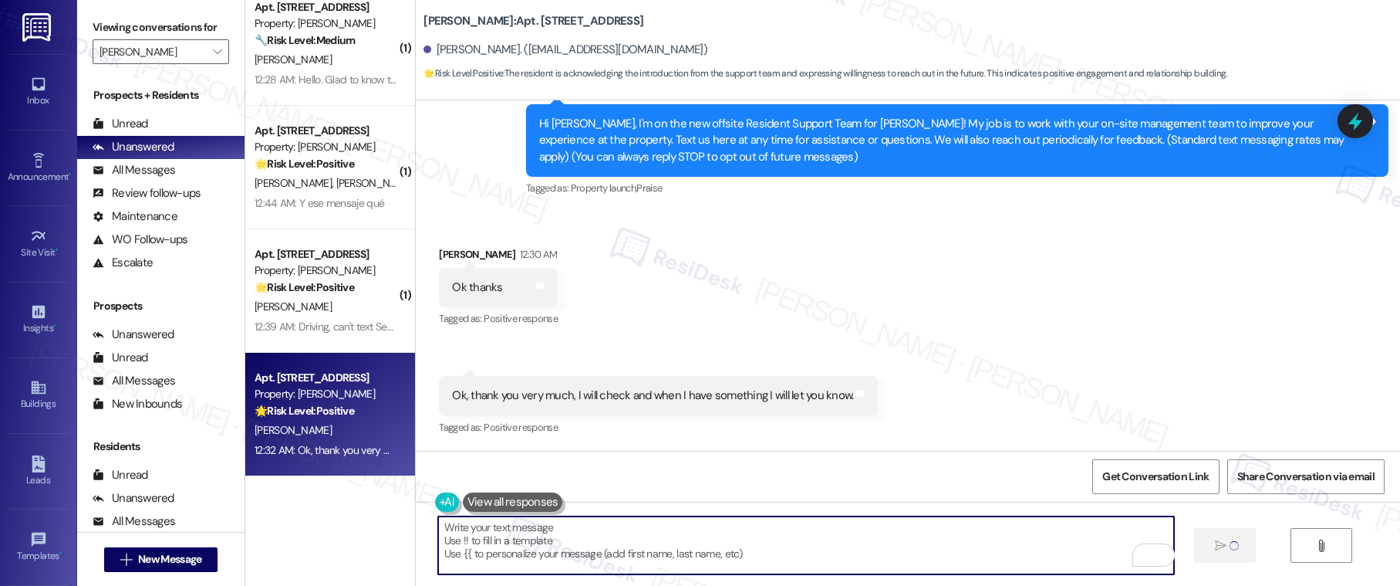
type textarea "Fetching suggested responses. Please feel free to read through the conversation…"
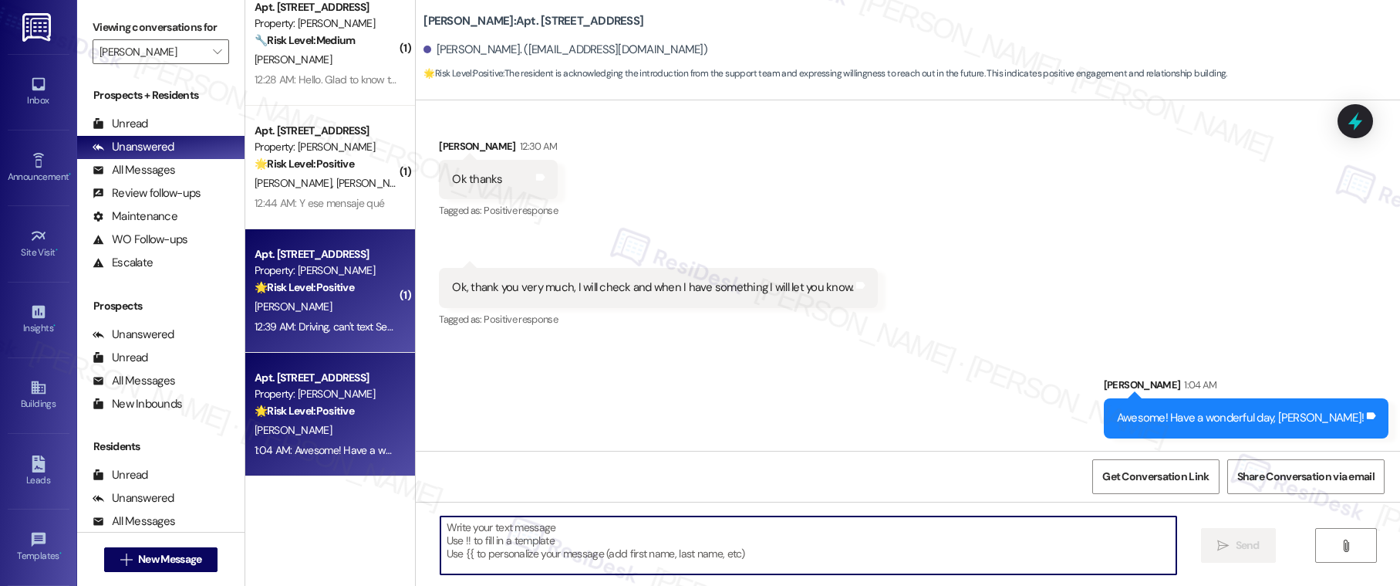
click at [332, 319] on div "12:39 AM: Driving, can't text Sent from MY MAXIMA 12:39 AM: Driving, can't text…" at bounding box center [366, 326] width 222 height 14
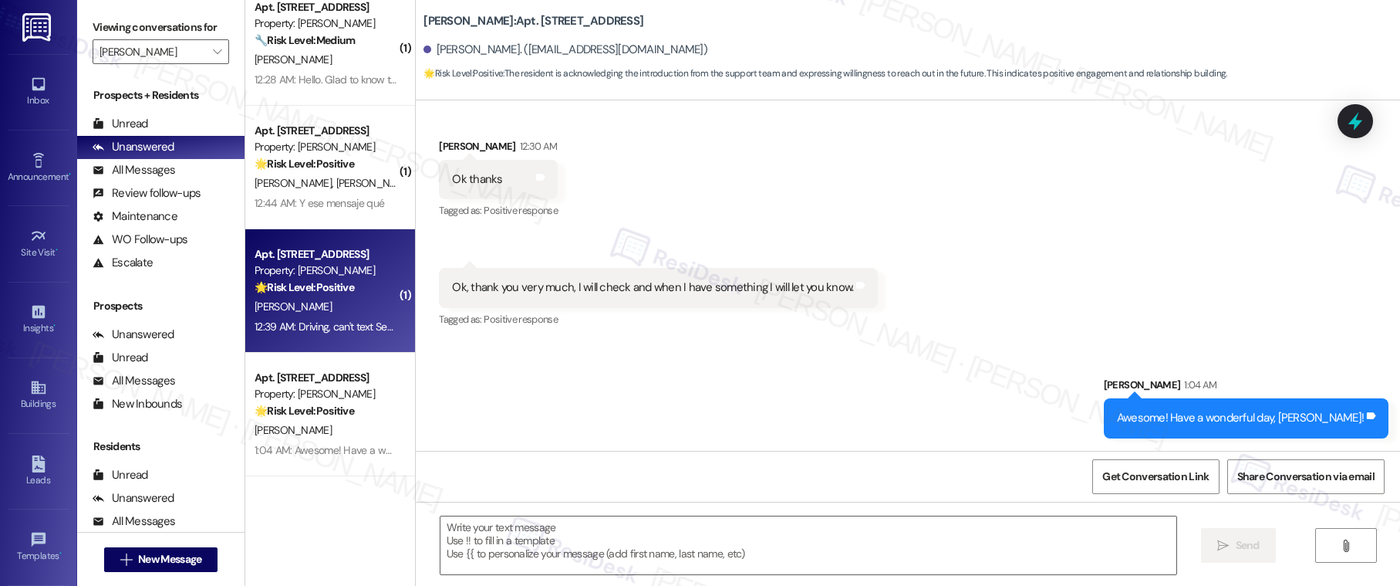
type textarea "Fetching suggested responses. Please feel free to read through the conversation…"
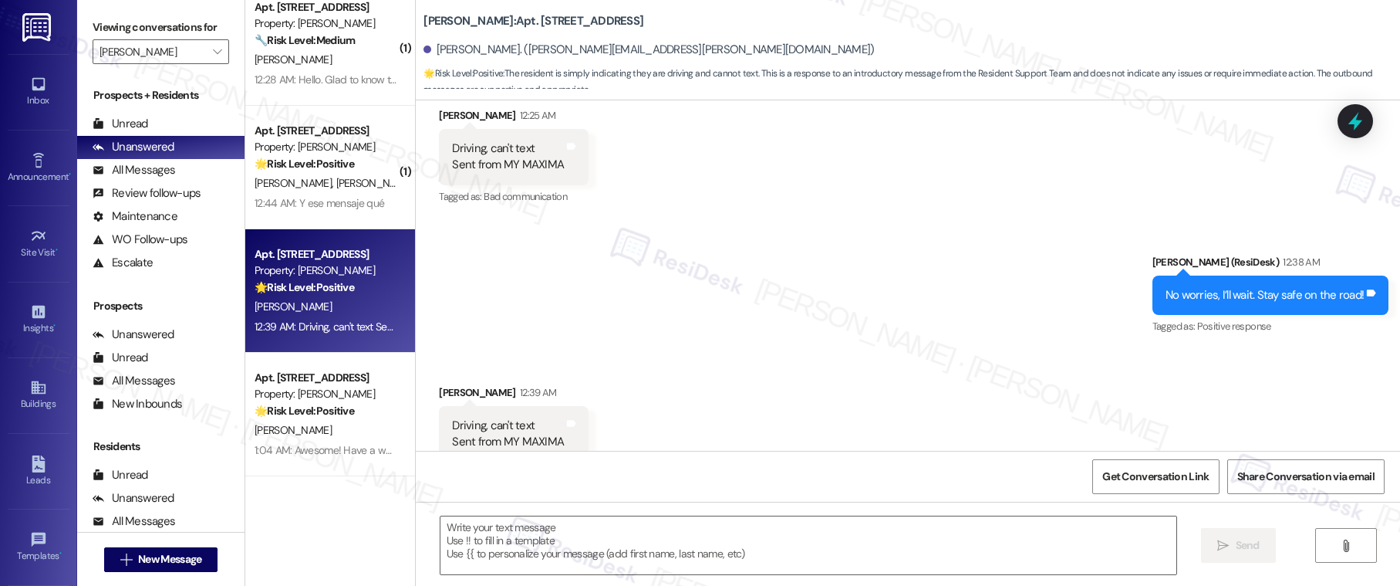
scroll to position [371, 0]
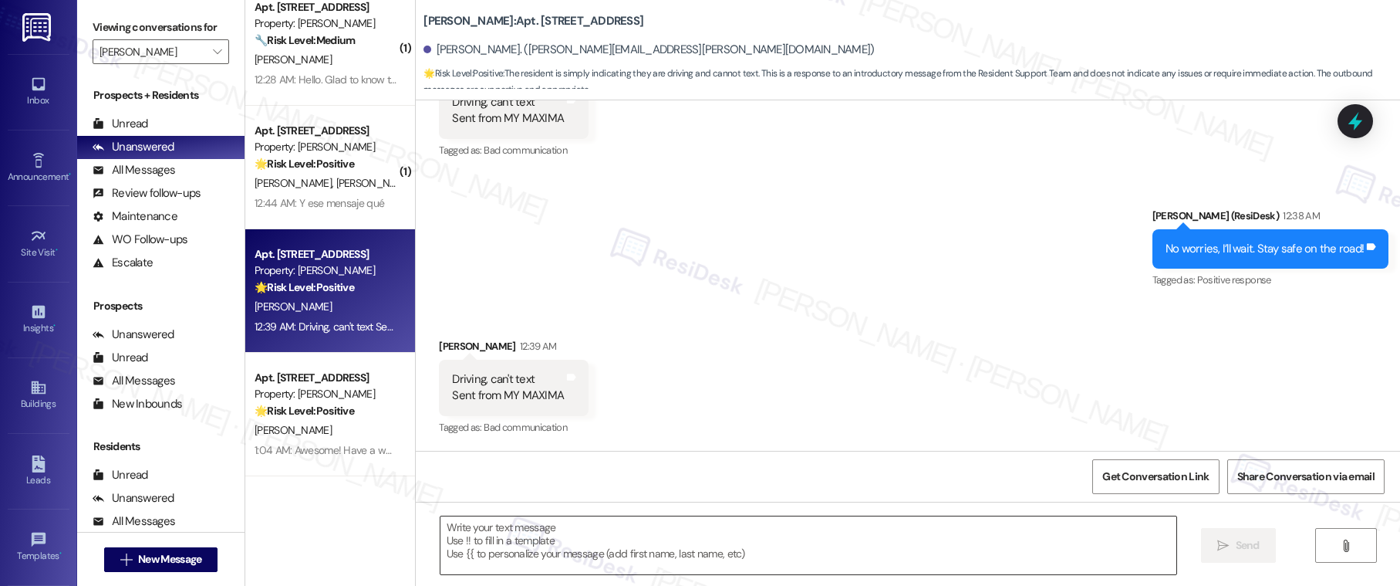
click at [534, 555] on textarea at bounding box center [808, 545] width 737 height 58
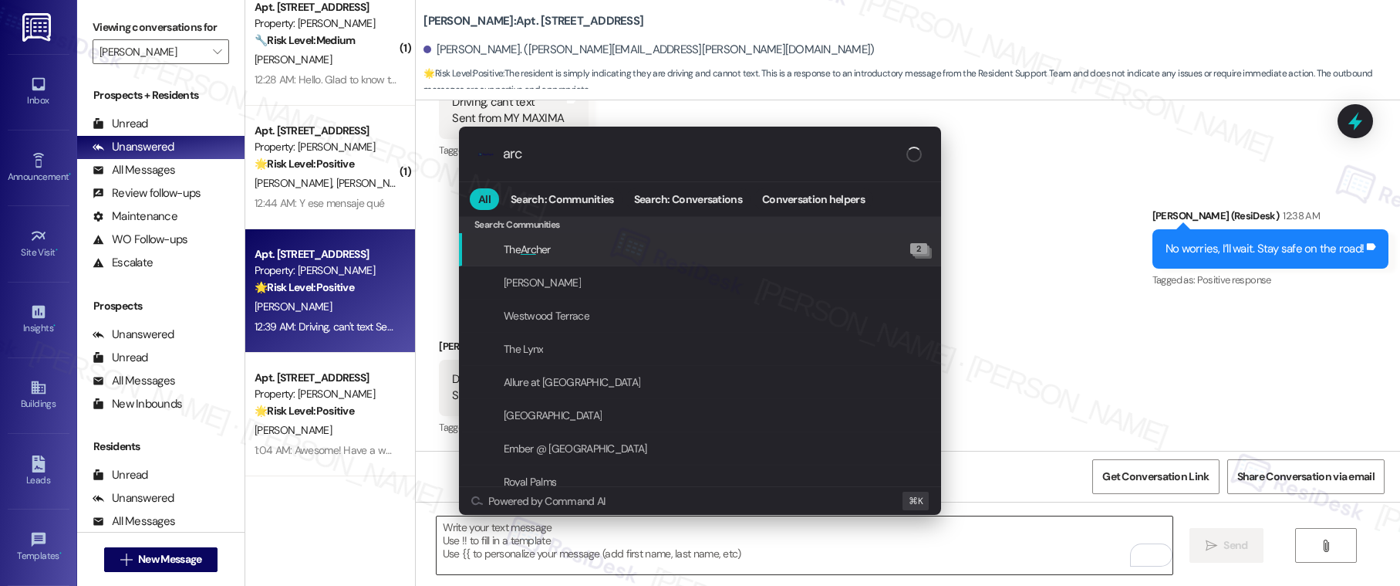
type input "arci"
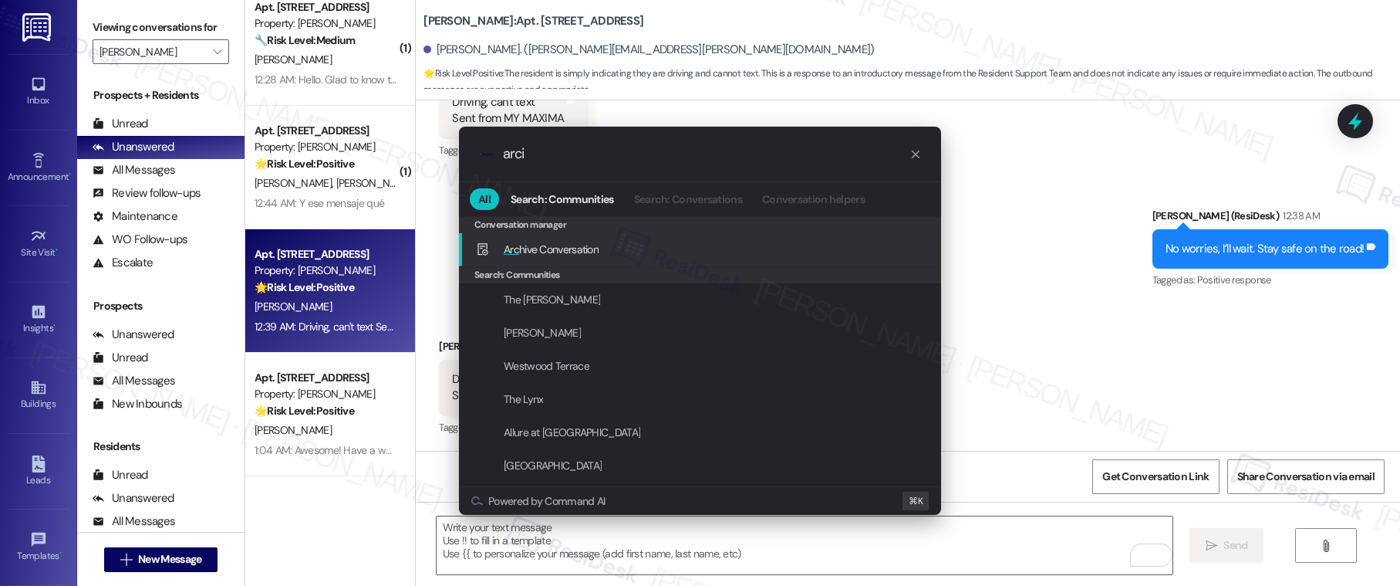
click at [608, 241] on div "Arc hive Conversation Add shortcut" at bounding box center [701, 249] width 451 height 17
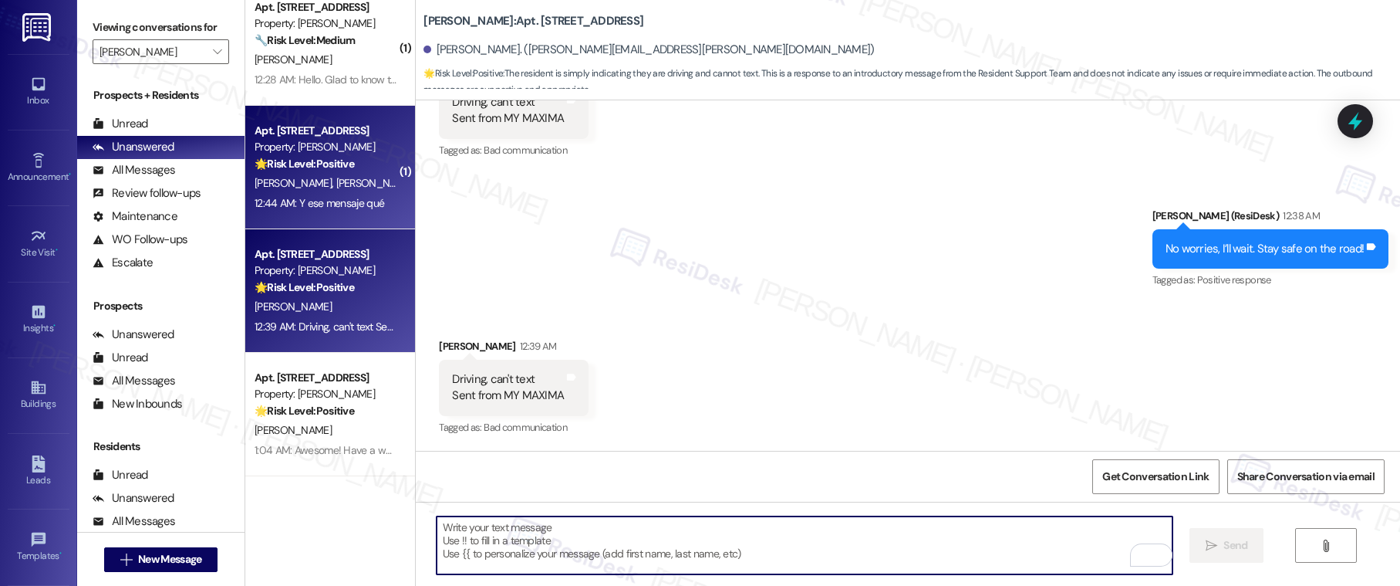
click at [301, 196] on div "12:44 AM: Y ese mensaje qué 12:44 AM: Y ese mensaje qué" at bounding box center [320, 203] width 130 height 14
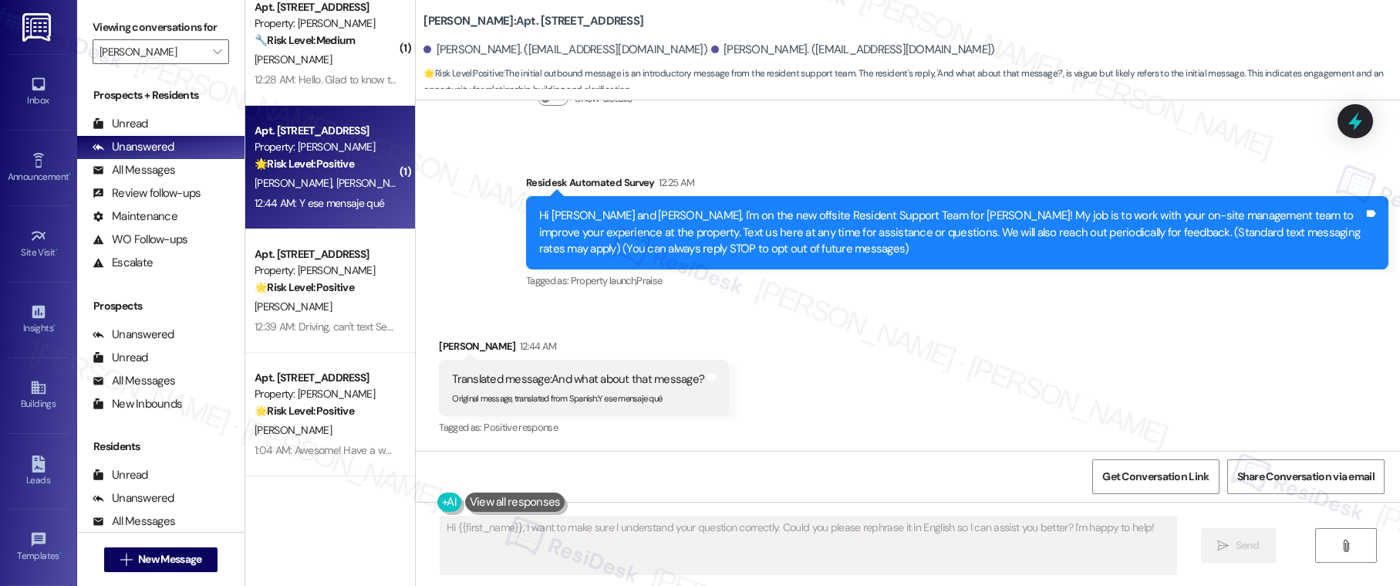
scroll to position [141, 0]
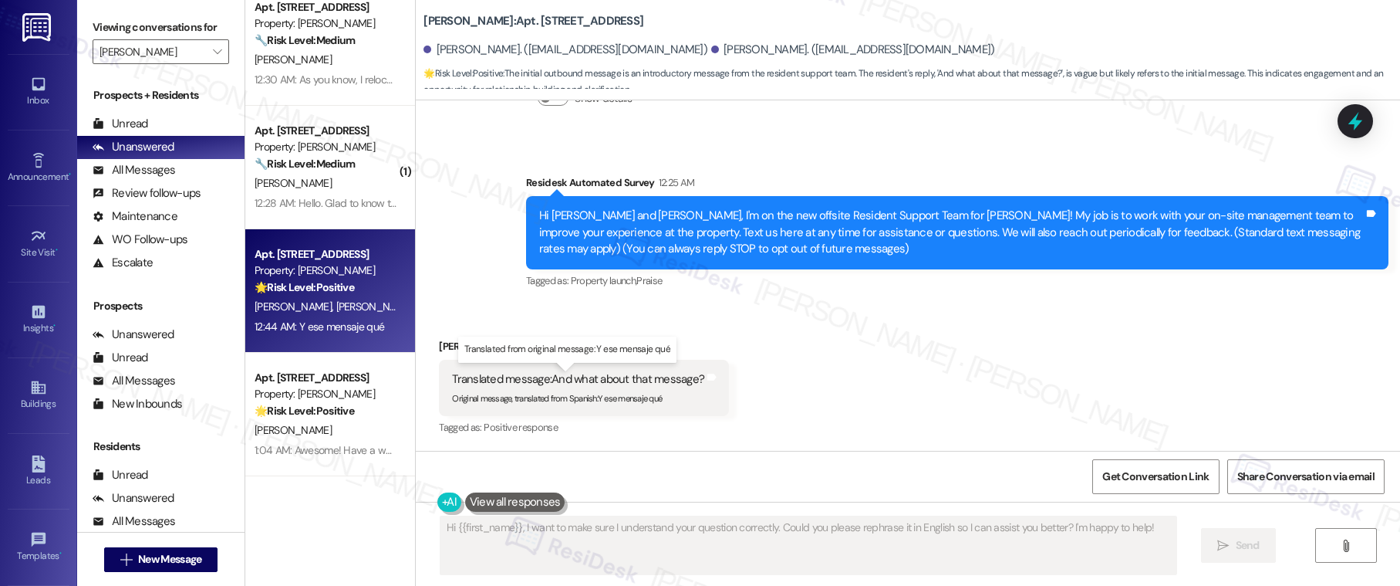
click at [649, 378] on div "Translated message: And what about that message?" at bounding box center [578, 379] width 252 height 16
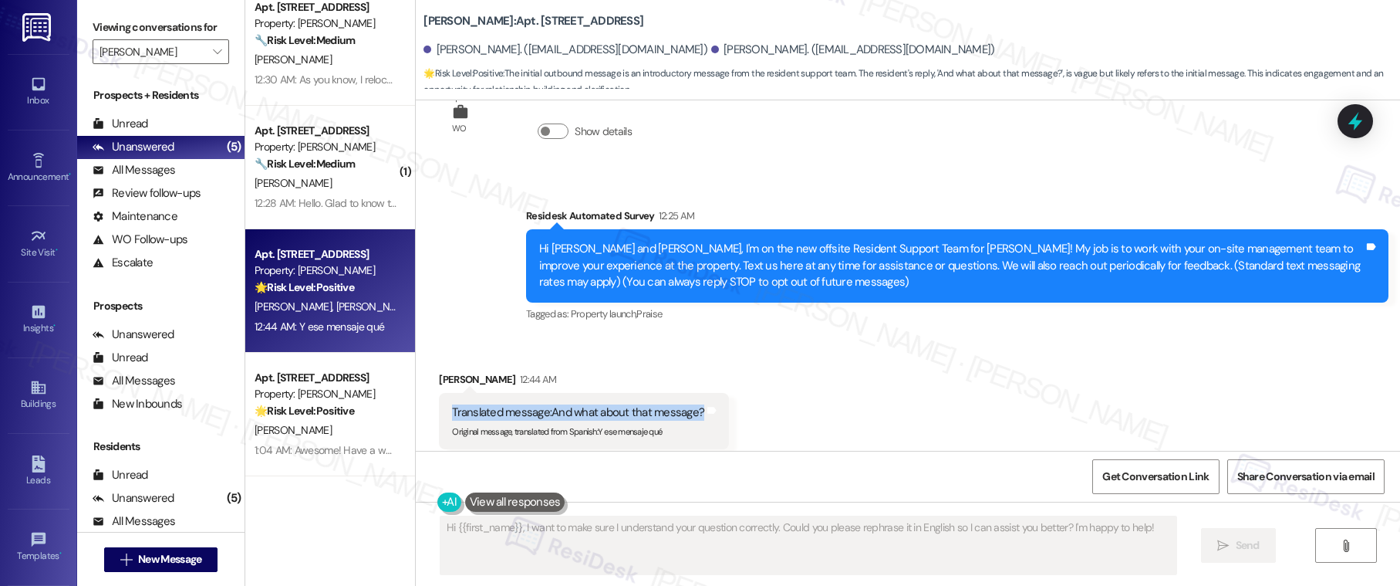
scroll to position [94, 0]
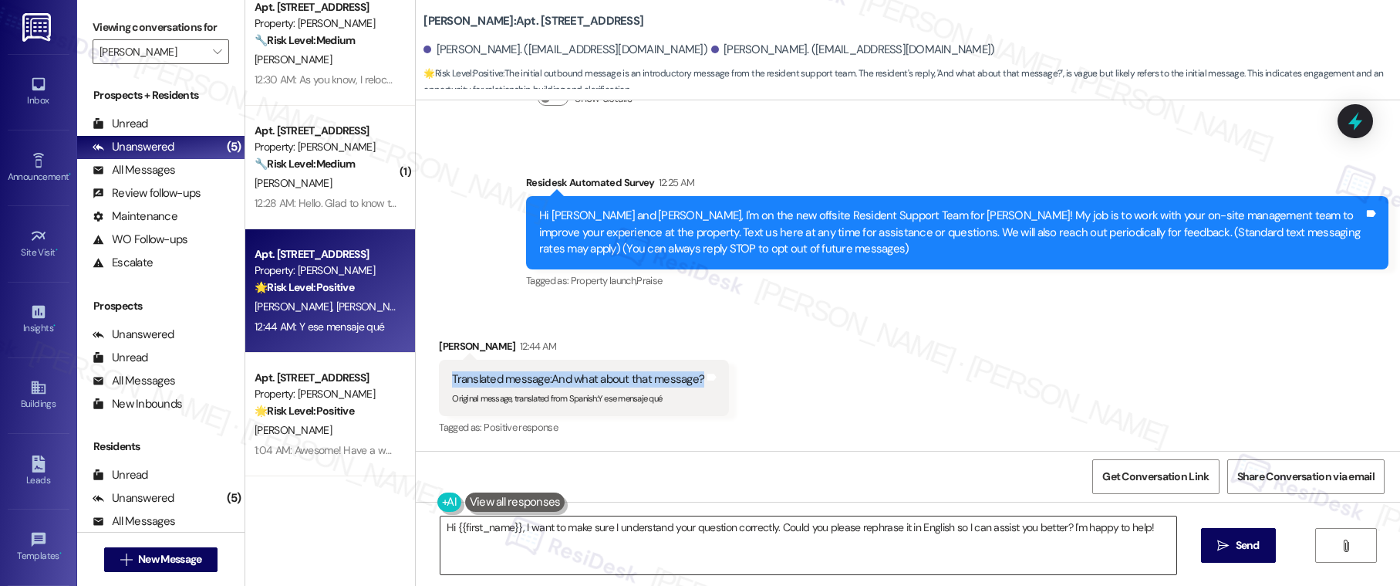
click at [641, 525] on textarea "Hi {{first_name}}, I want to make sure I understand your question correctly. Co…" at bounding box center [808, 545] width 737 height 58
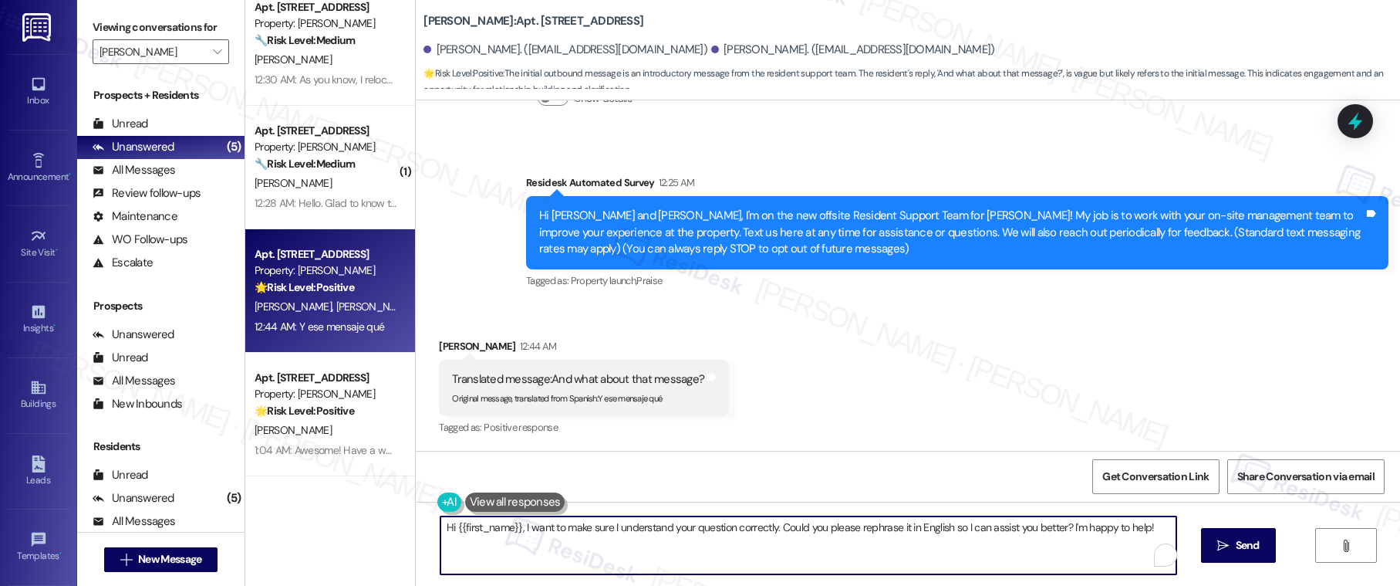
click at [641, 525] on textarea "Hi {{first_name}}, I want to make sure I understand your question correctly. Co…" at bounding box center [808, 545] width 737 height 58
click at [655, 221] on div "Hi Joaquin and Giselle, I'm on the new offsite Resident Support Team for Kenzie…" at bounding box center [951, 232] width 825 height 49
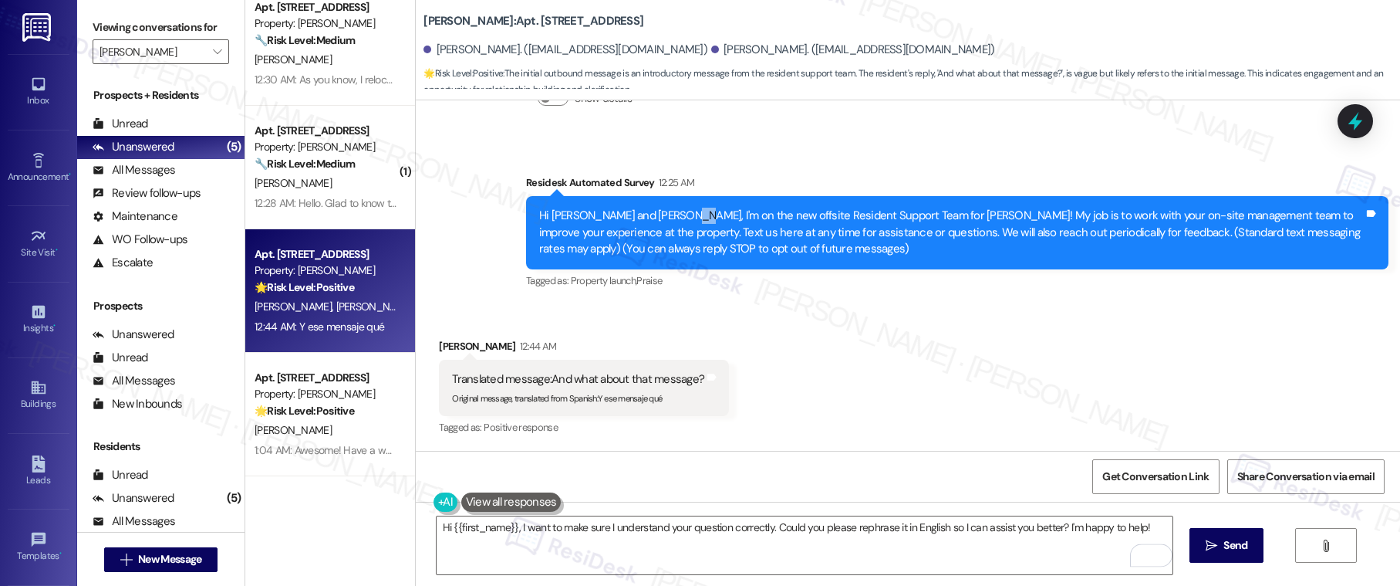
click at [655, 221] on div "Hi Joaquin and Giselle, I'm on the new offsite Resident Support Team for Kenzie…" at bounding box center [951, 232] width 825 height 49
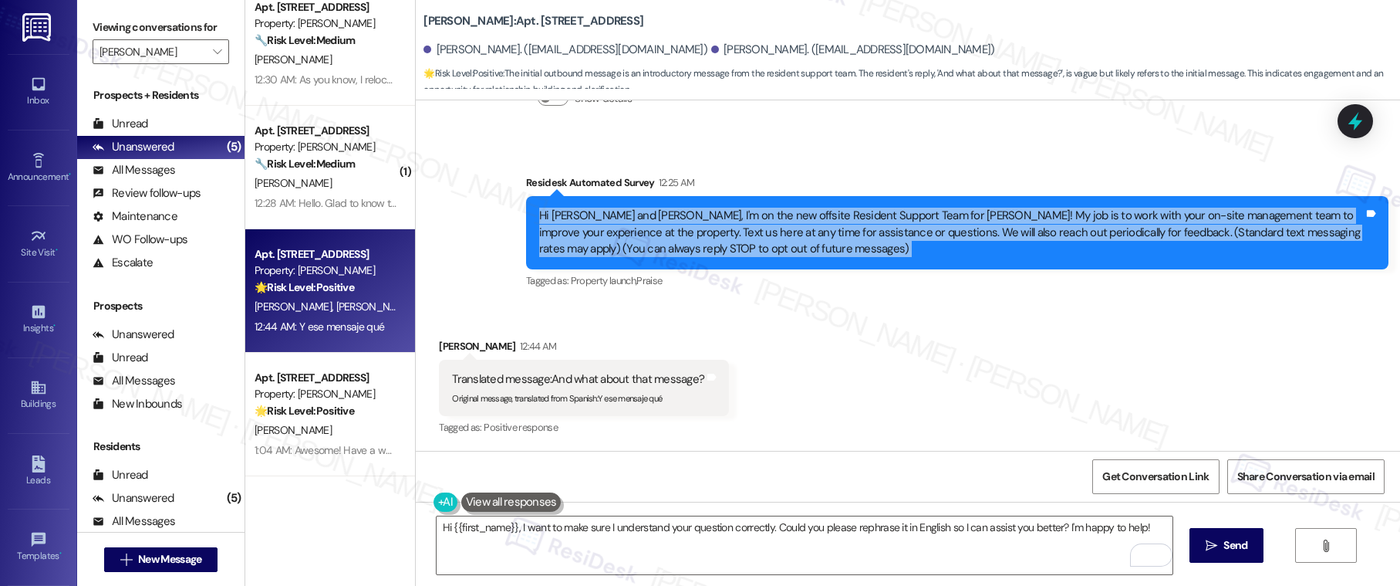
copy div "Hi Joaquin and Giselle, I'm on the new offsite Resident Support Team for Kenzie…"
click at [638, 535] on textarea "Hi {{first_name}}, I want to make sure I understand your question correctly. Co…" at bounding box center [805, 545] width 737 height 58
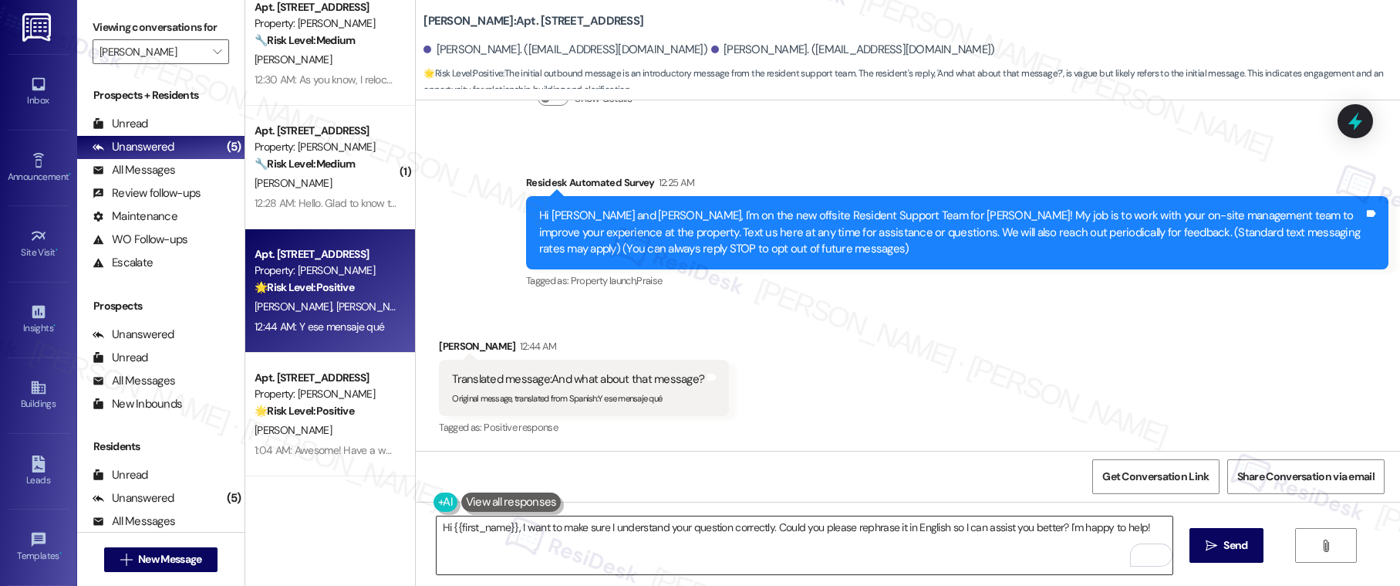
click at [638, 535] on textarea "Hi {{first_name}}, I want to make sure I understand your question correctly. Co…" at bounding box center [805, 545] width 737 height 58
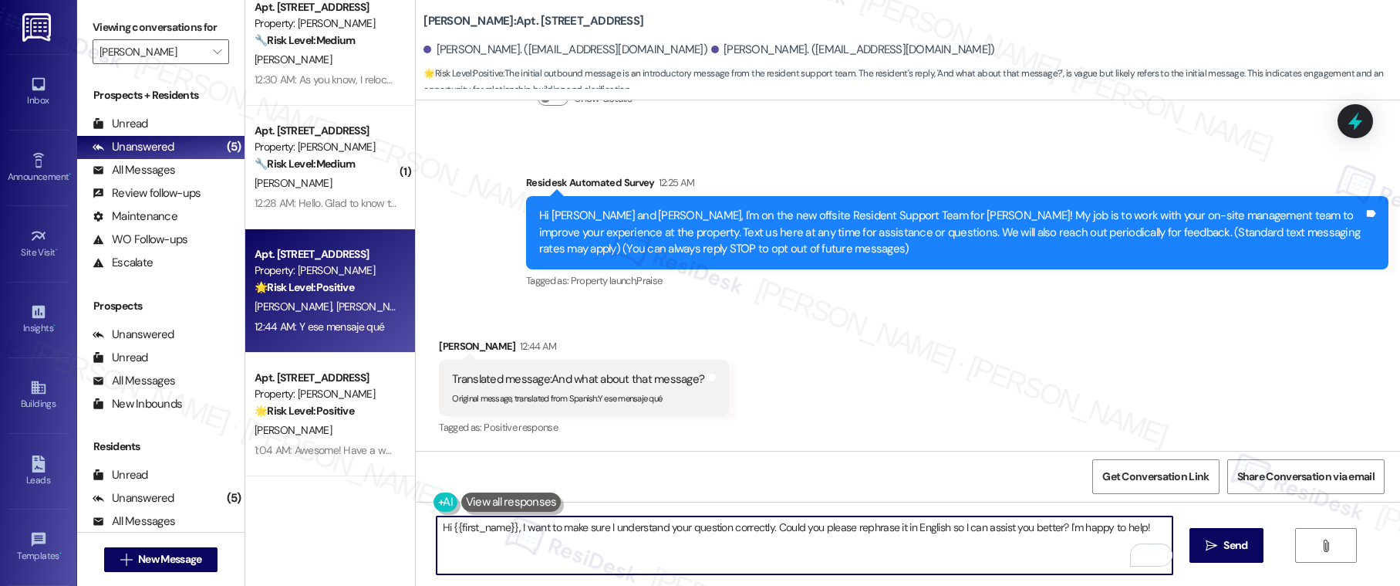
click at [638, 535] on textarea "Hi {{first_name}}, I want to make sure I understand your question correctly. Co…" at bounding box center [805, 545] width 737 height 58
paste textarea "Joaquin and Giselle, I'm on the new offsite Resident Support Team for Kenzie Pa…"
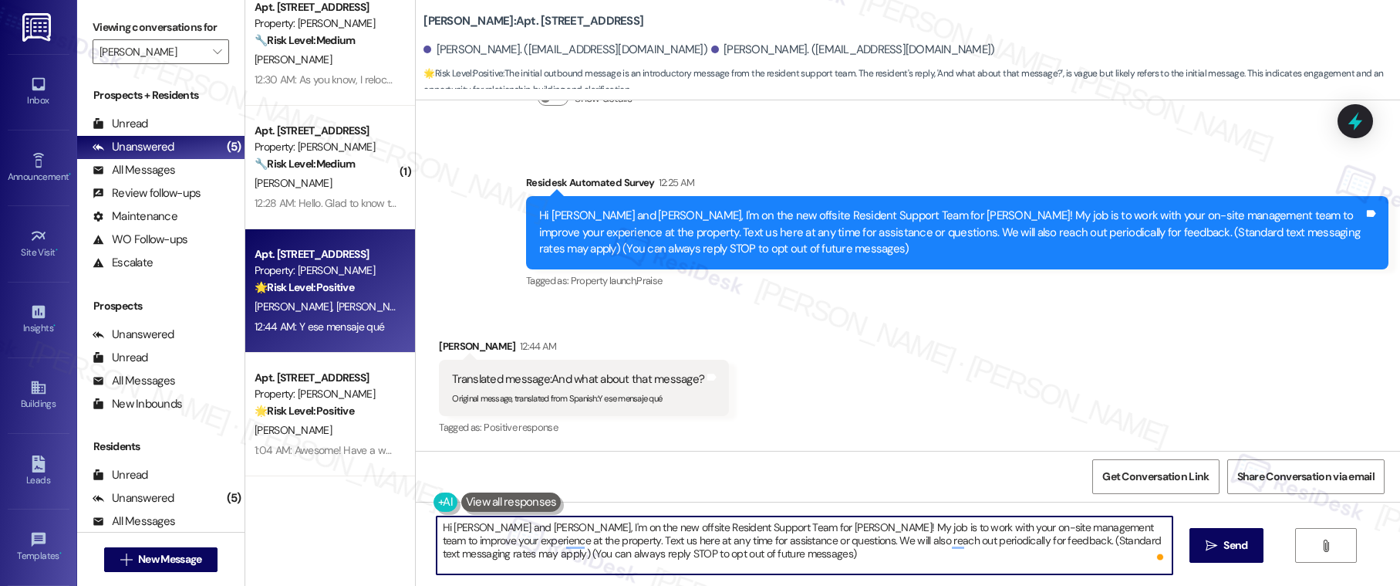
type textarea "Hi Joaquin and Giselle, I'm on the new offsite Resident Support Team for Kenzie…"
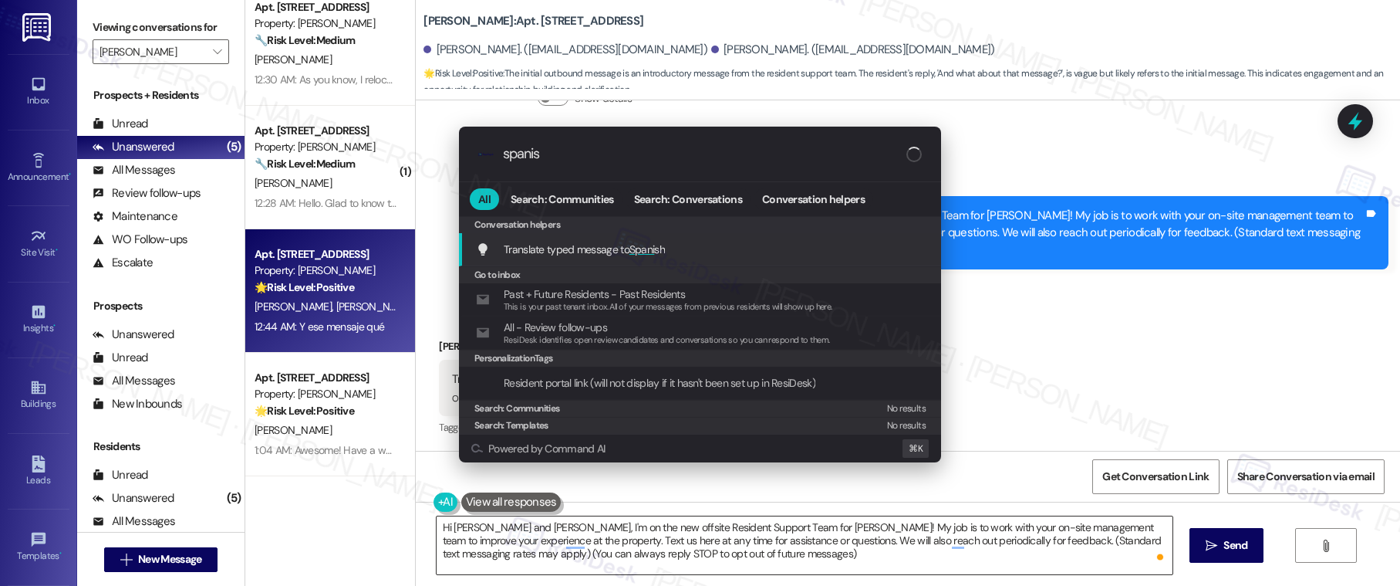
type input "spanish"
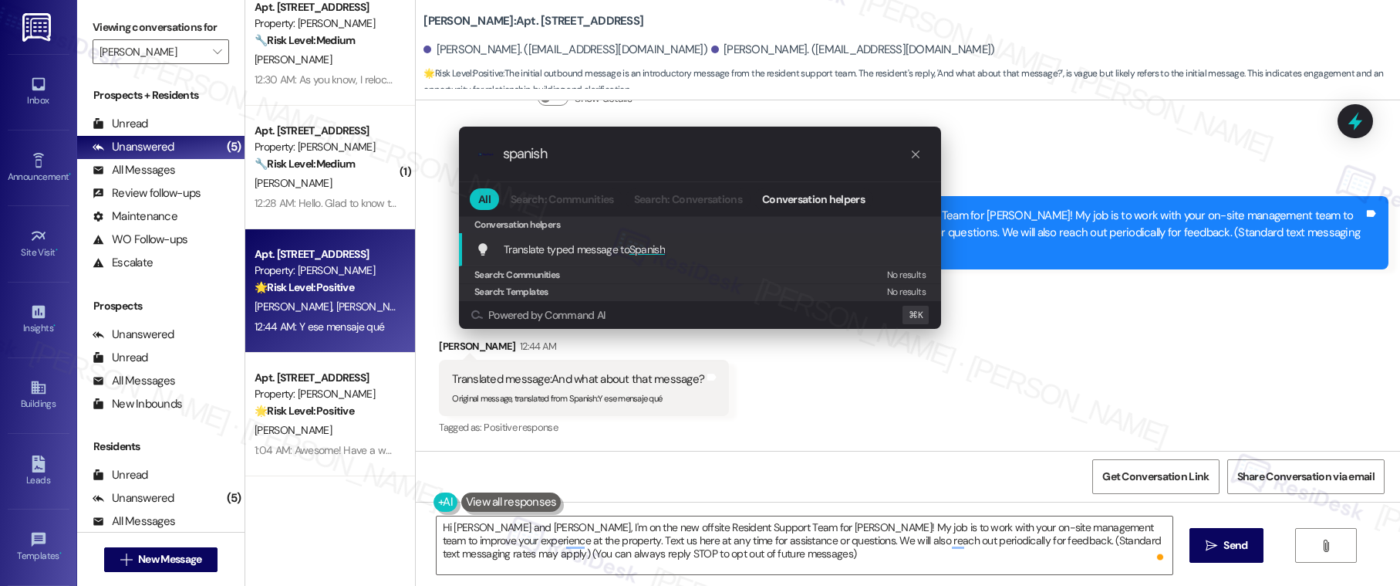
click at [700, 241] on div "Translate typed message to Spanish Add shortcut" at bounding box center [701, 249] width 451 height 17
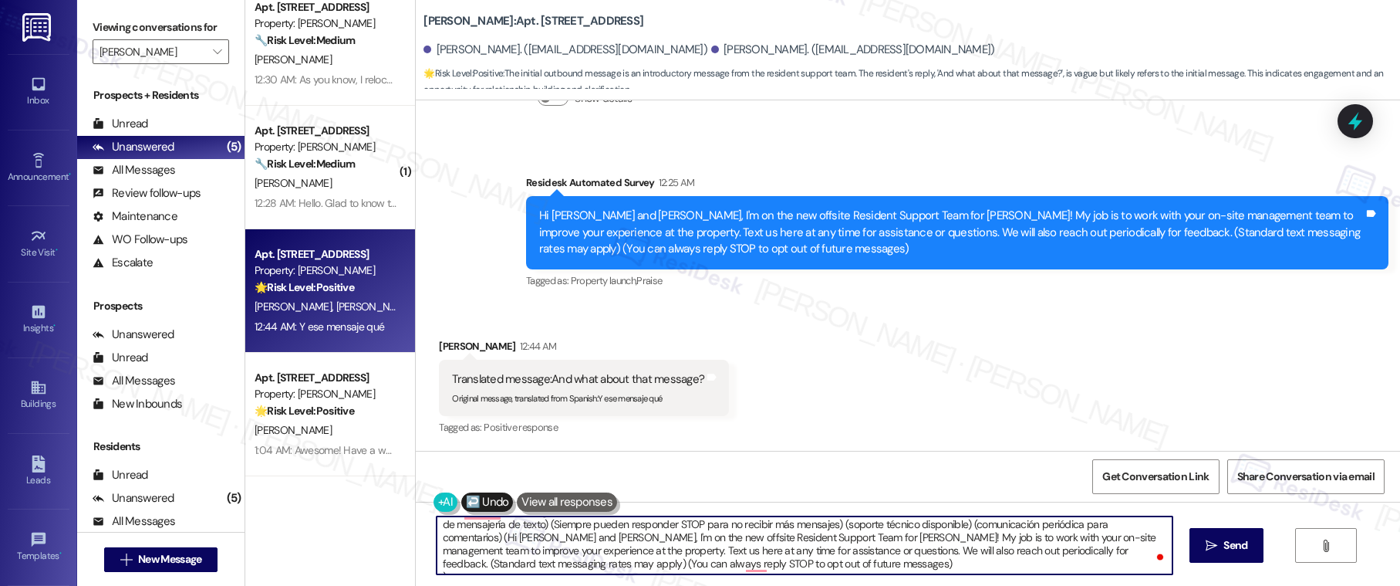
scroll to position [0, 0]
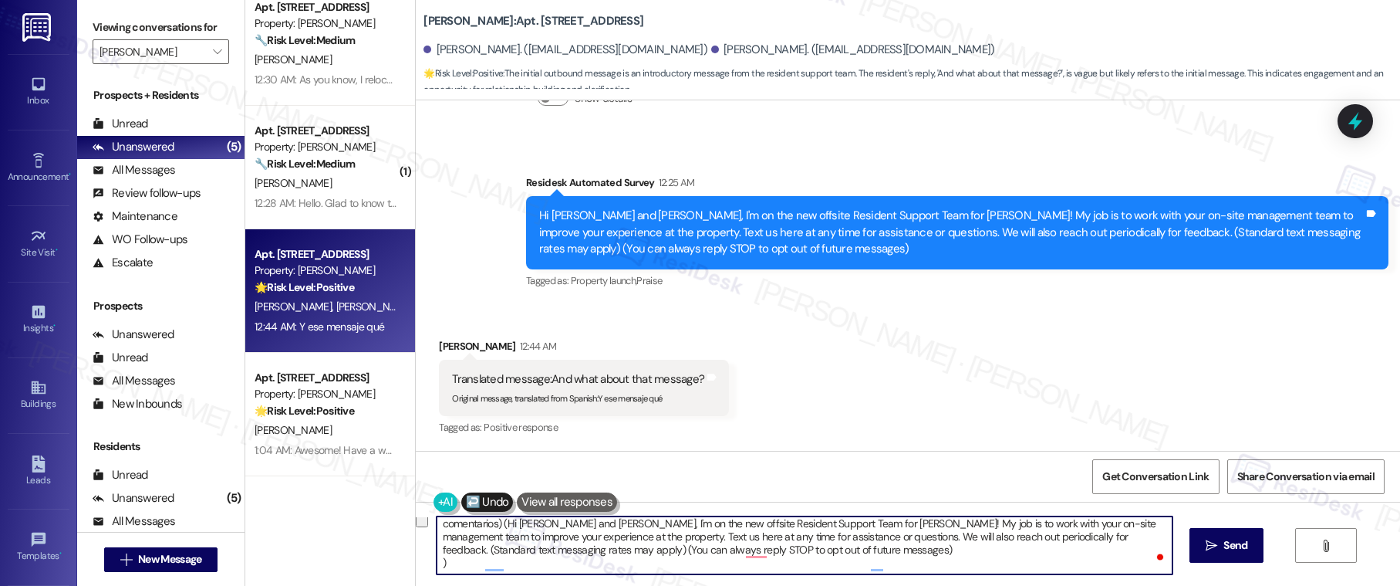
drag, startPoint x: 1096, startPoint y: 525, endPoint x: 1119, endPoint y: 582, distance: 61.3
click at [1119, 582] on div "Hola Joaquin y Giselle, estoy en el nuevo equipo de soporte para residentes fue…" at bounding box center [908, 559] width 984 height 116
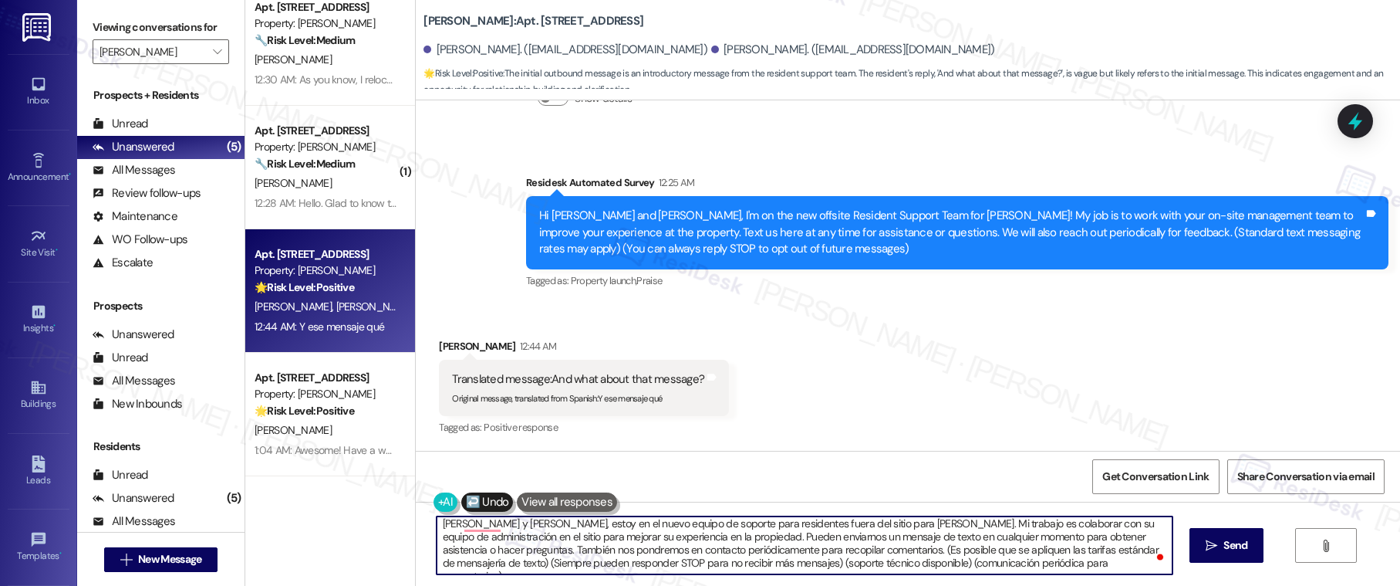
click at [1125, 553] on textarea "Hola Joaquin y Giselle, estoy en el nuevo equipo de soporte para residentes fue…" at bounding box center [805, 545] width 737 height 58
type textarea "Hola Joaquin y Giselle, estoy en el nuevo equipo de soporte para residentes fue…"
click at [1209, 552] on span " Send" at bounding box center [1227, 545] width 49 height 16
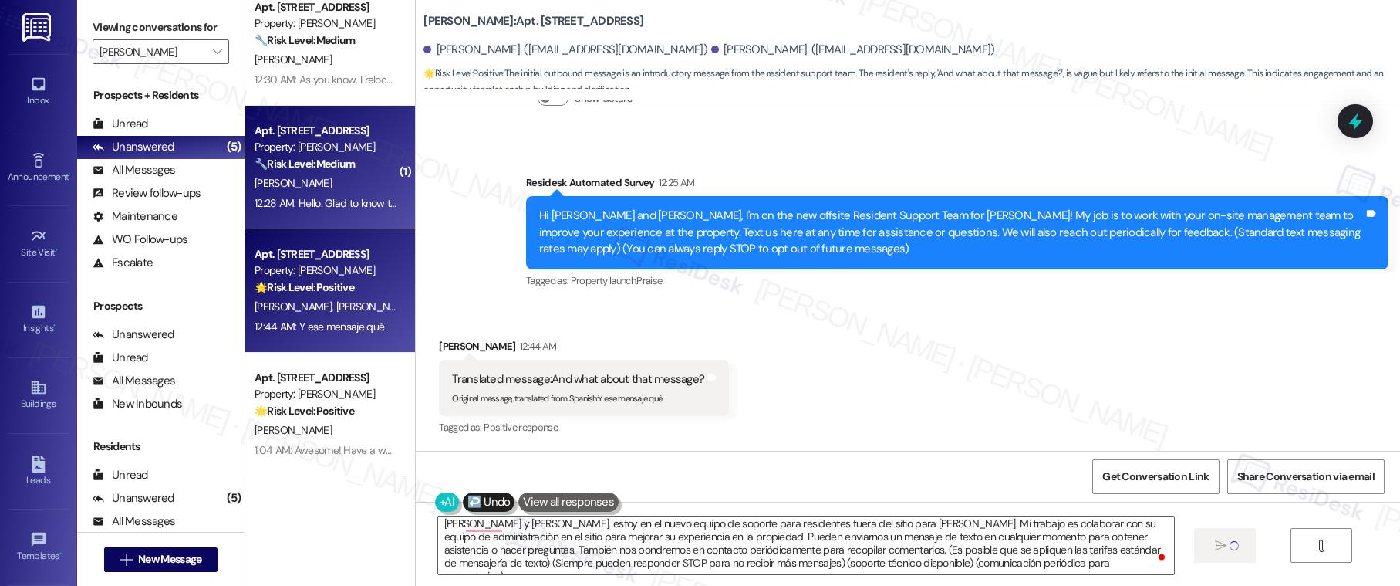
click at [336, 218] on div "Apt. 9202, 3379 Timber View Dr Property: Kenzie Park 🔧 Risk Level: Medium The r…" at bounding box center [330, 167] width 170 height 123
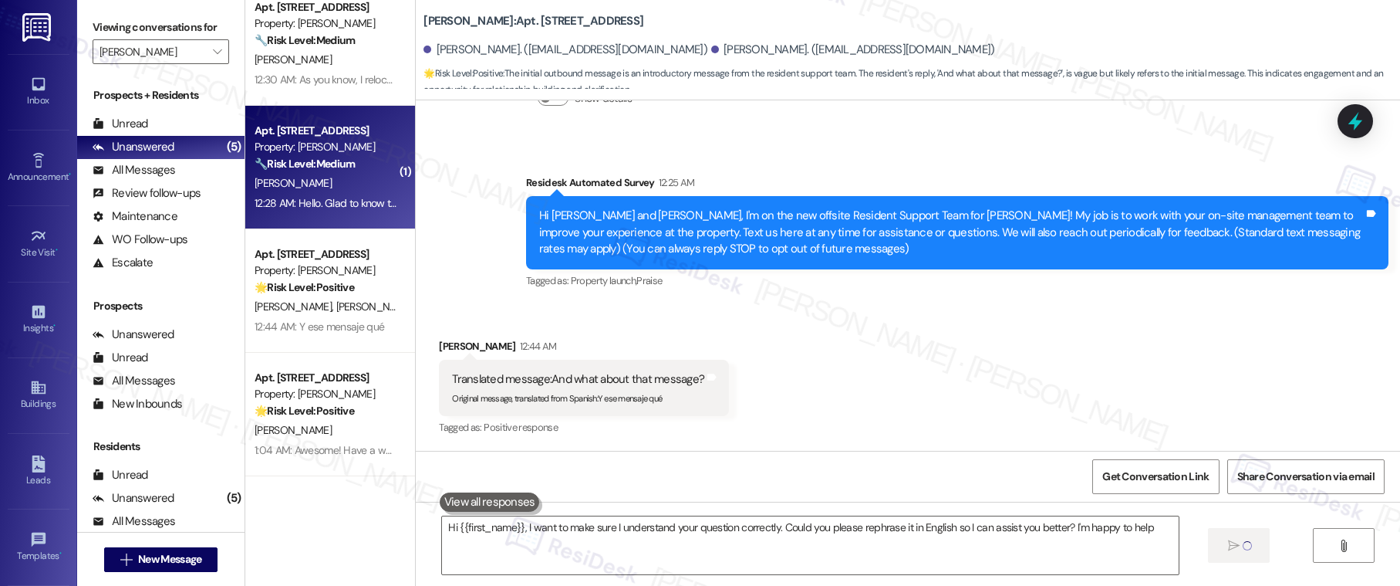
type textarea "Hi {{first_name}}, I want to make sure I understand your question correctly. Co…"
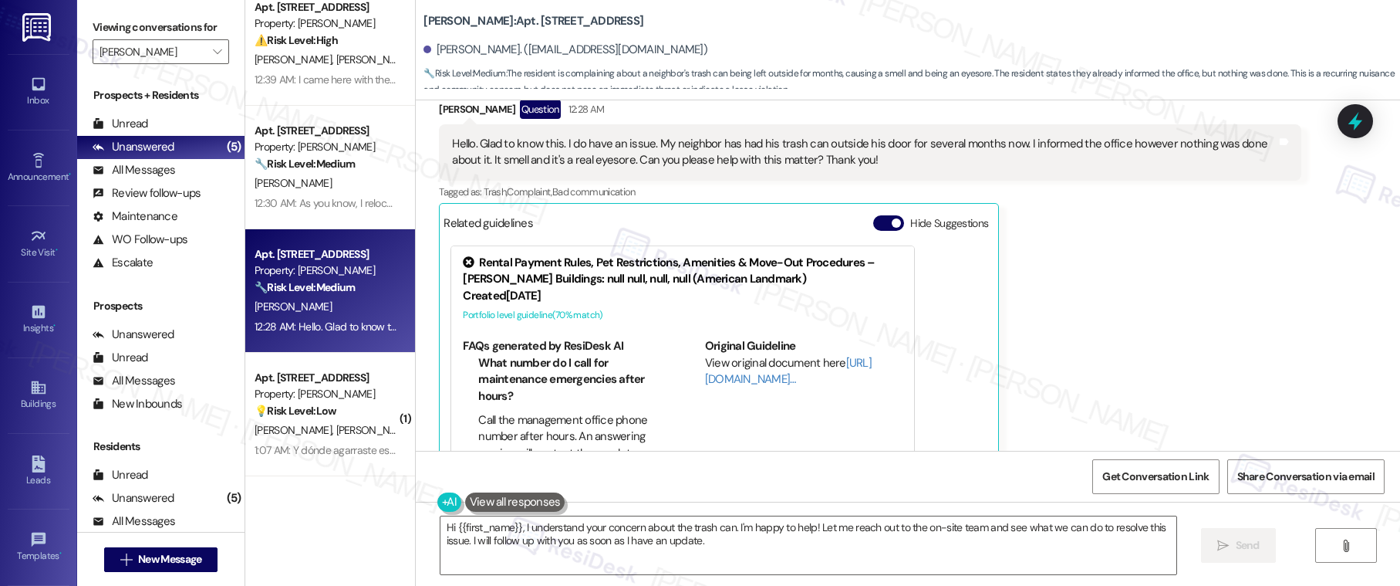
scroll to position [371, 0]
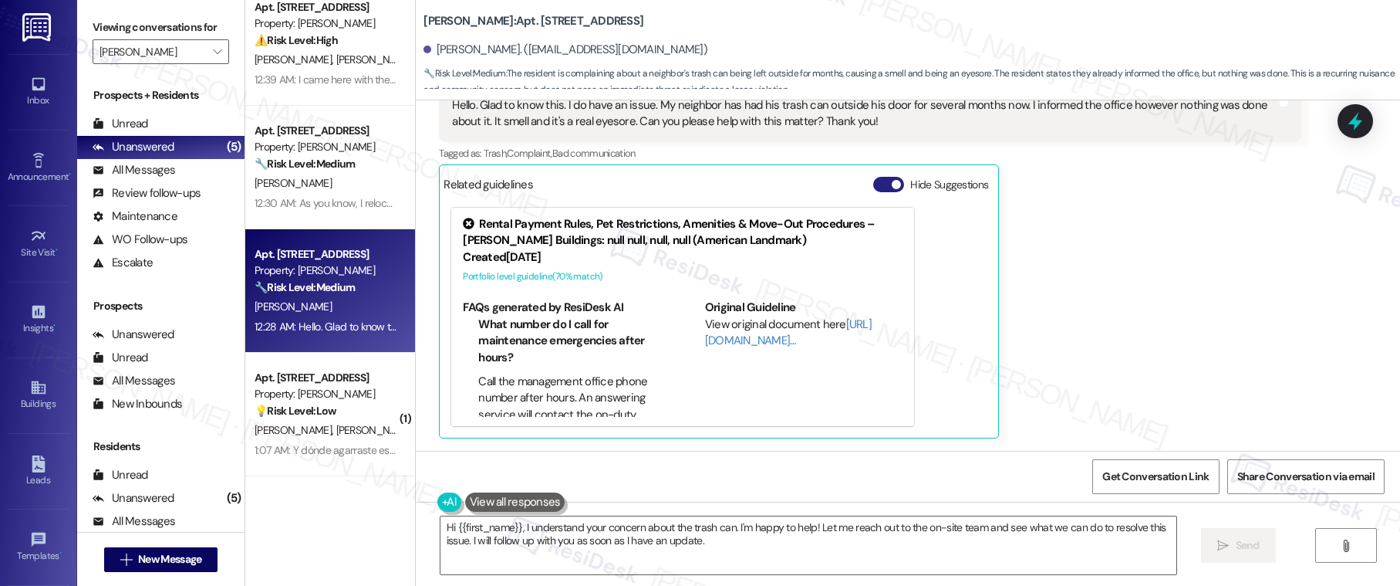
click at [876, 184] on button "Hide Suggestions" at bounding box center [888, 184] width 31 height 15
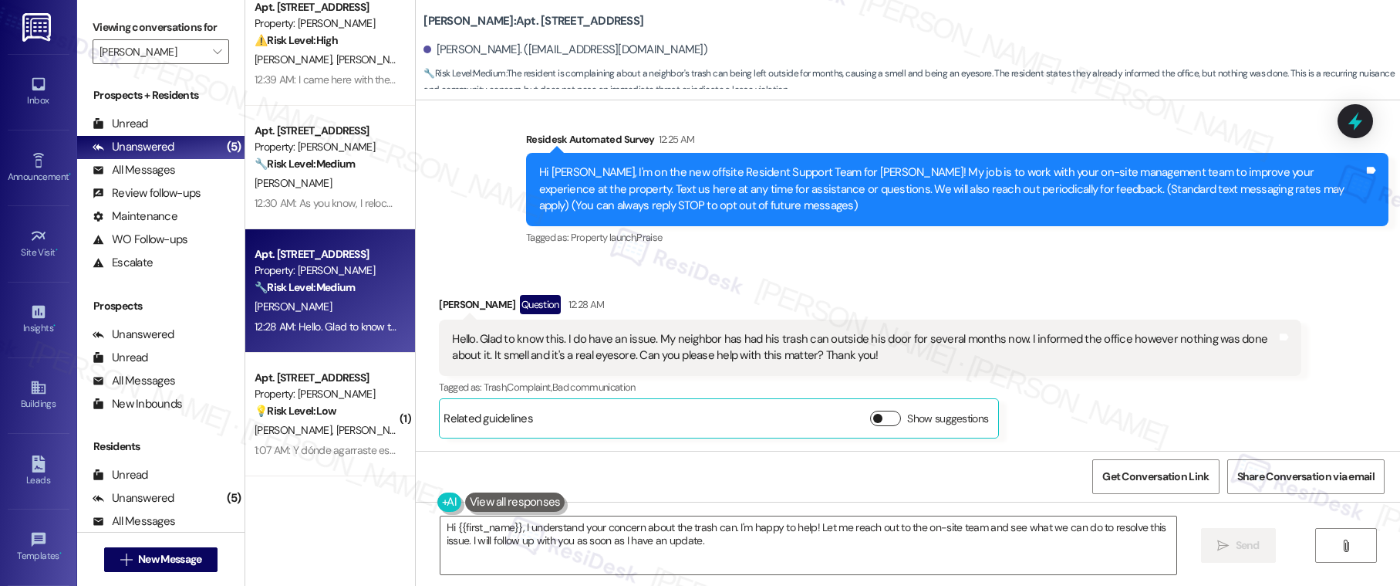
scroll to position [137, 0]
drag, startPoint x: 493, startPoint y: 336, endPoint x: 644, endPoint y: 344, distance: 151.4
click at [644, 344] on div "Hello. Glad to know this. I do have an issue. My neighbor has had his trash can…" at bounding box center [864, 347] width 825 height 33
drag, startPoint x: 466, startPoint y: 350, endPoint x: 718, endPoint y: 361, distance: 252.5
click at [718, 361] on div "Hello. Glad to know this. I do have an issue. My neighbor has had his trash can…" at bounding box center [864, 347] width 825 height 33
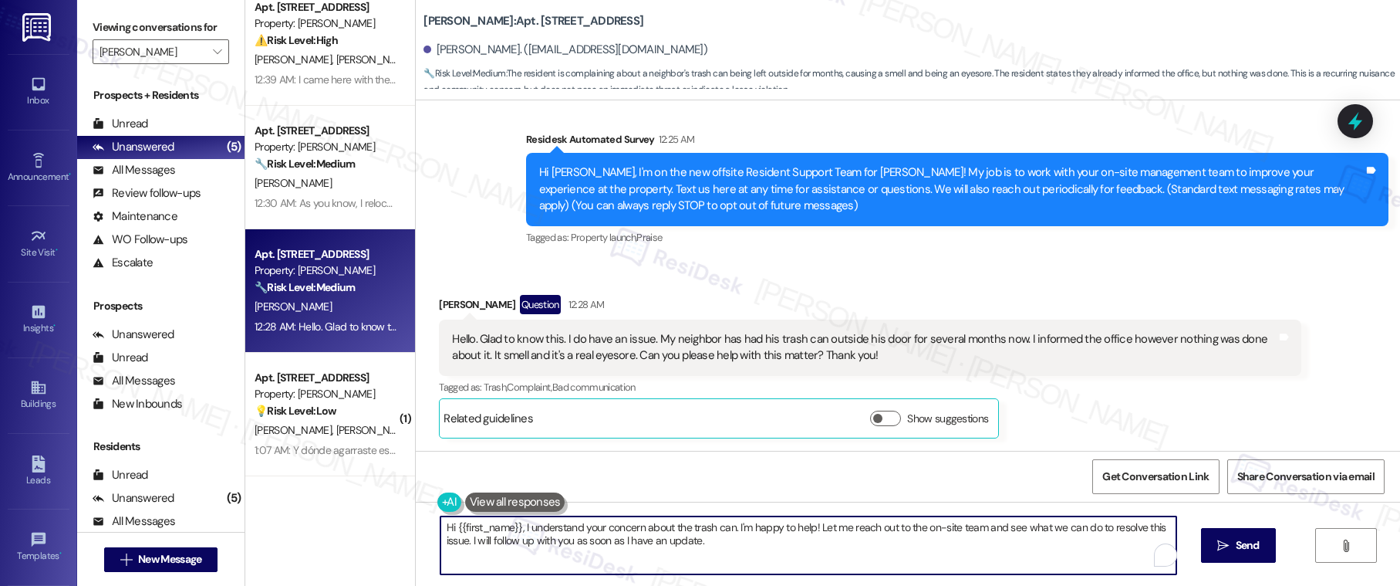
click at [663, 528] on textarea "Hi {{first_name}}, I understand your concern about the trash can. I'm happy to …" at bounding box center [808, 545] width 737 height 58
click at [548, 336] on div "Hello. Glad to know this. I do have an issue. My neighbor has had his trash can…" at bounding box center [864, 347] width 825 height 33
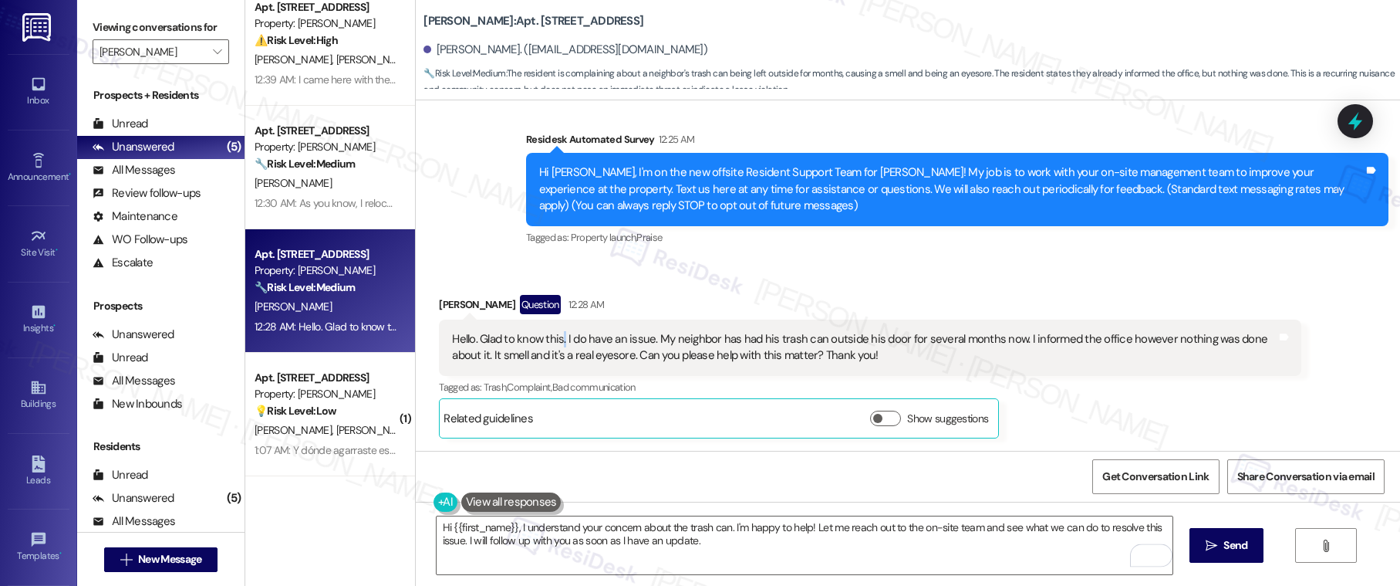
click at [548, 336] on div "Hello. Glad to know this. I do have an issue. My neighbor has had his trash can…" at bounding box center [864, 347] width 825 height 33
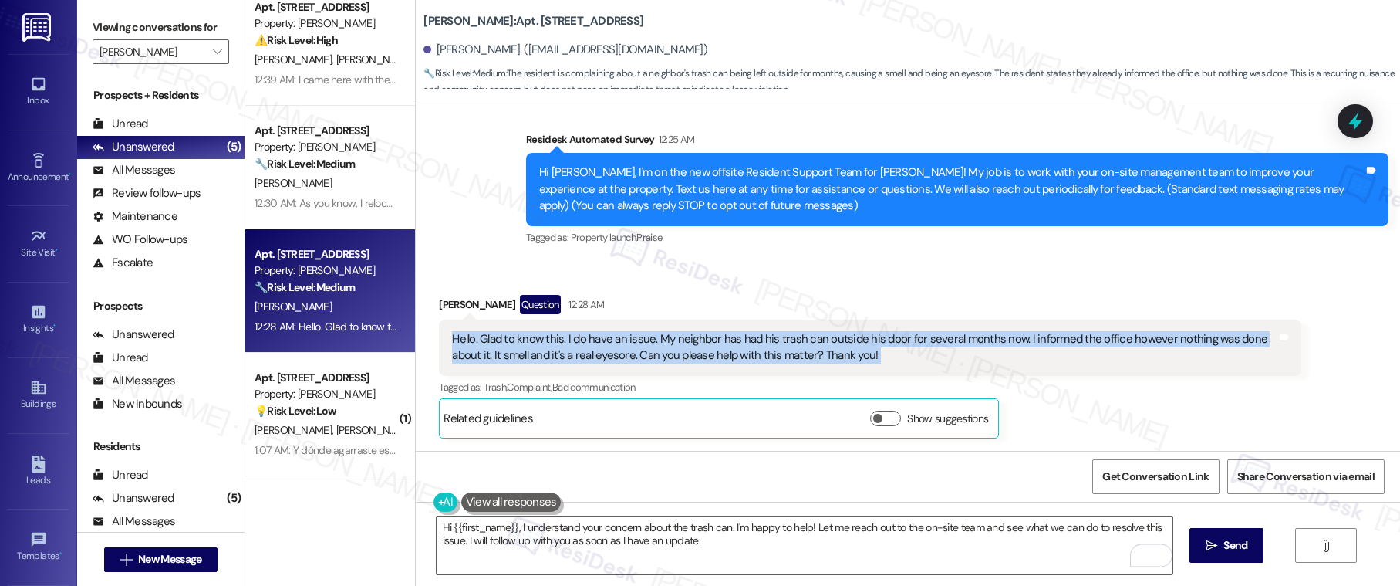
click at [548, 336] on div "Hello. Glad to know this. I do have an issue. My neighbor has had his trash can…" at bounding box center [864, 347] width 825 height 33
copy div "Hello. Glad to know this. I do have an issue. My neighbor has had his trash can…"
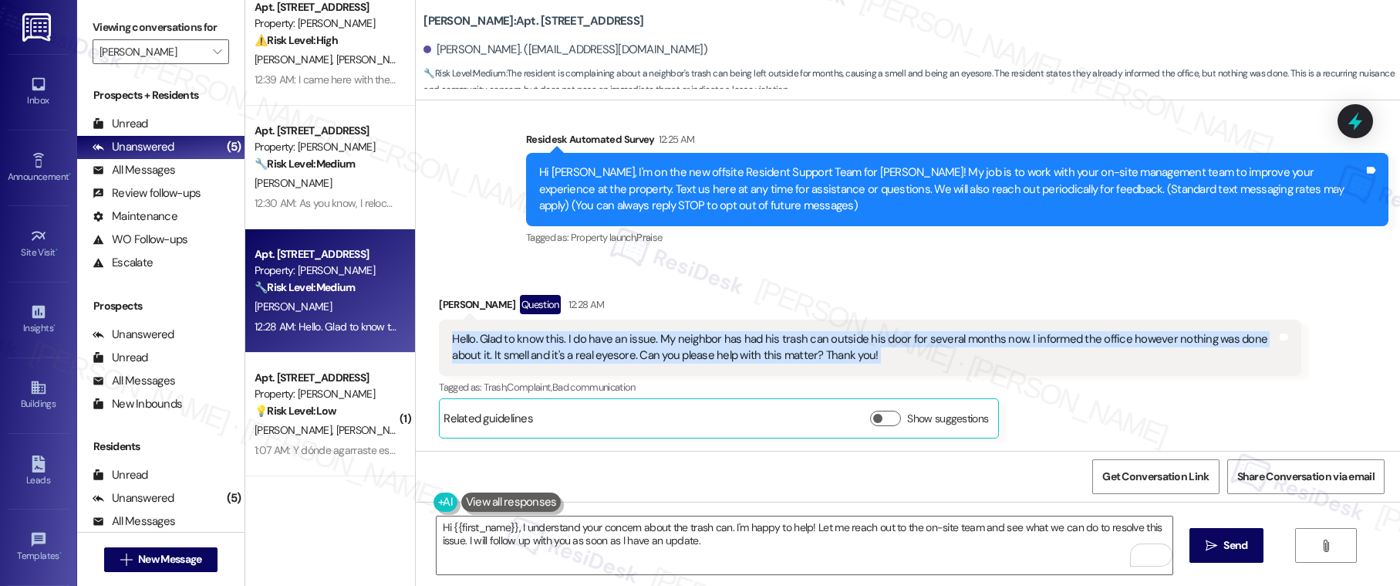
scroll to position [134, 0]
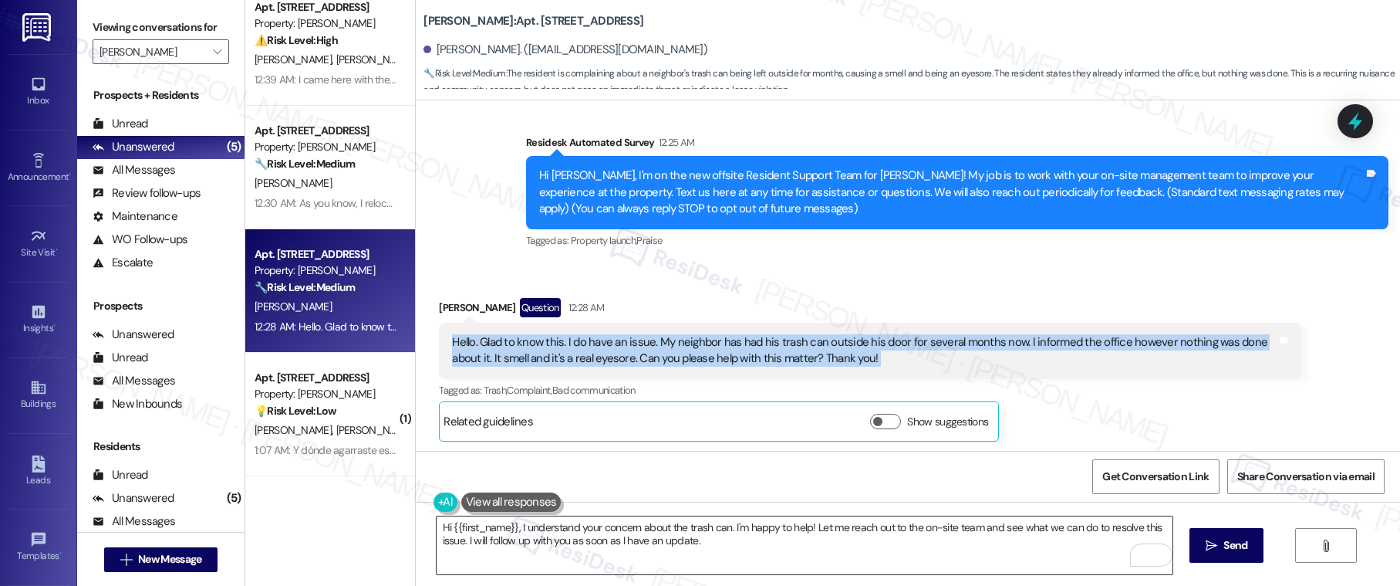
click at [524, 535] on textarea "Hi {{first_name}}, I understand your concern about the trash can. I'm happy to …" at bounding box center [805, 545] width 737 height 58
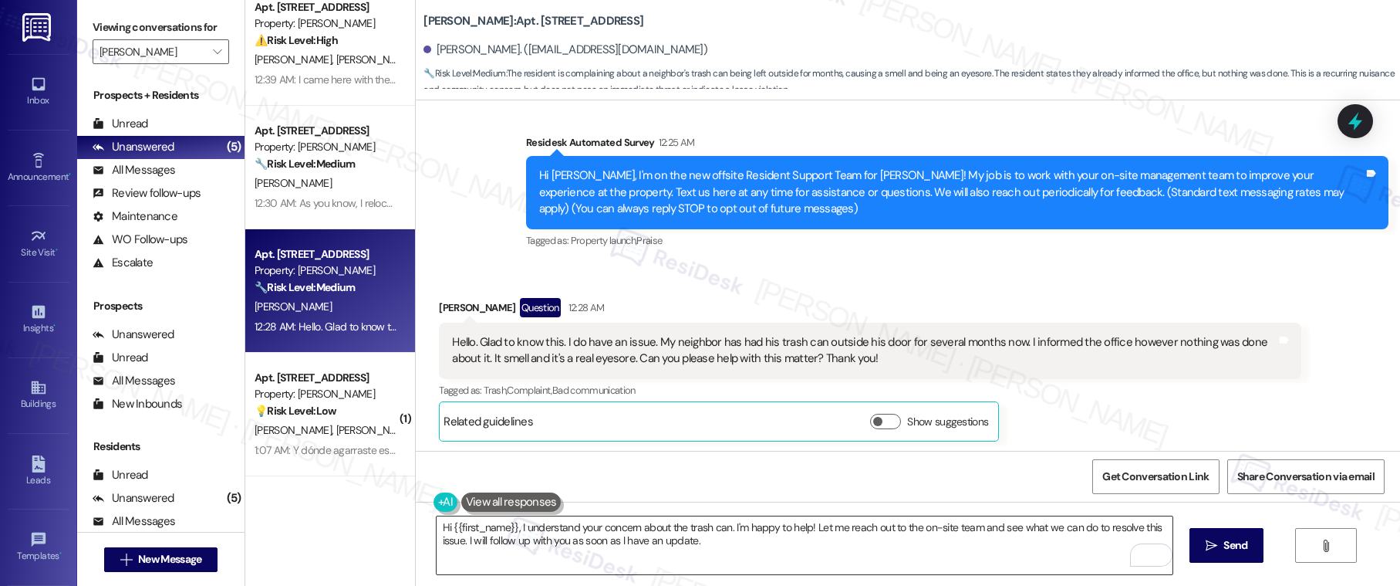
click at [524, 535] on textarea "Hi {{first_name}}, I understand your concern about the trash can. I'm happy to …" at bounding box center [805, 545] width 737 height 58
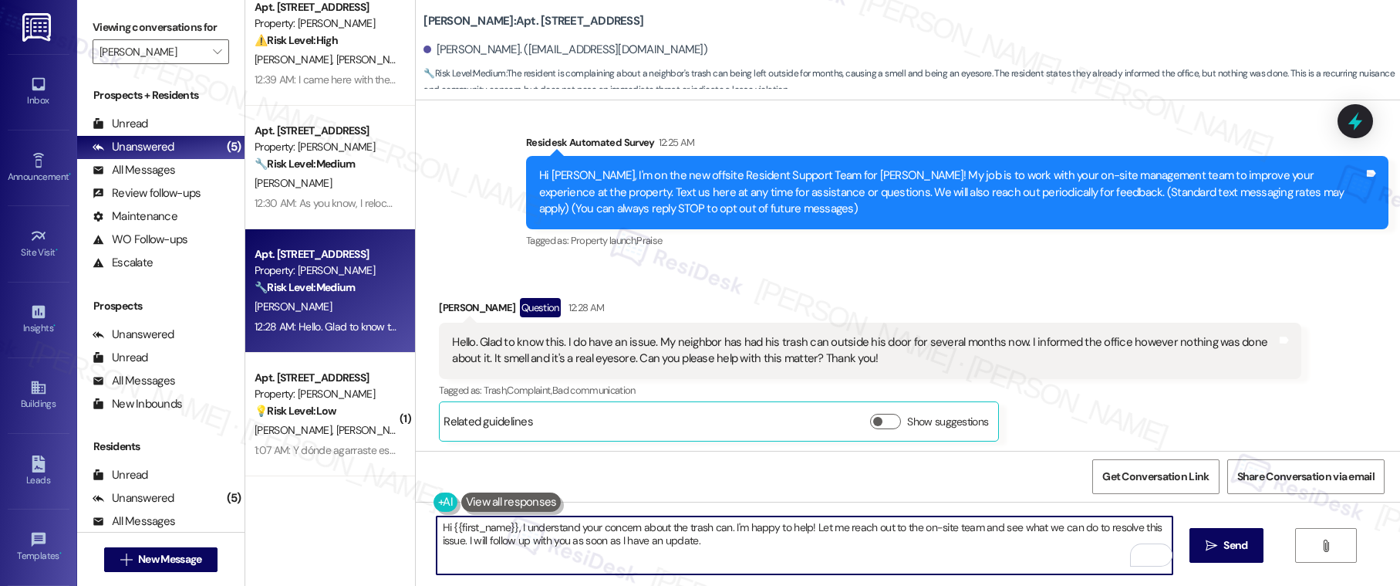
click at [524, 535] on textarea "Hi {{first_name}}, I understand your concern about the trash can. I'm happy to …" at bounding box center [805, 545] width 737 height 58
paste textarea "ello, thank you for bringing this to our attention. I’m sorry to hear about the…"
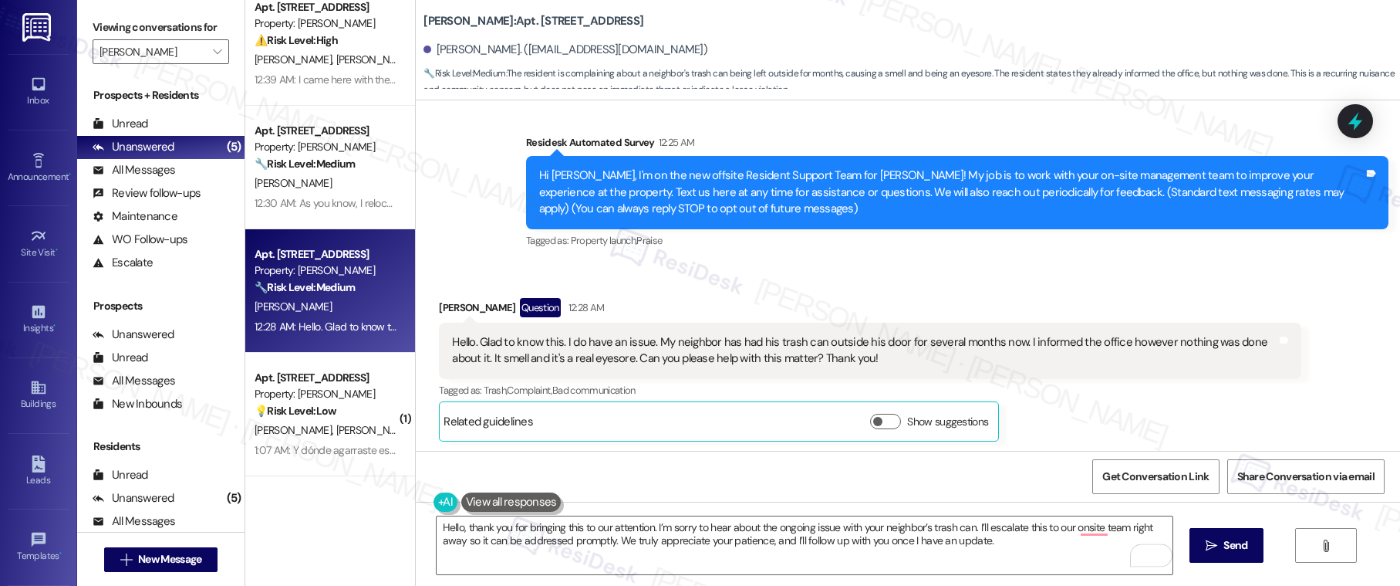
click at [439, 308] on div "Ann Guerrero Question 12:28 AM" at bounding box center [870, 310] width 862 height 25
copy div "Ann"
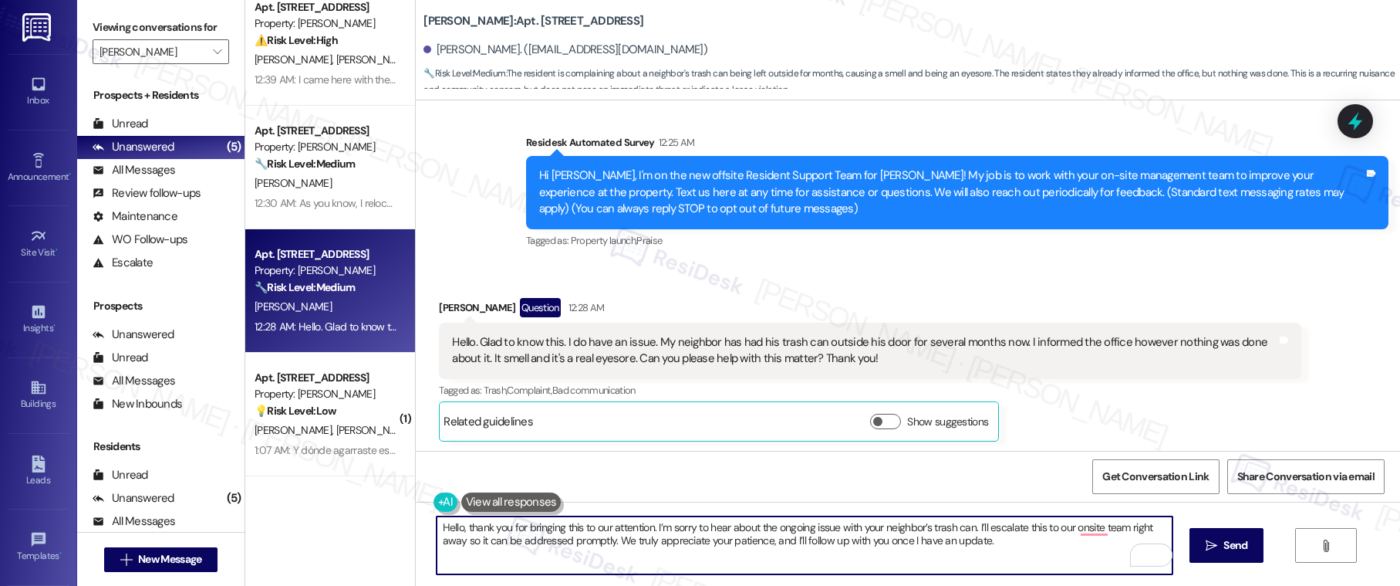
click at [451, 532] on textarea "Hello, thank you for bringing this to our attention. I’m sorry to hear about th…" at bounding box center [805, 545] width 737 height 58
paste textarea "Ann"
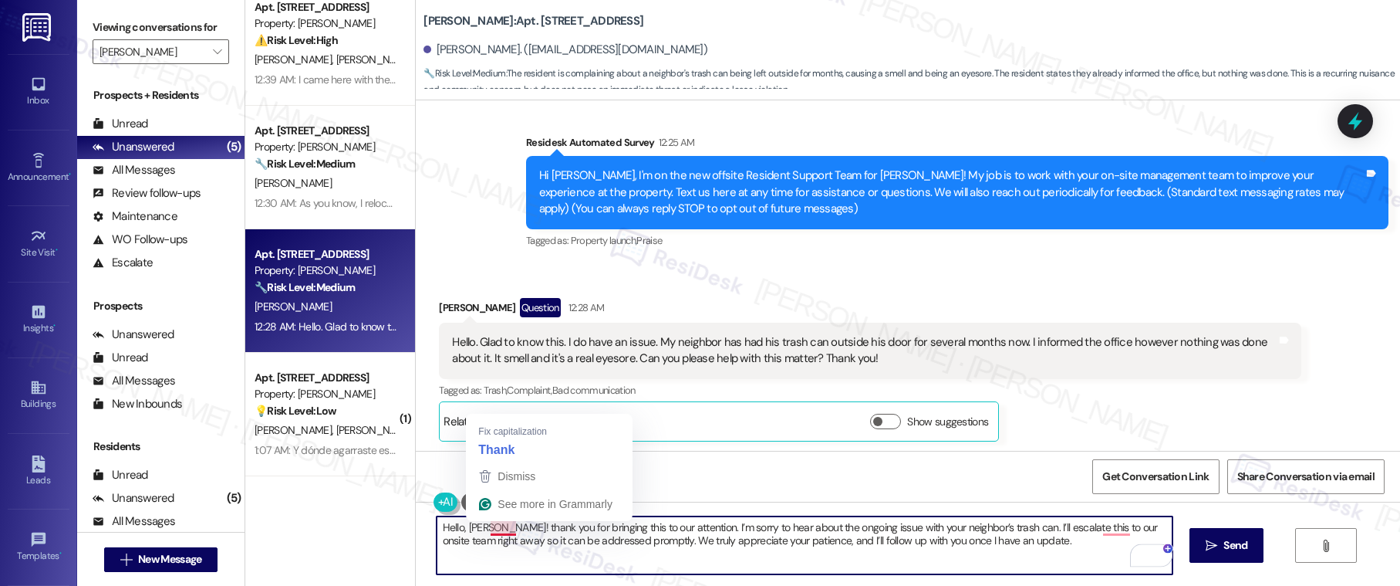
click at [501, 528] on textarea "Hello, Ann! thank you for bringing this to our attention. I’m sorry to hear abo…" at bounding box center [805, 545] width 737 height 58
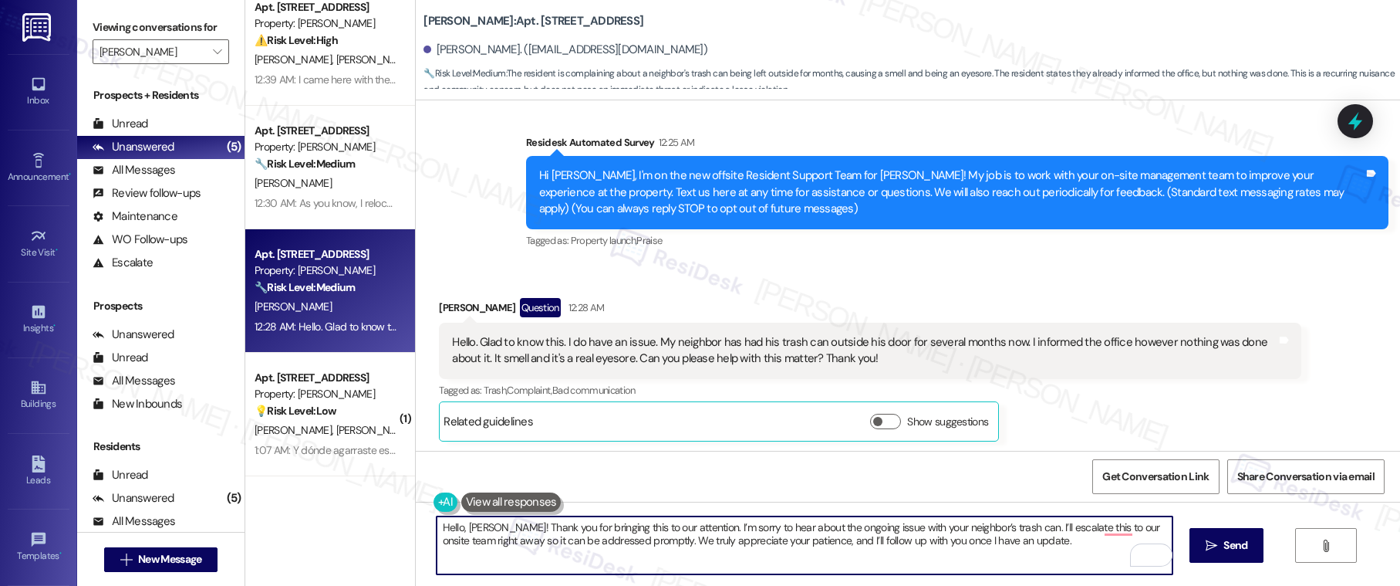
click at [711, 344] on div "Hello. Glad to know this. I do have an issue. My neighbor has had his trash can…" at bounding box center [864, 350] width 825 height 33
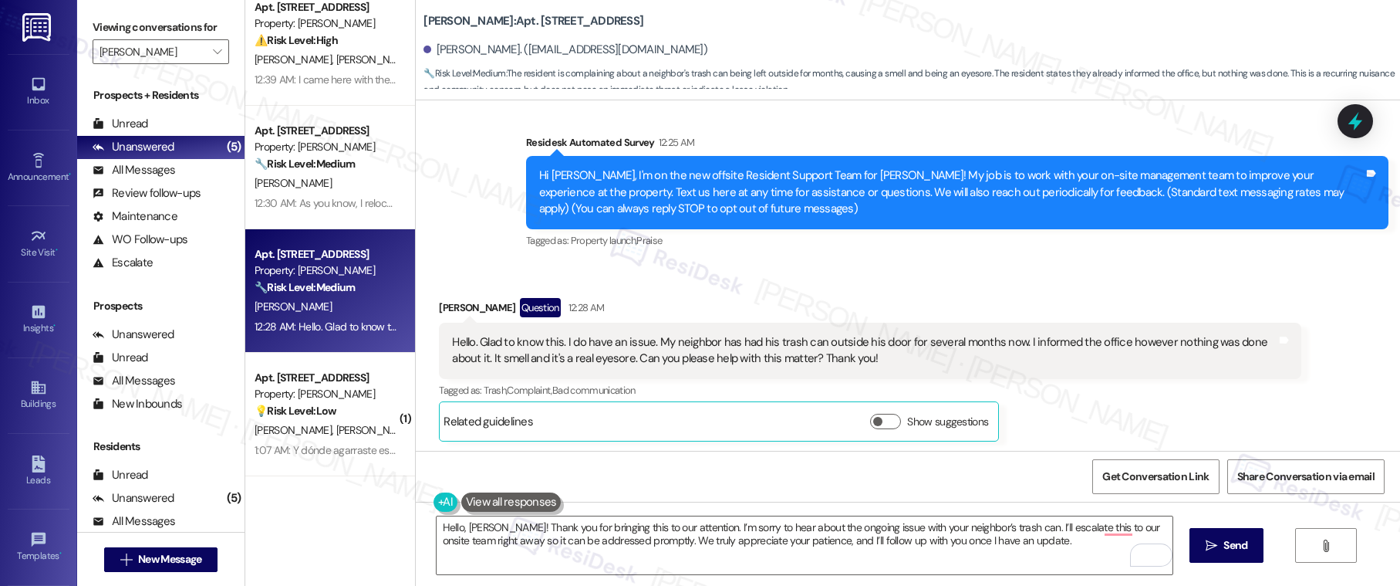
click at [710, 345] on div "Hello. Glad to know this. I do have an issue. My neighbor has had his trash can…" at bounding box center [864, 350] width 825 height 33
click at [710, 346] on div "Hello. Glad to know this. I do have an issue. My neighbor has had his trash can…" at bounding box center [864, 350] width 825 height 33
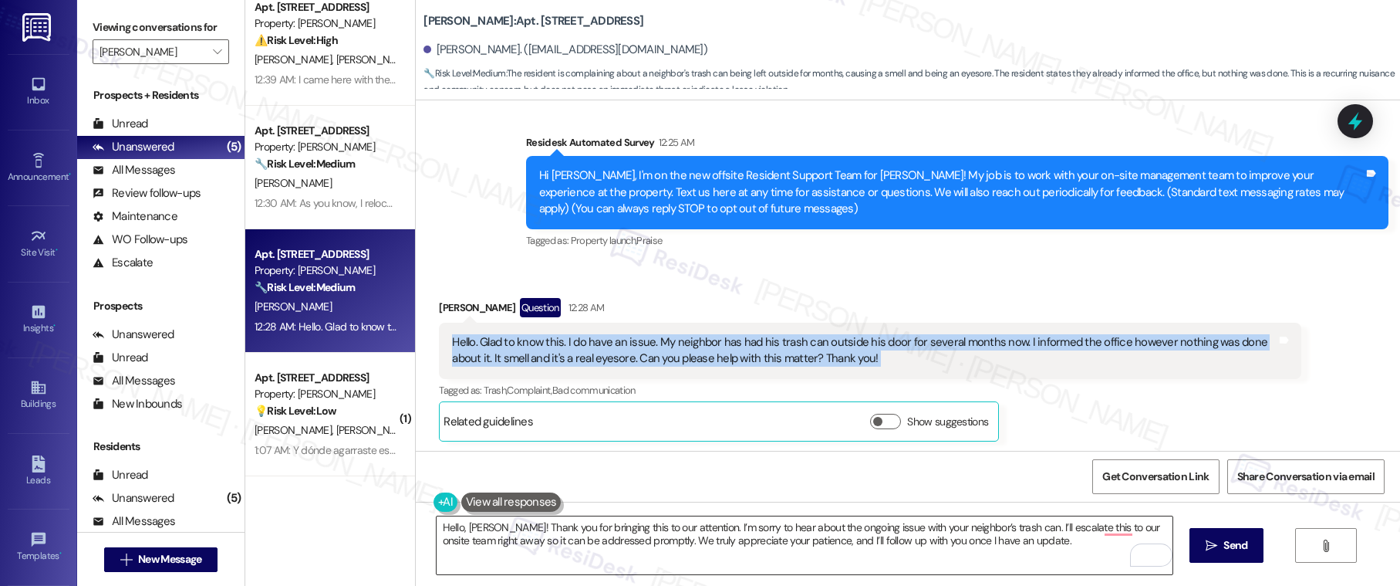
click at [730, 539] on textarea "Hello, Ann! Thank you for bringing this to our attention. I’m sorry to hear abo…" at bounding box center [805, 545] width 737 height 58
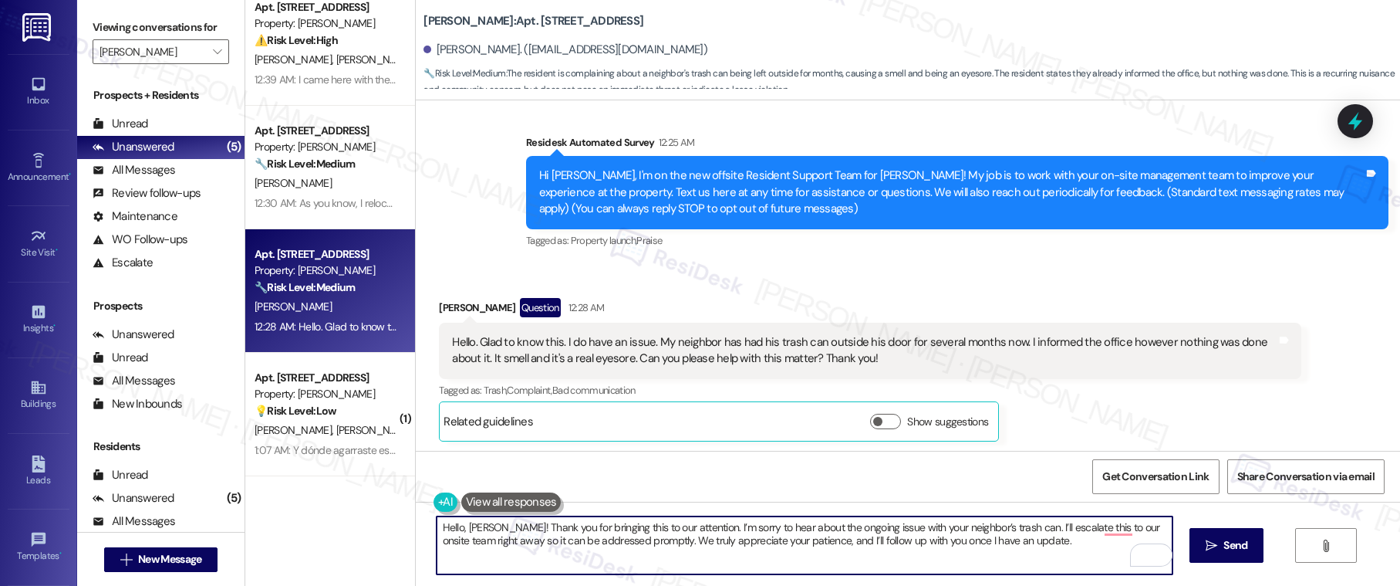
click at [730, 539] on textarea "Hello, Ann! Thank you for bringing this to our attention. I’m sorry to hear abo…" at bounding box center [805, 545] width 737 height 58
click at [1049, 570] on textarea "Hello, Ann! Thank you for bringing this to our attention. I’m sorry to hear abo…" at bounding box center [805, 545] width 737 height 58
click at [1230, 541] on span "Send" at bounding box center [1235, 545] width 24 height 16
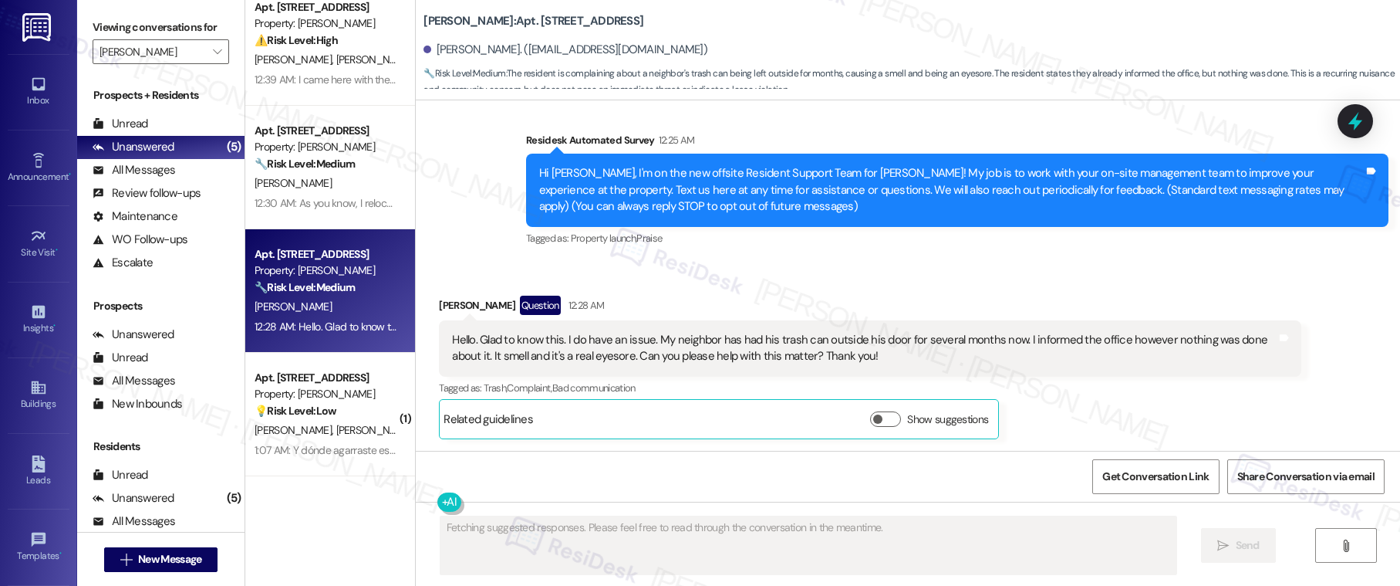
scroll to position [261, 0]
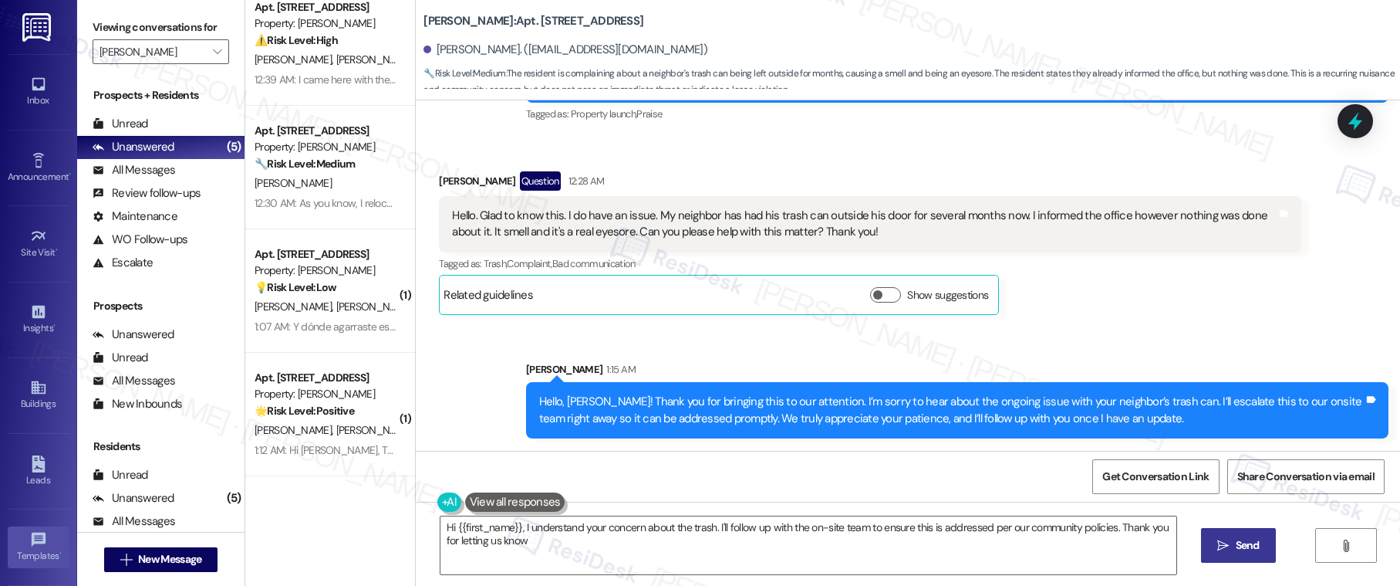
type textarea "Hi {{first_name}}, I understand your concern about the trash. I'll follow up wi…"
click at [602, 535] on textarea "Hi {{first_name}}, I understand your concern about the trash. I'll follow up wi…" at bounding box center [808, 545] width 737 height 58
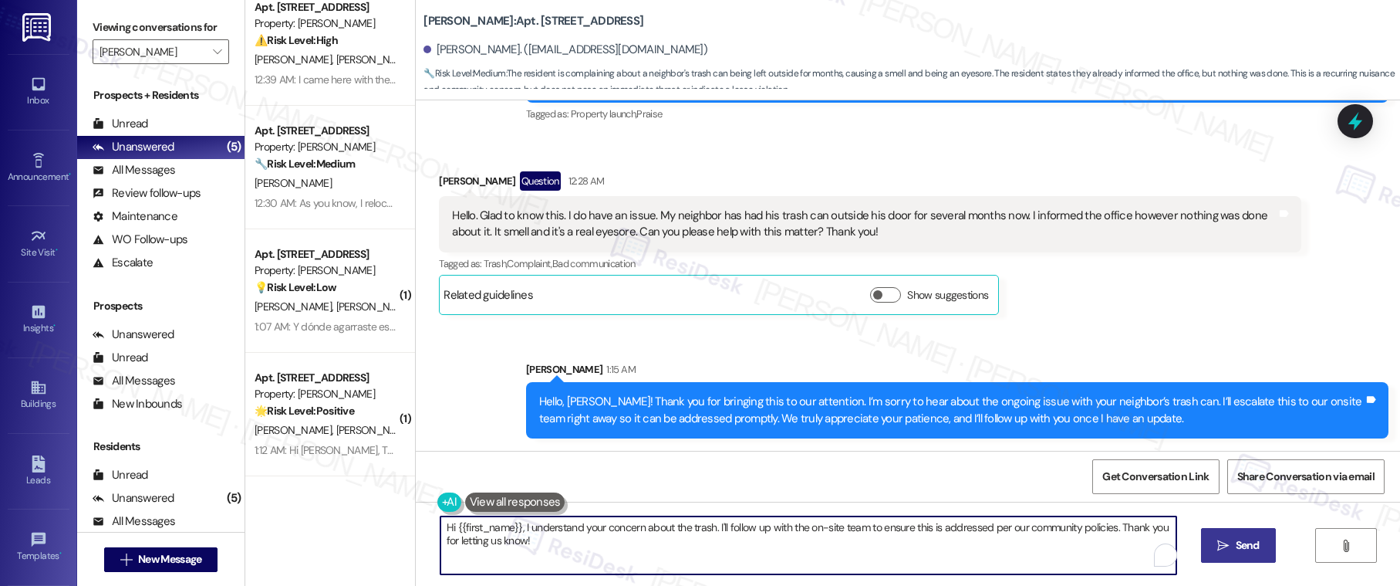
click at [602, 535] on textarea "Hi {{first_name}}, I understand your concern about the trash. I'll follow up wi…" at bounding box center [808, 545] width 737 height 58
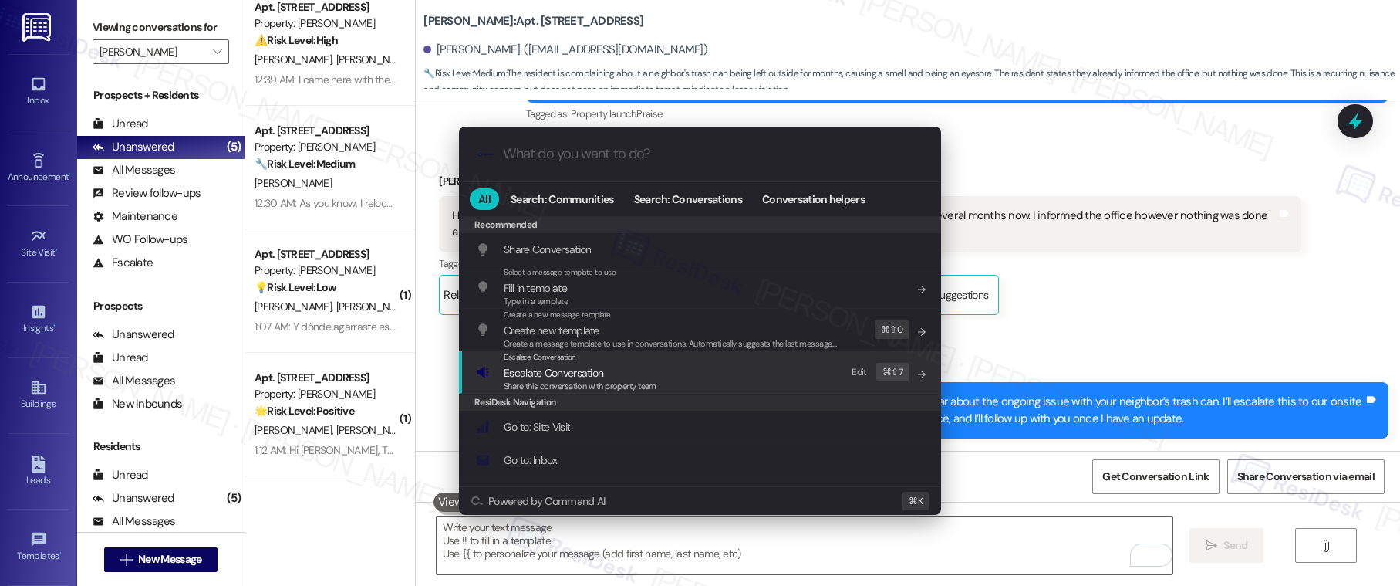
click at [586, 380] on span "Share this conversation with property team" at bounding box center [580, 385] width 153 height 11
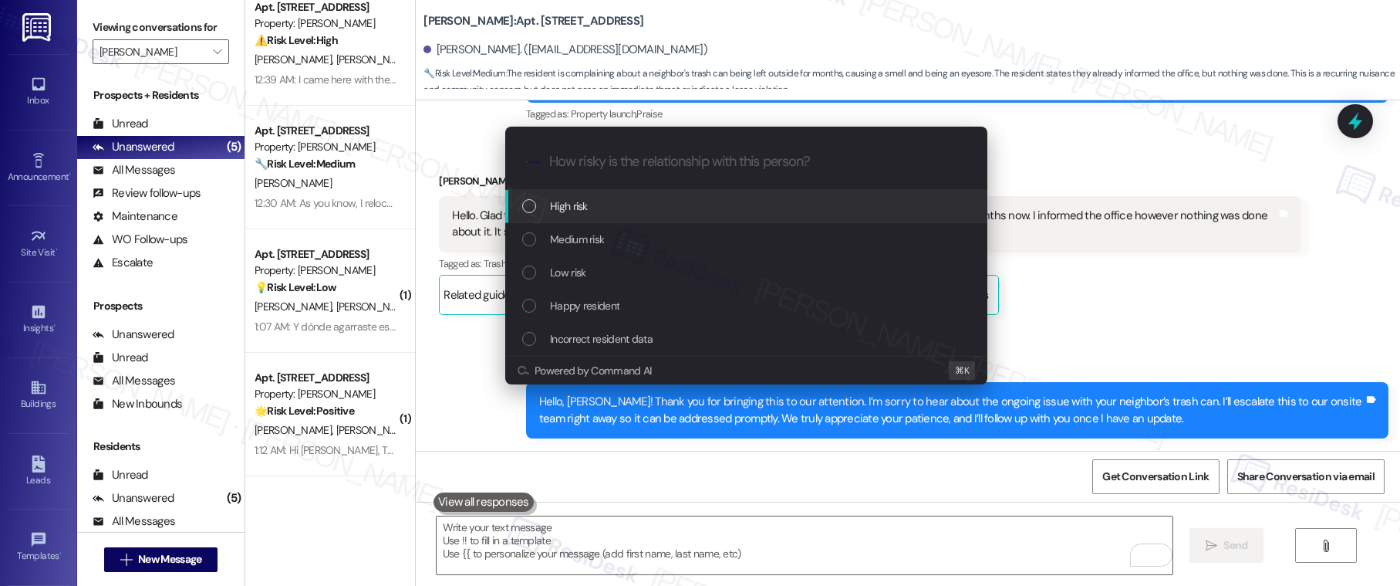
click at [588, 208] on div "High risk" at bounding box center [747, 205] width 451 height 17
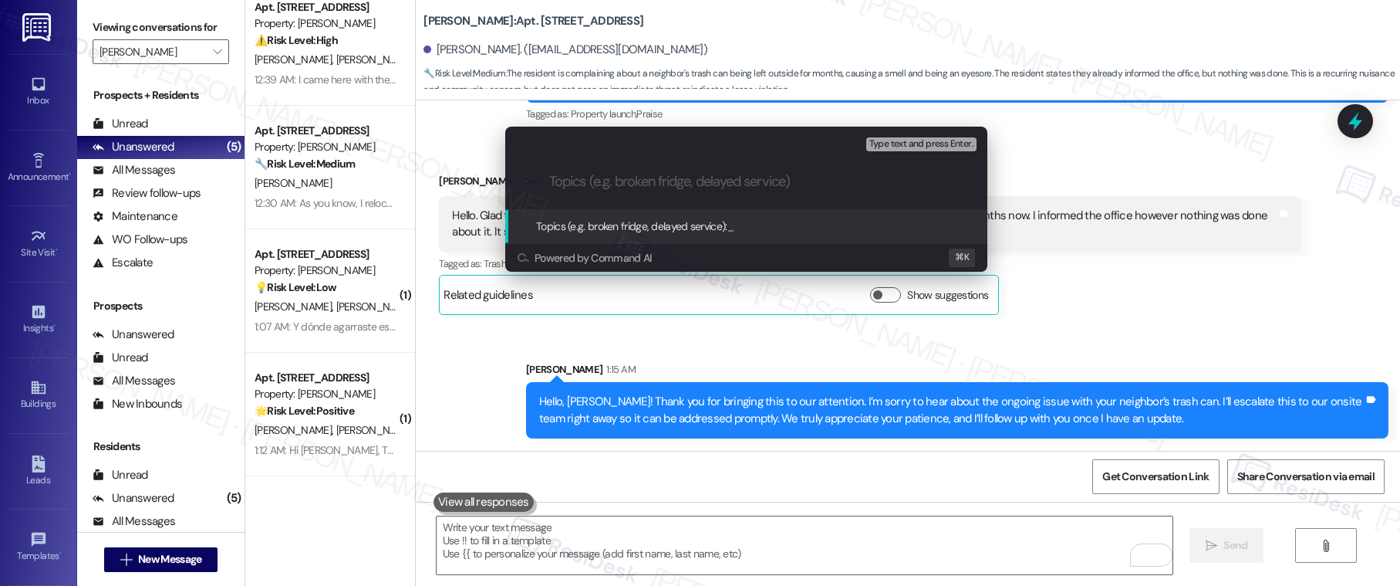
paste input "Complaint: Trash Can Outside Neighbor’s Door"
type input "Complaint: Trash Can Outside Neighbor’s Door"
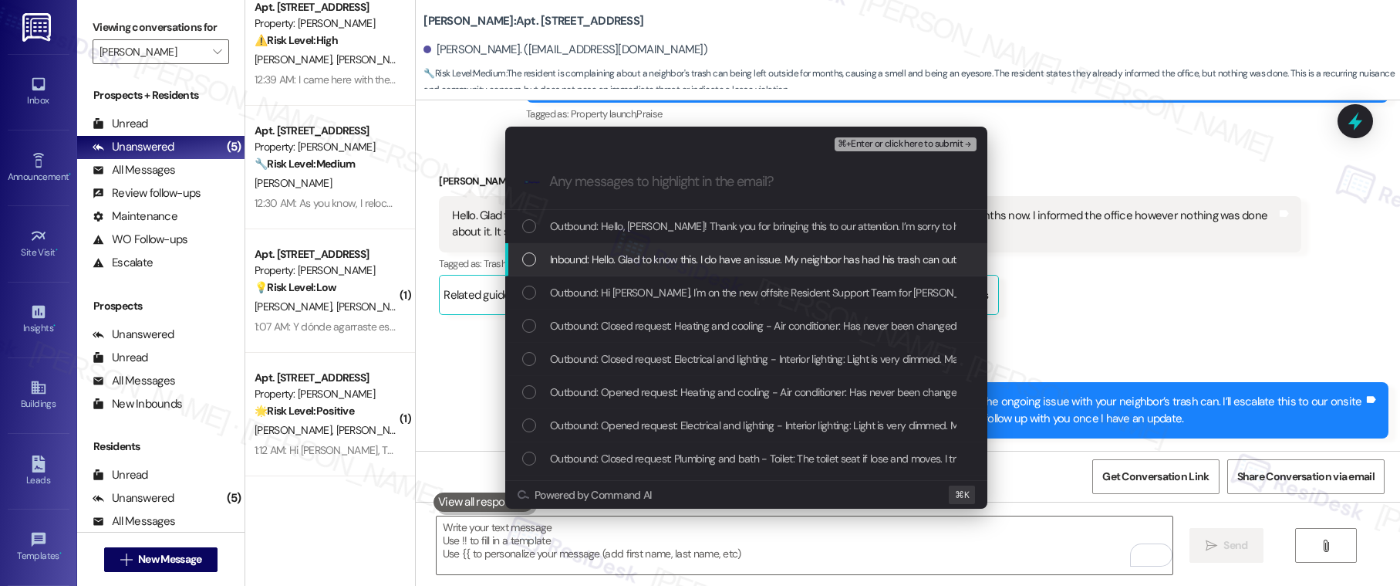
click at [589, 262] on span "Inbound: Hello. Glad to know this. I do have an issue. My neighbor has had his …" at bounding box center [1141, 259] width 1183 height 17
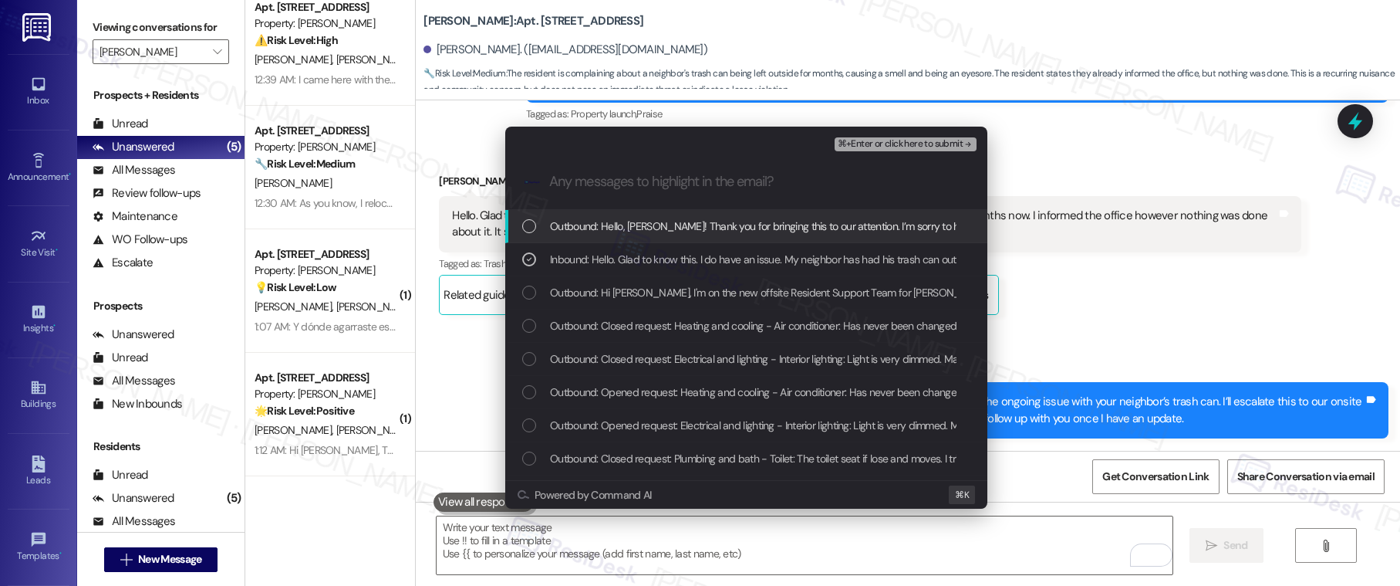
click at [607, 228] on span "Outbound: Hello, Ann! Thank you for bringing this to our attention. I’m sorry t…" at bounding box center [1250, 226] width 1400 height 17
click at [920, 139] on span "⌘+Enter or click here to submit" at bounding box center [900, 144] width 125 height 11
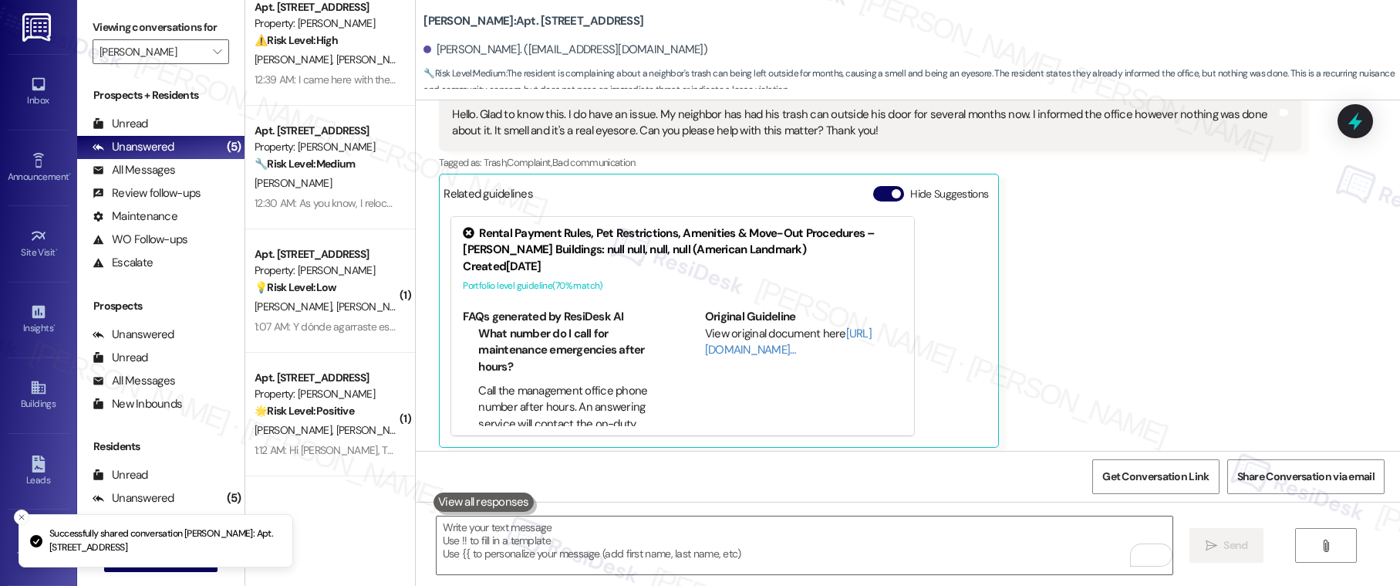
scroll to position [370, 0]
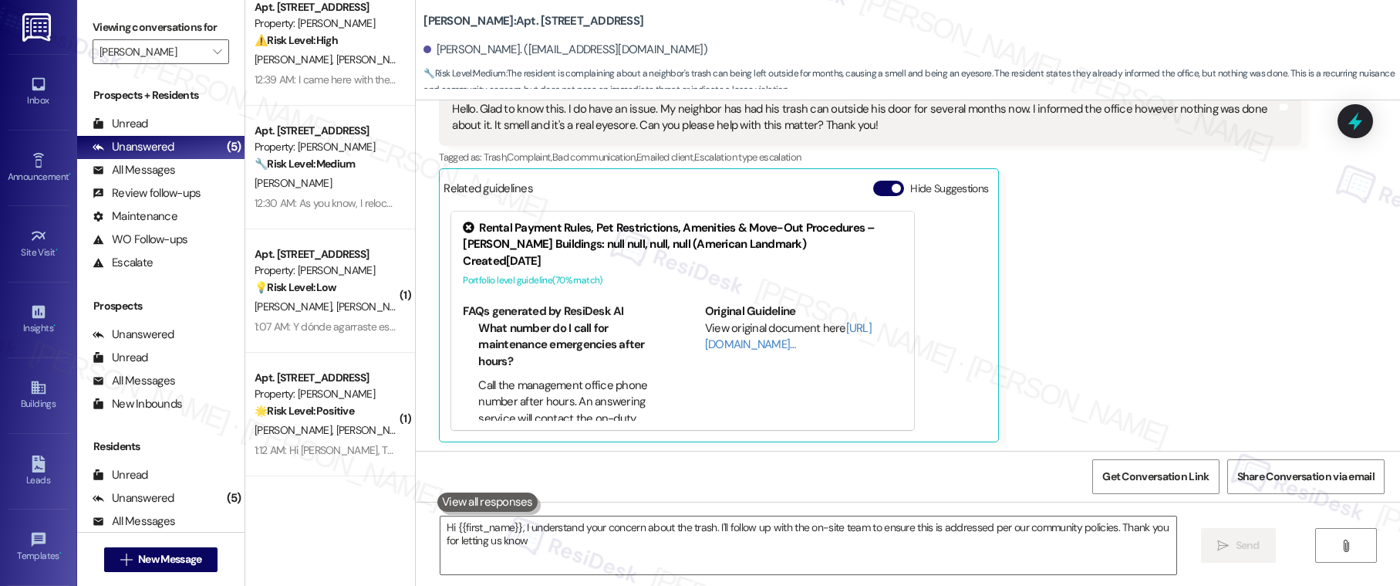
type textarea "Hi {{first_name}}, I understand your concern about the trash. I'll follow up wi…"
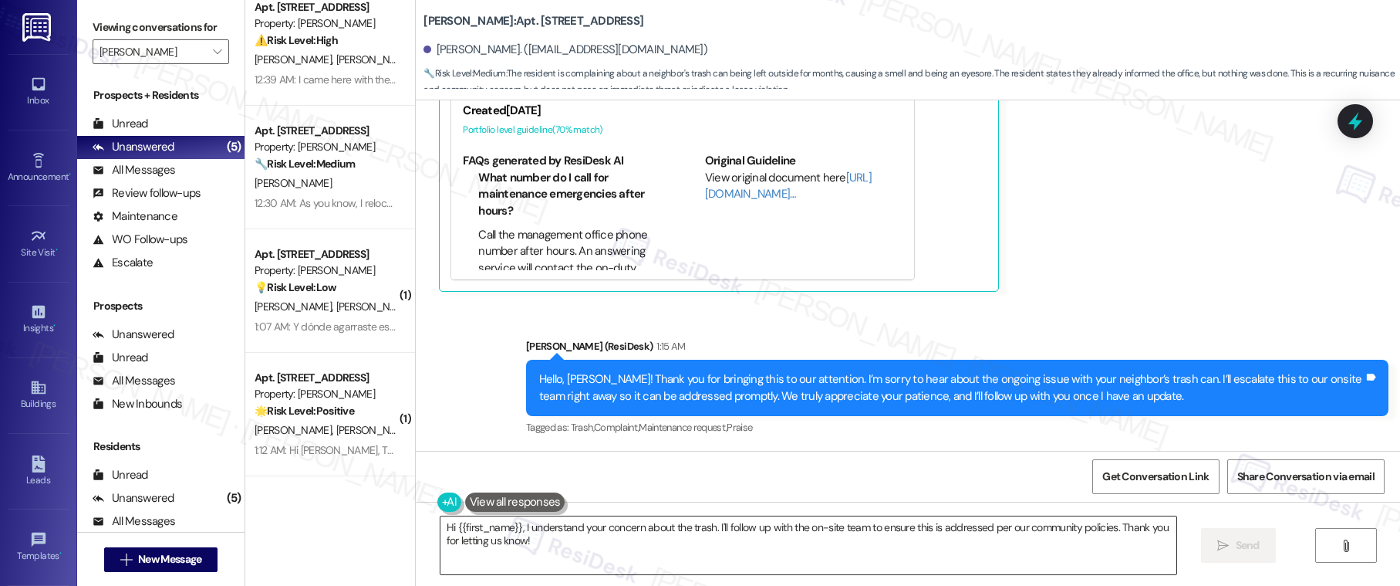
click at [885, 562] on textarea "Hi {{first_name}}, I understand your concern about the trash. I'll follow up wi…" at bounding box center [808, 545] width 737 height 58
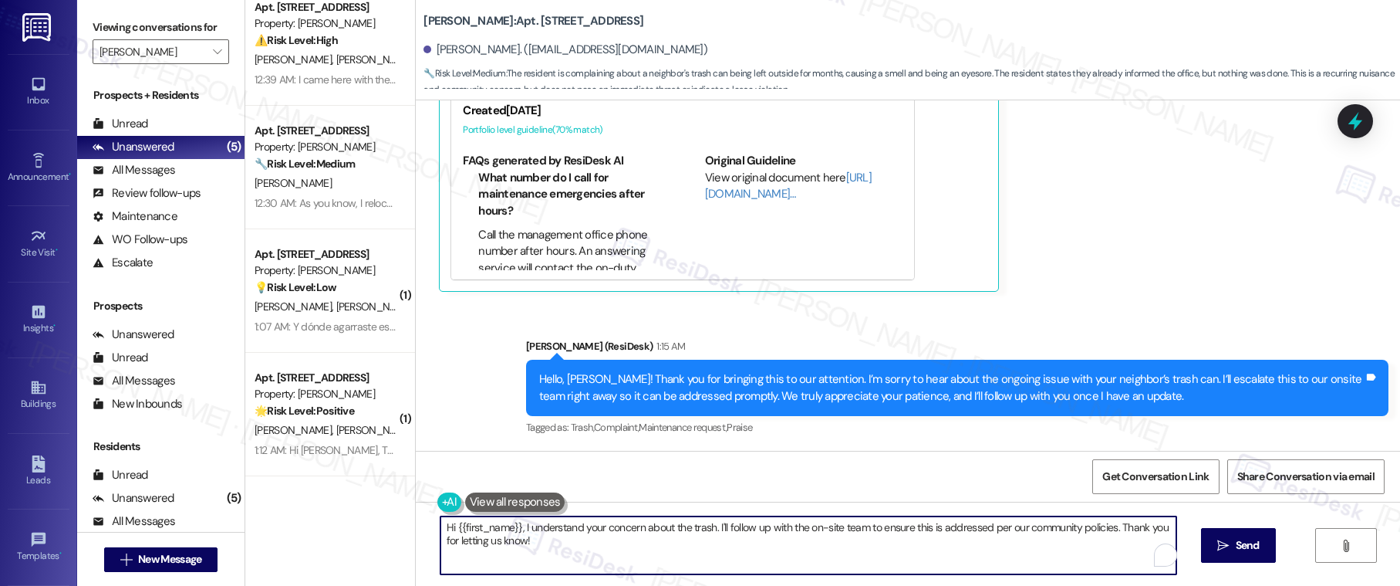
click at [885, 563] on textarea "Hi {{first_name}}, I understand your concern about the trash. I'll follow up wi…" at bounding box center [808, 545] width 737 height 58
click at [886, 563] on textarea "Hi {{first_name}}, I understand your concern about the trash. I'll follow up wi…" at bounding box center [808, 545] width 737 height 58
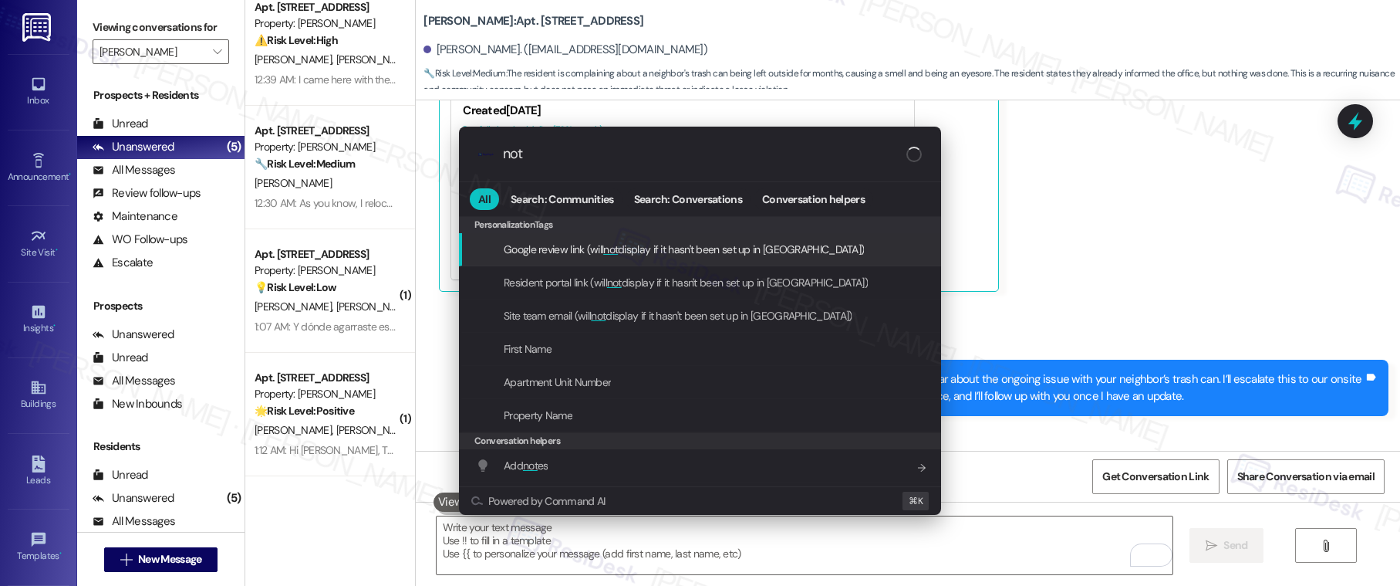
type input "note"
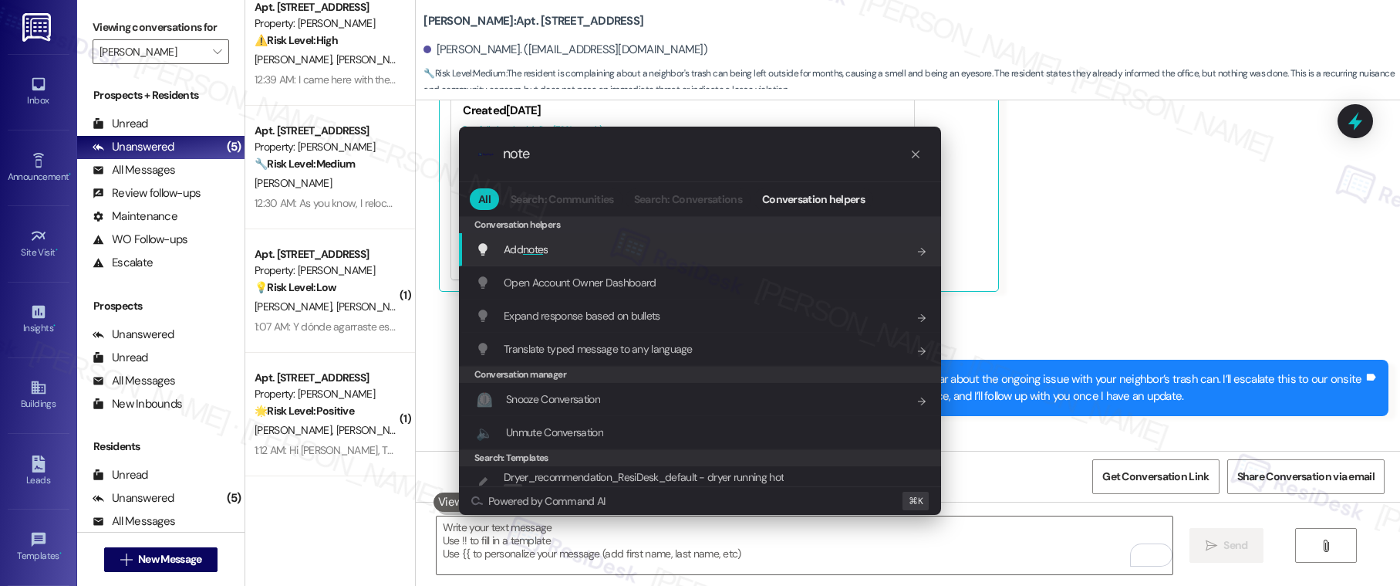
click at [825, 254] on div "Add note s Add shortcut" at bounding box center [701, 249] width 451 height 17
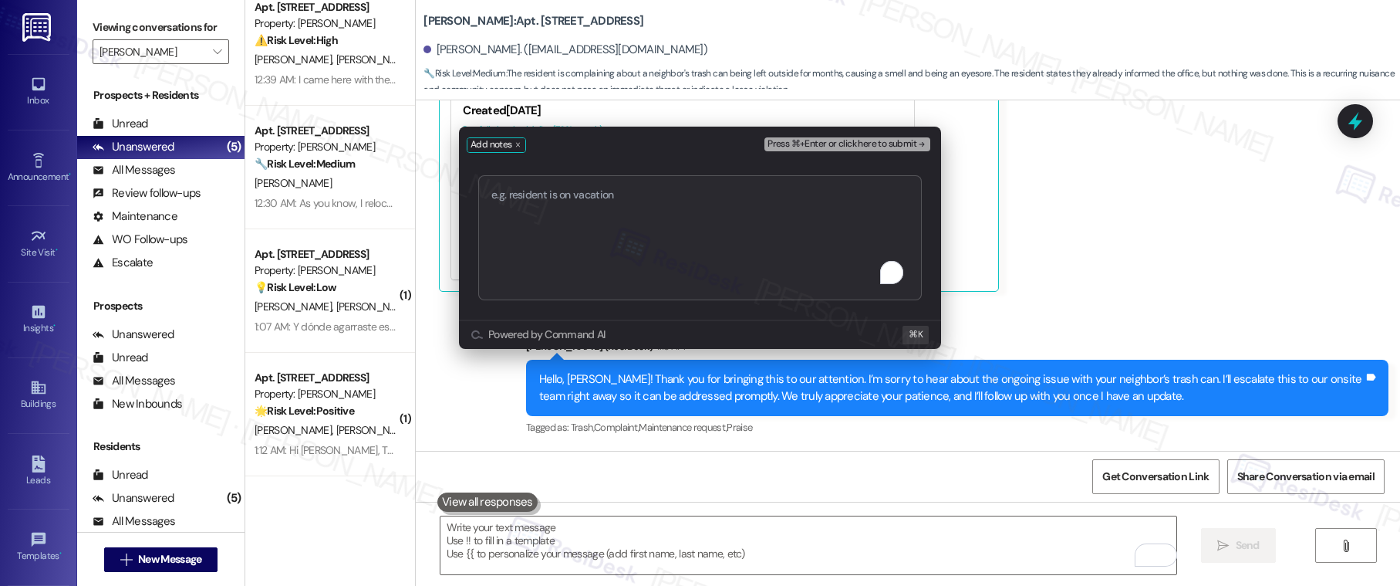
type textarea "Complaint: Trash Can Outside Neighbor’s Door"
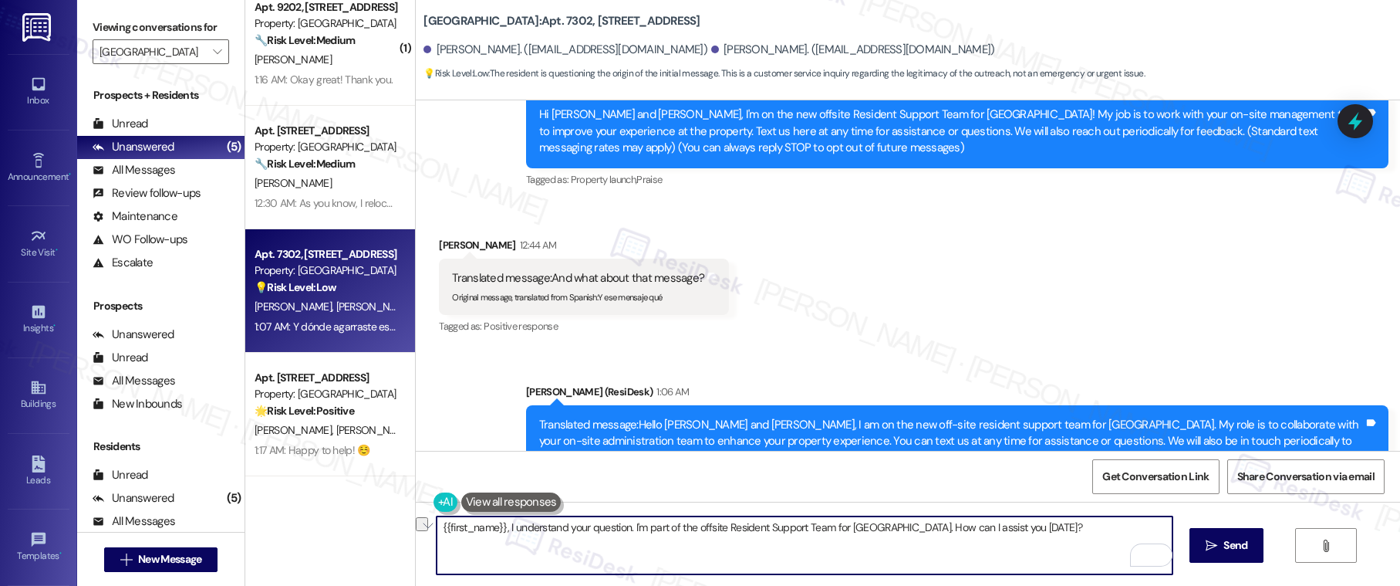
scroll to position [474, 0]
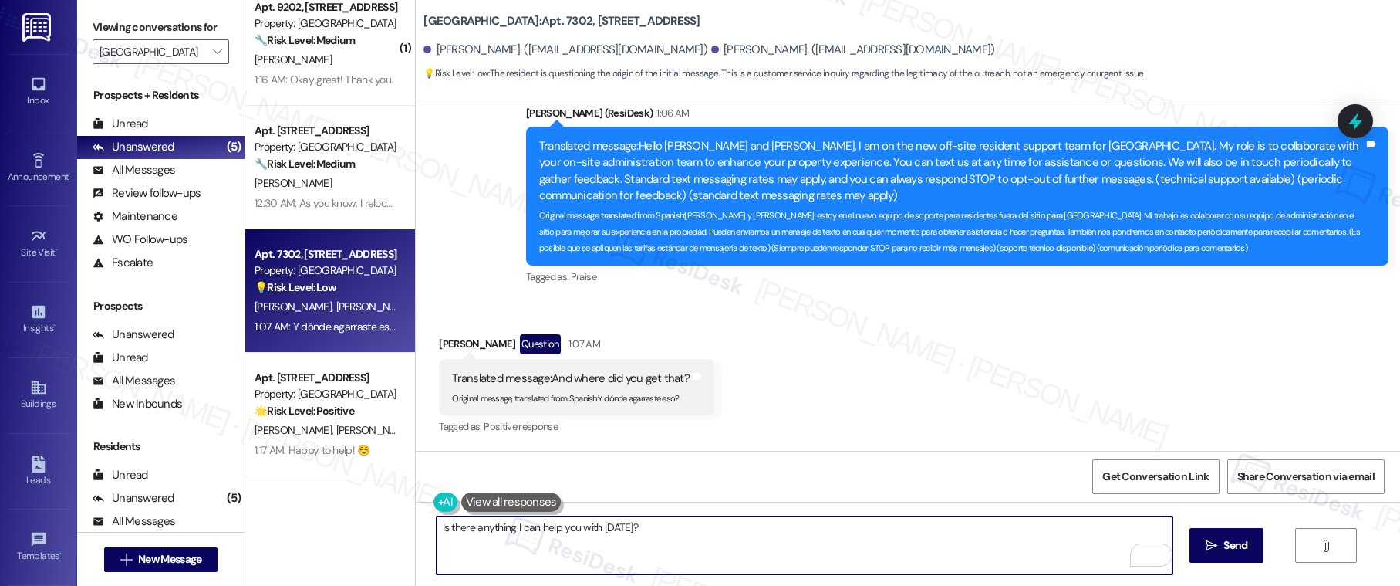
click at [474, 530] on textarea "Is there anything I can help you with [DATE]?" at bounding box center [805, 545] width 737 height 58
click at [475, 531] on textarea "Is there anything I can help you with [DATE]?" at bounding box center [805, 545] width 737 height 58
type textarea "Is there any maintenance related concern I can help you with [DATE]?"
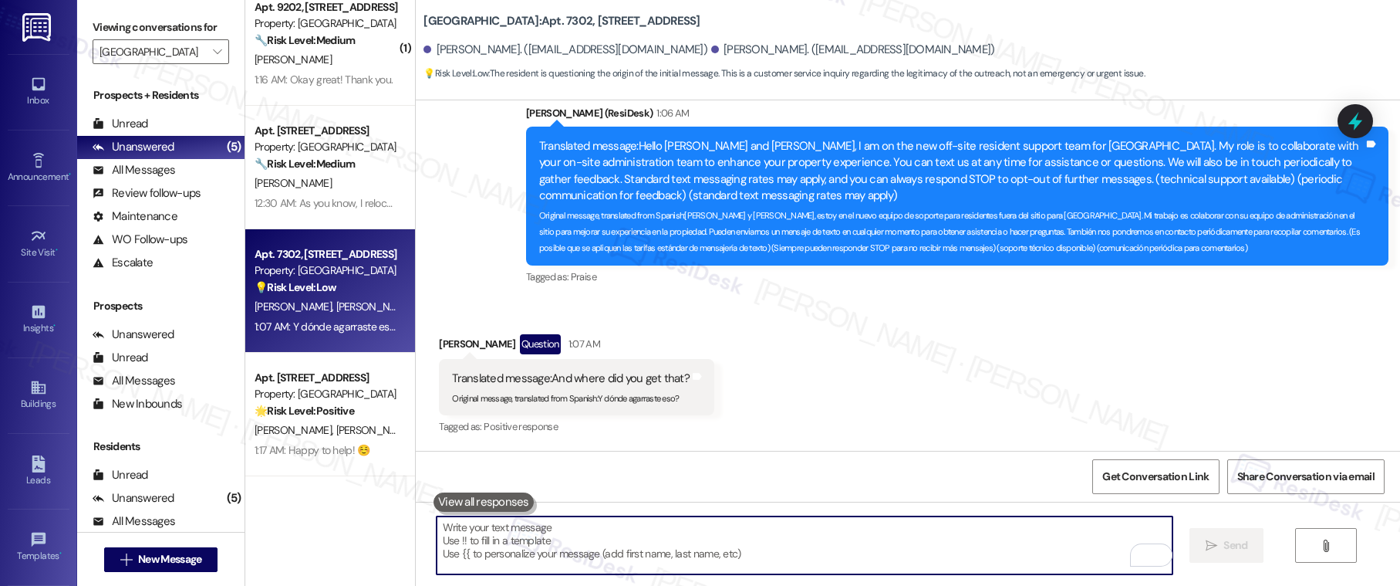
click at [545, 536] on textarea "To enrich screen reader interactions, please activate Accessibility in Grammarl…" at bounding box center [805, 545] width 737 height 58
paste textarea "Is there any maintenance concern I can assist you with [DATE]?"
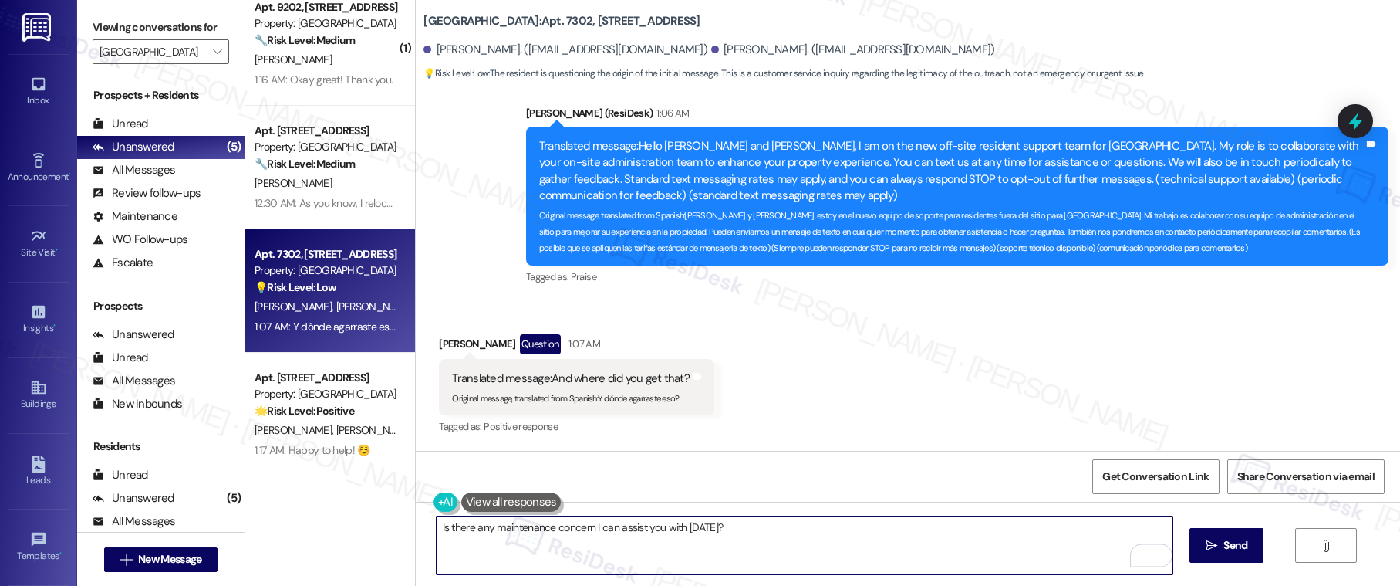
type textarea "Is there any maintenance concern I can assist you with [DATE]?"
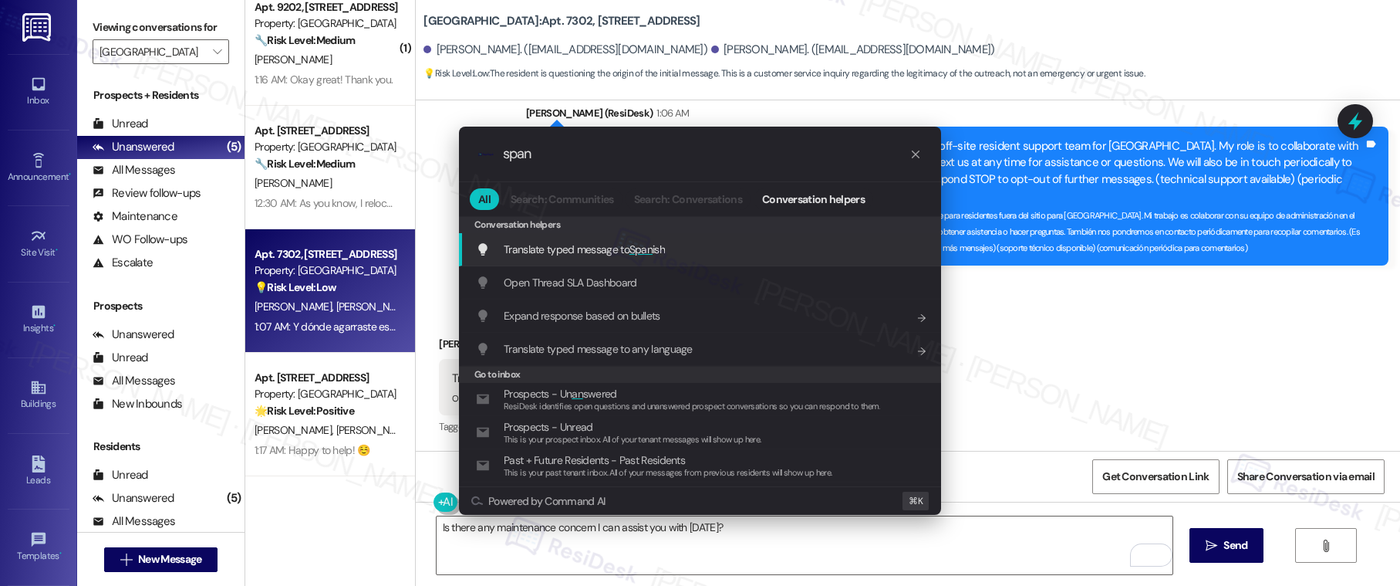
type input "spani"
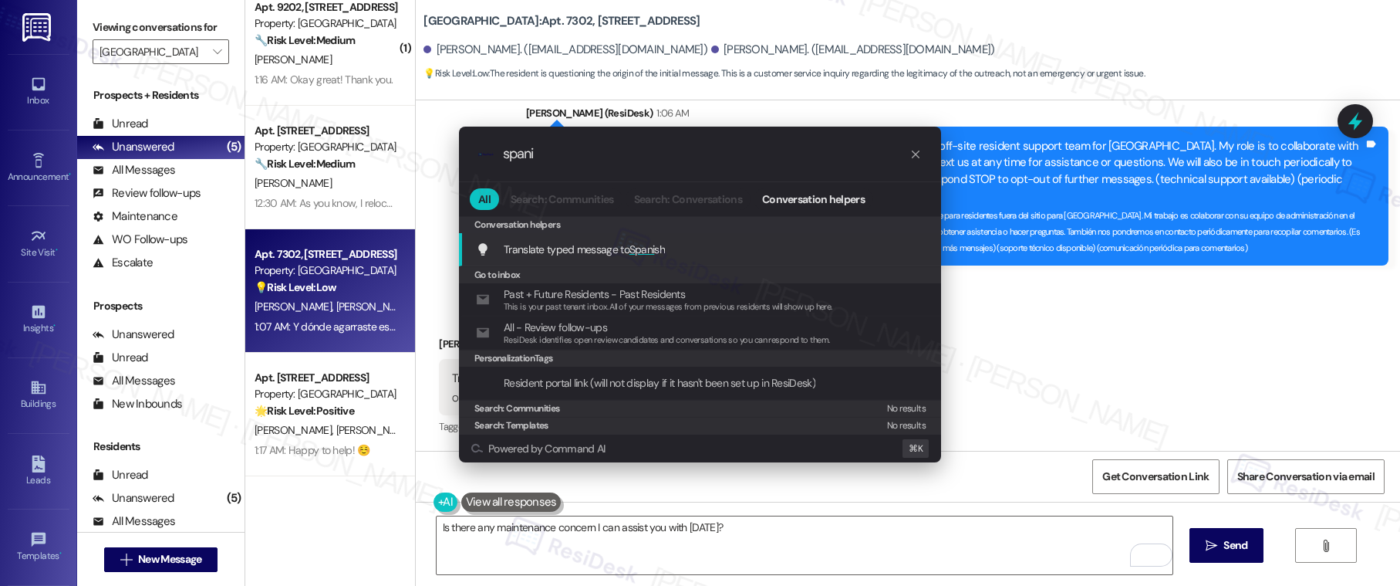
click at [751, 250] on div "Translate typed message to Spani sh Add shortcut" at bounding box center [701, 249] width 451 height 17
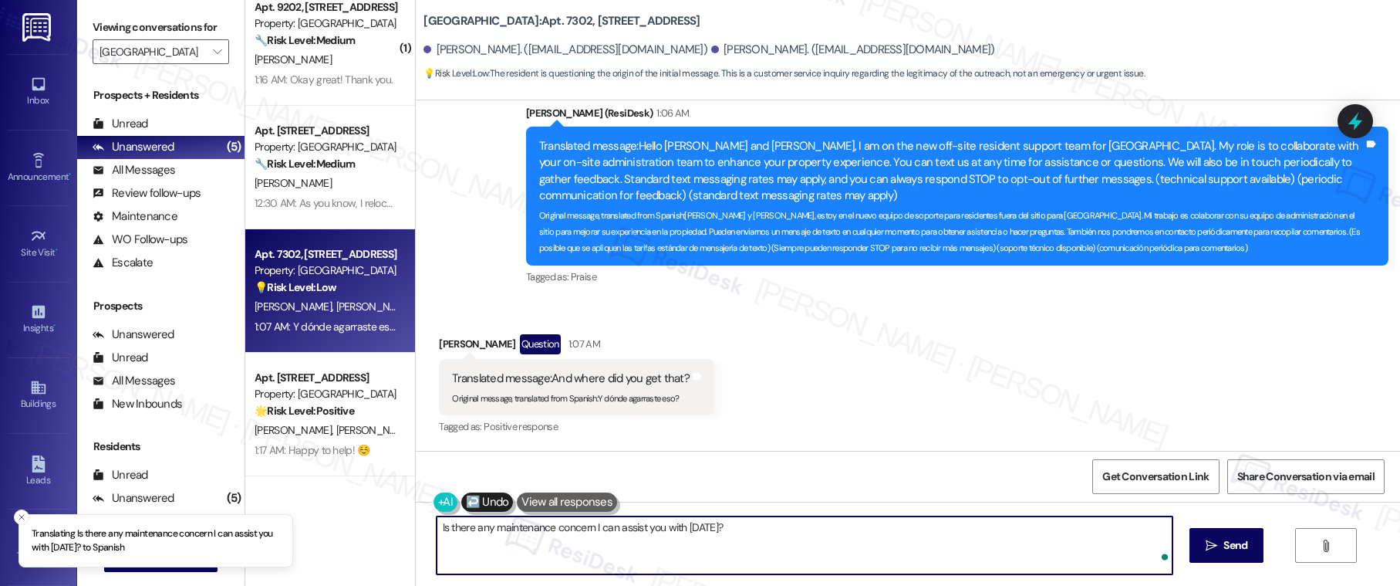
click at [724, 550] on textarea "¿Hay alguna preocupación de mantenimiento con la que pueda ayudarle hoy? (pregu…" at bounding box center [805, 545] width 737 height 58
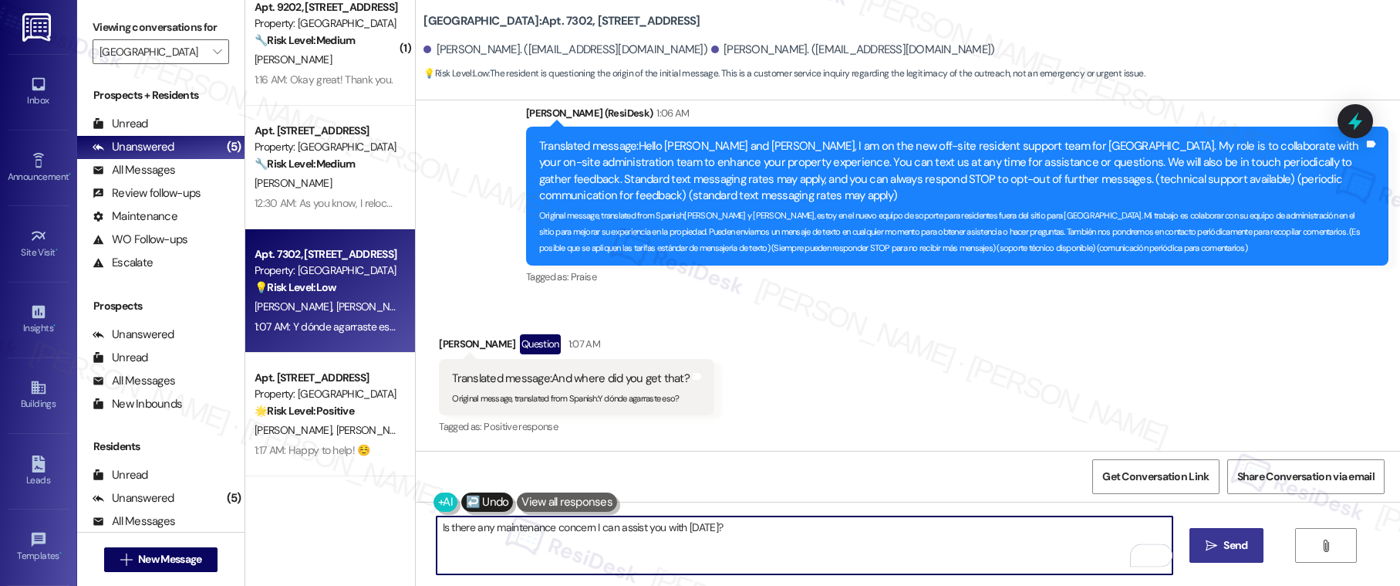
click at [1223, 543] on span "Send" at bounding box center [1235, 545] width 24 height 16
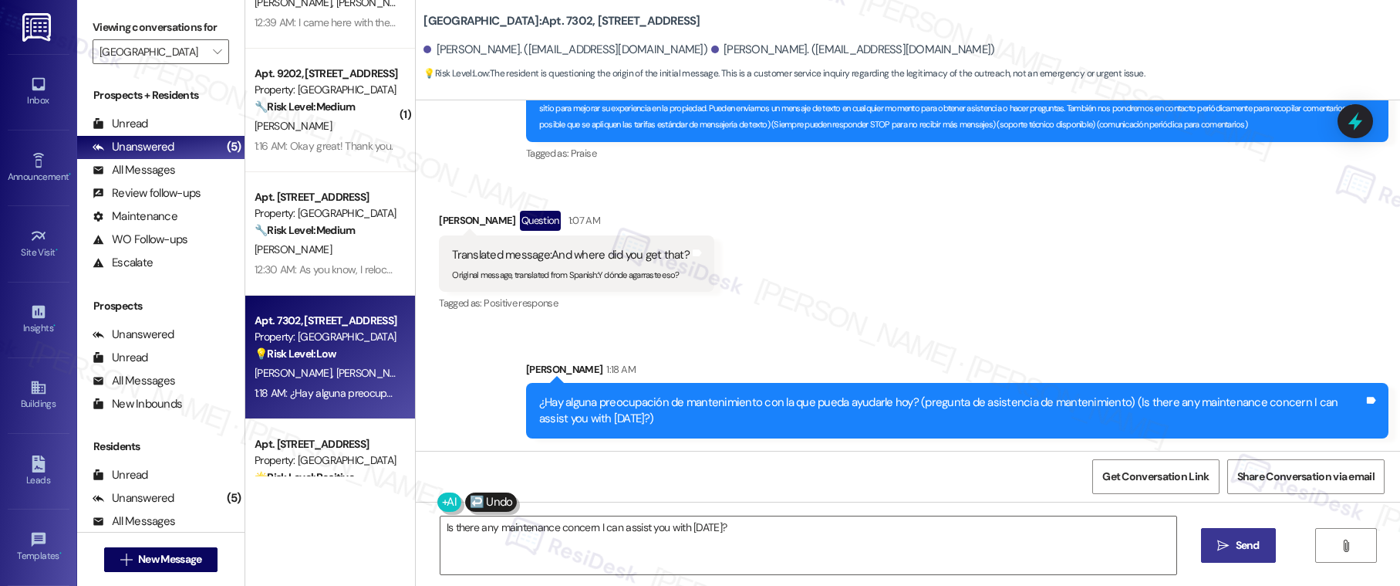
scroll to position [0, 0]
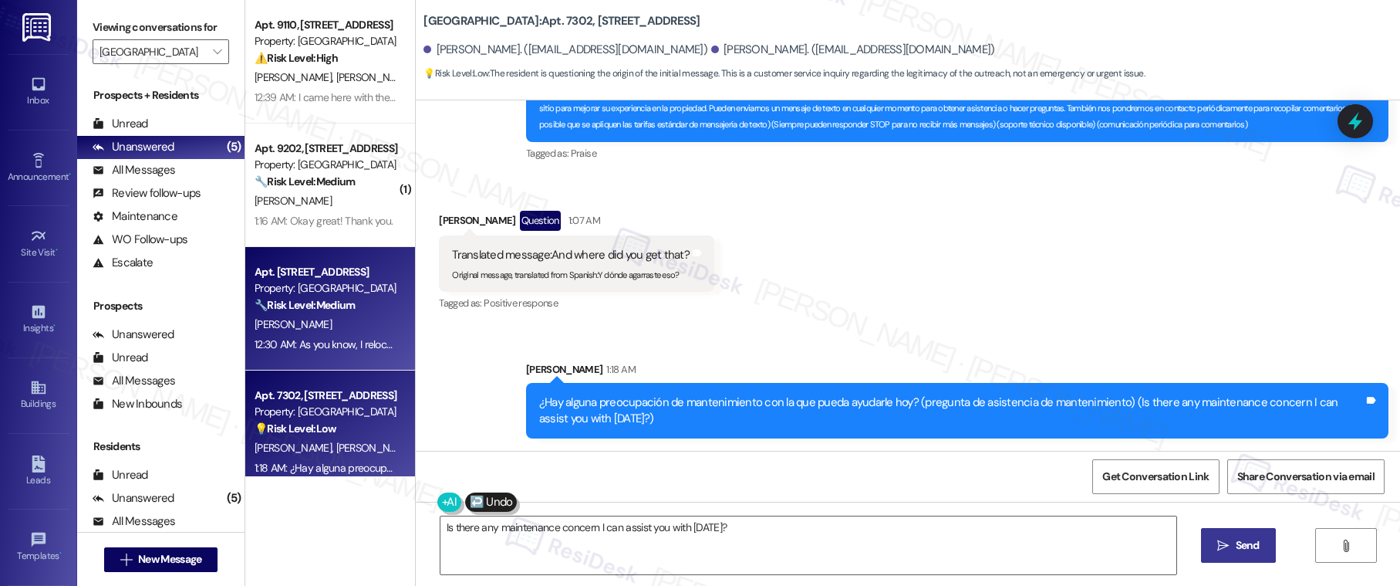
click at [347, 318] on div "[PERSON_NAME]" at bounding box center [326, 324] width 146 height 19
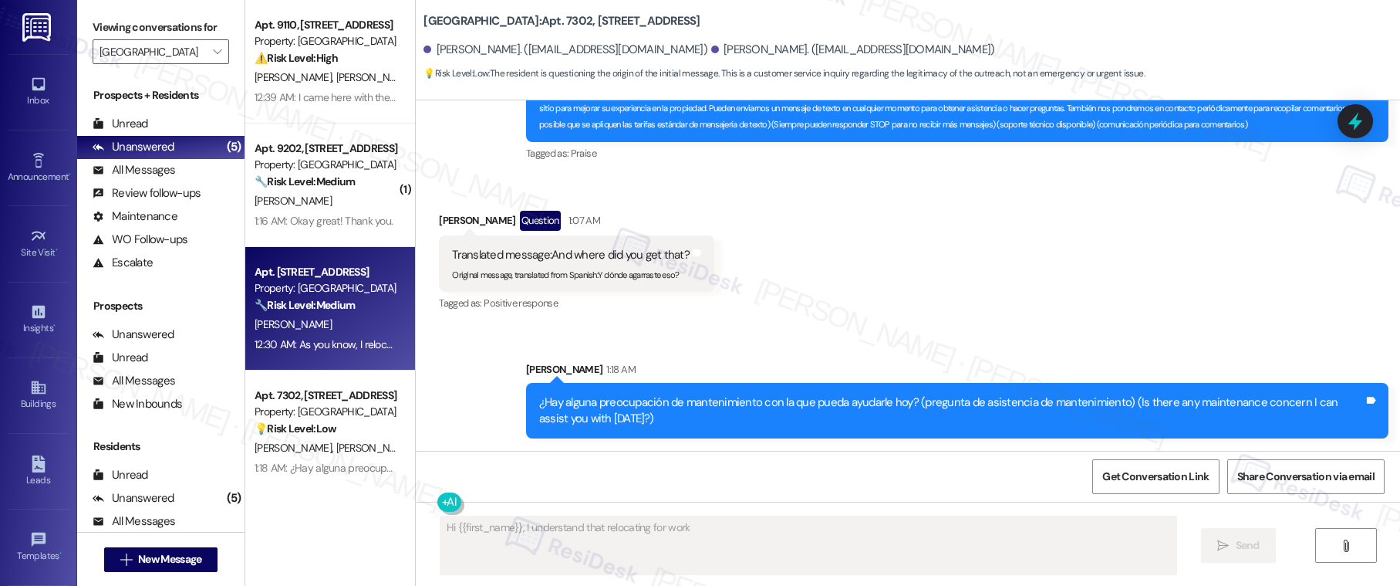
scroll to position [326, 0]
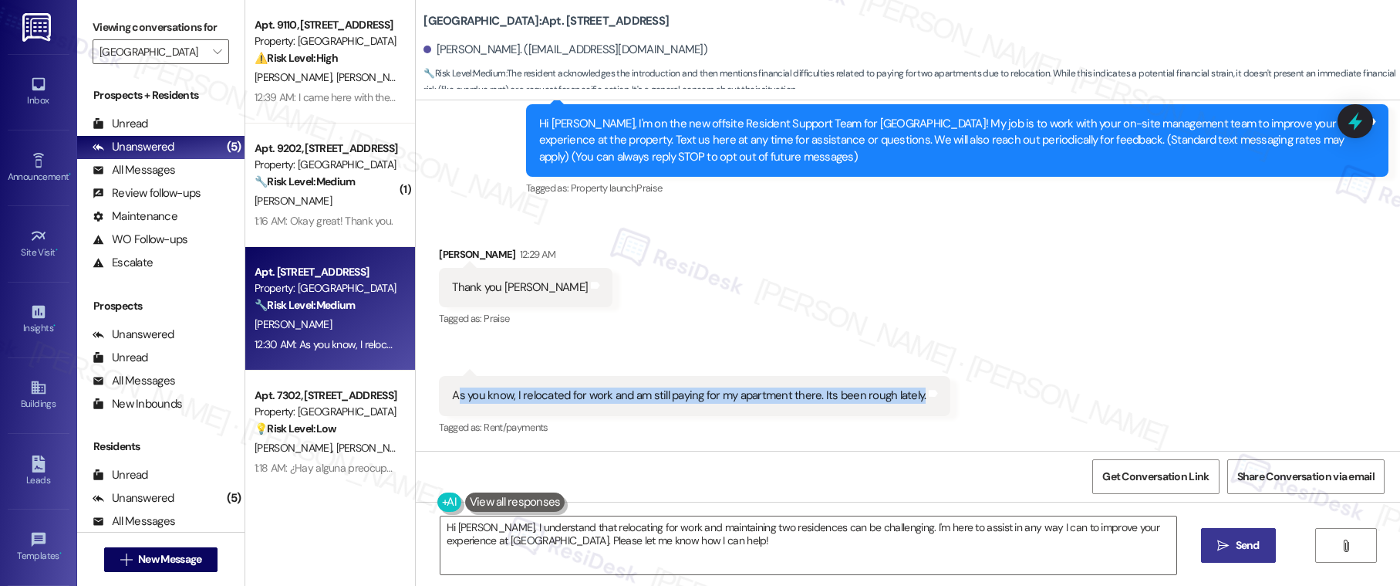
drag, startPoint x: 444, startPoint y: 397, endPoint x: 621, endPoint y: 406, distance: 177.7
click at [621, 406] on div "As you know, I relocated for work and am still paying for my apartment there. I…" at bounding box center [694, 395] width 511 height 39
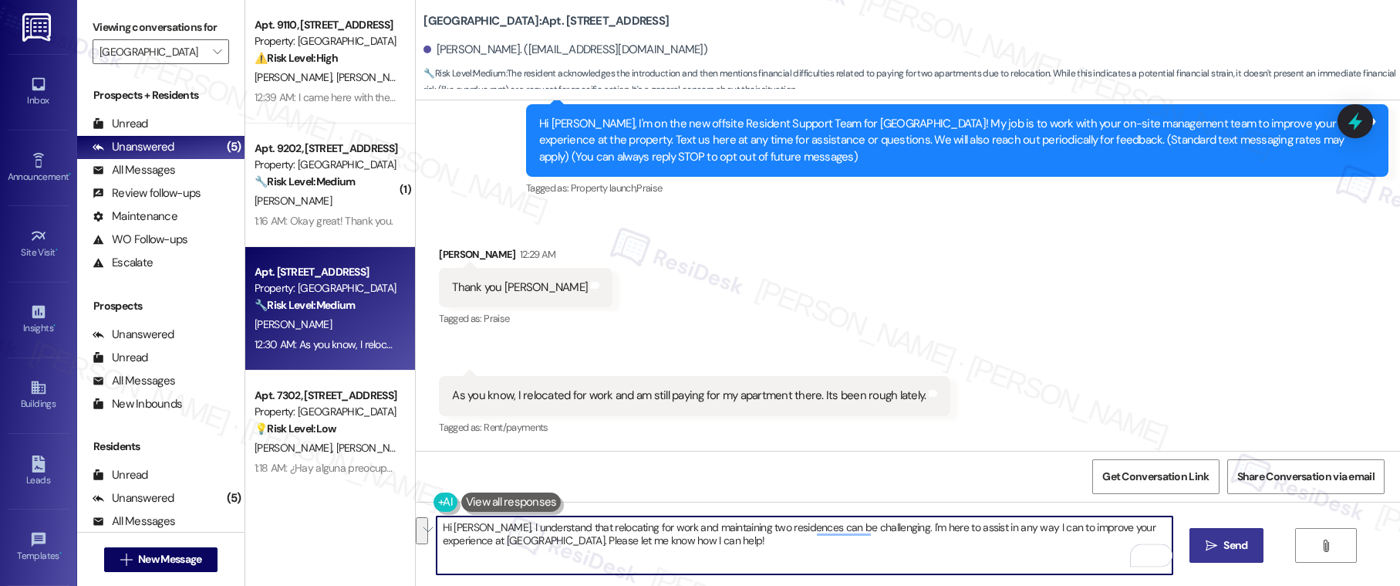
drag, startPoint x: 478, startPoint y: 528, endPoint x: 644, endPoint y: 540, distance: 167.1
click at [643, 540] on textarea "Hi Neil, I understand that relocating for work and maintaining two residences c…" at bounding box center [805, 545] width 737 height 58
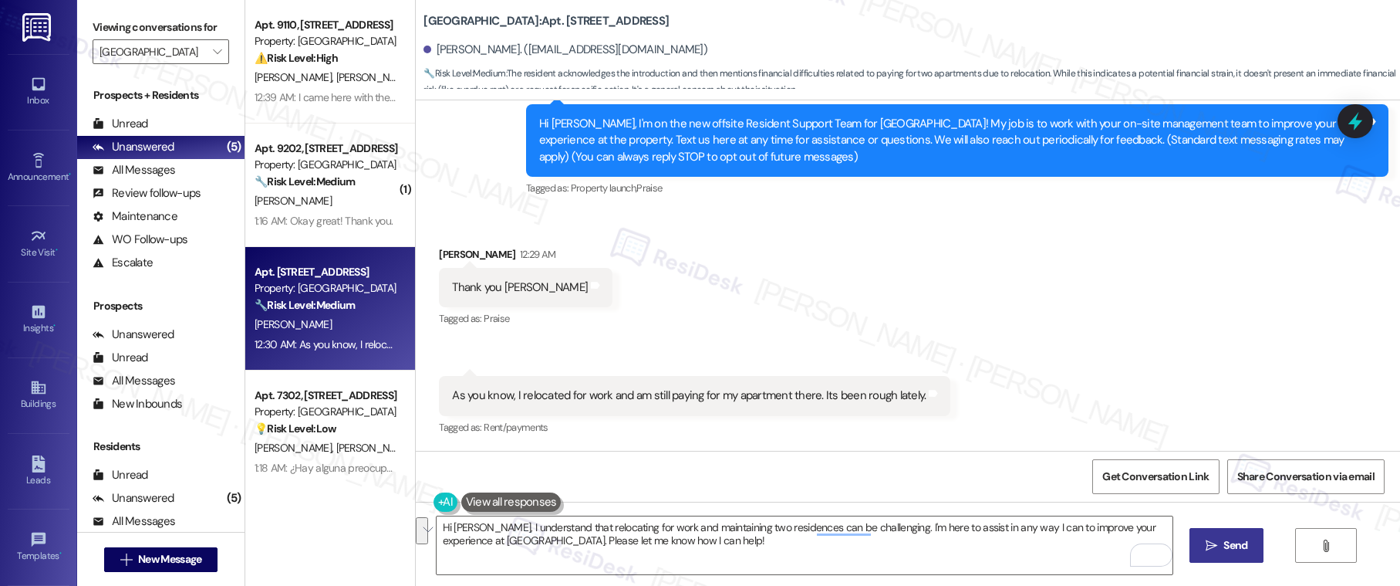
click at [561, 126] on div "Hi [PERSON_NAME], I'm on the new offsite Resident Support Team for [PERSON_NAME…" at bounding box center [951, 140] width 825 height 49
click at [561, 125] on div "Hi [PERSON_NAME], I'm on the new offsite Resident Support Team for [PERSON_NAME…" at bounding box center [951, 140] width 825 height 49
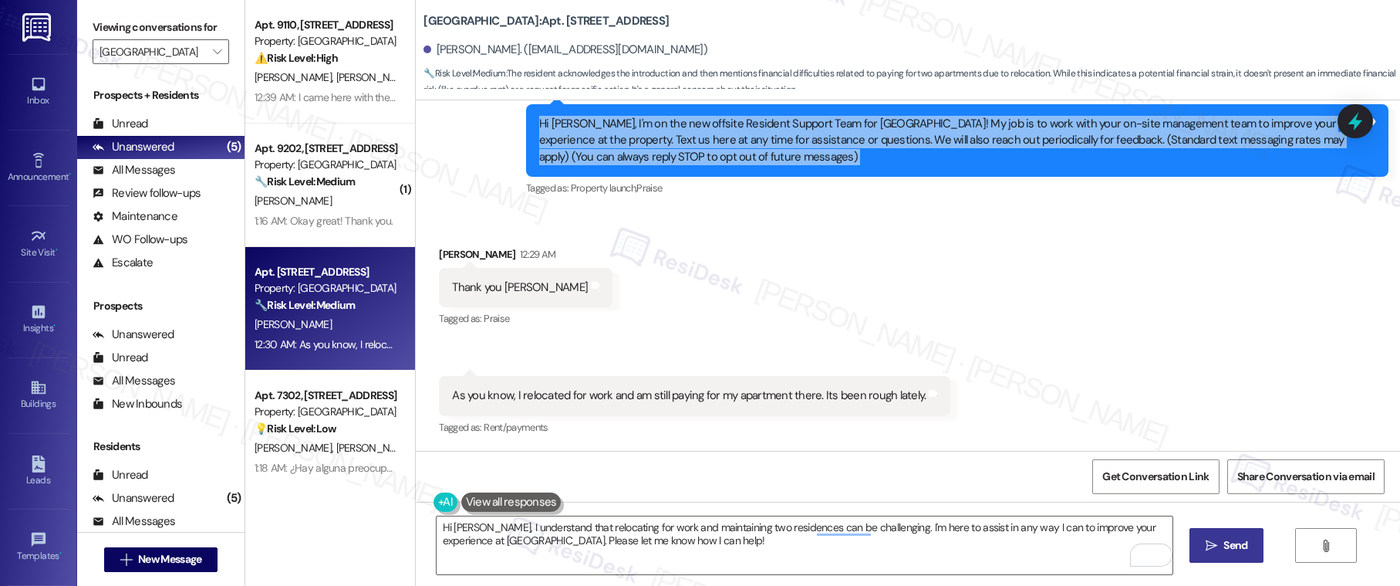
click at [560, 125] on div "Hi [PERSON_NAME], I'm on the new offsite Resident Support Team for [PERSON_NAME…" at bounding box center [951, 140] width 825 height 49
copy div "Hi Neil, I'm on the new offsite Resident Support Team for Kenzie Park! My job i…"
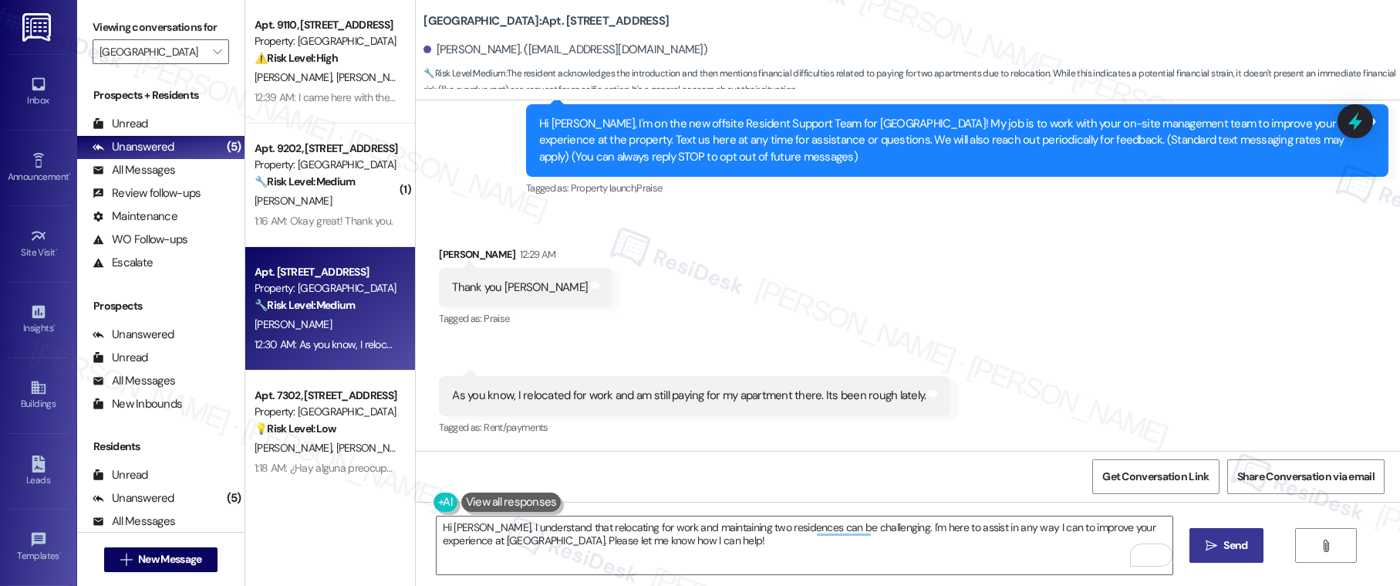
click at [746, 398] on div "As you know, I relocated for work and am still paying for my apartment there. I…" at bounding box center [689, 395] width 474 height 16
click at [746, 397] on div "As you know, I relocated for work and am still paying for my apartment there. I…" at bounding box center [689, 395] width 474 height 16
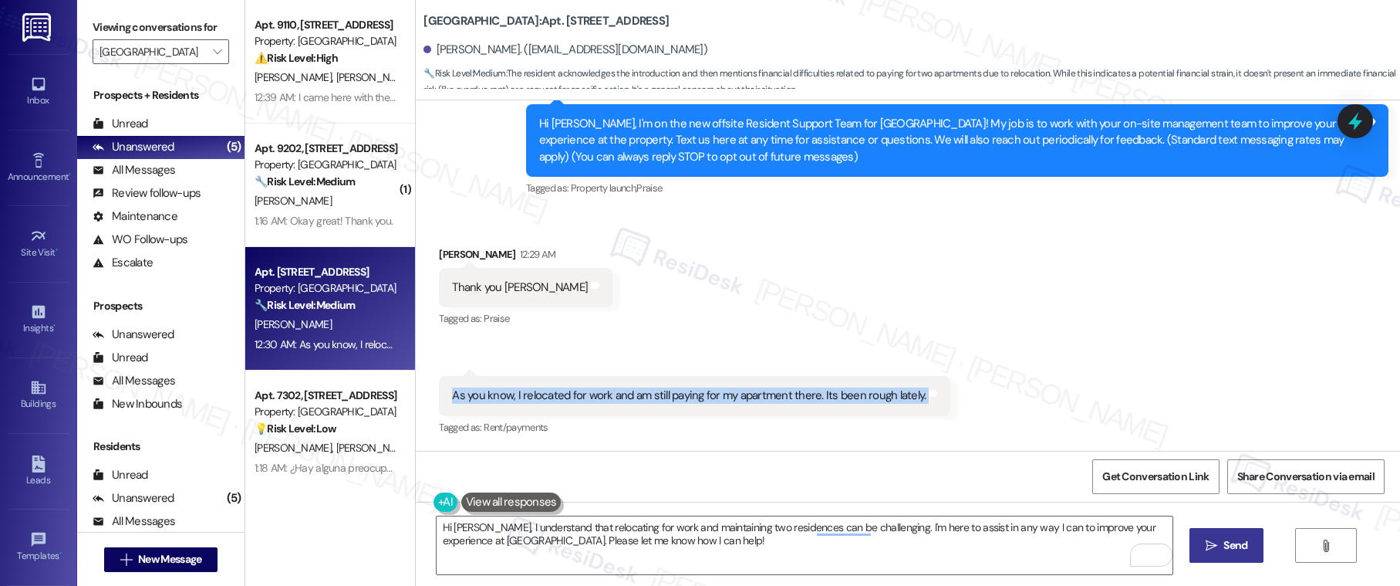
click at [746, 397] on div "As you know, I relocated for work and am still paying for my apartment there. I…" at bounding box center [689, 395] width 474 height 16
copy div "As you know, I relocated for work and am still paying for my apartment there. I…"
click at [555, 542] on textarea "Hi Neil, I understand that relocating for work and maintaining two residences c…" at bounding box center [805, 545] width 737 height 58
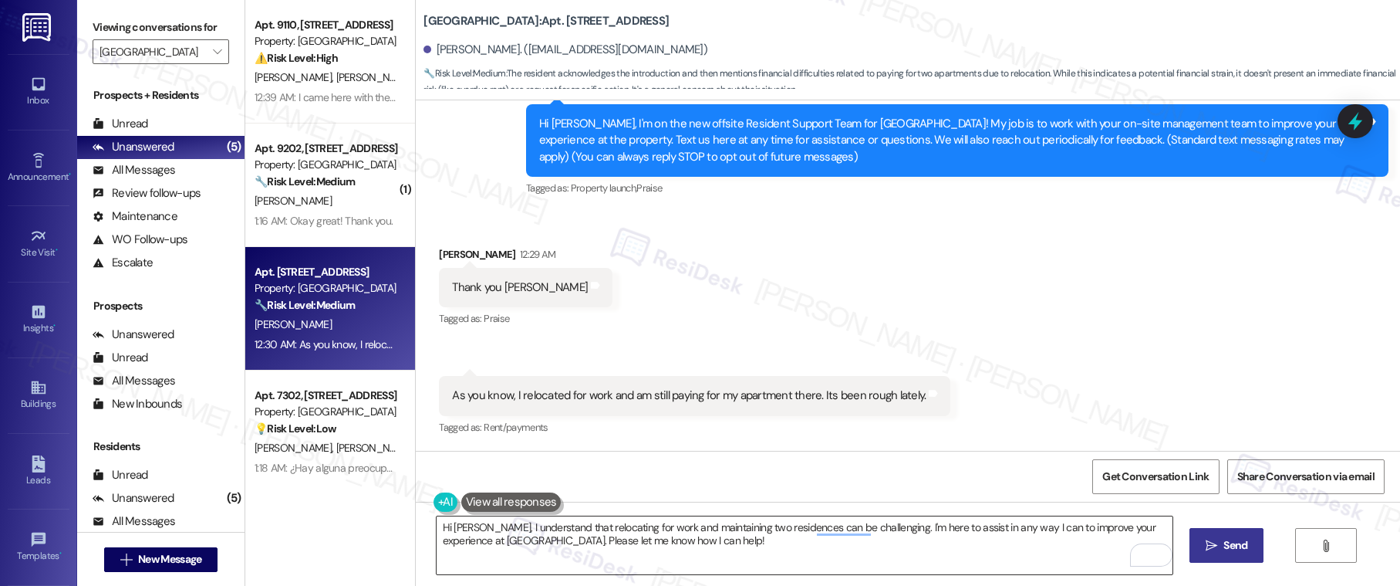
click at [555, 542] on textarea "Hi Neil, I understand that relocating for work and maintaining two residences c…" at bounding box center [805, 545] width 737 height 58
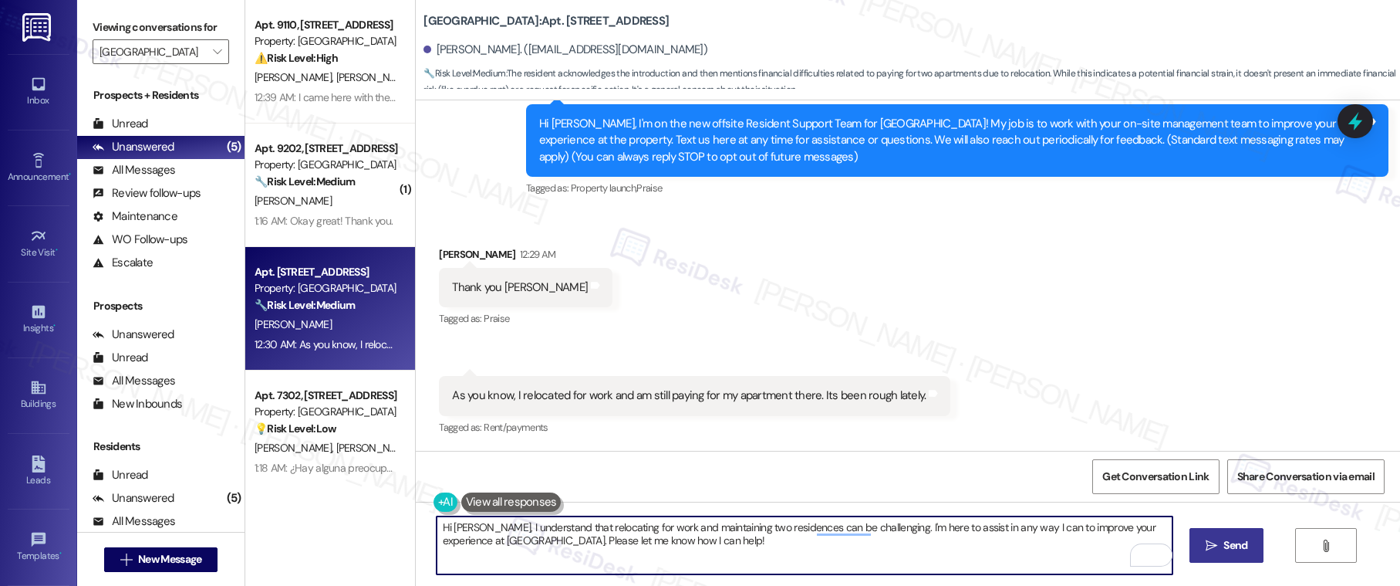
click at [555, 542] on textarea "Hi Neil, I understand that relocating for work and maintaining two residences c…" at bounding box center [805, 545] width 737 height 58
paste textarea "how challenging that must be, especially while managing your apartment from afa…"
click at [832, 532] on textarea "Hi Neil, I understand how challenging that must be, especially while managing y…" at bounding box center [805, 545] width 737 height 58
click at [833, 535] on textarea "Hi Neil, I understand how challenging that must be, especially while managing y…" at bounding box center [805, 545] width 737 height 58
click at [1005, 530] on textarea "Hi Neil, I understand how challenging that must be, especially while managing y…" at bounding box center [805, 545] width 737 height 58
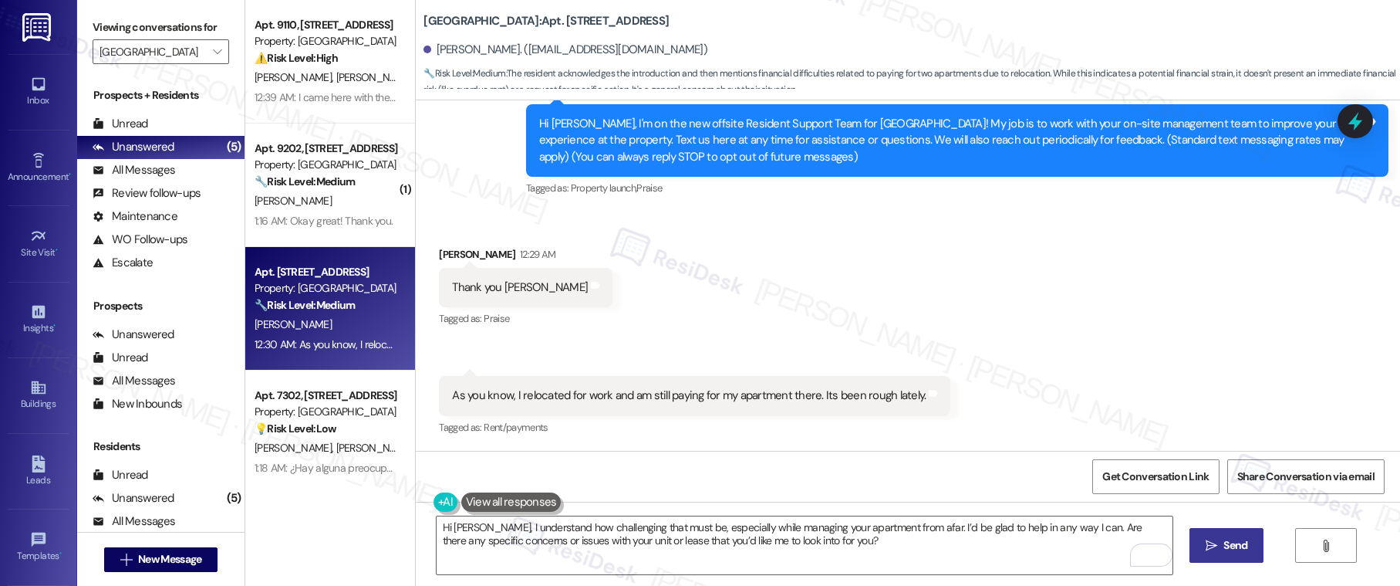
click at [1220, 546] on span "Send" at bounding box center [1235, 545] width 30 height 16
type textarea "Hi Neil, I understand that relocating for work and maintaining two residences c…"
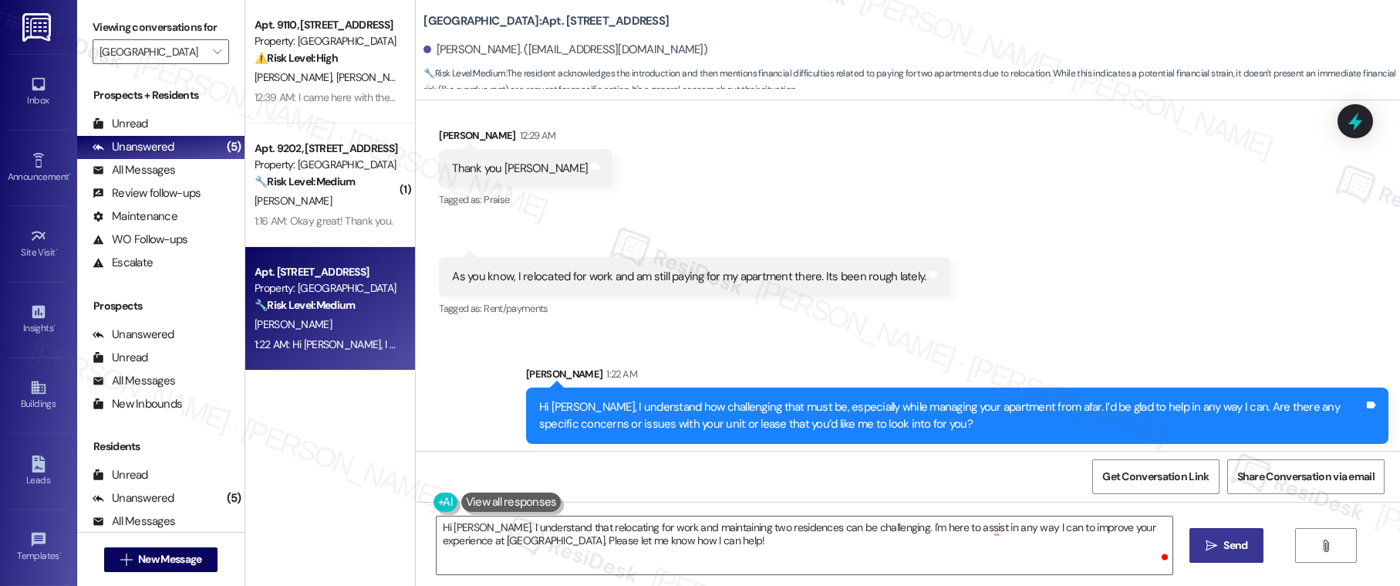
scroll to position [450, 0]
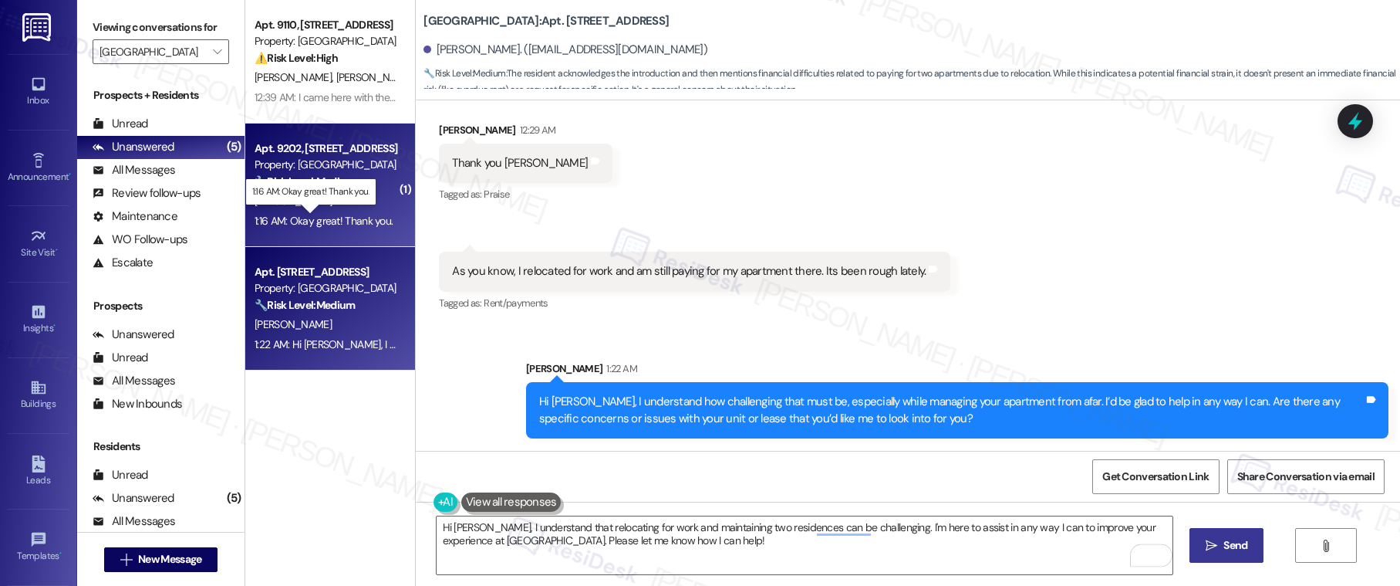
click at [350, 214] on div "1:16 AM: Okay great! Thank you. 1:16 AM: Okay great! Thank you." at bounding box center [324, 221] width 138 height 14
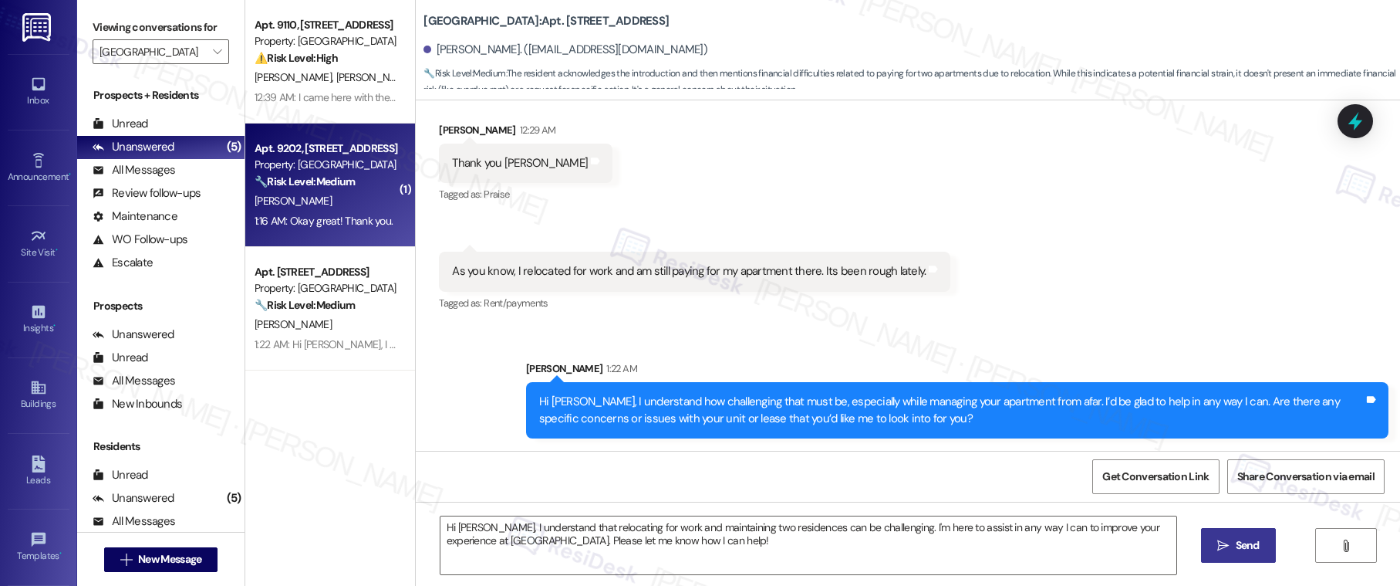
type textarea "Fetching suggested responses. Please feel free to read through the conversation…"
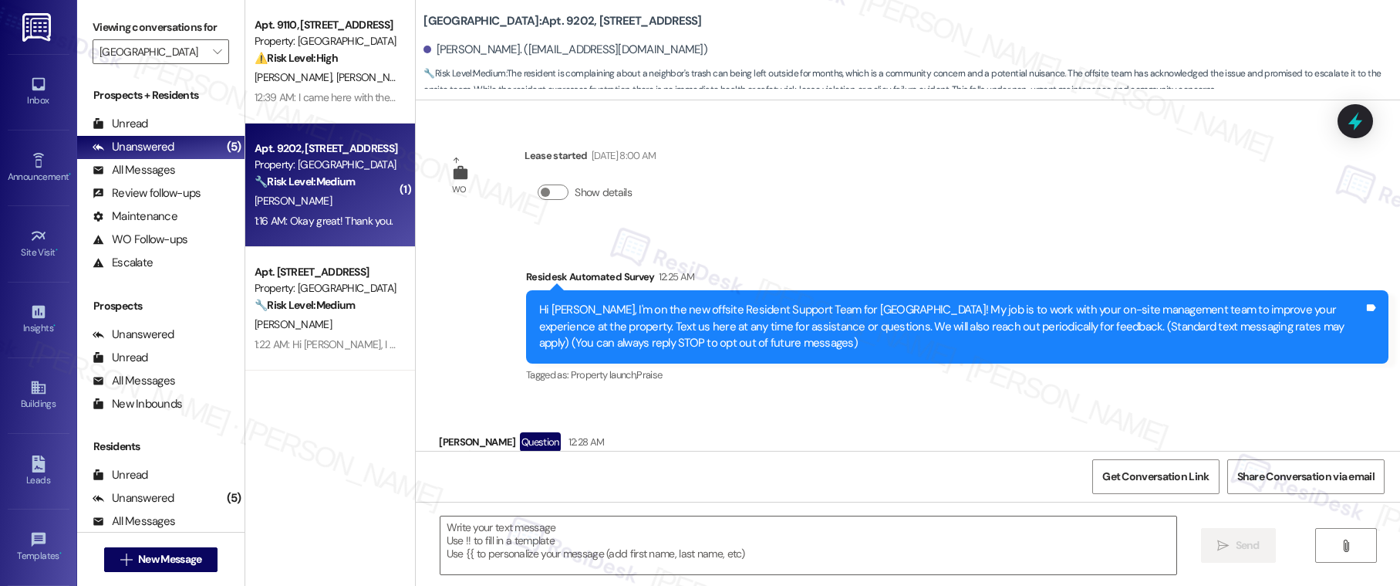
click at [350, 214] on div "1:16 AM: Okay great! Thank you. 1:16 AM: Okay great! Thank you." at bounding box center [324, 221] width 138 height 14
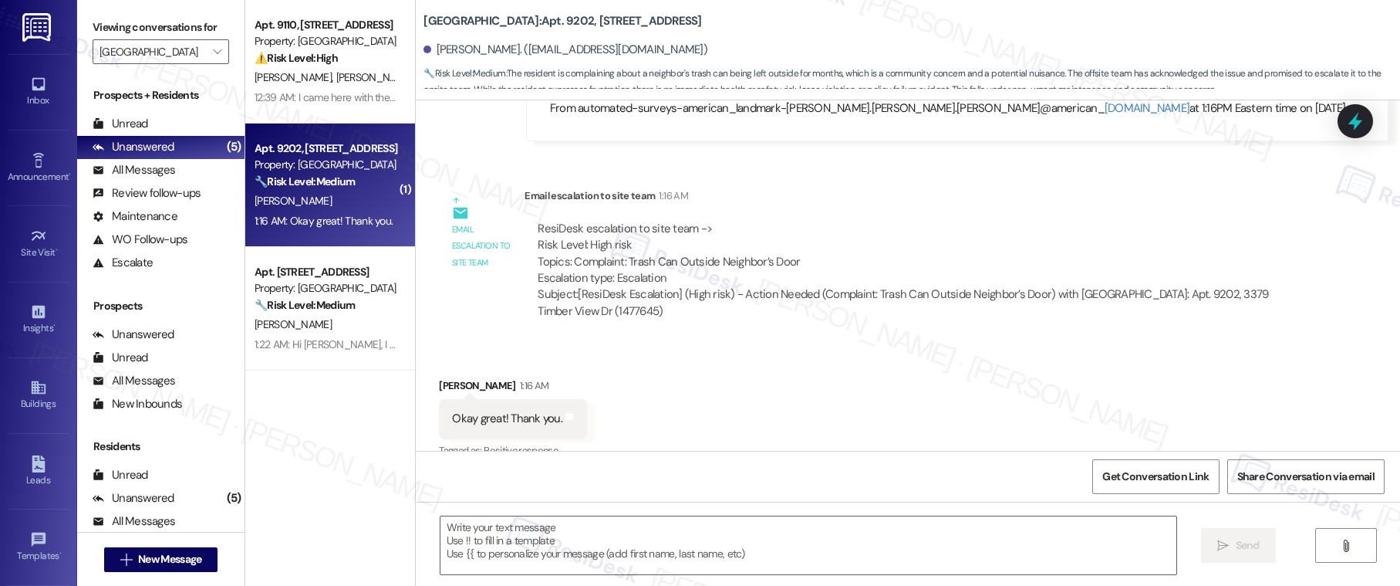
scroll to position [734, 0]
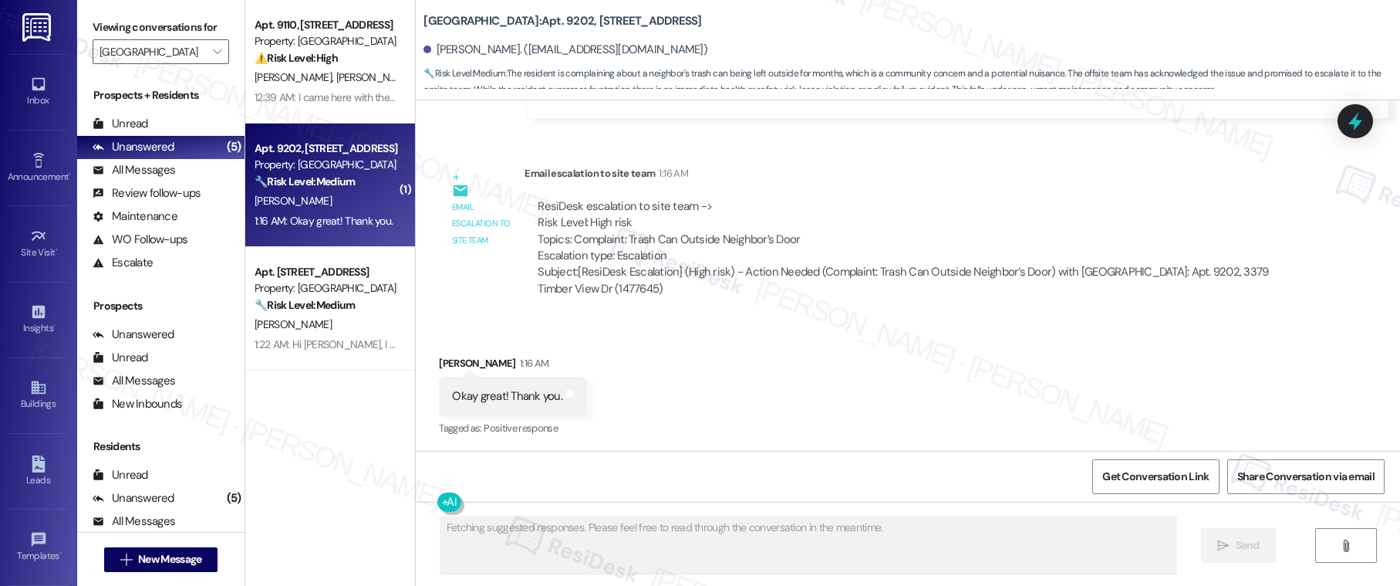
click at [350, 214] on div "1:16 AM: Okay great! Thank you. 1:16 AM: Okay great! Thank you." at bounding box center [324, 221] width 138 height 14
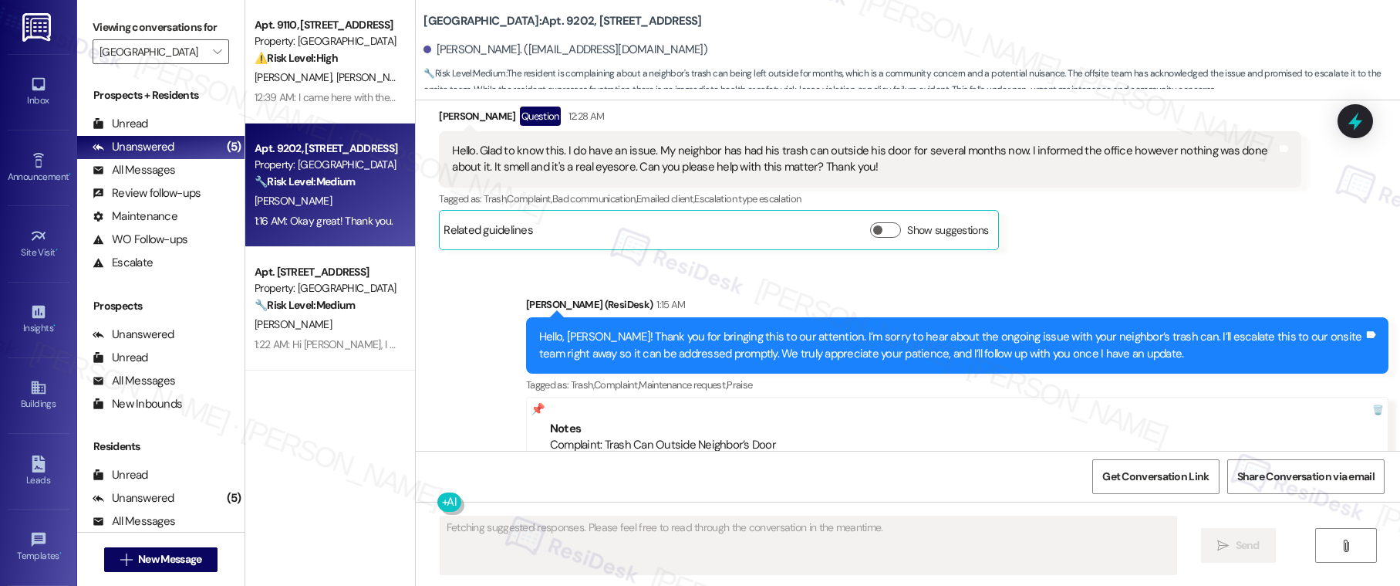
scroll to position [734, 0]
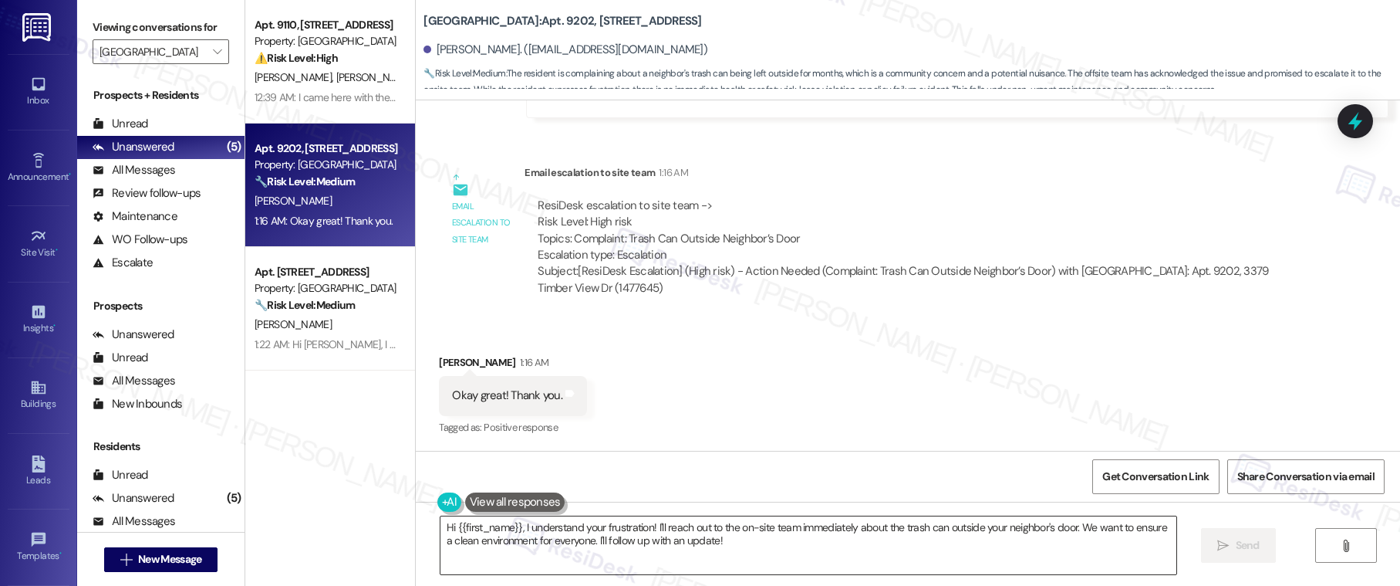
click at [575, 538] on textarea "Hi {{first_name}}, I understand your frustration! I'll reach out to the on-site…" at bounding box center [808, 545] width 737 height 58
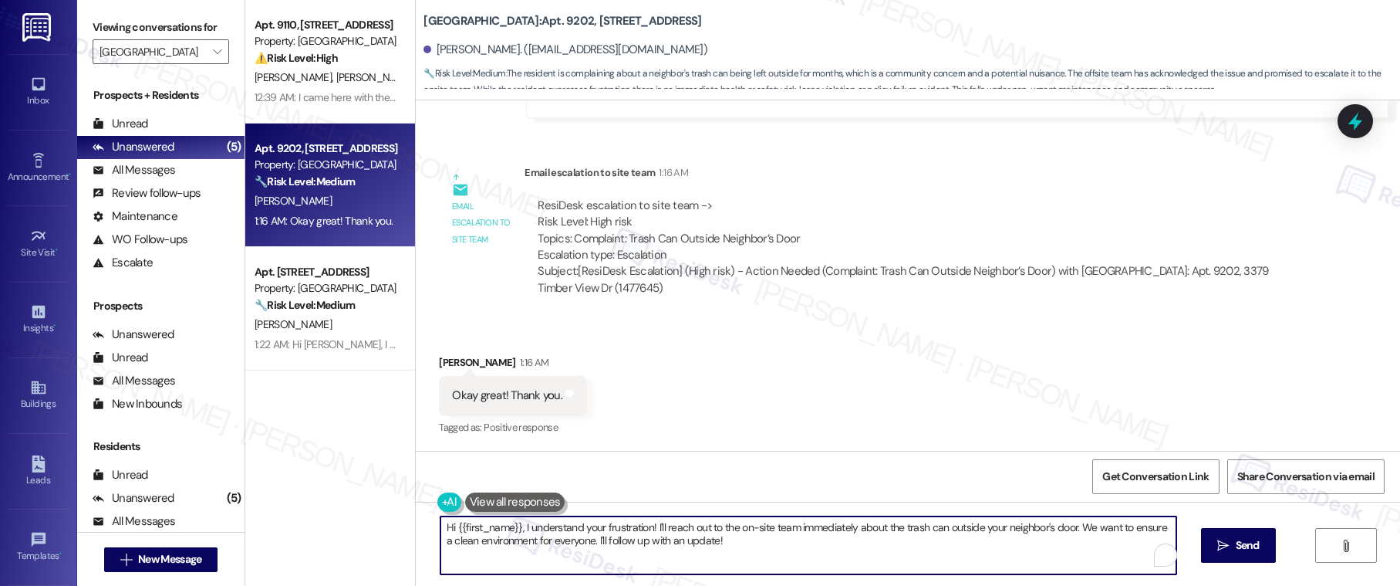
click at [575, 538] on textarea "Hi {{first_name}}, I understand your frustration! I'll reach out to the on-site…" at bounding box center [808, 545] width 737 height 58
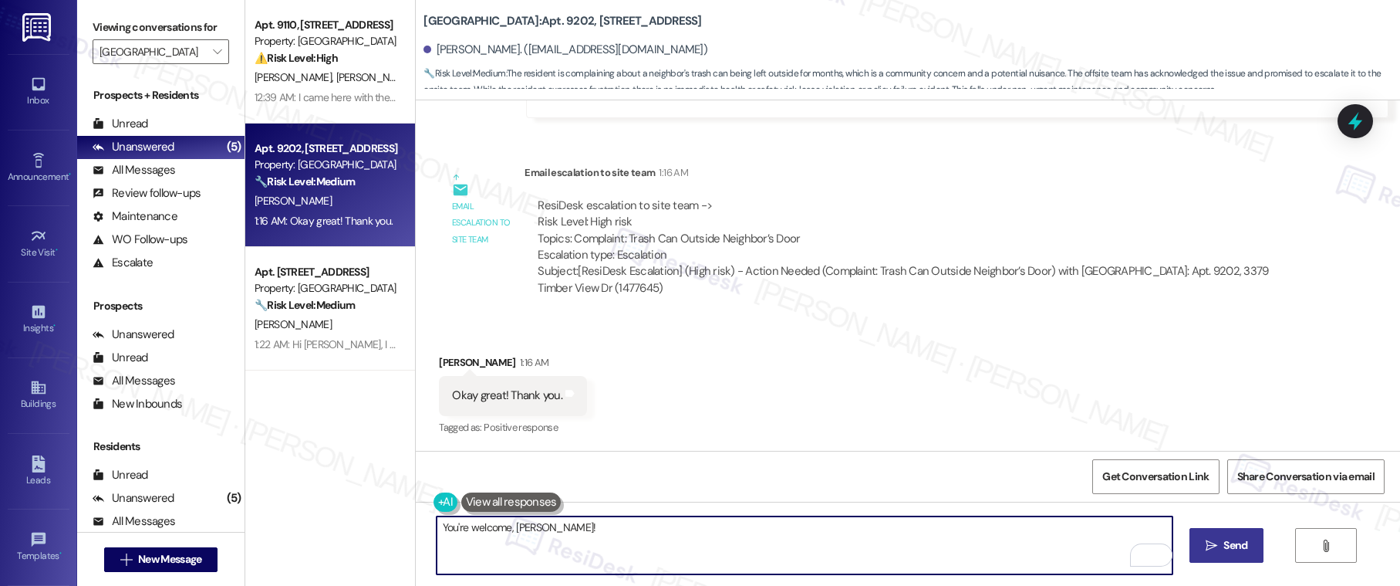
type textarea "You're welcome, Ann!"
click at [1220, 558] on button " Send" at bounding box center [1227, 545] width 75 height 35
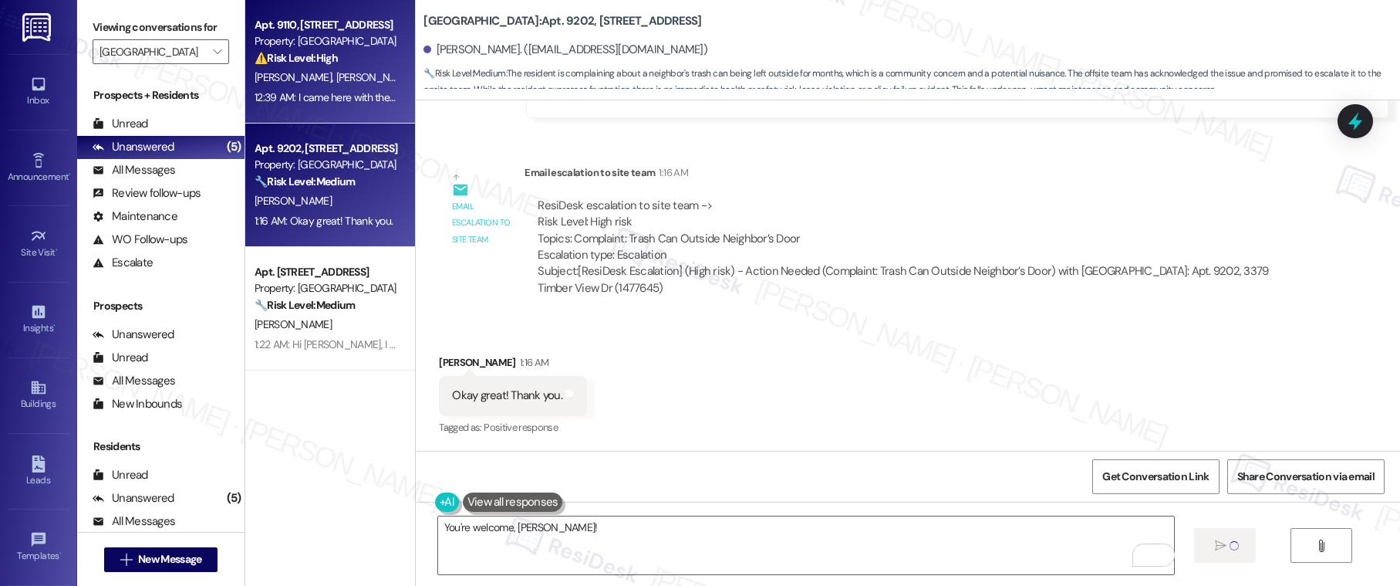
click at [299, 111] on div "Apt. 9110, 3379 Timber View Dr Property: Kenzie Park ⚠️ Risk Level: High The re…" at bounding box center [330, 61] width 170 height 123
type textarea "Fetching suggested responses. Please feel free to read through the conversation…"
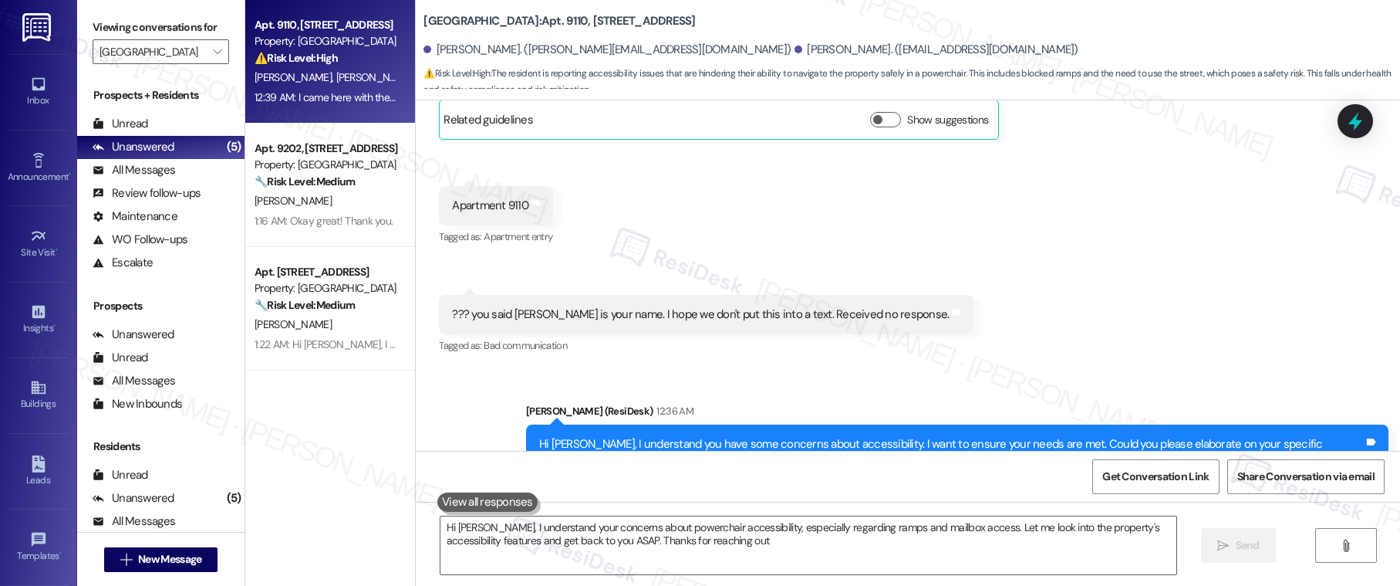
type textarea "Hi Douglas, I understand your concerns about powerchair accessibility, especial…"
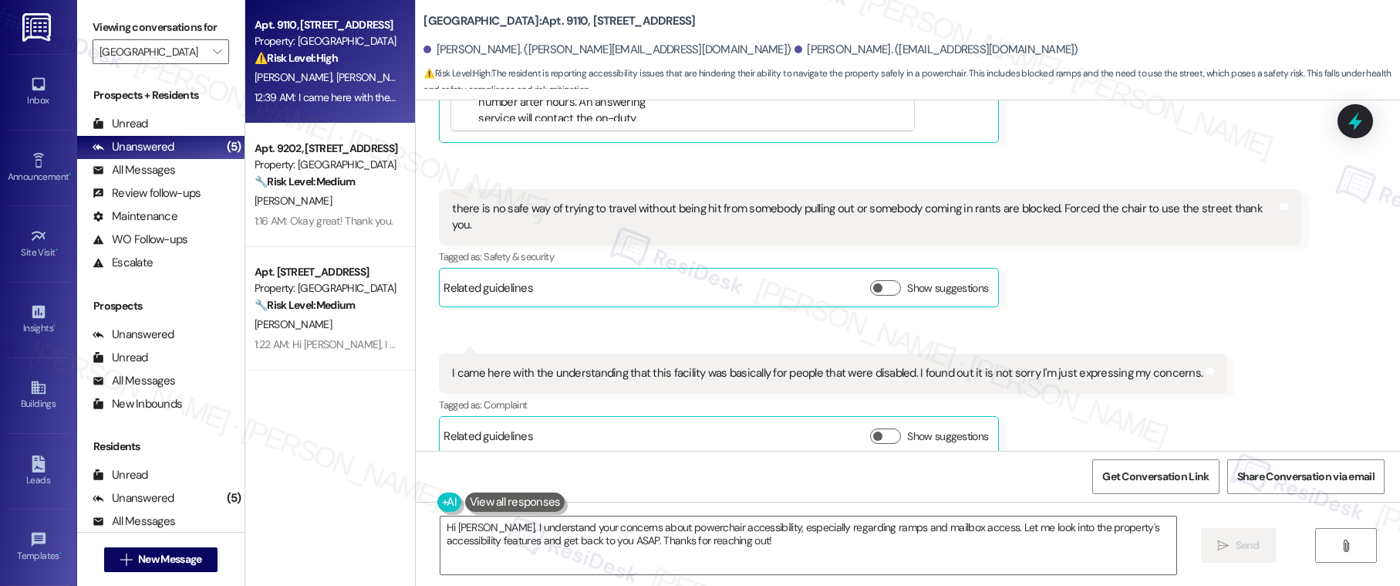
scroll to position [1496, 0]
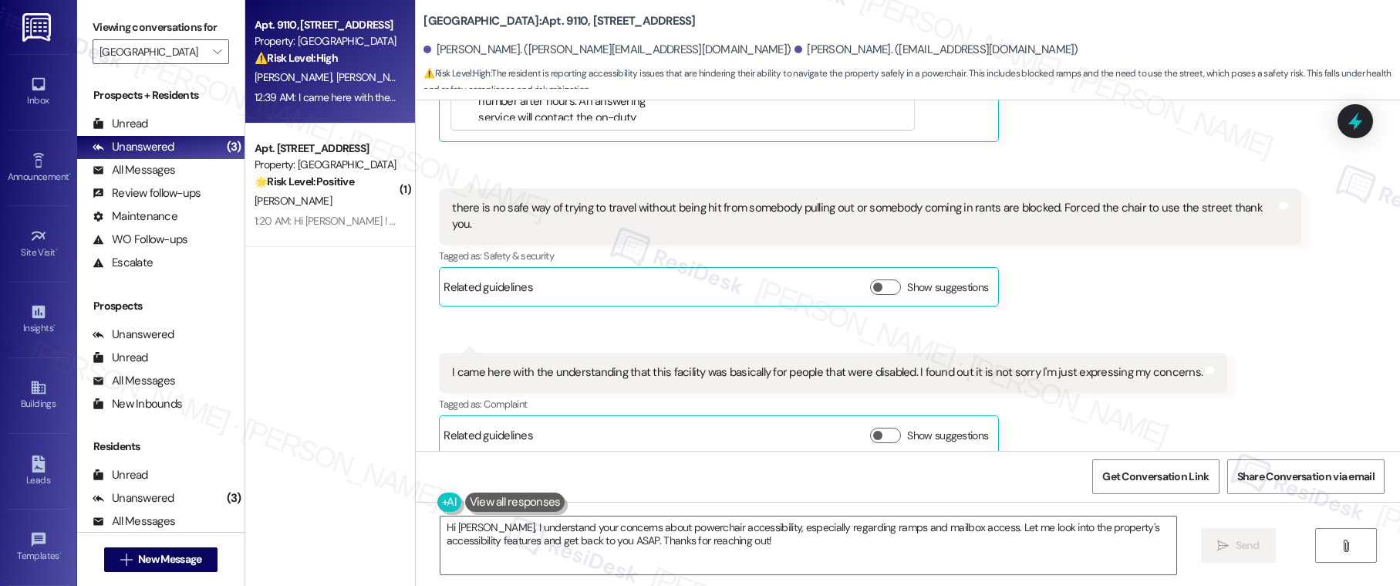
click at [554, 308] on div "Received via SMS Douglas Jackson Question 12:38 AM Pacific concerns being able …" at bounding box center [908, 98] width 984 height 737
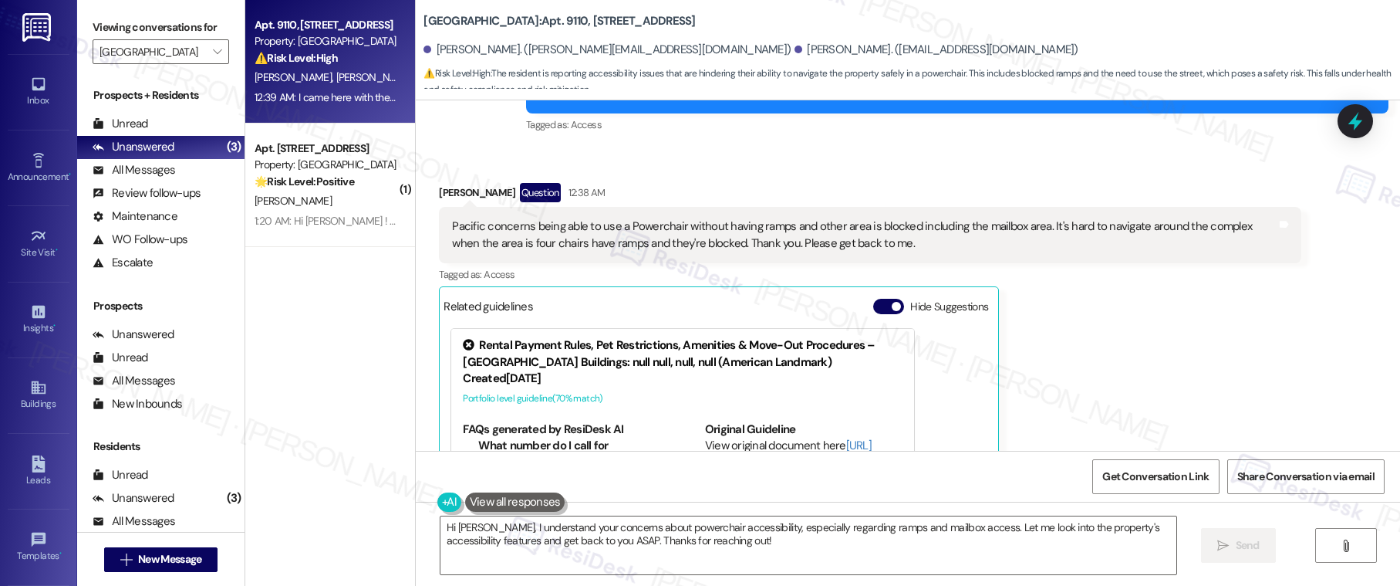
scroll to position [1067, 0]
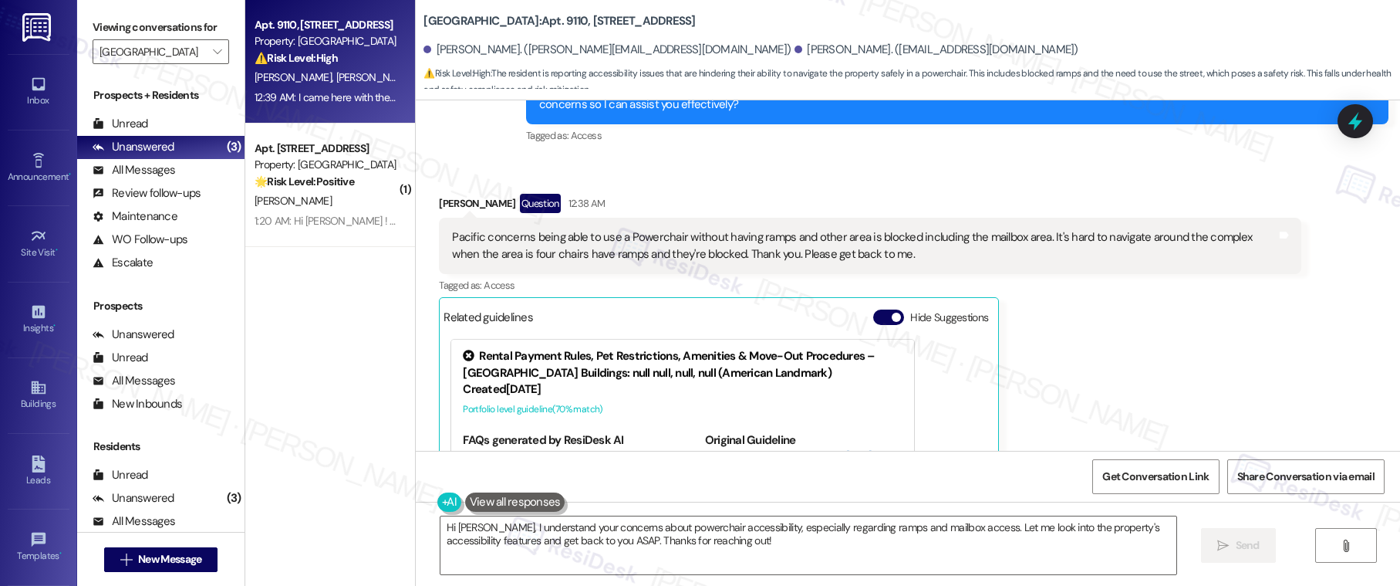
click at [458, 238] on div "Pacific concerns being able to use a Powerchair without having ramps and other …" at bounding box center [864, 245] width 825 height 33
click at [492, 230] on div "Pacific concerns being able to use a Powerchair without having ramps and other …" at bounding box center [864, 245] width 825 height 33
drag, startPoint x: 446, startPoint y: 239, endPoint x: 589, endPoint y: 241, distance: 142.7
click at [589, 241] on div "Pacific concerns being able to use a Powerchair without having ramps and other …" at bounding box center [864, 245] width 825 height 33
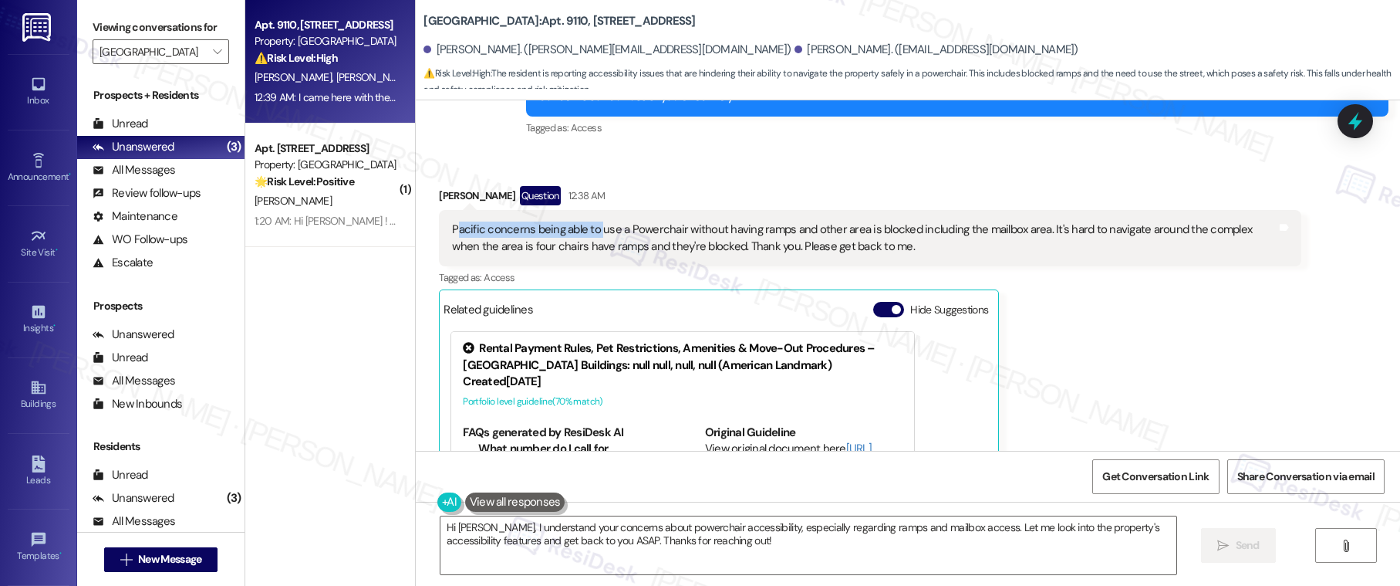
scroll to position [1095, 0]
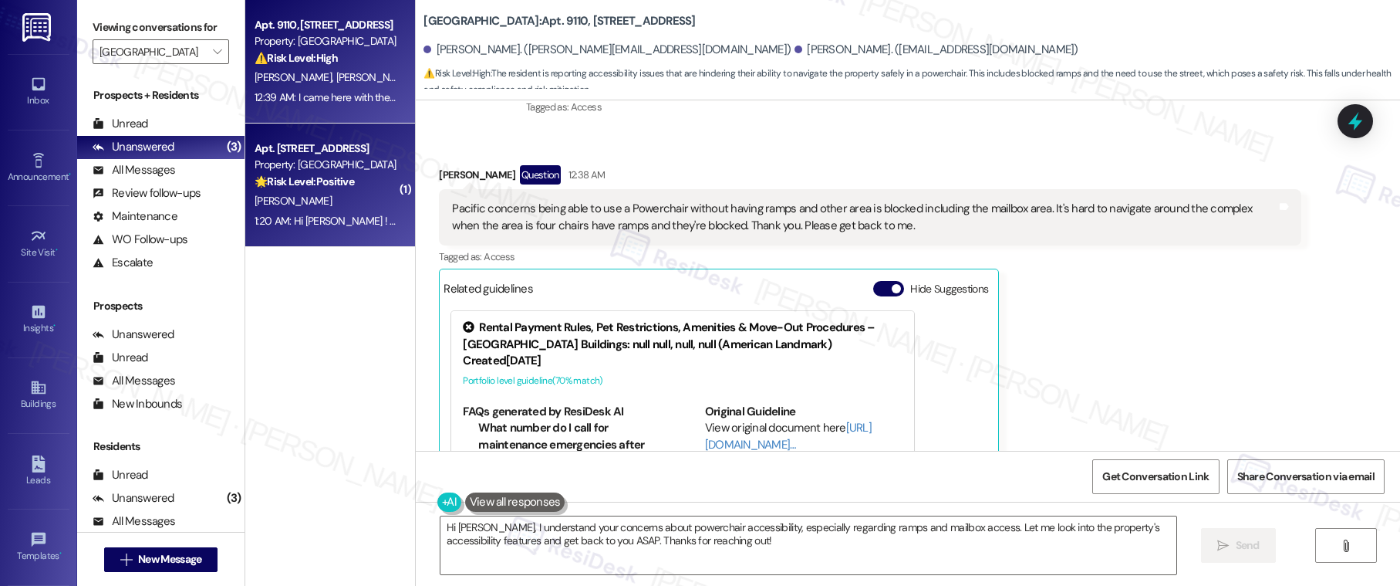
click at [363, 221] on div "1:20 AM: Hi Sarah ! Thank you very much (: 1:20 AM: Hi Sarah ! Thank you very m…" at bounding box center [374, 221] width 239 height 14
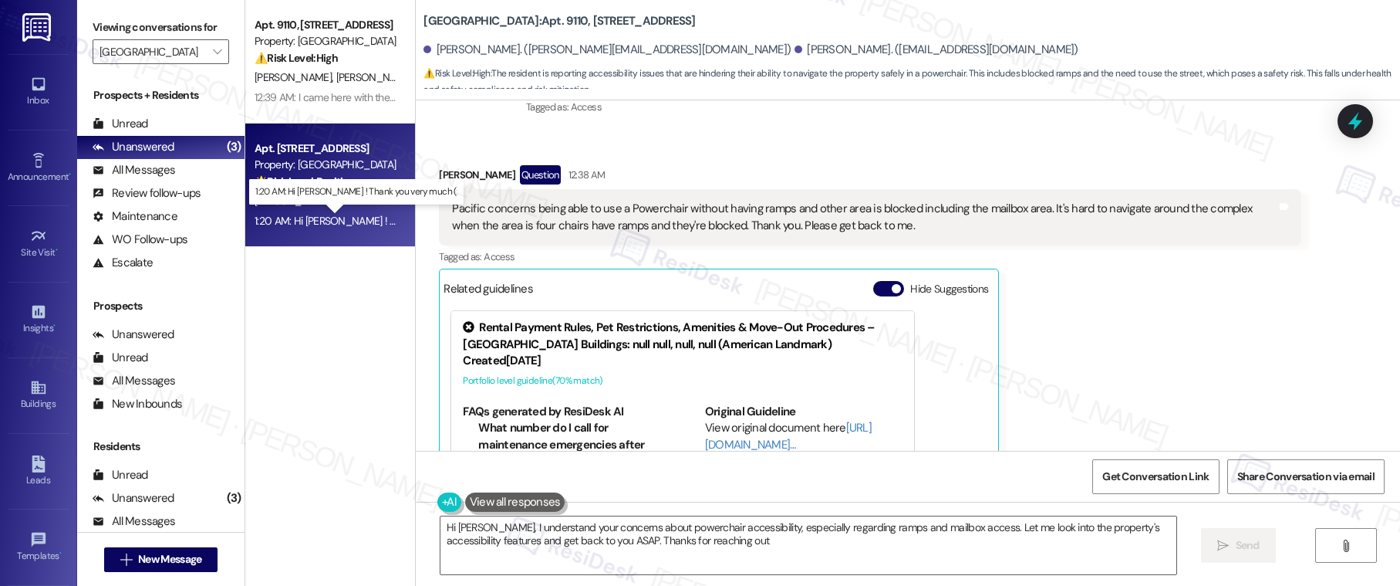
type textarea "Hi Douglas, I understand your concerns about powerchair accessibility, especial…"
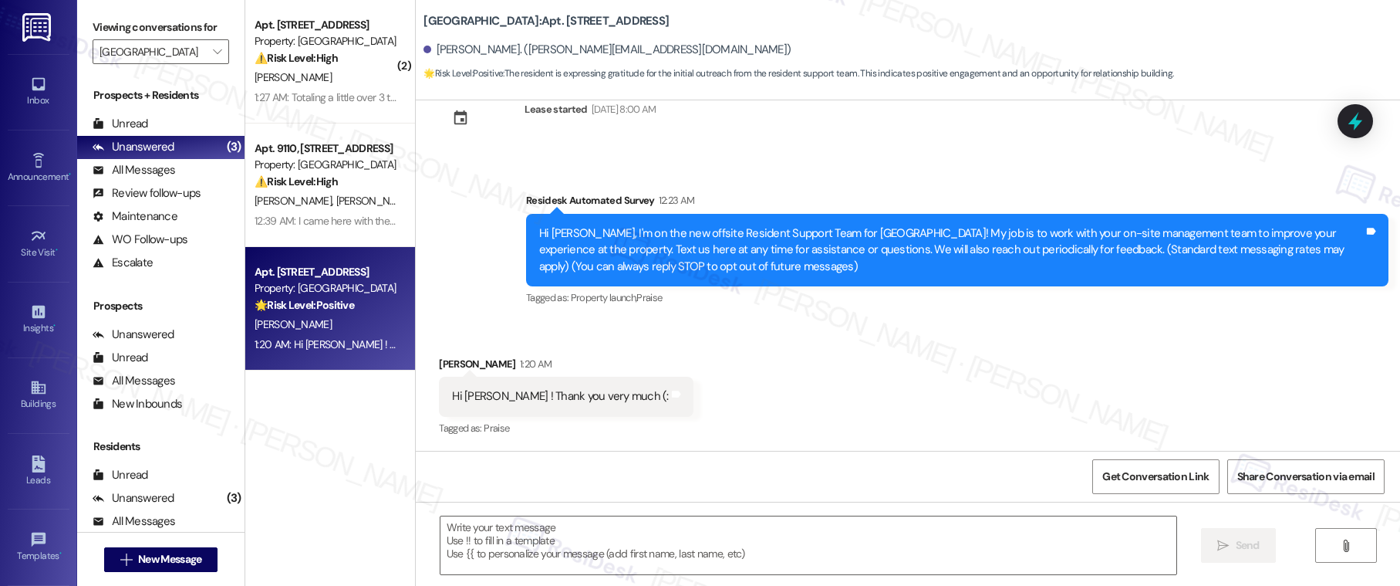
scroll to position [47, 0]
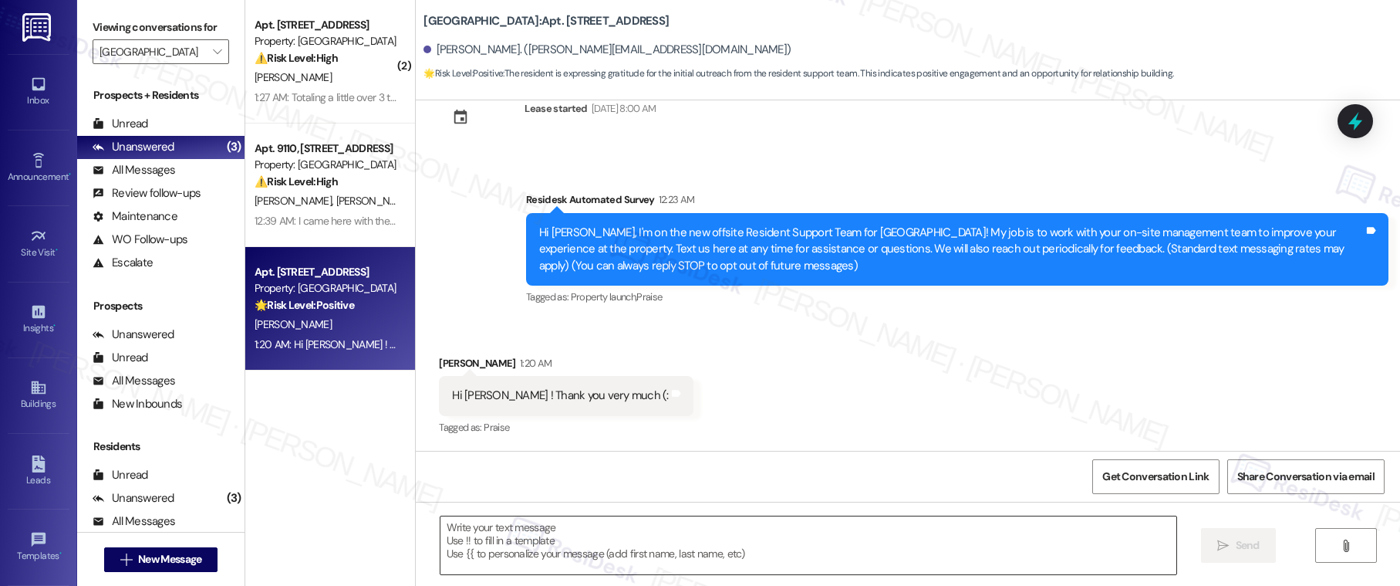
click at [554, 544] on textarea at bounding box center [808, 545] width 737 height 58
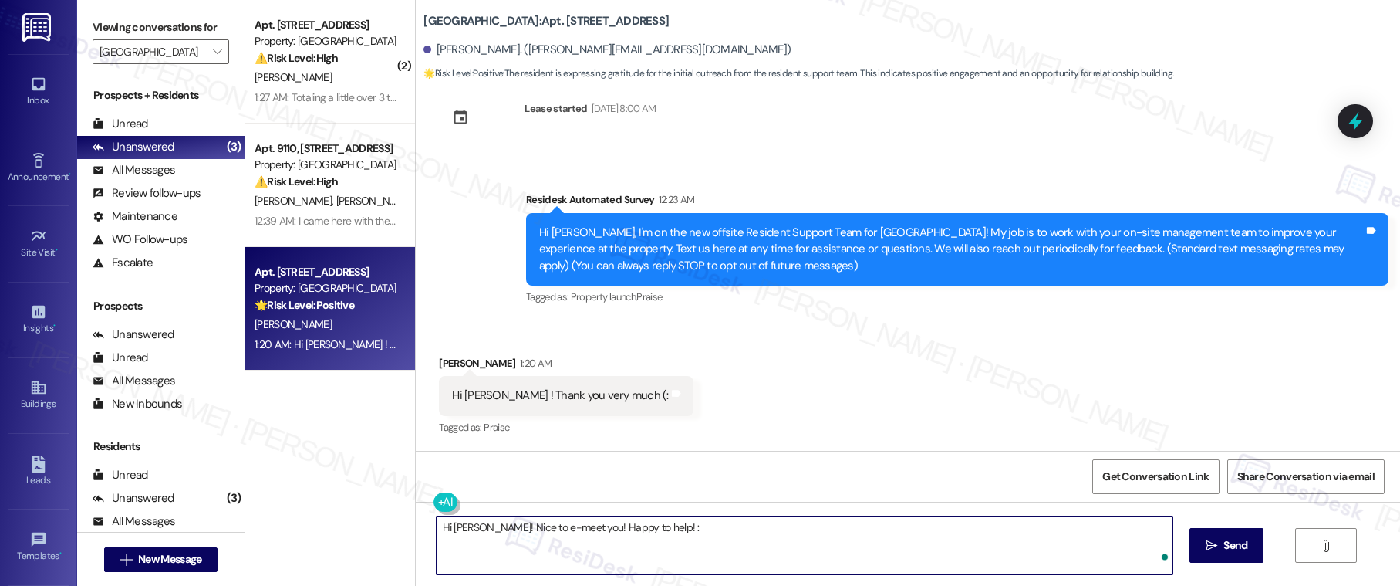
type textarea "Hi Jocelyn! Nice to e-meet you! Happy to help! :)"
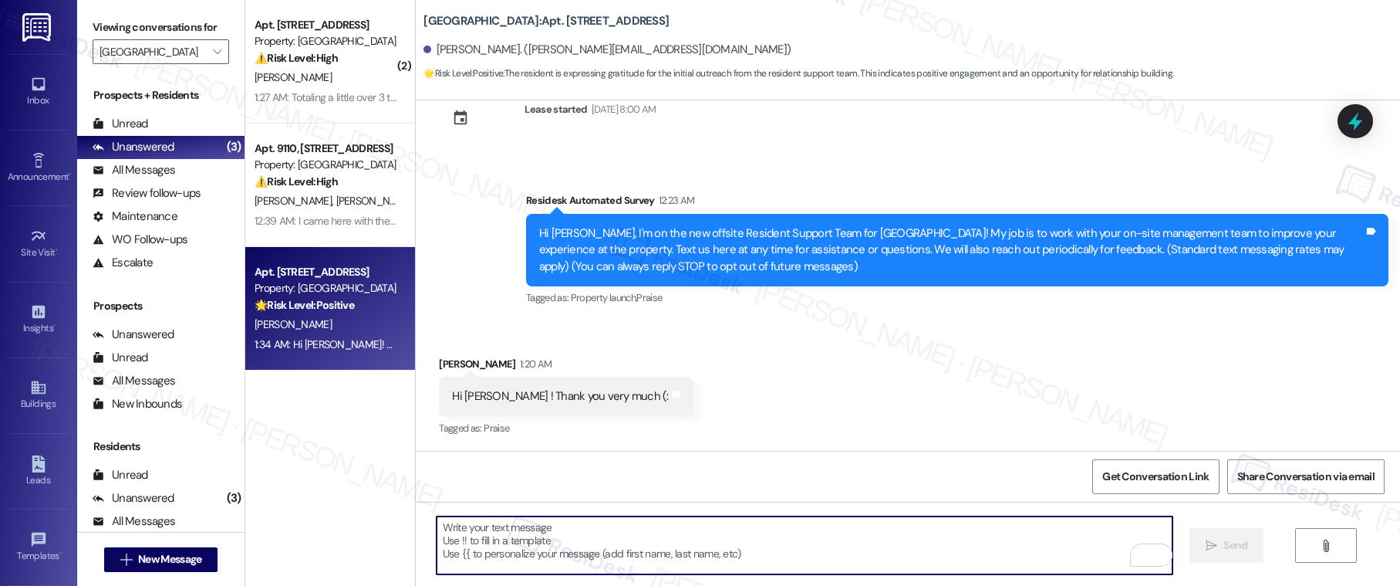
scroll to position [155, 0]
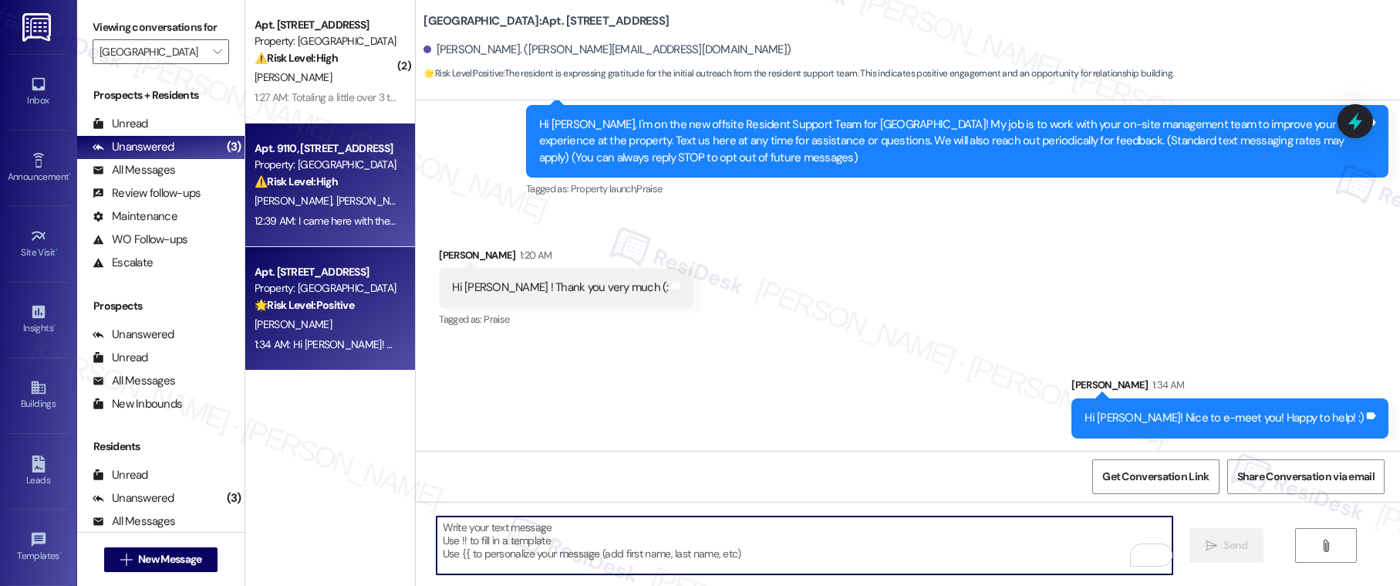
click at [336, 204] on span "[PERSON_NAME][GEOGRAPHIC_DATA]" at bounding box center [374, 201] width 77 height 14
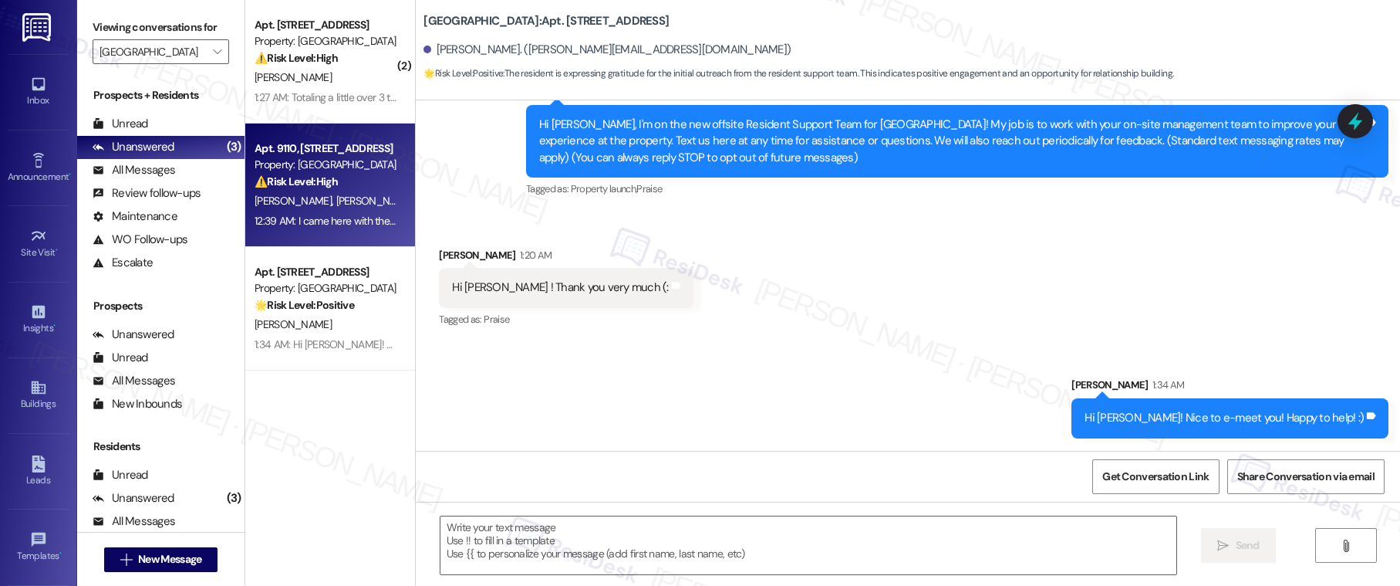
type textarea "Fetching suggested responses. Please feel free to read through the conversation…"
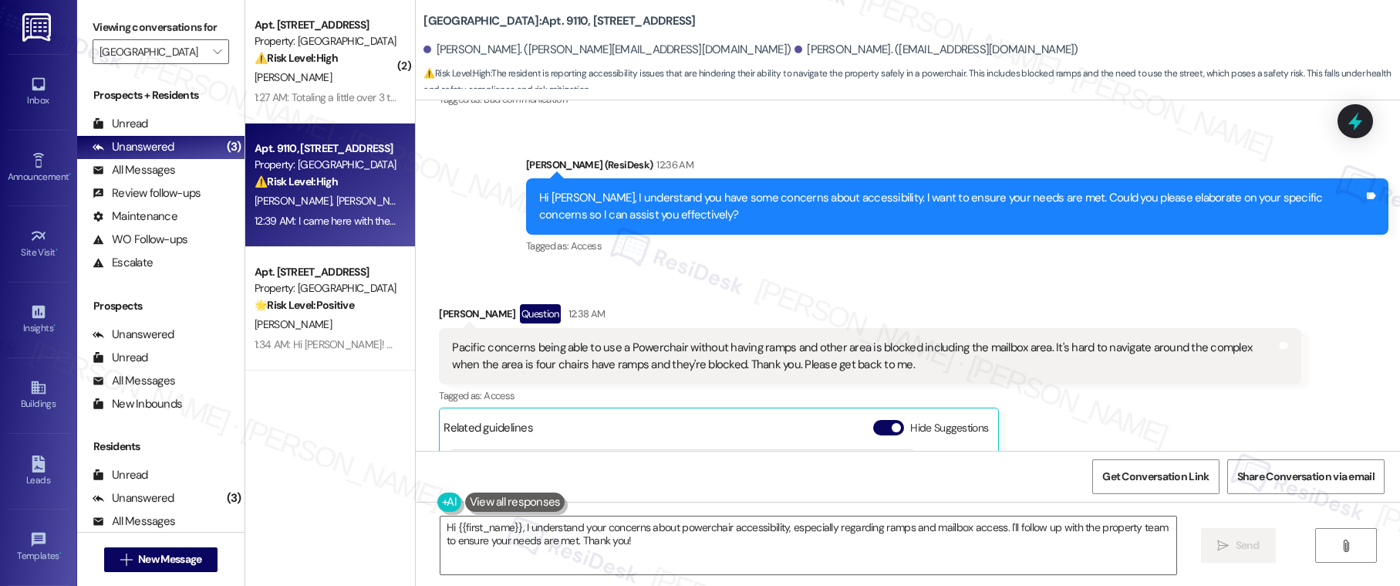
scroll to position [989, 0]
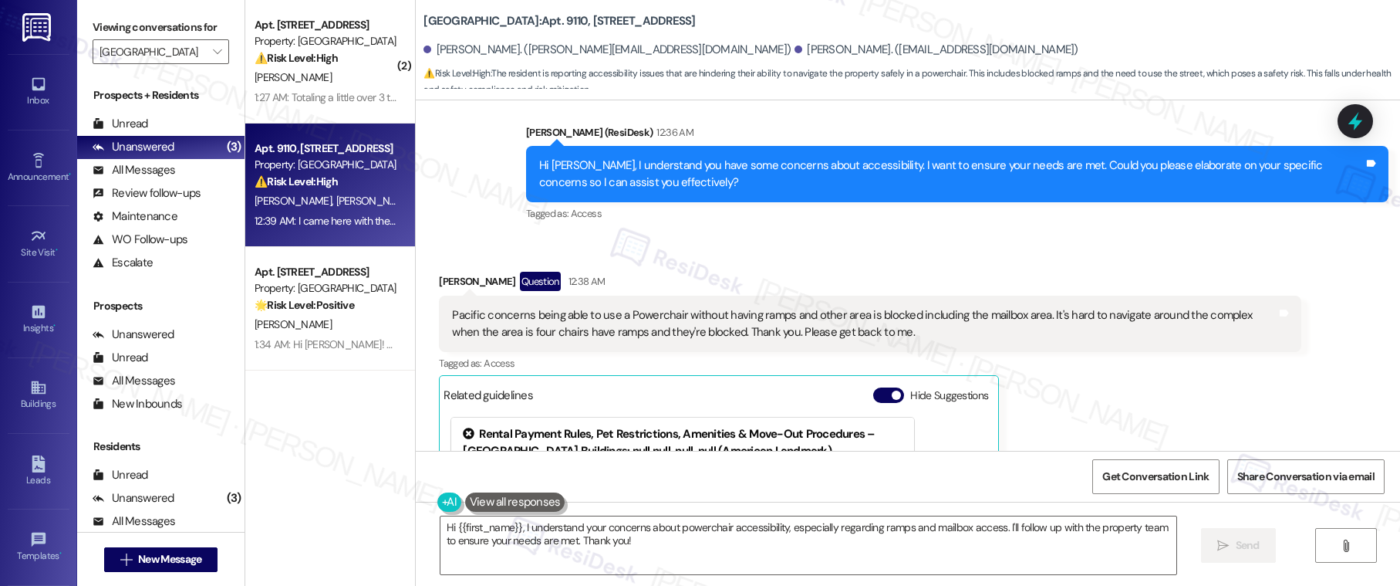
click at [452, 316] on div "Pacific concerns being able to use a Powerchair without having ramps and other …" at bounding box center [864, 323] width 825 height 33
drag, startPoint x: 441, startPoint y: 318, endPoint x: 577, endPoint y: 320, distance: 135.8
click at [577, 320] on div "Pacific concerns being able to use a Powerchair without having ramps and other …" at bounding box center [864, 323] width 825 height 33
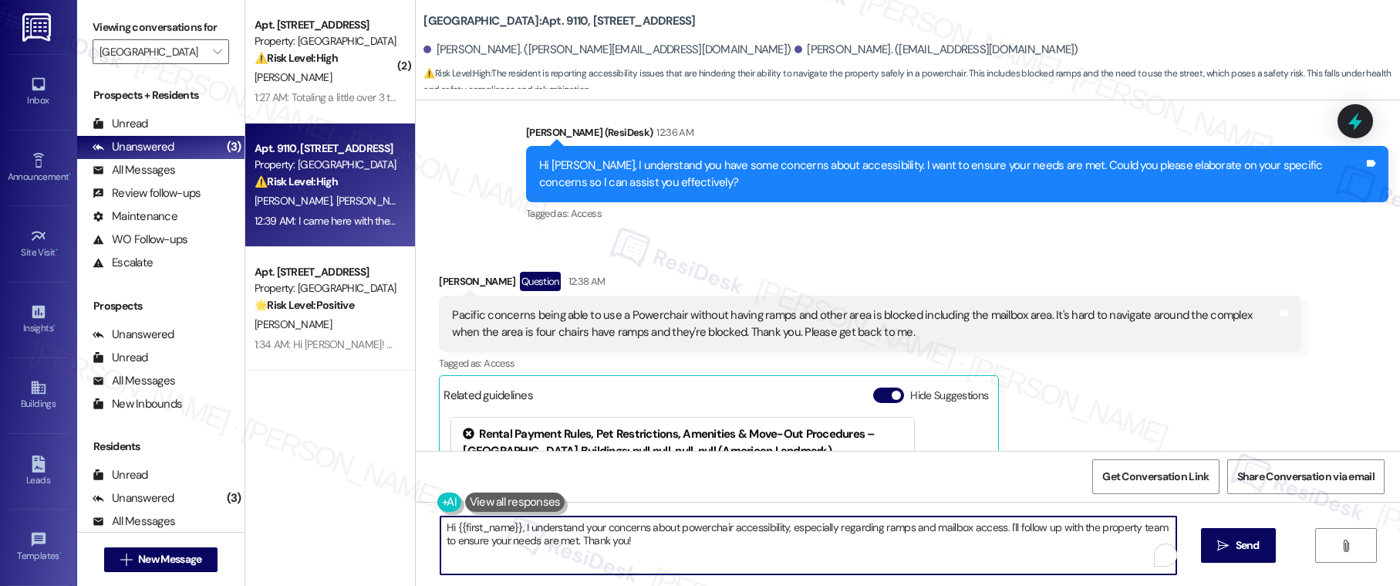
drag, startPoint x: 542, startPoint y: 528, endPoint x: 644, endPoint y: 530, distance: 102.6
click at [644, 530] on textarea "Hi {{first_name}}, I understand your concerns about powerchair accessibility, e…" at bounding box center [808, 545] width 737 height 58
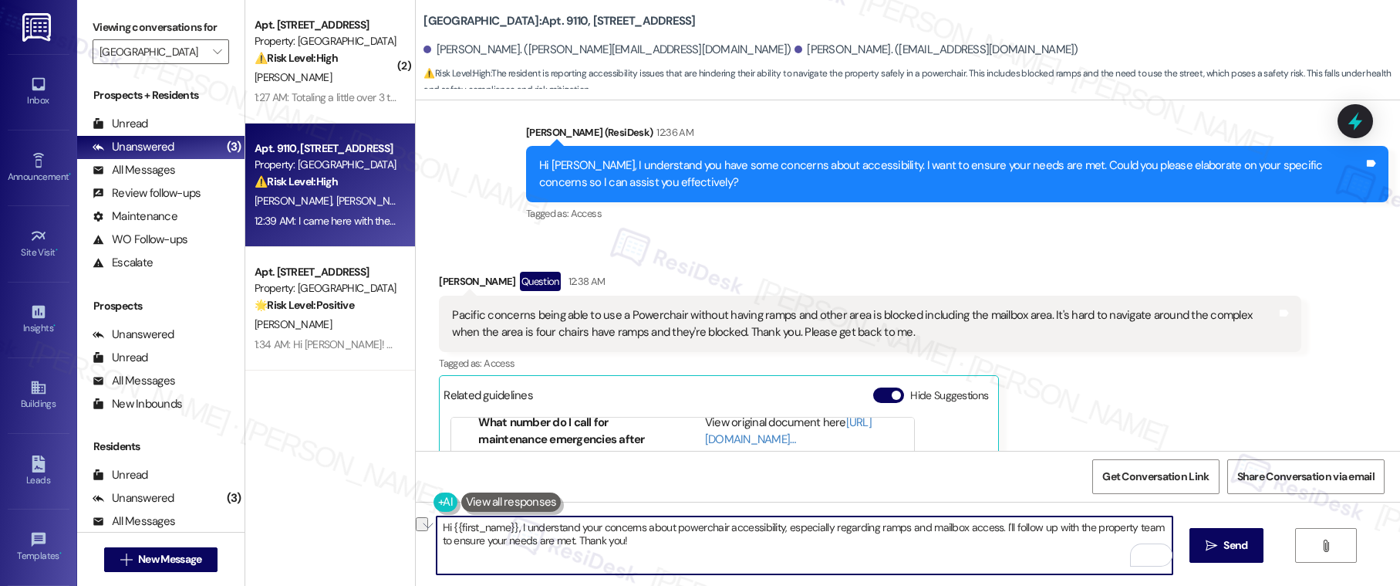
scroll to position [1496, 0]
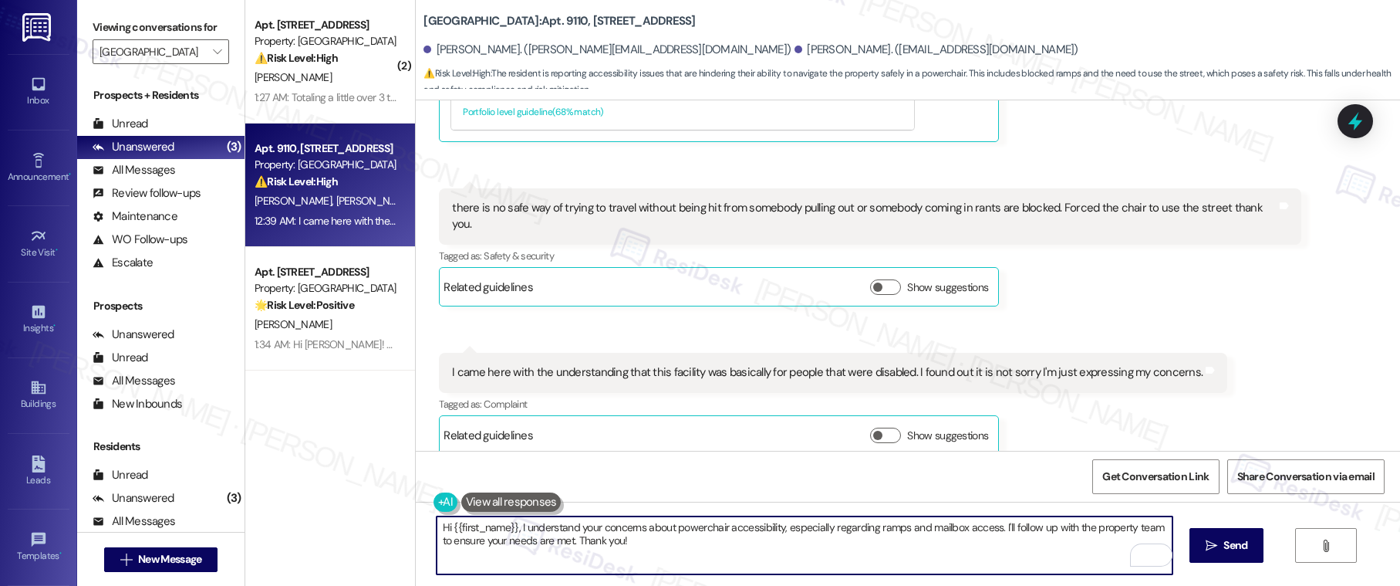
click at [673, 556] on textarea "Hi {{first_name}}, I understand your concerns about powerchair accessibility, e…" at bounding box center [805, 545] width 737 height 58
drag, startPoint x: 805, startPoint y: 525, endPoint x: 995, endPoint y: 542, distance: 191.3
click at [995, 542] on textarea "Hi {{first_name}}, I understand your concerns about powerchair accessibility, e…" at bounding box center [805, 545] width 737 height 58
drag, startPoint x: 1001, startPoint y: 529, endPoint x: 1106, endPoint y: 535, distance: 105.1
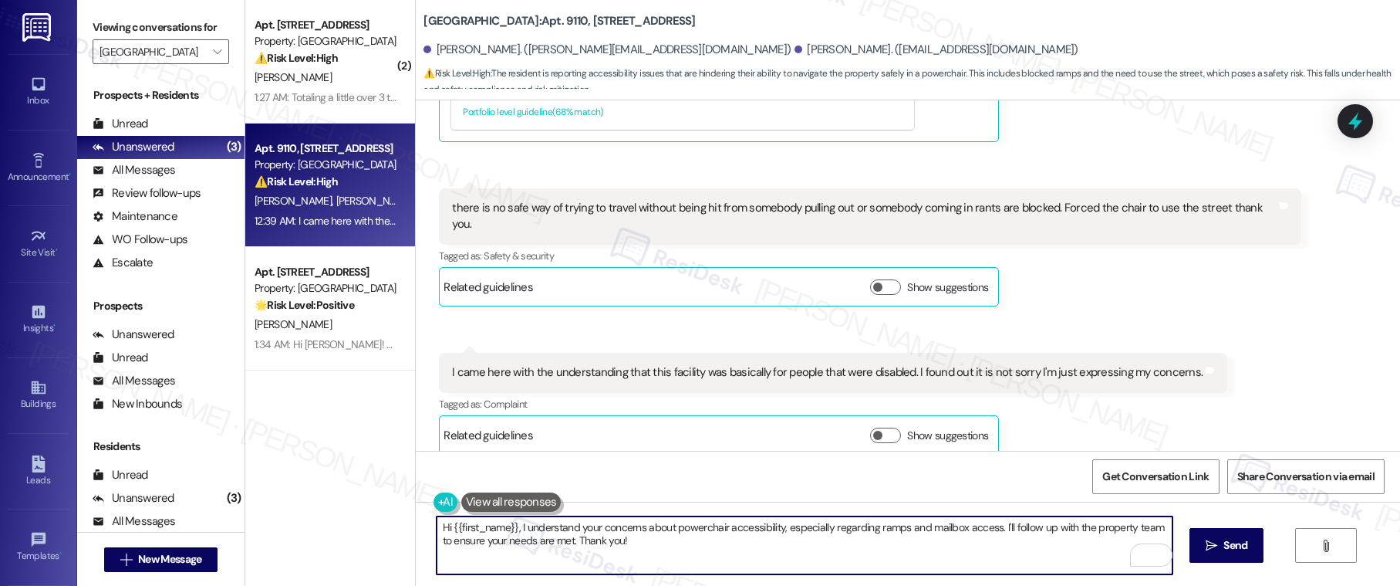
click at [1106, 535] on textarea "Hi {{first_name}}, I understand your concerns about powerchair accessibility, e…" at bounding box center [805, 545] width 737 height 58
click at [866, 555] on textarea "Hi {{first_name}}, I understand your concerns about powerchair accessibility, e…" at bounding box center [805, 545] width 737 height 58
drag, startPoint x: 434, startPoint y: 540, endPoint x: 551, endPoint y: 543, distance: 116.5
click at [551, 543] on textarea "Hi {{first_name}}, I understand your concerns about powerchair accessibility, e…" at bounding box center [805, 545] width 737 height 58
click at [644, 545] on textarea "Hi {{first_name}}, I understand your concerns about powerchair accessibility, e…" at bounding box center [805, 545] width 737 height 58
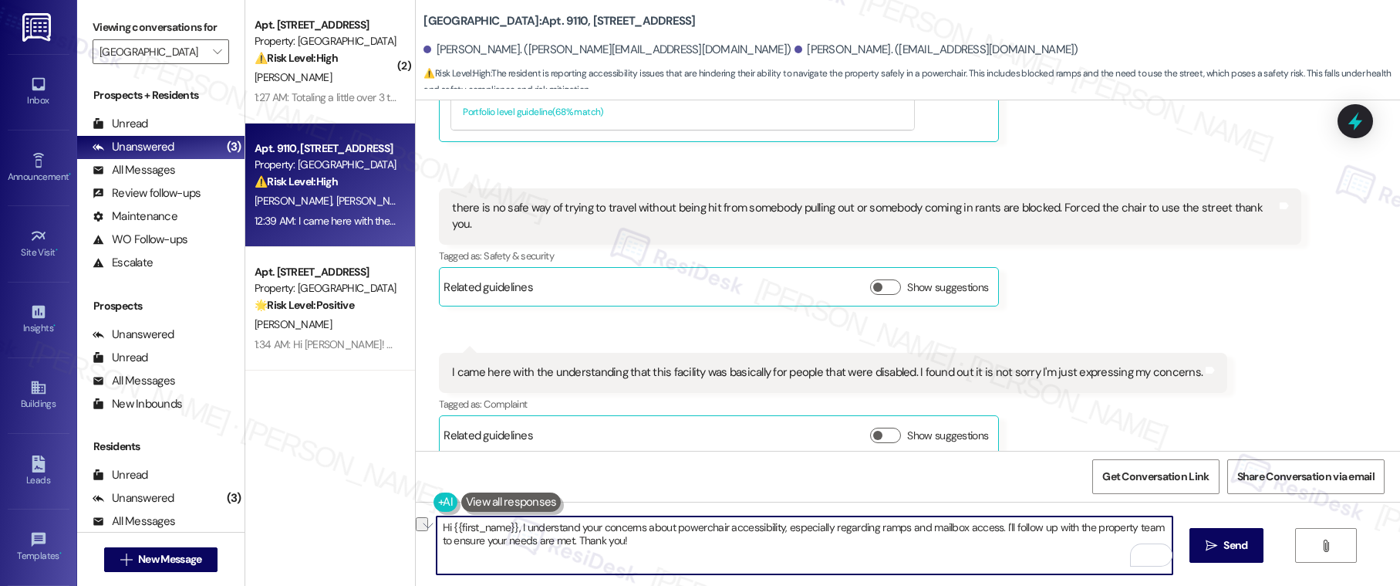
drag, startPoint x: 427, startPoint y: 539, endPoint x: 549, endPoint y: 541, distance: 121.9
click at [549, 541] on textarea "Hi {{first_name}}, I understand your concerns about powerchair accessibility, e…" at bounding box center [805, 545] width 737 height 58
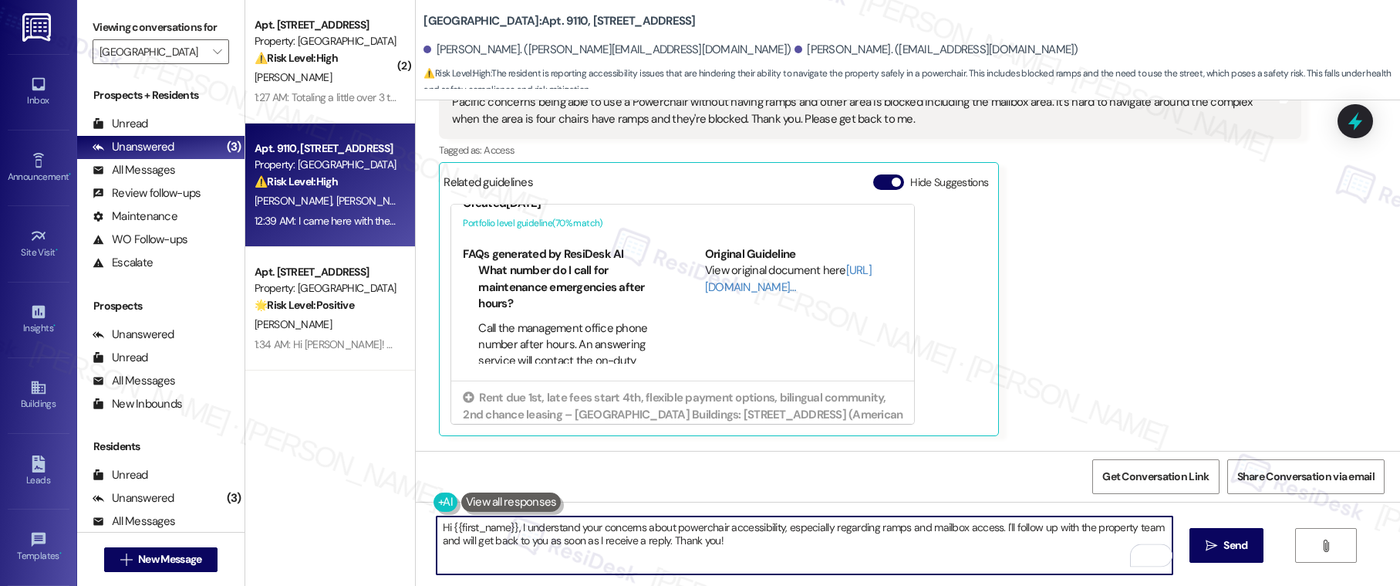
scroll to position [1048, 0]
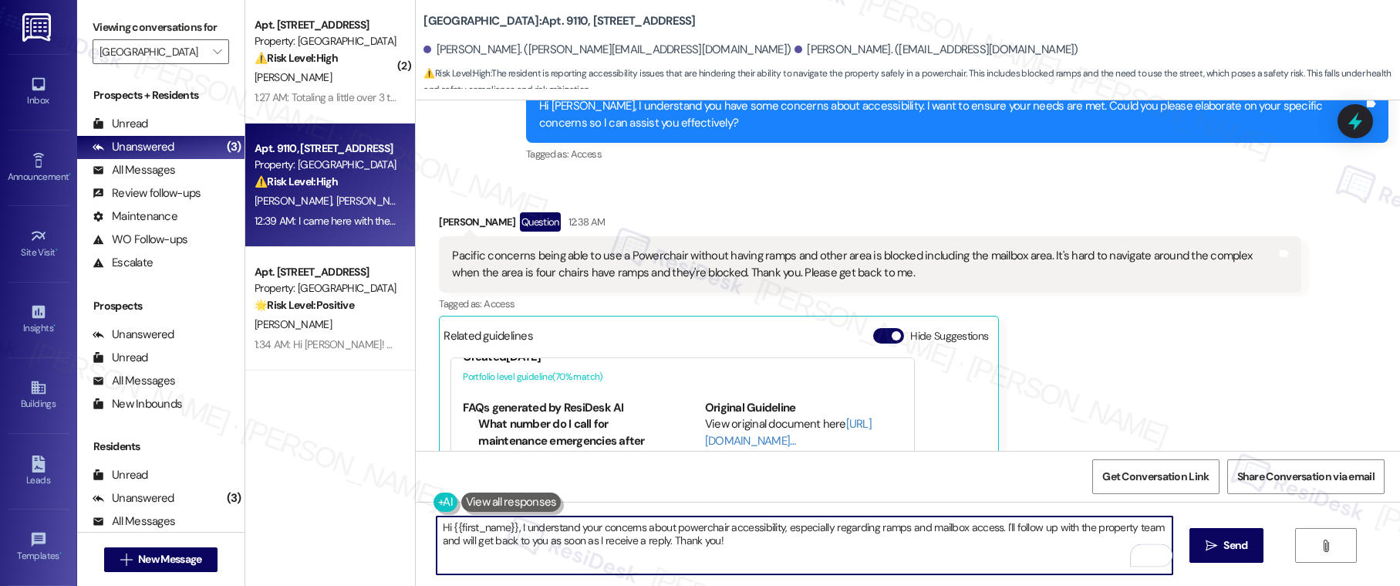
click at [439, 223] on div "Douglas Jackson Question 12:38 AM" at bounding box center [870, 224] width 862 height 25
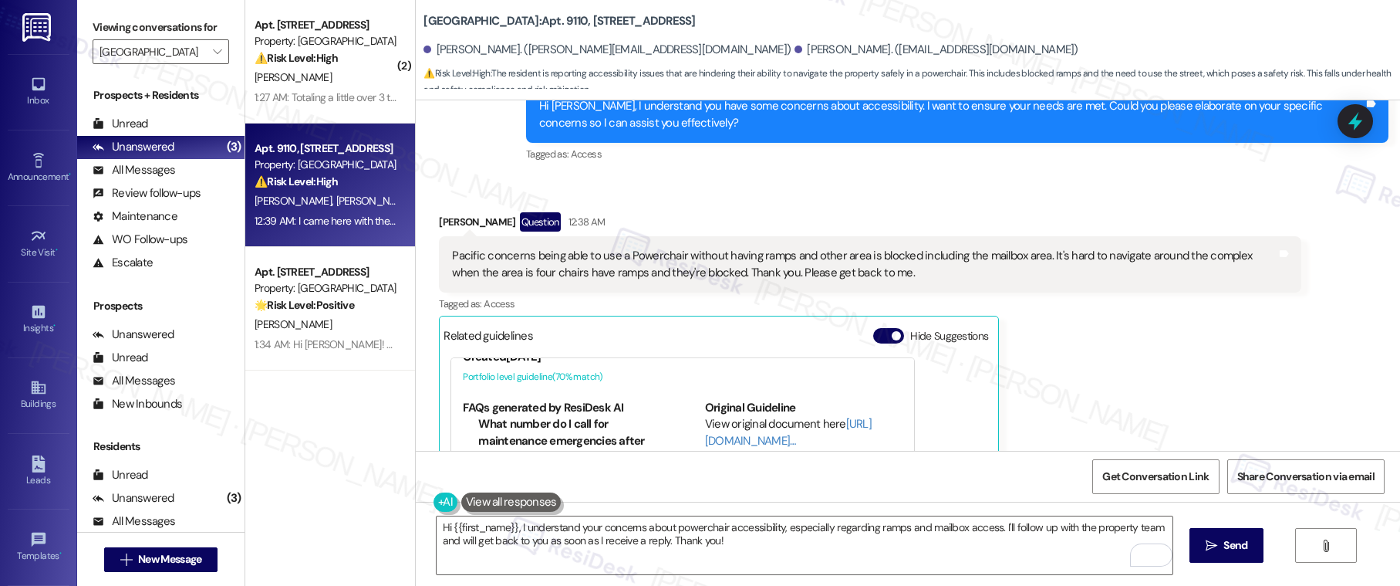
click at [439, 223] on div "Douglas Jackson Question 12:38 AM" at bounding box center [870, 224] width 862 height 25
copy div "Douglas"
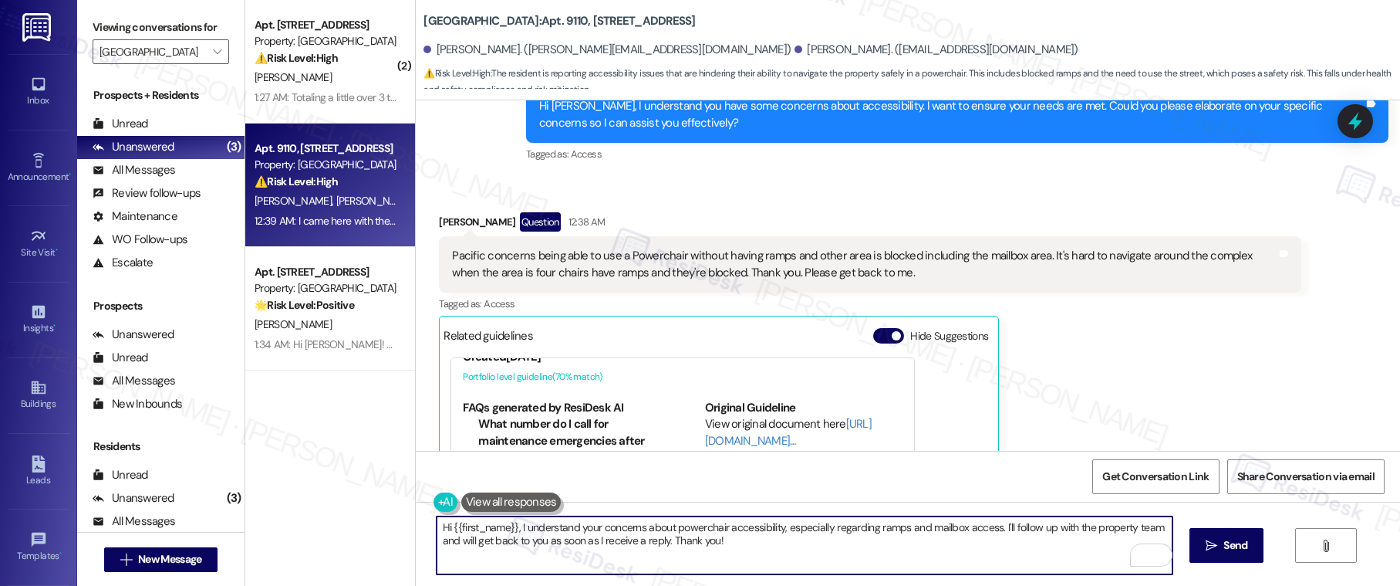
drag, startPoint x: 506, startPoint y: 524, endPoint x: 441, endPoint y: 521, distance: 64.8
click at [441, 521] on textarea "Hi {{first_name}}, I understand your concerns about powerchair accessibility, e…" at bounding box center [805, 545] width 737 height 58
paste textarea "Douglas"
click at [502, 542] on textarea "Hi [PERSON_NAME], I understand your concerns about powerchair accessibility, es…" at bounding box center [805, 545] width 737 height 58
click at [593, 538] on textarea "Hi [PERSON_NAME], I understand your concerns about powerchair accessibility, es…" at bounding box center [805, 545] width 737 height 58
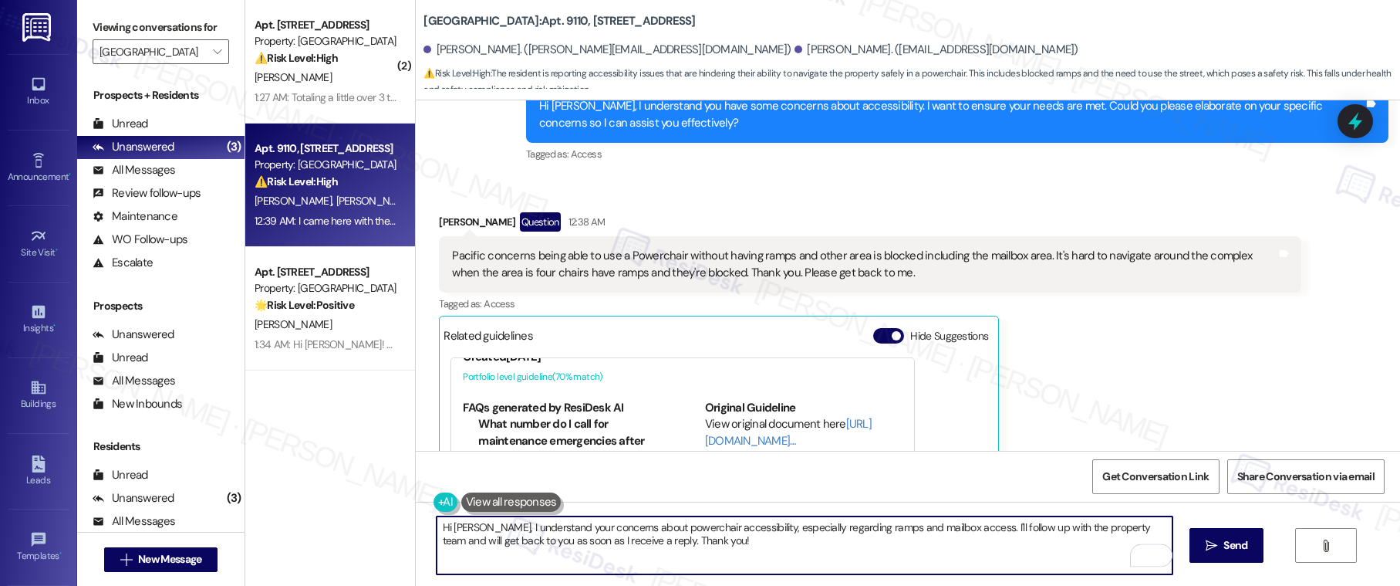
click at [593, 538] on textarea "Hi [PERSON_NAME], I understand your concerns about powerchair accessibility, es…" at bounding box center [805, 545] width 737 height 58
click at [698, 545] on textarea "Hi [PERSON_NAME], I understand your concerns about powerchair accessibility, es…" at bounding box center [805, 545] width 737 height 58
click at [667, 528] on textarea "Hi [PERSON_NAME], I understand your concerns about powerchair accessibility, es…" at bounding box center [805, 545] width 737 height 58
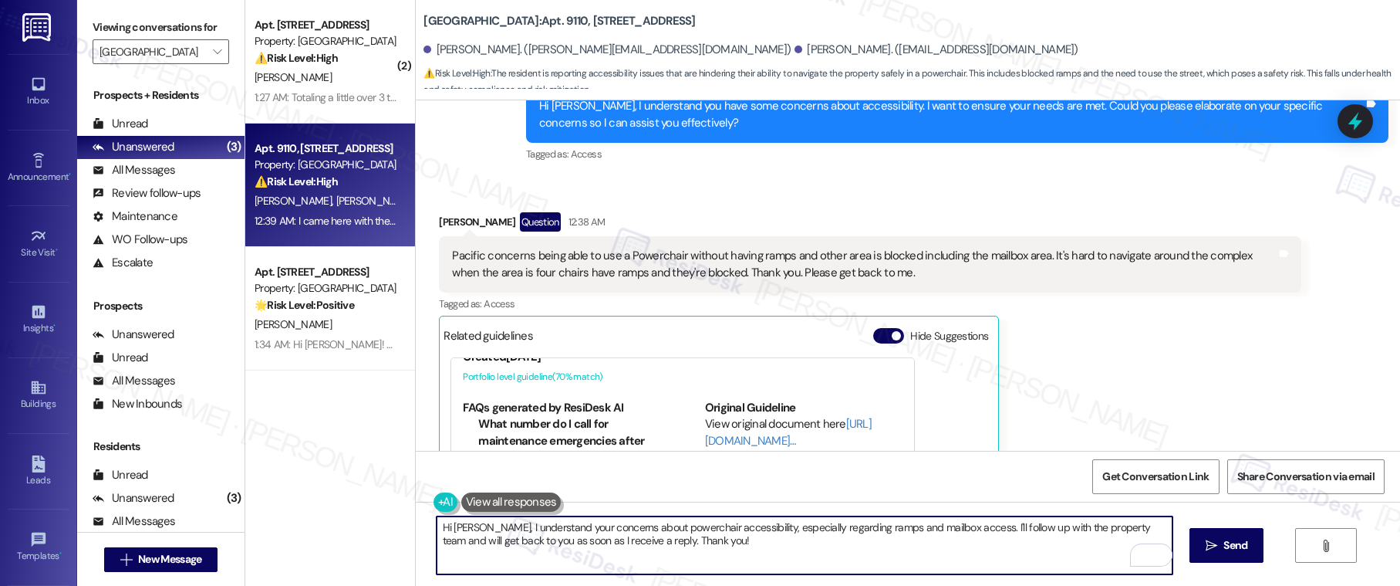
click at [719, 531] on textarea "Hi [PERSON_NAME], I understand your concerns about powerchair accessibility, es…" at bounding box center [805, 545] width 737 height 58
click at [722, 552] on textarea "Hi [PERSON_NAME], I understand your concerns about powerchair accessibility, es…" at bounding box center [805, 545] width 737 height 58
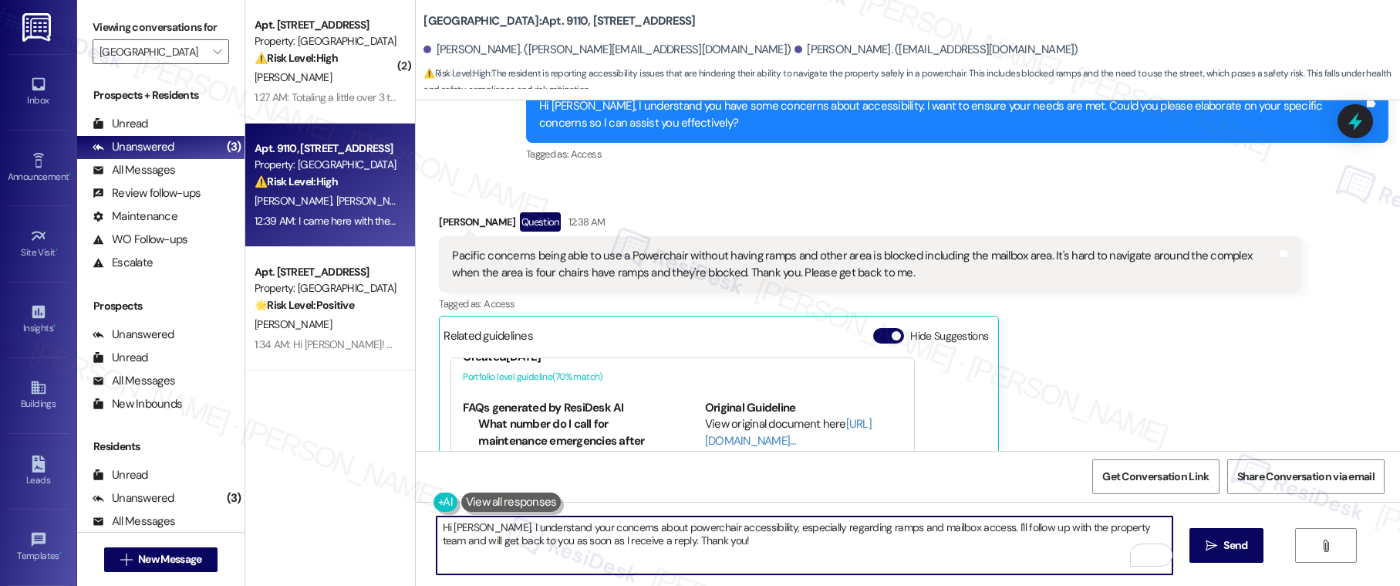
click at [1182, 371] on div "Douglas Jackson Question 12:38 AM Pacific concerns being able to use a Powercha…" at bounding box center [870, 400] width 862 height 377
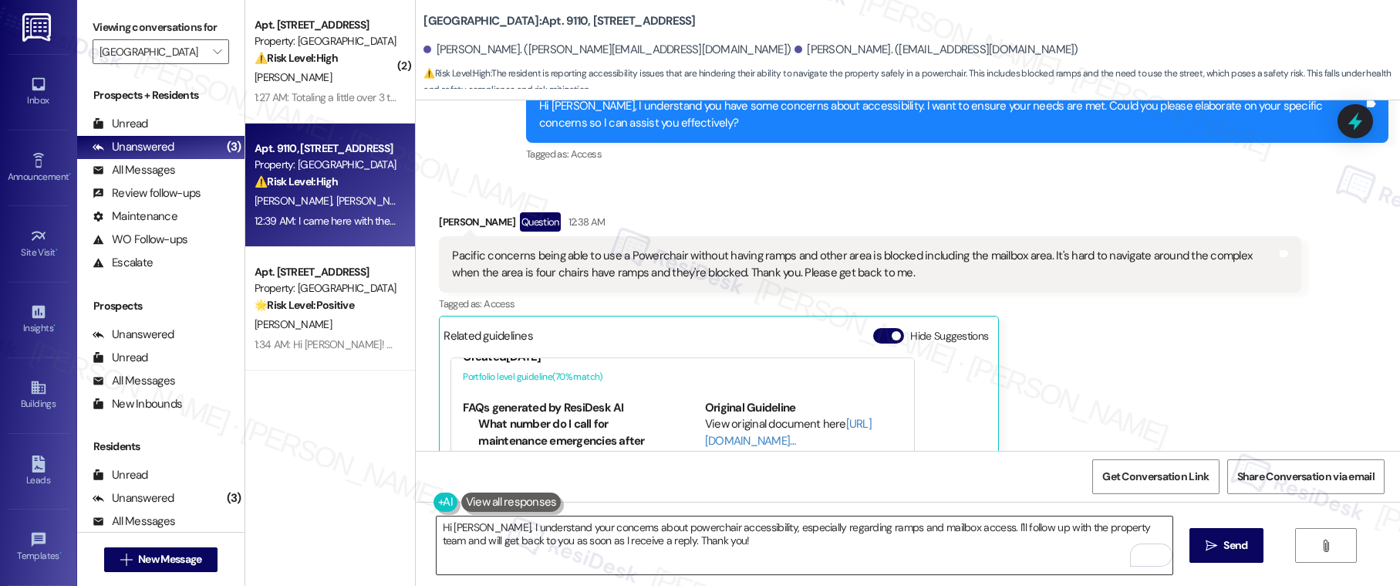
click at [692, 528] on textarea "Hi [PERSON_NAME], I understand your concerns about powerchair accessibility, es…" at bounding box center [805, 545] width 737 height 58
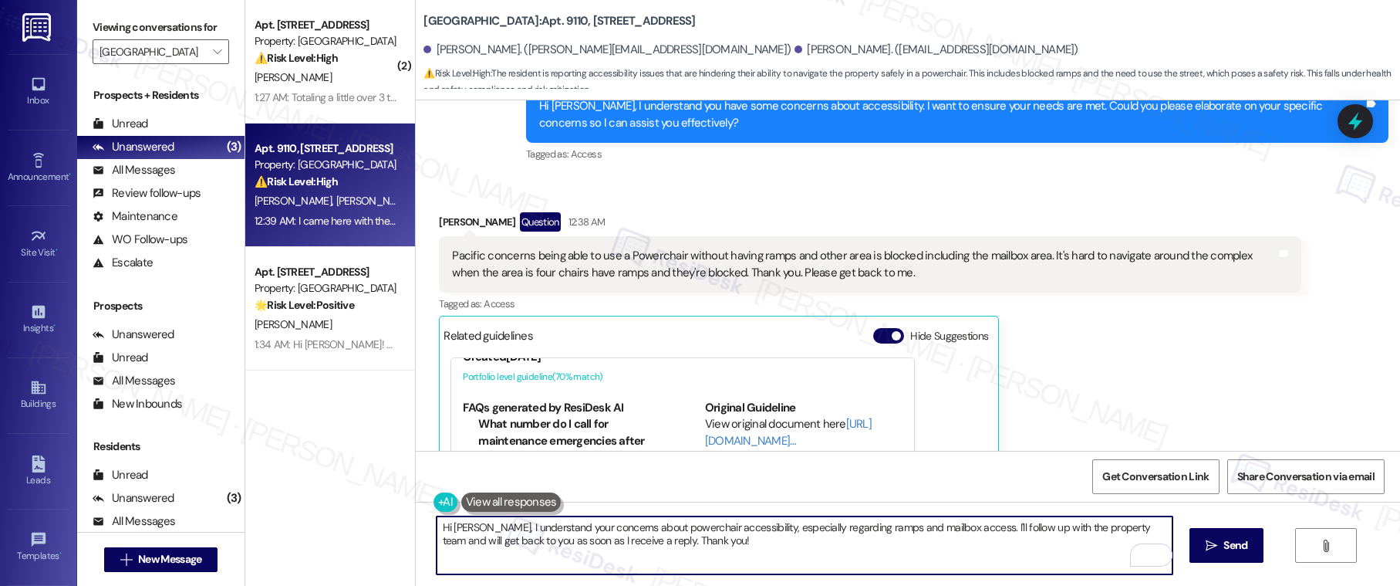
click at [692, 528] on textarea "Hi [PERSON_NAME], I understand your concerns about powerchair accessibility, es…" at bounding box center [805, 545] width 737 height 58
click at [681, 542] on textarea "Hi [PERSON_NAME], I understand your concerns about powerchair accessibility, es…" at bounding box center [805, 545] width 737 height 58
click at [1226, 541] on span "Send" at bounding box center [1235, 545] width 24 height 16
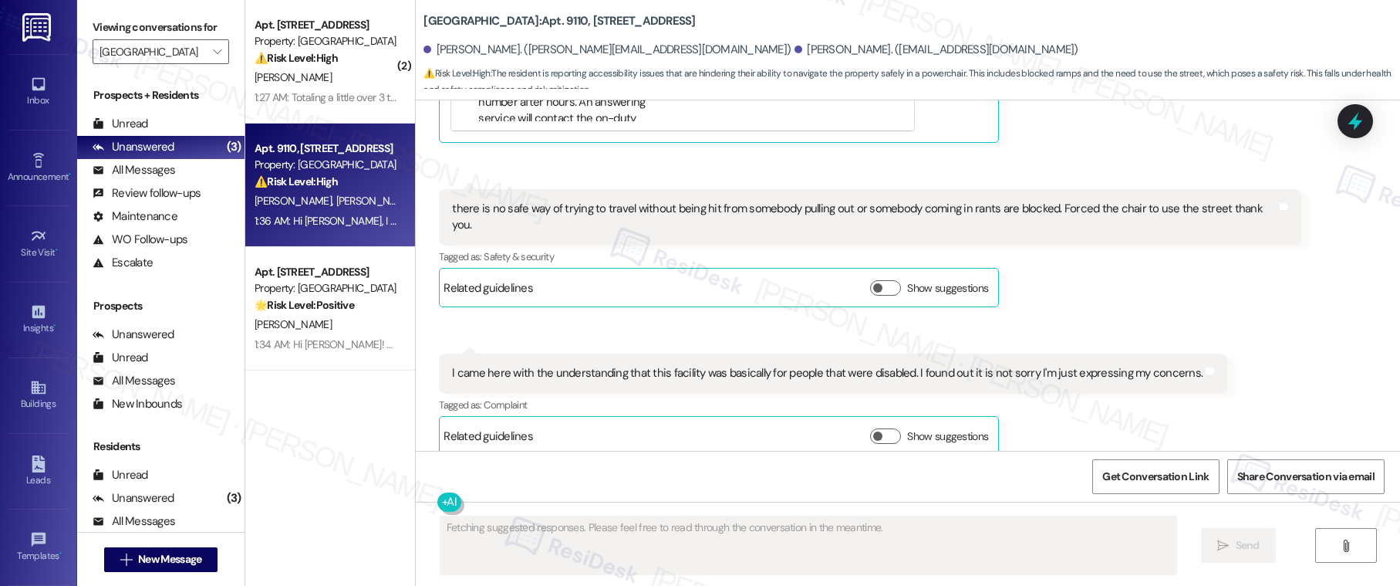
scroll to position [1620, 0]
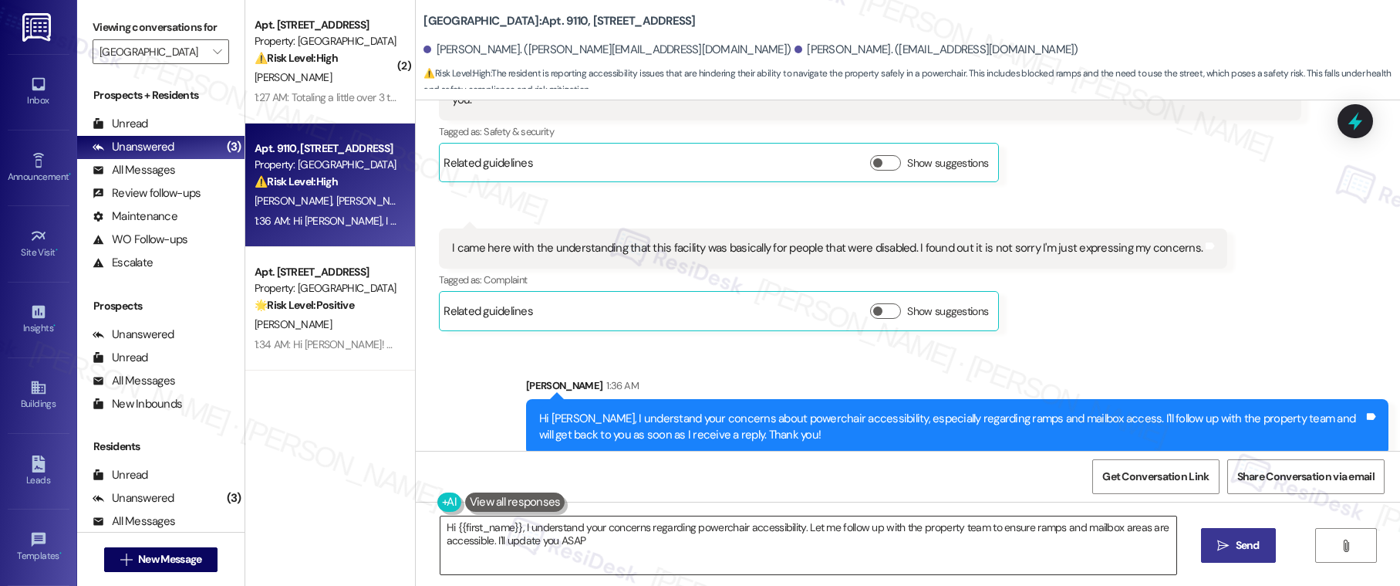
type textarea "Hi {{first_name}}, I understand your concerns regarding powerchair accessibilit…"
click at [592, 536] on textarea "Hi {{first_name}}, I understand your concerns regarding powerchair accessibilit…" at bounding box center [808, 545] width 737 height 58
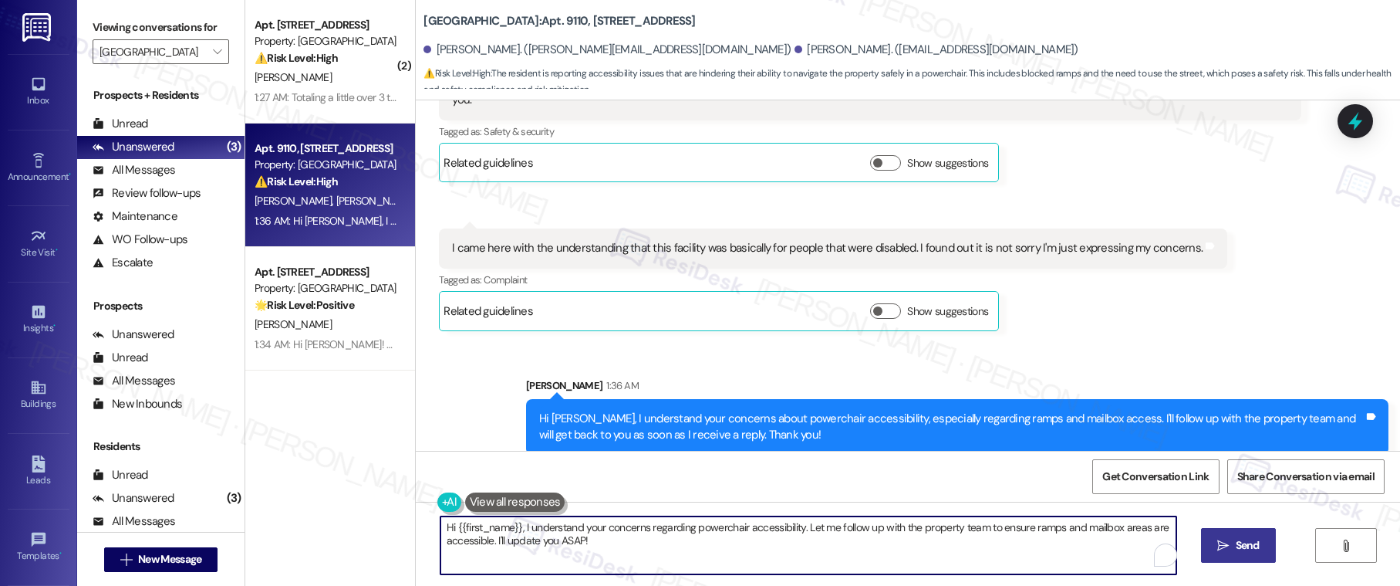
click at [592, 536] on textarea "Hi {{first_name}}, I understand your concerns regarding powerchair accessibilit…" at bounding box center [808, 545] width 737 height 58
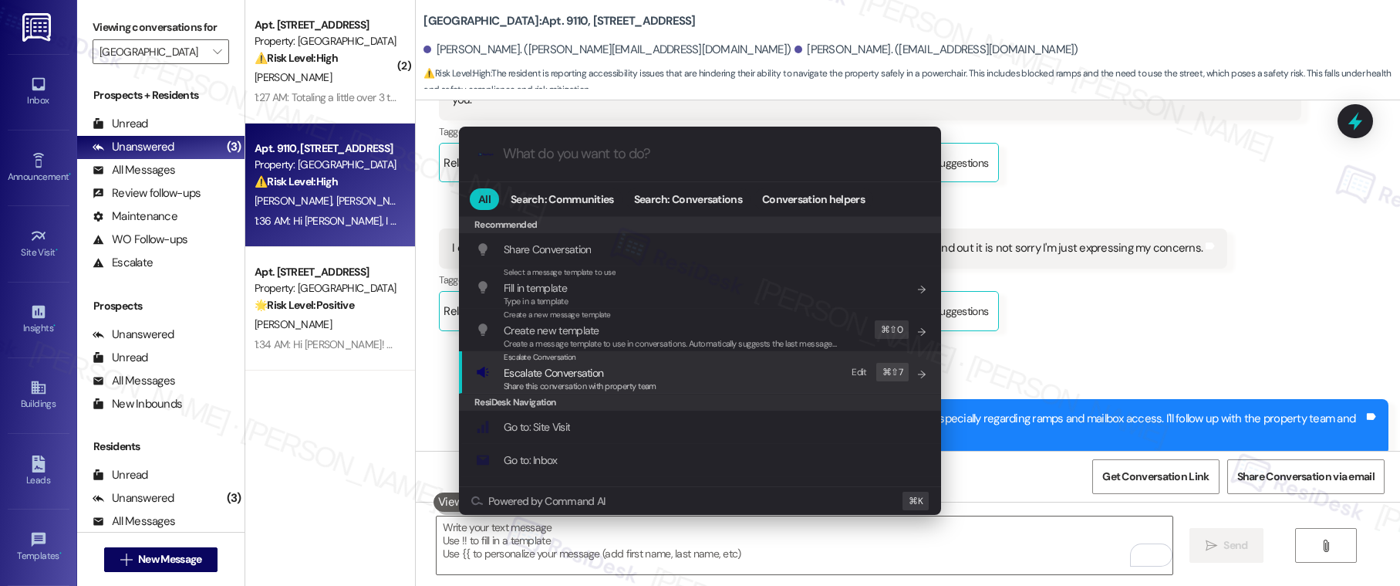
click at [572, 371] on span "Escalate Conversation" at bounding box center [554, 373] width 100 height 14
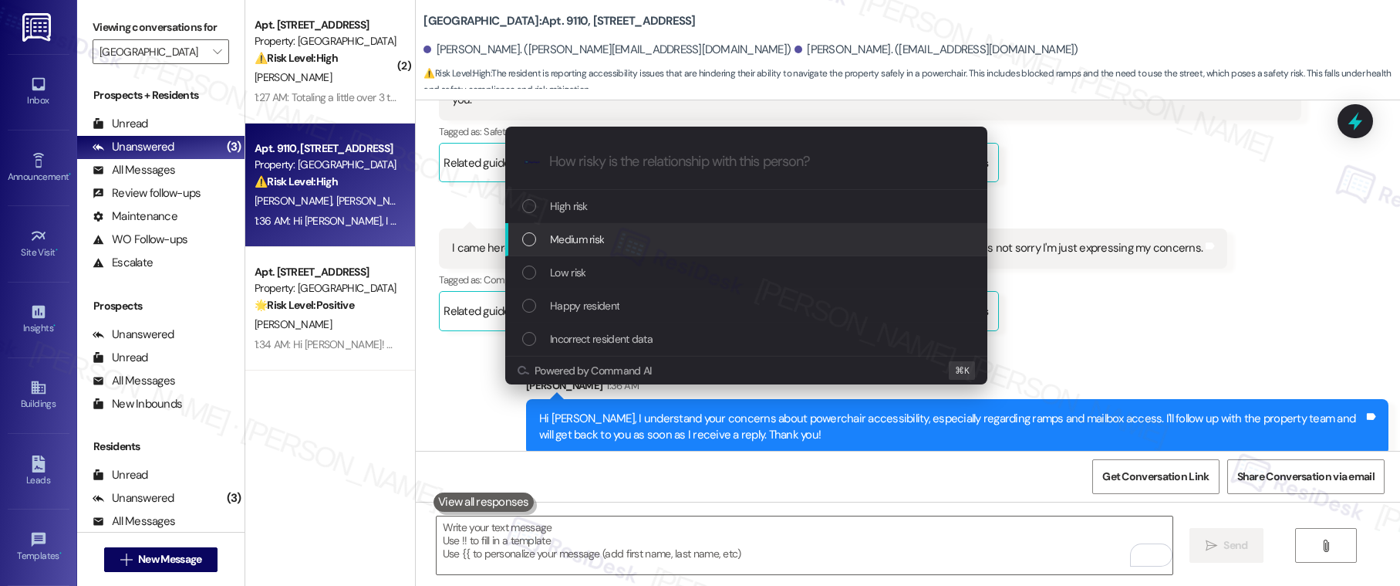
click at [563, 253] on div "Medium risk" at bounding box center [746, 239] width 482 height 33
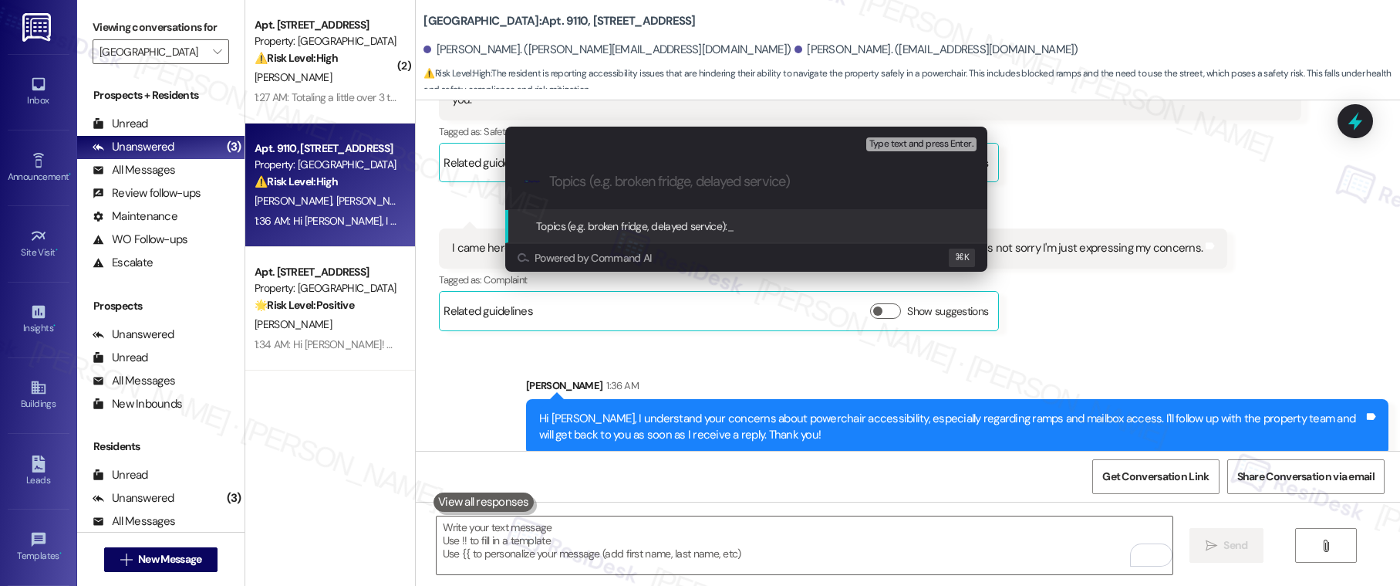
paste input "Accessibility Request – Ramps & Mailbox Access"
type input "Accessibility Request – Ramps & Mailbox Access"
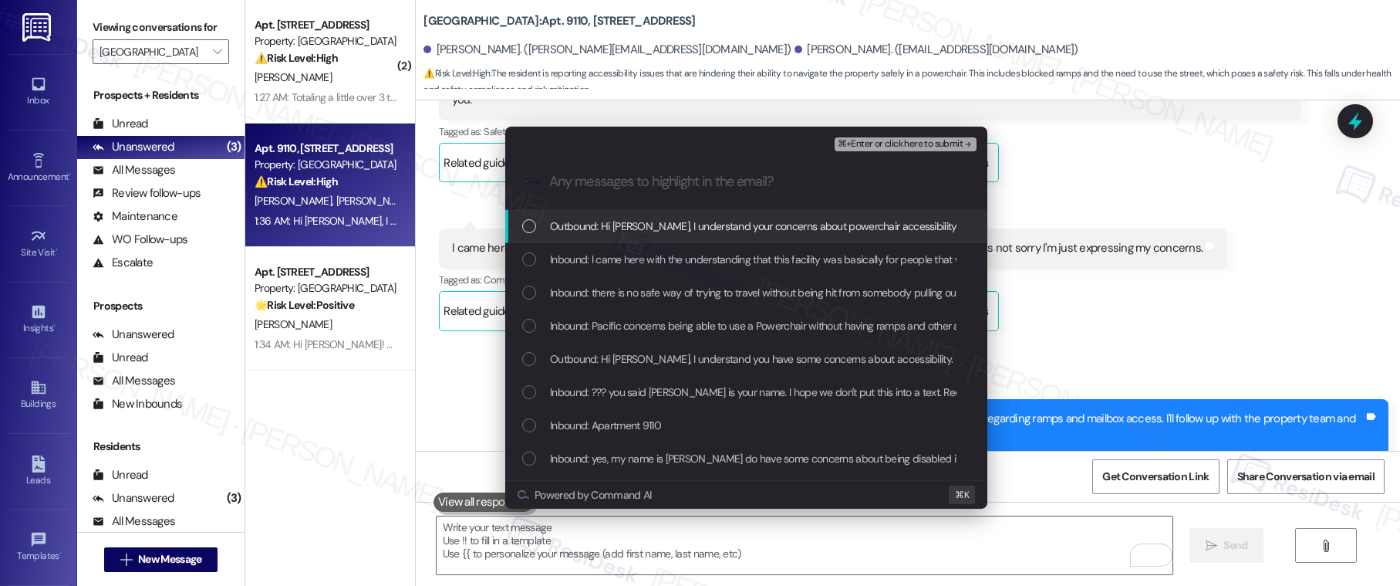
click at [612, 214] on div "Outbound: Hi Douglas, I understand your concerns about powerchair accessibility…" at bounding box center [746, 226] width 482 height 33
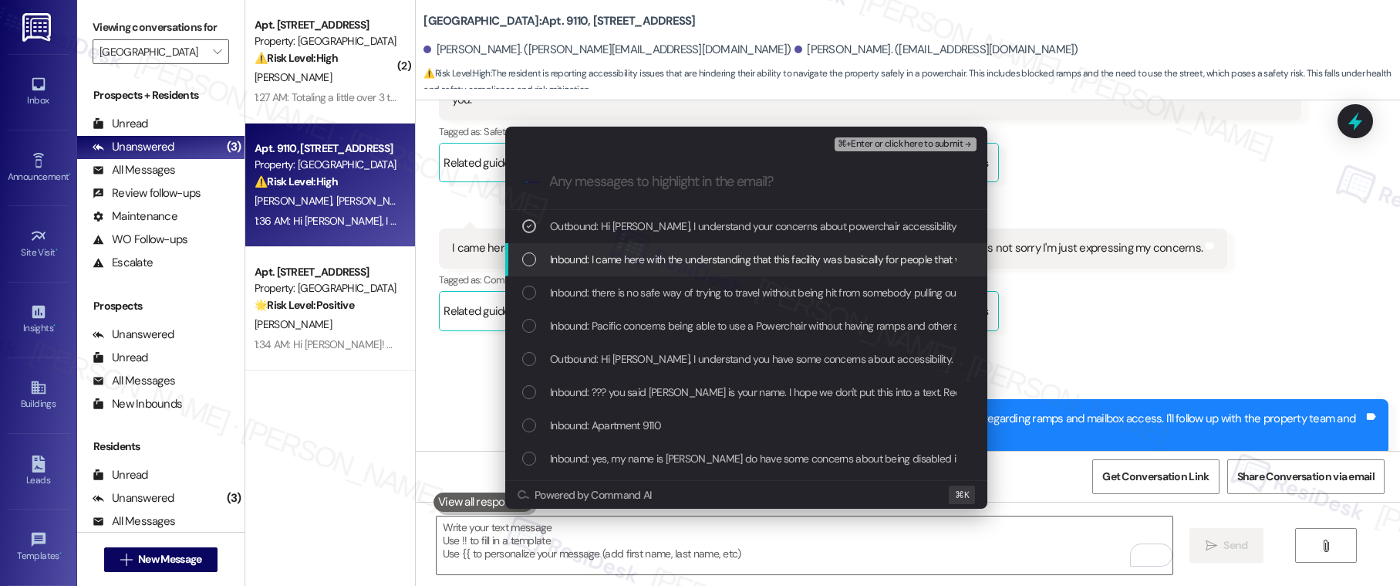
click at [614, 265] on span "Inbound: I came here with the understanding that this facility was basically fo…" at bounding box center [913, 259] width 727 height 17
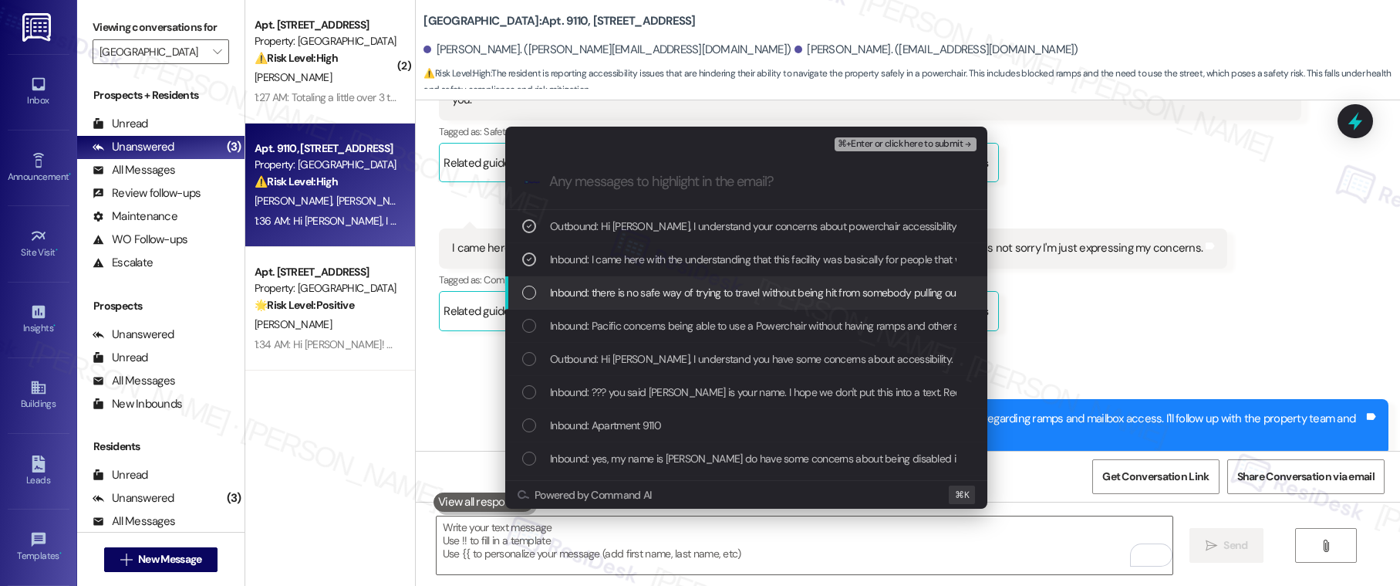
click at [613, 293] on span "Inbound: there is no safe way of trying to travel without being hit from somebo…" at bounding box center [950, 292] width 800 height 17
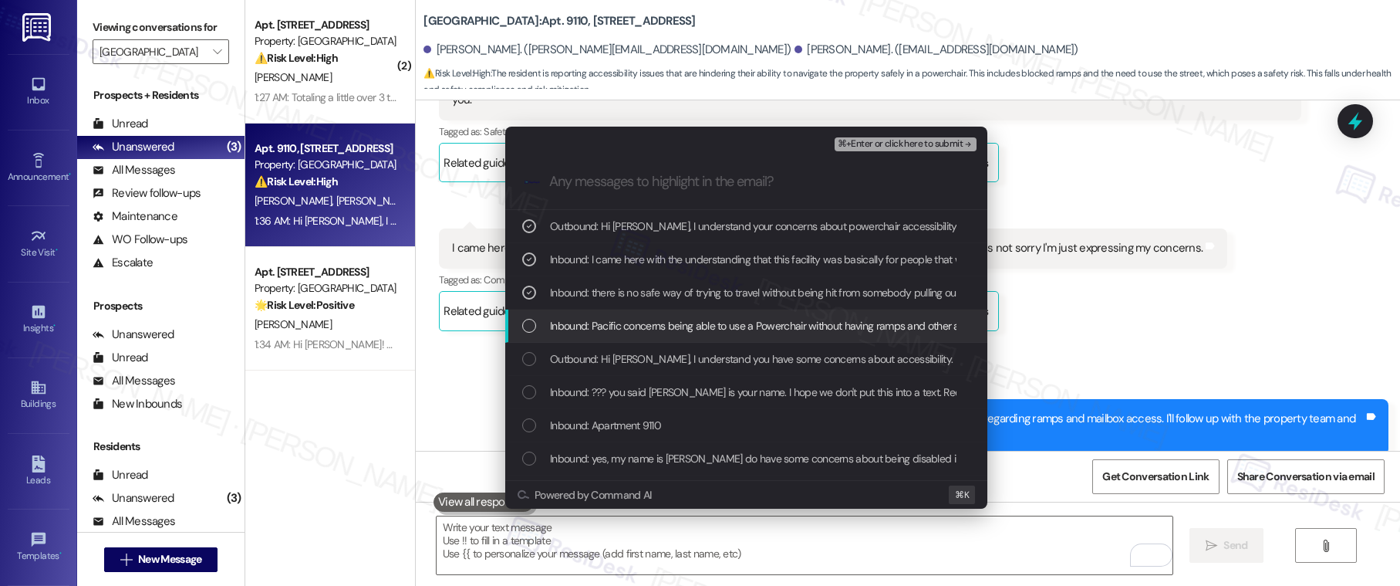
click at [613, 323] on span "Inbound: Pacific concerns being able to use a Powerchair without having ramps a…" at bounding box center [1152, 325] width 1204 height 17
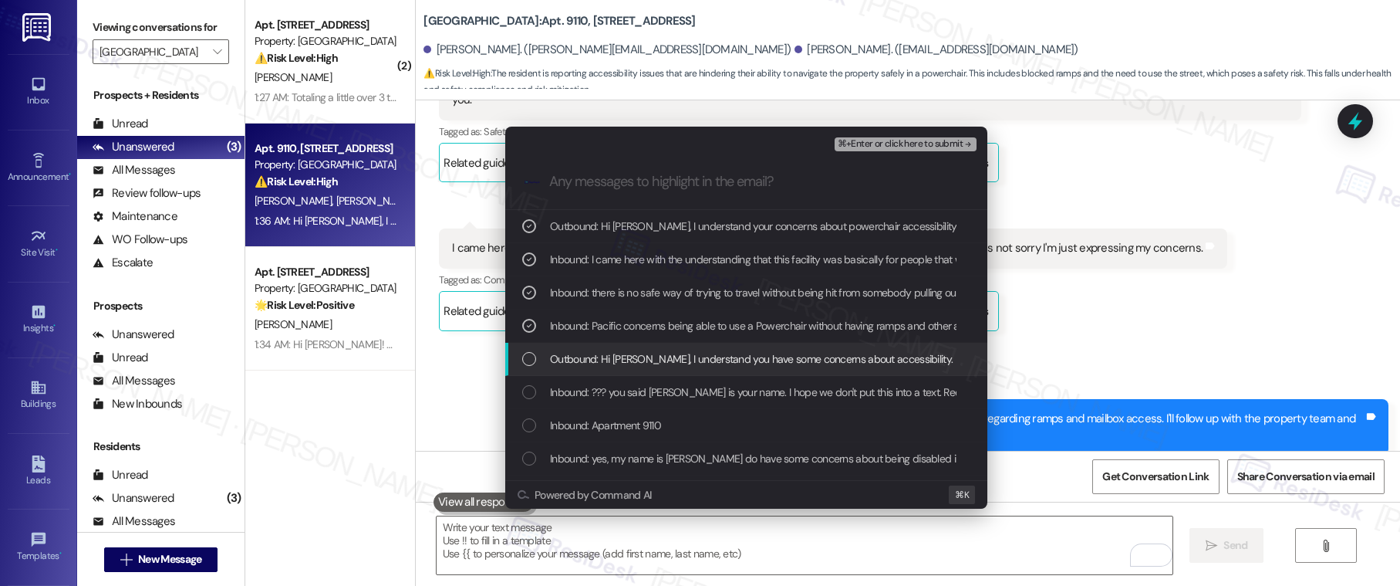
click at [615, 350] on span "Outbound: Hi Douglas, I understand you have some concerns about accessibility. …" at bounding box center [1025, 358] width 950 height 17
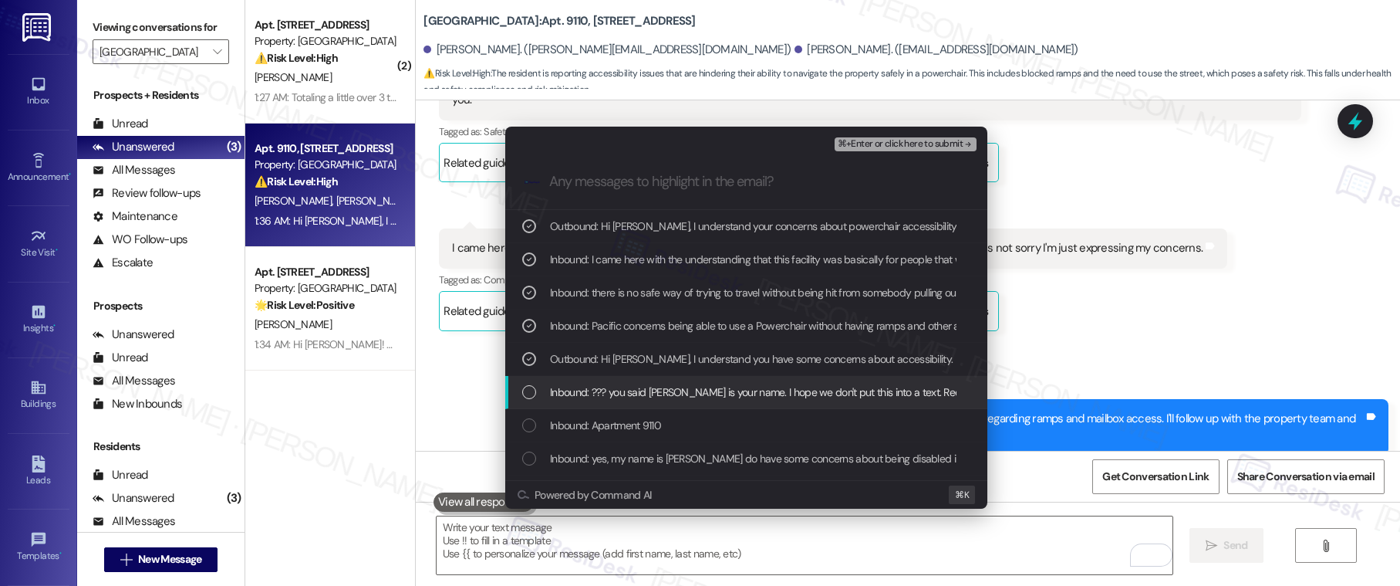
click at [615, 387] on span "Inbound: ??? you said Sarah is your name. I hope we don't put this into a text.…" at bounding box center [797, 391] width 495 height 17
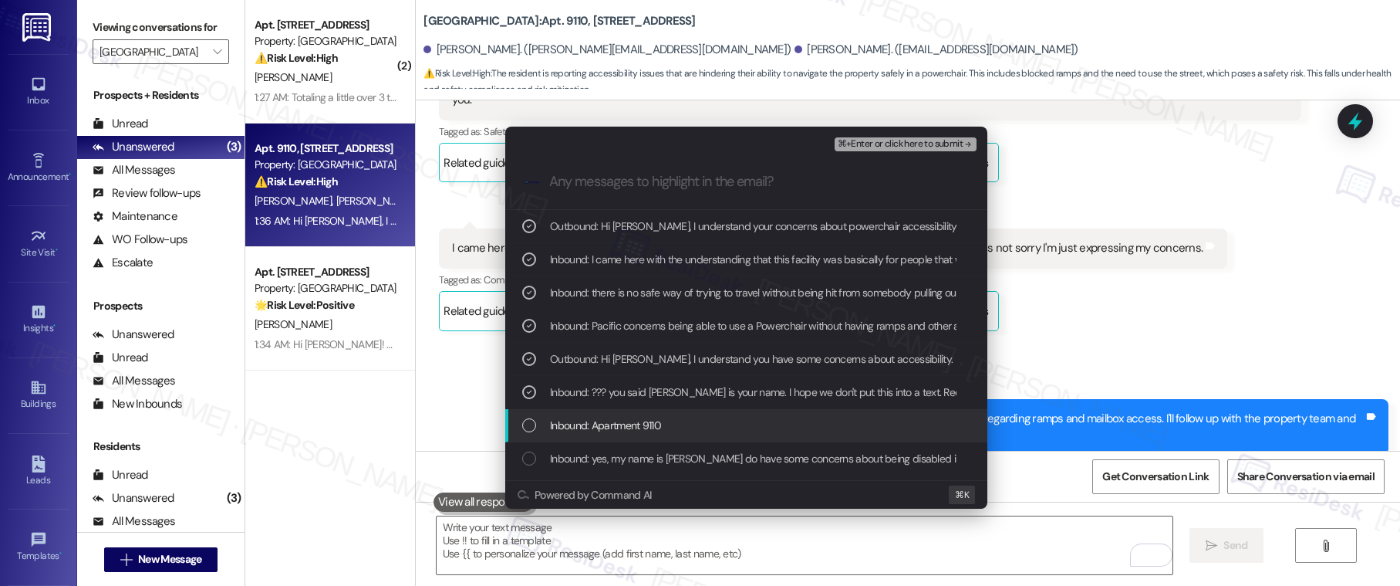
click at [615, 419] on span "Inbound: Apartment 9110" at bounding box center [605, 425] width 111 height 17
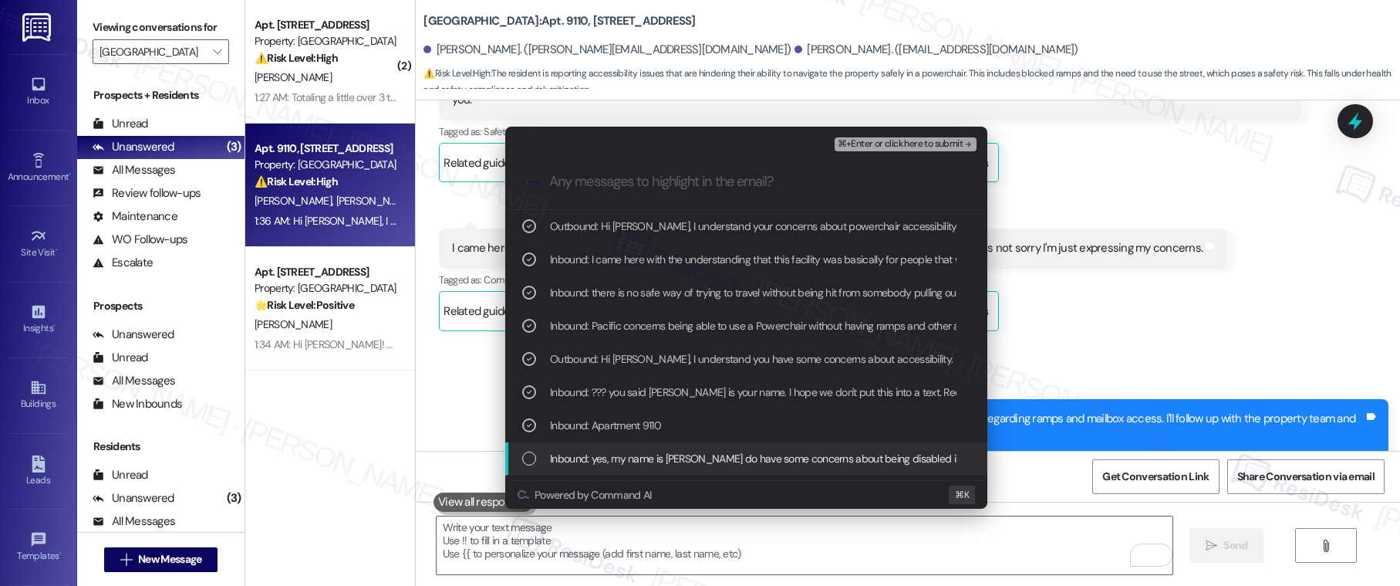
click at [616, 454] on span "Inbound: yes, my name is douglas I do have some concerns about being disabled i…" at bounding box center [858, 458] width 616 height 17
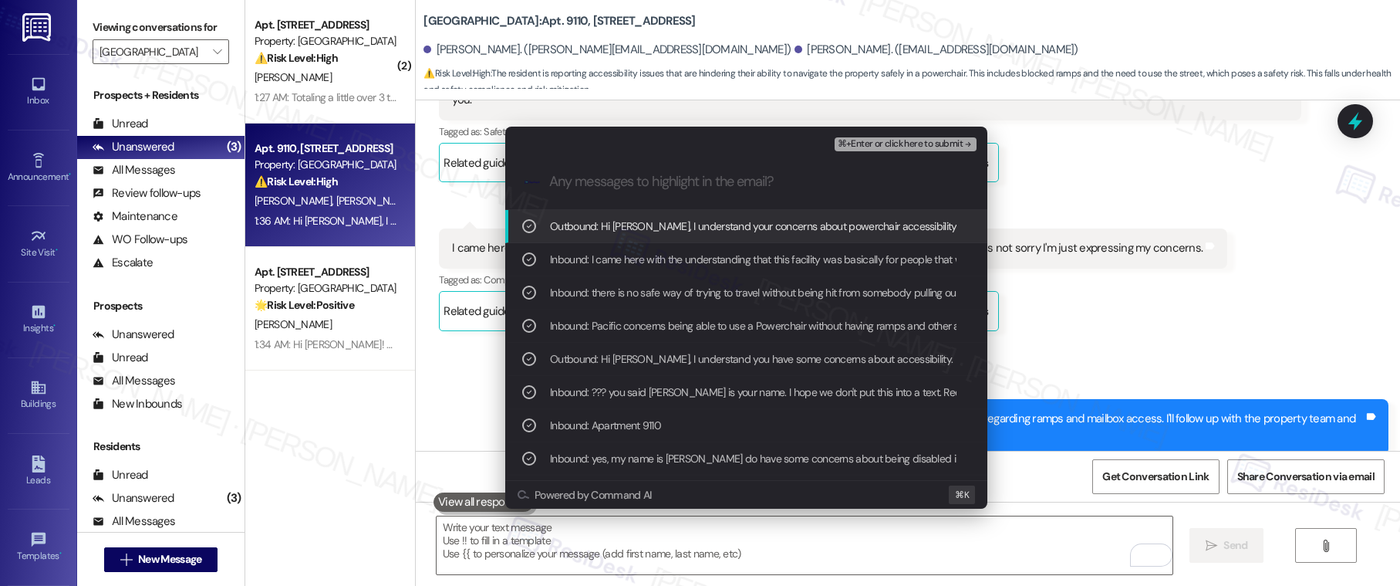
click at [884, 139] on span "⌘+Enter or click here to submit" at bounding box center [900, 144] width 125 height 11
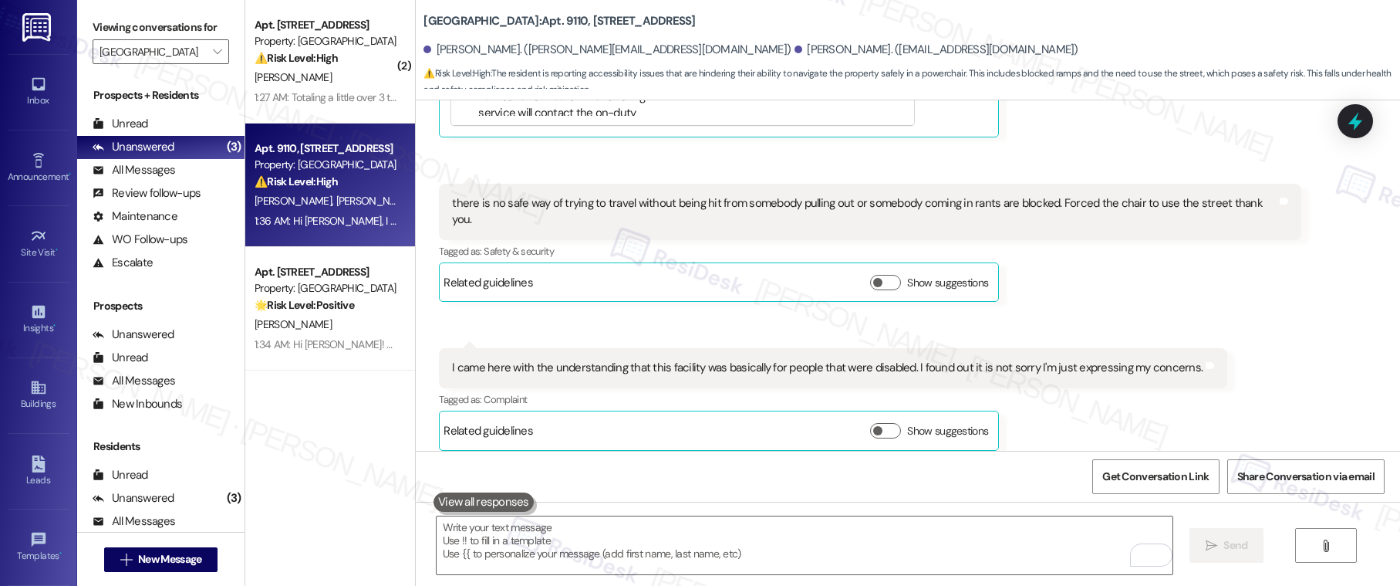
scroll to position [1495, 0]
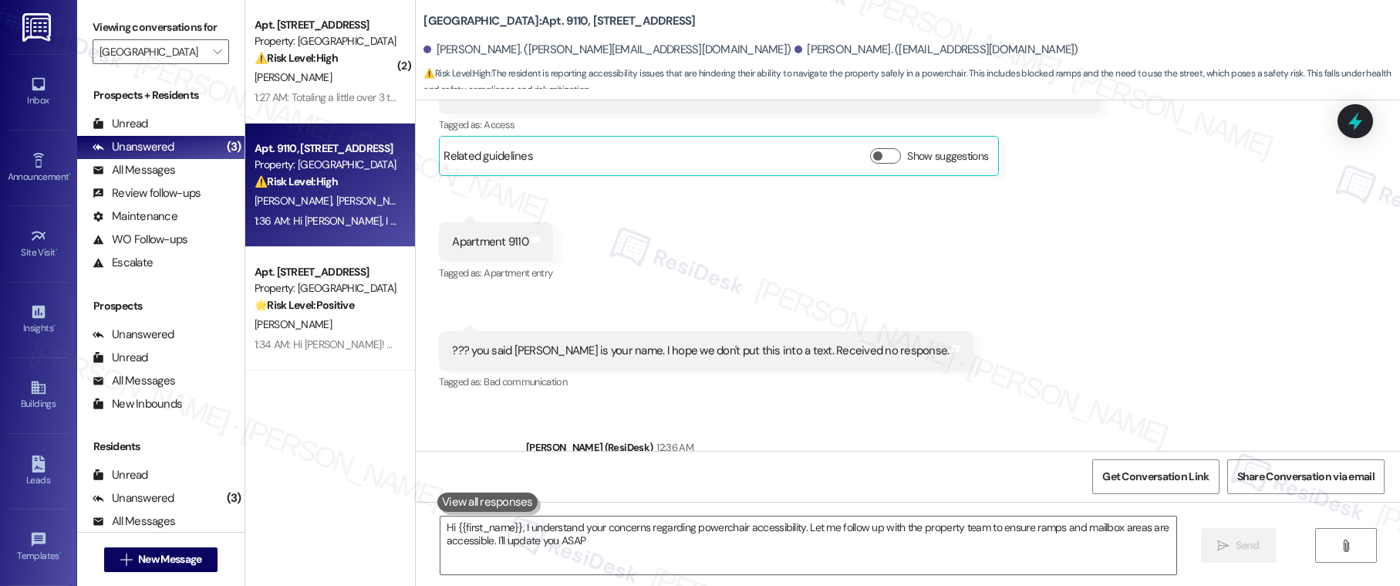
type textarea "Hi {{first_name}}, I understand your concerns regarding powerchair accessibilit…"
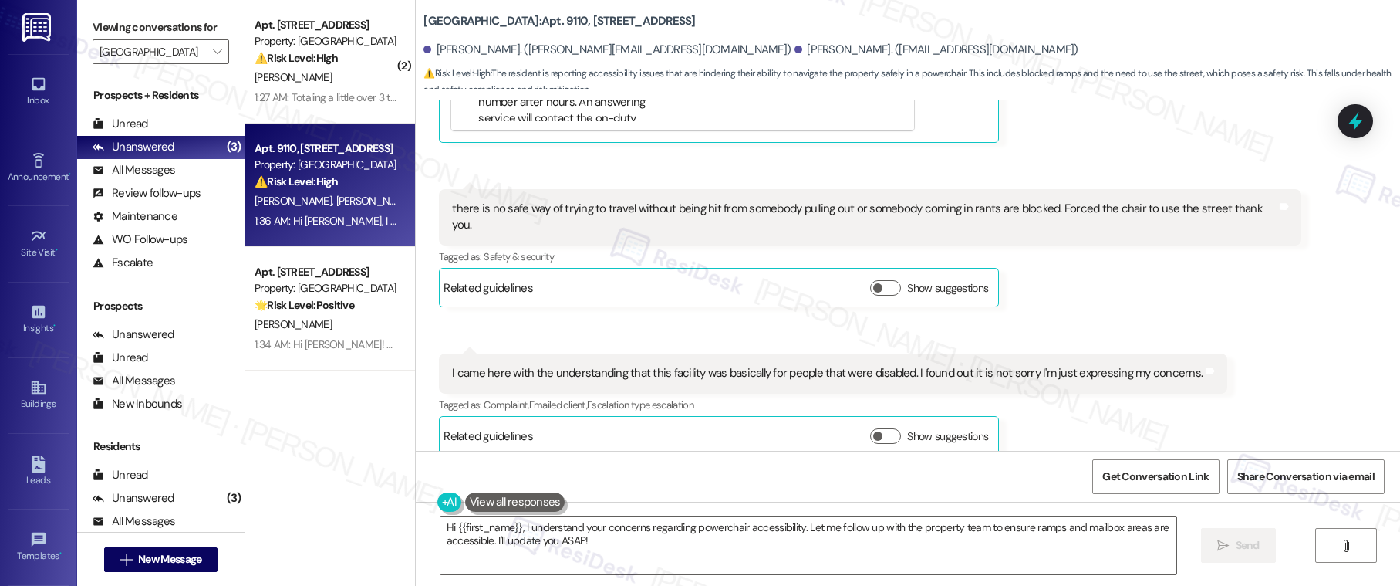
scroll to position [1642, 0]
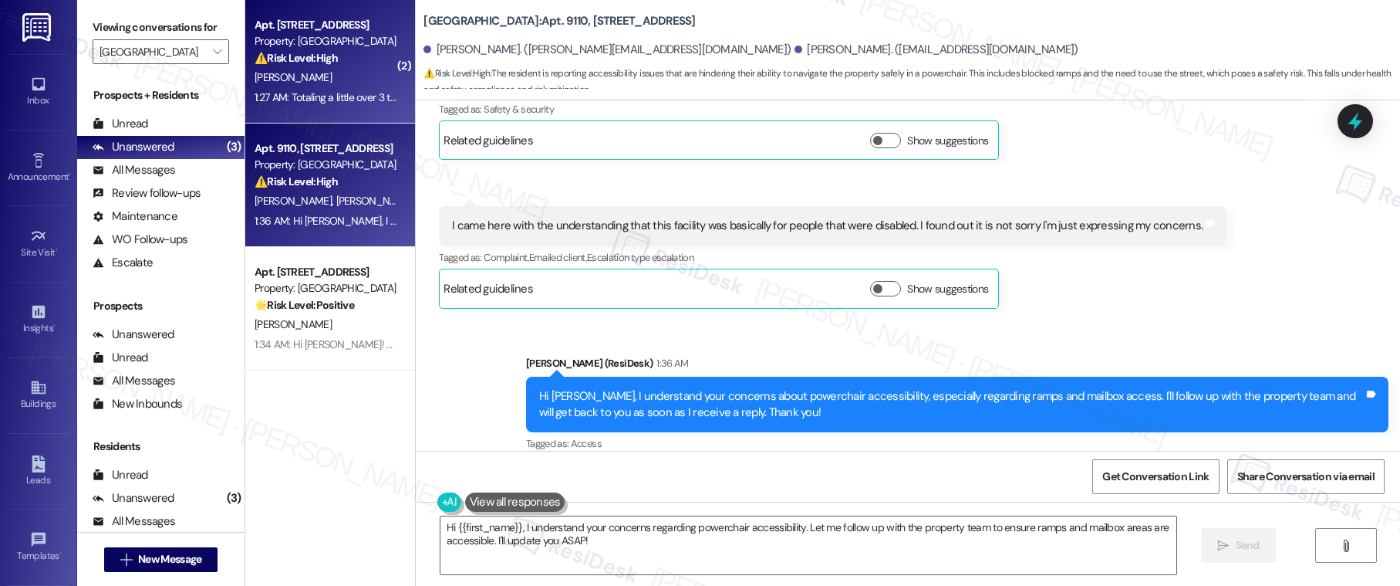
click at [309, 98] on div "1:27 AM: Totaling a little over 3 thousand dollars. 1:27 AM: Totaling a little …" at bounding box center [359, 97] width 208 height 14
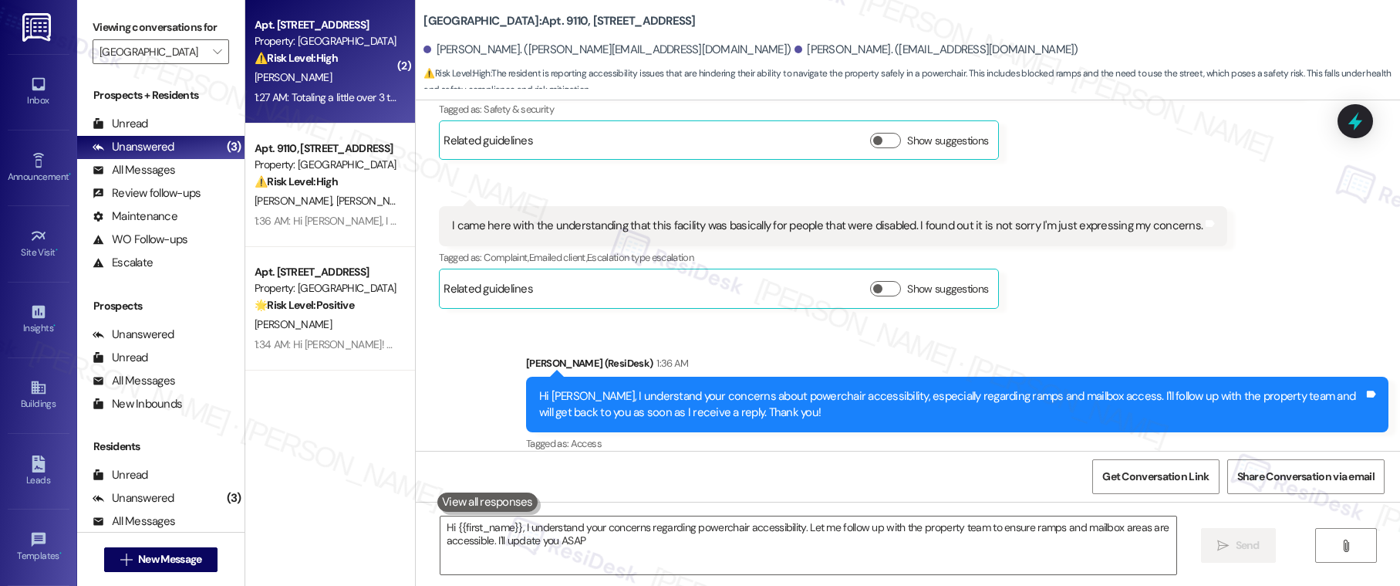
type textarea "Hi {{first_name}}, I understand your concerns regarding powerchair accessibilit…"
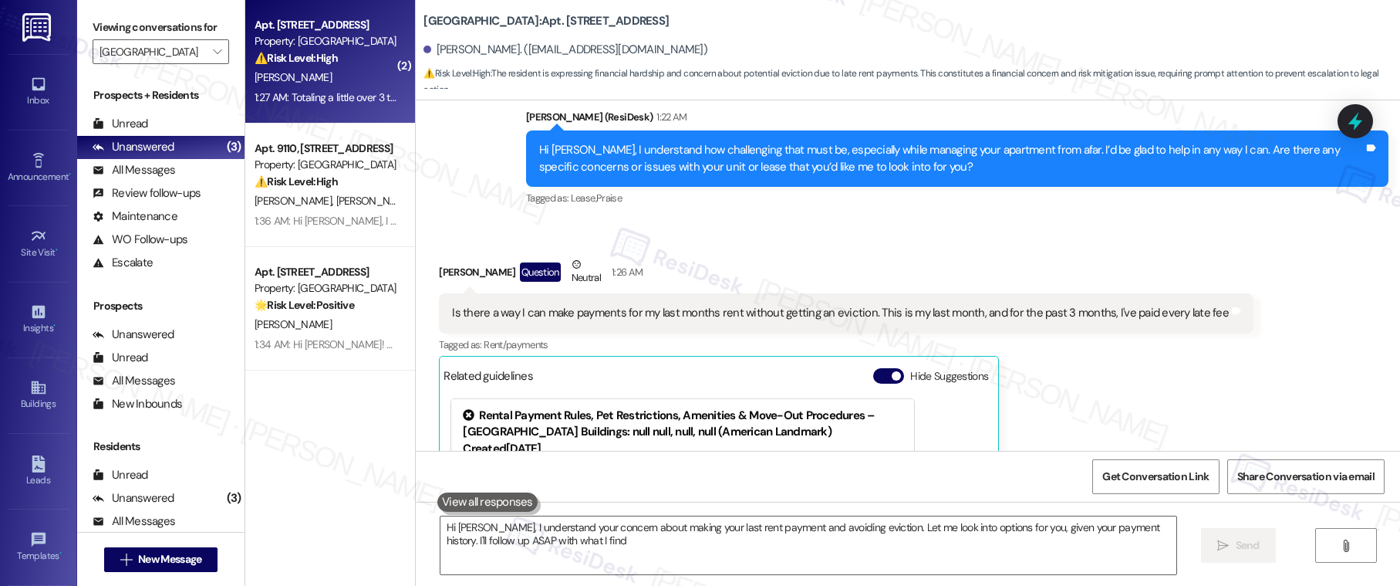
type textarea "Hi Neil, I understand your concern about making your last rent payment and avoi…"
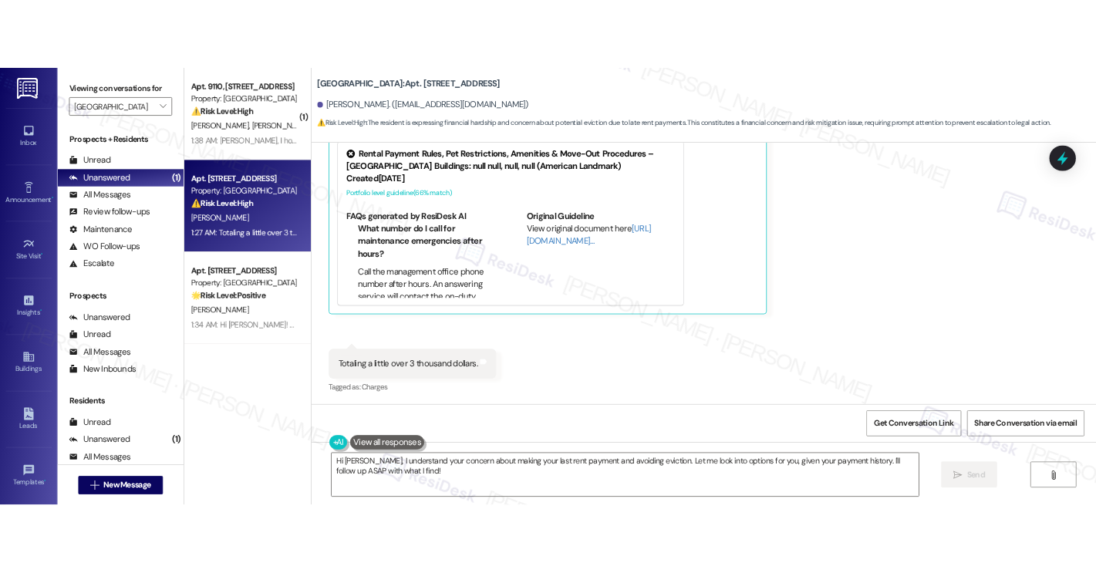
scroll to position [985, 0]
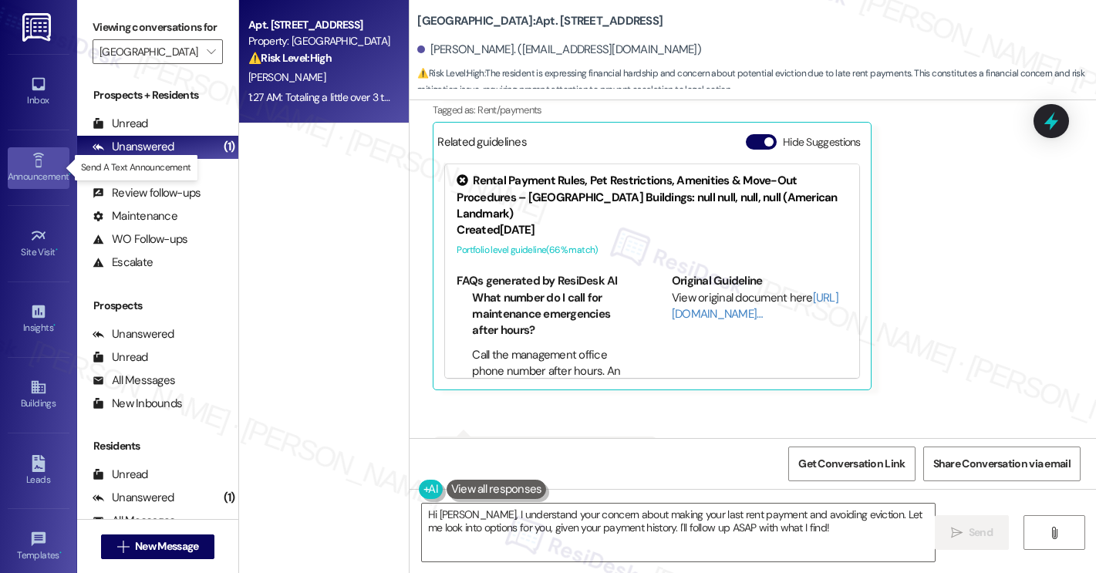
click at [39, 154] on icon at bounding box center [37, 160] width 11 height 15
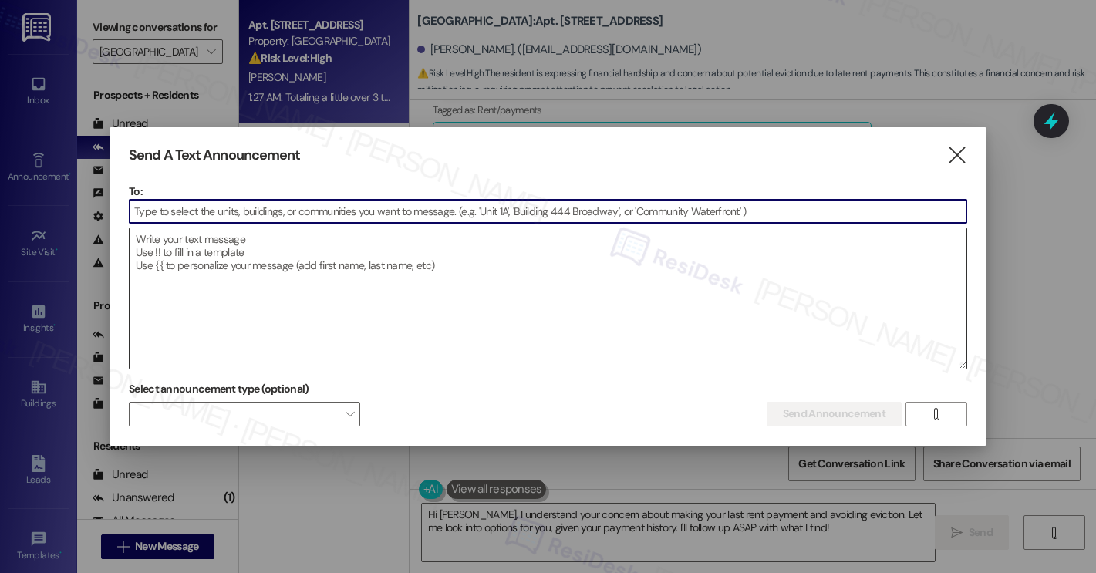
click at [217, 283] on textarea at bounding box center [548, 298] width 837 height 140
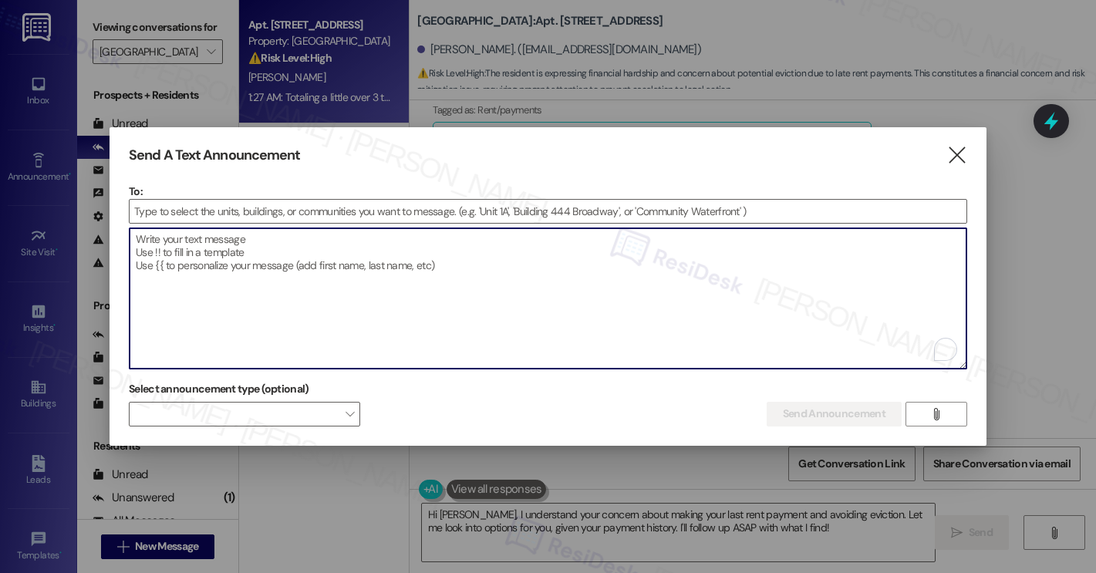
paste textarea "I heard we had a lot of Spanish-speaking residents, so I wanted to send my welc…"
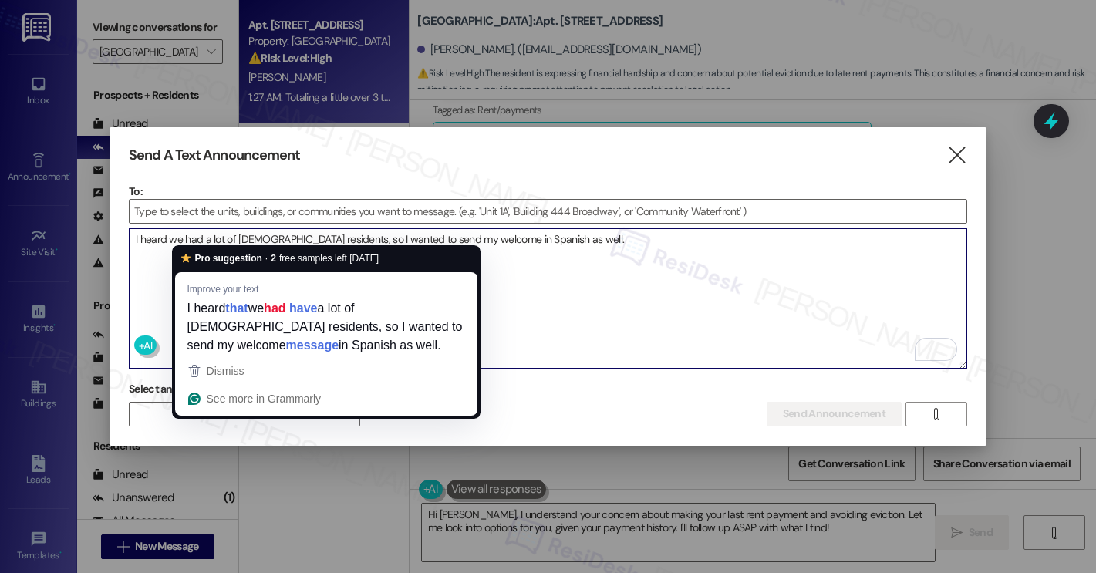
click at [197, 239] on textarea "I heard we had a lot of Spanish-speaking residents, so I wanted to send my welc…" at bounding box center [548, 298] width 837 height 140
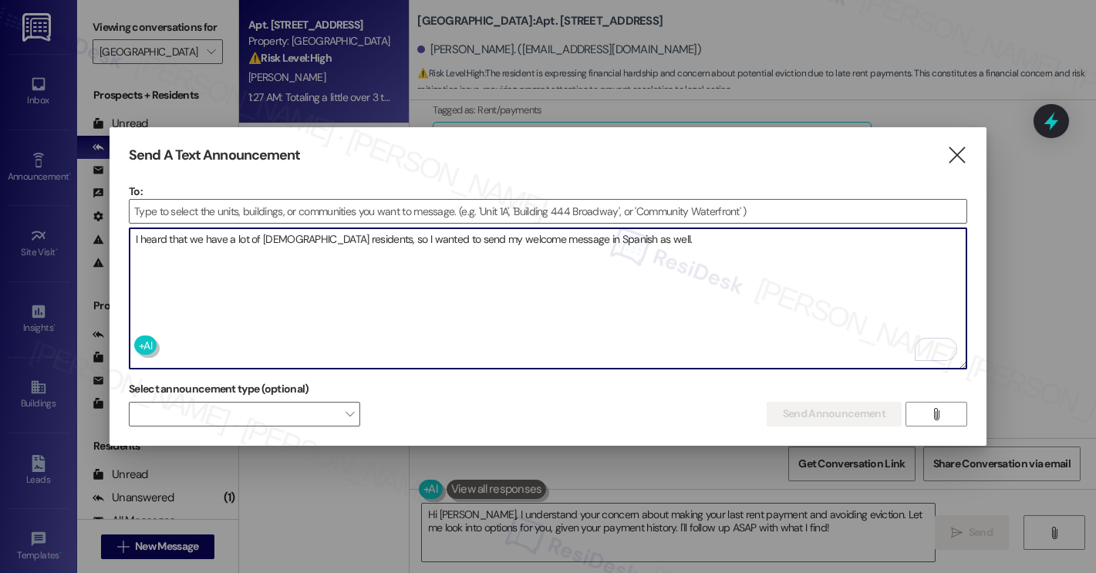
click at [700, 235] on textarea "I heard that we have a lot of Spanish-speaking residents, so I wanted to send m…" at bounding box center [548, 298] width 837 height 140
type textarea "I heard that we have a lot of Spanish-speaking residents, so I wanted to send m…"
click at [312, 214] on input at bounding box center [548, 211] width 837 height 23
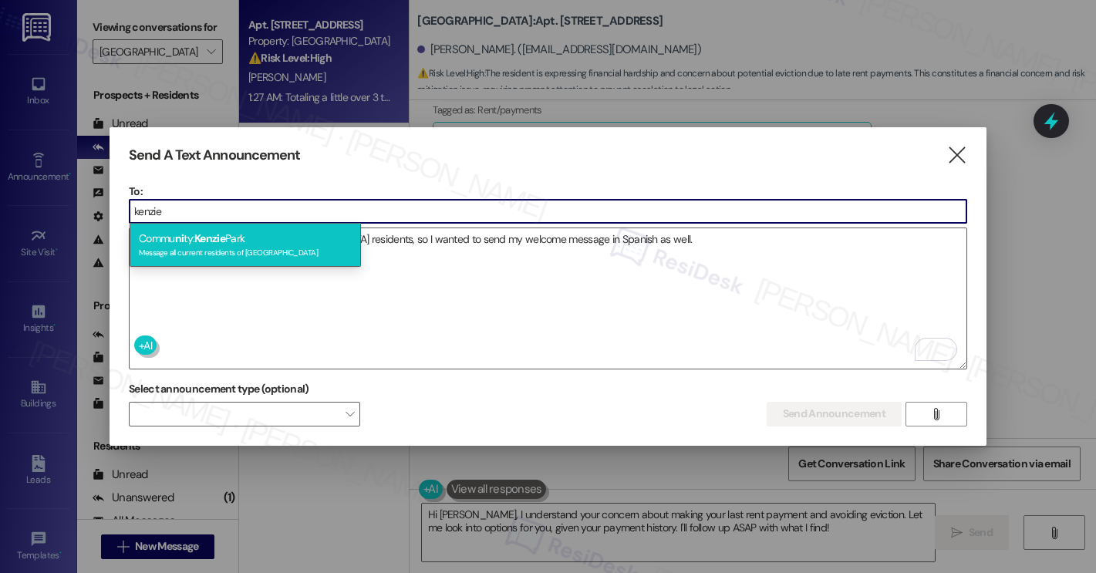
type input "kenzie"
click at [289, 251] on div "Message all current residents of Kenzie Park" at bounding box center [245, 251] width 213 height 13
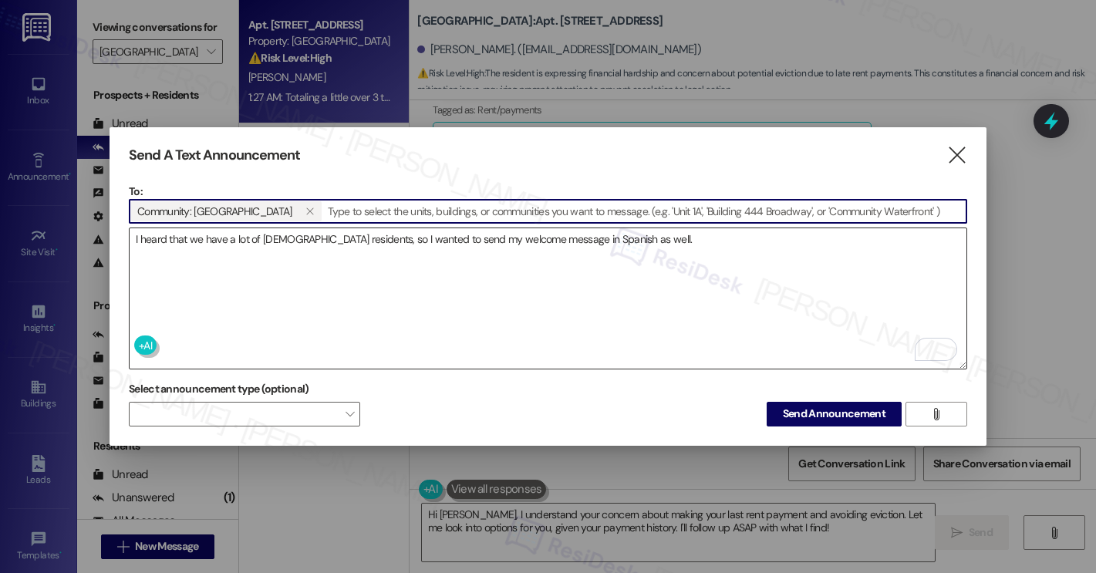
click at [706, 245] on textarea "I heard that we have a lot of Spanish-speaking residents, so I wanted to send m…" at bounding box center [548, 298] width 837 height 140
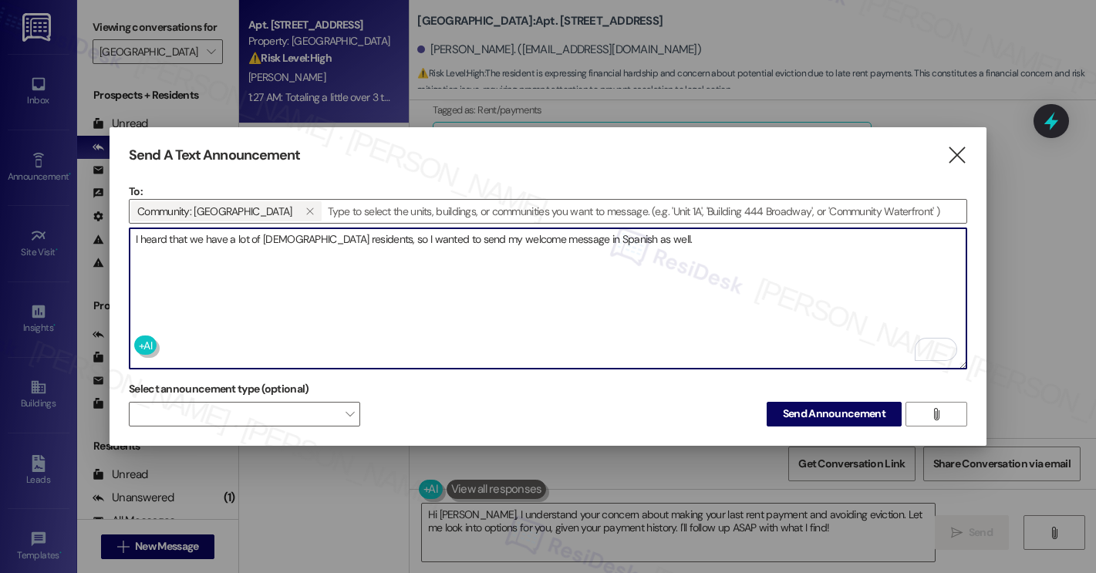
click at [680, 238] on textarea "I heard that we have a lot of Spanish-speaking residents, so I wanted to send m…" at bounding box center [548, 298] width 837 height 140
paste textarea "Hi [PERSON_NAME], I'm on the new offsite Resident Support Team for [PERSON_NAME…"
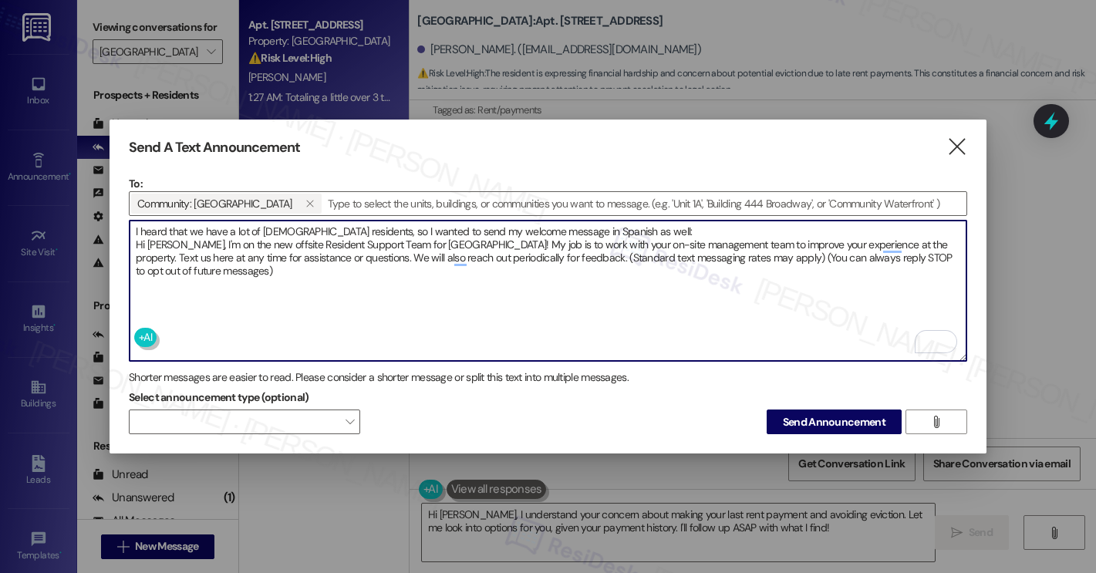
drag, startPoint x: 164, startPoint y: 241, endPoint x: 120, endPoint y: 239, distance: 44.0
click at [120, 239] on div "Send A Text Announcement  To: Community: Kenzie Park   Drop image file here …" at bounding box center [548, 287] width 877 height 335
paste textarea "{{first_name}}"
drag, startPoint x: 227, startPoint y: 268, endPoint x: 130, endPoint y: 243, distance: 100.5
click at [130, 243] on textarea "I heard that we have a lot of Spanish-speaking residents, so I wanted to send m…" at bounding box center [548, 291] width 837 height 140
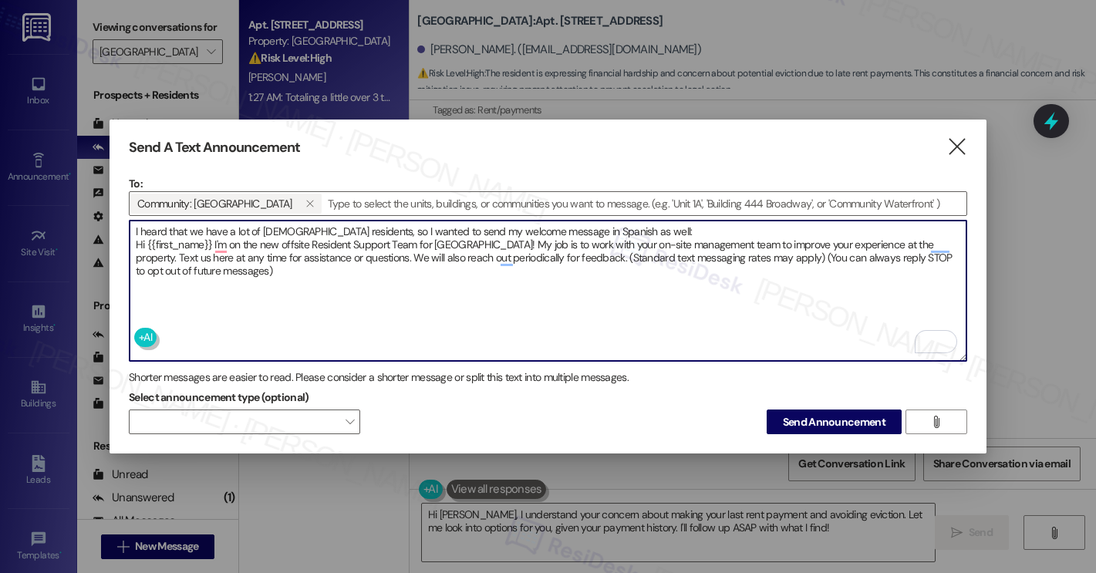
click at [342, 292] on textarea "I heard that we have a lot of Spanish-speaking residents, so I wanted to send m…" at bounding box center [548, 291] width 837 height 140
drag, startPoint x: 233, startPoint y: 273, endPoint x: 136, endPoint y: 245, distance: 101.1
click at [136, 245] on textarea "I heard that we have a lot of Spanish-speaking residents, so I wanted to send m…" at bounding box center [548, 291] width 837 height 140
paste textarea "ola {{first_name}}, soy parte del nuevo Equipo de Apoyo a Residentes a distanci…"
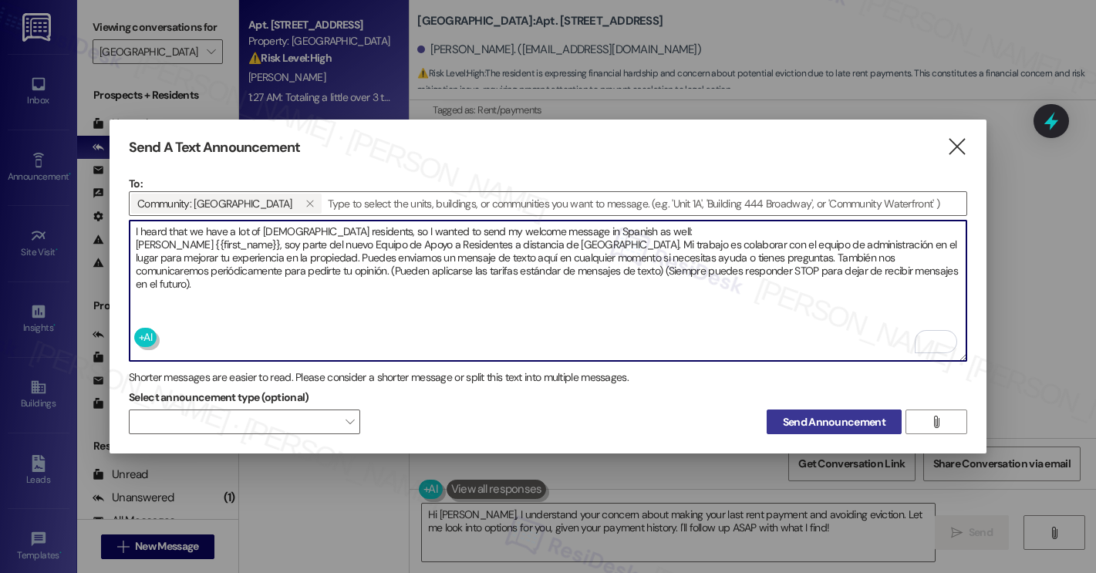
type textarea "I heard that we have a lot of Spanish-speaking residents, so I wanted to send m…"
click at [857, 414] on span "Send Announcement" at bounding box center [834, 422] width 103 height 16
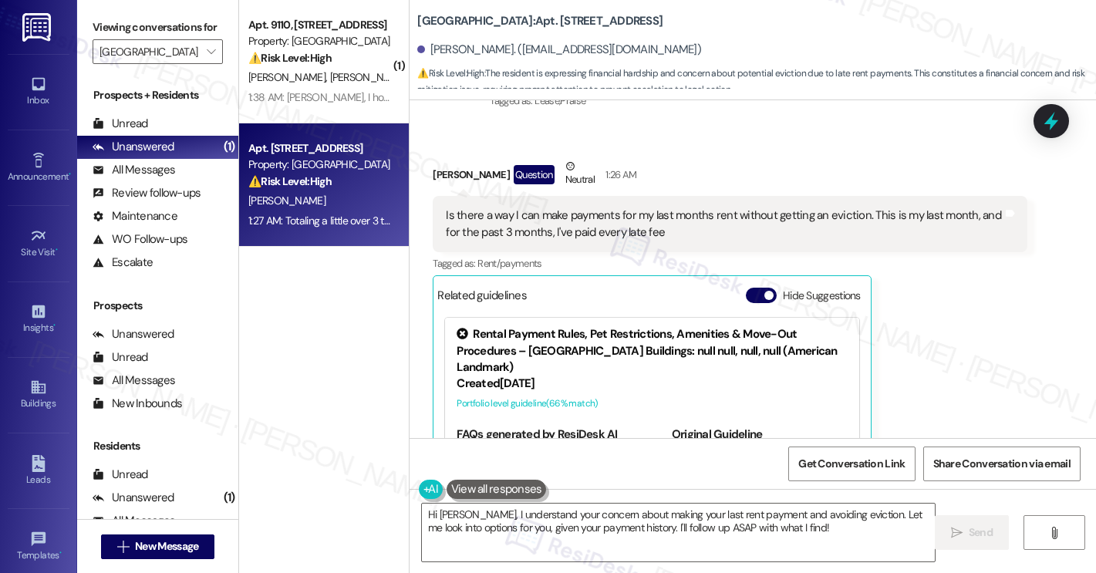
scroll to position [809, 0]
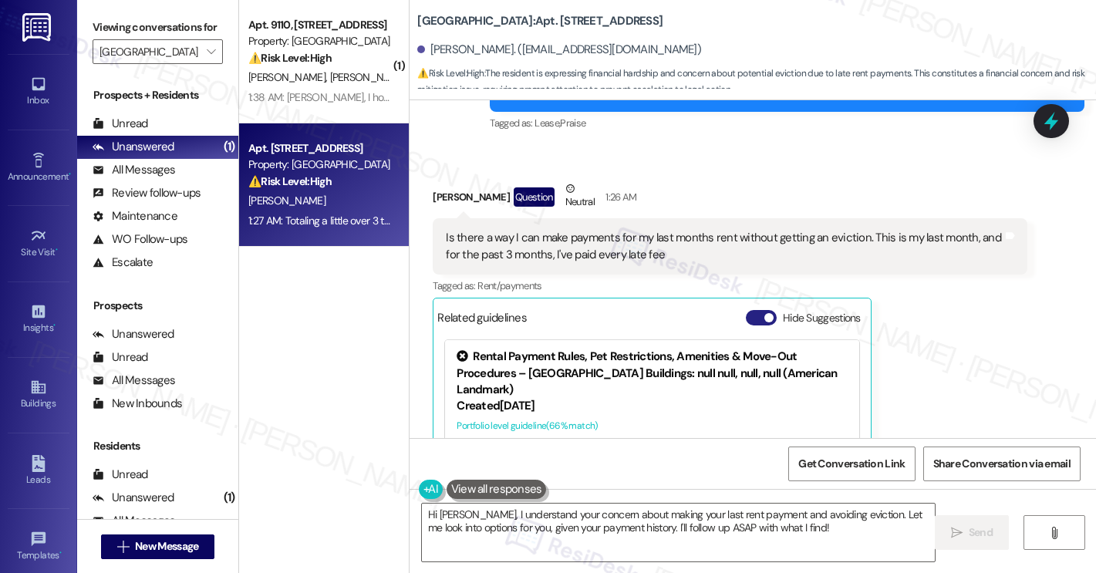
click at [751, 316] on button "Hide Suggestions" at bounding box center [761, 317] width 31 height 15
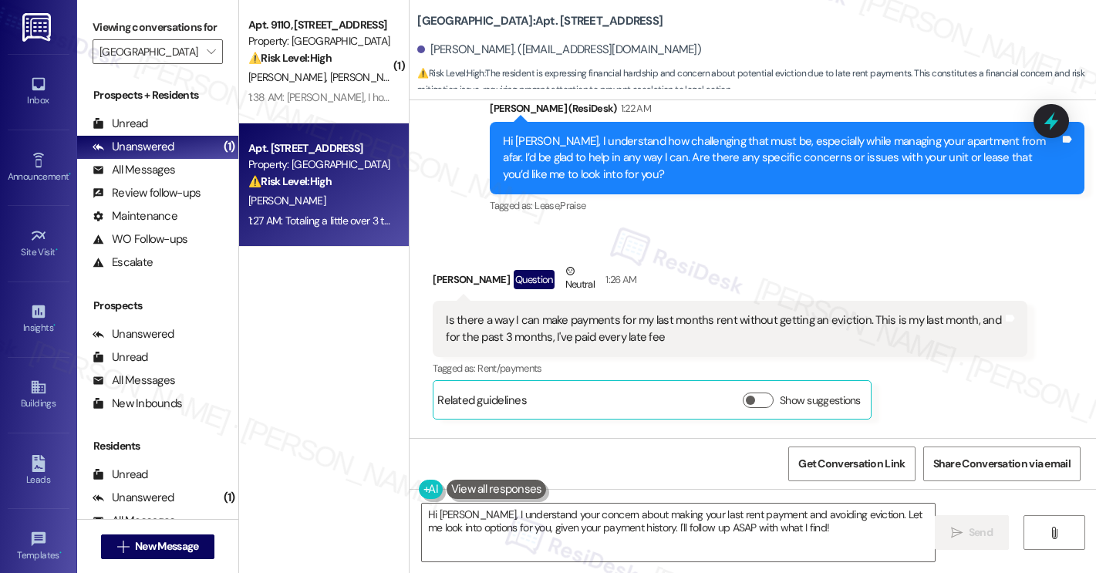
scroll to position [829, 0]
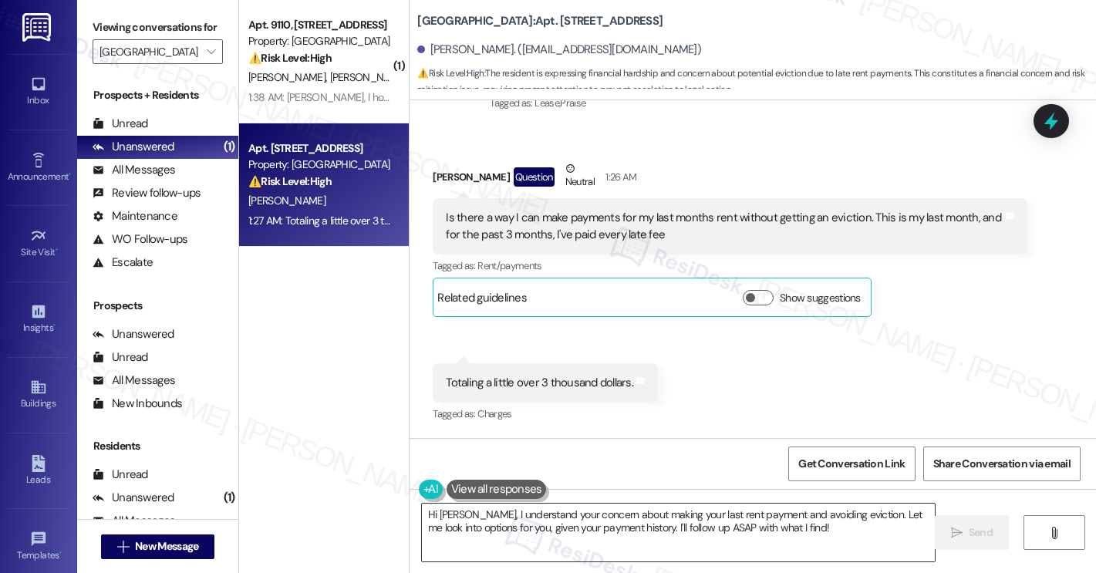
click at [777, 532] on textarea "Hi Neil, I understand your concern about making your last rent payment and avoi…" at bounding box center [678, 533] width 513 height 58
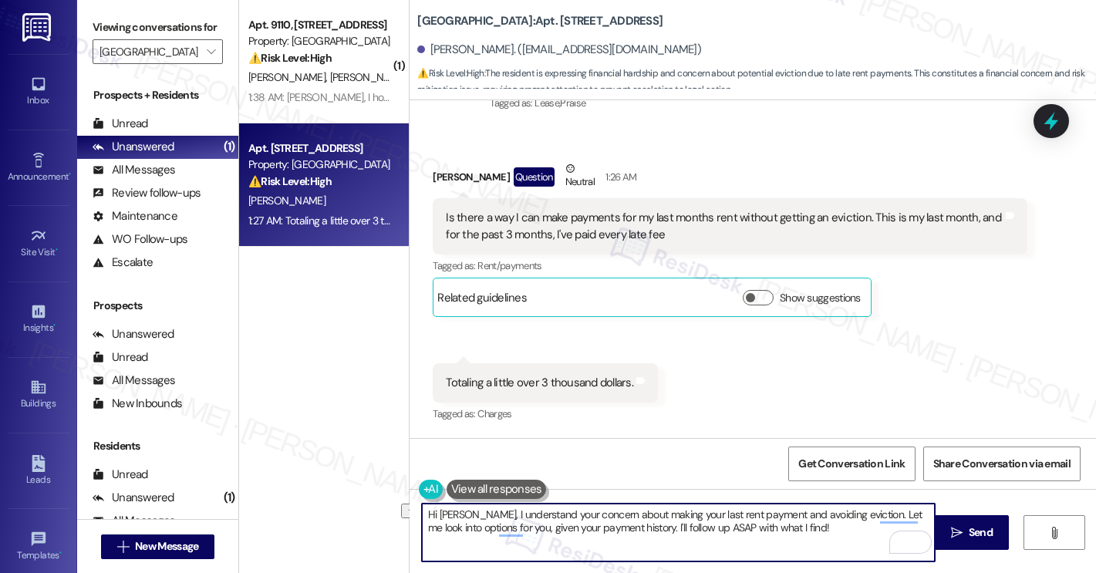
drag, startPoint x: 451, startPoint y: 518, endPoint x: 372, endPoint y: 508, distance: 79.3
click at [372, 508] on div "( 1 ) Apt. 9110, 3379 Timber View Dr Property: Kenzie Park ⚠️ Risk Level: High …" at bounding box center [667, 286] width 857 height 573
type textarea "I understand your concern about making your last rent payment and avoiding evic…"
click at [768, 531] on textarea "I understand your concern about making your last rent payment and avoiding evic…" at bounding box center [678, 533] width 513 height 58
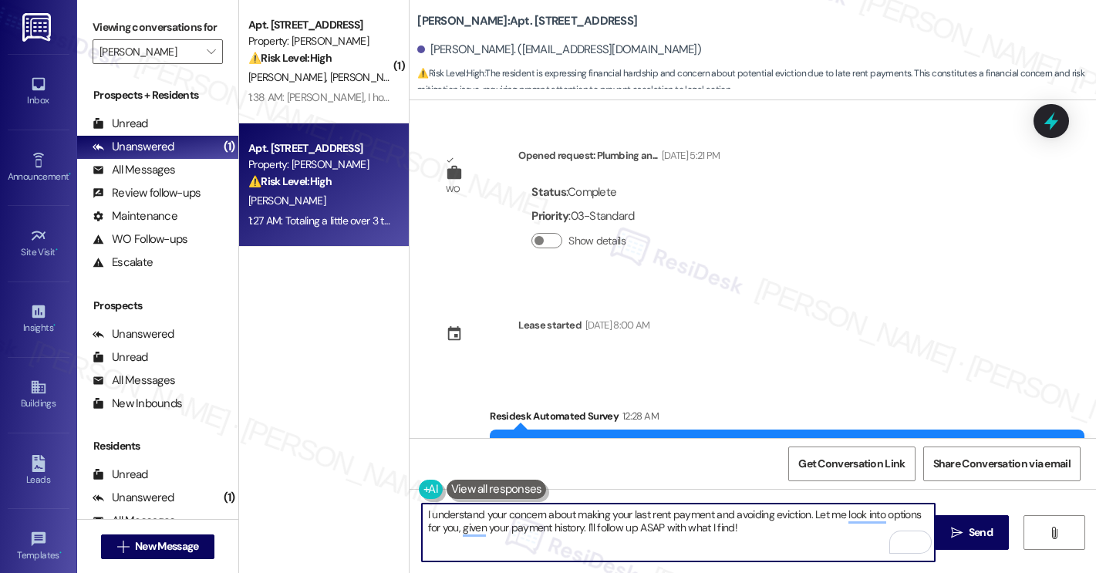
scroll to position [829, 0]
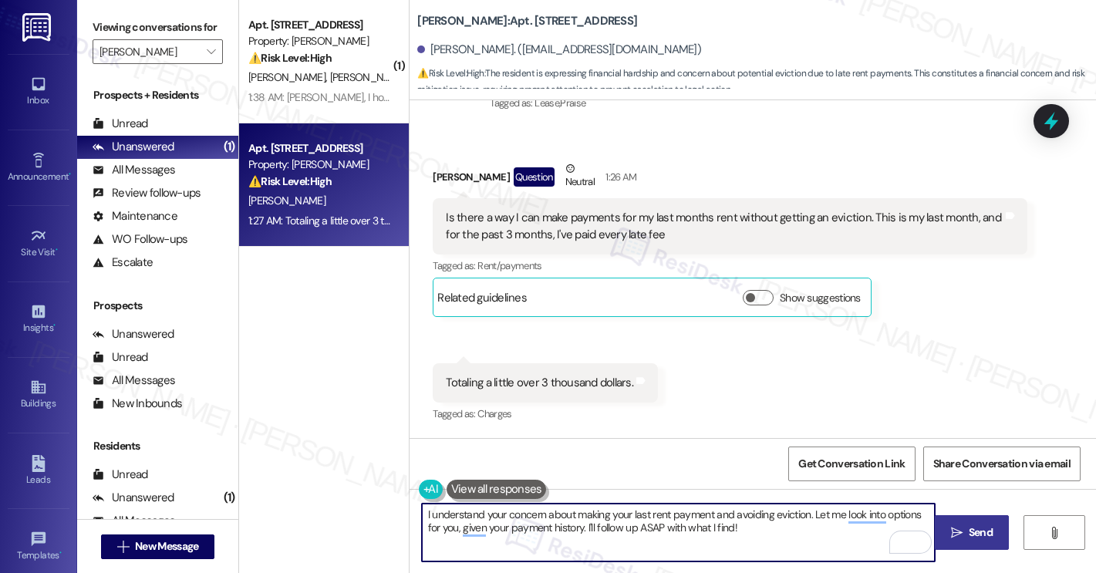
click at [969, 534] on span "Send" at bounding box center [981, 533] width 24 height 16
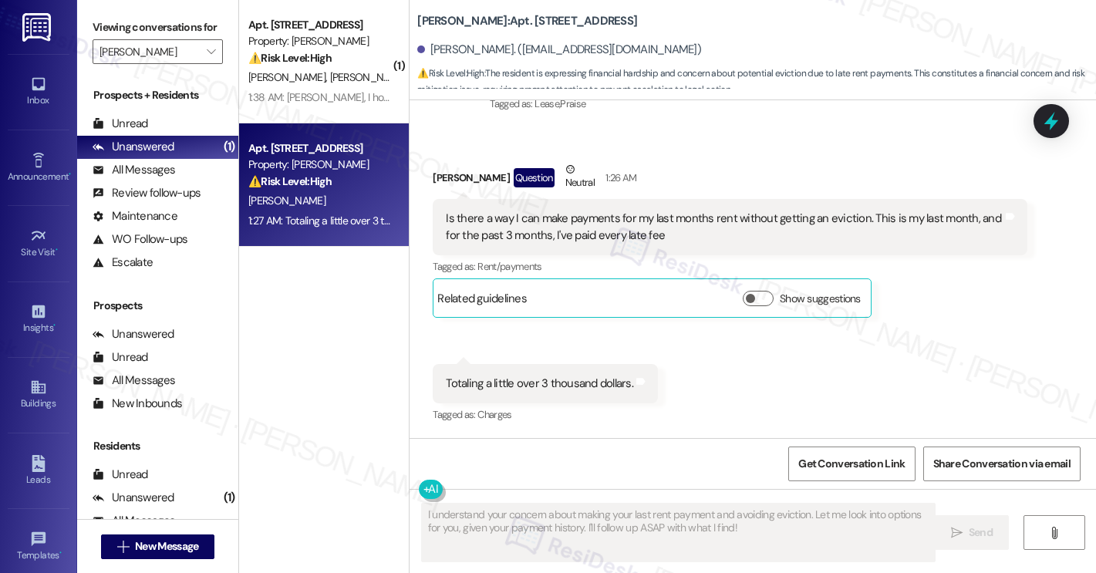
click at [961, 309] on div "[PERSON_NAME] Question Neutral 1:26 AM Is there a way I can make payments for m…" at bounding box center [730, 239] width 595 height 157
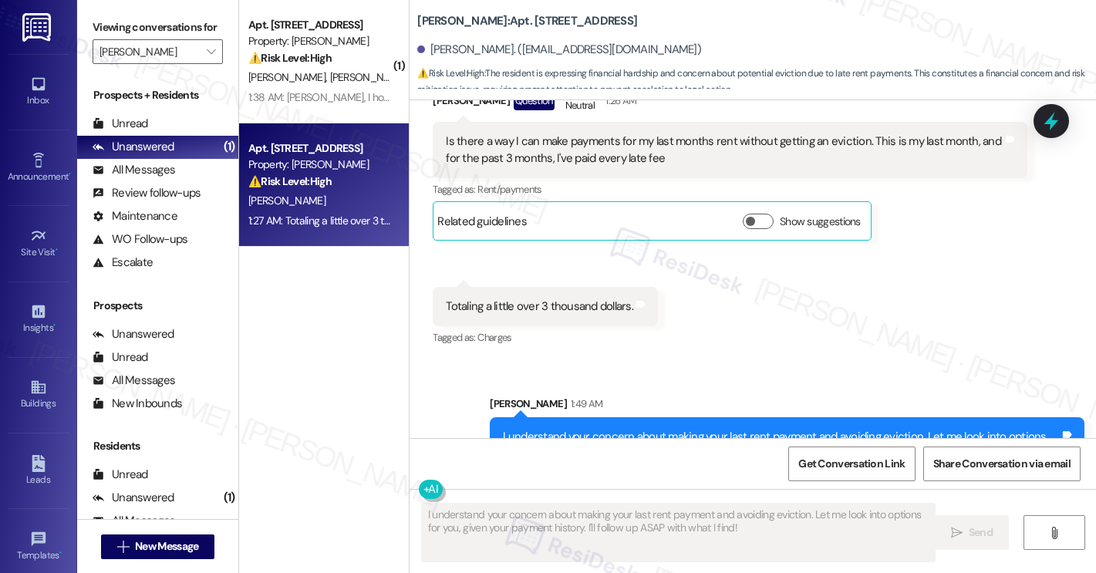
scroll to position [953, 0]
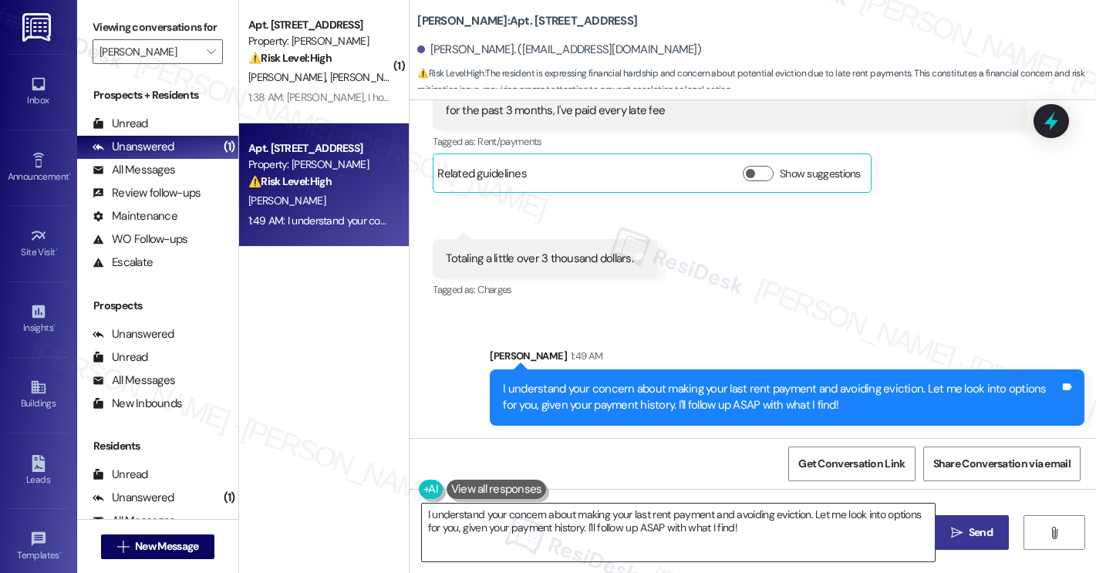
click at [676, 532] on textarea "Hi {{first_name}}, I understand your concern about your last month's rent. I'm …" at bounding box center [678, 533] width 513 height 58
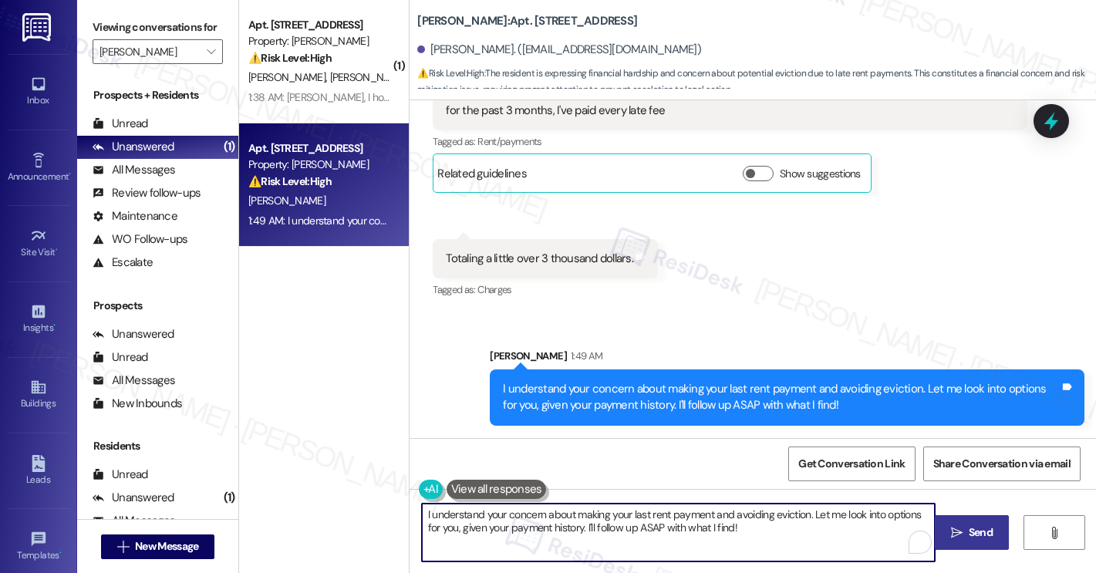
click at [676, 532] on textarea "Hi {{first_name}}, I understand your concern about your last month's rent. I'm …" at bounding box center [678, 533] width 513 height 58
type textarea "Hi {{first_name}}, I understand your concern about your last month's rent. I'm …"
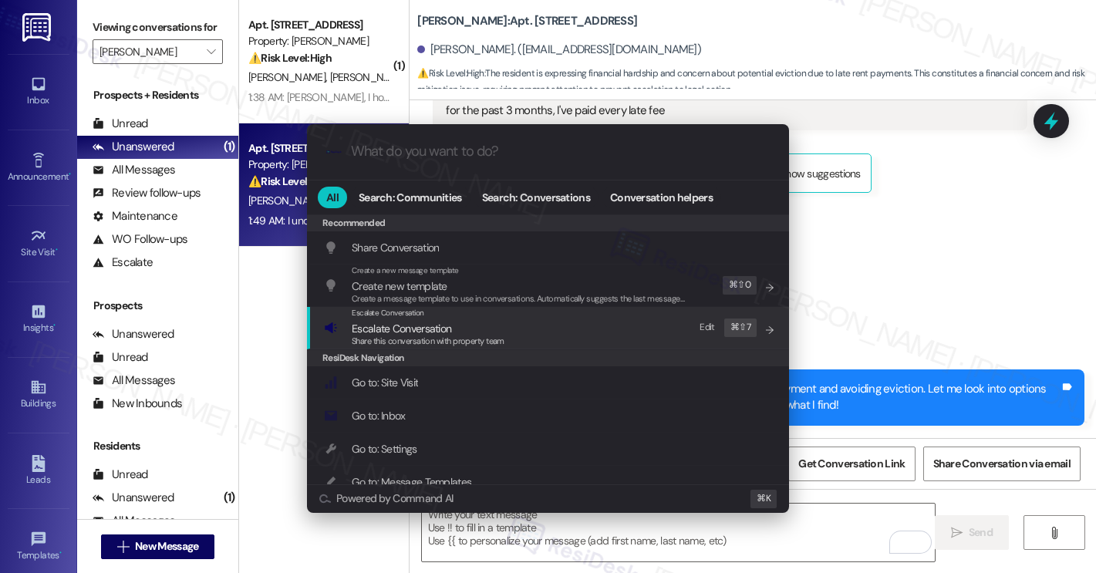
click at [586, 331] on div "Escalate Conversation Escalate Conversation Share this conversation with proper…" at bounding box center [549, 328] width 451 height 42
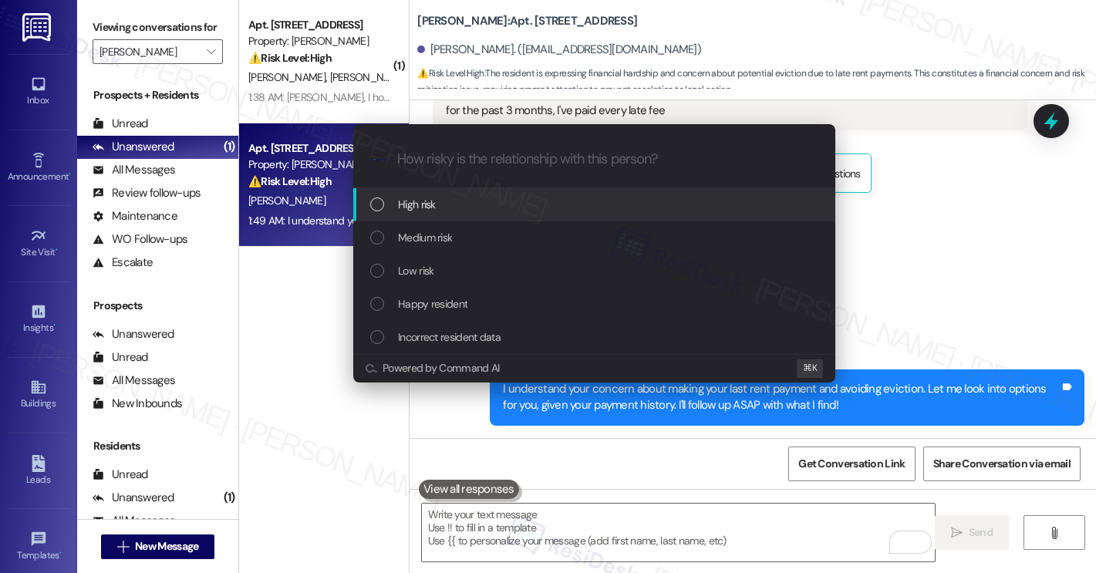
click at [577, 201] on div "High risk" at bounding box center [595, 204] width 451 height 17
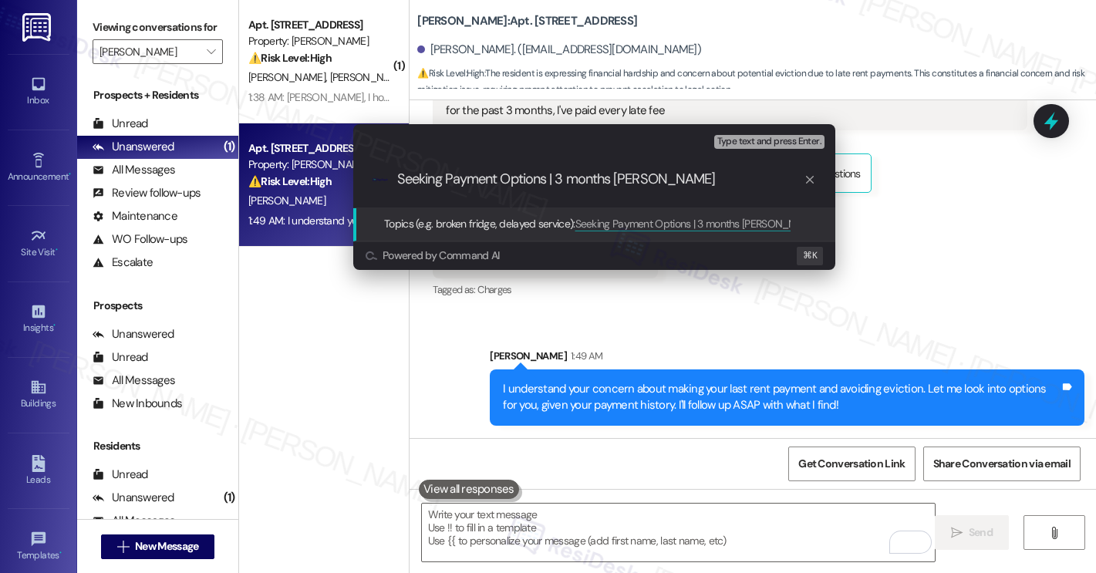
type input "Seeking Payment Options | 3 months delayed"
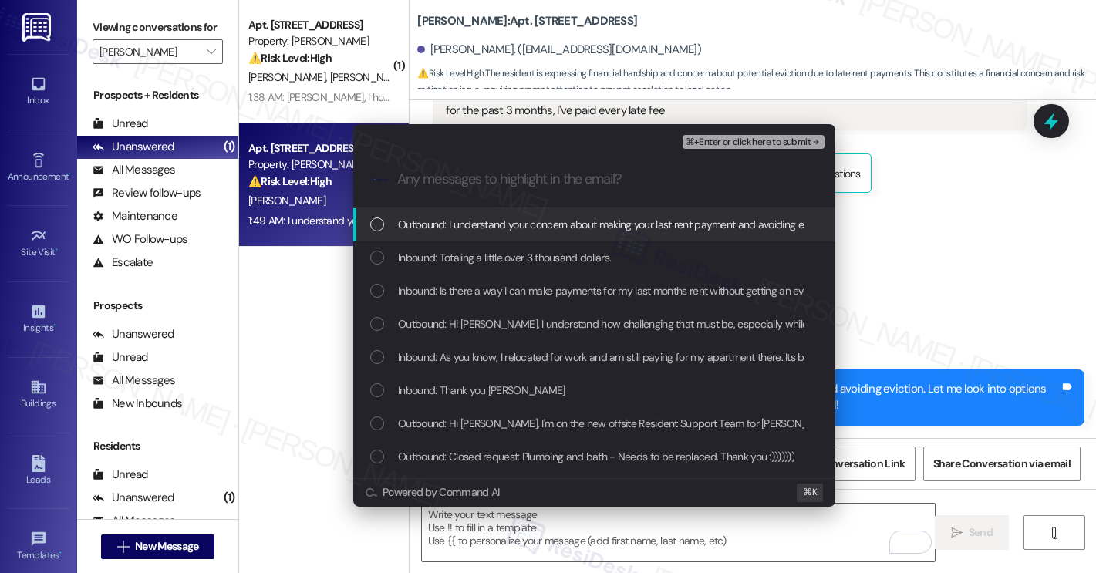
click at [499, 229] on span "Outbound: I understand your concern about making your last rent payment and avo…" at bounding box center [826, 224] width 856 height 17
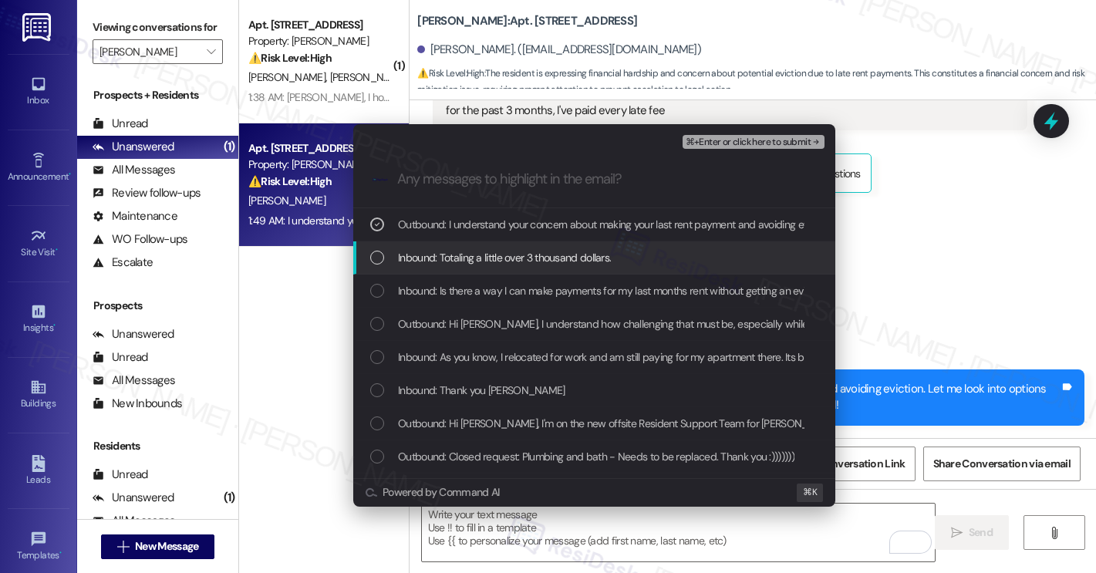
click at [485, 256] on span "Inbound: Totaling a little over 3 thousand dollars." at bounding box center [504, 257] width 213 height 17
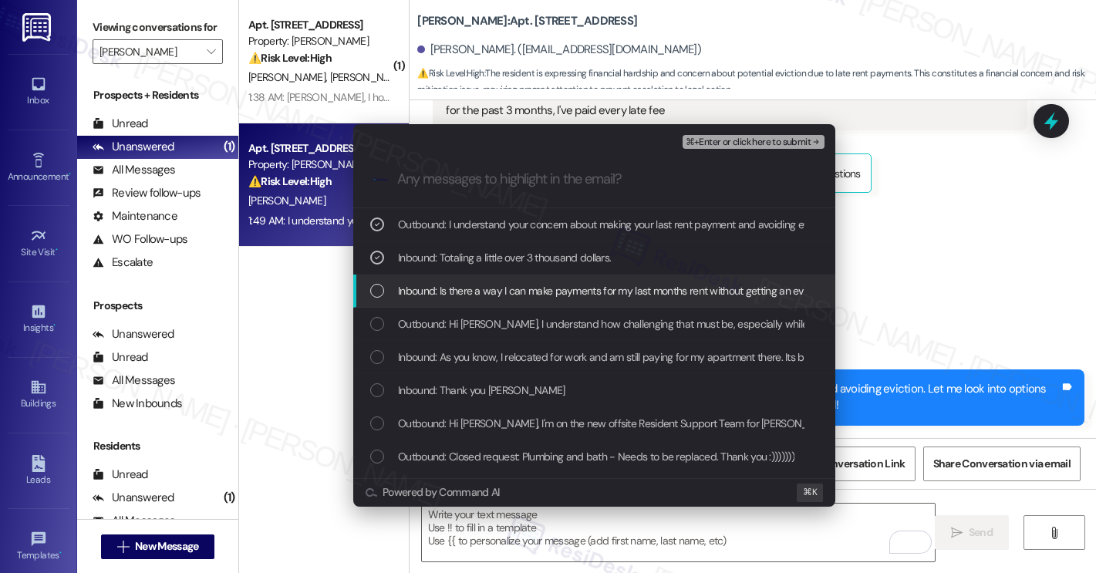
click at [462, 291] on span "Inbound: Is there a way I can make payments for my last months rent without get…" at bounding box center [774, 290] width 752 height 17
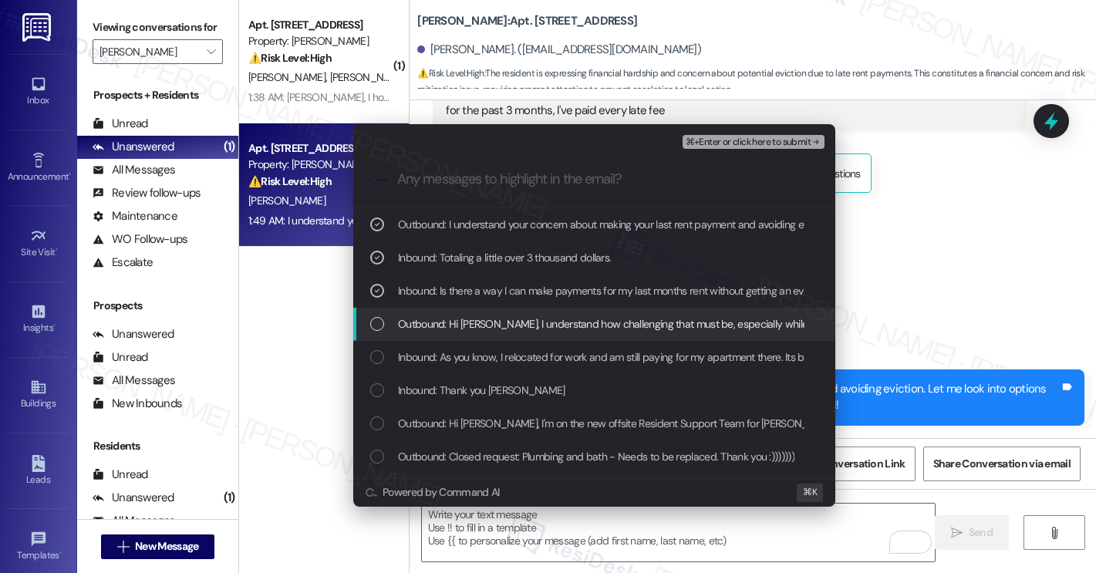
click at [447, 318] on span "Outbound: Hi [PERSON_NAME], I understand how challenging that must be, especial…" at bounding box center [992, 324] width 1189 height 17
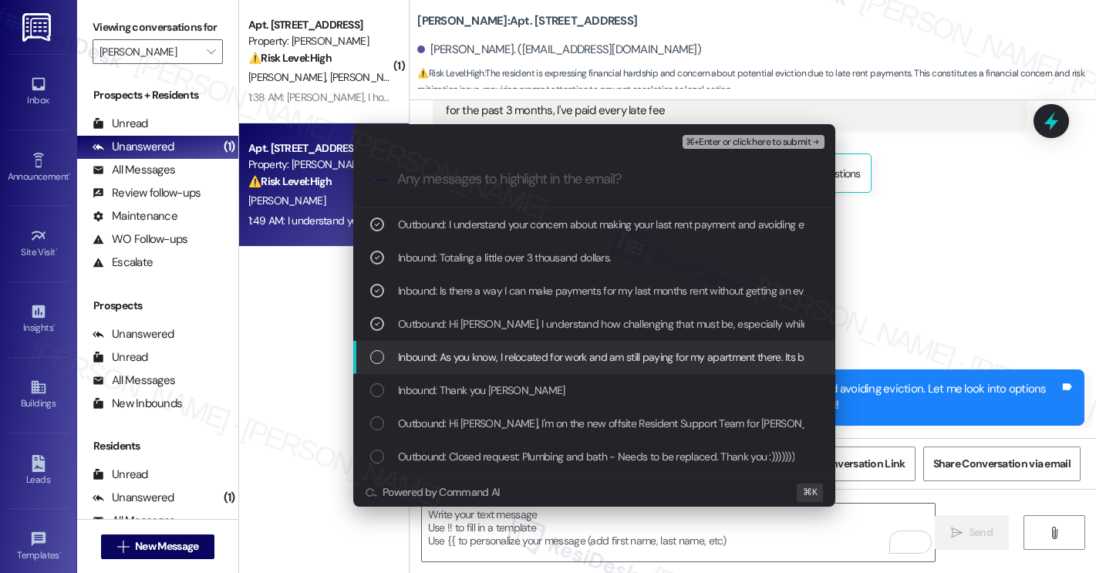
click at [443, 363] on span "Inbound: As you know, I relocated for work and am still paying for my apartment…" at bounding box center [637, 357] width 479 height 17
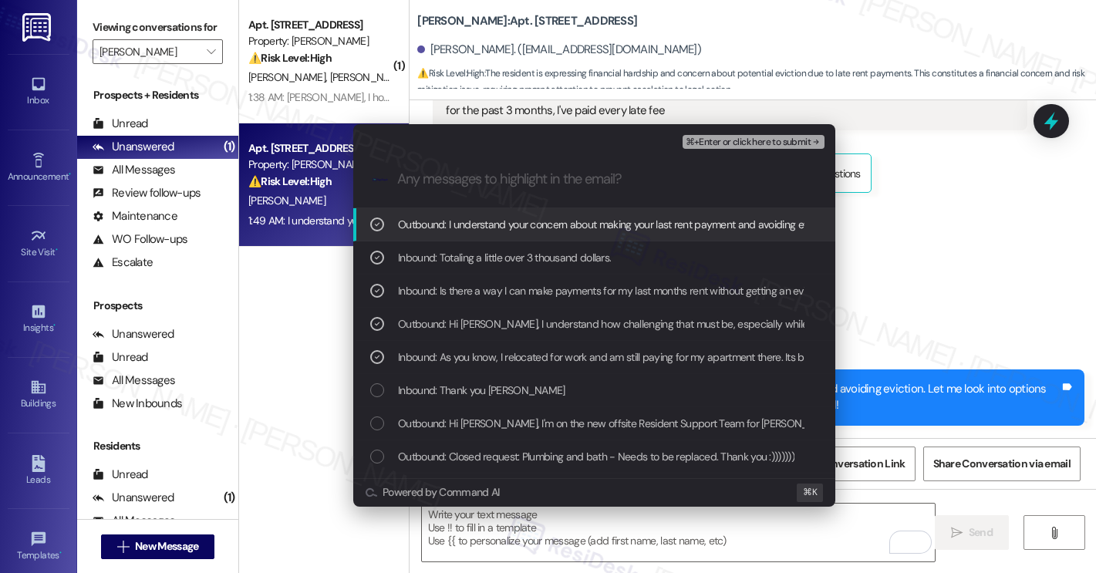
click at [734, 148] on button "⌘+Enter or click here to submit" at bounding box center [754, 142] width 142 height 14
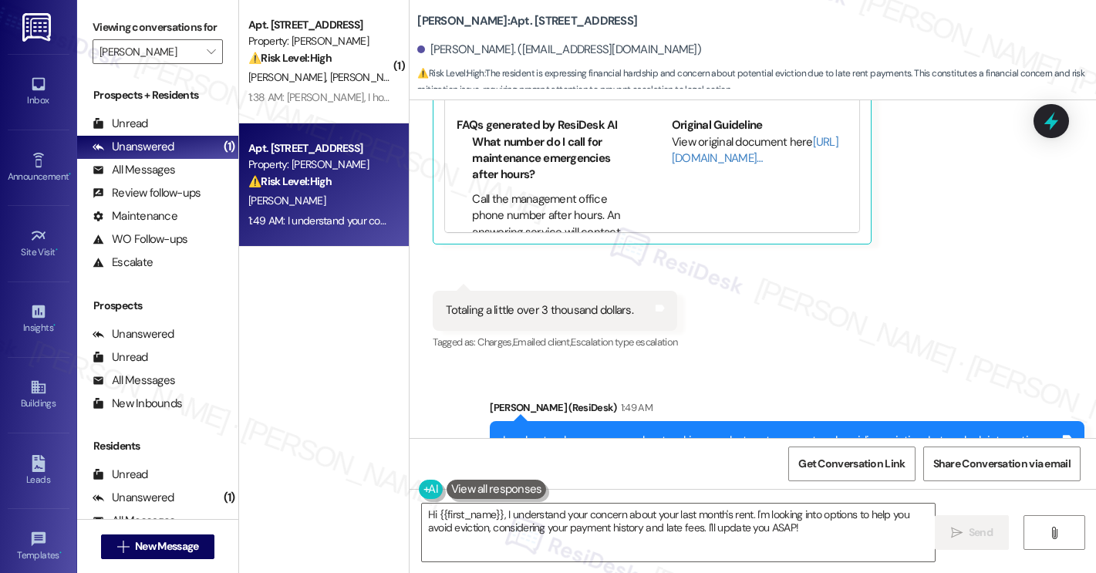
scroll to position [1205, 0]
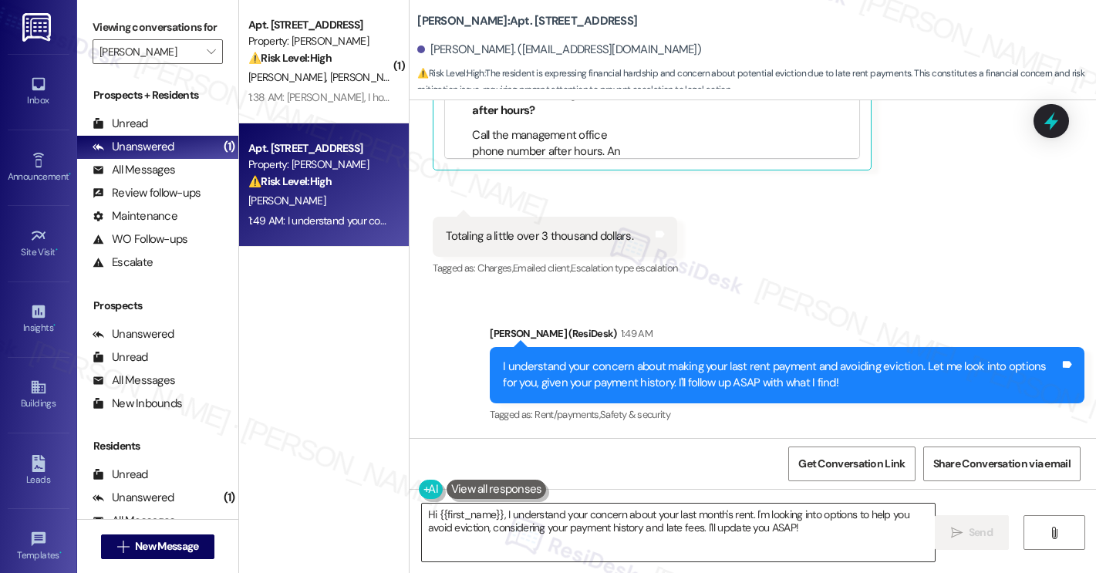
click at [539, 527] on textarea "Hi {{first_name}}, I understand your concern about your last month's rent. I'm …" at bounding box center [678, 533] width 513 height 58
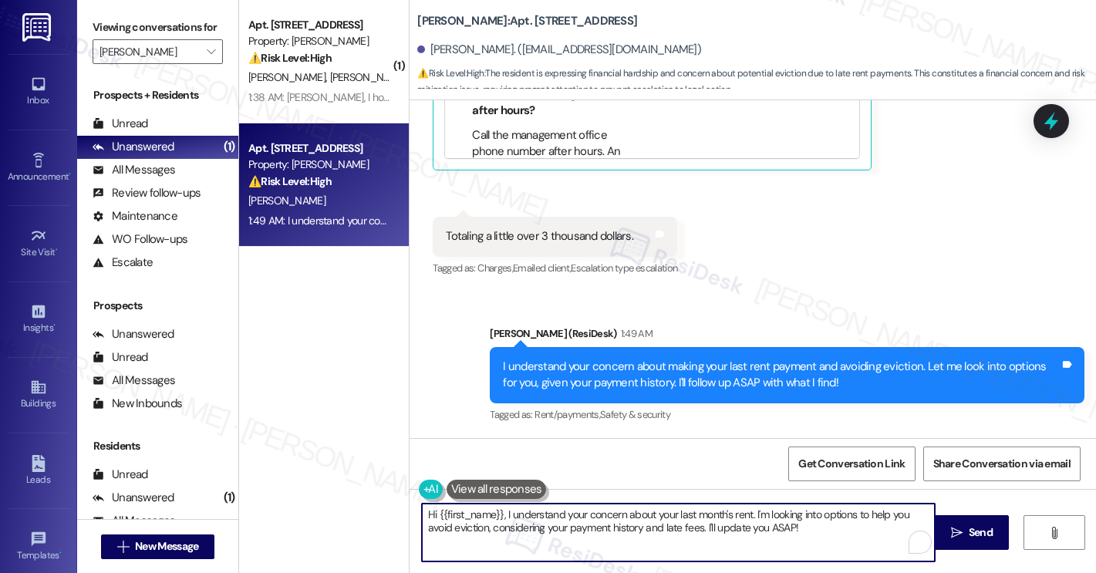
click at [539, 527] on textarea "Hi {{first_name}}, I understand your concern about your last month's rent. I'm …" at bounding box center [678, 533] width 513 height 58
type textarea "Hi {{first_name}}, I understand your concern about your last month's rent. I'm …"
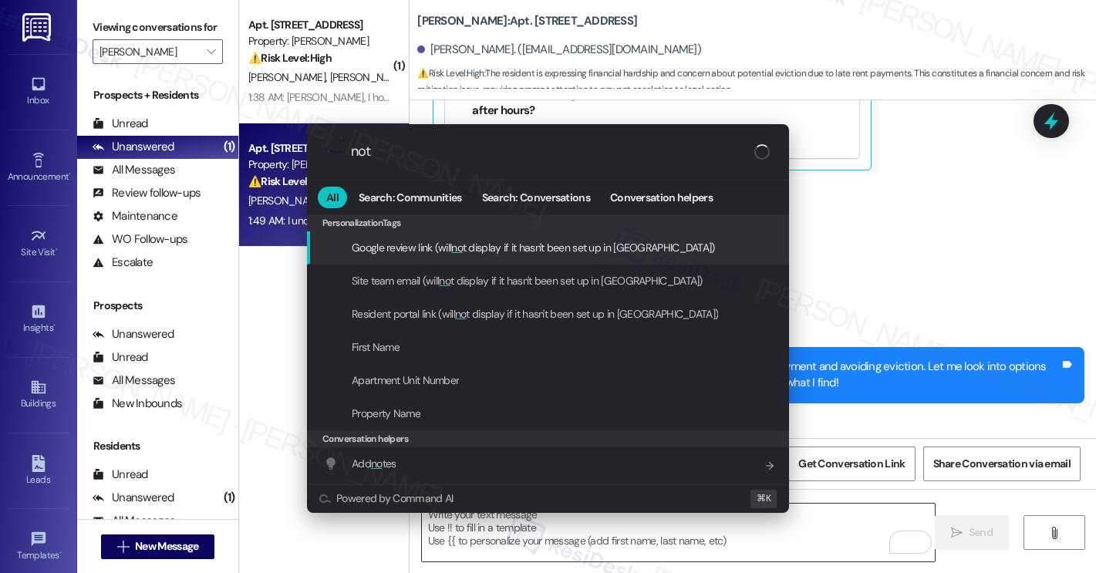
type input "note"
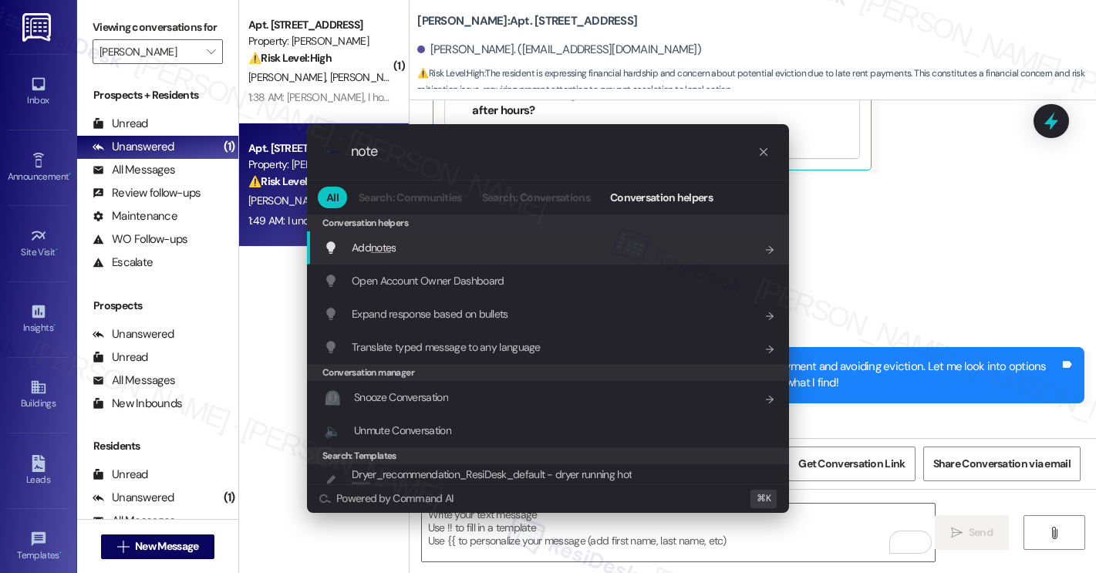
click at [454, 241] on div "Add note s Add shortcut" at bounding box center [549, 247] width 451 height 17
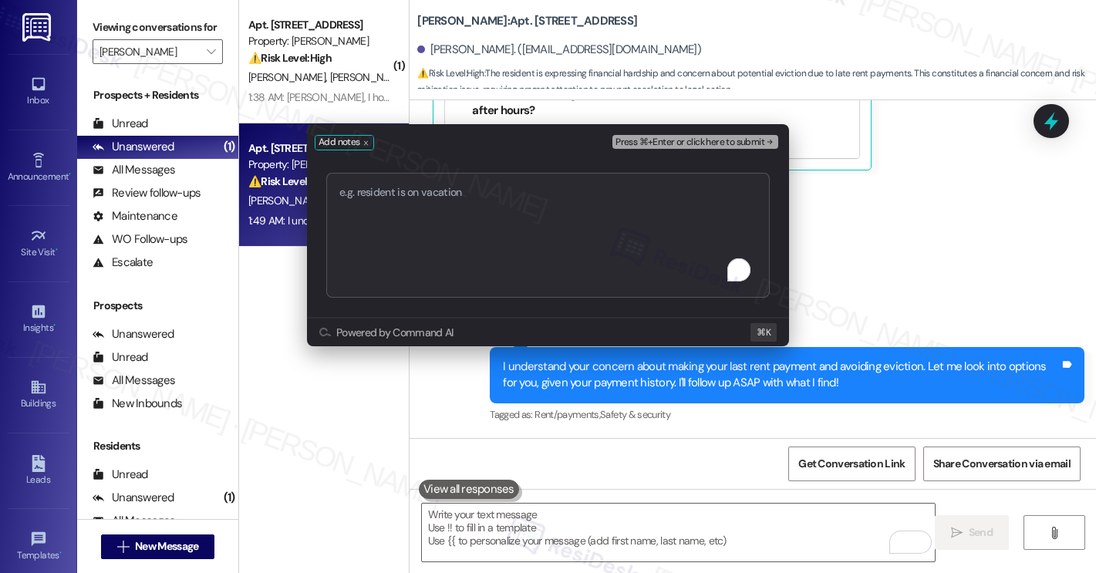
type textarea "Seeking Payment Options | 3 months delayed"
click at [663, 140] on span "Press ⌘+Enter or click here to submit" at bounding box center [690, 142] width 149 height 11
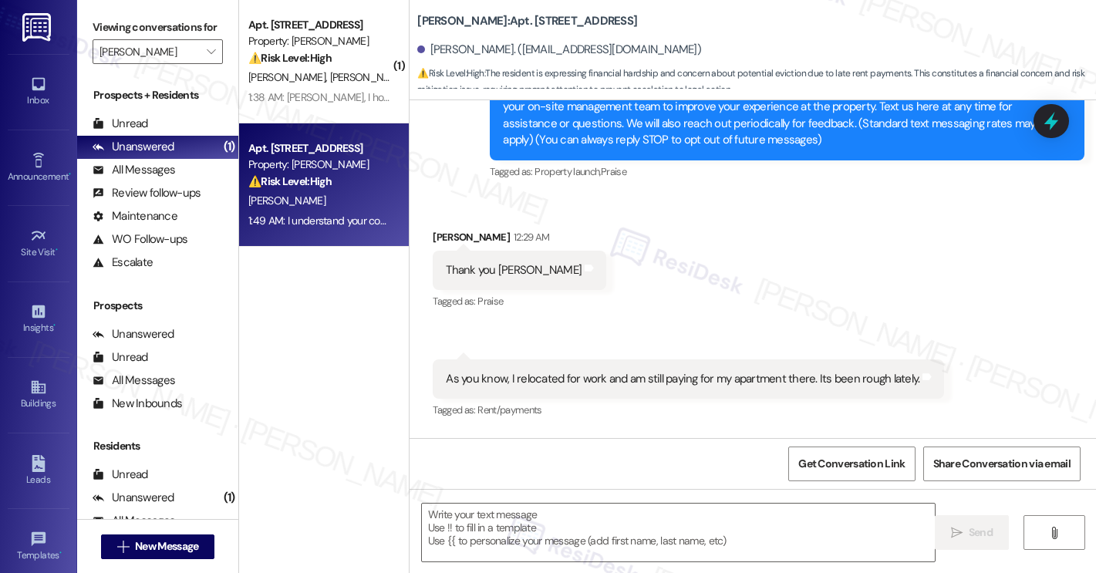
type textarea "Fetching suggested responses. Please feel free to read through the conversation…"
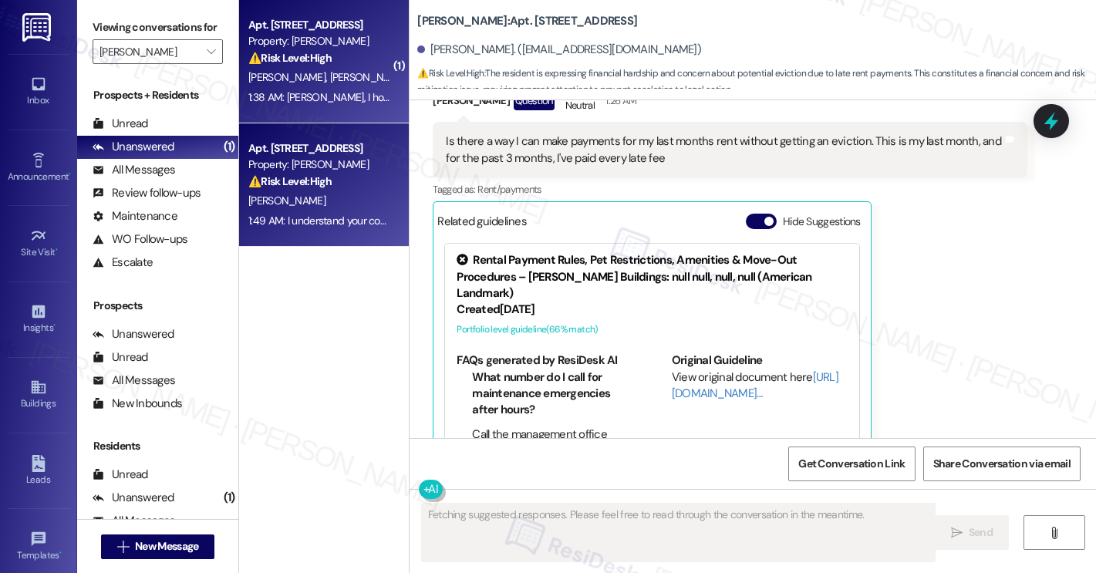
scroll to position [1058, 0]
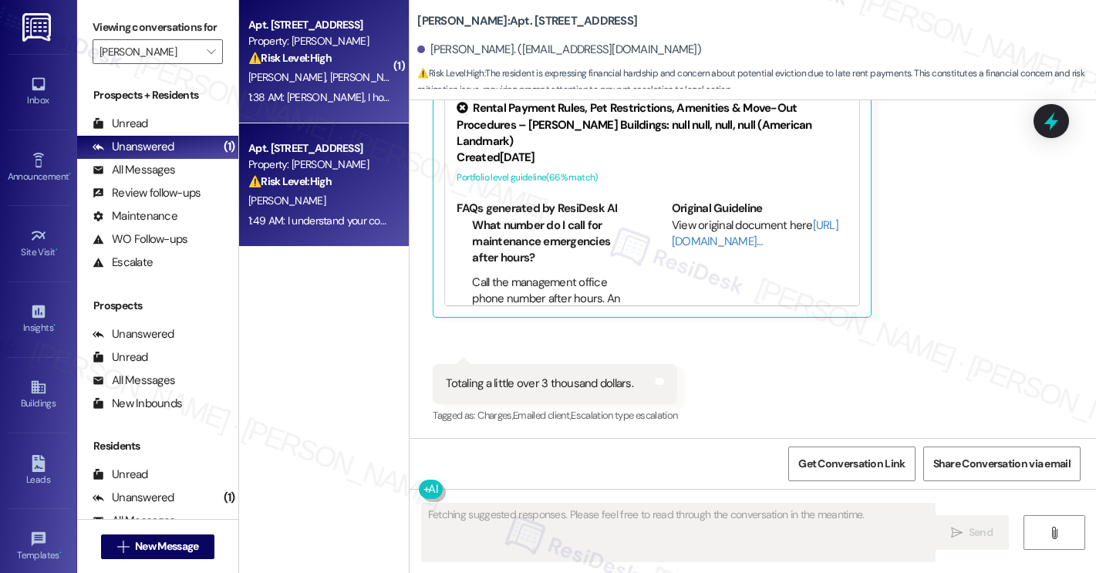
click at [285, 100] on div "1:38 AM: [PERSON_NAME], I hope that dream comes true thank you 1:38 AM: [PERSON…" at bounding box center [398, 97] width 300 height 14
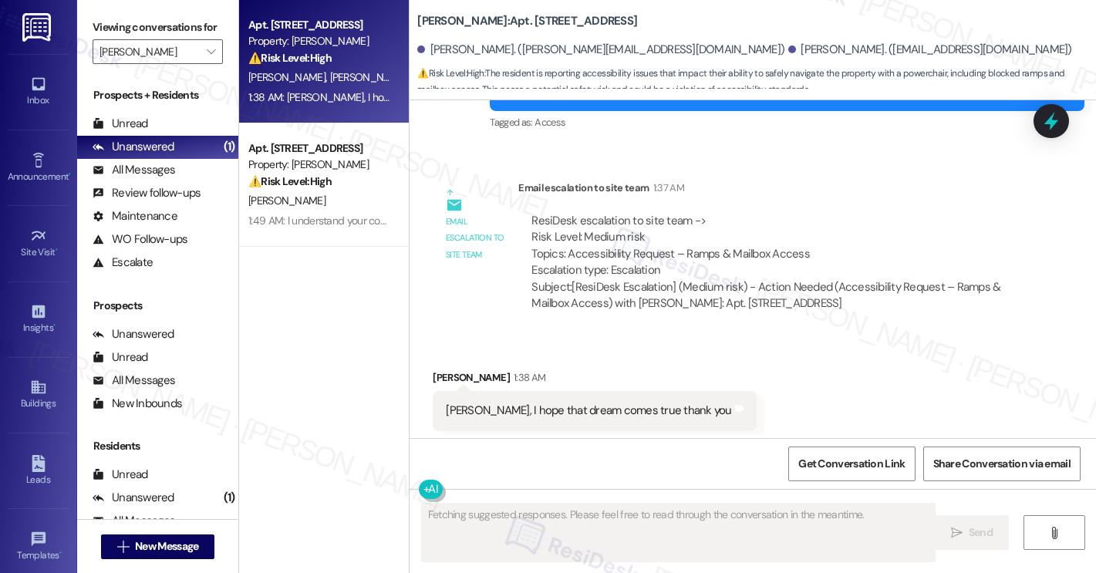
scroll to position [1824, 0]
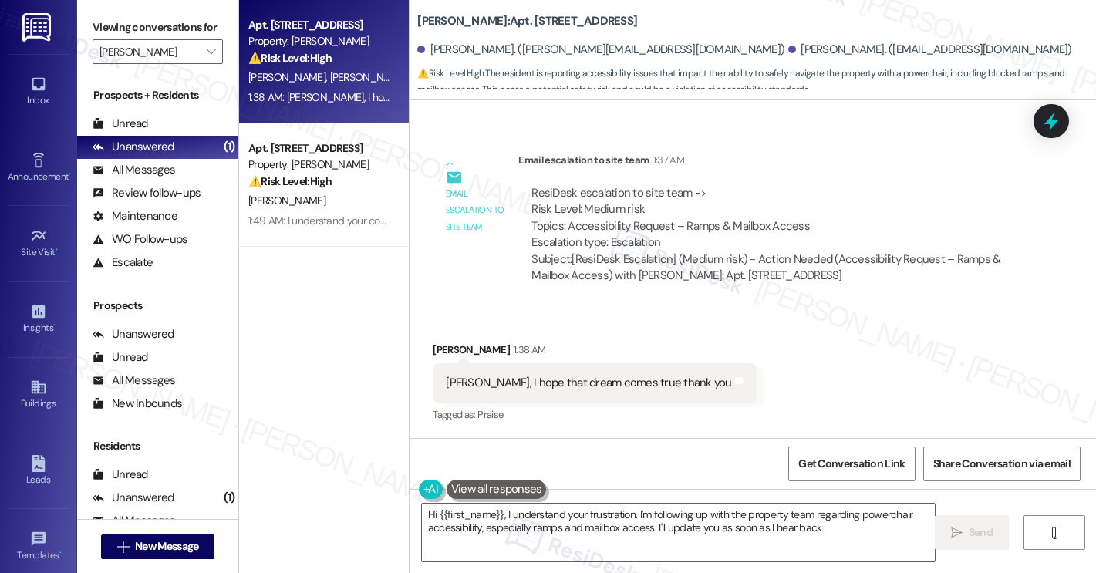
type textarea "Hi {{first_name}}, I understand your frustration. I'm following up with the pro…"
